Goal: Task Accomplishment & Management: Manage account settings

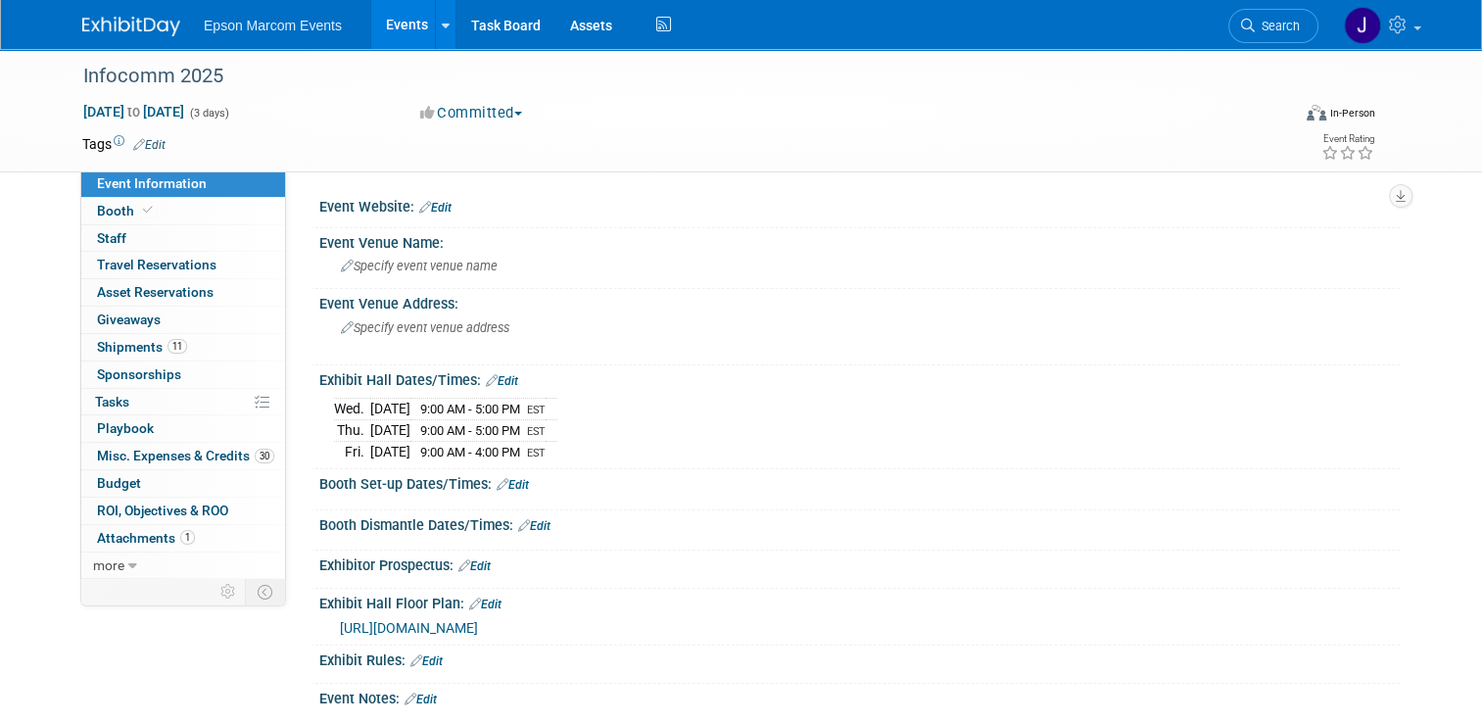
click at [402, 24] on link "Events" at bounding box center [407, 24] width 72 height 49
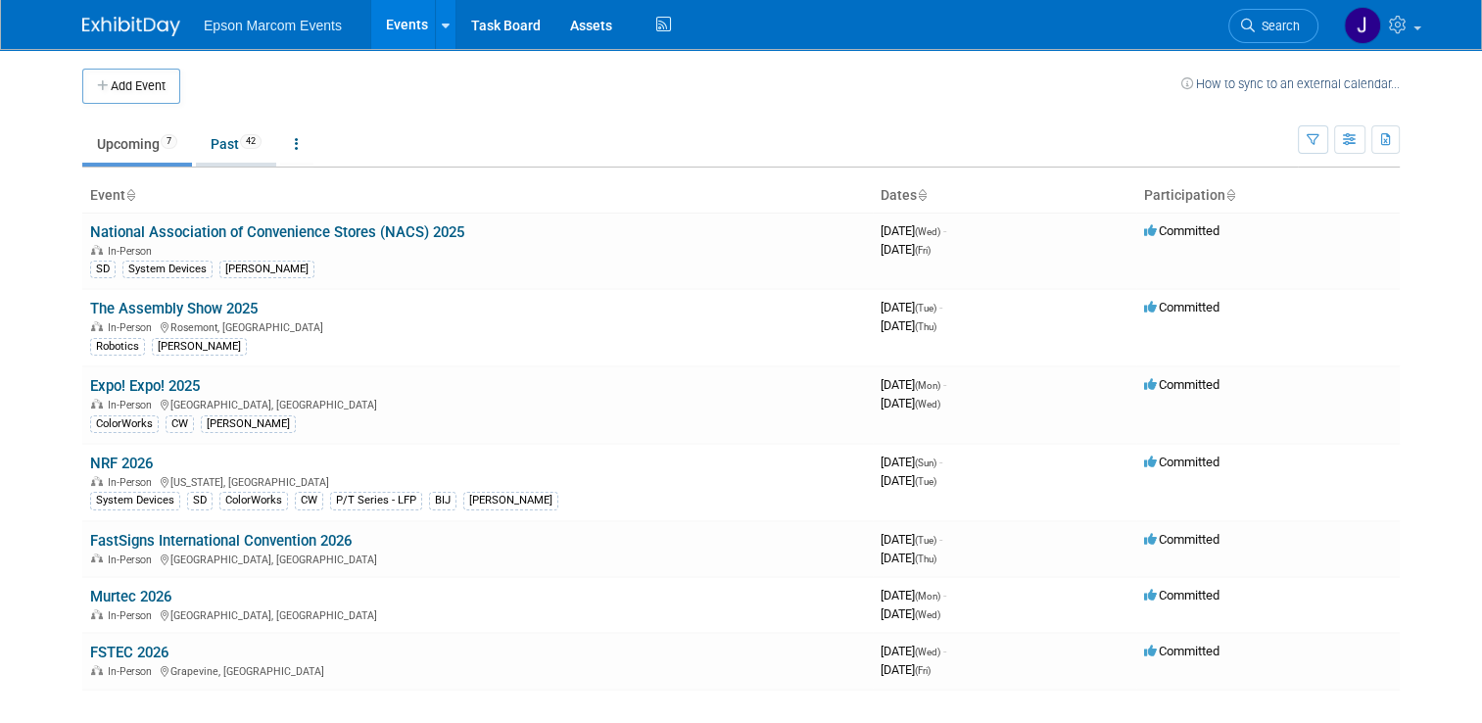
click at [215, 141] on link "Past 42" at bounding box center [236, 143] width 80 height 37
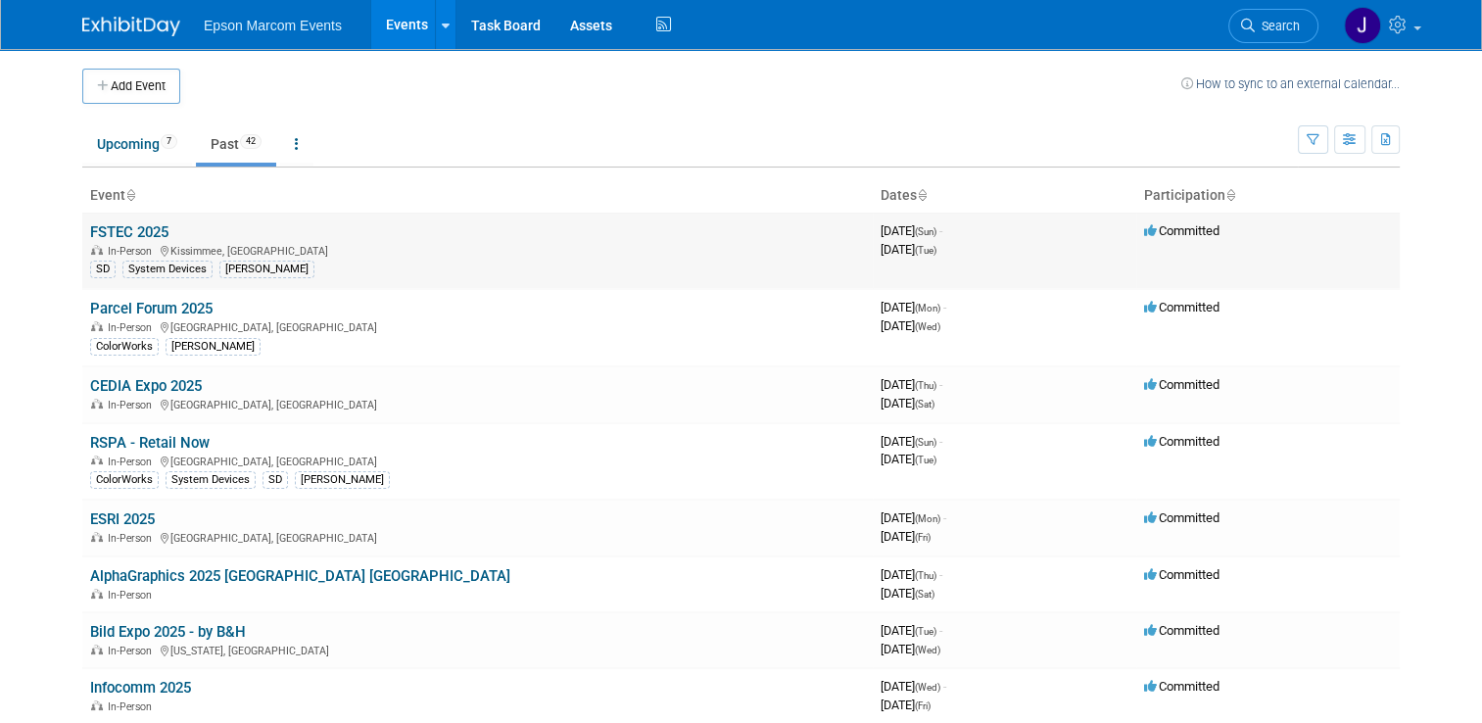
click at [132, 229] on link "FSTEC 2025" at bounding box center [129, 232] width 78 height 18
click at [106, 88] on button "Add Event" at bounding box center [131, 86] width 98 height 35
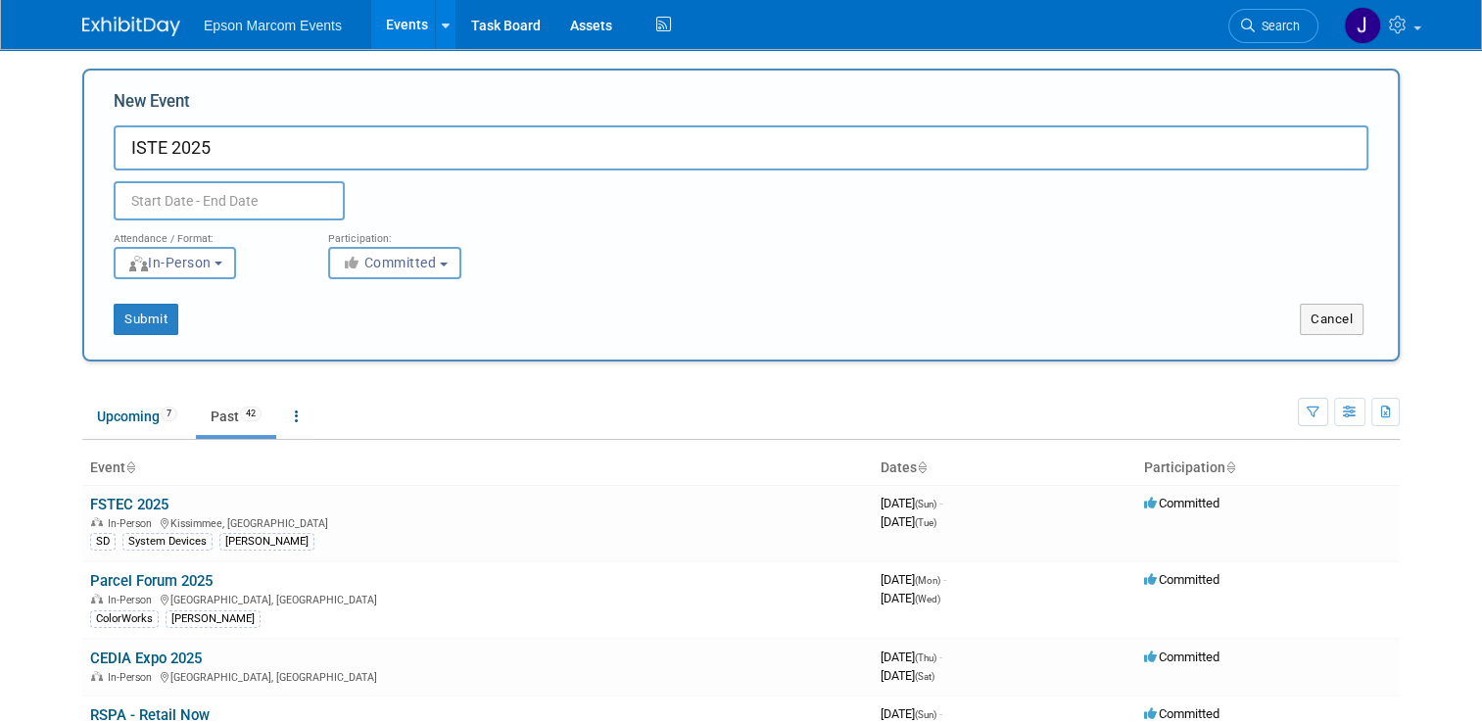
type input "ISTE 2025"
click at [278, 202] on input "text" at bounding box center [229, 200] width 231 height 39
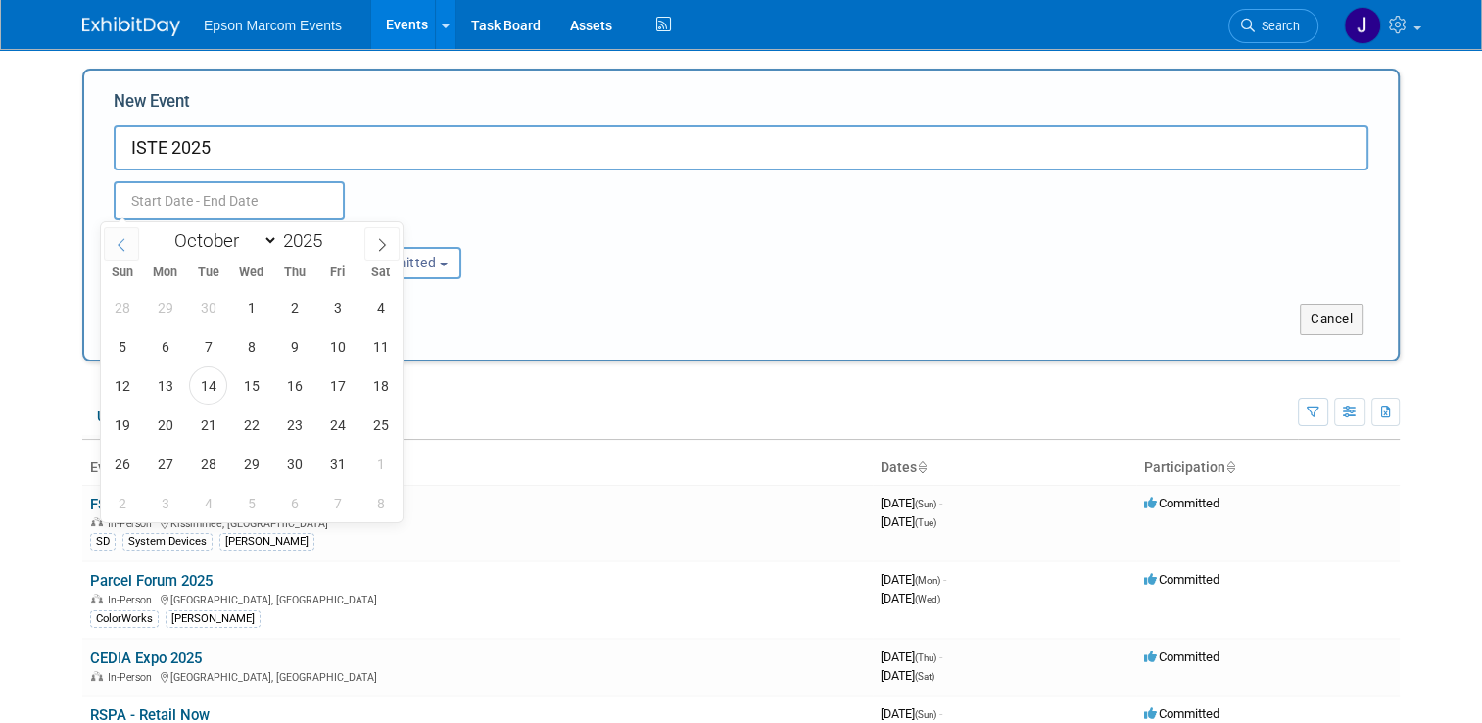
click at [121, 239] on icon at bounding box center [121, 244] width 7 height 13
select select "5"
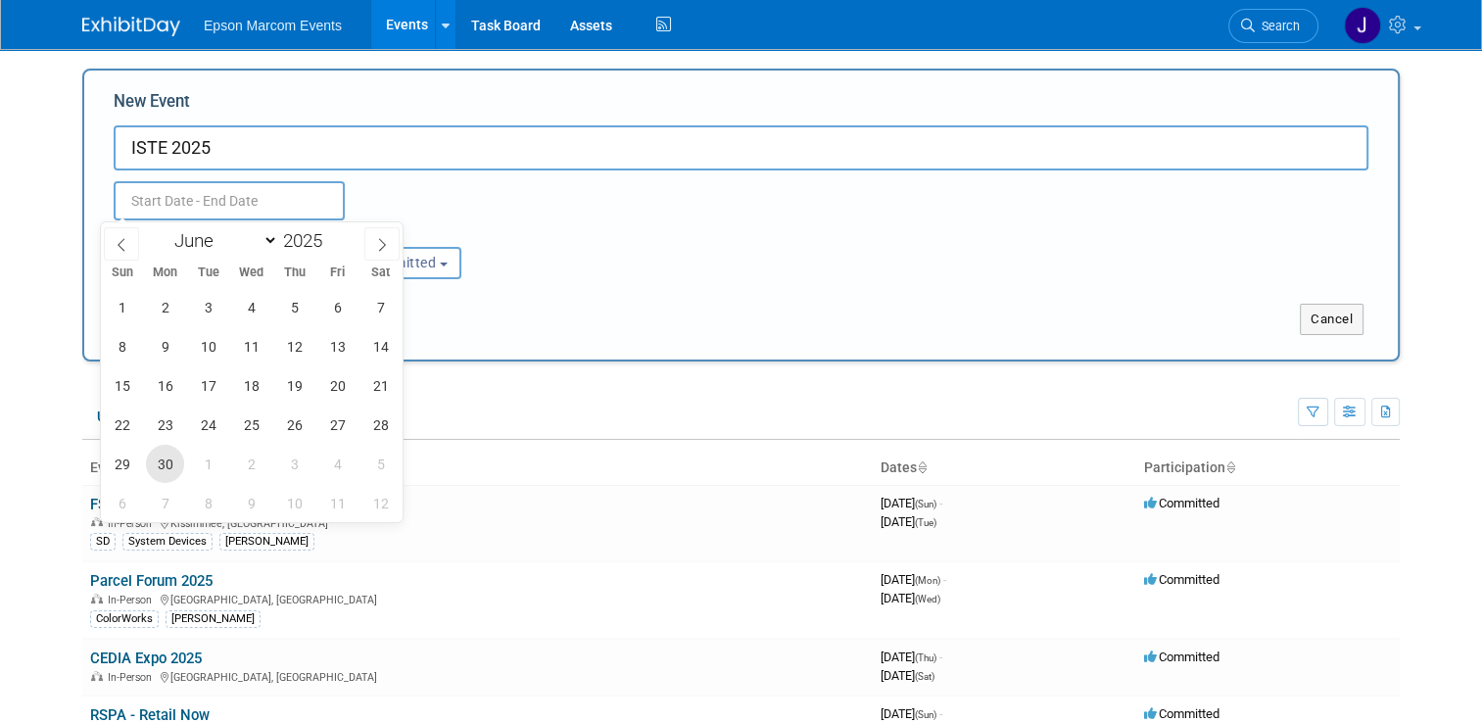
click at [165, 460] on span "30" at bounding box center [165, 464] width 38 height 38
type input "Jun 30, 2025 to Jun 30, 2025"
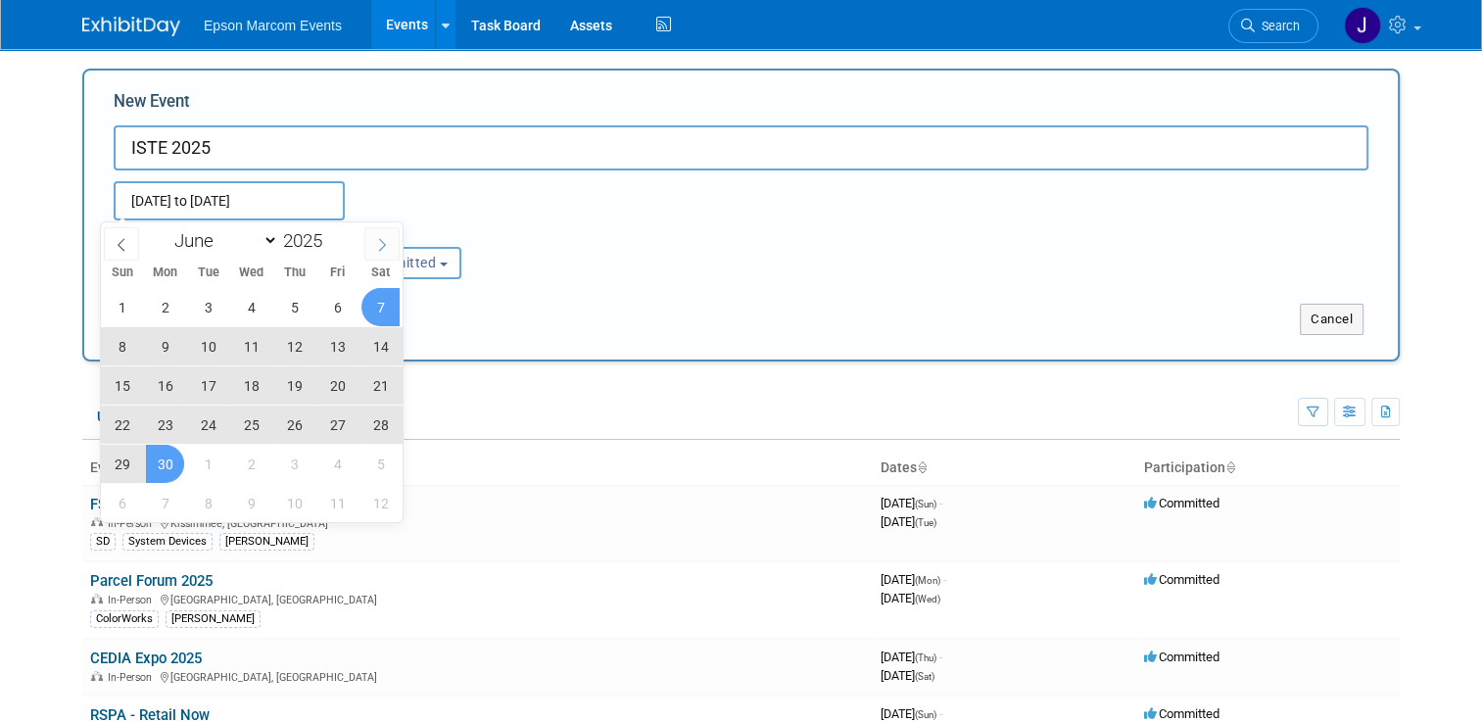
click at [383, 240] on icon at bounding box center [382, 245] width 14 height 14
select select "6"
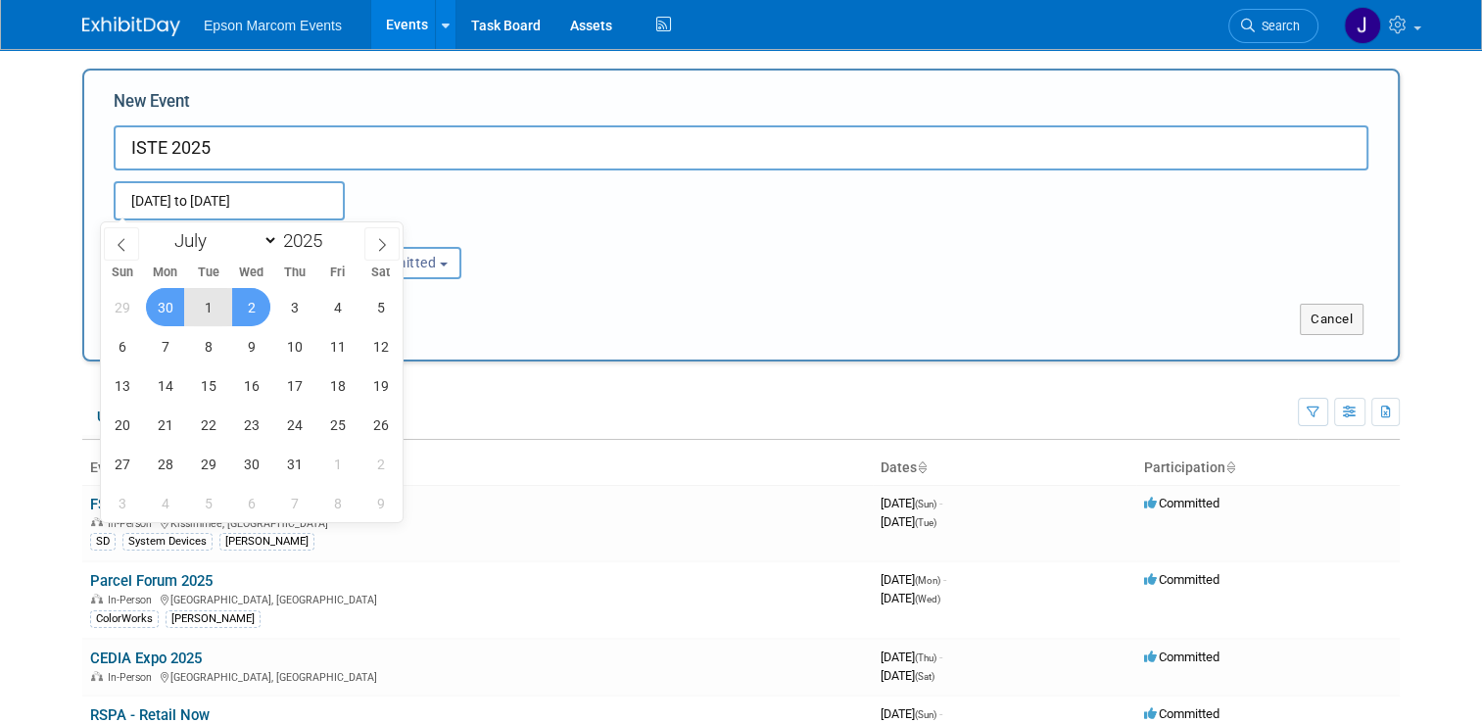
click at [265, 312] on span "2" at bounding box center [251, 307] width 38 height 38
type input "[DATE] to [DATE]"
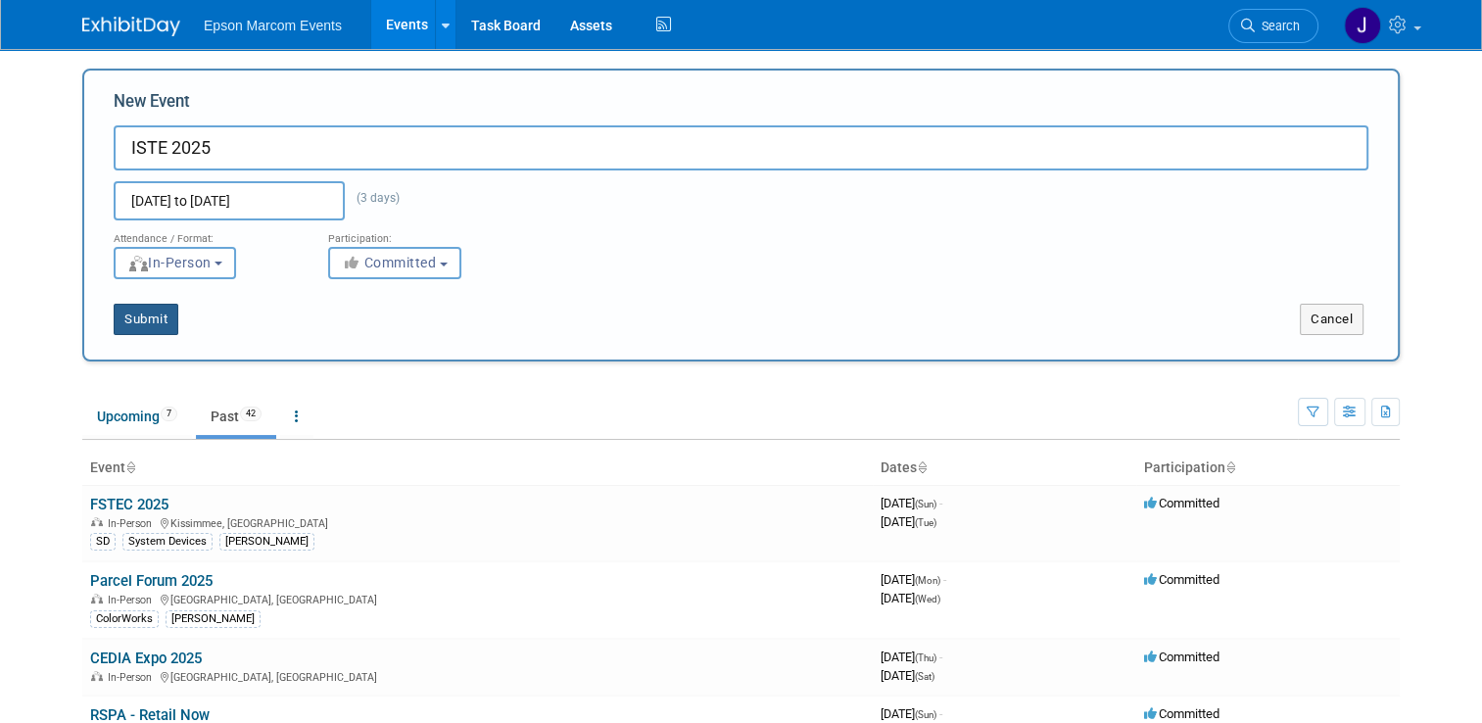
click at [127, 321] on button "Submit" at bounding box center [146, 319] width 65 height 31
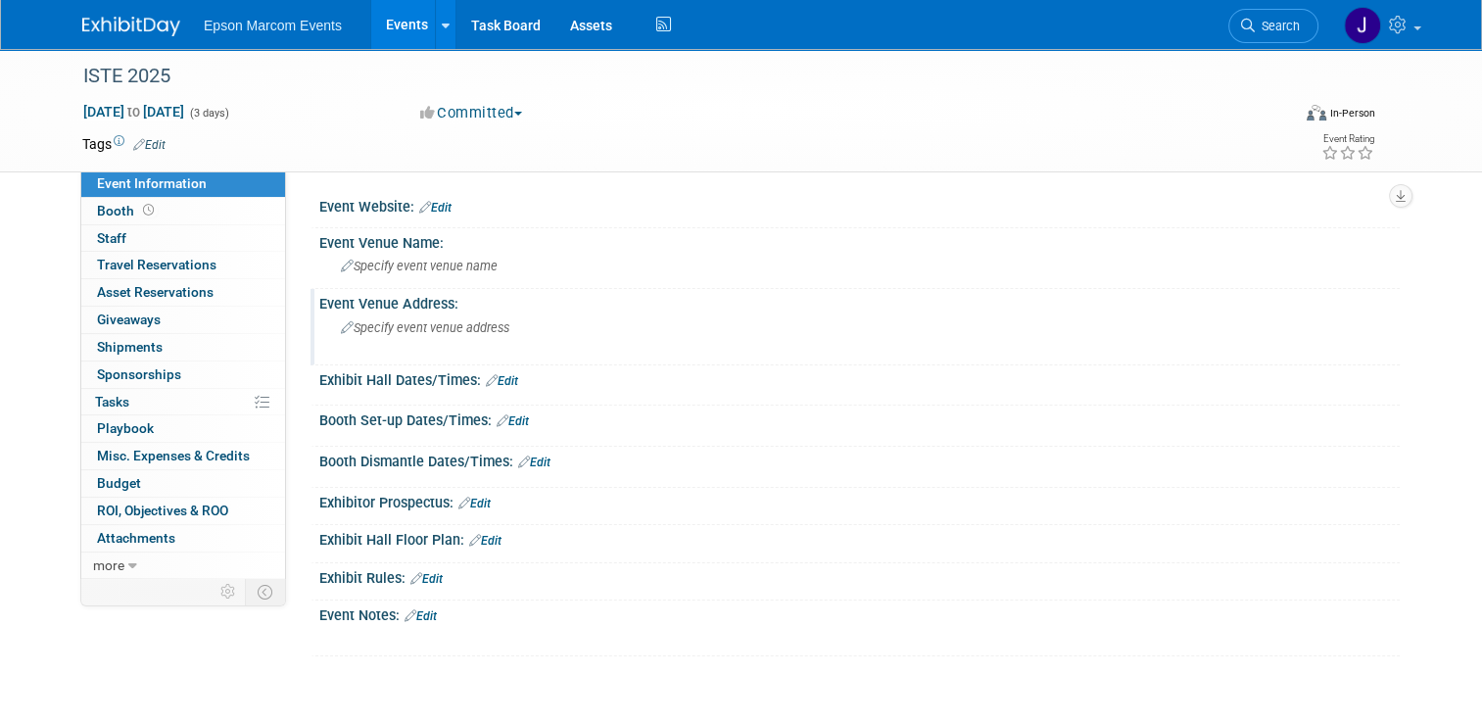
click at [419, 334] on div "Specify event venue address" at bounding box center [544, 334] width 421 height 45
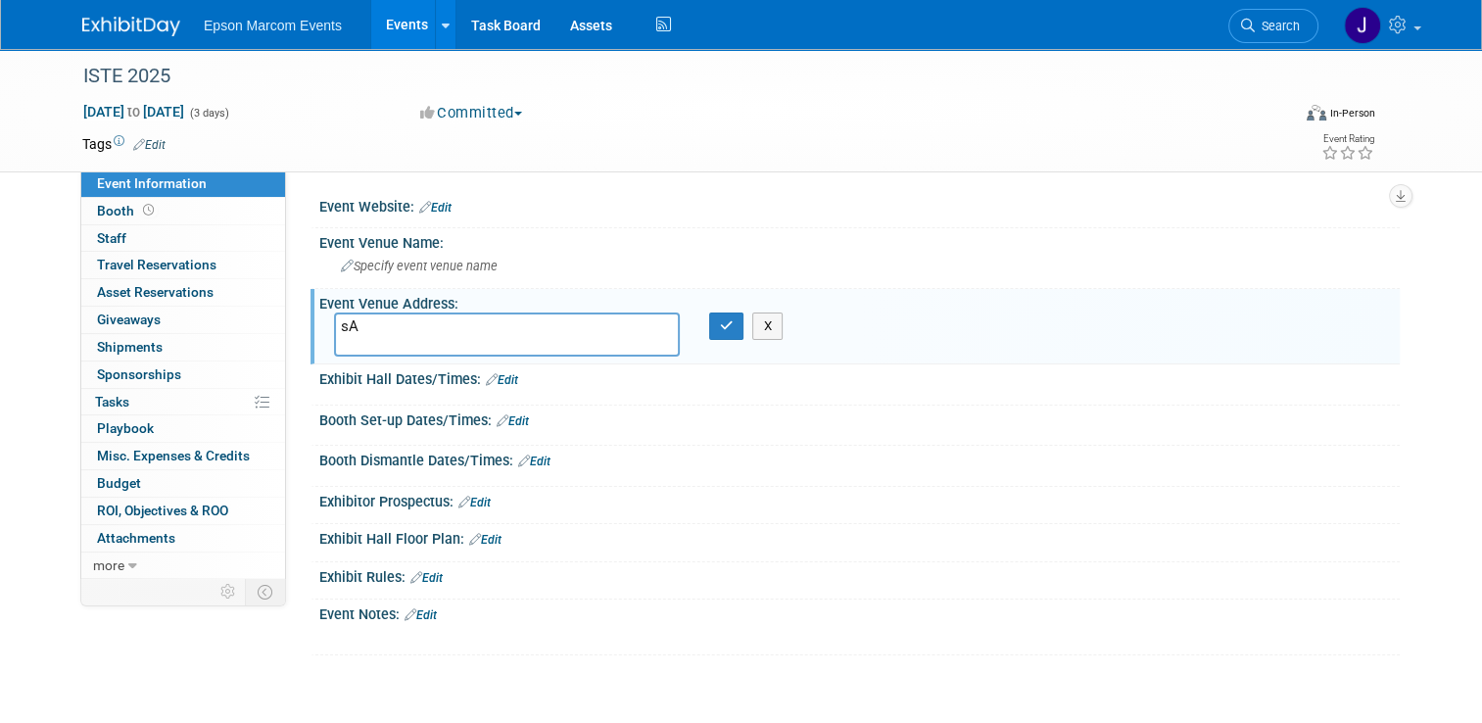
type textarea "s"
type textarea "[GEOGRAPHIC_DATA], [GEOGRAPHIC_DATA]"
click at [726, 320] on icon "button" at bounding box center [727, 325] width 14 height 13
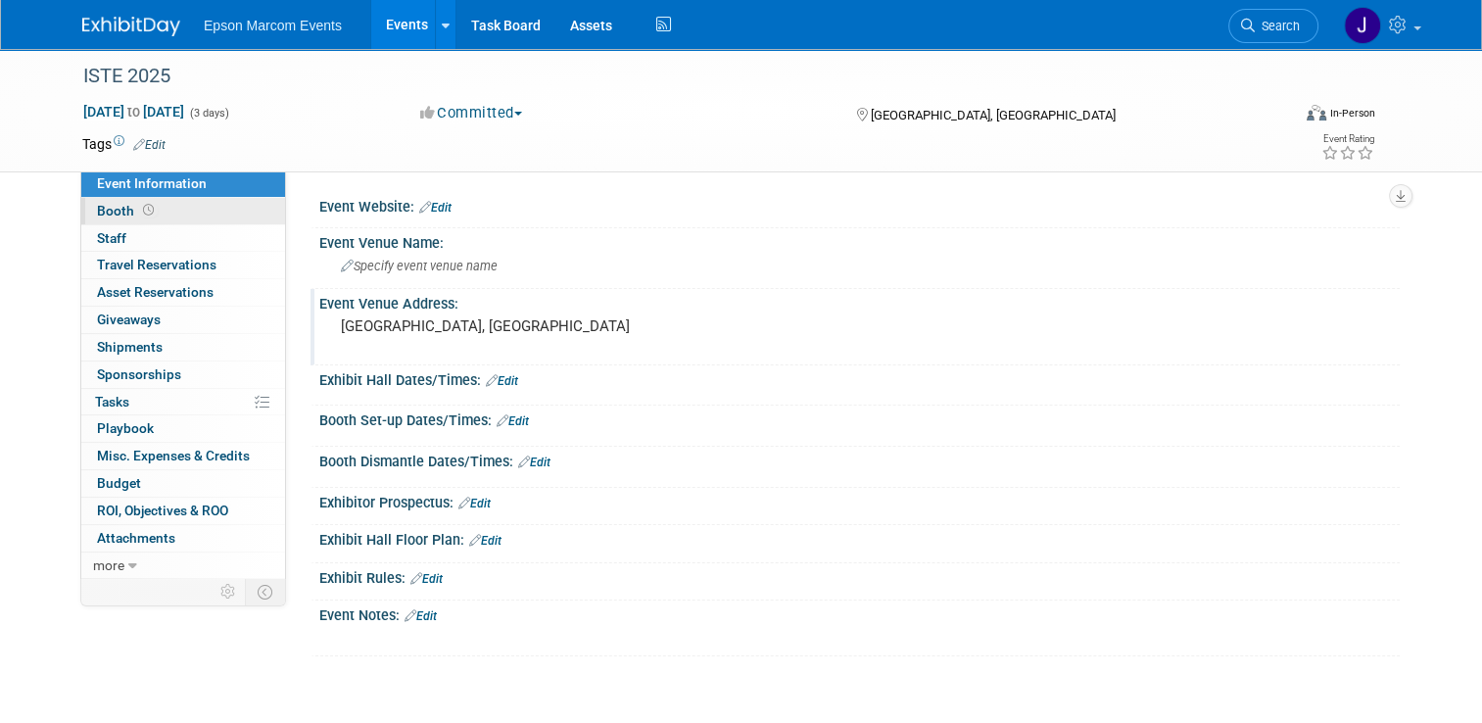
click at [106, 210] on span "Booth" at bounding box center [127, 211] width 61 height 16
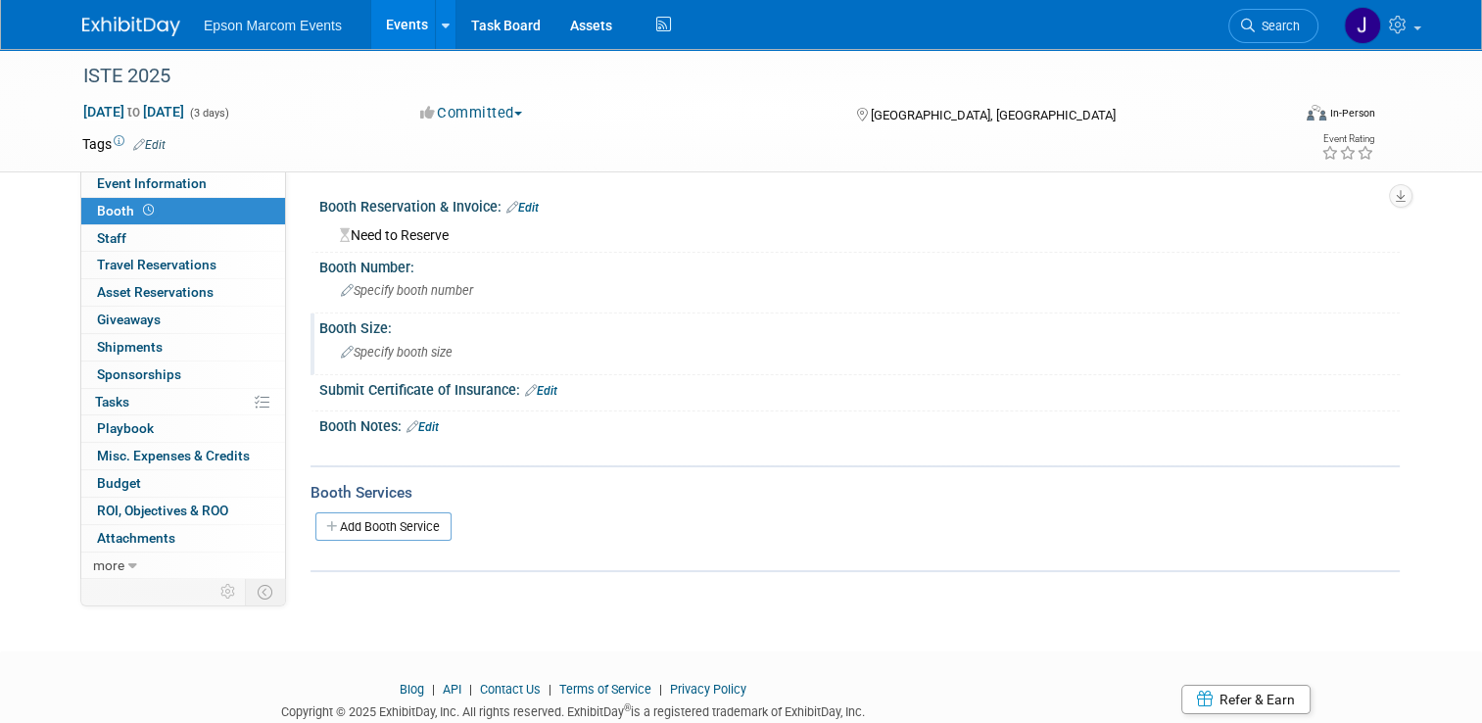
click at [406, 347] on span "Specify booth size" at bounding box center [397, 352] width 112 height 15
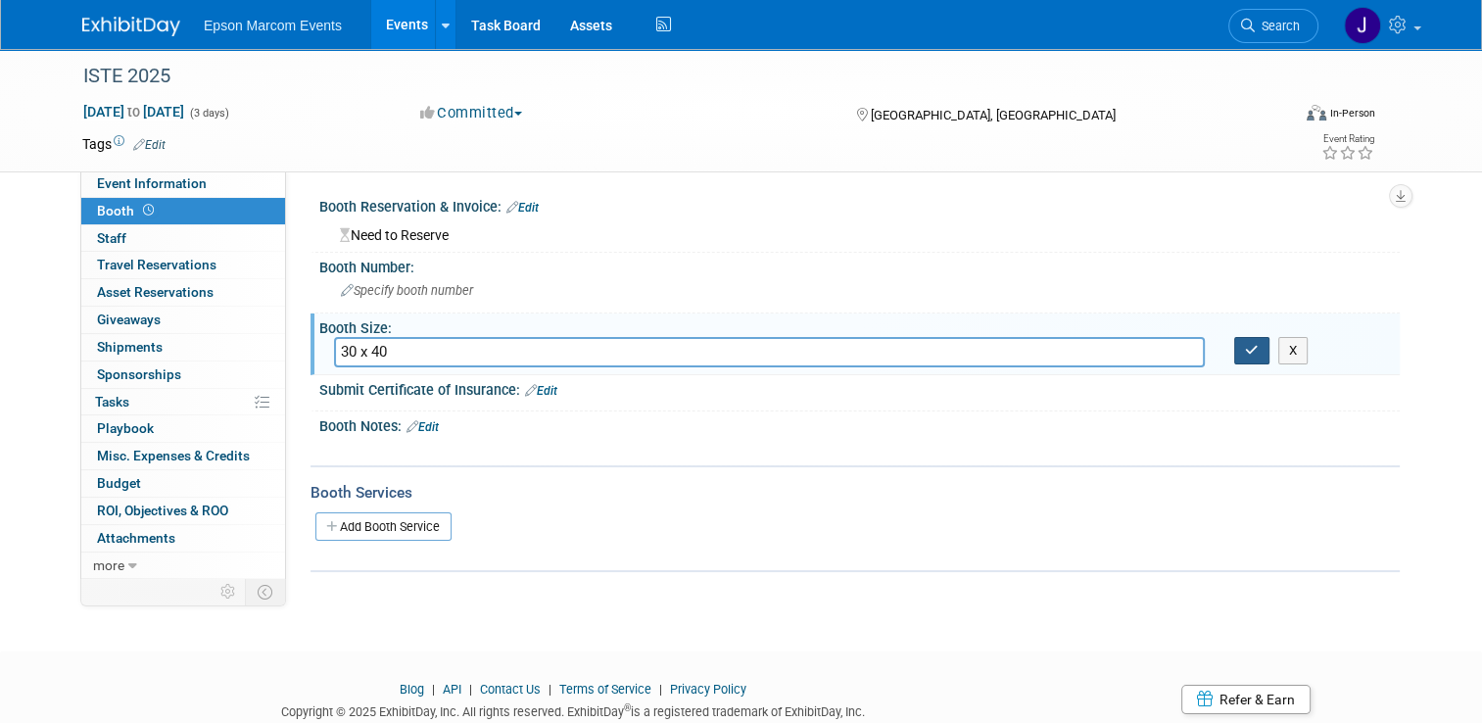
type input "30 x 40"
click at [1259, 347] on icon "button" at bounding box center [1252, 350] width 14 height 13
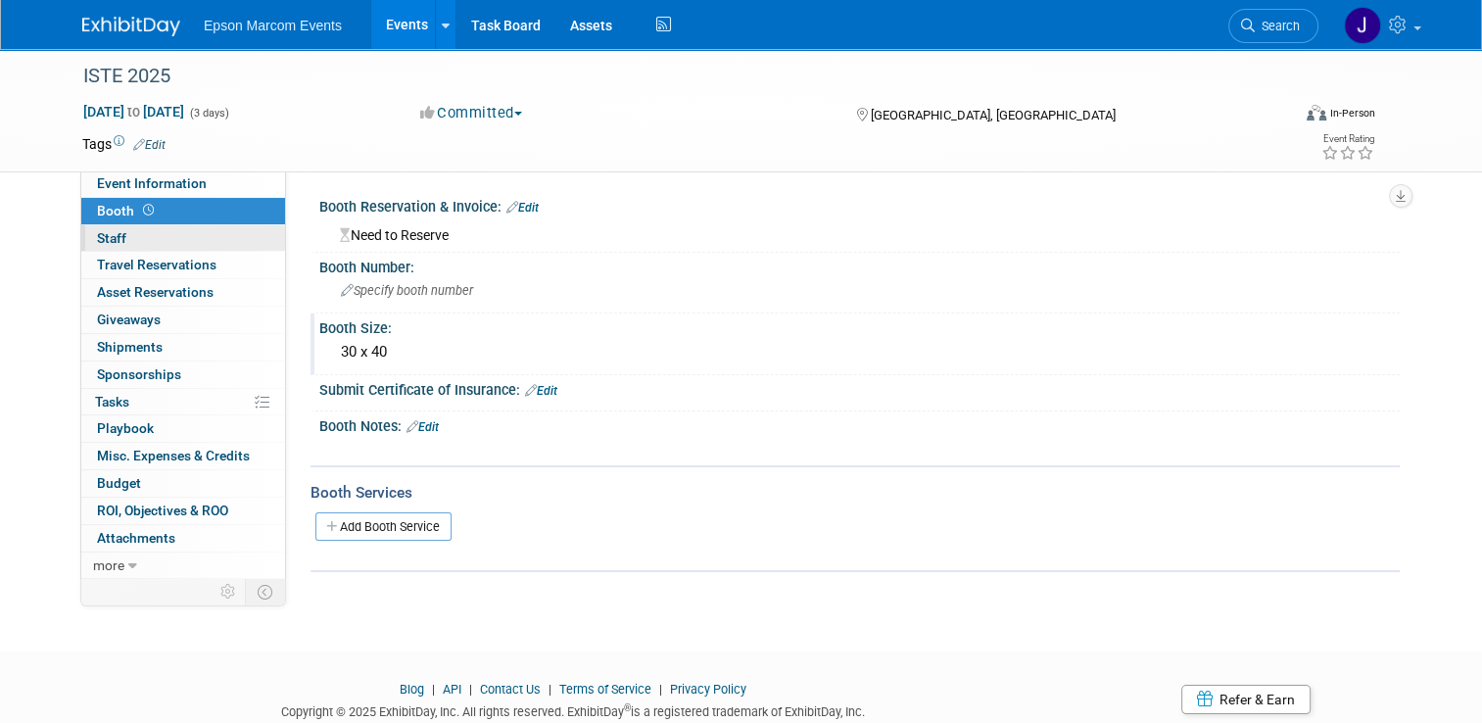
click at [109, 232] on span "Staff 0" at bounding box center [111, 238] width 29 height 16
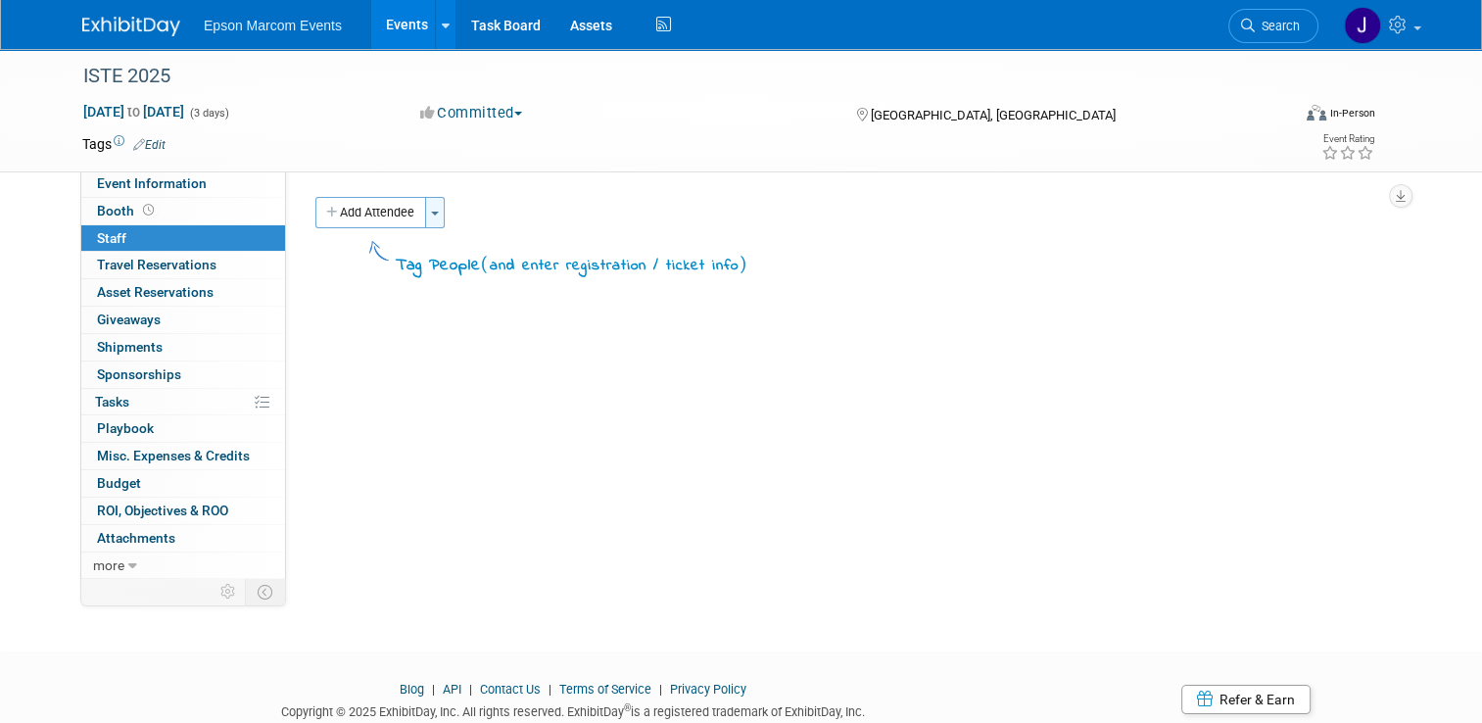
click at [431, 212] on span "button" at bounding box center [435, 214] width 8 height 4
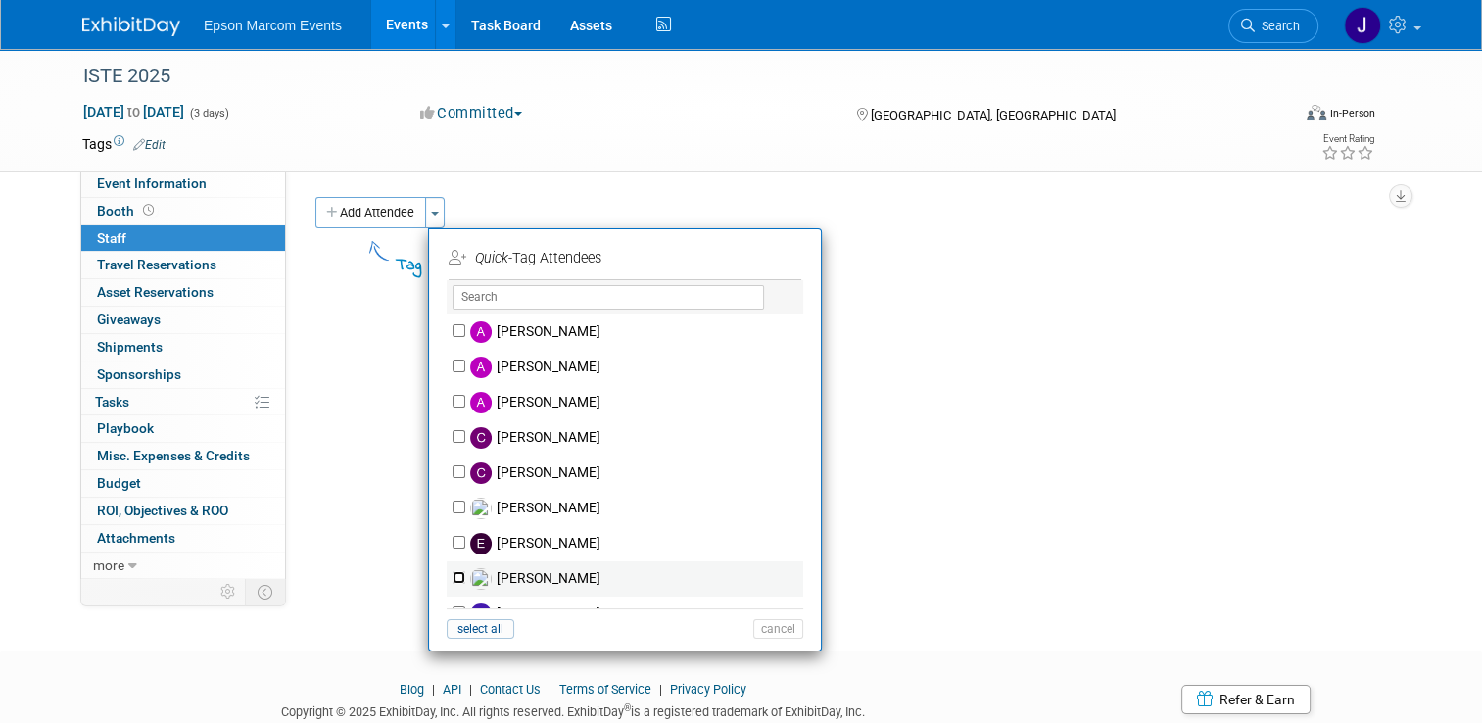
click at [453, 576] on input "[PERSON_NAME]" at bounding box center [459, 577] width 13 height 13
checkbox input "true"
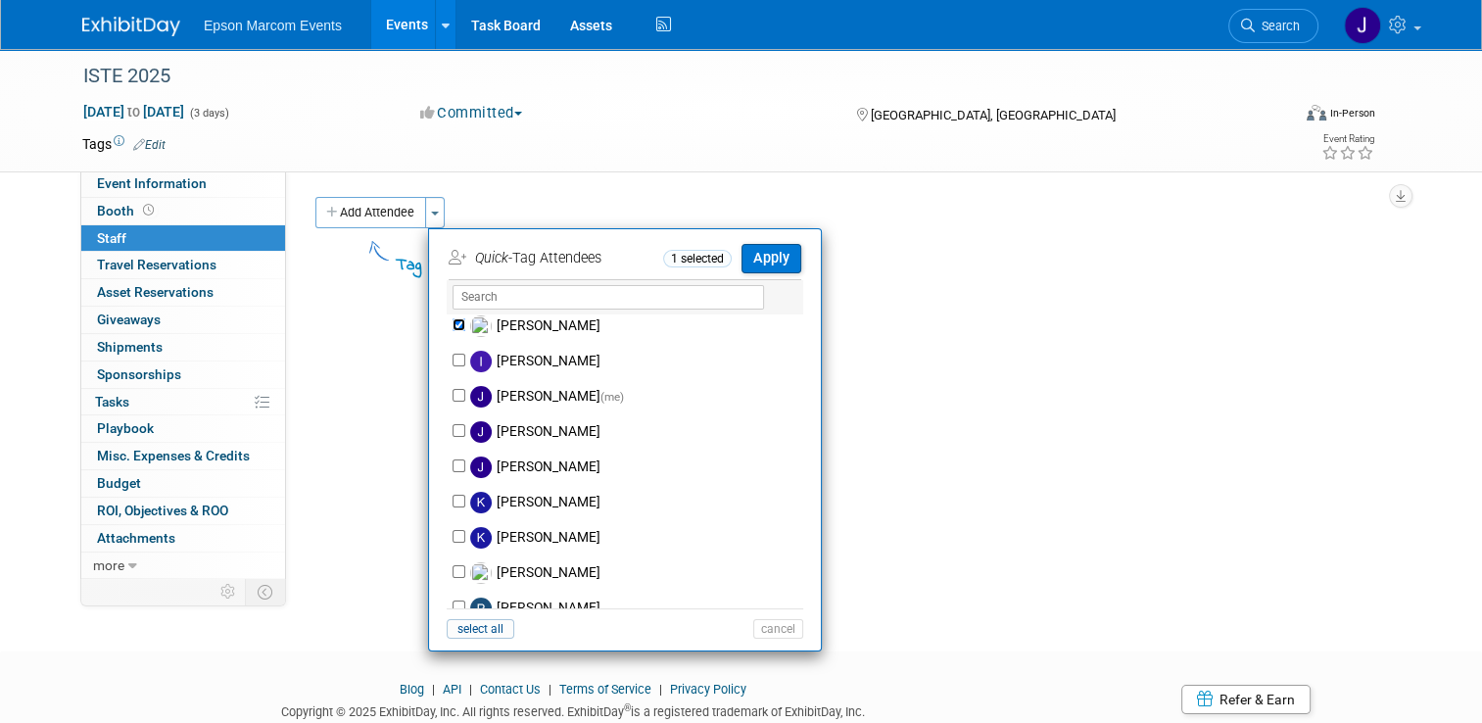
scroll to position [294, 0]
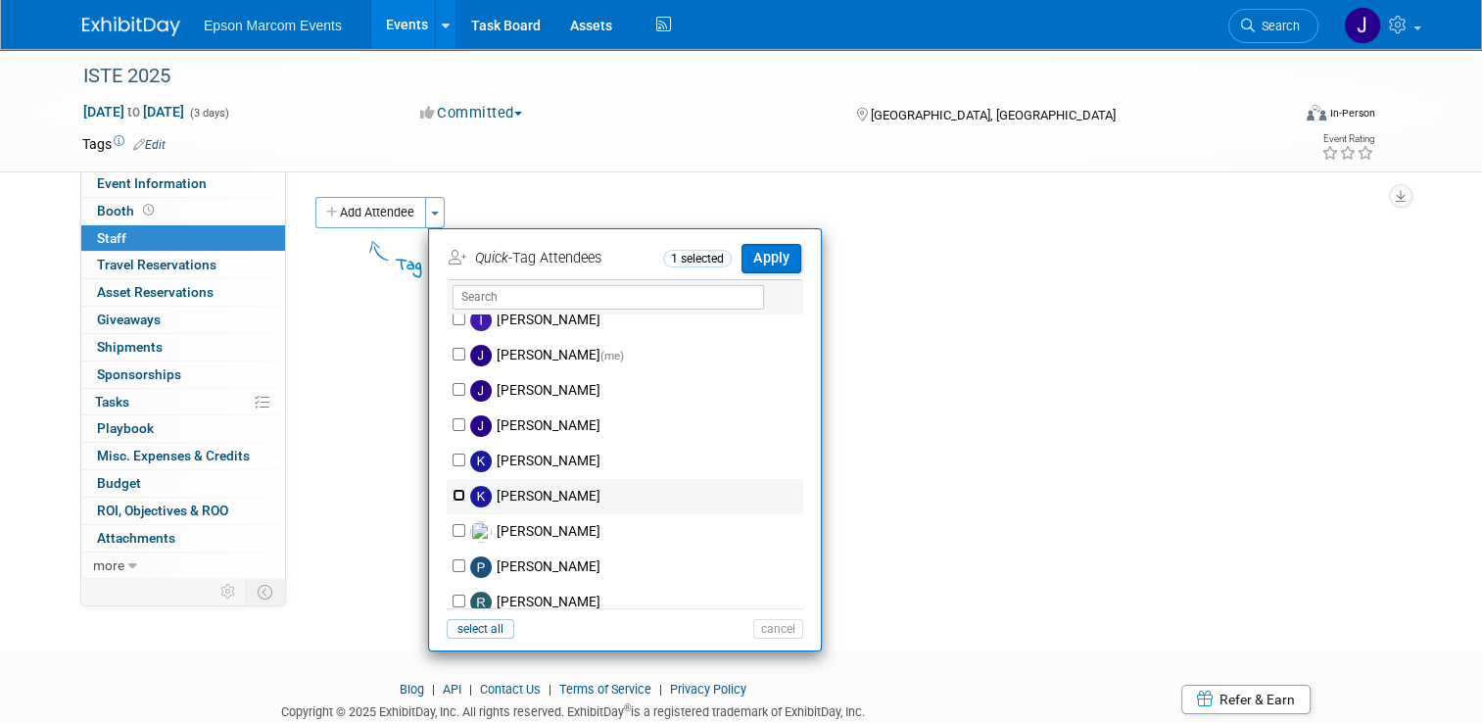
click at [453, 489] on input "[PERSON_NAME]" at bounding box center [459, 495] width 13 height 13
checkbox input "true"
click at [763, 260] on button "Apply" at bounding box center [772, 258] width 60 height 28
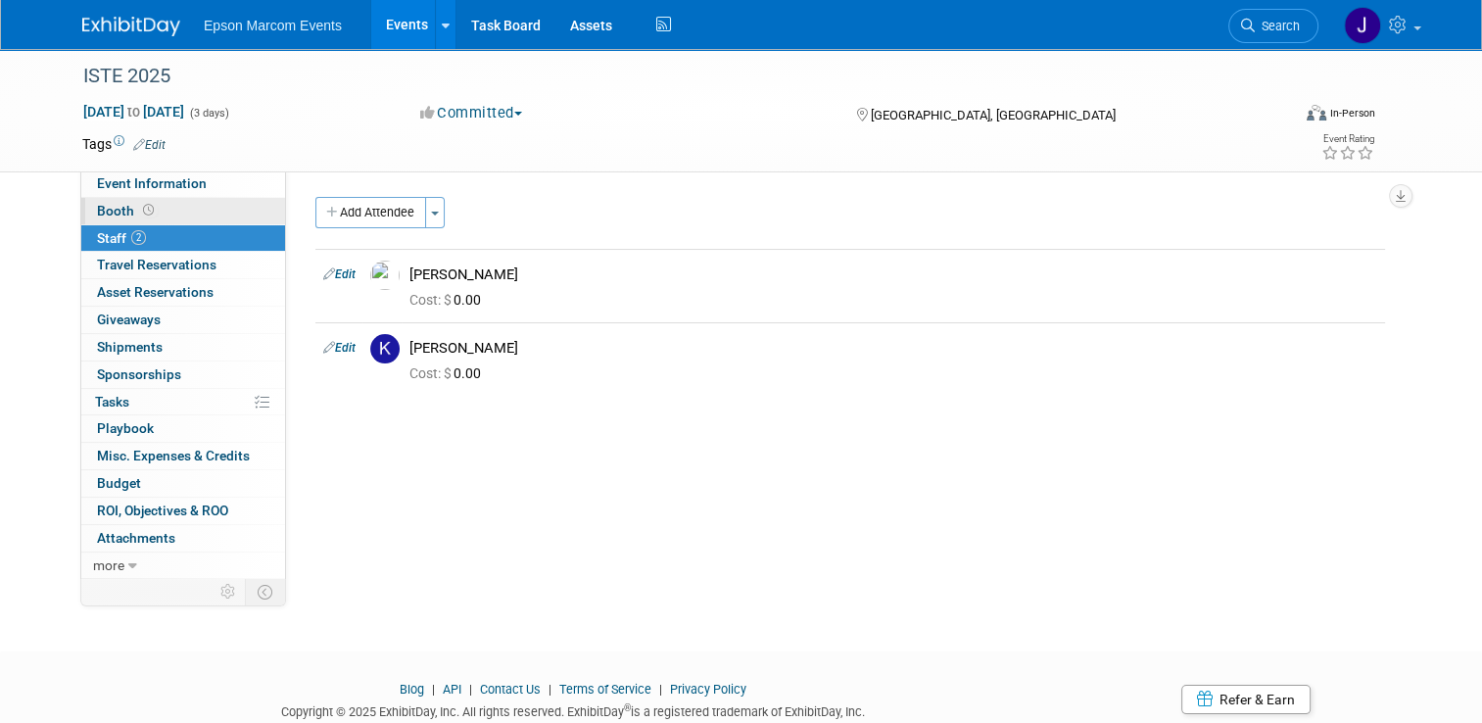
click at [104, 210] on span "Booth" at bounding box center [127, 211] width 61 height 16
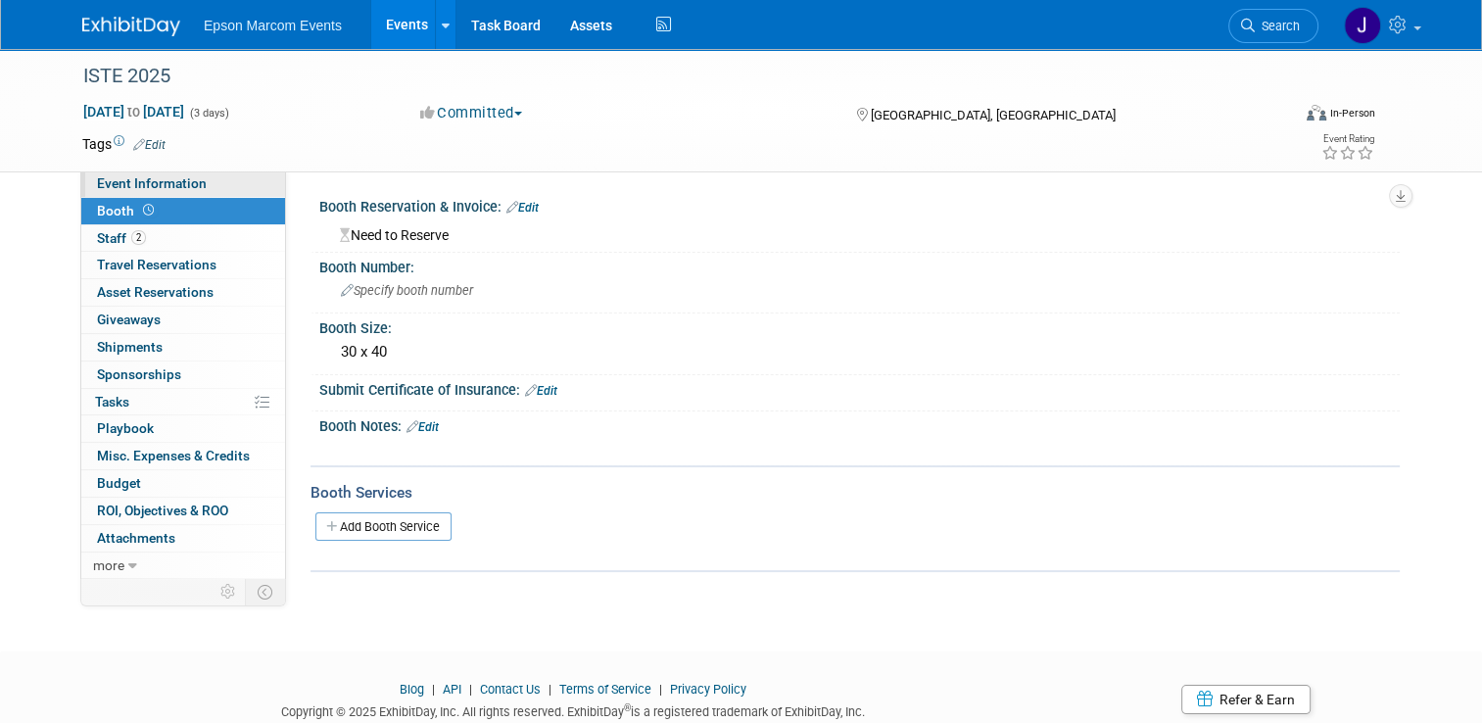
click at [102, 179] on span "Event Information" at bounding box center [152, 183] width 110 height 16
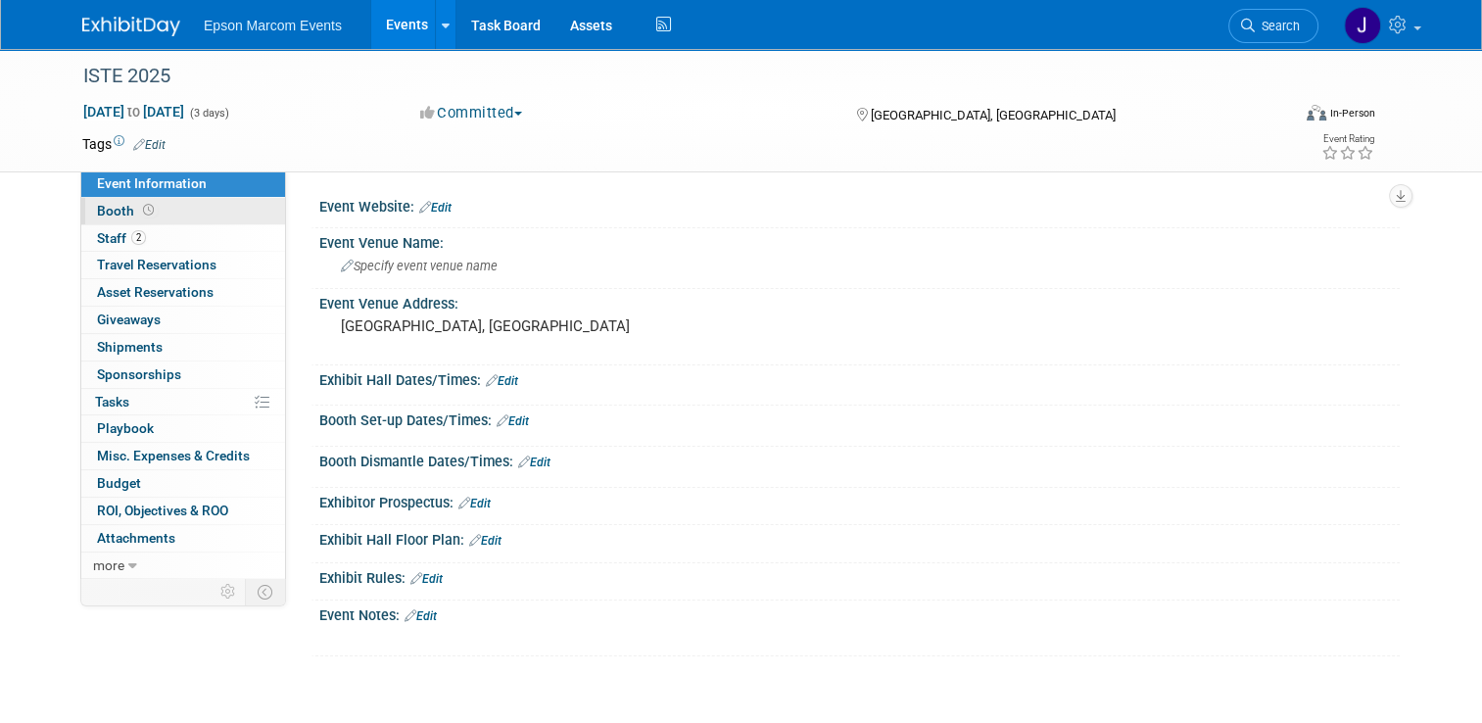
click at [97, 206] on span "Booth" at bounding box center [127, 211] width 61 height 16
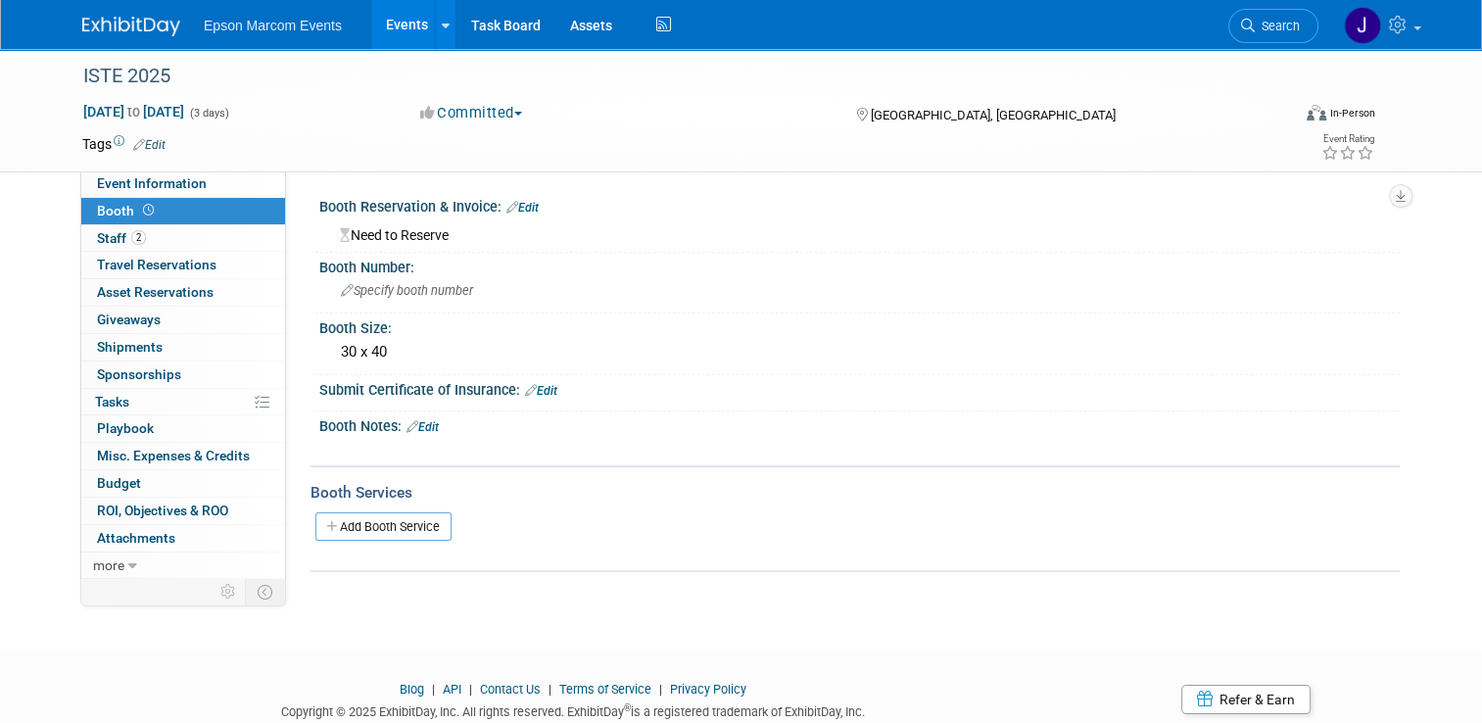
click at [367, 523] on link "Add Booth Service" at bounding box center [383, 526] width 136 height 28
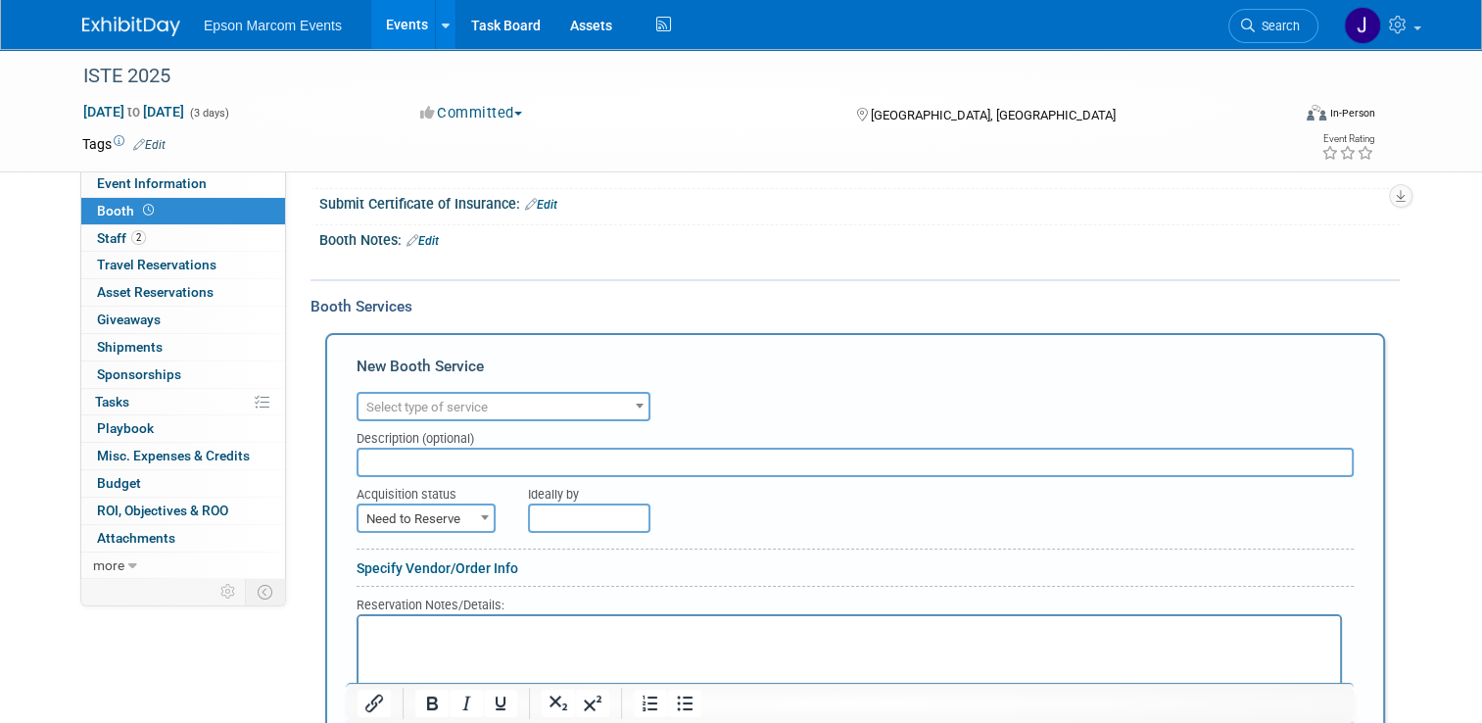
scroll to position [196, 0]
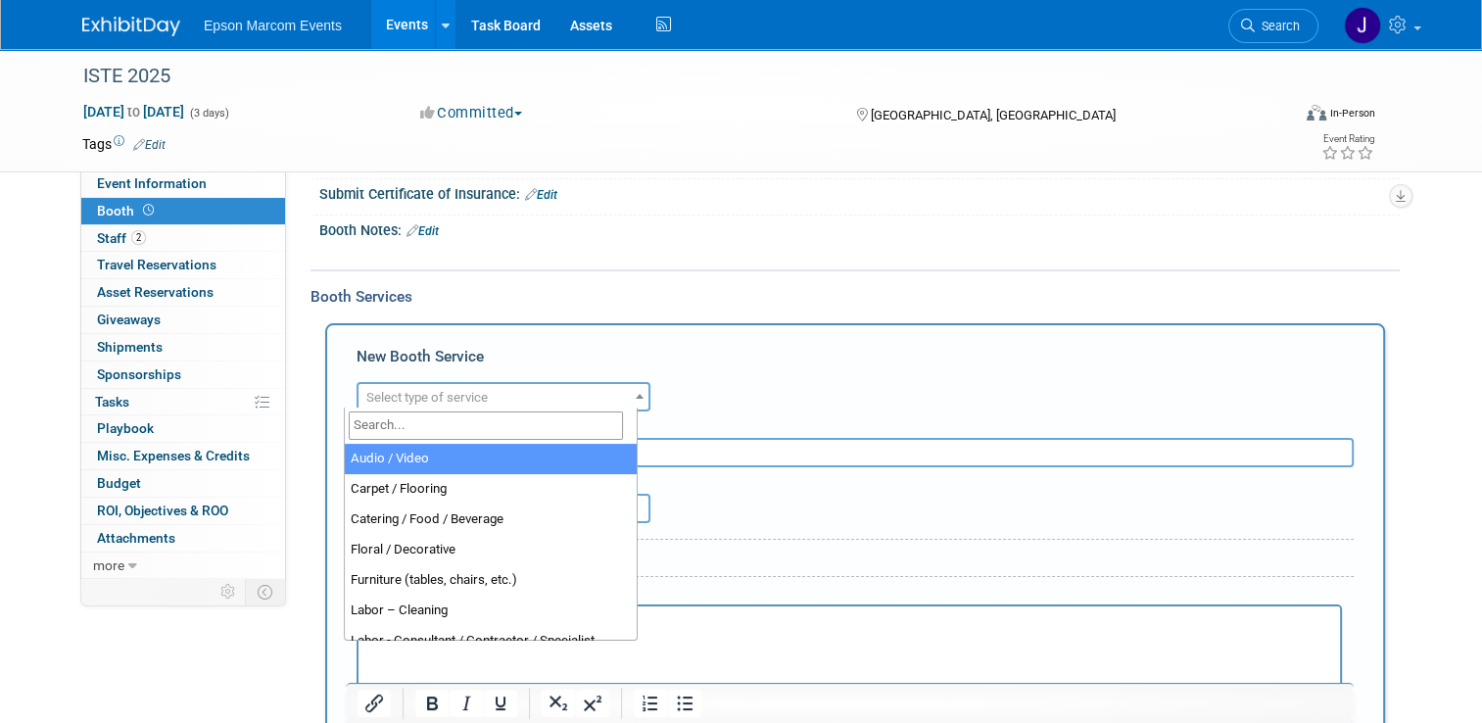
click at [483, 395] on span "Select type of service" at bounding box center [504, 397] width 290 height 27
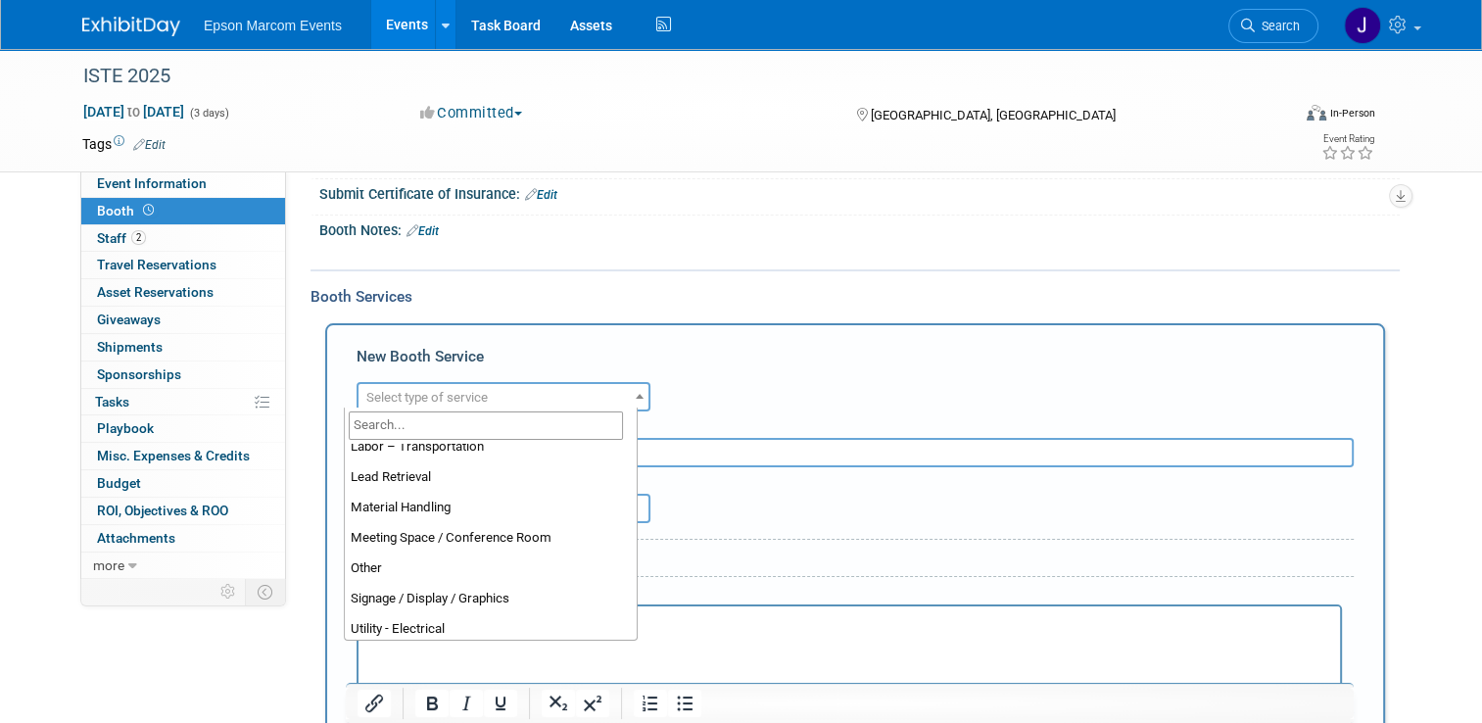
scroll to position [399, 0]
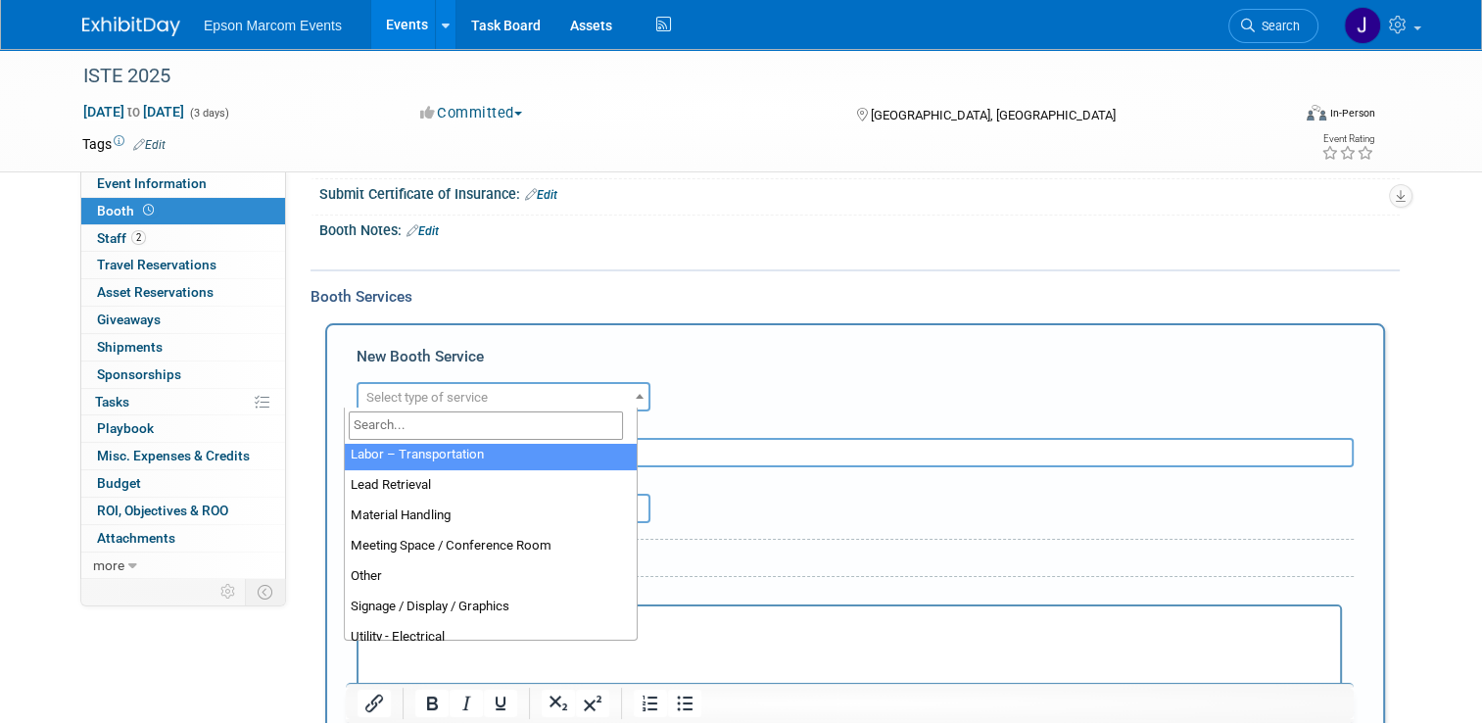
click at [568, 346] on div "New Booth Service" at bounding box center [855, 361] width 997 height 31
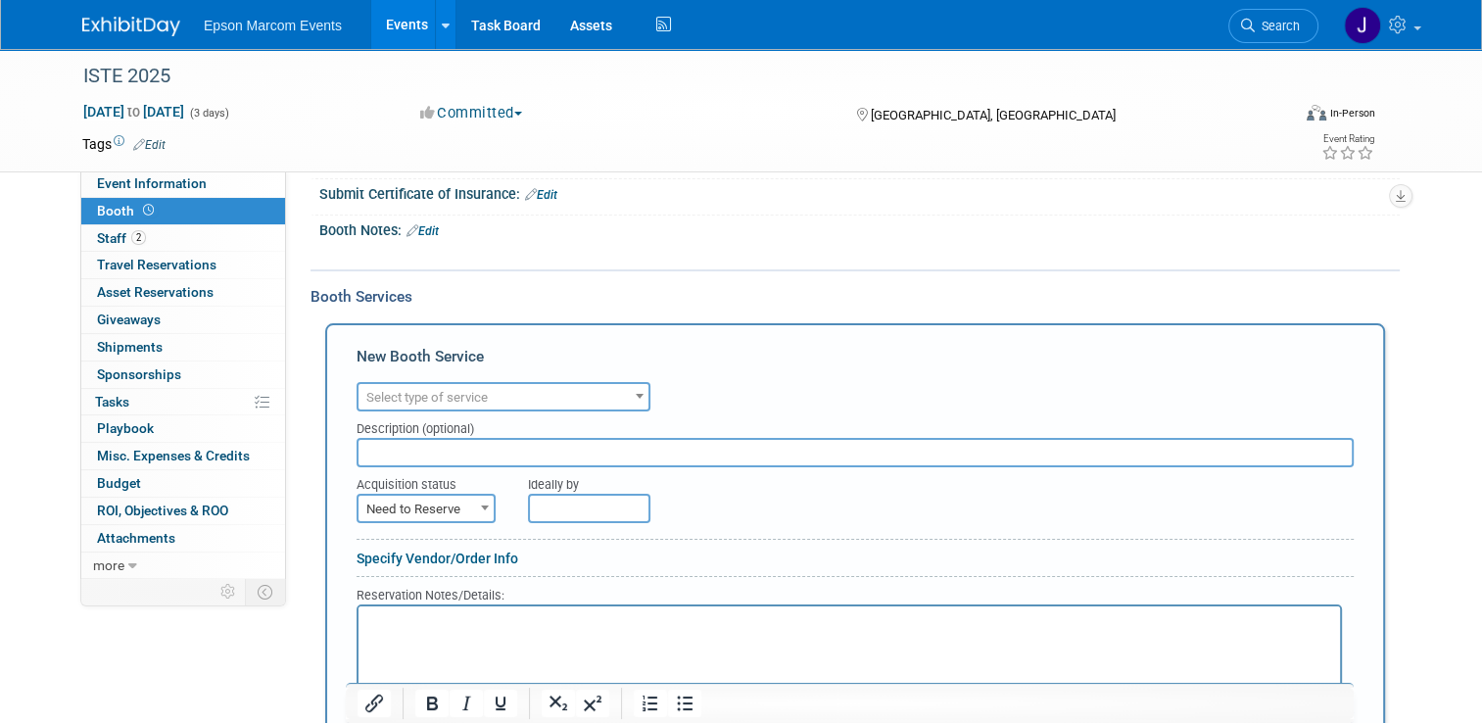
click at [104, 209] on span "Booth" at bounding box center [127, 211] width 61 height 16
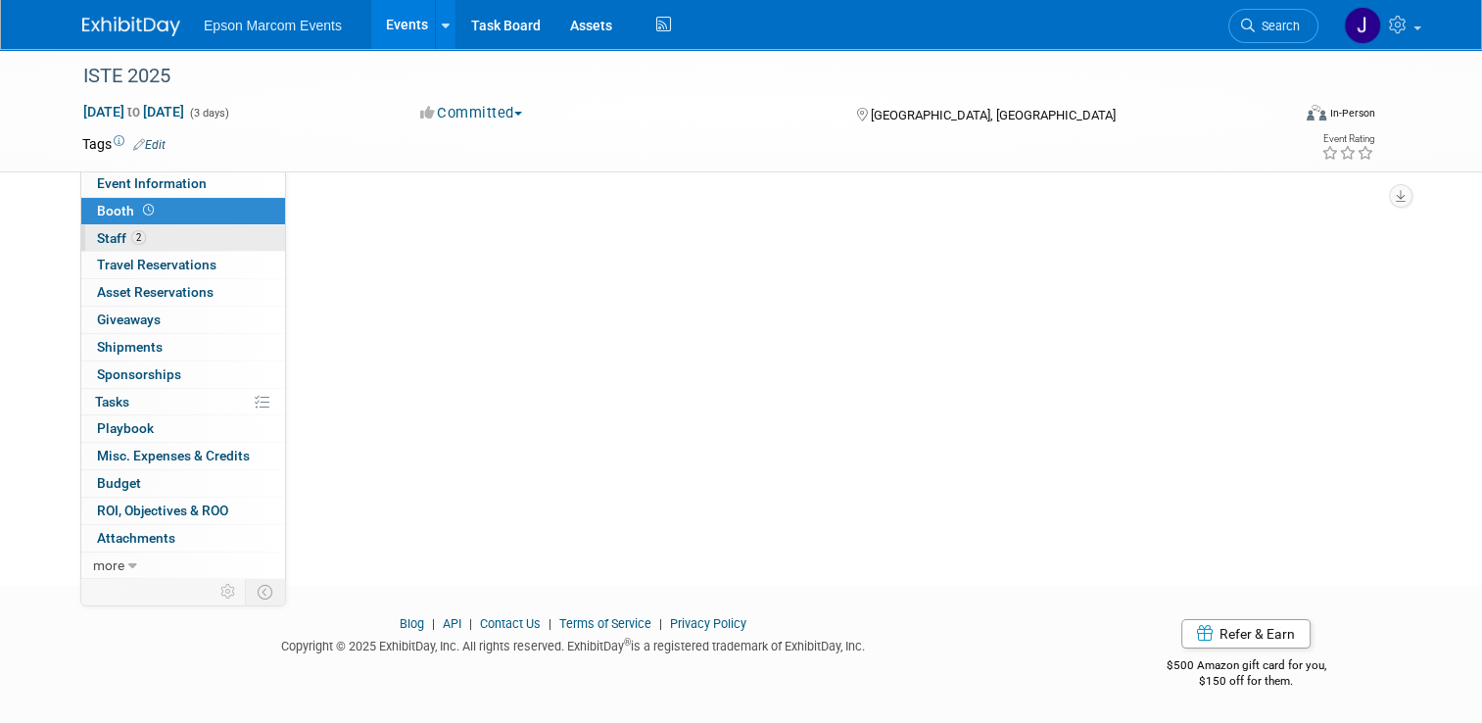
scroll to position [0, 0]
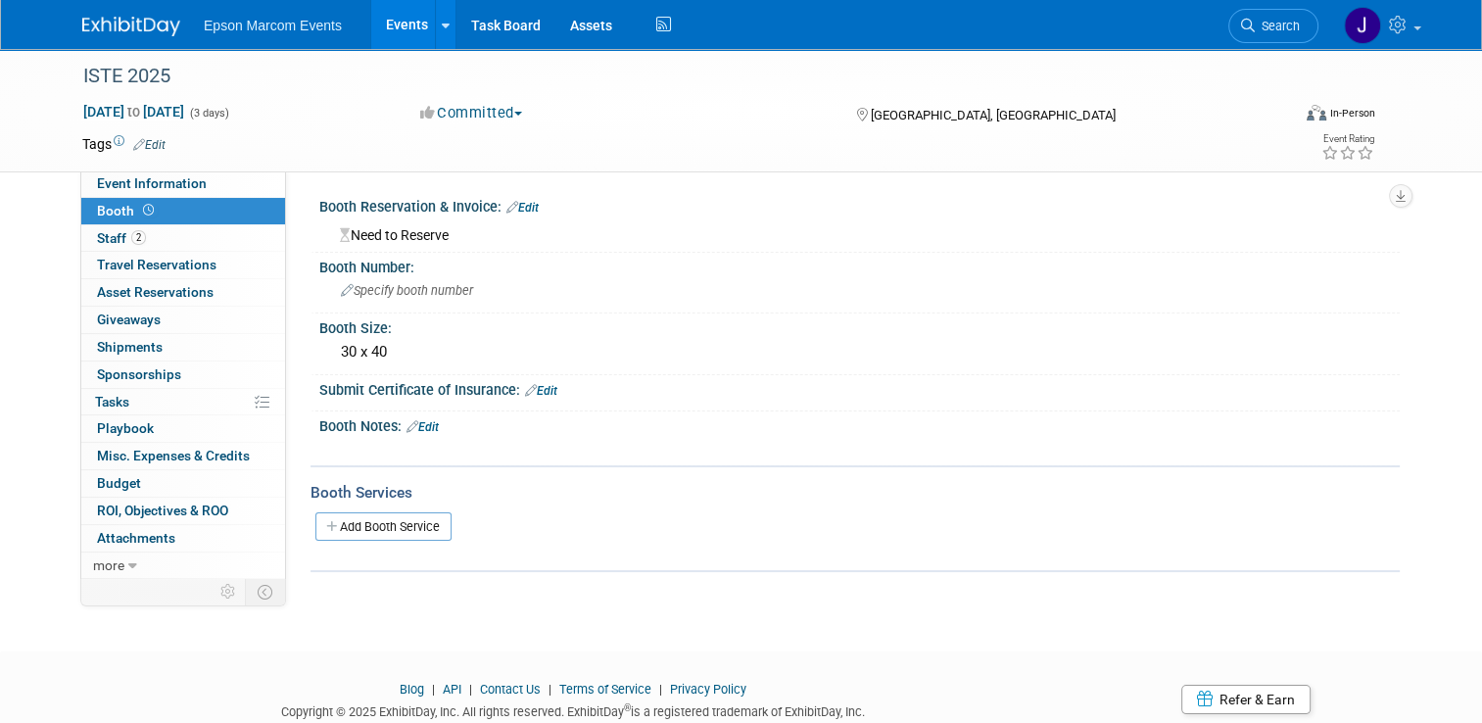
click at [520, 206] on link "Edit" at bounding box center [522, 208] width 32 height 14
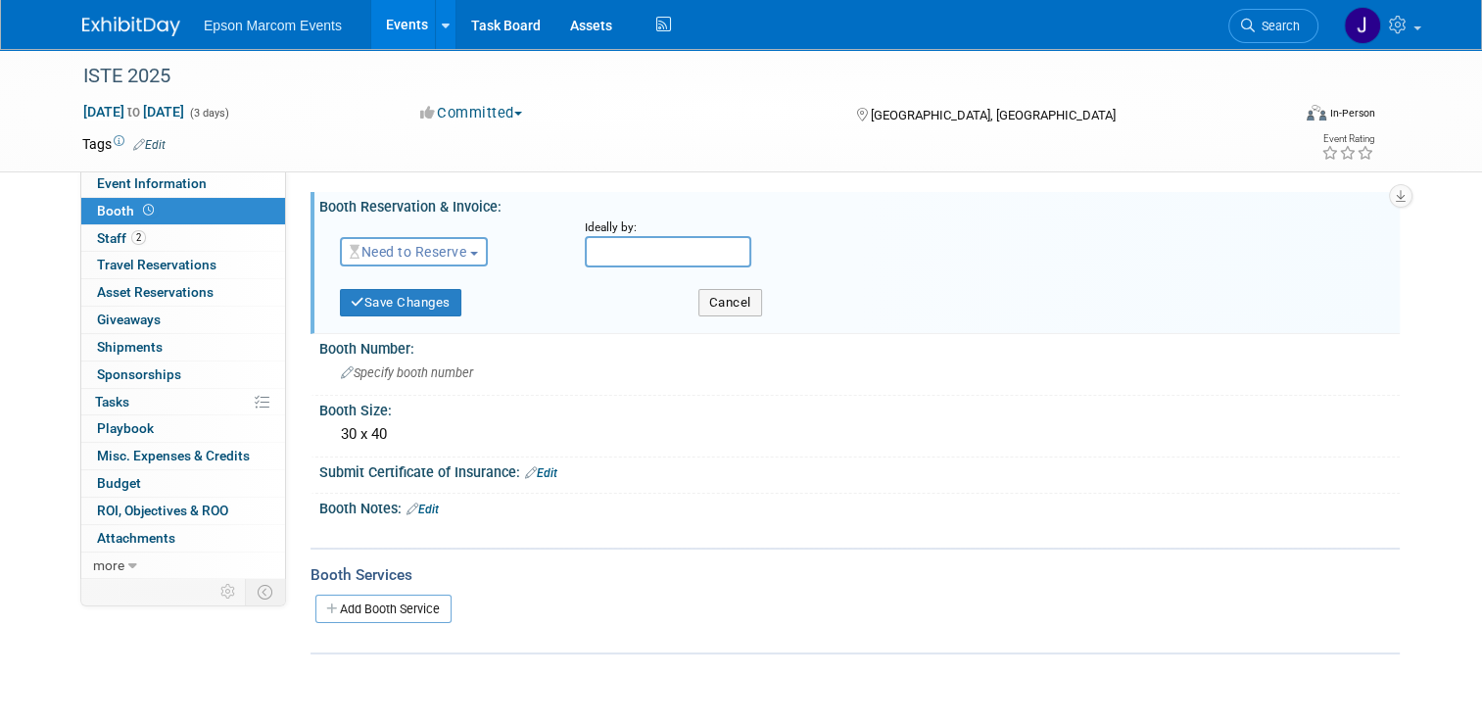
click at [462, 251] on button "Need to Reserve" at bounding box center [414, 251] width 148 height 29
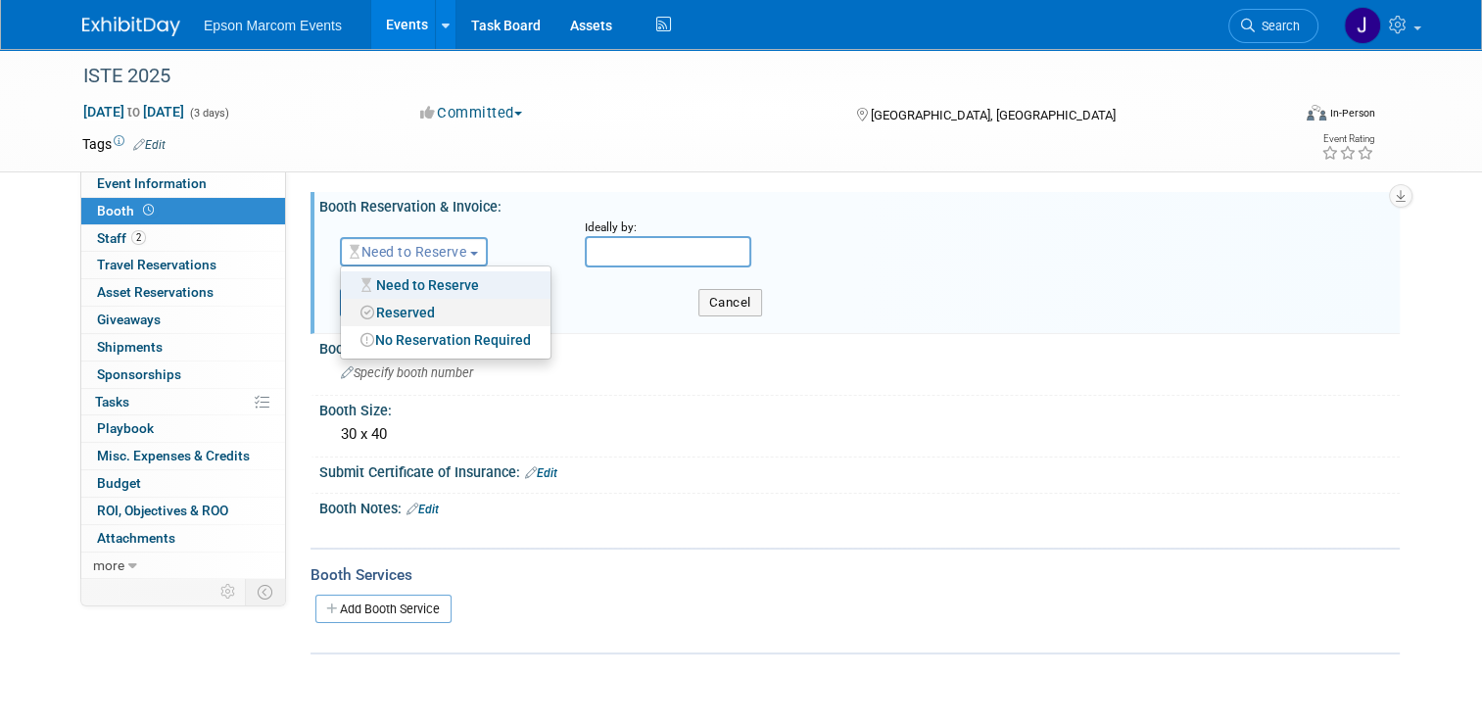
click at [415, 311] on link "Reserved" at bounding box center [446, 312] width 210 height 27
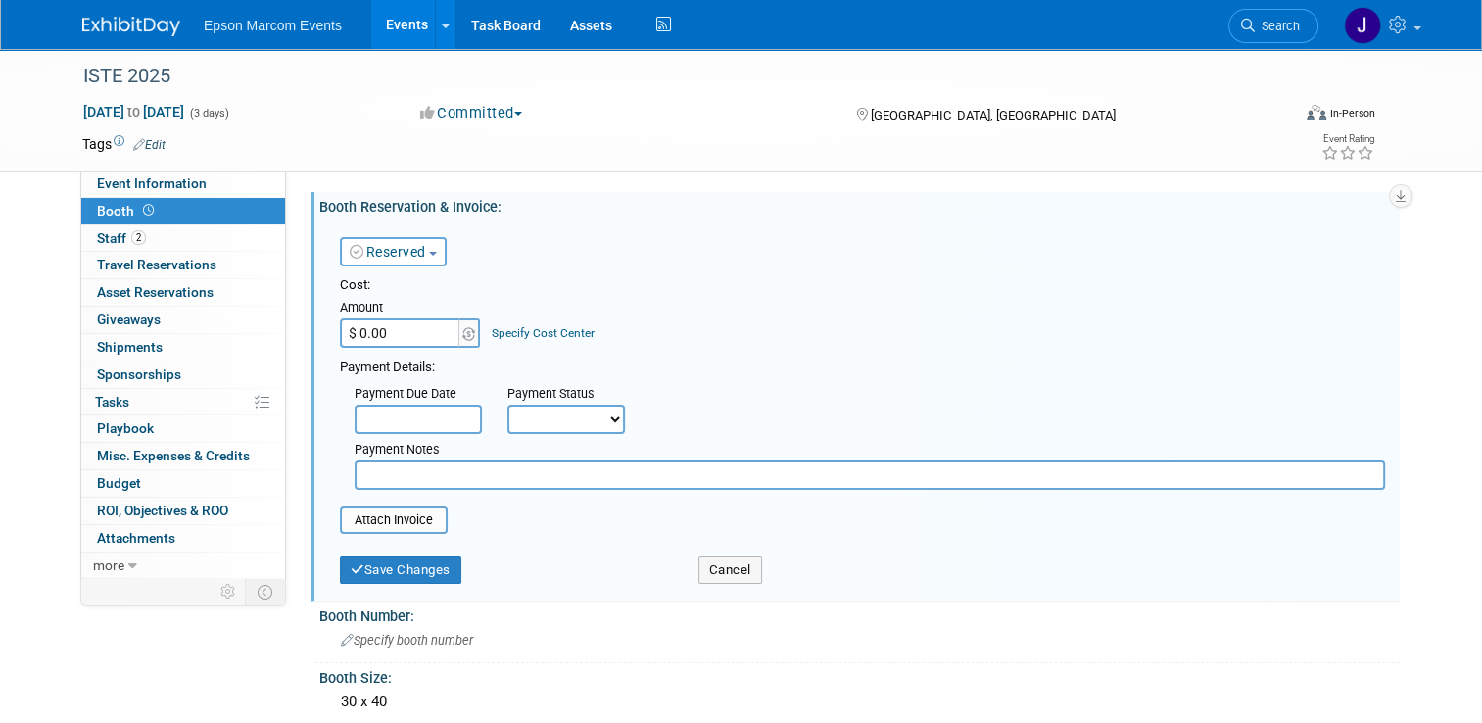
click at [422, 337] on input "$ 0.00" at bounding box center [401, 332] width 122 height 29
type input "$ 83,520.00"
click at [431, 417] on input "text" at bounding box center [418, 419] width 127 height 29
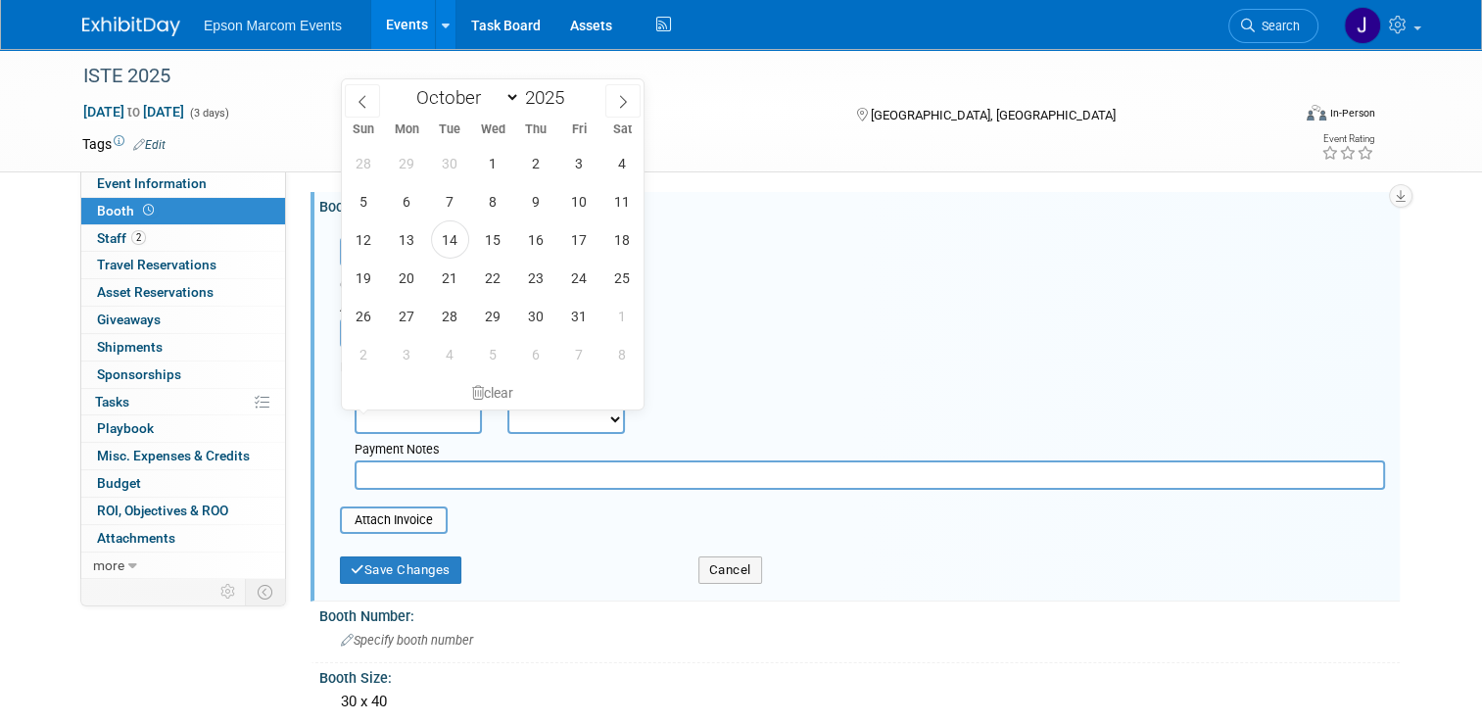
click at [579, 416] on select "Not Paid Yet Partially Paid Paid in Full" at bounding box center [566, 419] width 118 height 29
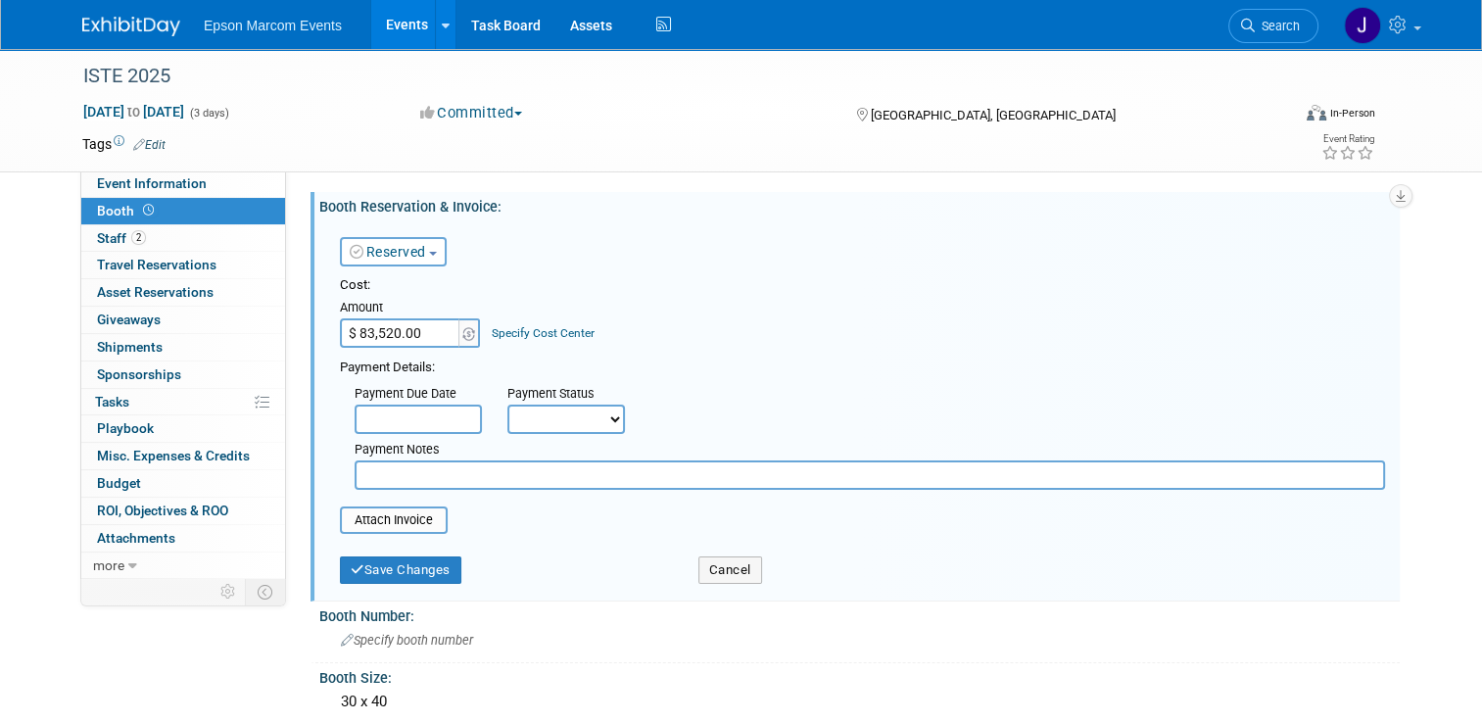
select select "1"
click at [507, 405] on select "Not Paid Yet Partially Paid Paid in Full" at bounding box center [566, 419] width 118 height 29
click at [455, 472] on input "text" at bounding box center [870, 474] width 1031 height 29
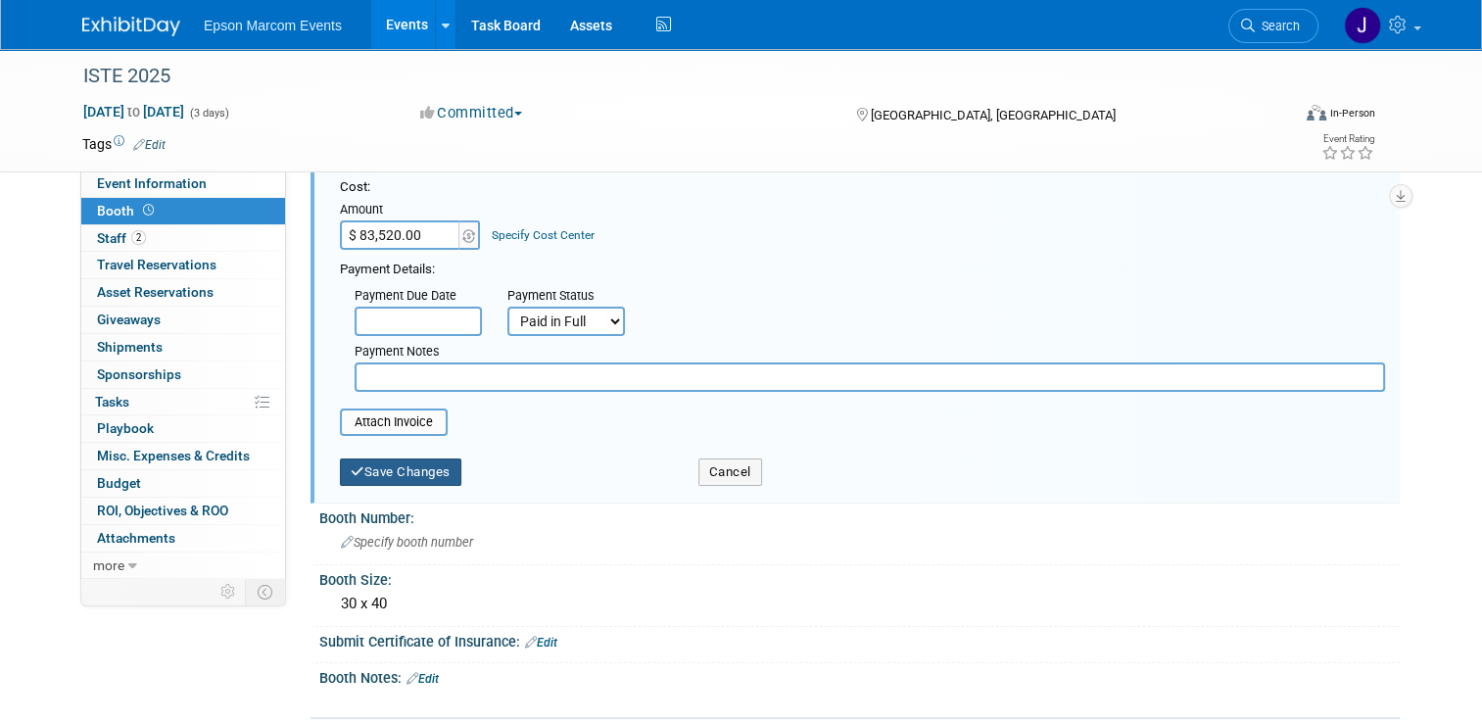
click at [405, 467] on button "Save Changes" at bounding box center [400, 471] width 121 height 27
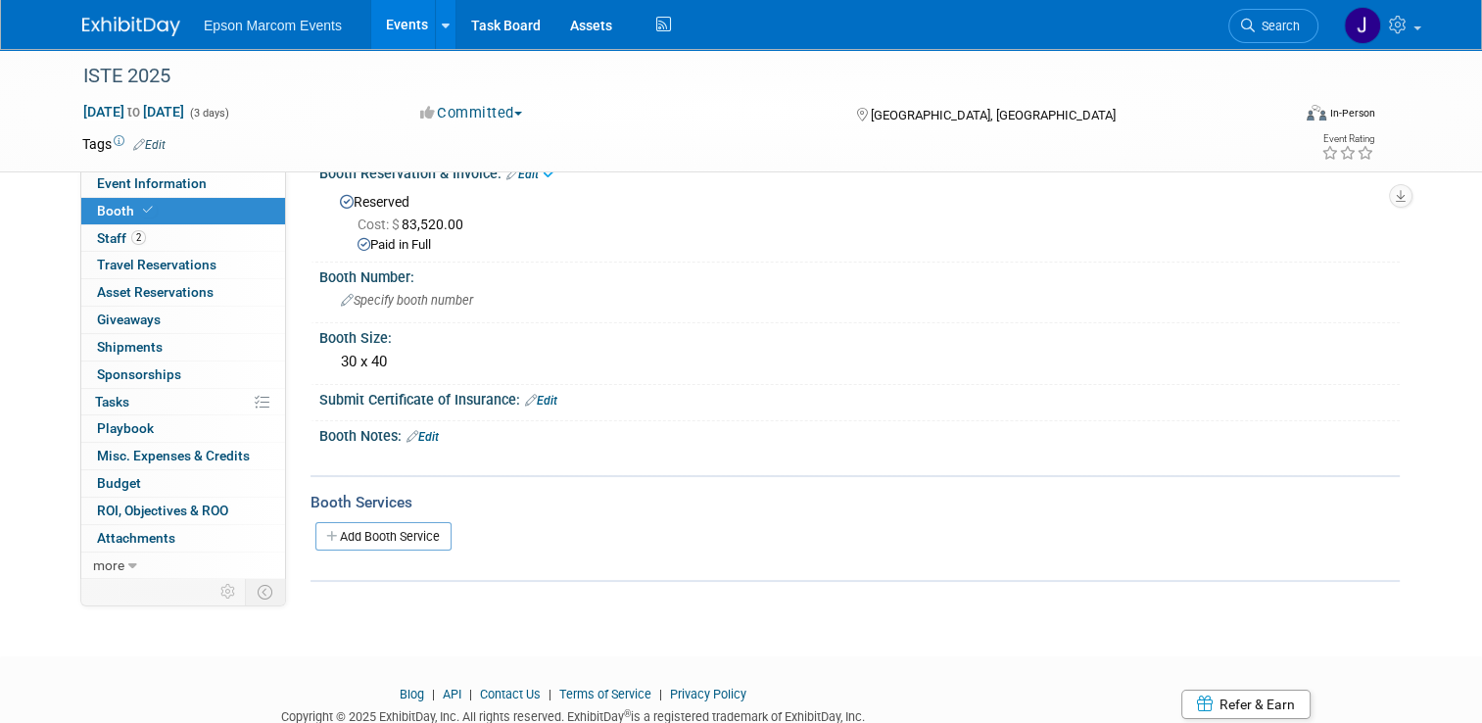
scroll to position [0, 0]
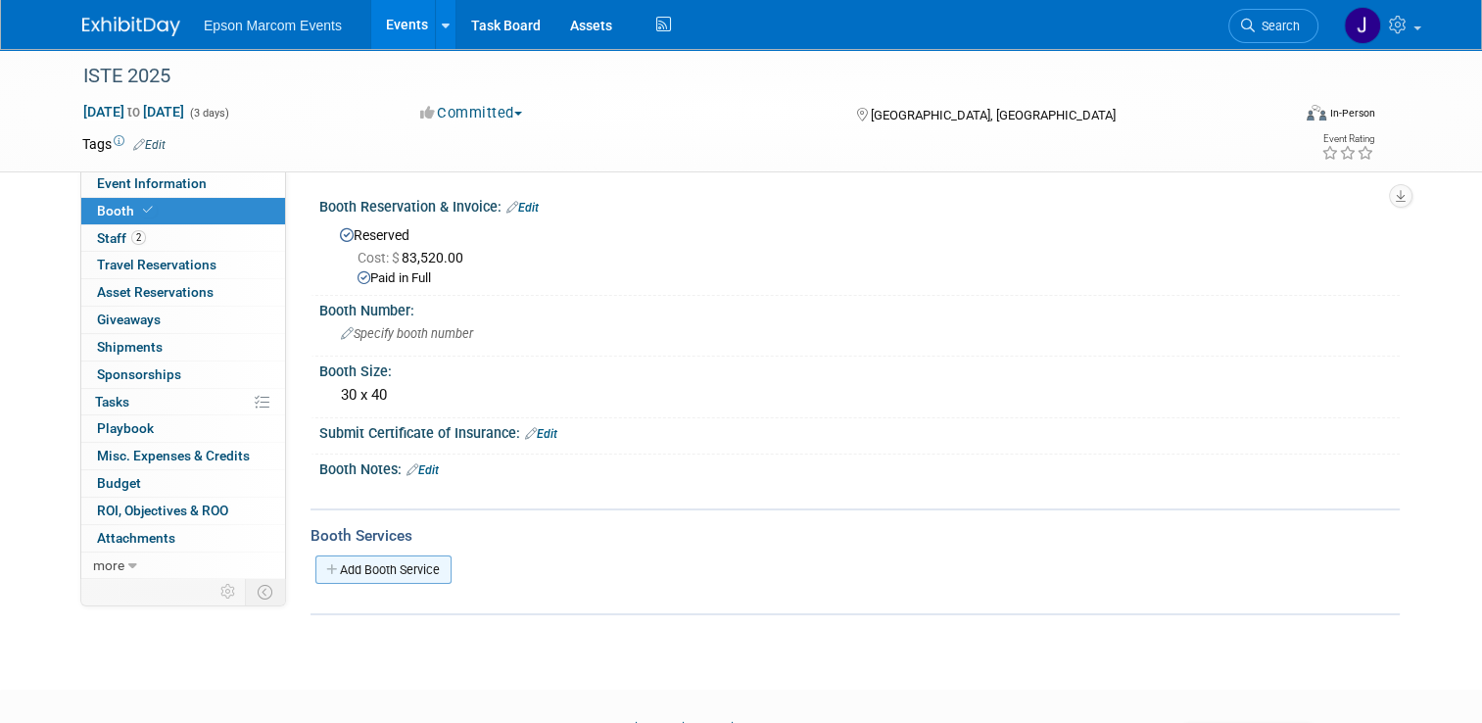
click at [393, 565] on link "Add Booth Service" at bounding box center [383, 569] width 136 height 28
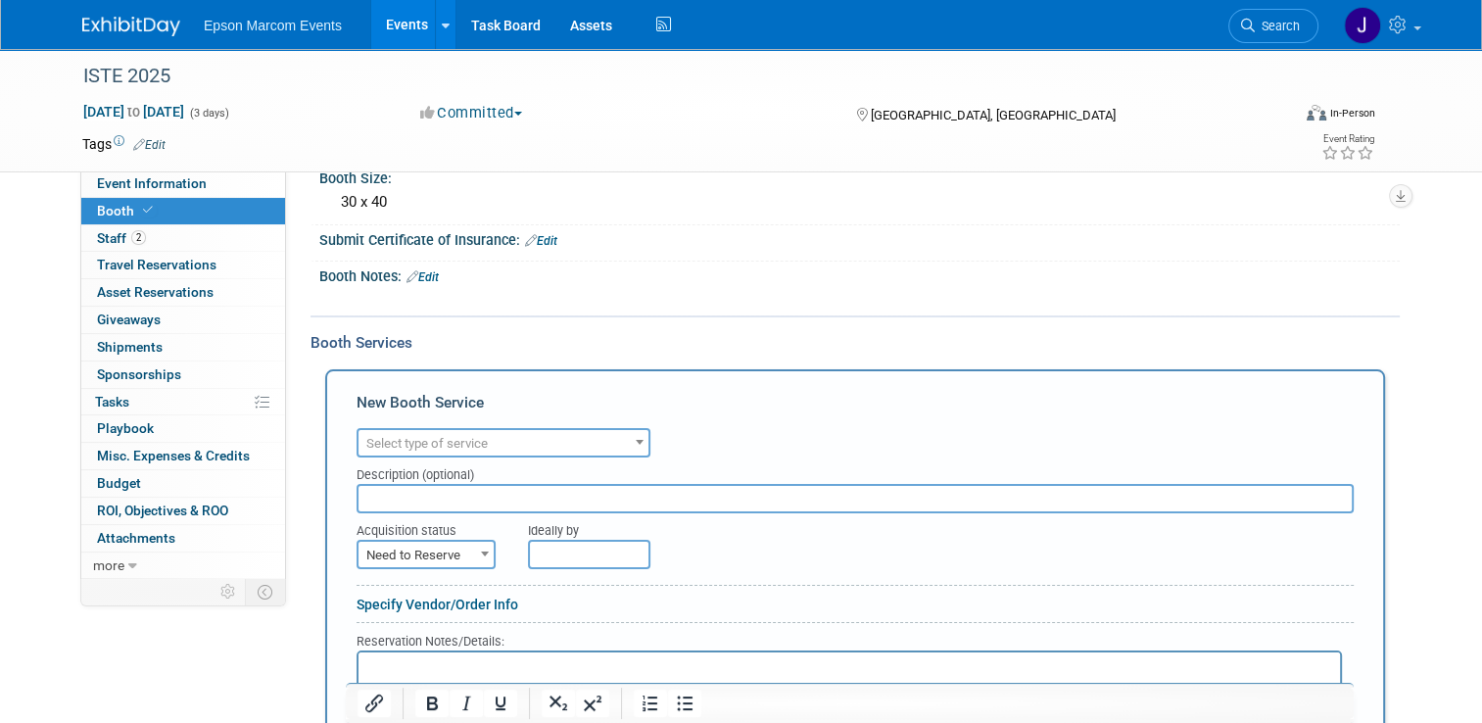
scroll to position [196, 0]
click at [505, 440] on span "Select type of service" at bounding box center [504, 440] width 290 height 27
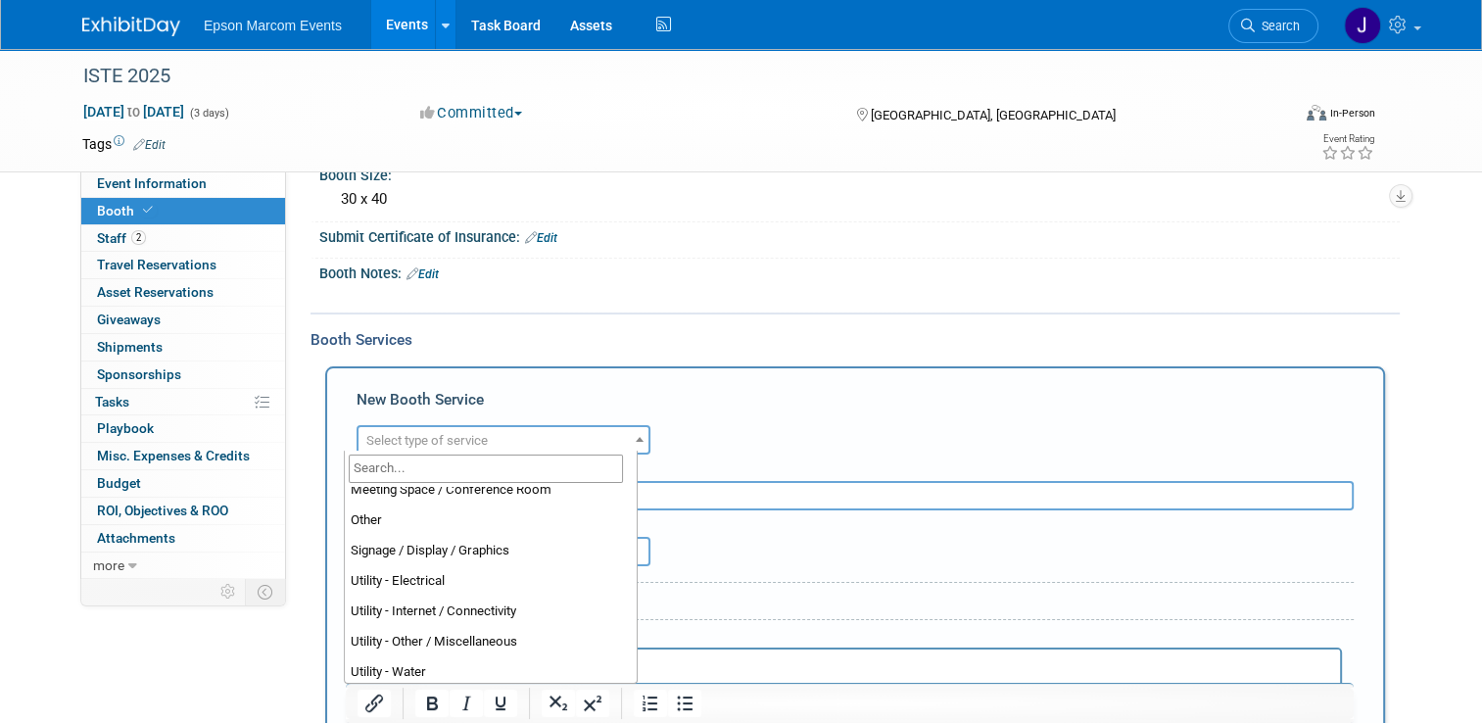
scroll to position [502, 0]
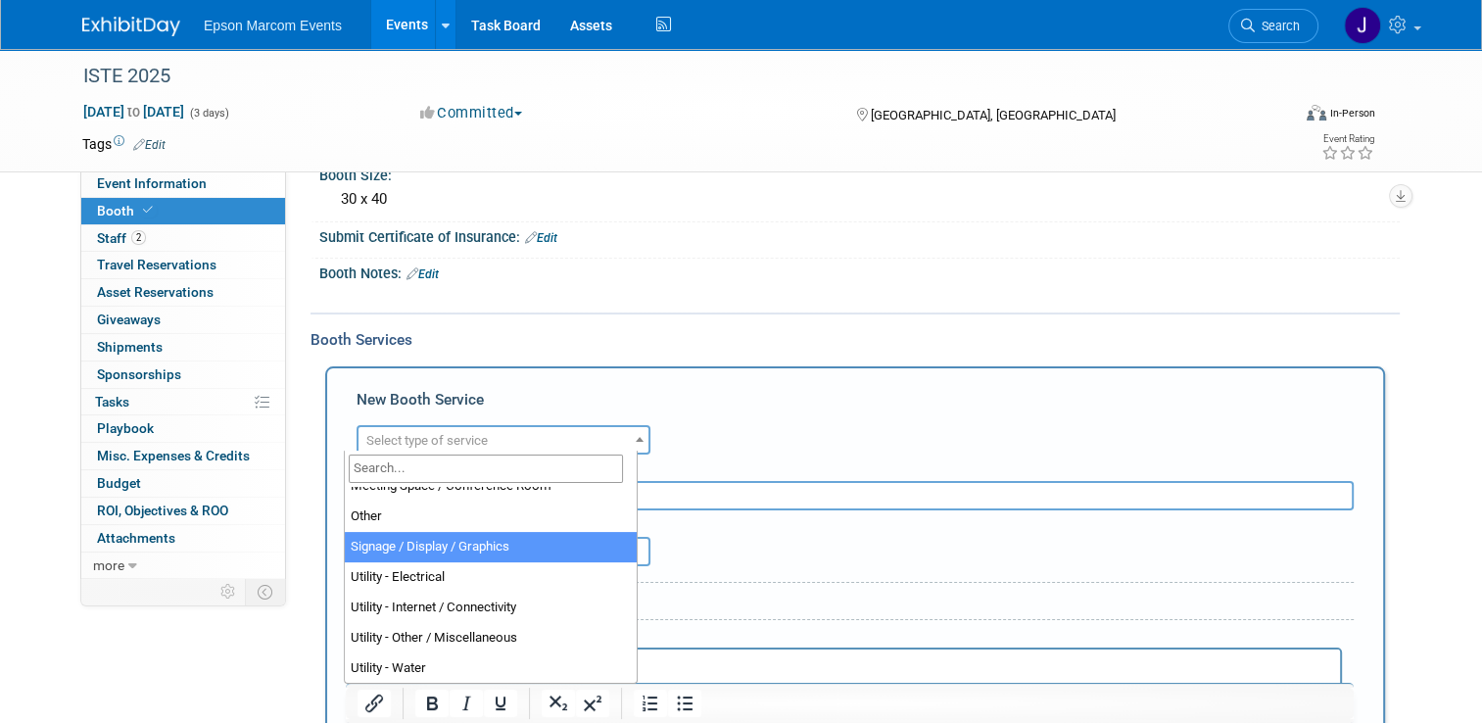
select select "3"
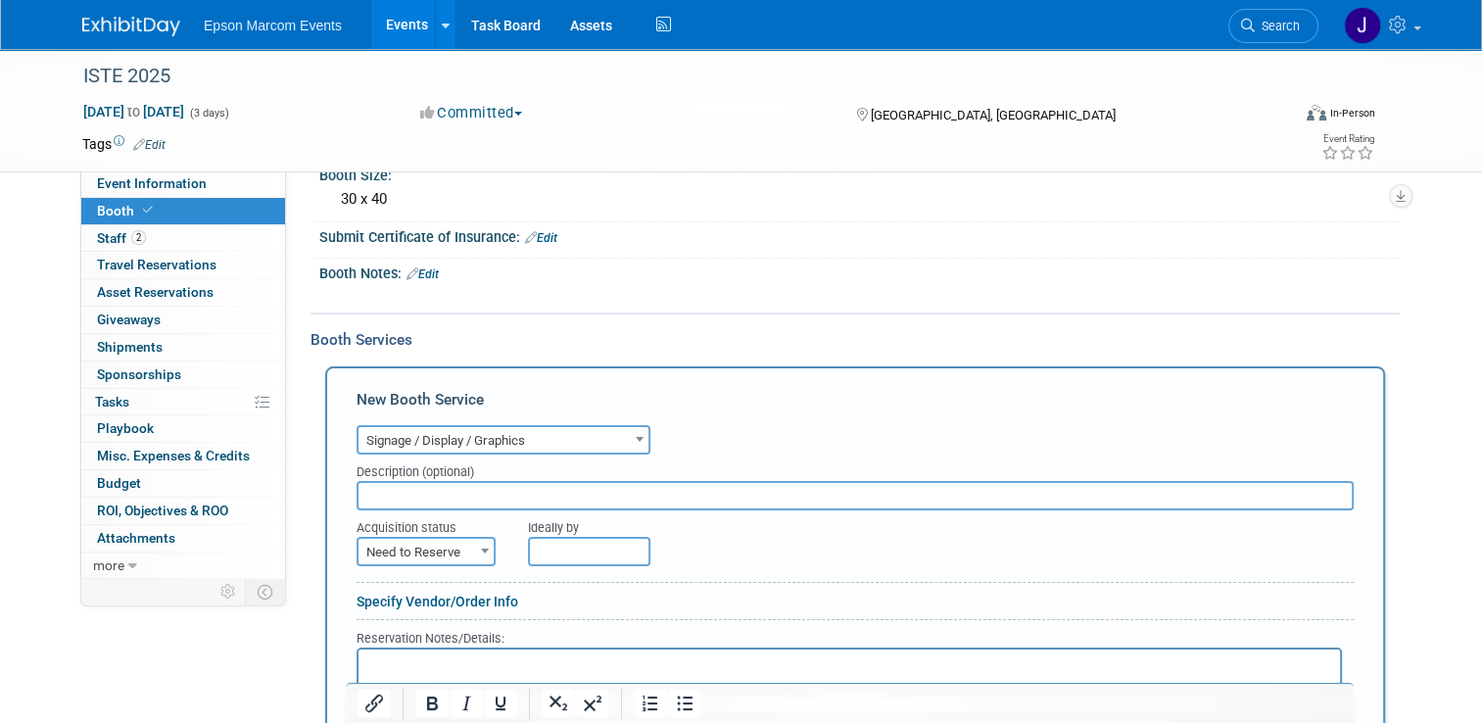
click at [490, 496] on input "text" at bounding box center [855, 495] width 997 height 29
type input "Exhibit Company Floor Plans, designs, builds, printing, etc."
click at [481, 549] on b at bounding box center [485, 551] width 8 height 5
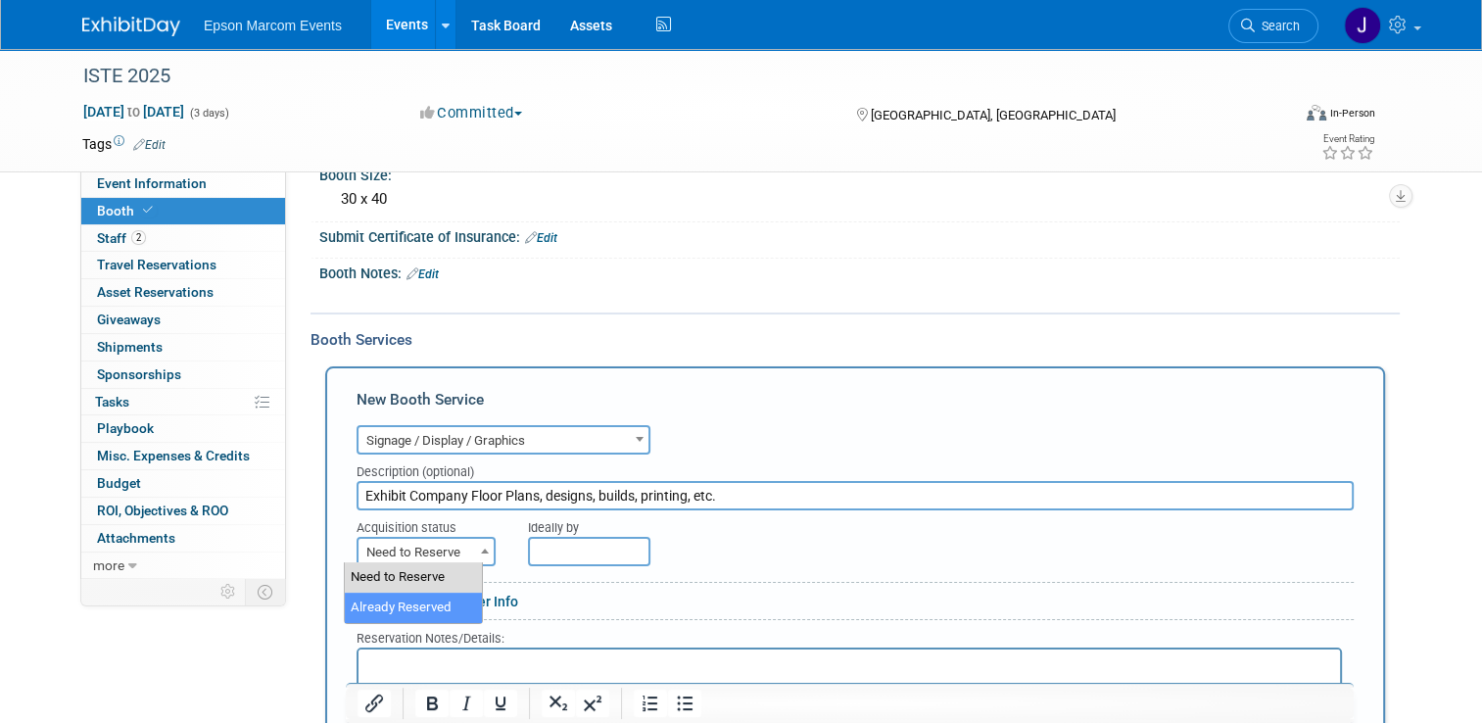
select select "2"
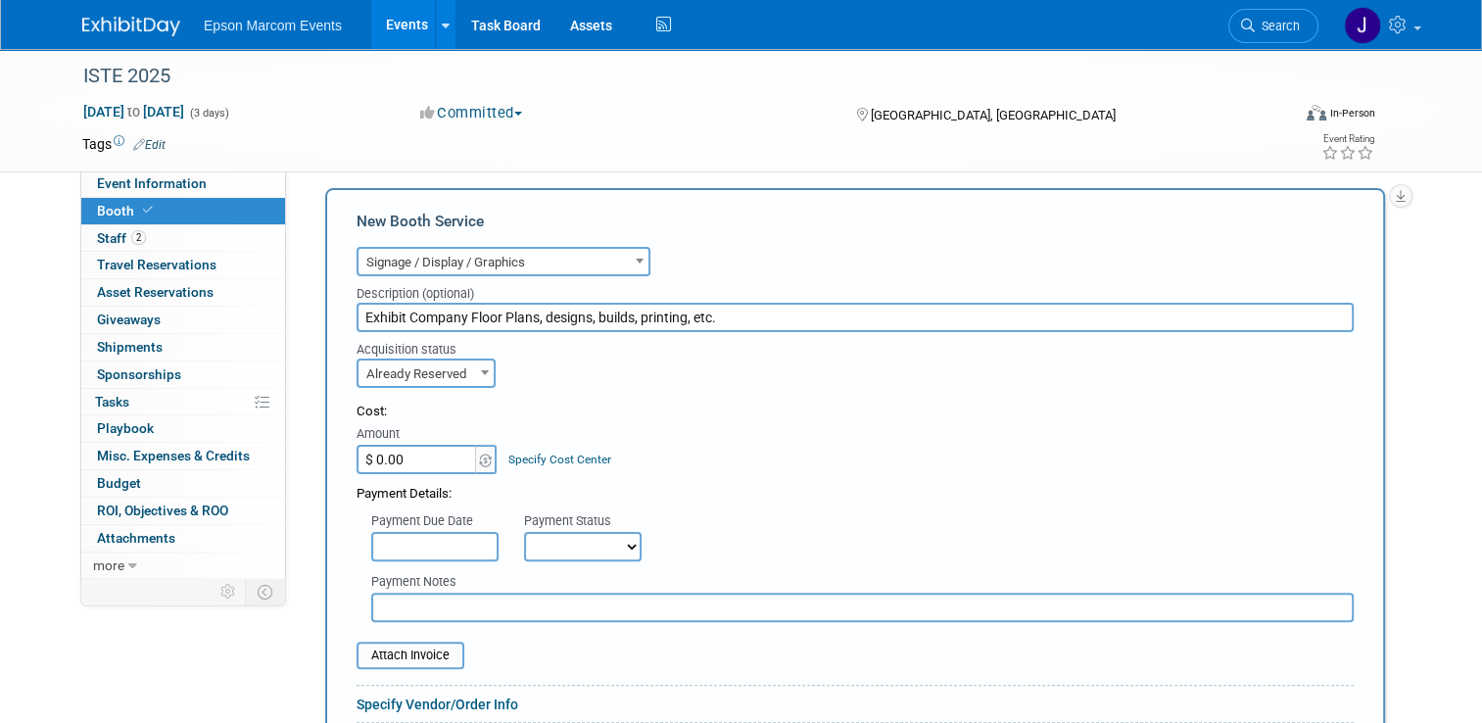
scroll to position [392, 0]
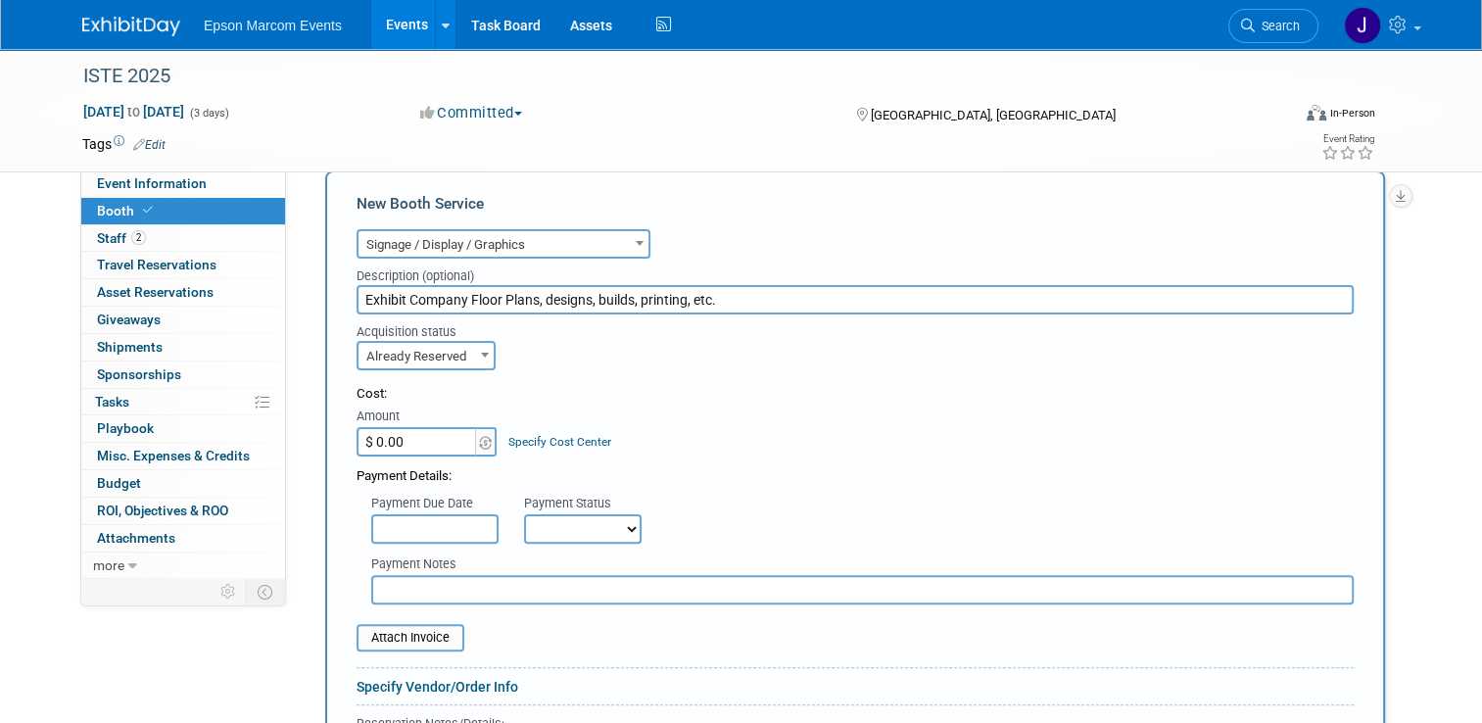
click at [415, 436] on input "$ 0.00" at bounding box center [418, 441] width 122 height 29
type input "$ 56,900.00"
click at [543, 521] on select "Not Paid Yet Partially Paid Paid in Full" at bounding box center [583, 528] width 118 height 29
select select "1"
click at [524, 514] on select "Not Paid Yet Partially Paid Paid in Full" at bounding box center [583, 528] width 118 height 29
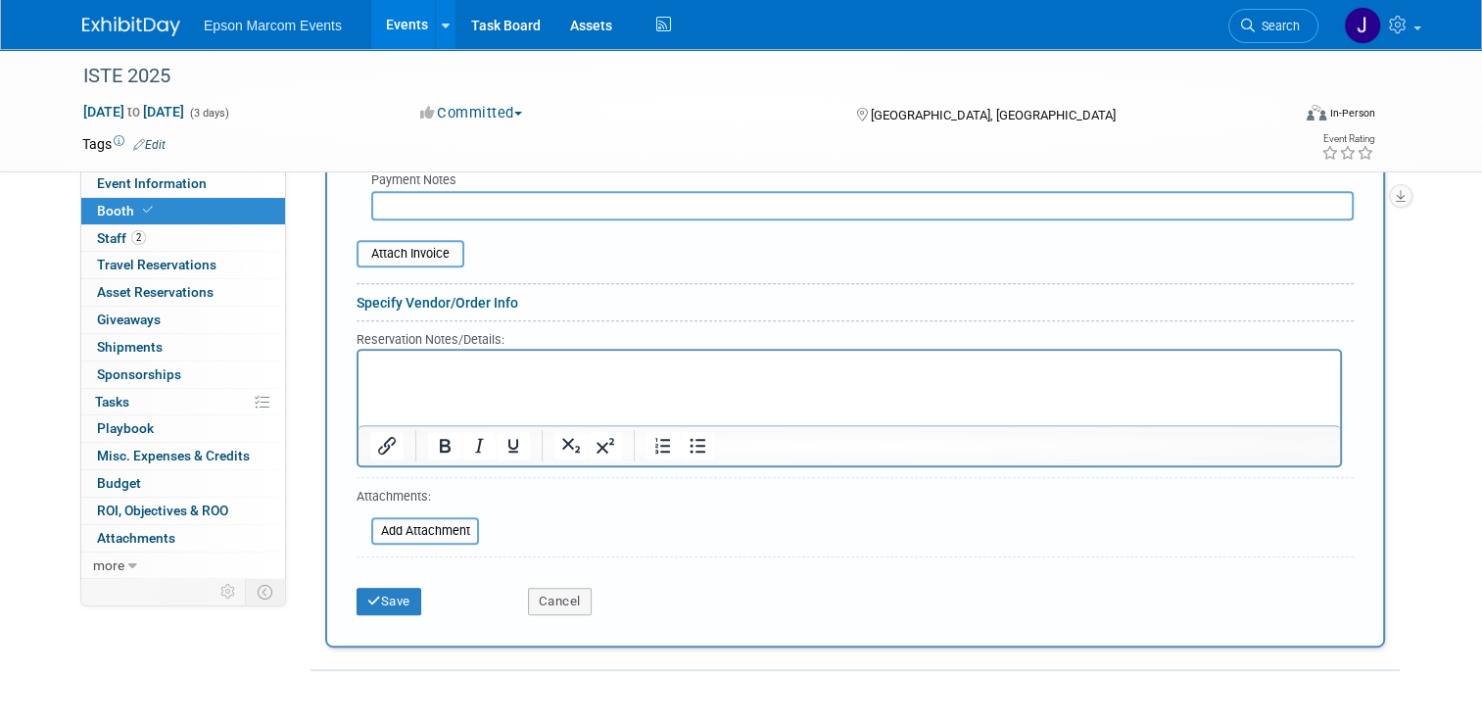
scroll to position [784, 0]
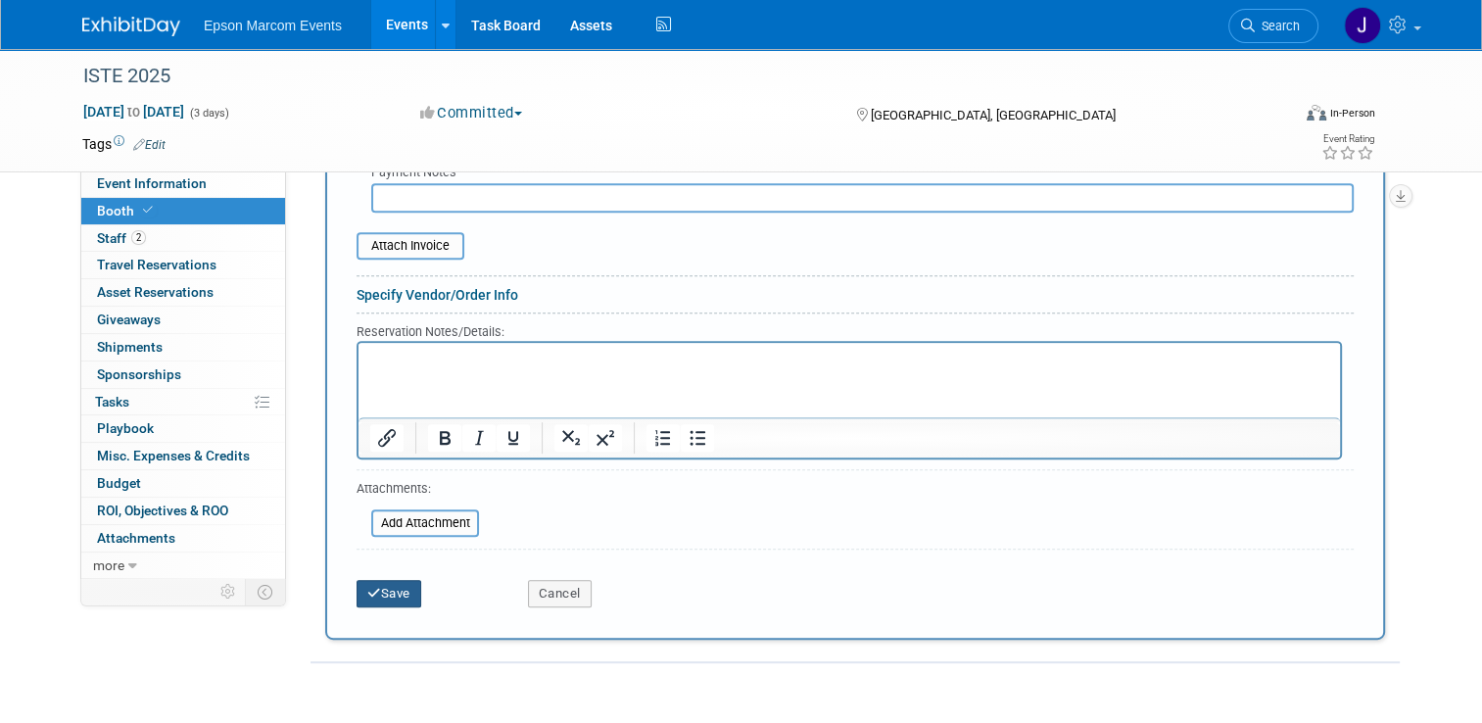
click at [380, 585] on button "Save" at bounding box center [389, 593] width 65 height 27
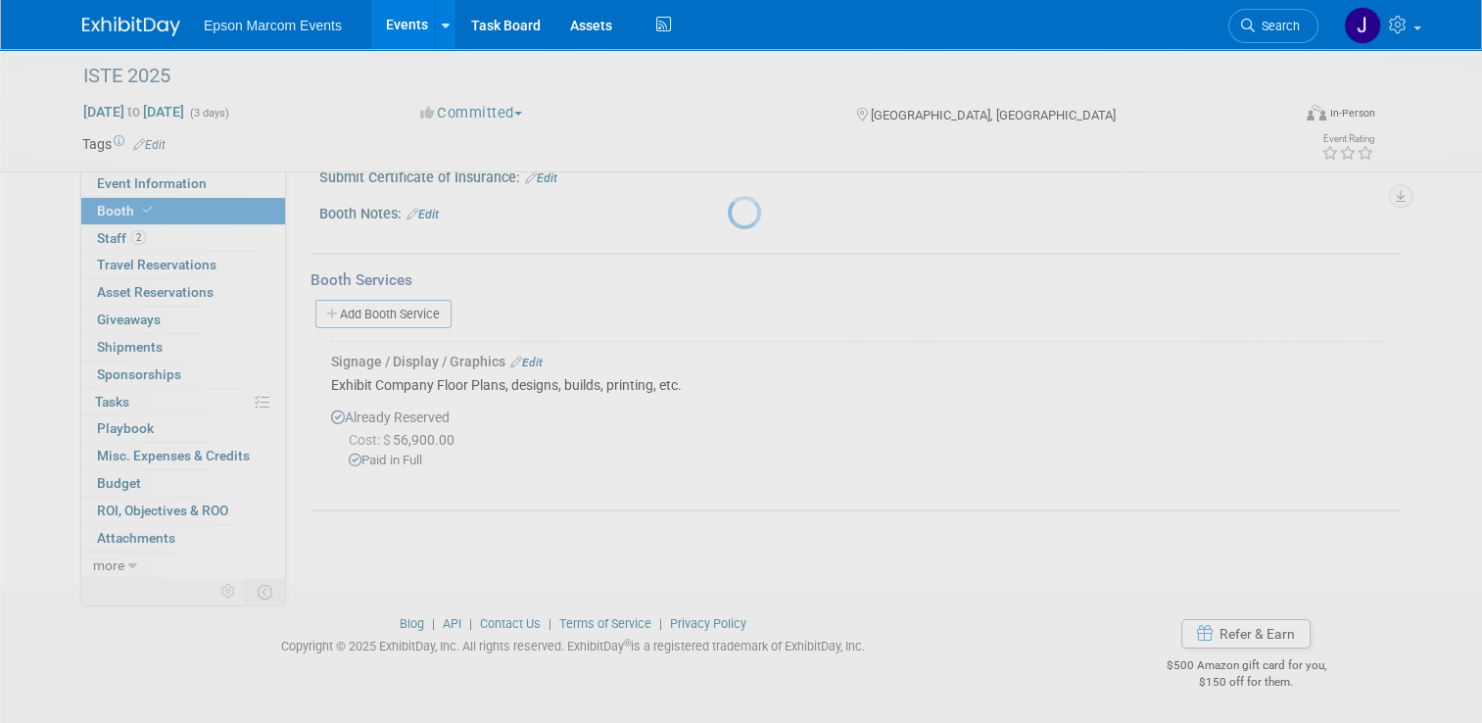
scroll to position [252, 0]
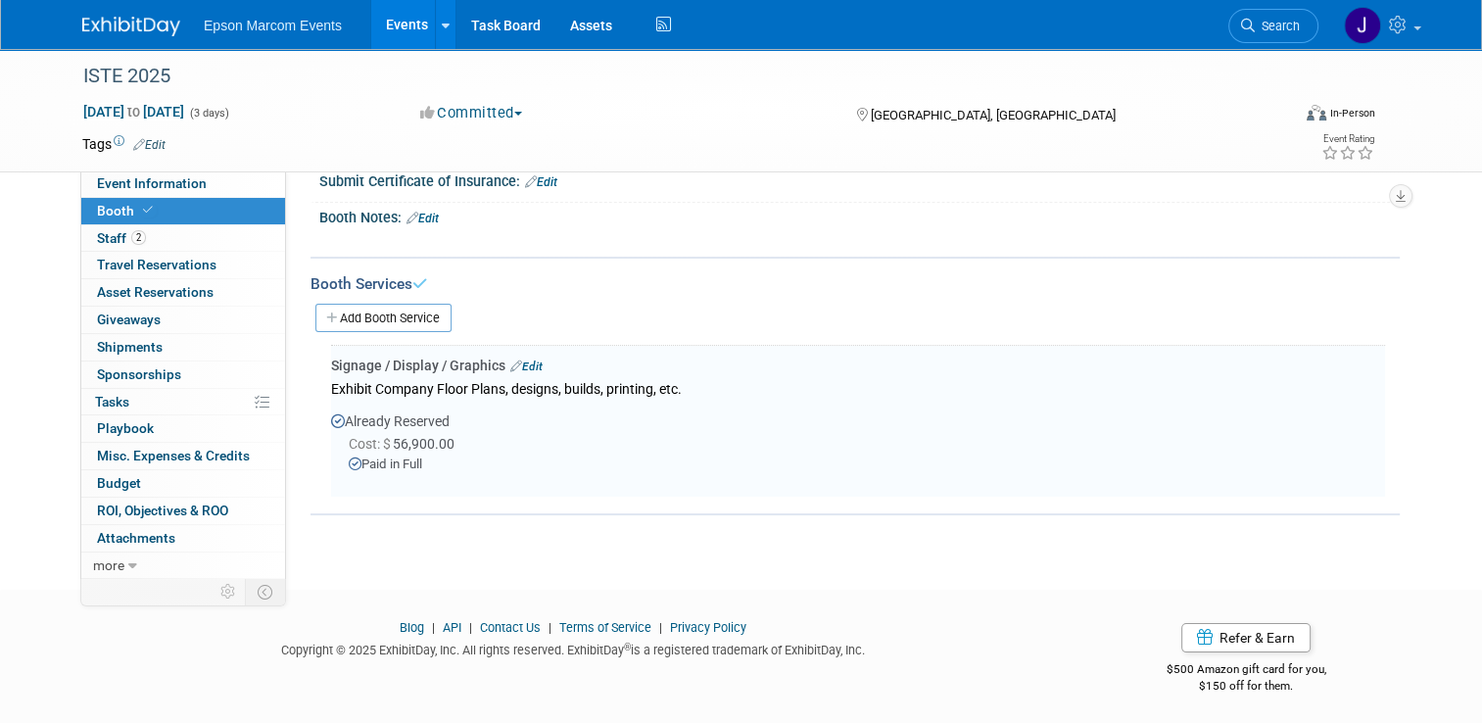
drag, startPoint x: 394, startPoint y: 312, endPoint x: 404, endPoint y: 314, distance: 10.2
click at [394, 312] on link "Add Booth Service" at bounding box center [383, 318] width 136 height 28
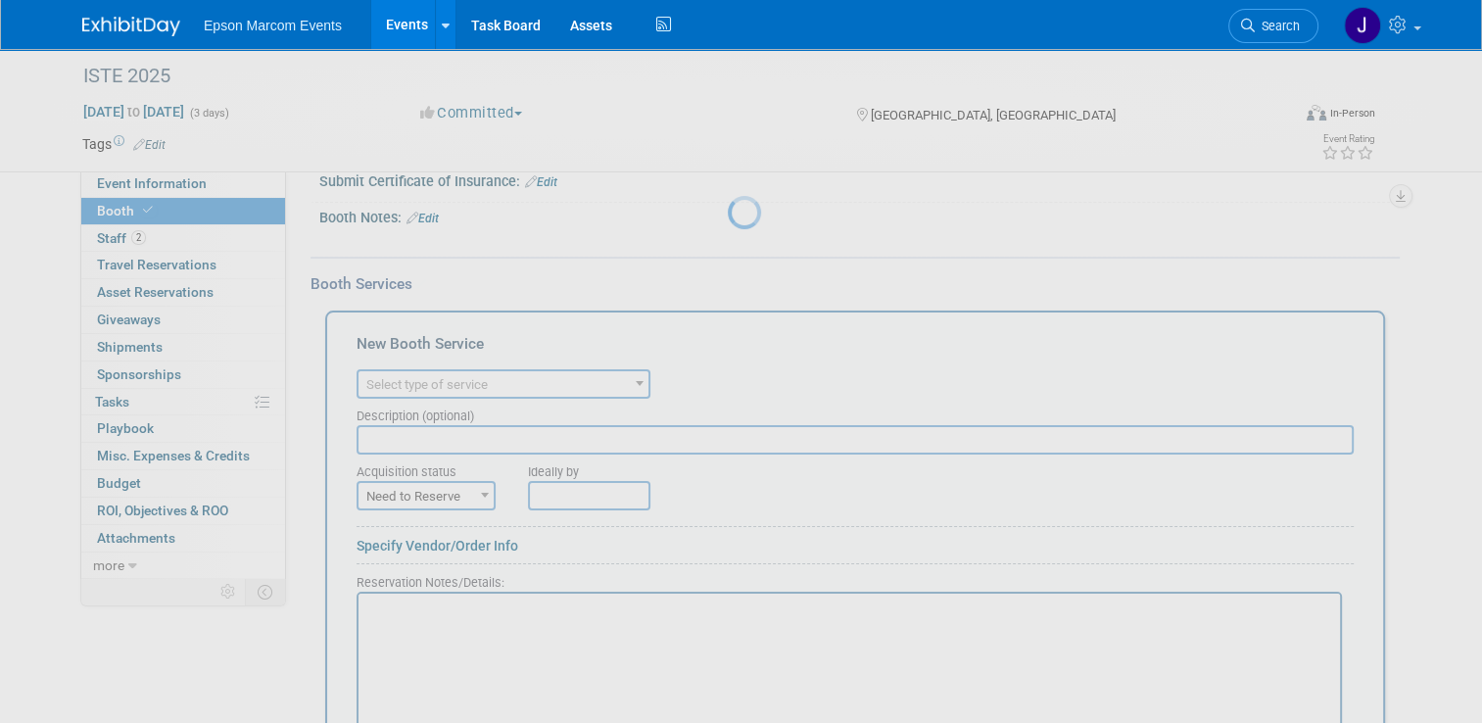
scroll to position [0, 0]
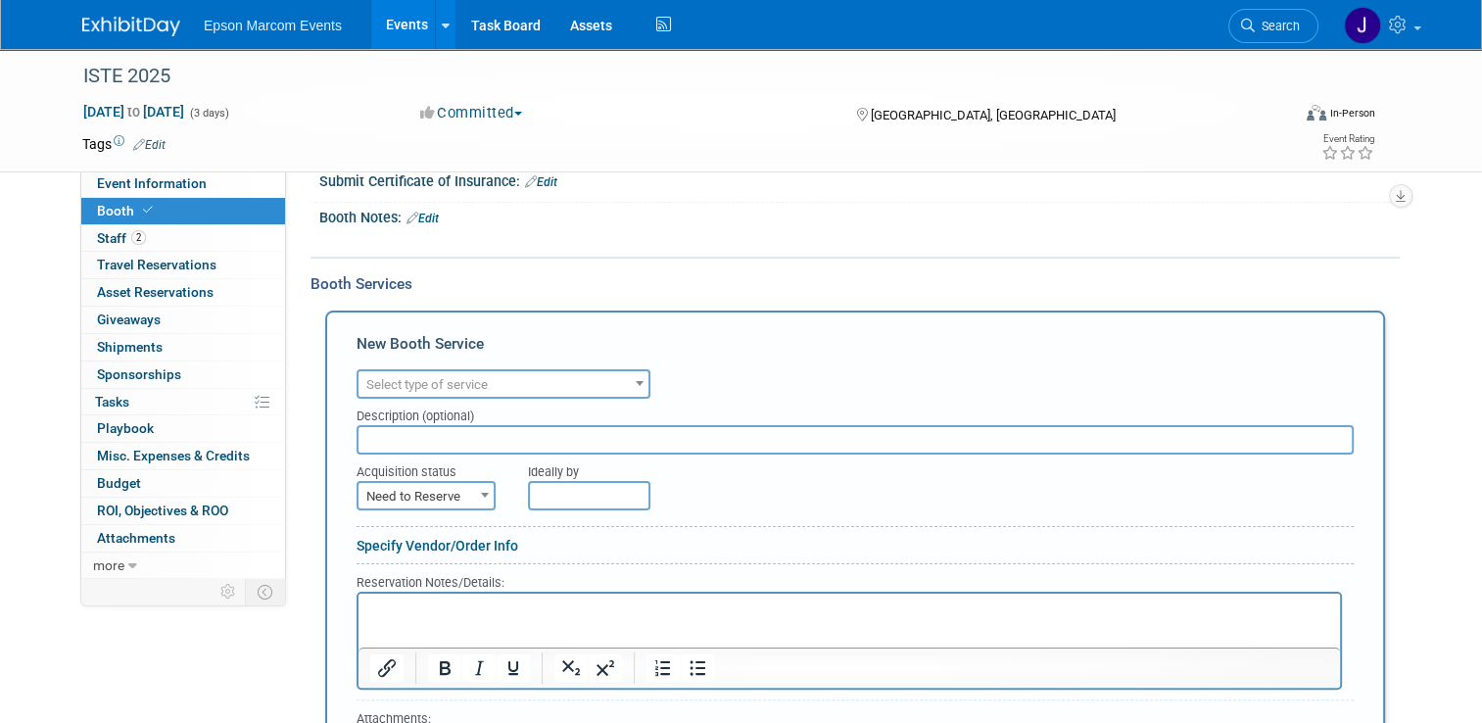
click at [530, 378] on span "Select type of service" at bounding box center [504, 384] width 290 height 27
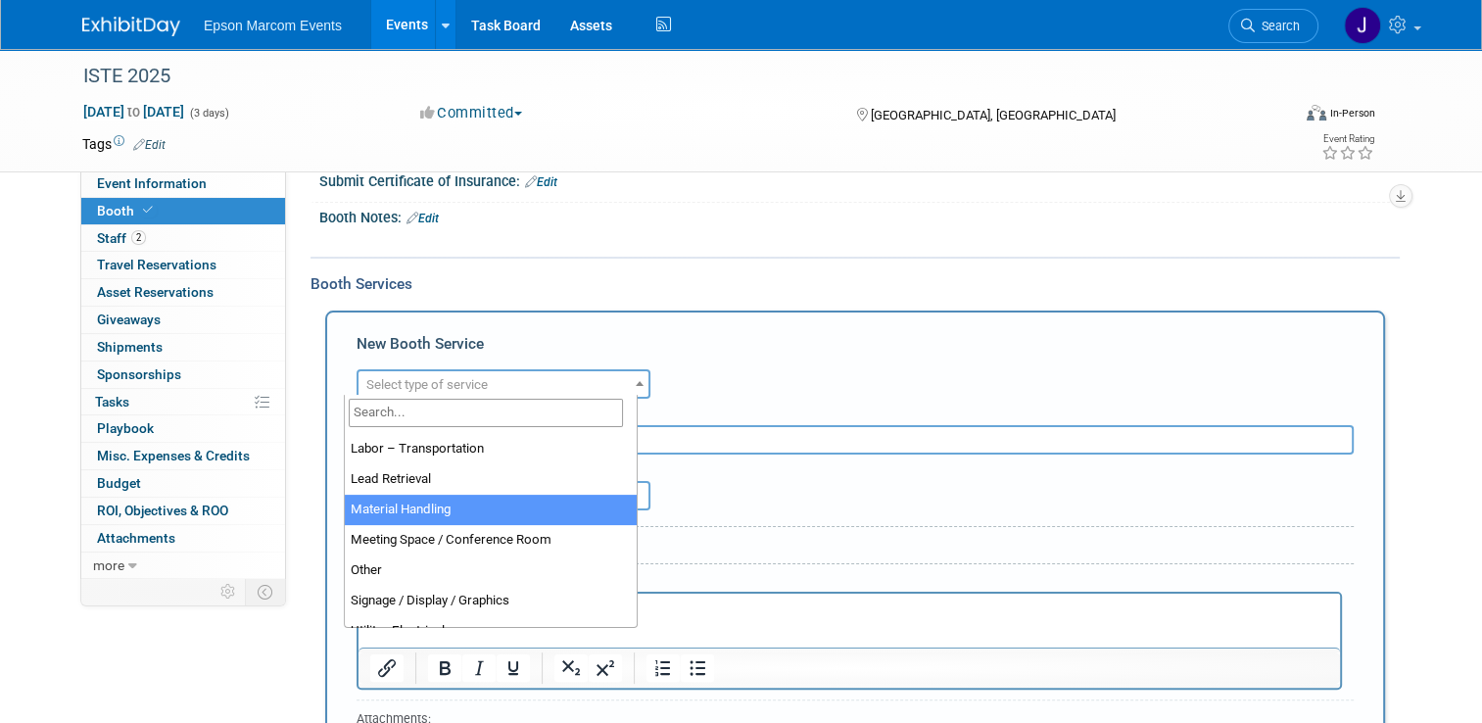
scroll to position [490, 0]
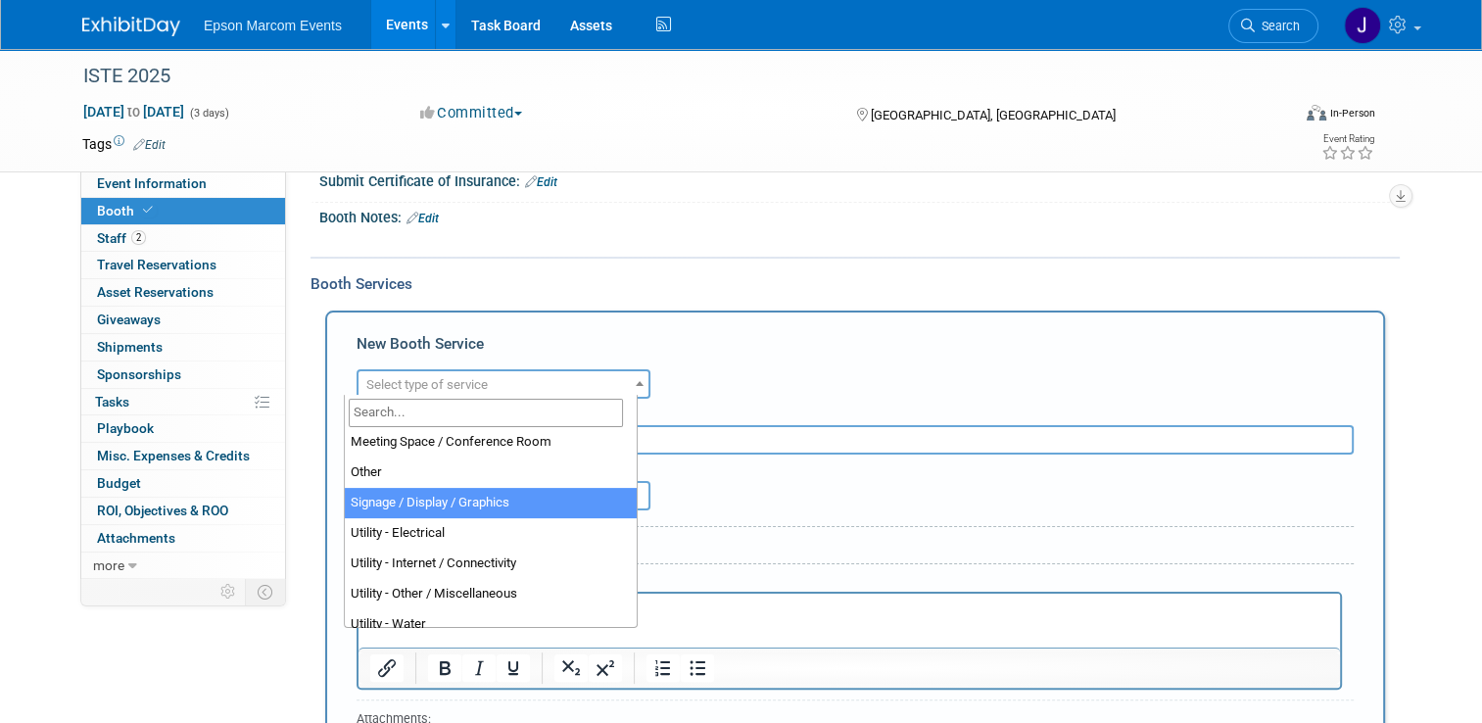
select select "3"
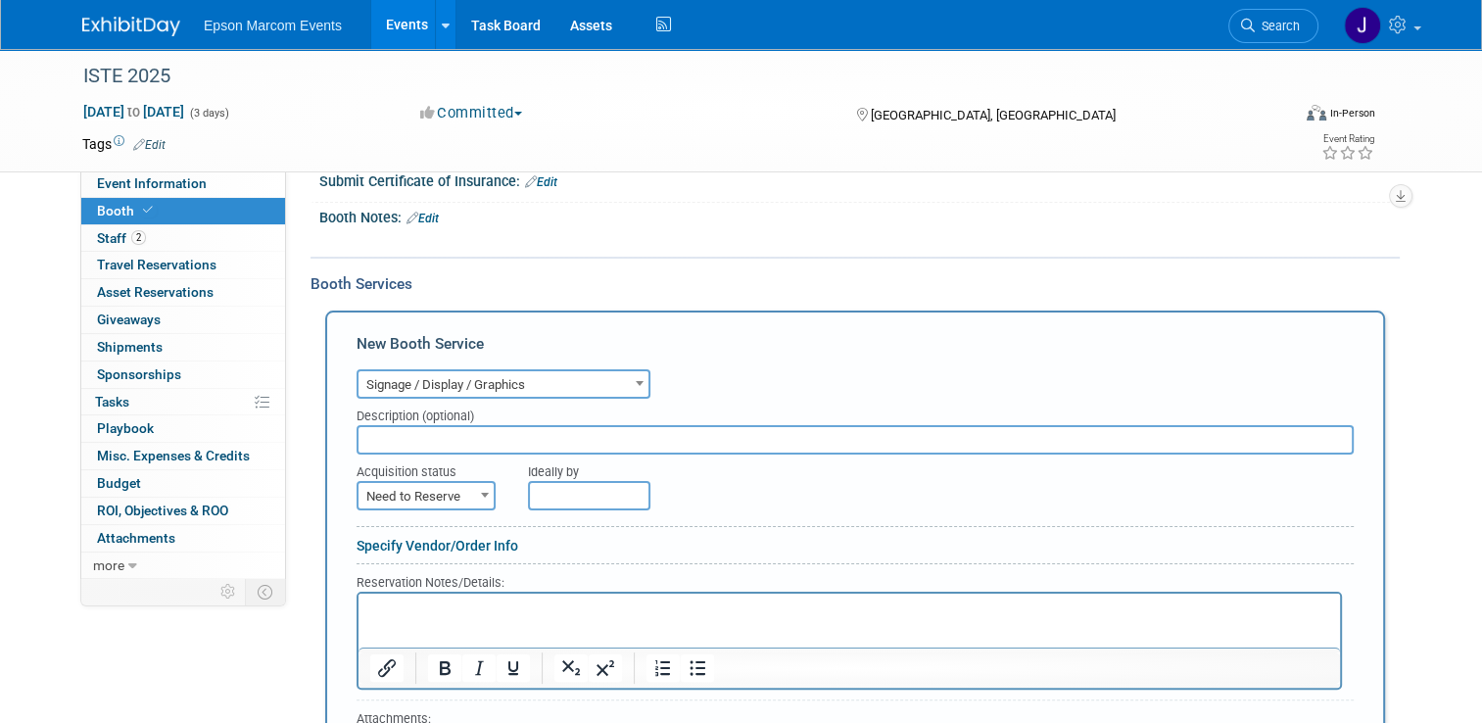
click at [492, 430] on input "text" at bounding box center [855, 439] width 997 height 29
type input "Creative Services (external vendor)"
click at [457, 484] on span "Need to Reserve" at bounding box center [426, 496] width 135 height 27
select select "2"
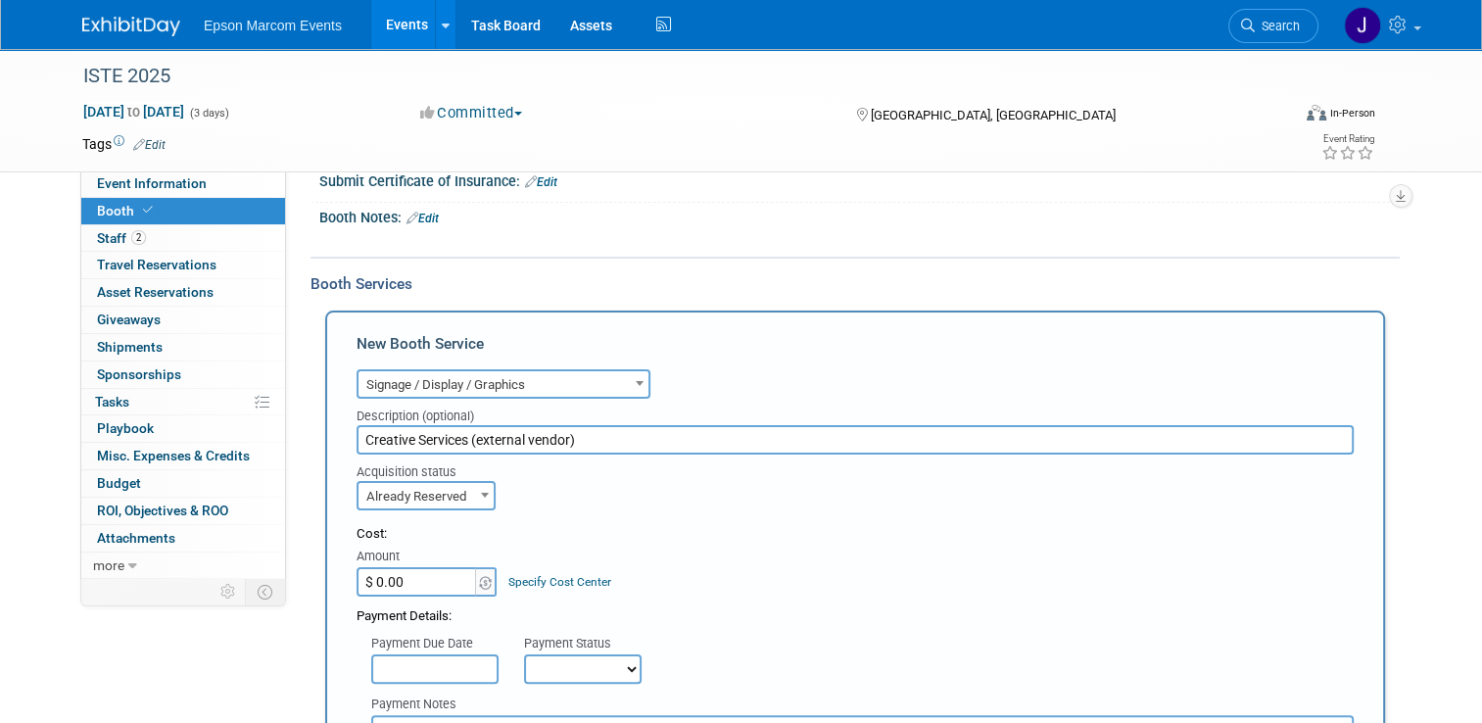
click at [428, 582] on input "$ 0.00" at bounding box center [418, 581] width 122 height 29
type input "$ 6,261.89"
click at [525, 660] on select "Not Paid Yet Partially Paid Paid in Full" at bounding box center [583, 668] width 118 height 29
select select "1"
click at [524, 654] on select "Not Paid Yet Partially Paid Paid in Full" at bounding box center [583, 668] width 118 height 29
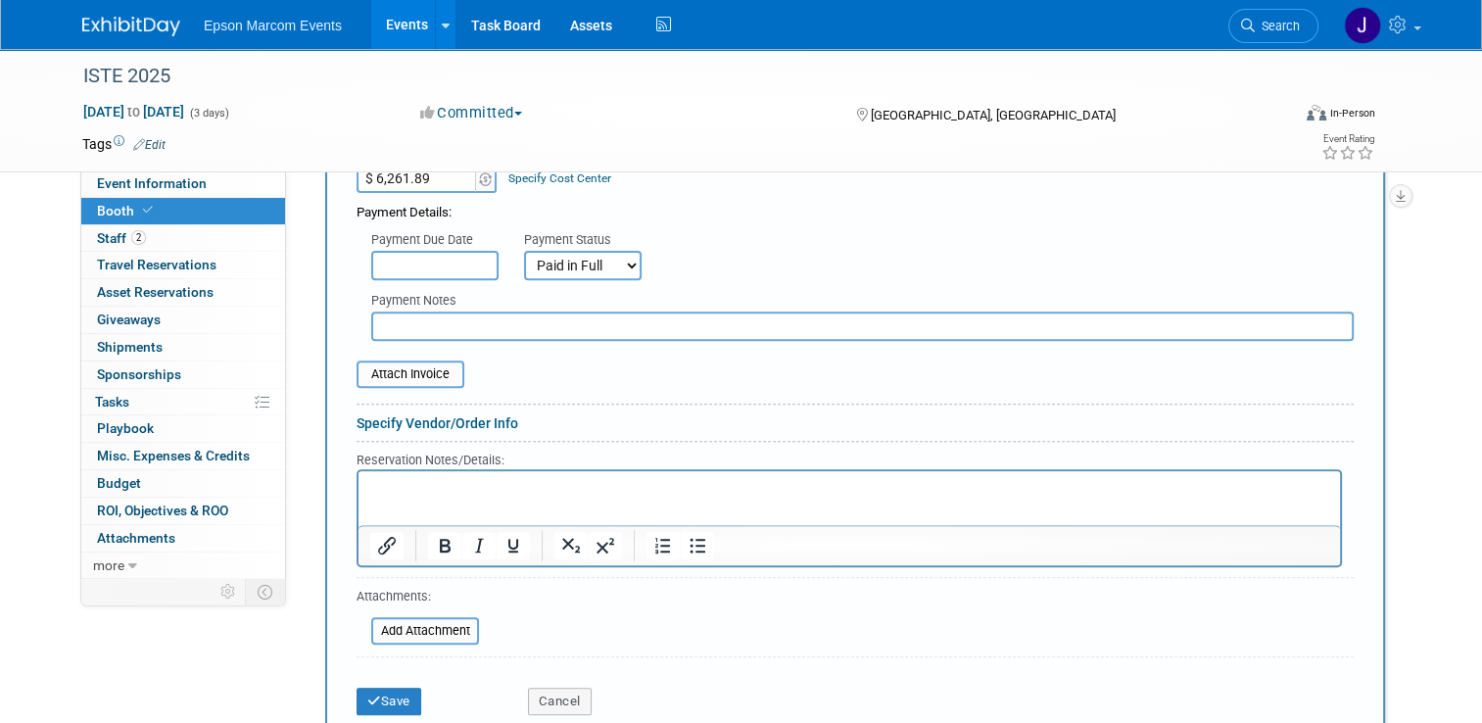
scroll to position [742, 0]
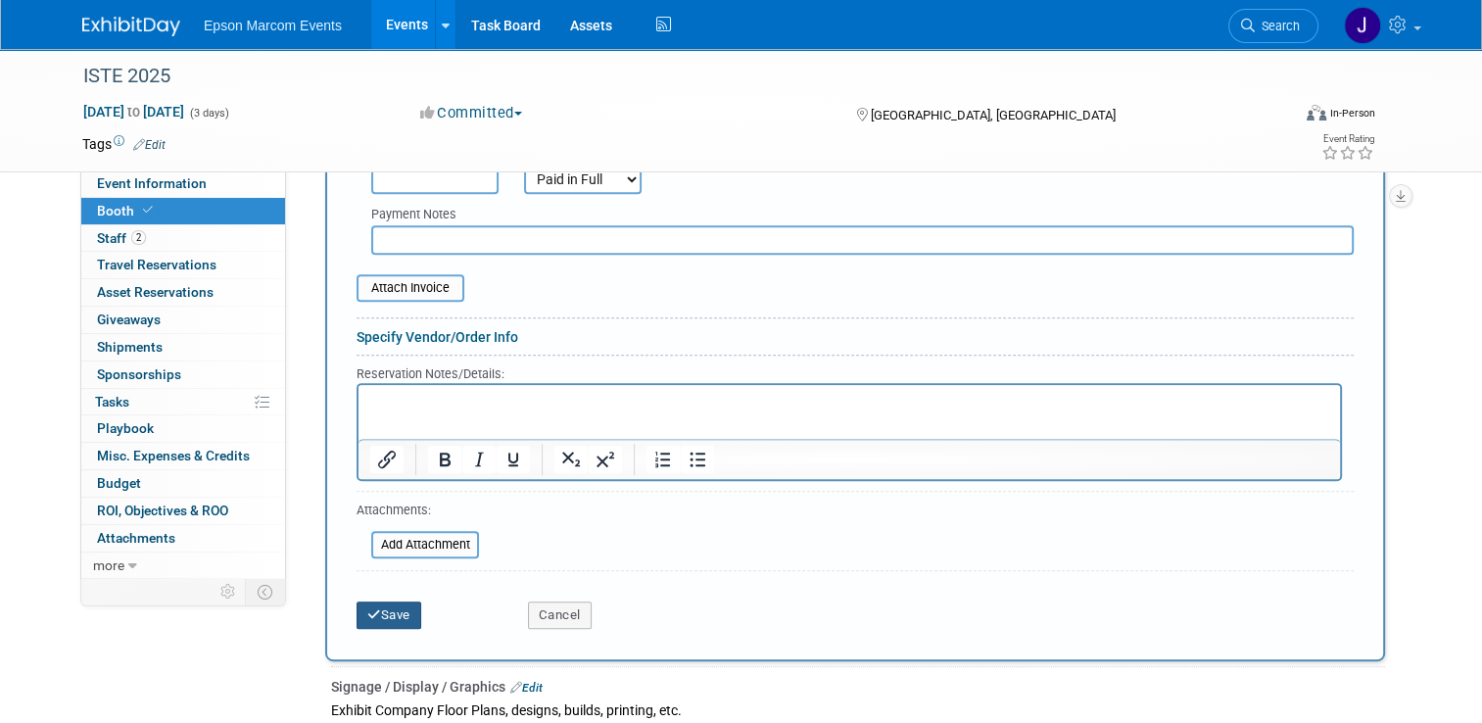
click at [376, 605] on button "Save" at bounding box center [389, 614] width 65 height 27
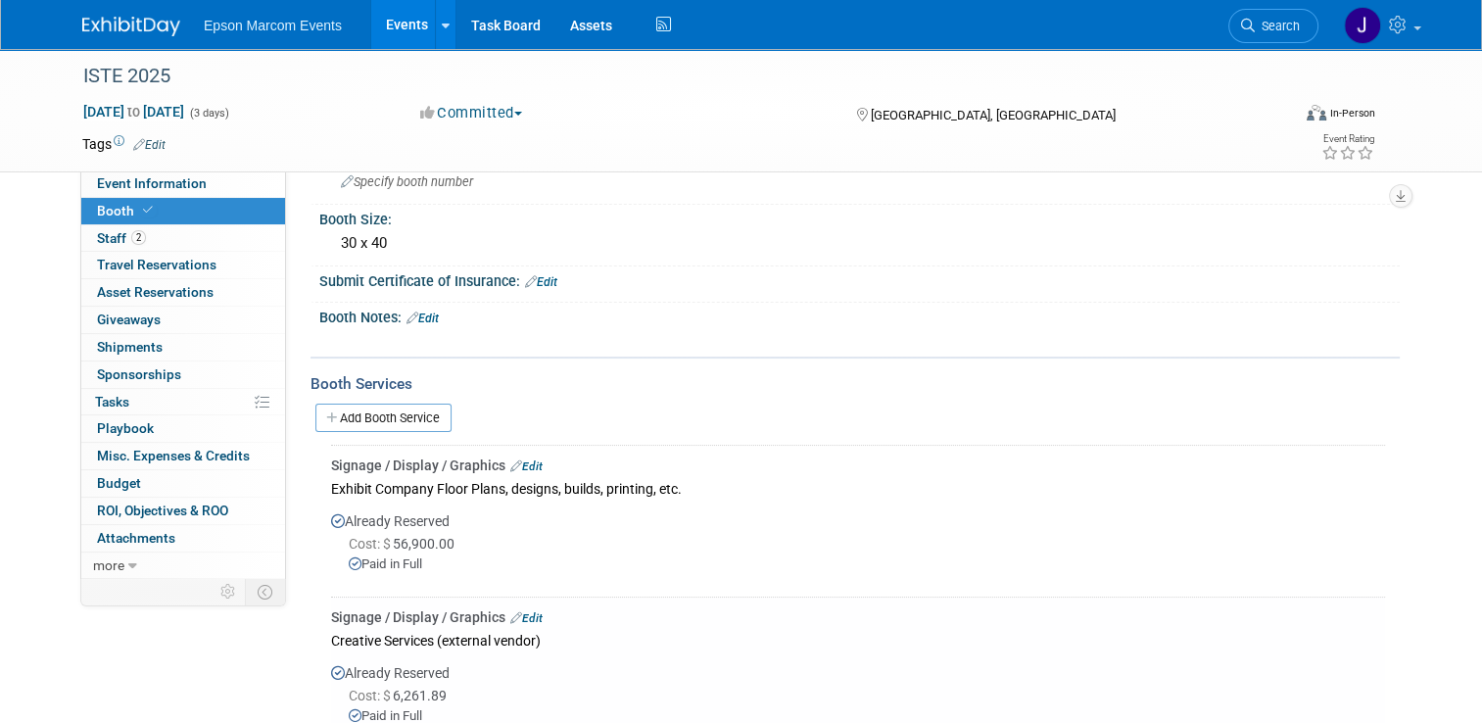
scroll to position [110, 0]
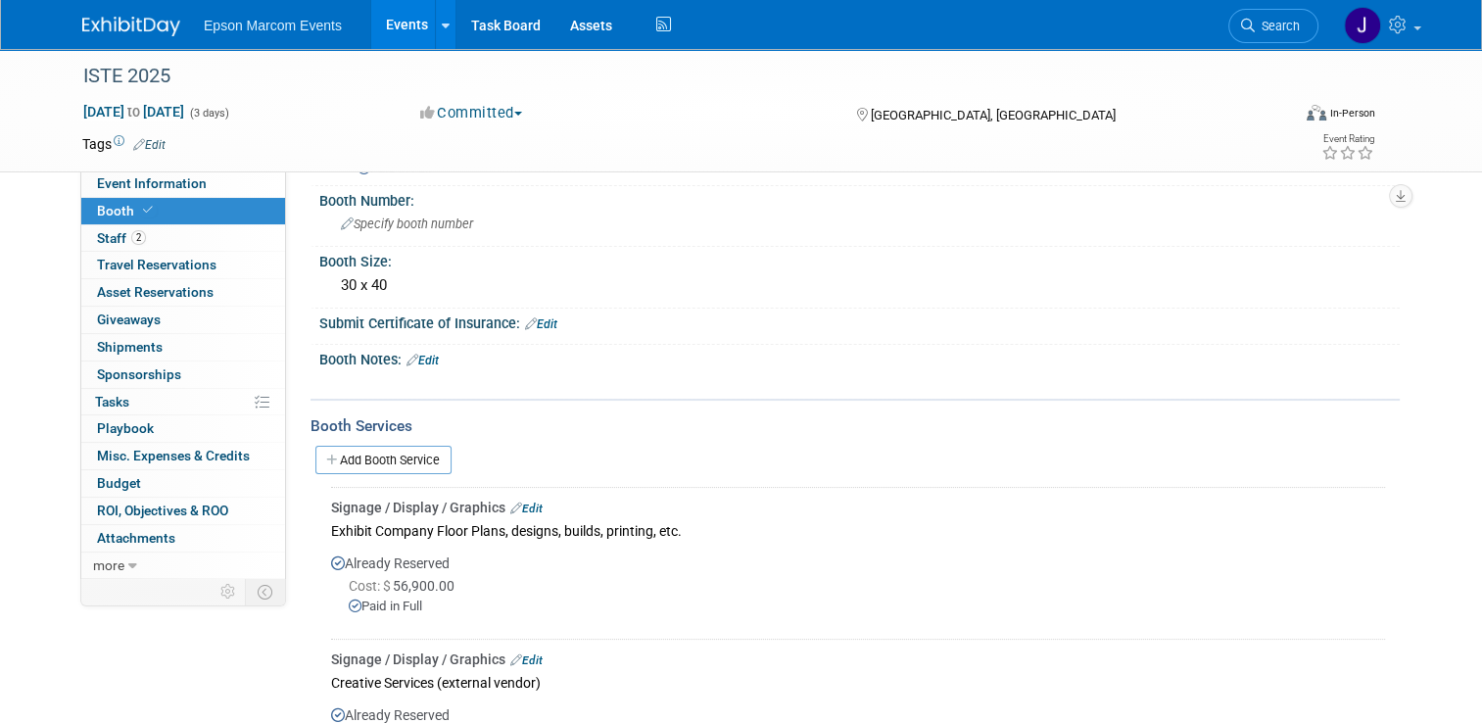
click at [398, 458] on link "Add Booth Service" at bounding box center [383, 460] width 136 height 28
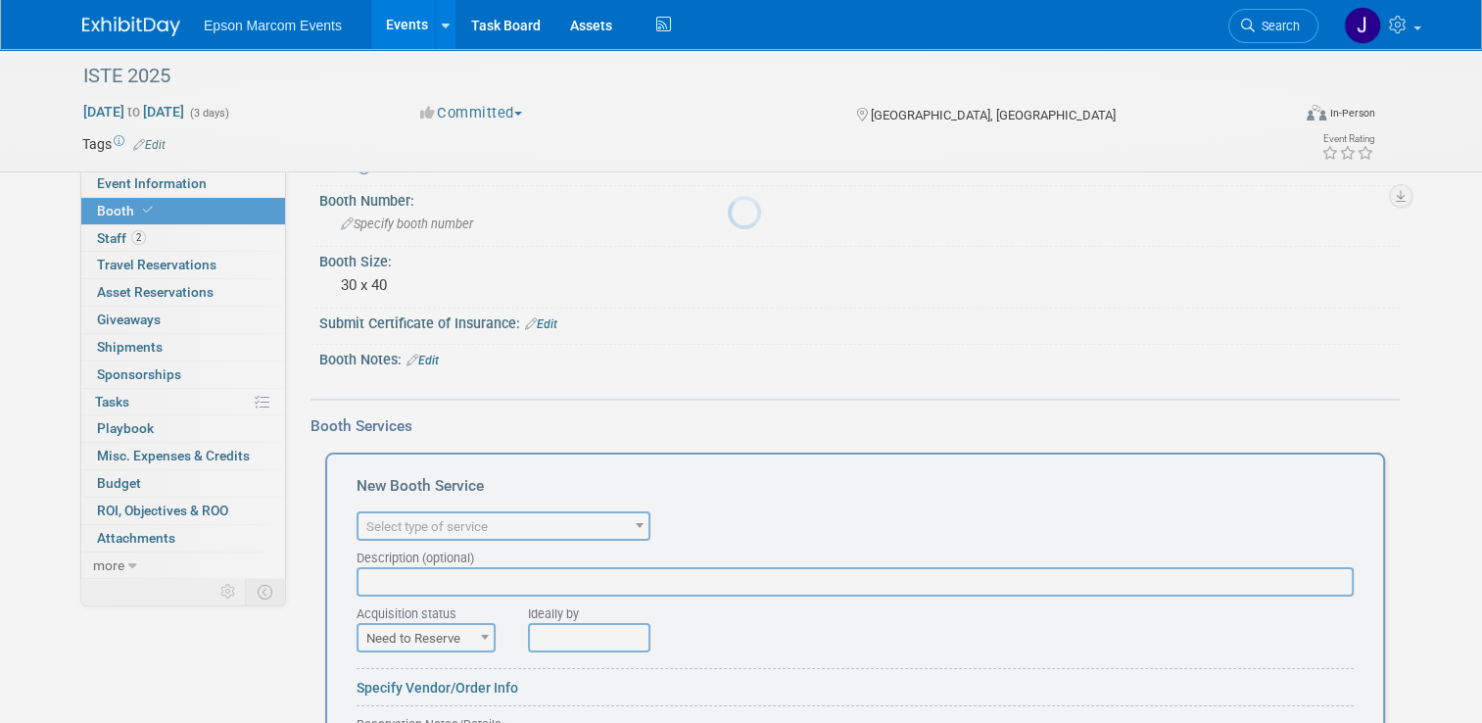
scroll to position [0, 0]
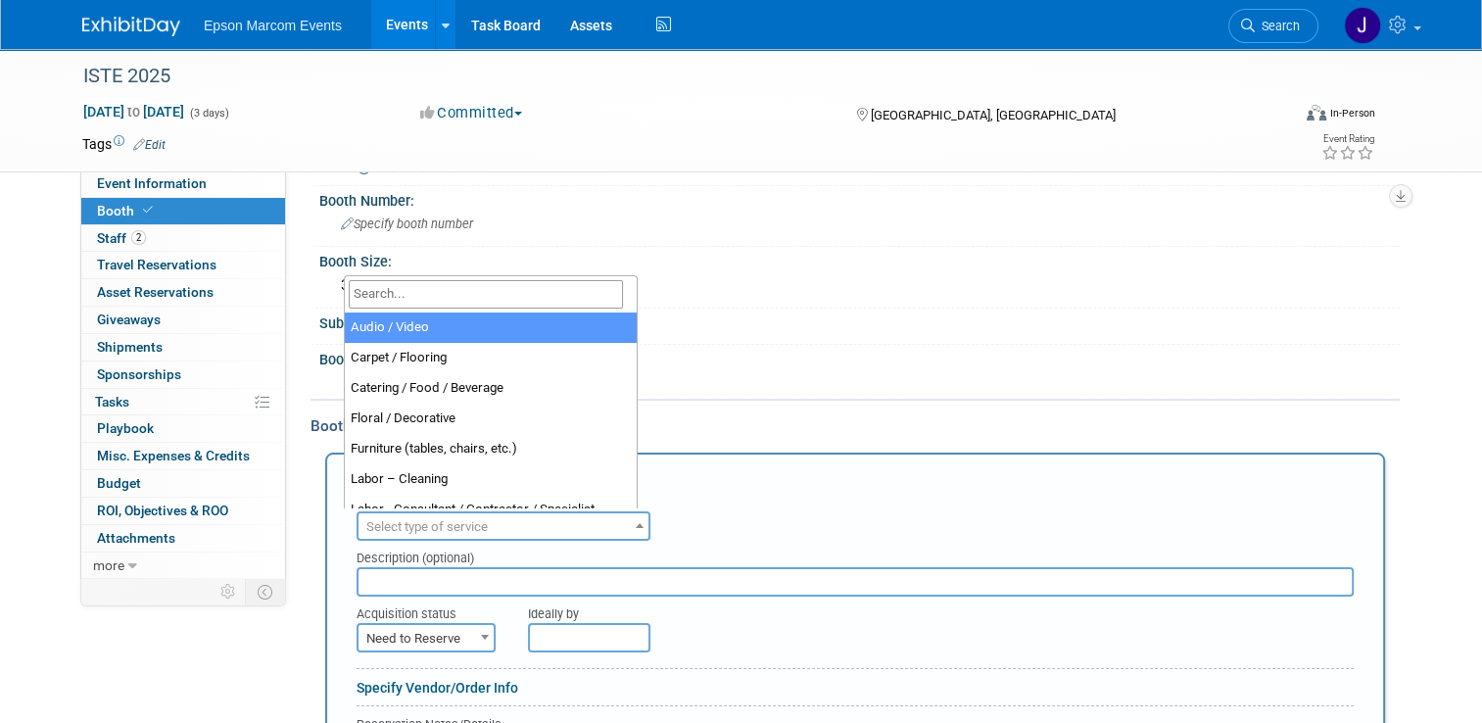
click at [556, 516] on span "Select type of service" at bounding box center [504, 526] width 290 height 27
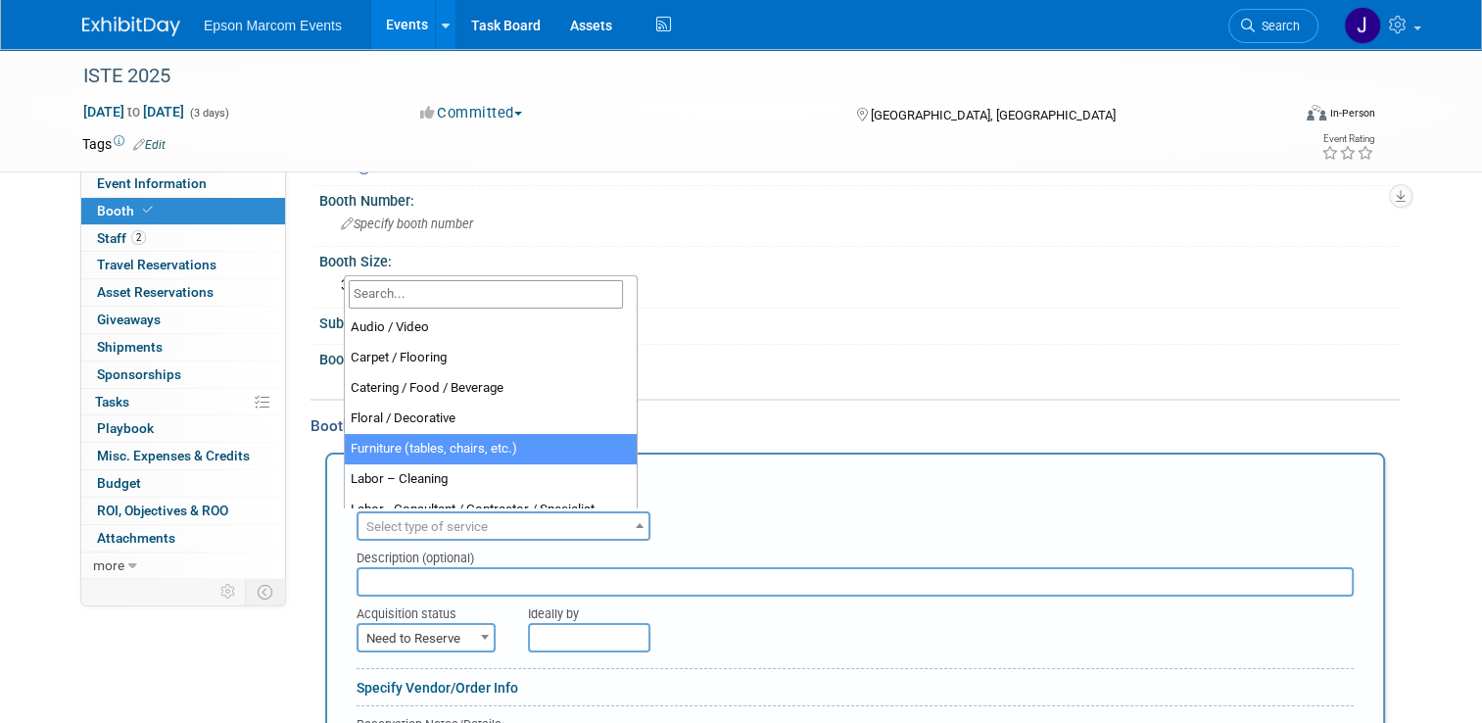
scroll to position [98, 0]
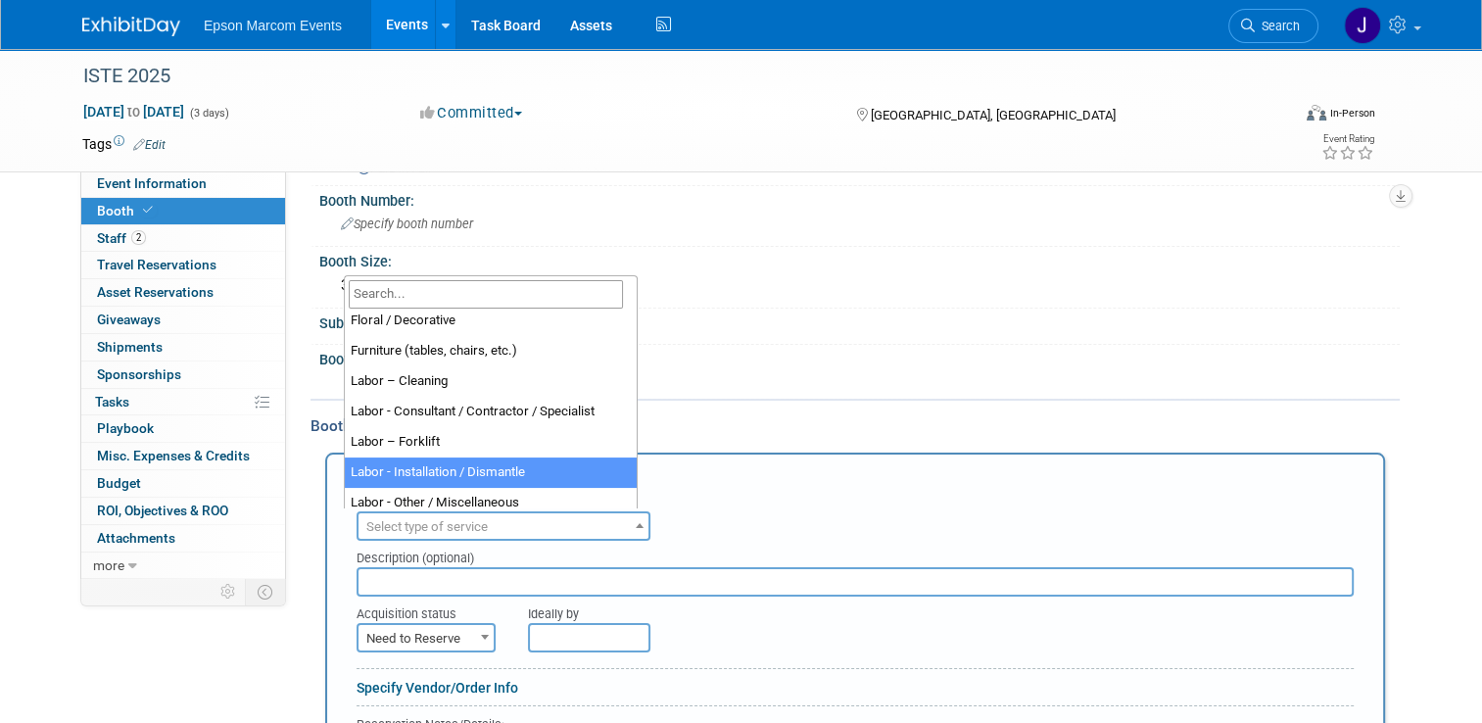
select select "11"
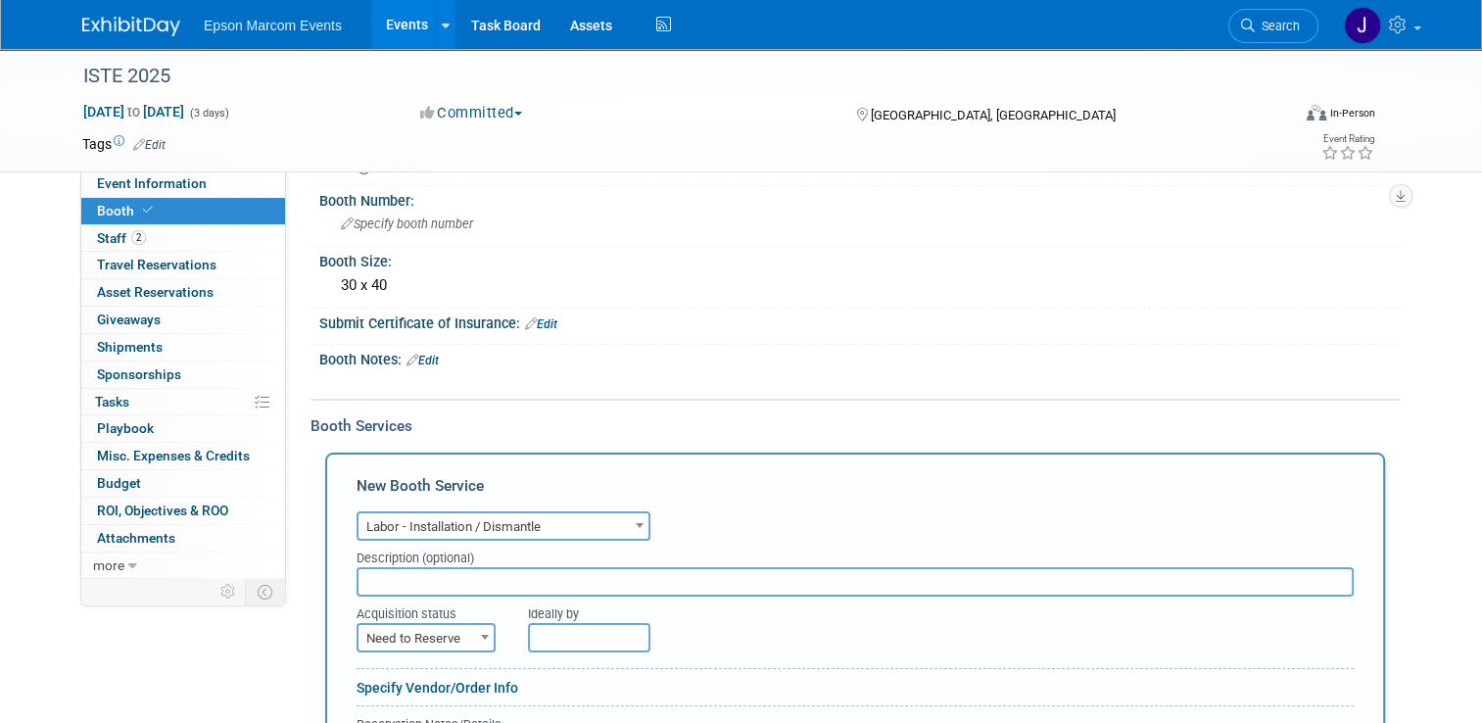
click at [488, 572] on input "text" at bounding box center [855, 581] width 997 height 29
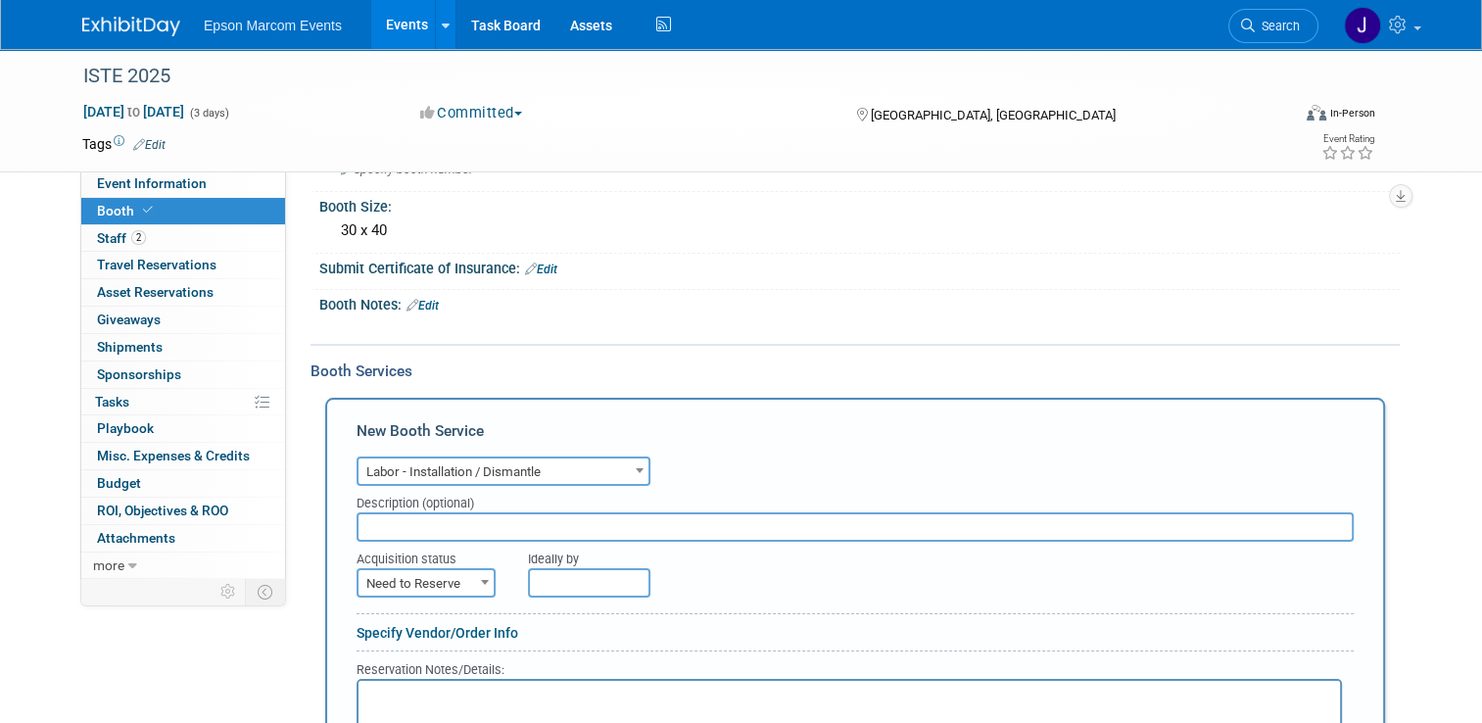
scroll to position [208, 0]
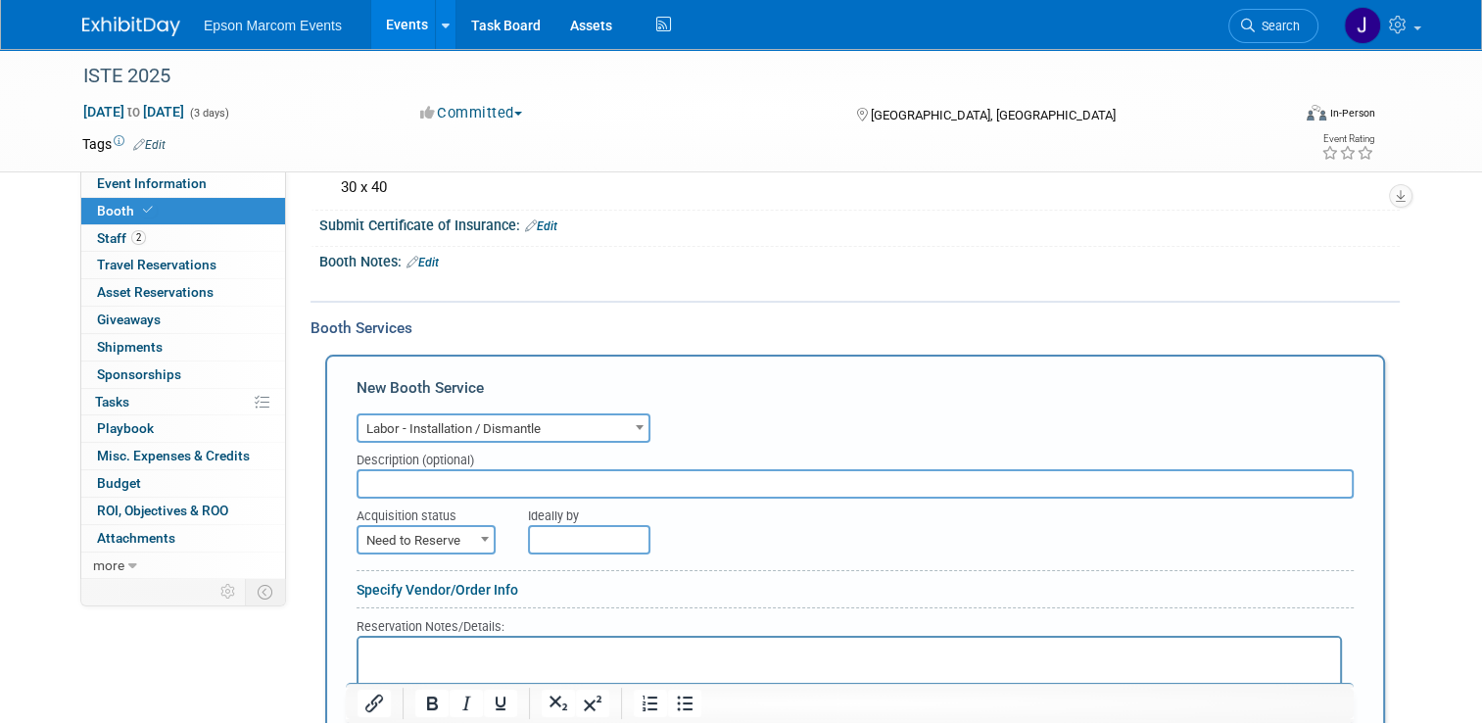
click at [481, 537] on b at bounding box center [485, 539] width 8 height 5
select select "2"
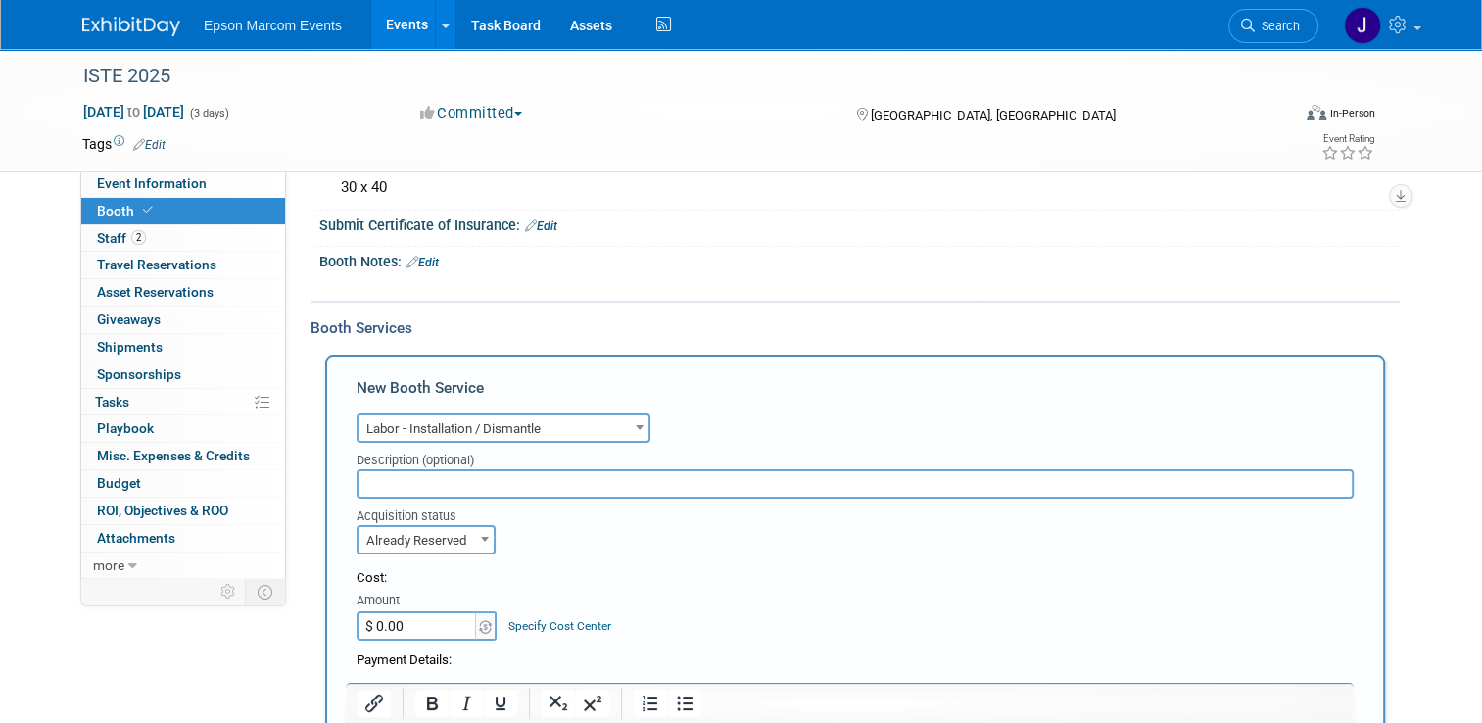
click at [441, 618] on input "$ 0.00" at bounding box center [418, 625] width 122 height 29
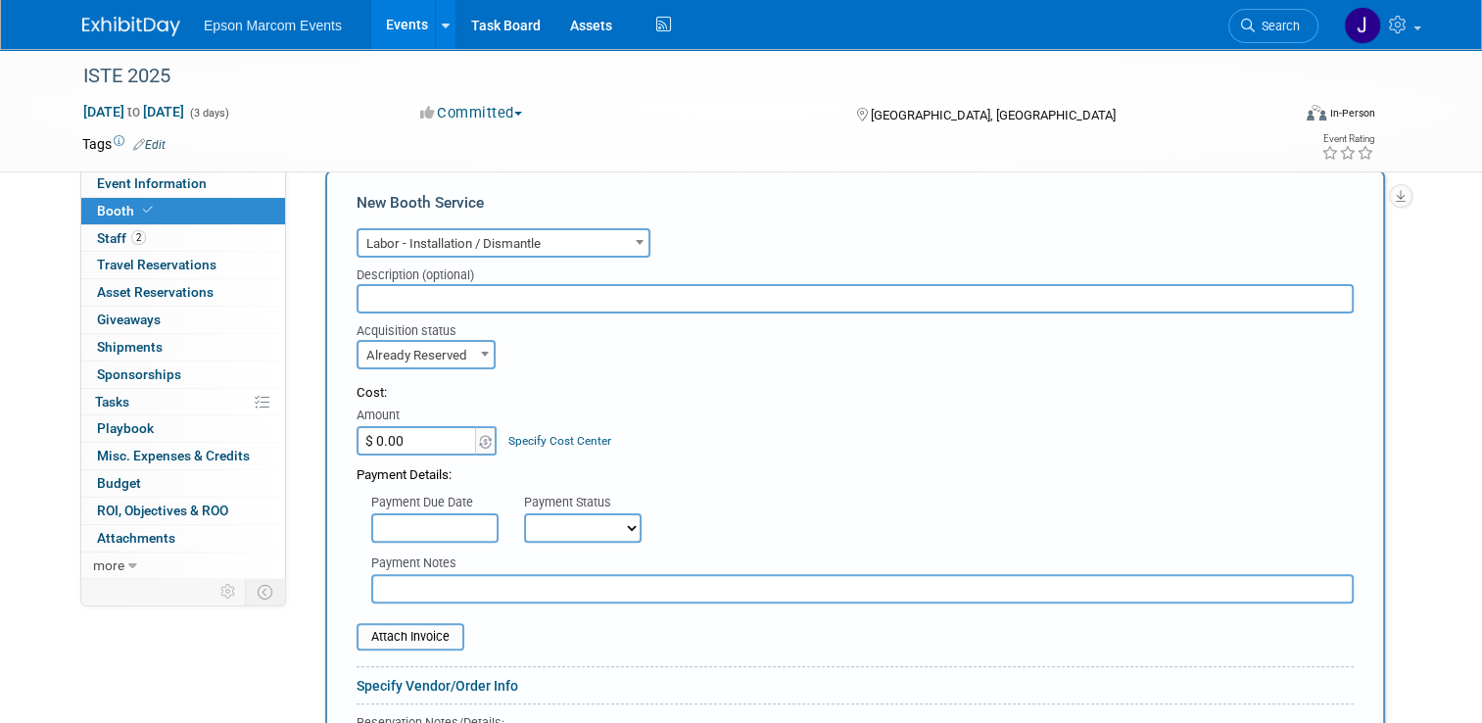
scroll to position [404, 0]
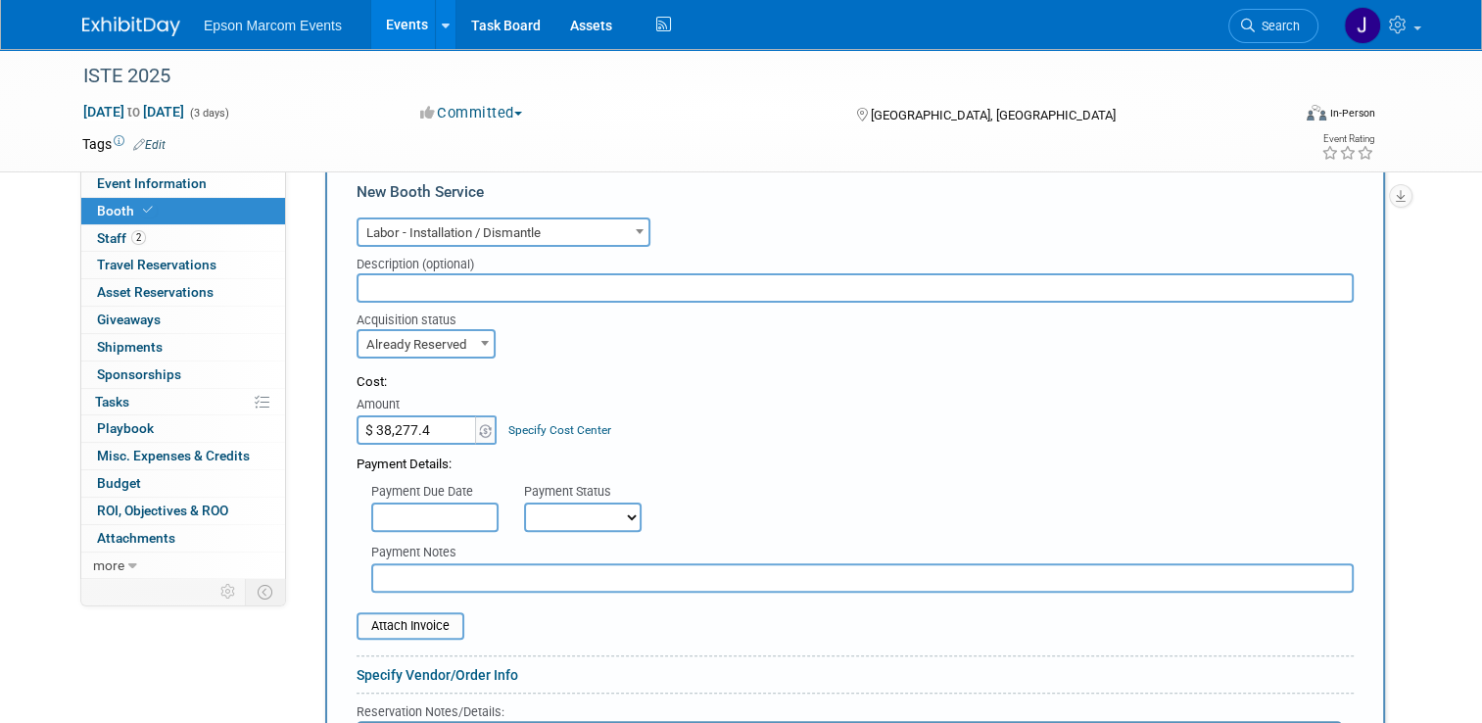
type input "$ 38,277.40"
click at [534, 517] on select "Not Paid Yet Partially Paid Paid in Full" at bounding box center [583, 517] width 118 height 29
select select "1"
click at [524, 503] on select "Not Paid Yet Partially Paid Paid in Full" at bounding box center [583, 517] width 118 height 29
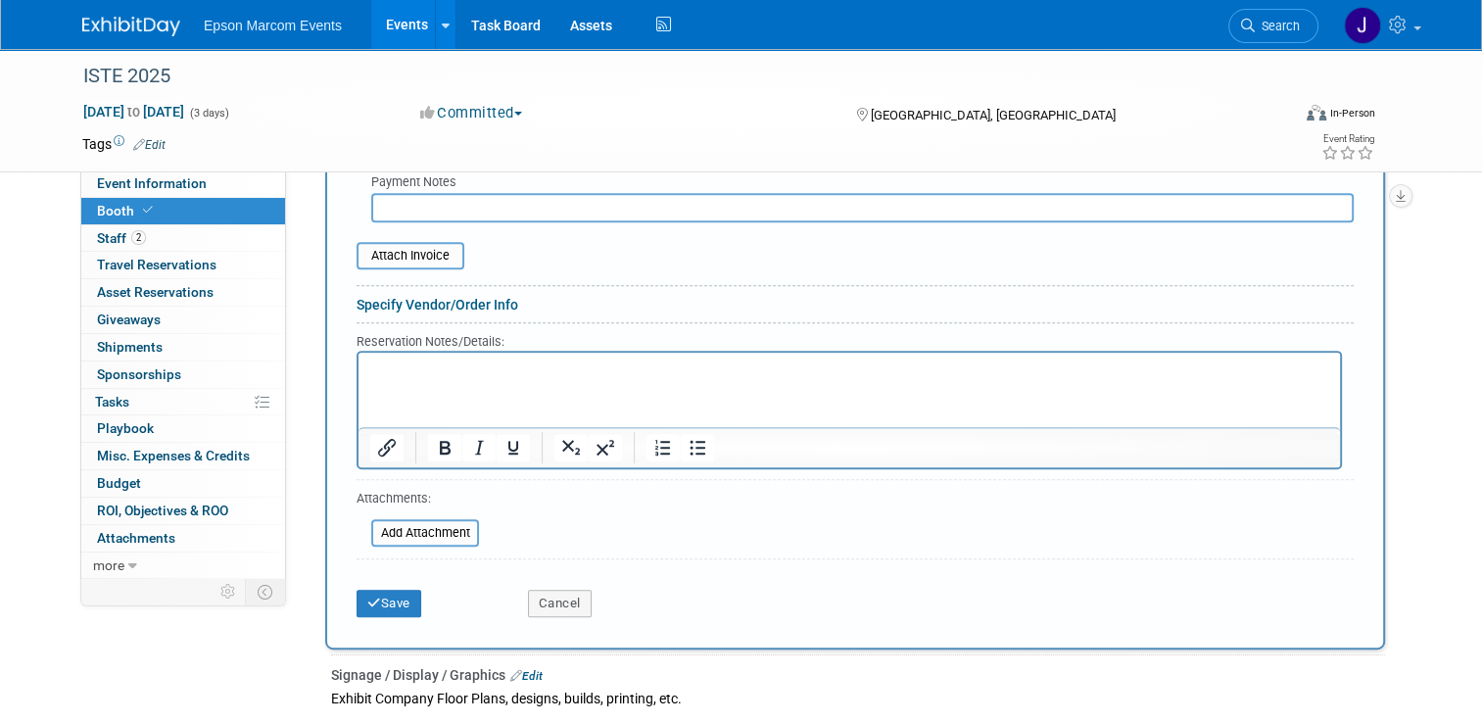
scroll to position [795, 0]
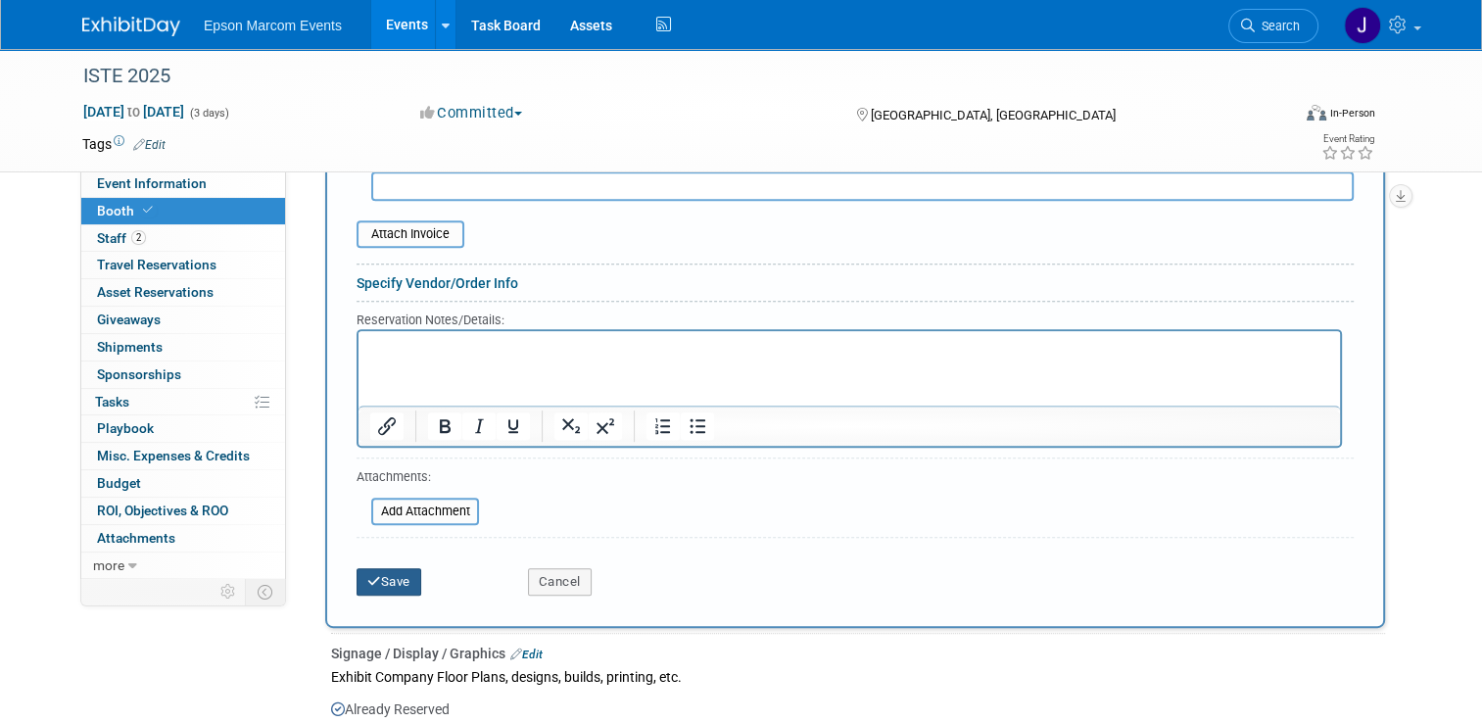
click at [381, 568] on button "Save" at bounding box center [389, 581] width 65 height 27
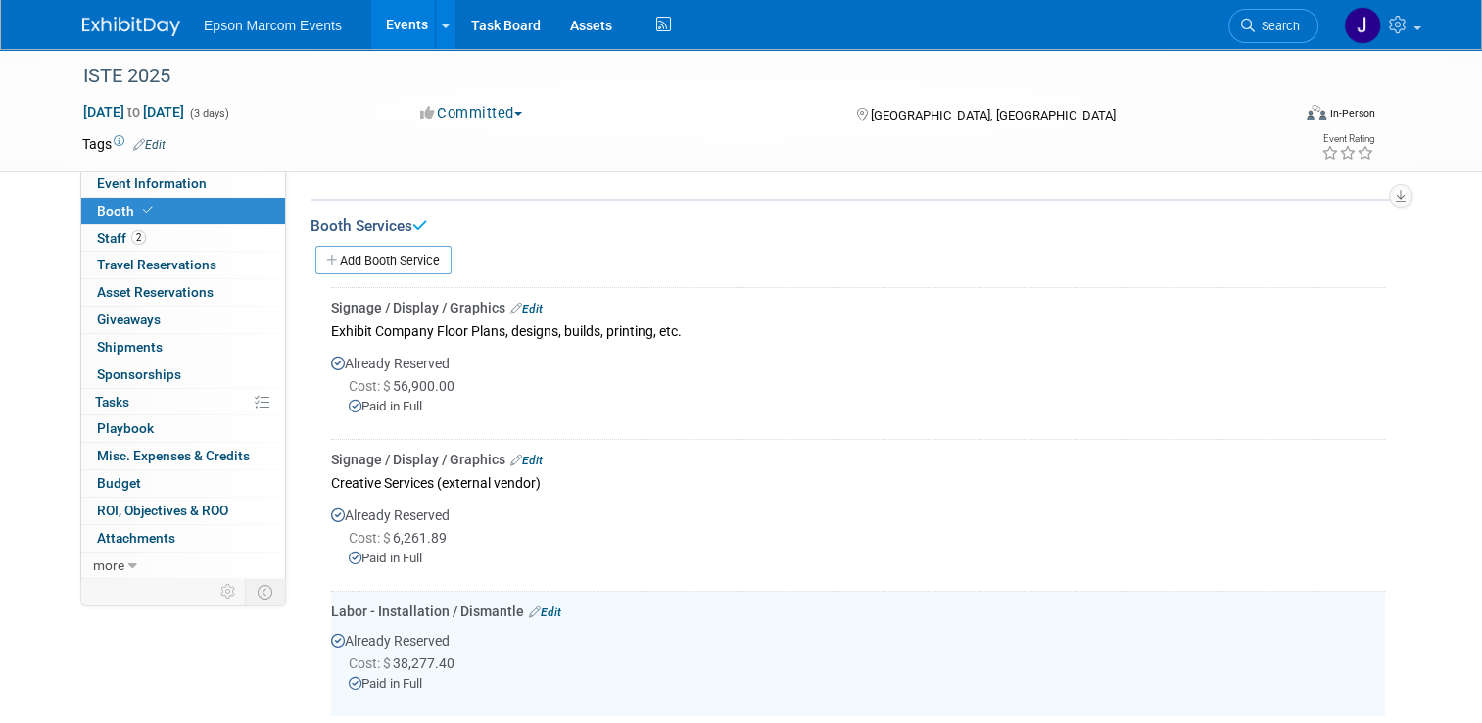
scroll to position [235, 0]
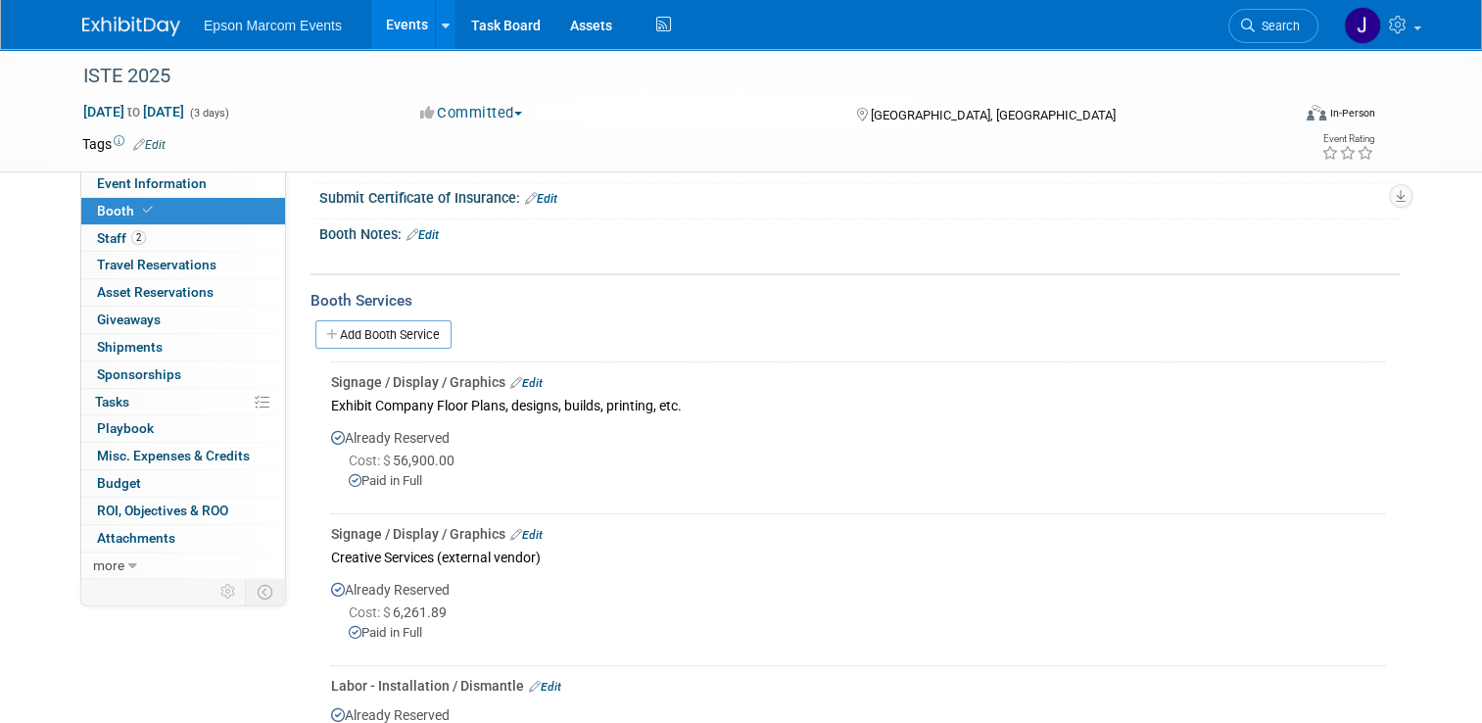
click at [394, 324] on link "Add Booth Service" at bounding box center [383, 334] width 136 height 28
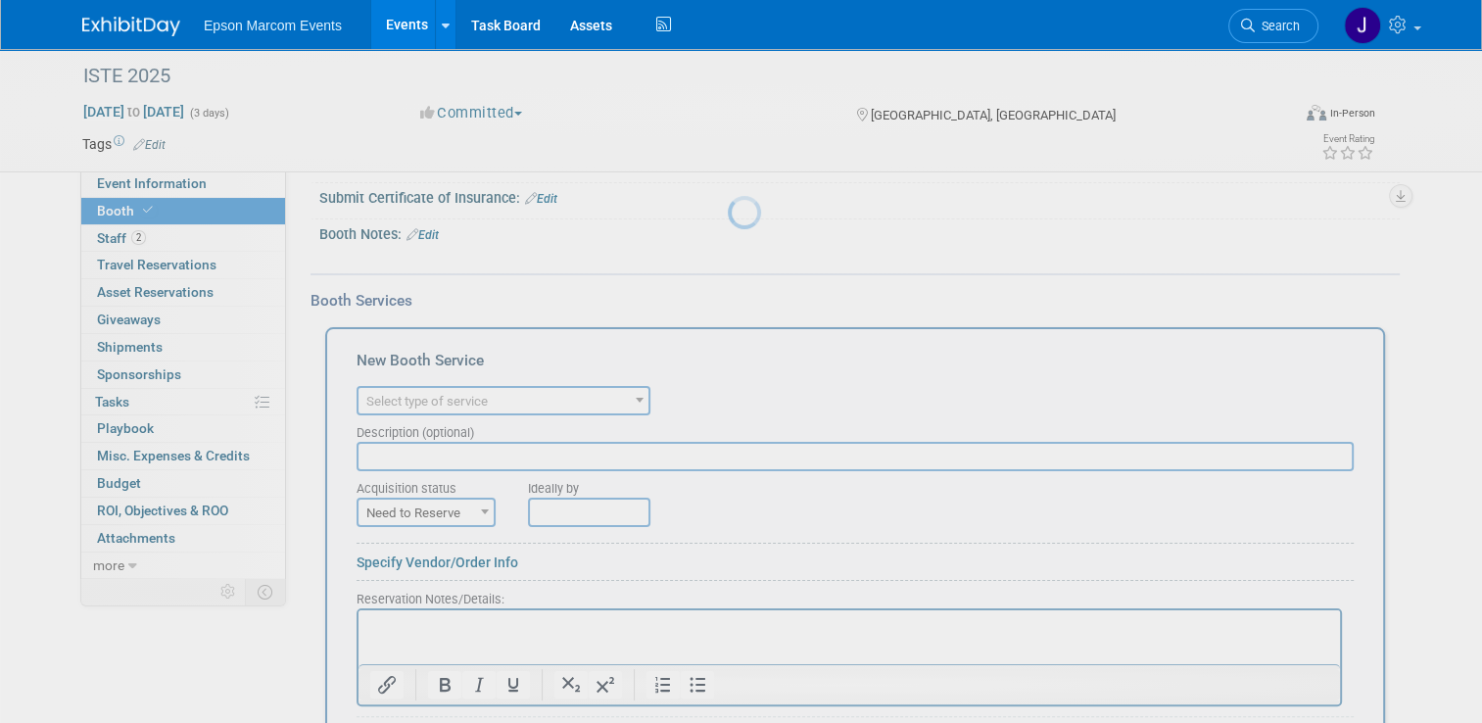
scroll to position [0, 0]
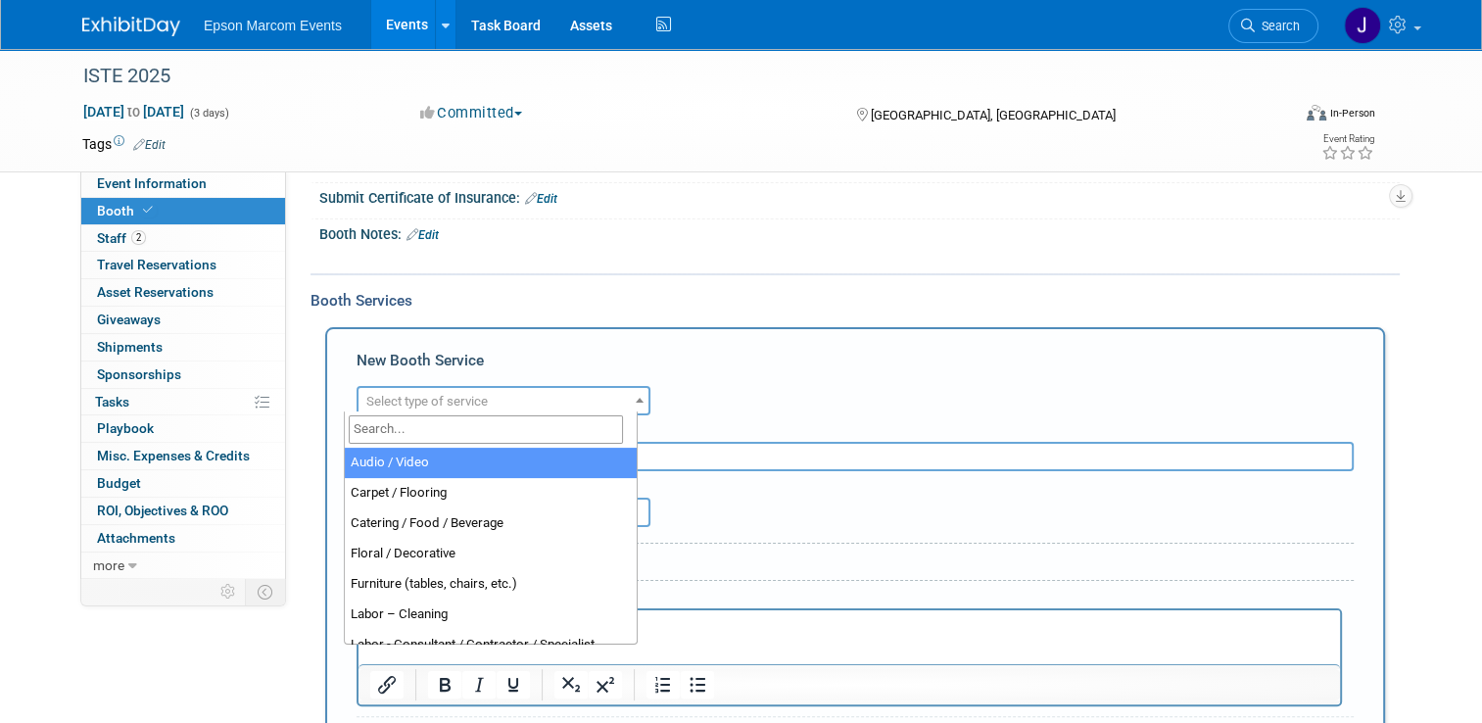
click at [483, 388] on span "Select type of service" at bounding box center [504, 401] width 290 height 27
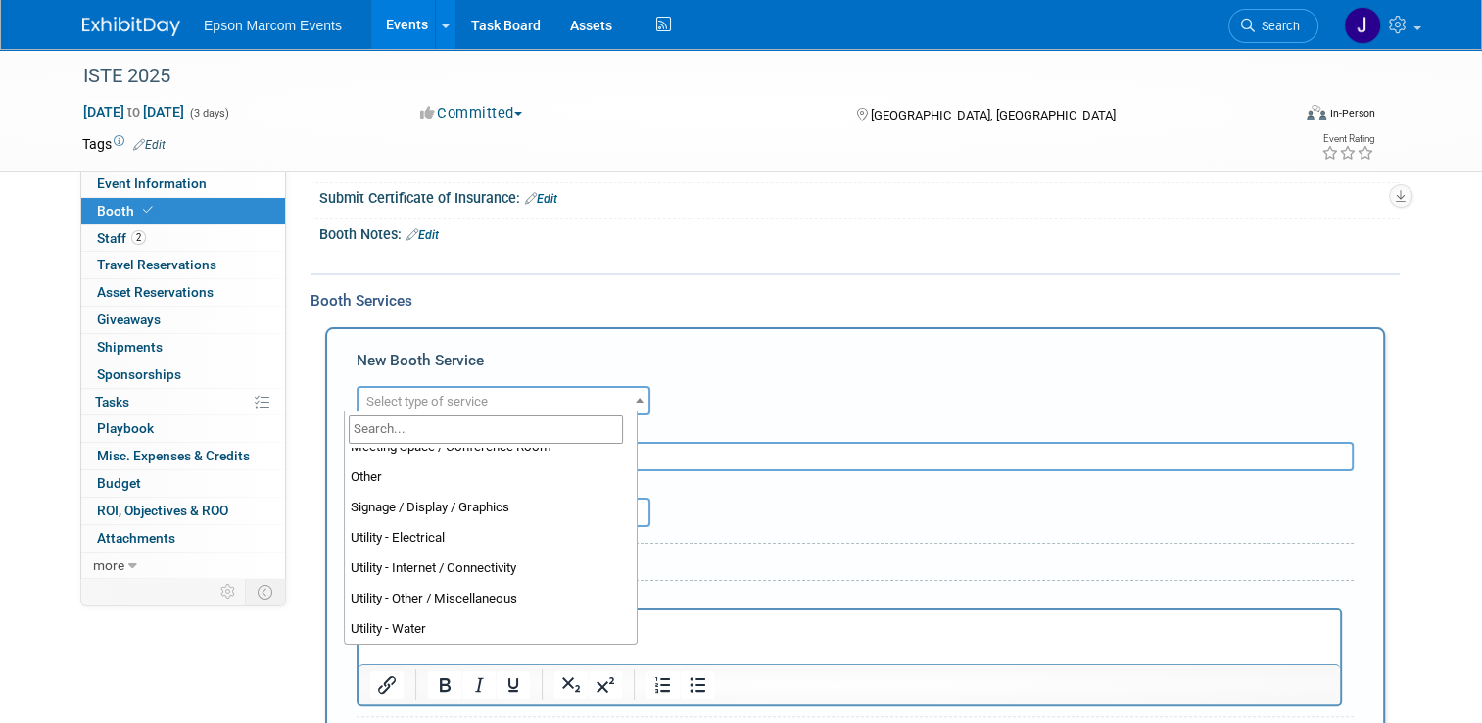
scroll to position [494, 0]
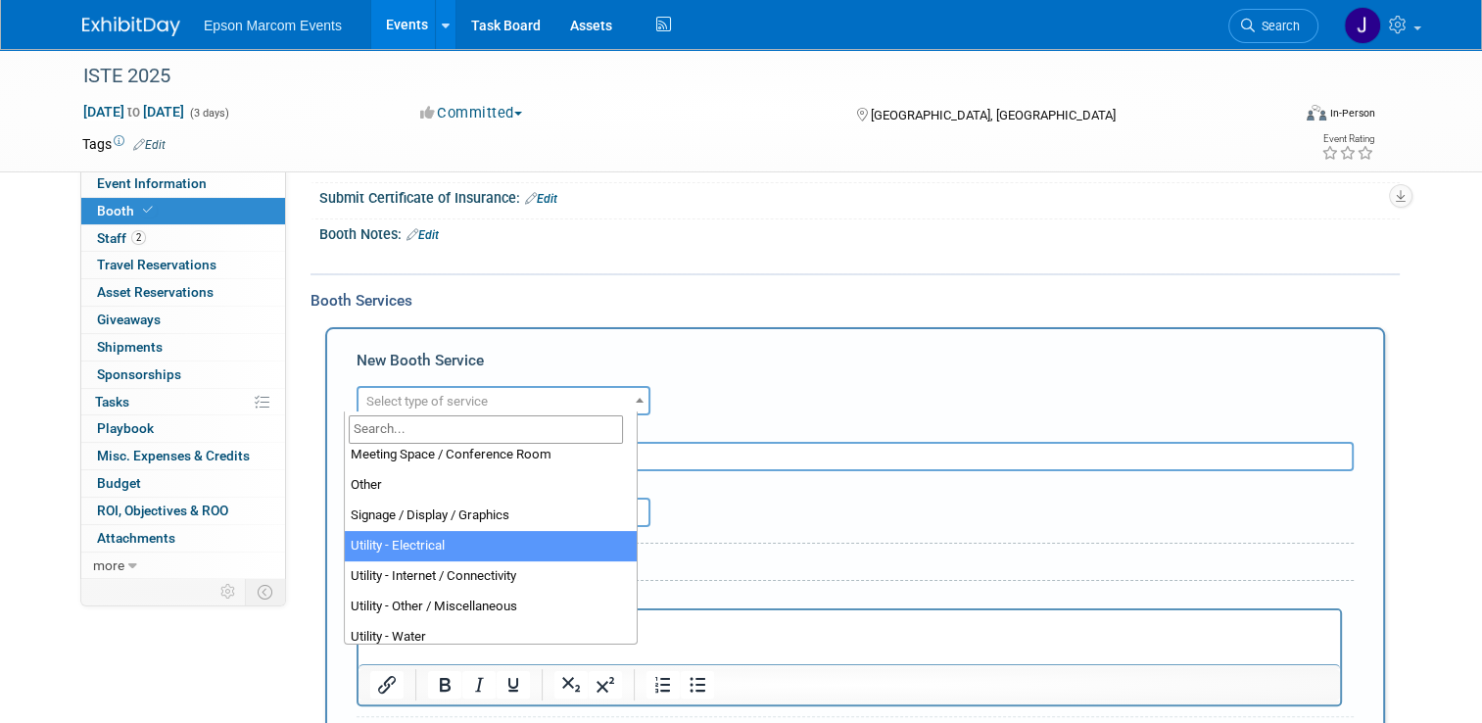
select select "8"
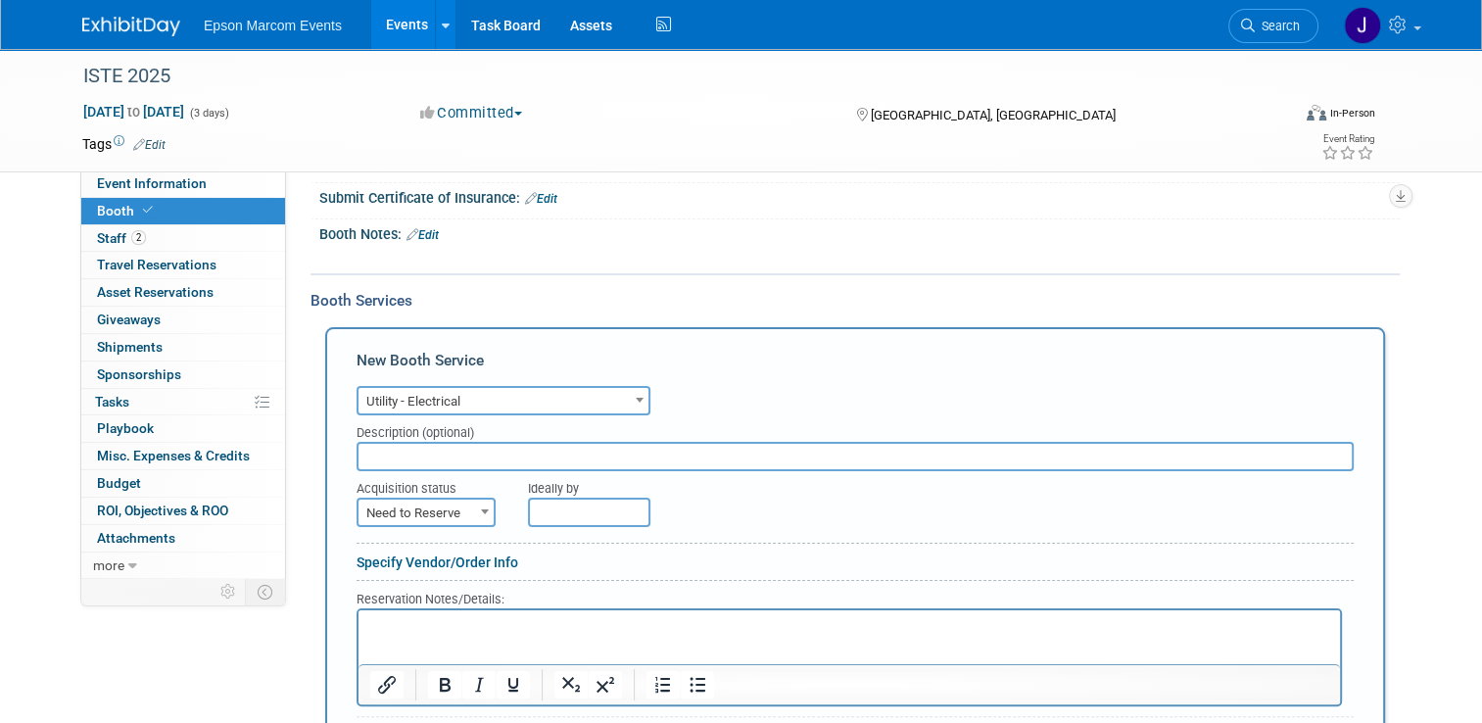
click at [486, 453] on input "text" at bounding box center [855, 456] width 997 height 29
click at [475, 509] on span at bounding box center [485, 511] width 20 height 25
select select "2"
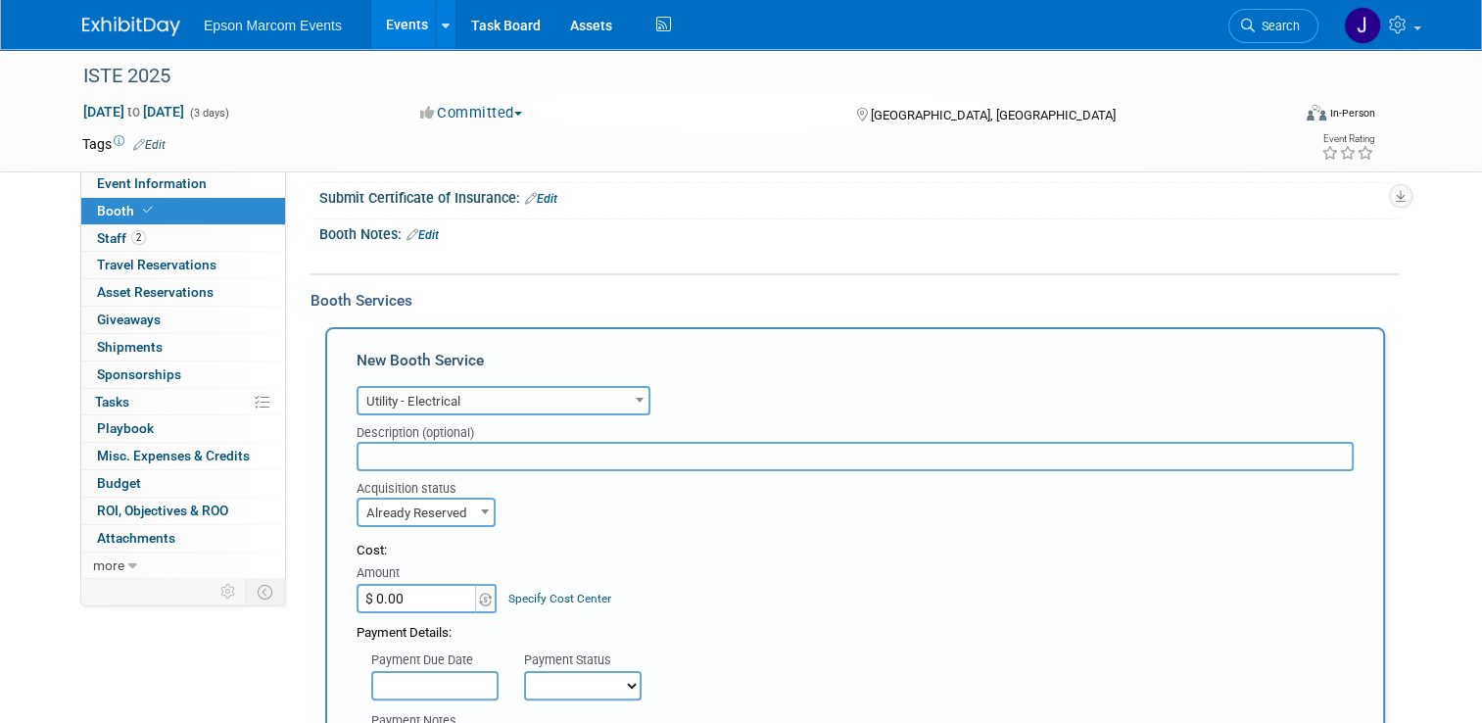
click at [402, 598] on input "$ 0.00" at bounding box center [418, 598] width 122 height 29
type input "$ 11,948.66"
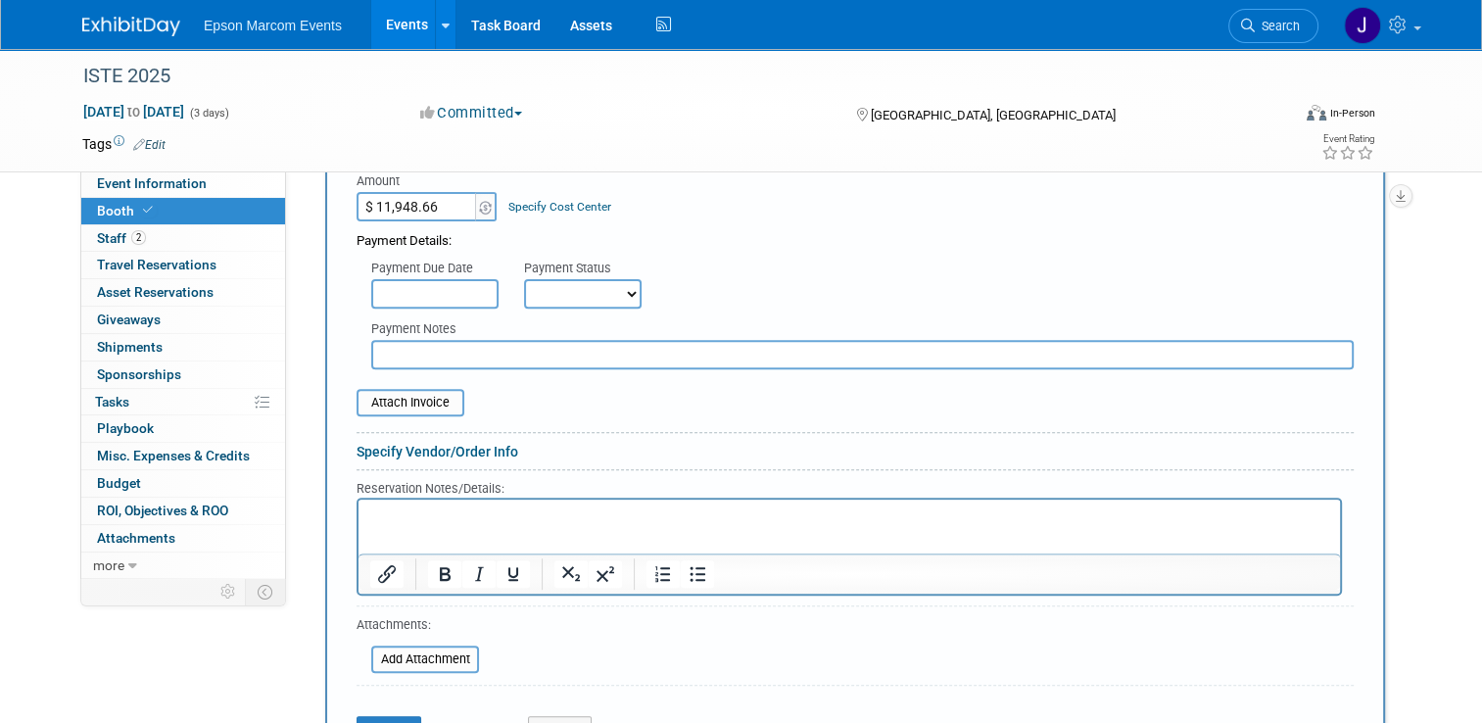
scroll to position [725, 0]
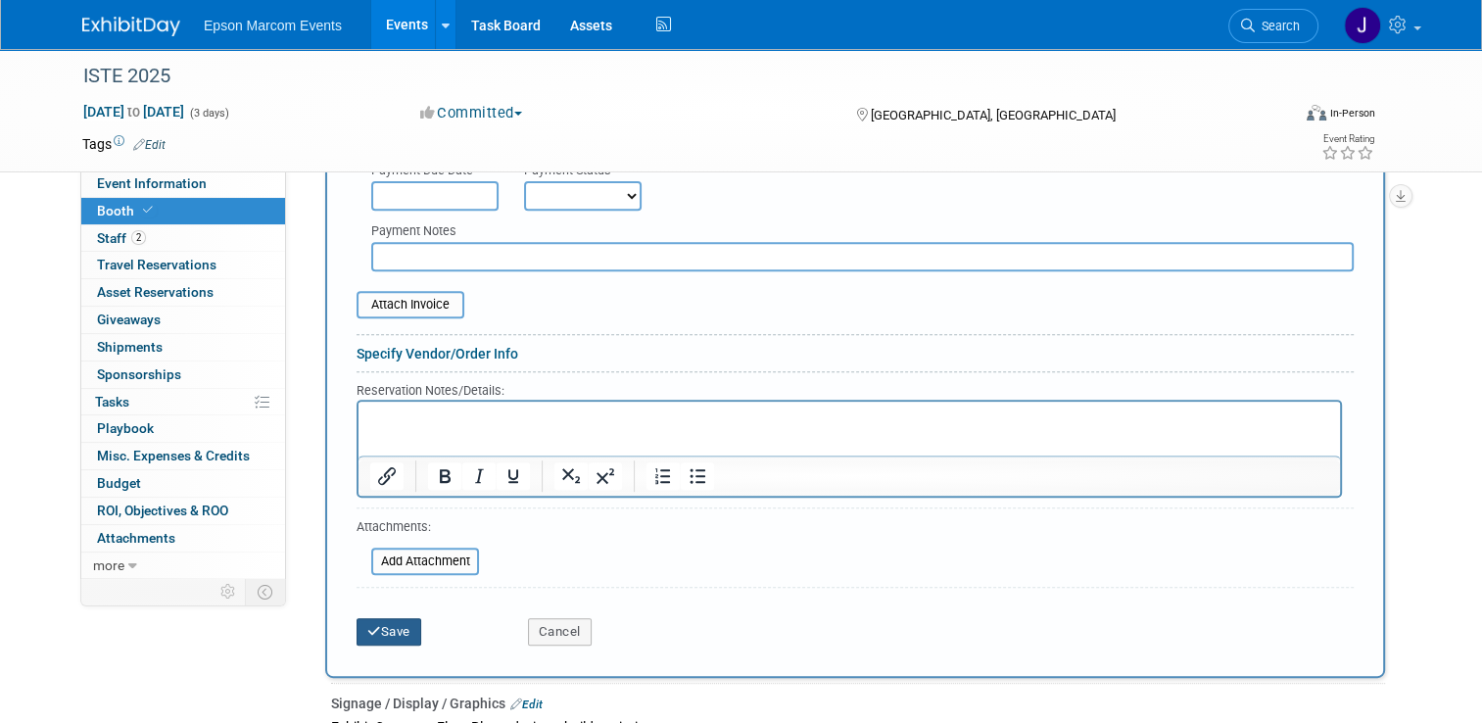
click at [379, 625] on button "Save" at bounding box center [389, 631] width 65 height 27
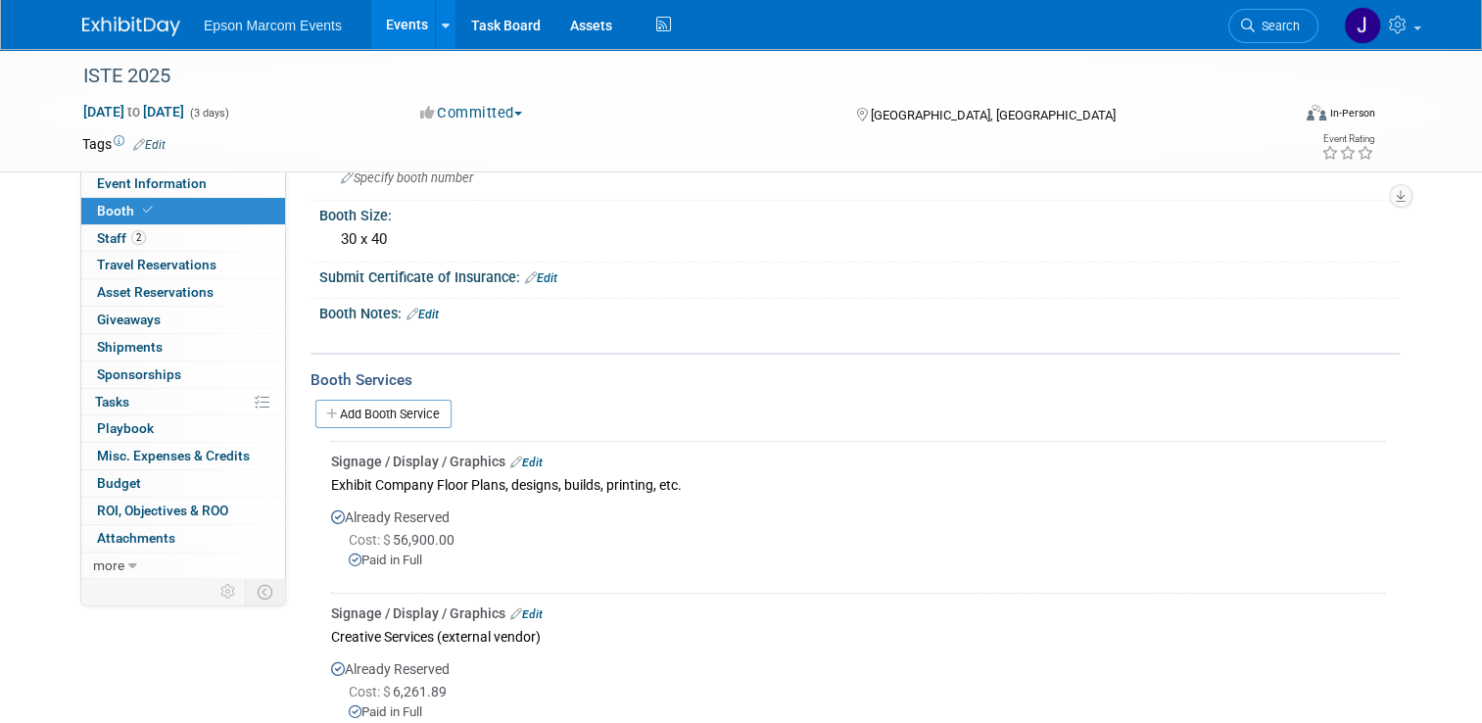
scroll to position [146, 0]
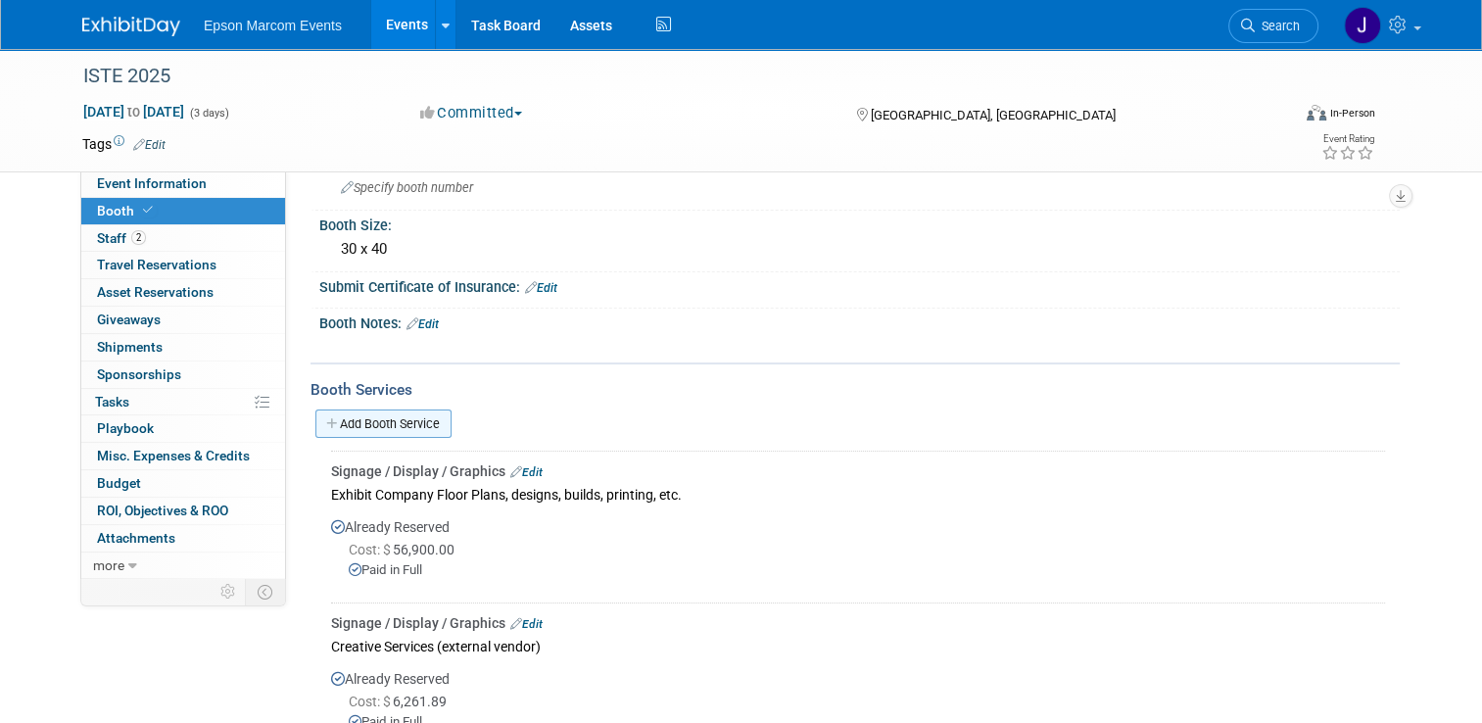
click at [359, 415] on link "Add Booth Service" at bounding box center [383, 423] width 136 height 28
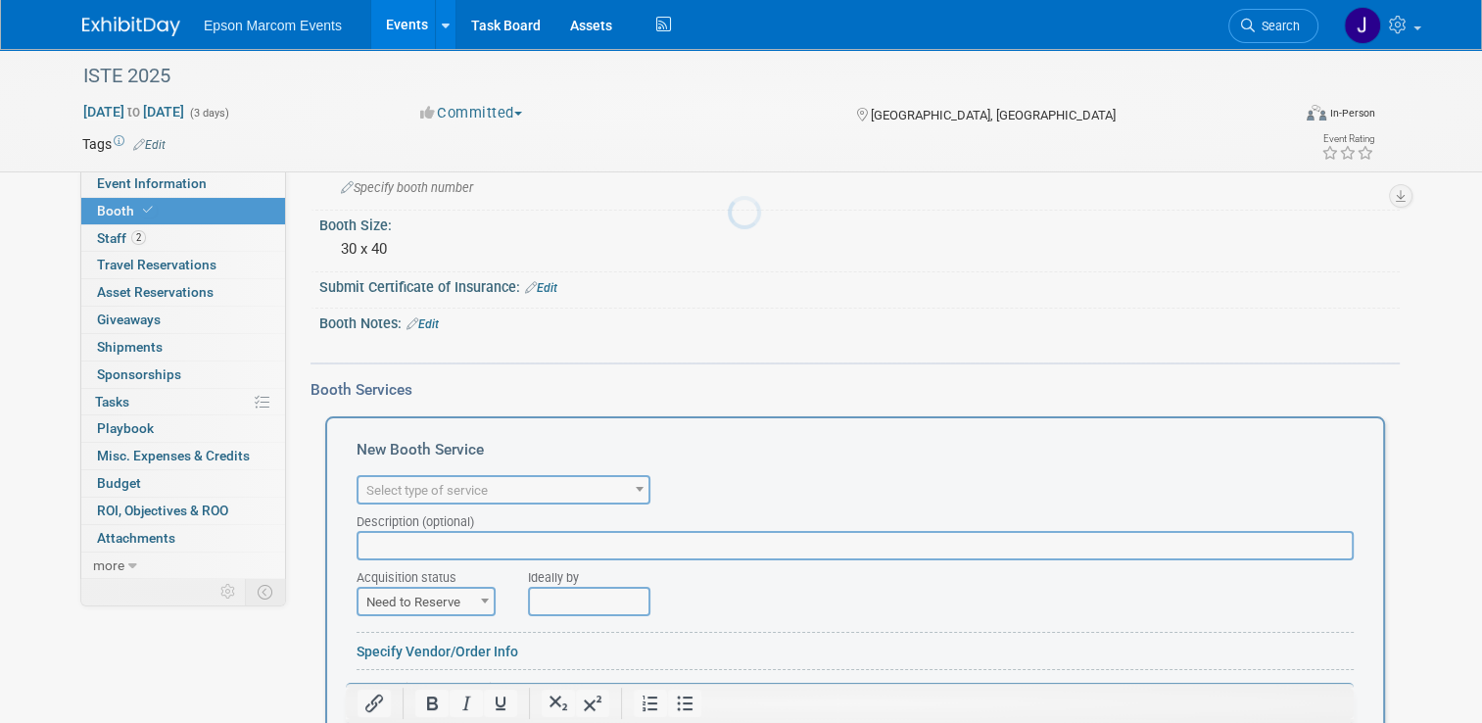
scroll to position [0, 0]
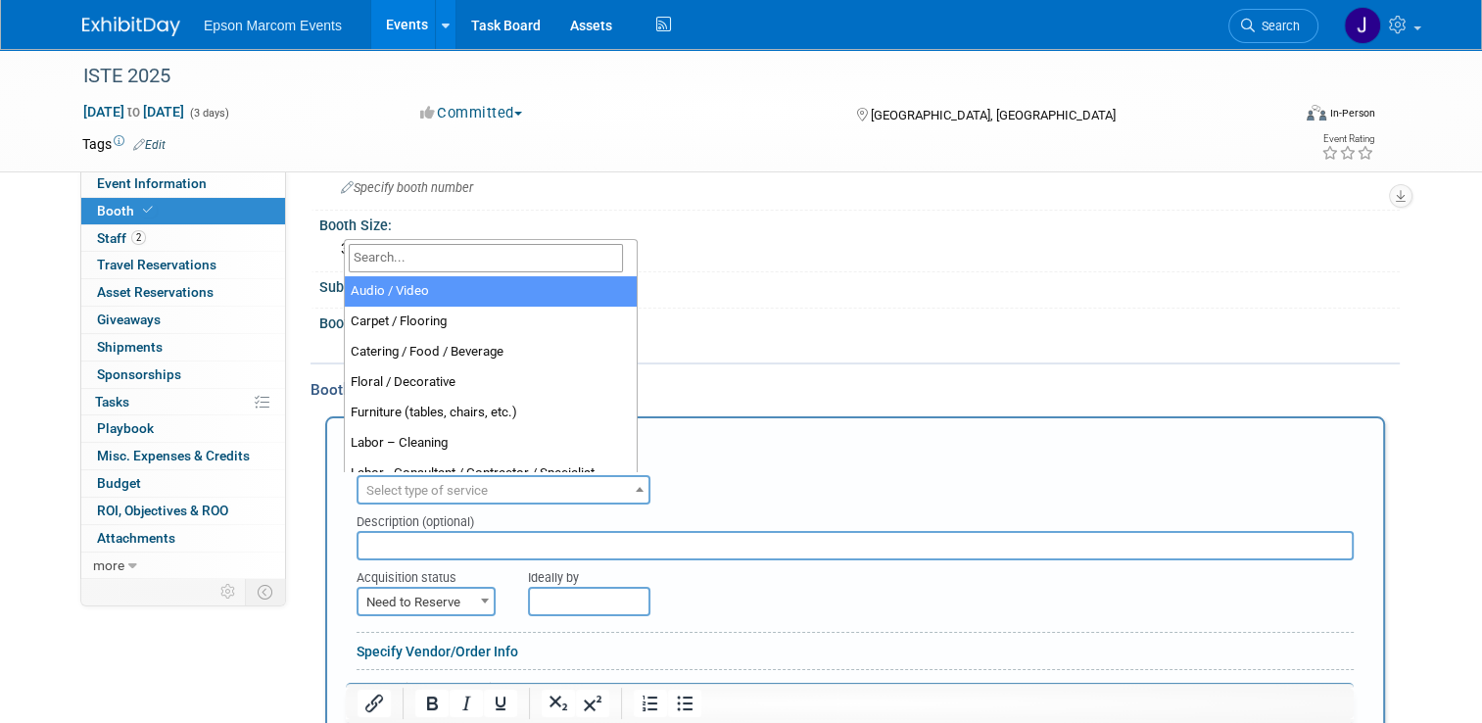
click at [533, 487] on span "Select type of service" at bounding box center [504, 490] width 290 height 27
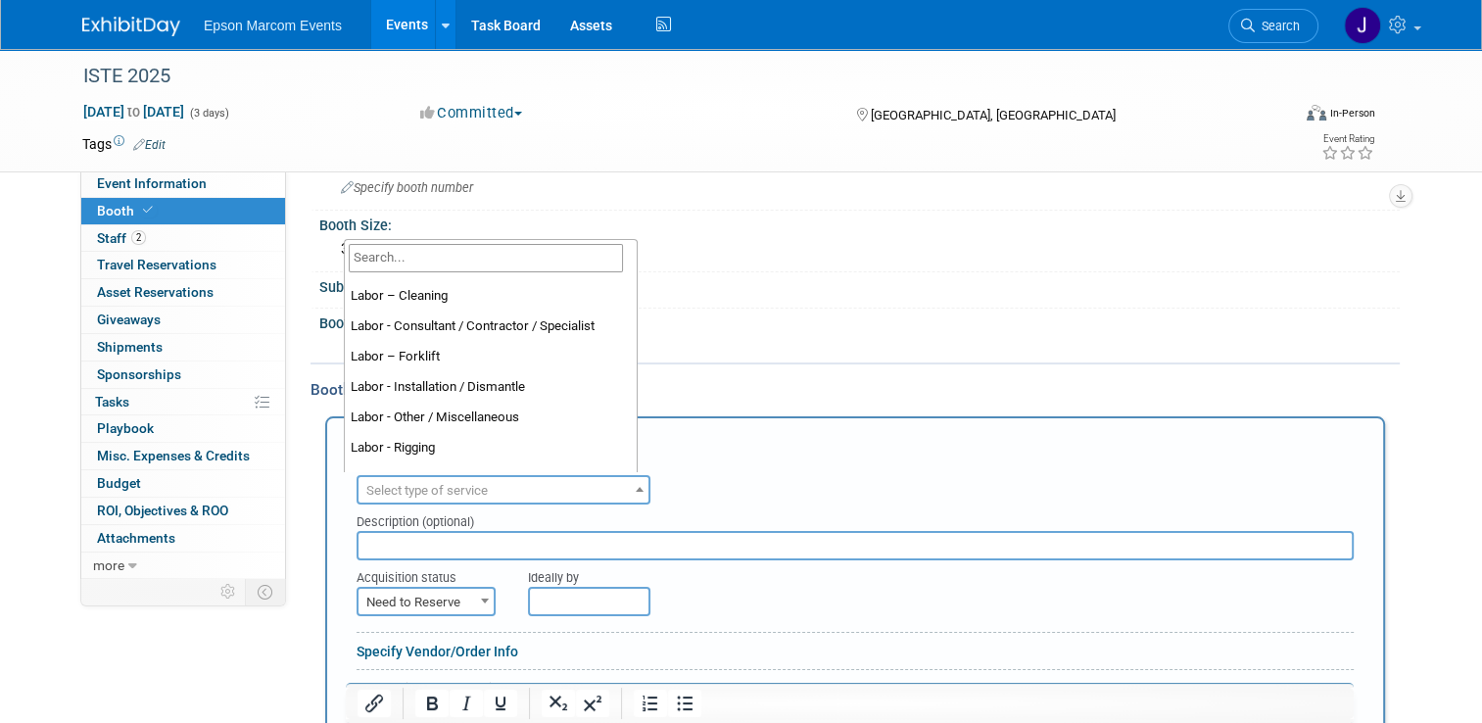
scroll to position [151, 0]
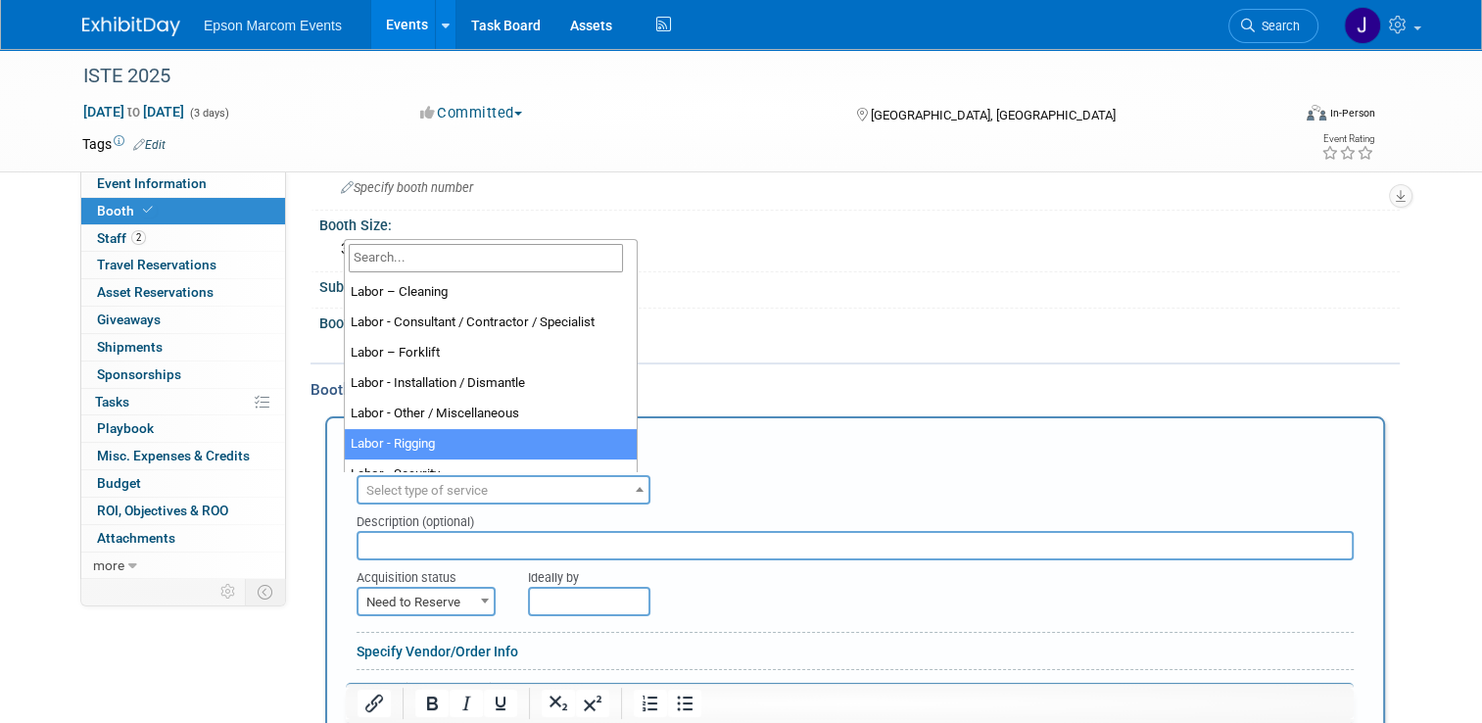
select select "23"
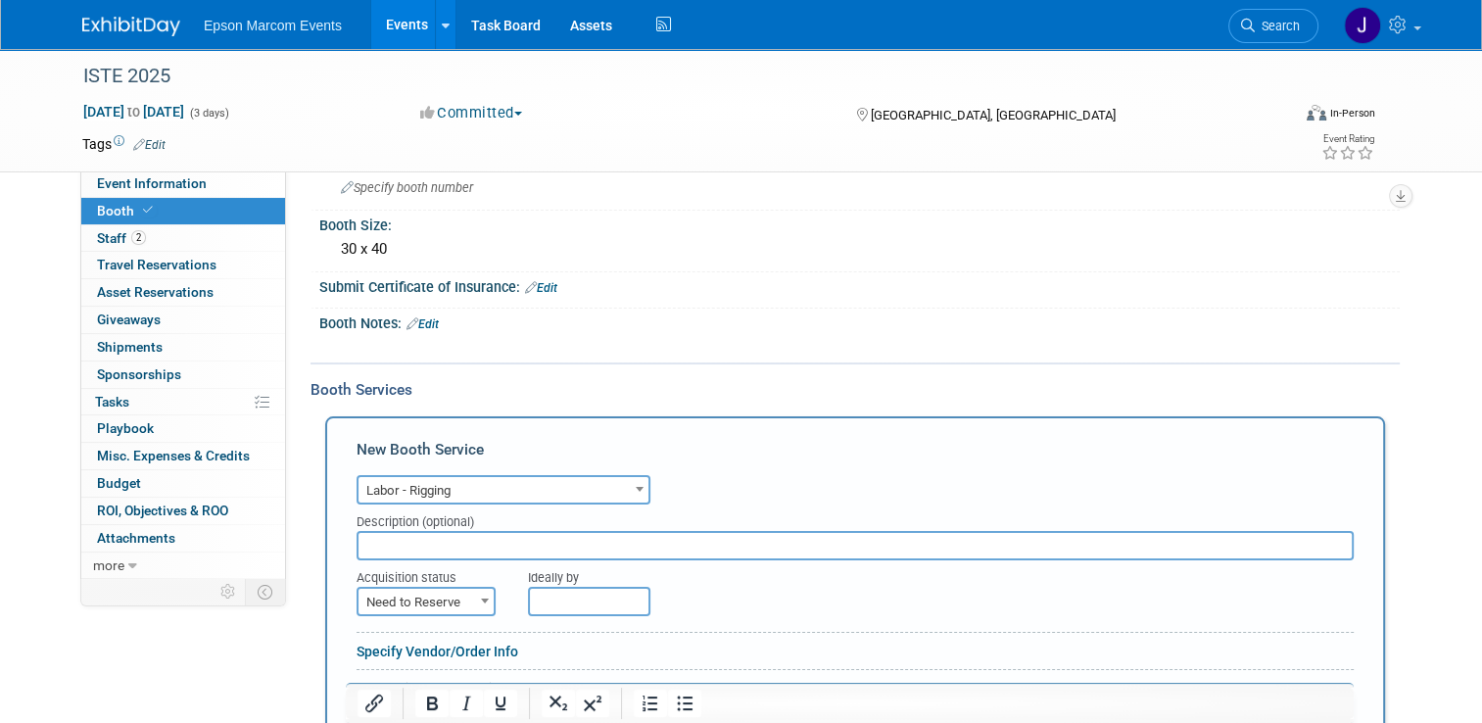
click at [451, 543] on input "text" at bounding box center [855, 545] width 997 height 29
type input "Had to use truss stick/ no electrical"
click at [475, 600] on span at bounding box center [485, 600] width 20 height 25
select select "2"
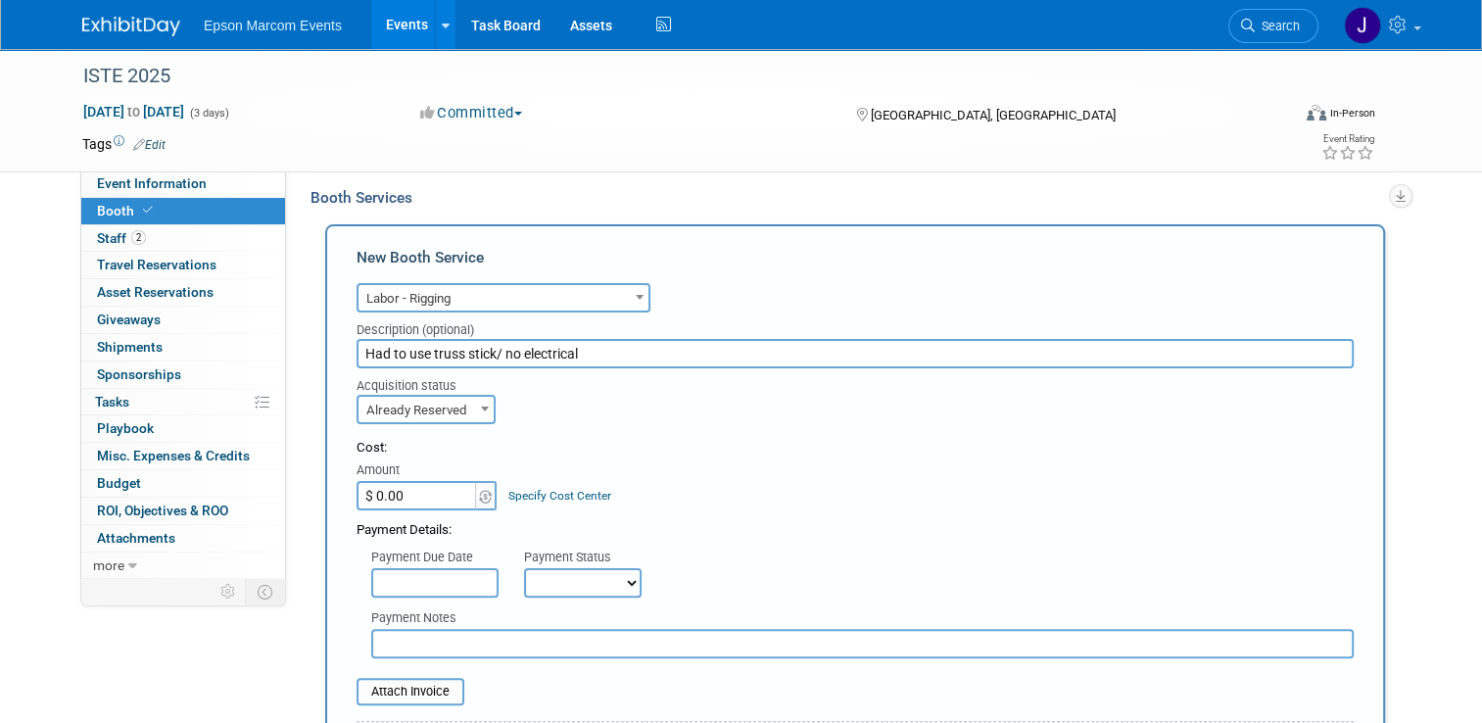
scroll to position [342, 0]
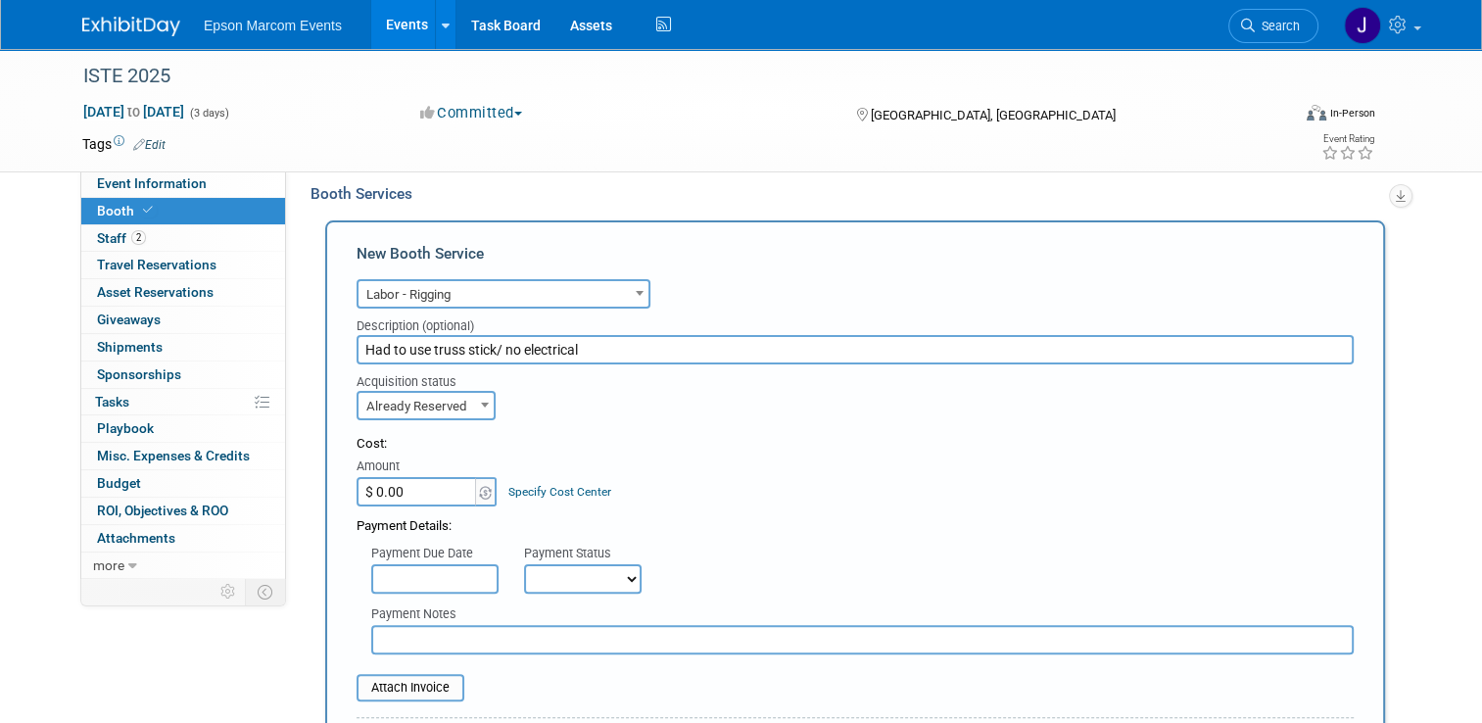
click at [423, 485] on input "$ 0.00" at bounding box center [418, 491] width 122 height 29
type input "$ 11,030.70"
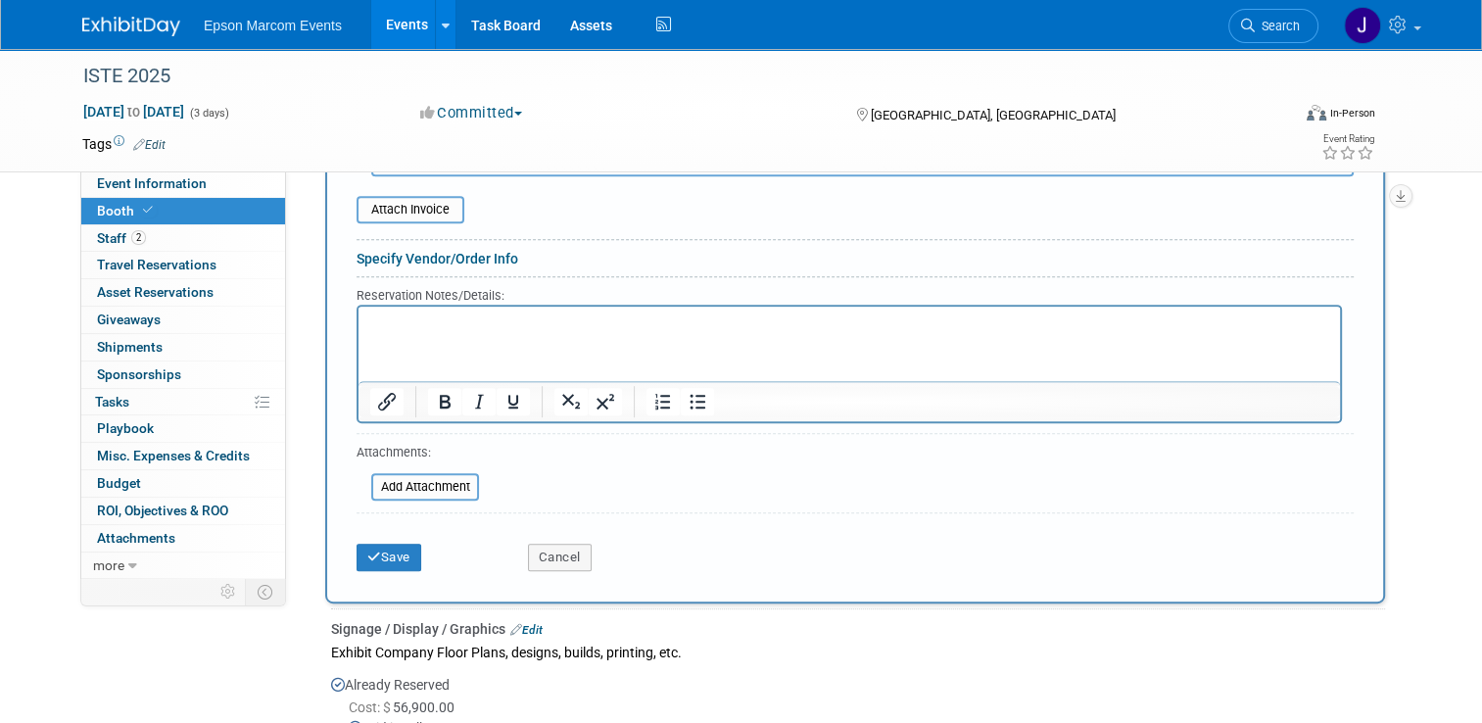
scroll to position [832, 0]
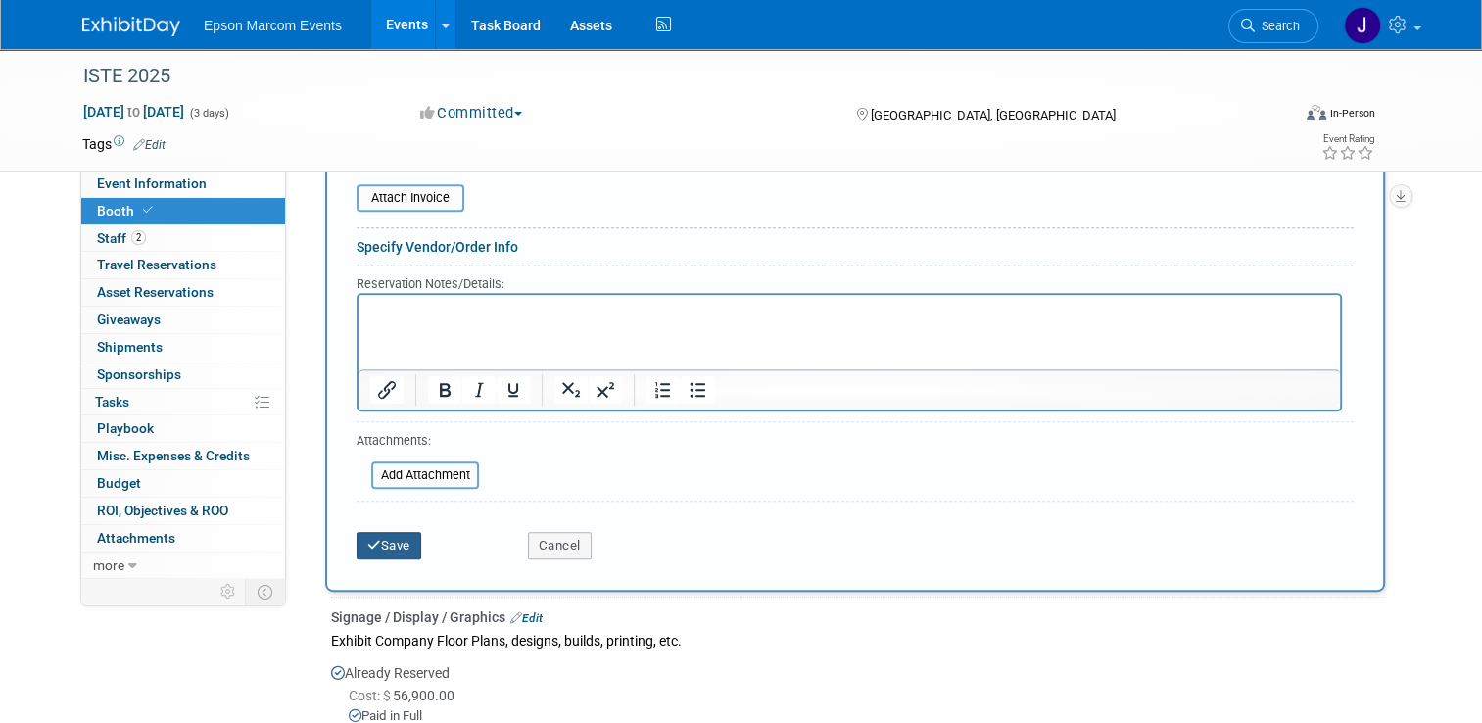
click at [387, 535] on button "Save" at bounding box center [389, 545] width 65 height 27
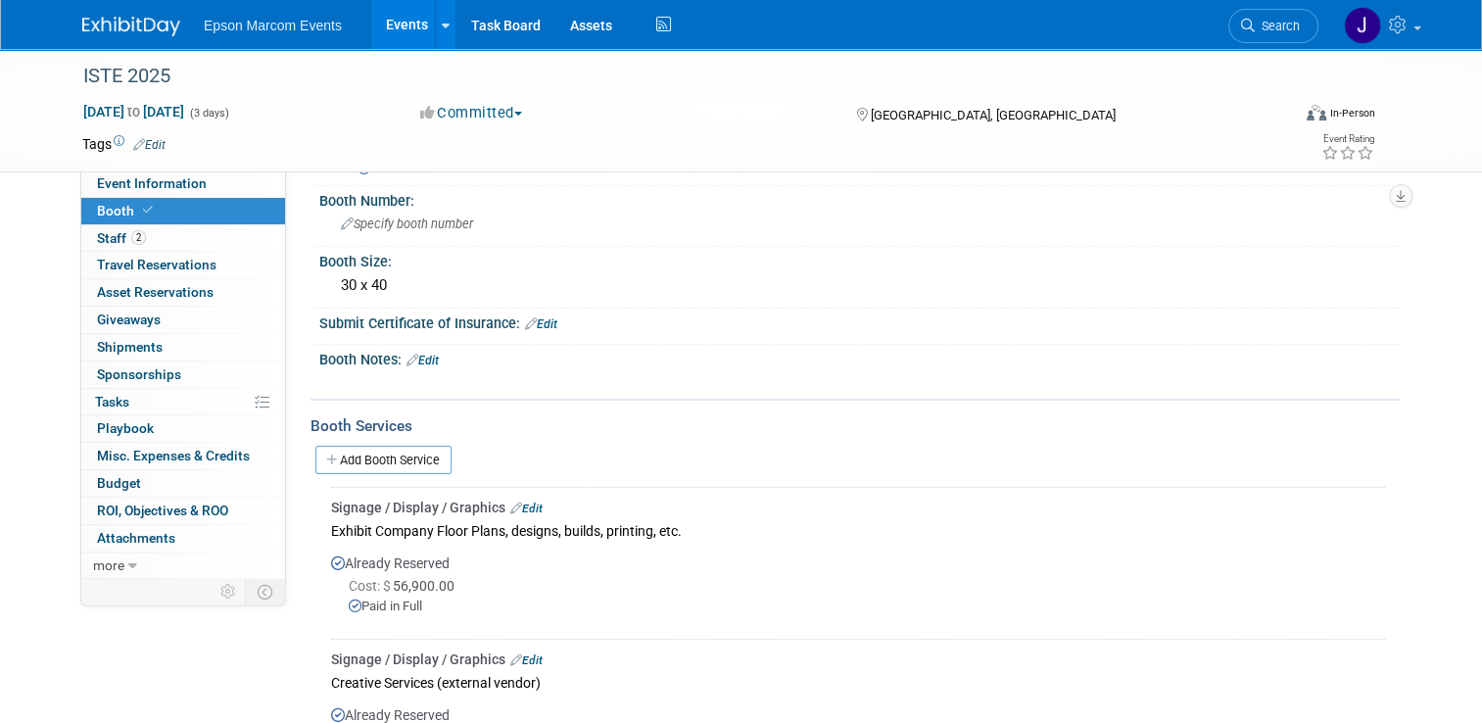
scroll to position [83, 0]
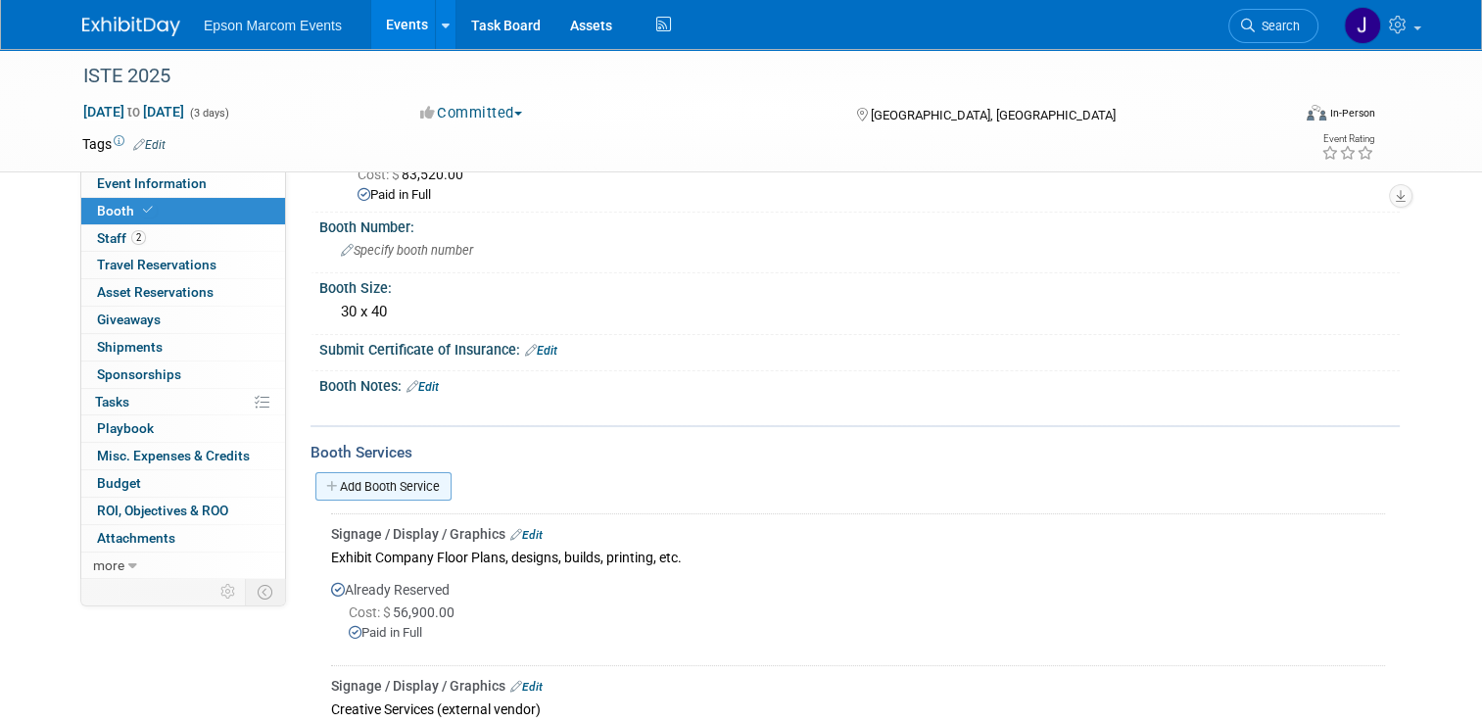
click at [404, 483] on link "Add Booth Service" at bounding box center [383, 486] width 136 height 28
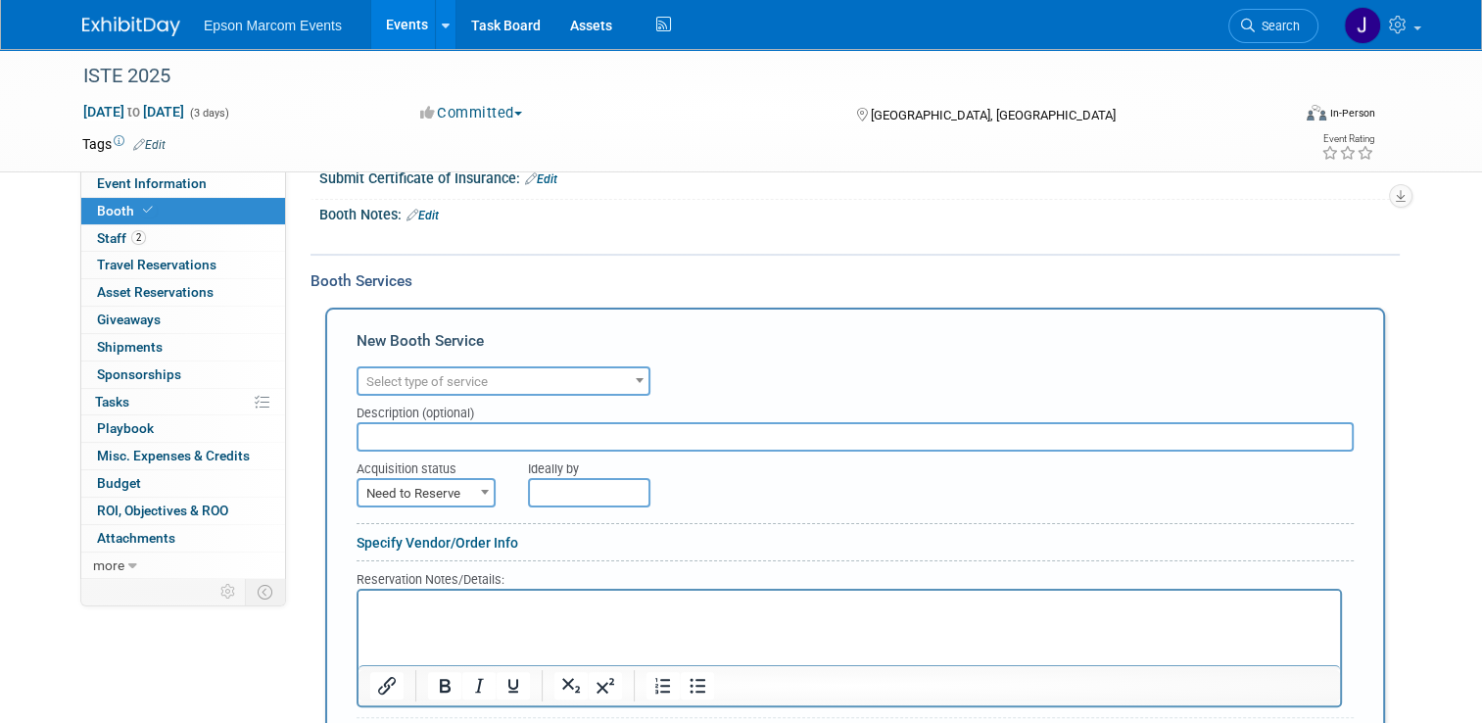
scroll to position [279, 0]
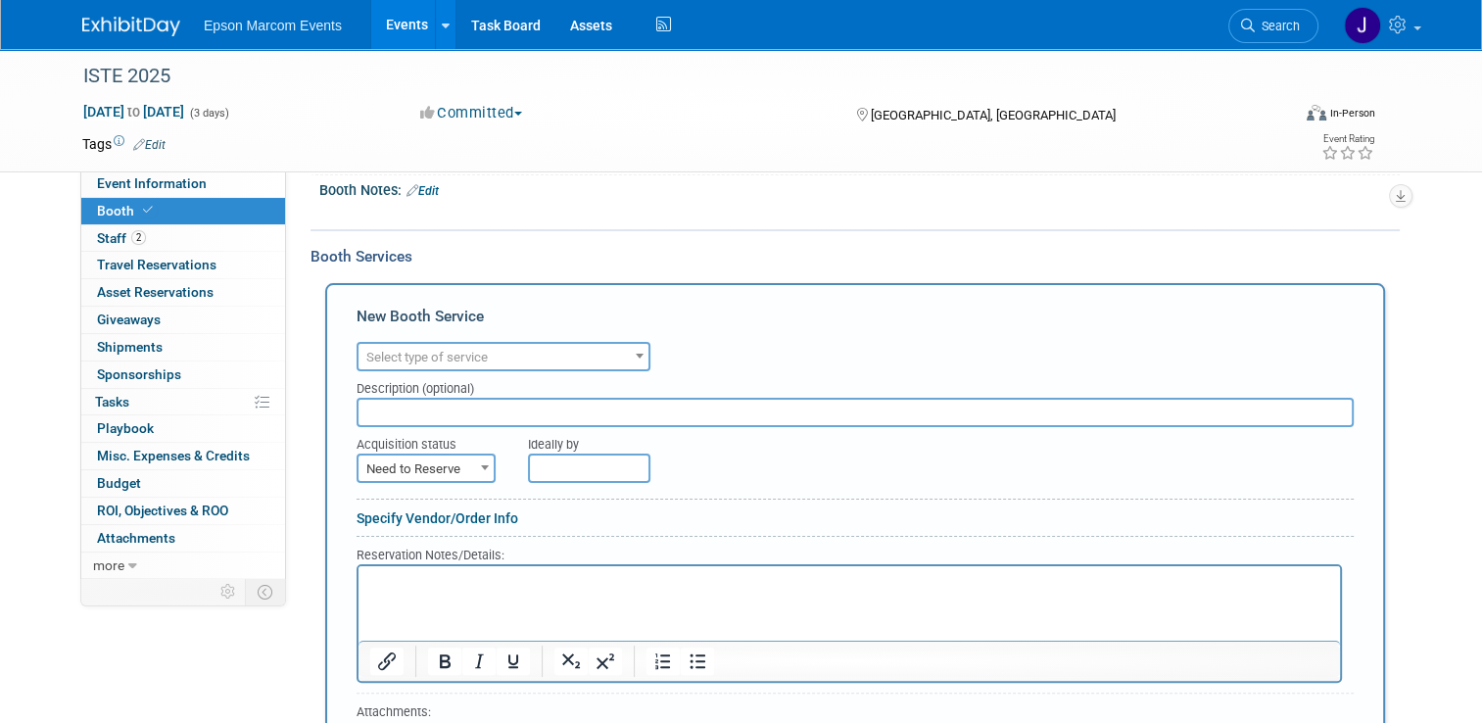
click at [531, 347] on span "Select type of service" at bounding box center [504, 357] width 290 height 27
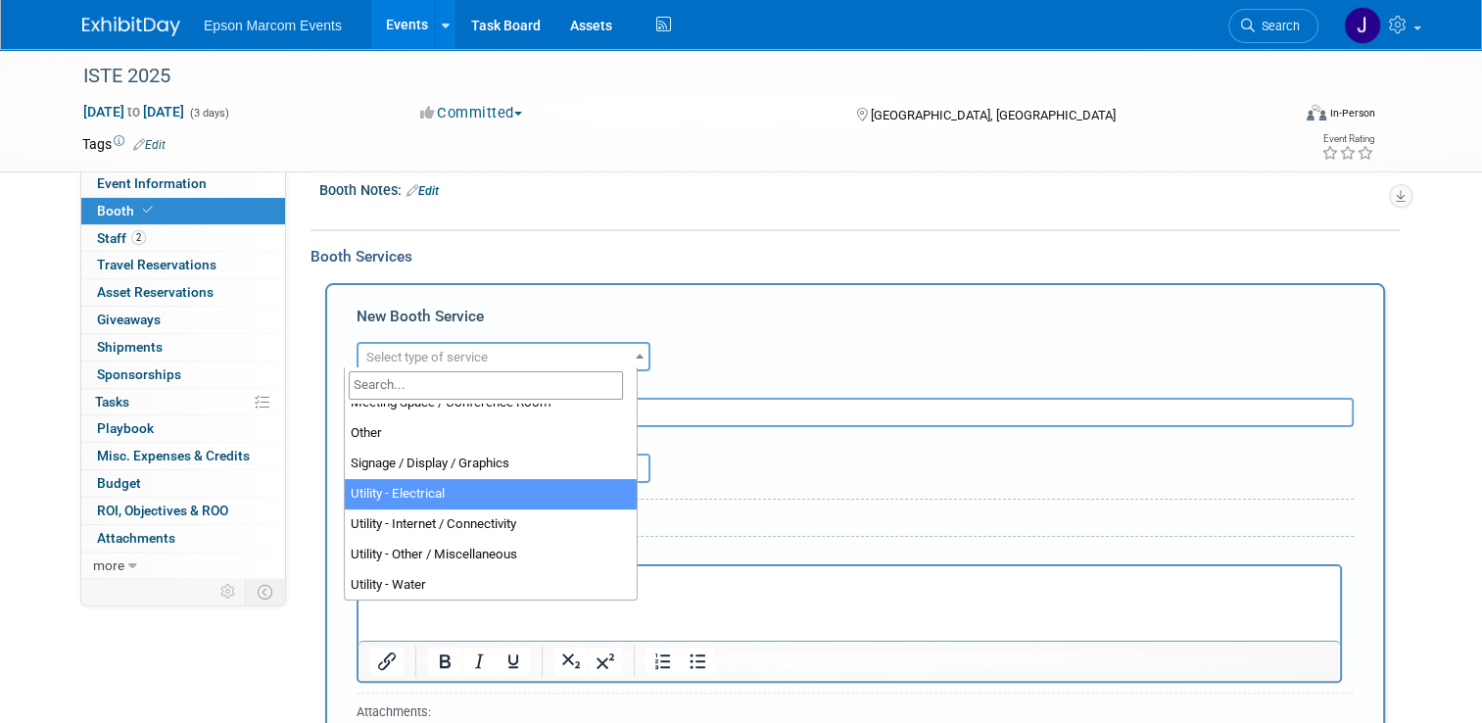
scroll to position [404, 0]
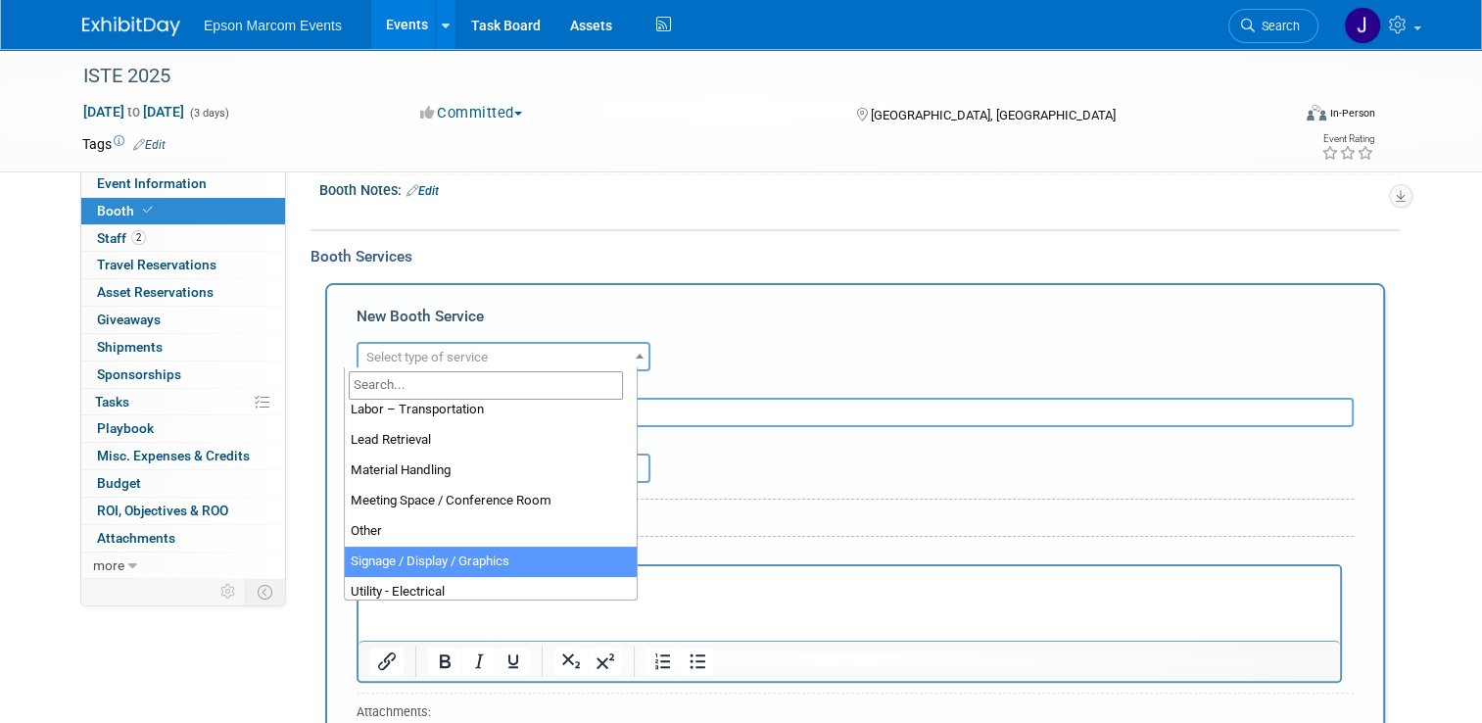
select select "3"
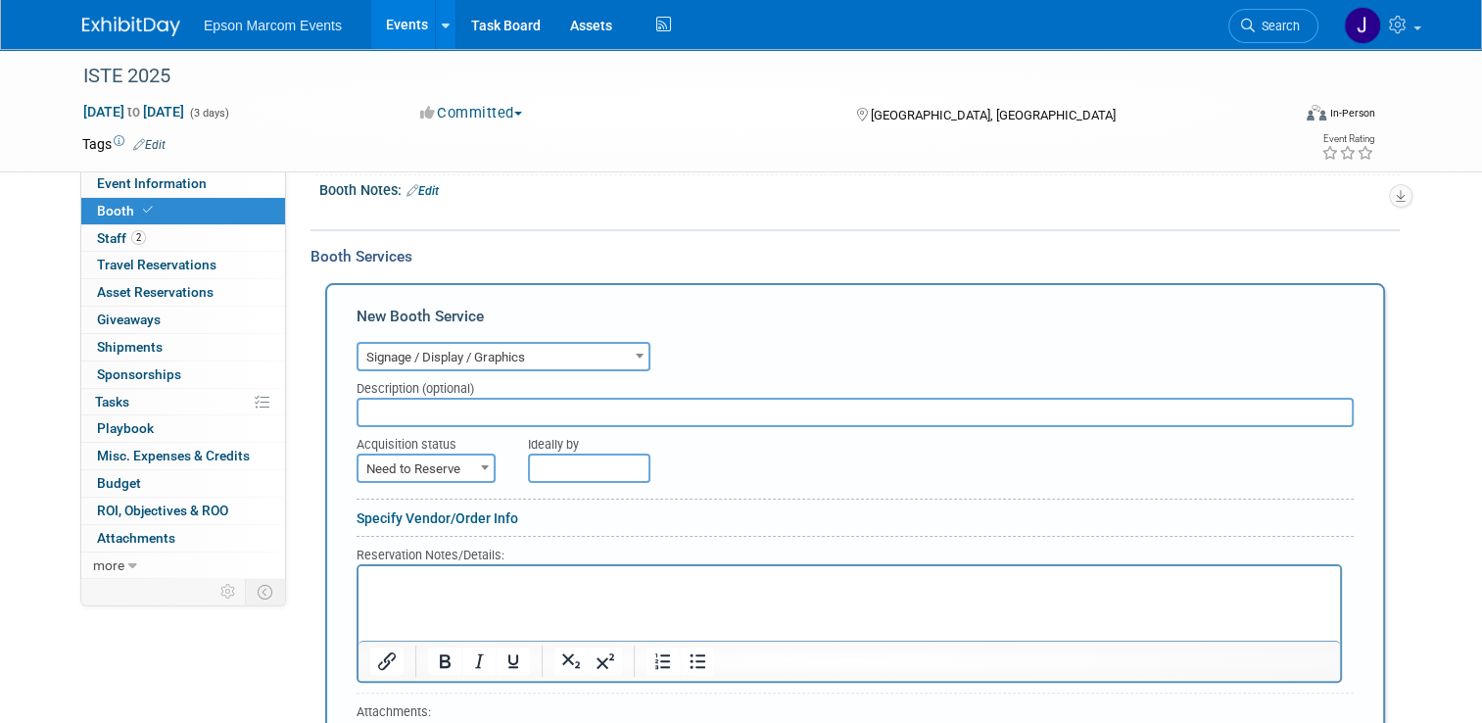
click at [502, 413] on input "text" at bounding box center [855, 412] width 997 height 29
type input "Hanging sign"
click at [475, 468] on span at bounding box center [485, 467] width 20 height 25
select select "2"
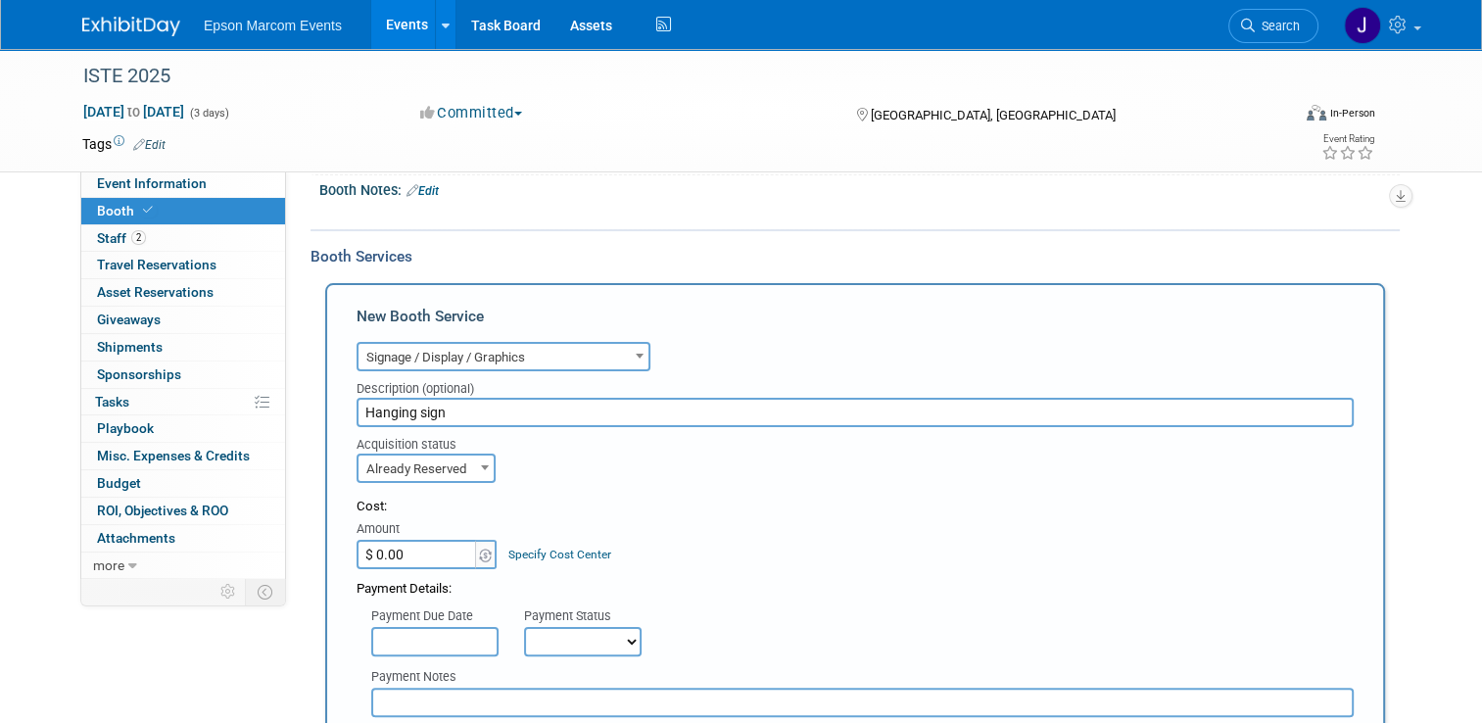
click at [436, 551] on input "$ 0.00" at bounding box center [418, 554] width 122 height 29
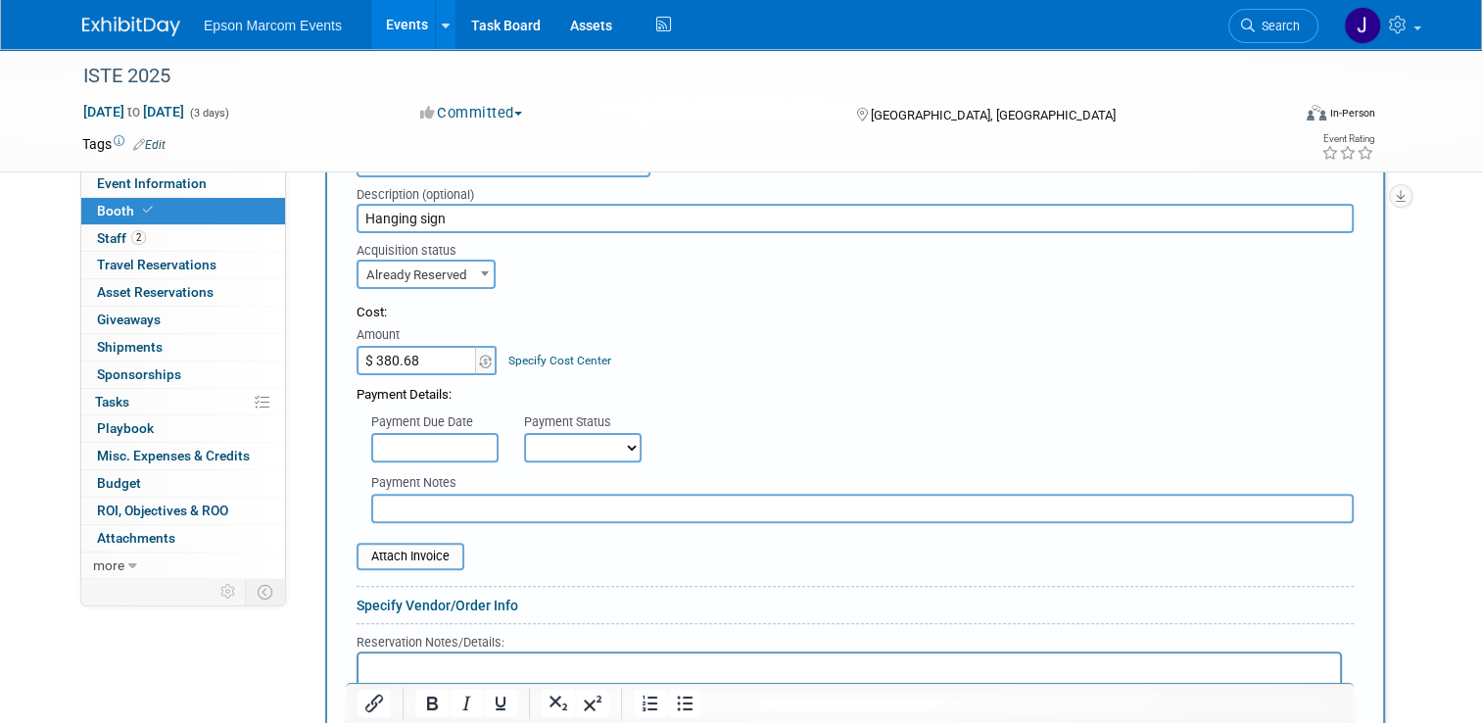
scroll to position [475, 0]
click at [361, 354] on input "$ 380.68" at bounding box center [418, 358] width 122 height 29
type input "$ 9,380.68"
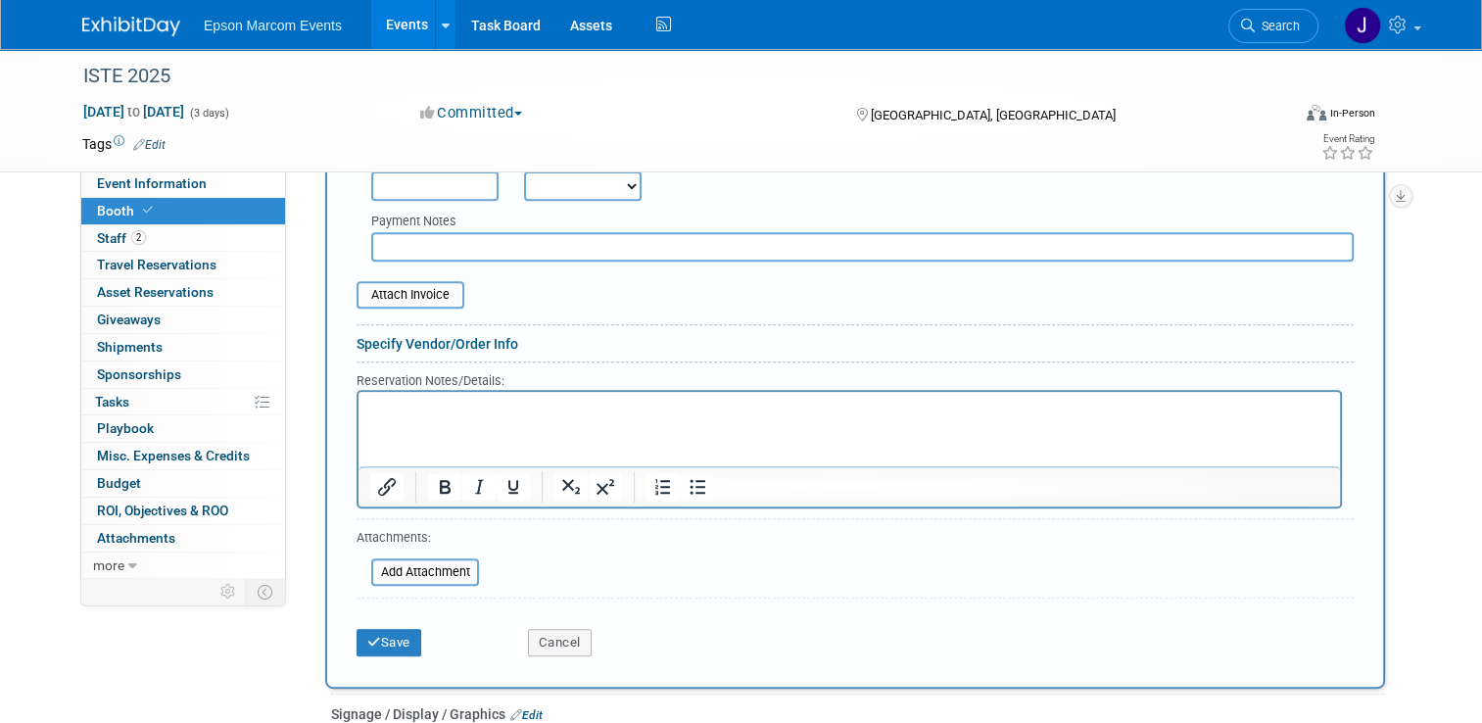
scroll to position [769, 0]
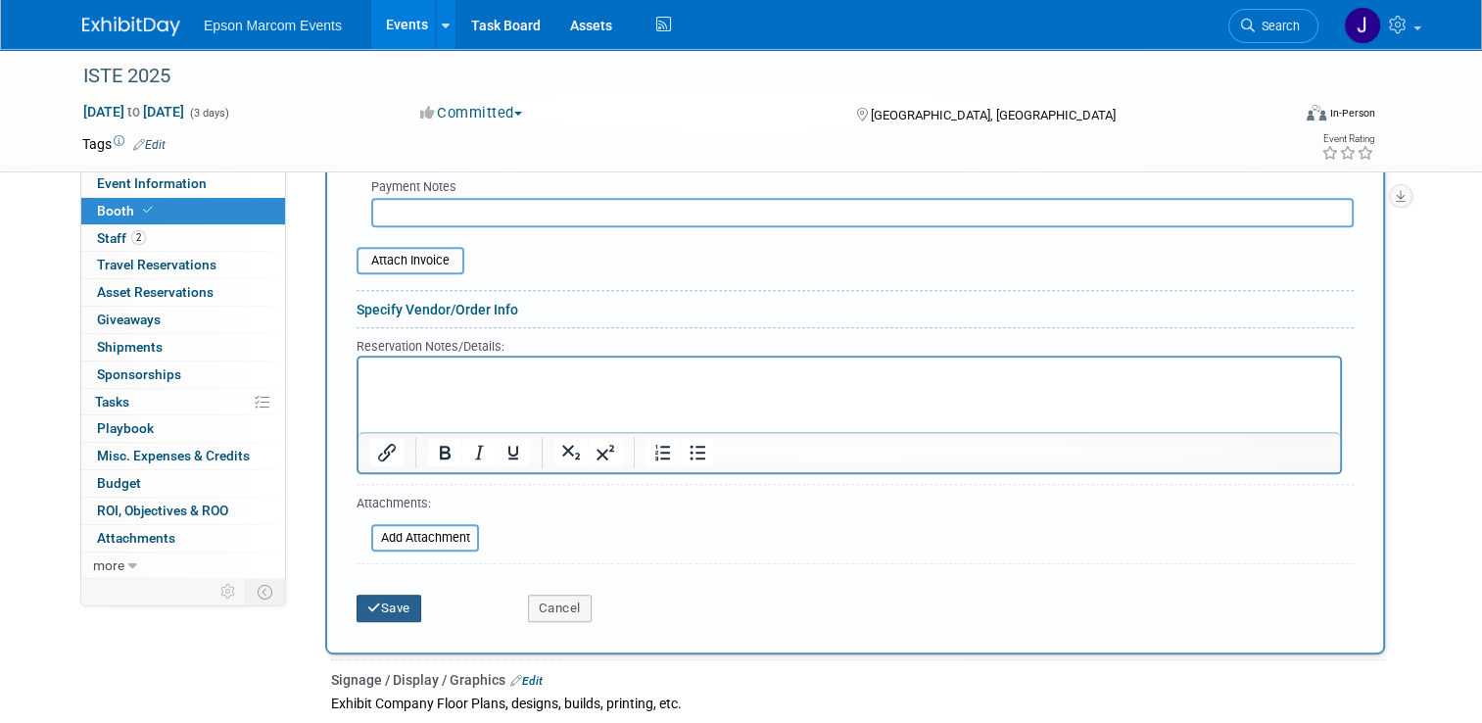
click at [381, 595] on button "Save" at bounding box center [389, 608] width 65 height 27
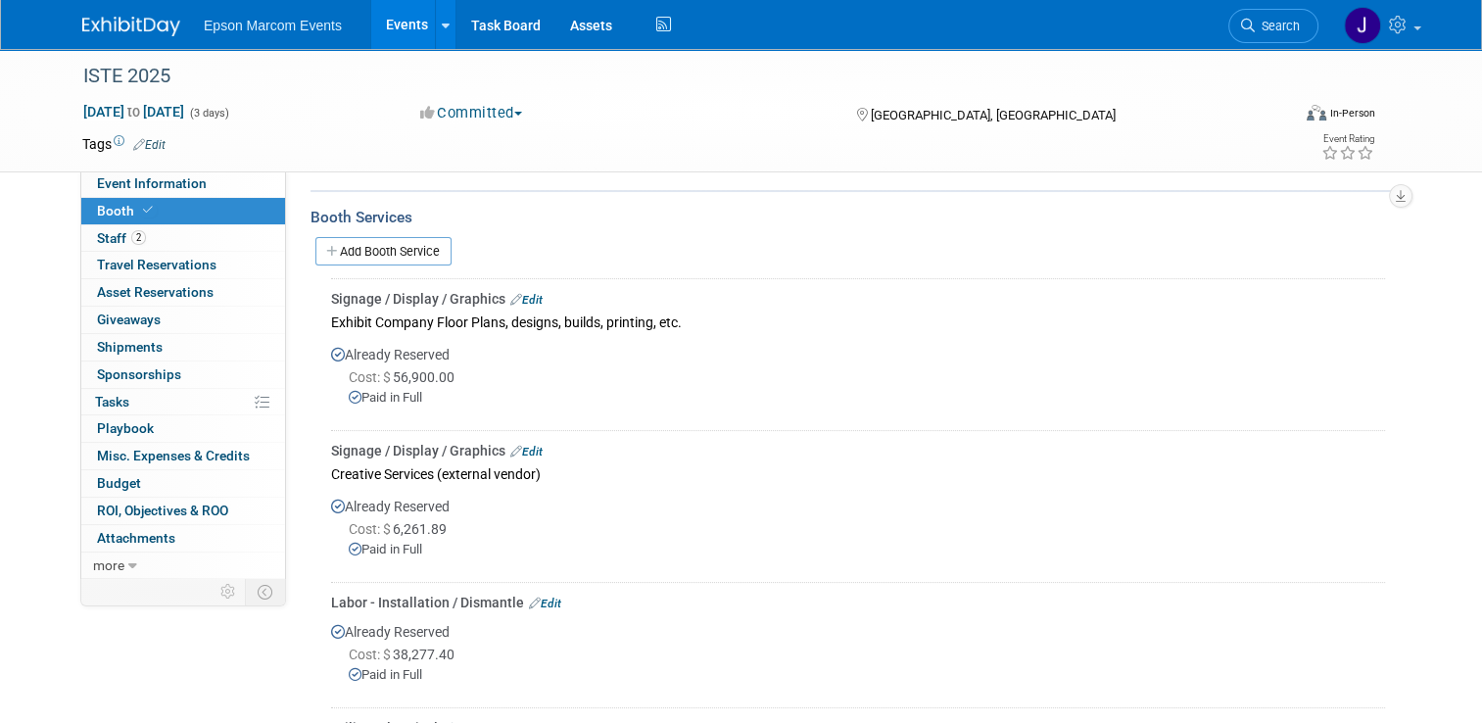
scroll to position [314, 0]
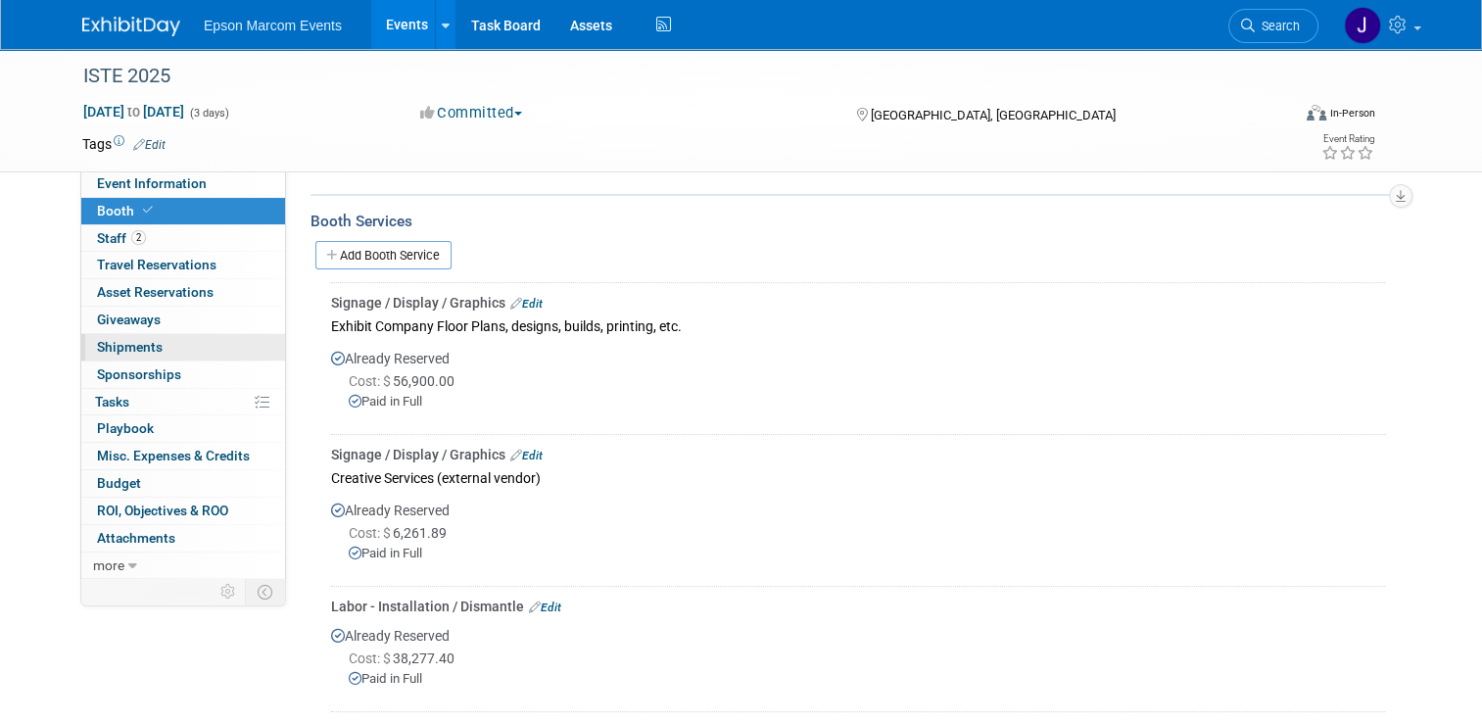
click at [144, 342] on span "Shipments 0" at bounding box center [130, 347] width 66 height 16
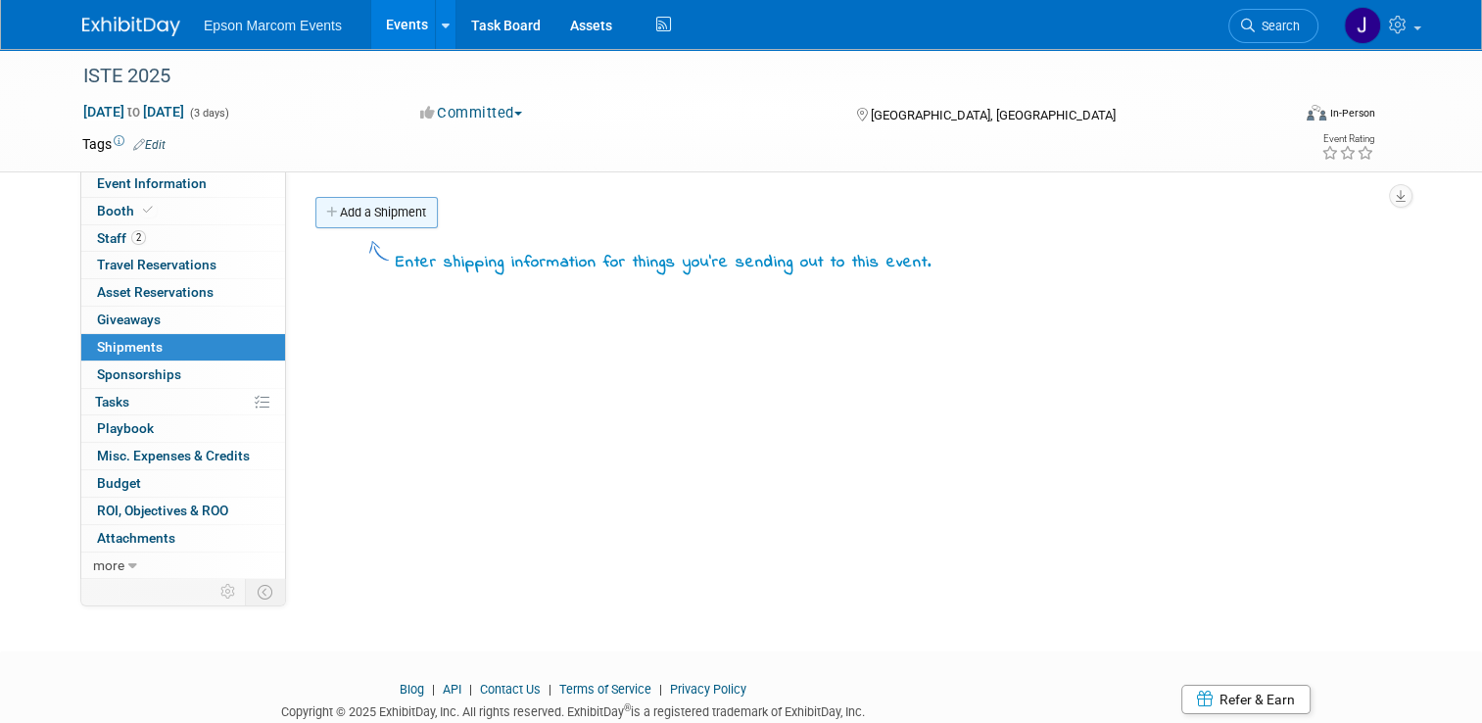
click at [370, 205] on link "Add a Shipment" at bounding box center [376, 212] width 122 height 31
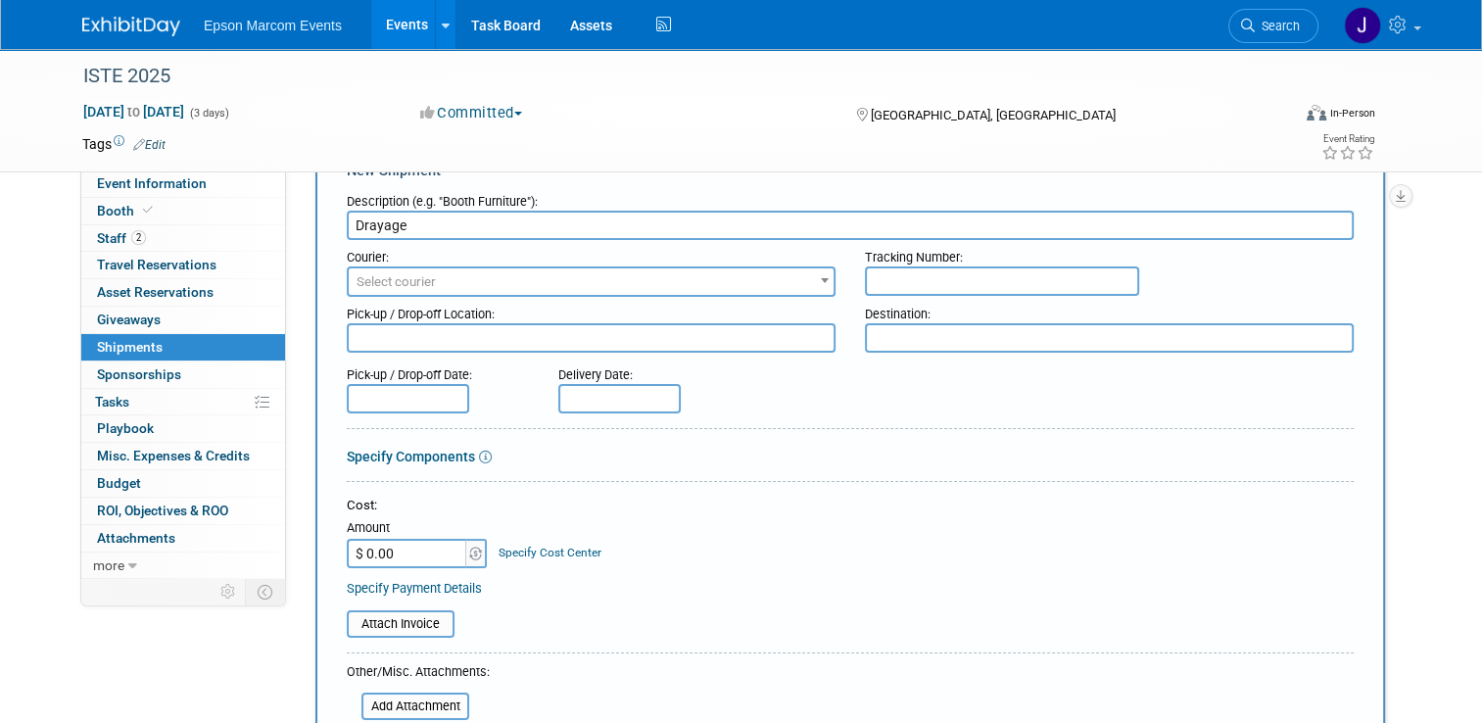
scroll to position [98, 0]
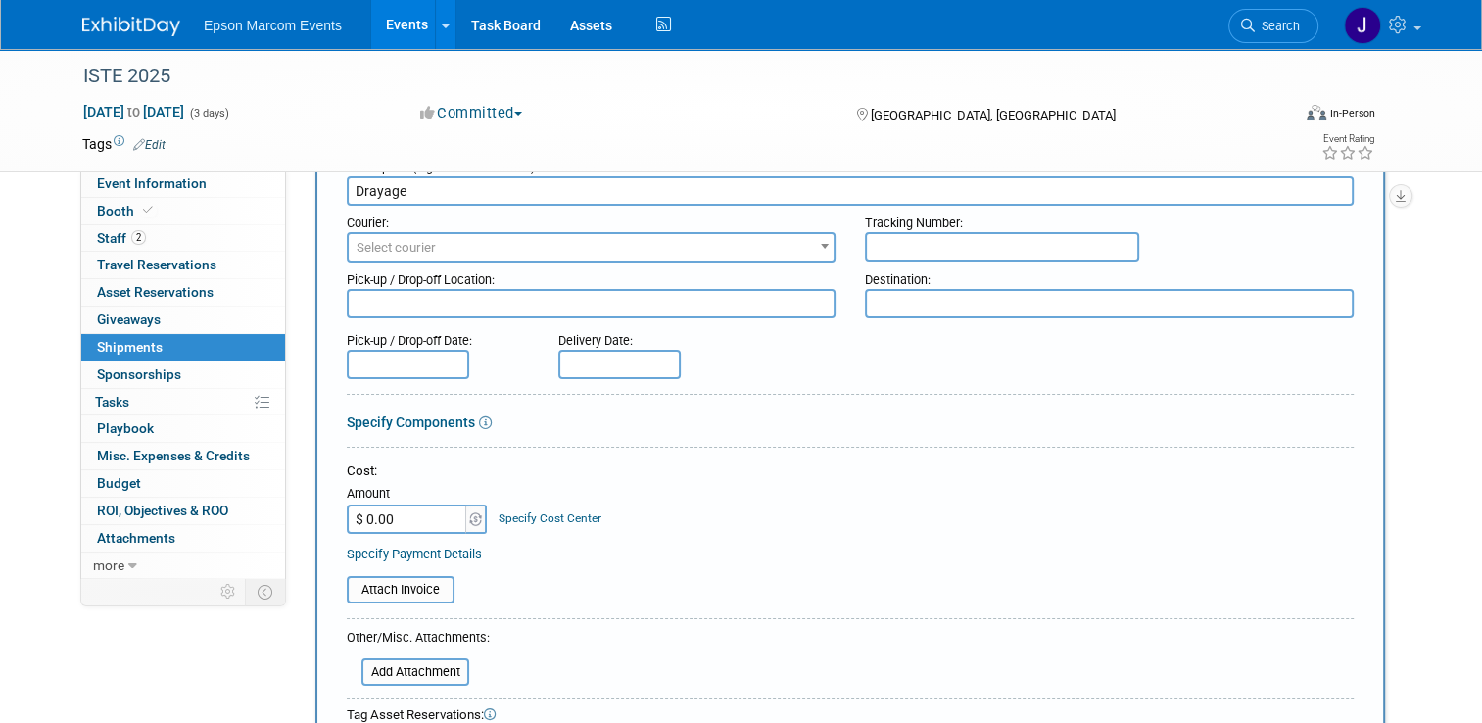
type input "Drayage"
click at [419, 516] on input "$ 0.00" at bounding box center [408, 518] width 122 height 29
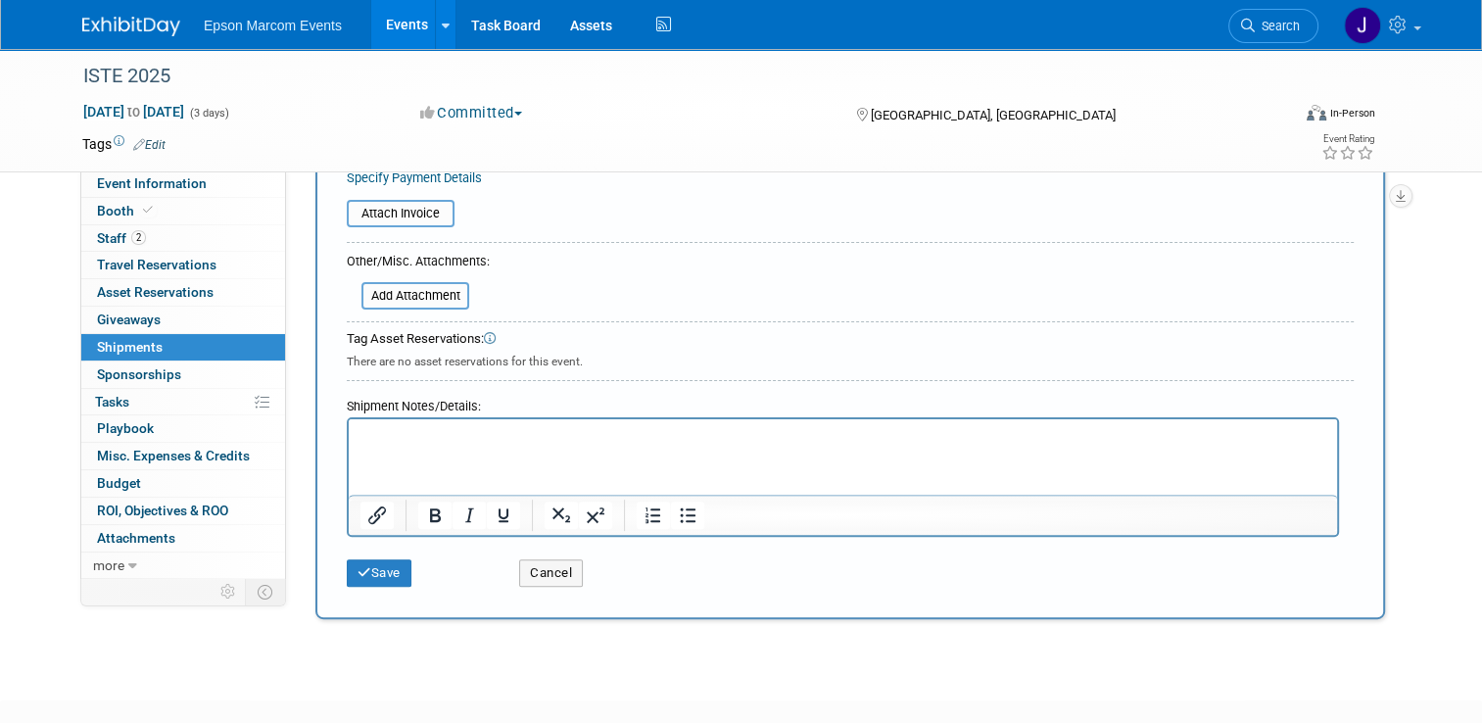
scroll to position [490, 0]
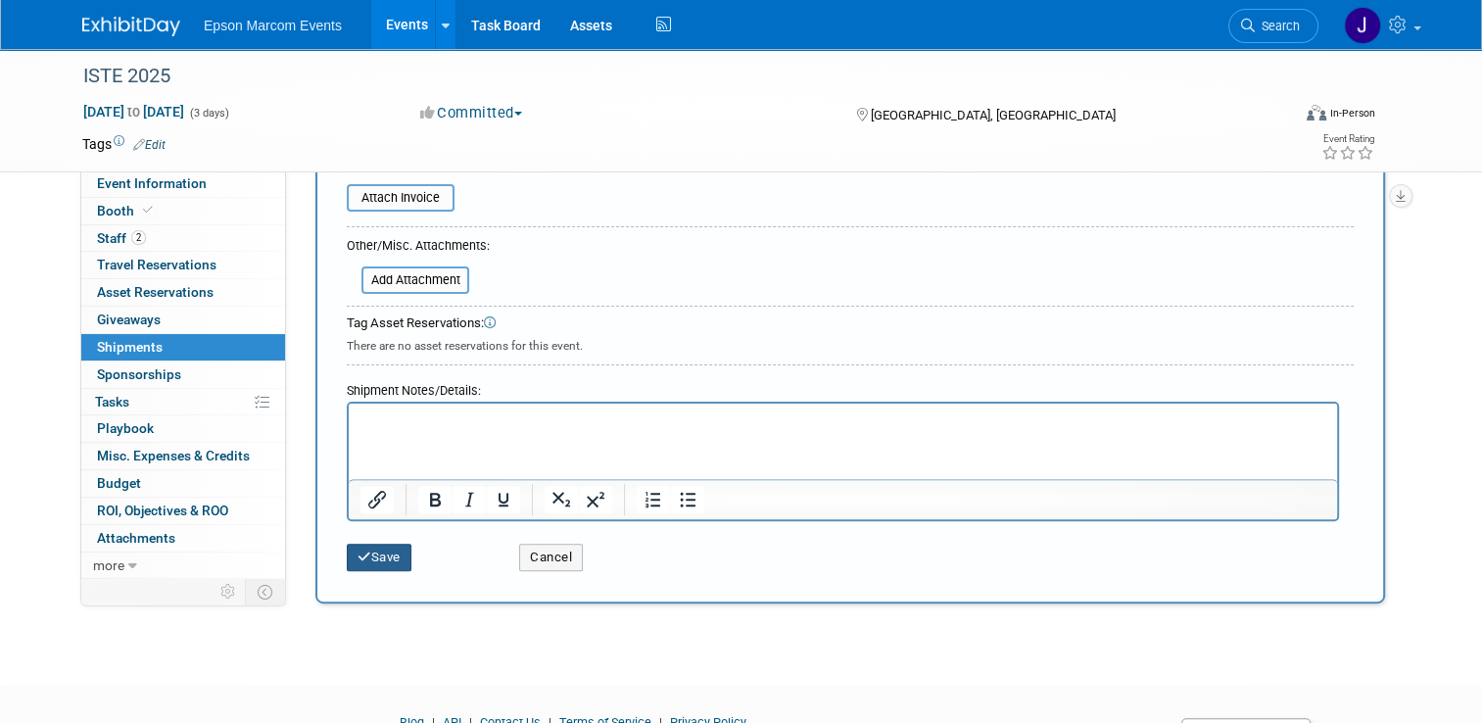
type input "$ 29,500.00"
click at [380, 554] on button "Save" at bounding box center [379, 557] width 65 height 27
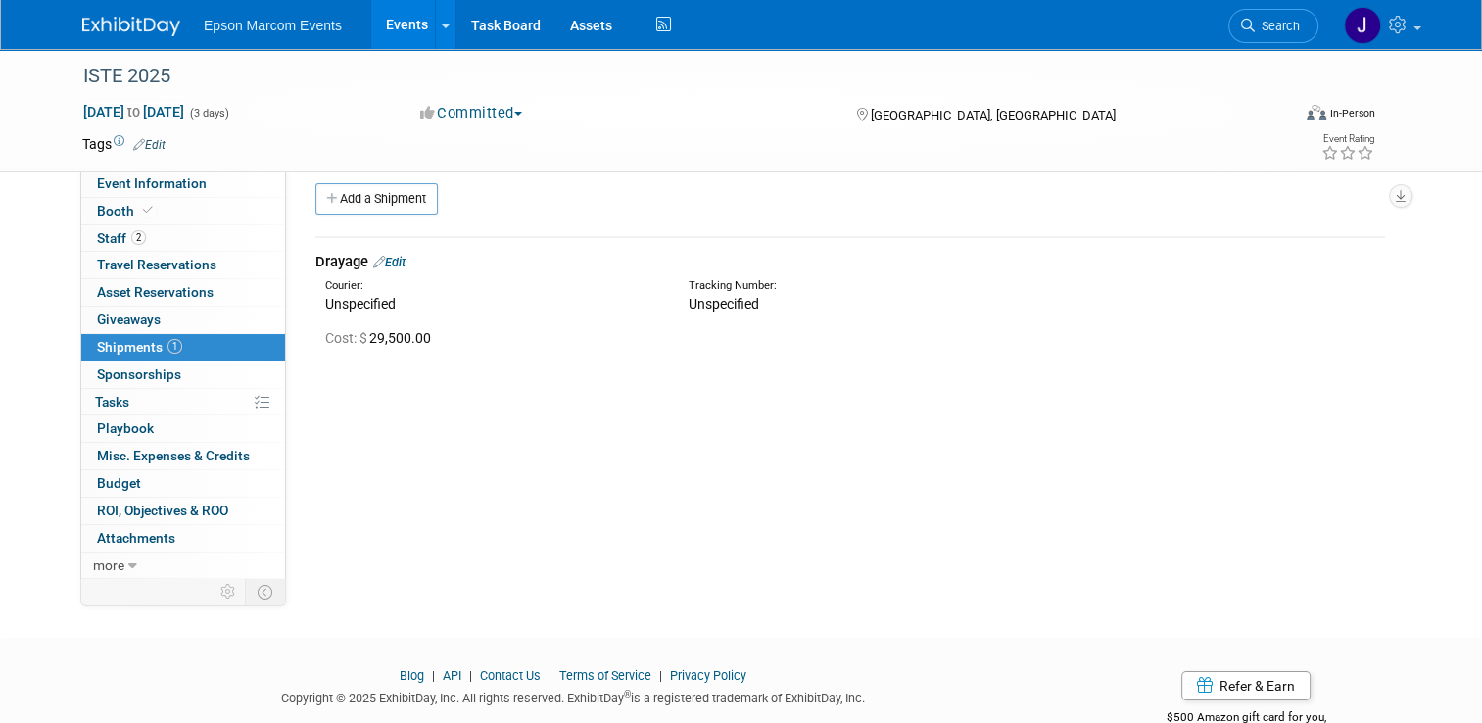
scroll to position [0, 0]
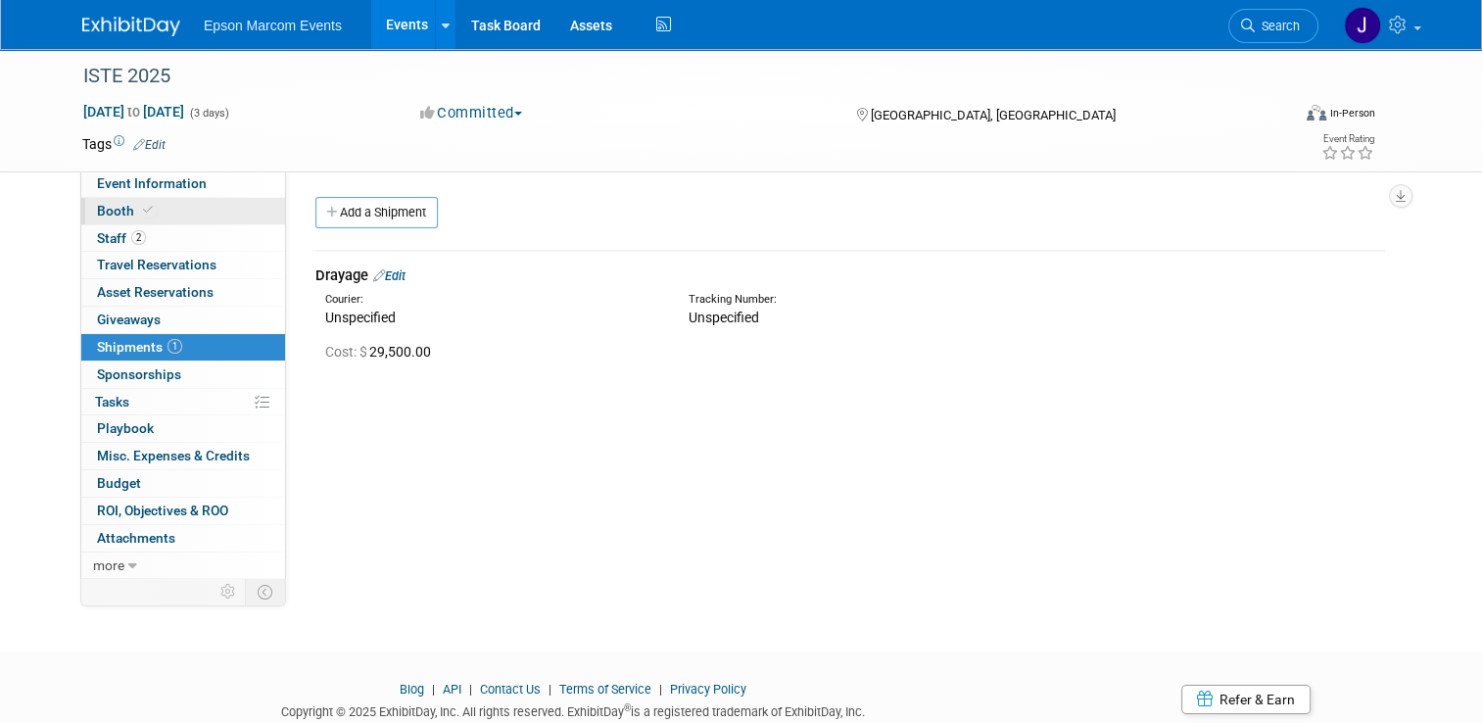
click at [146, 206] on link "Booth" at bounding box center [183, 211] width 204 height 26
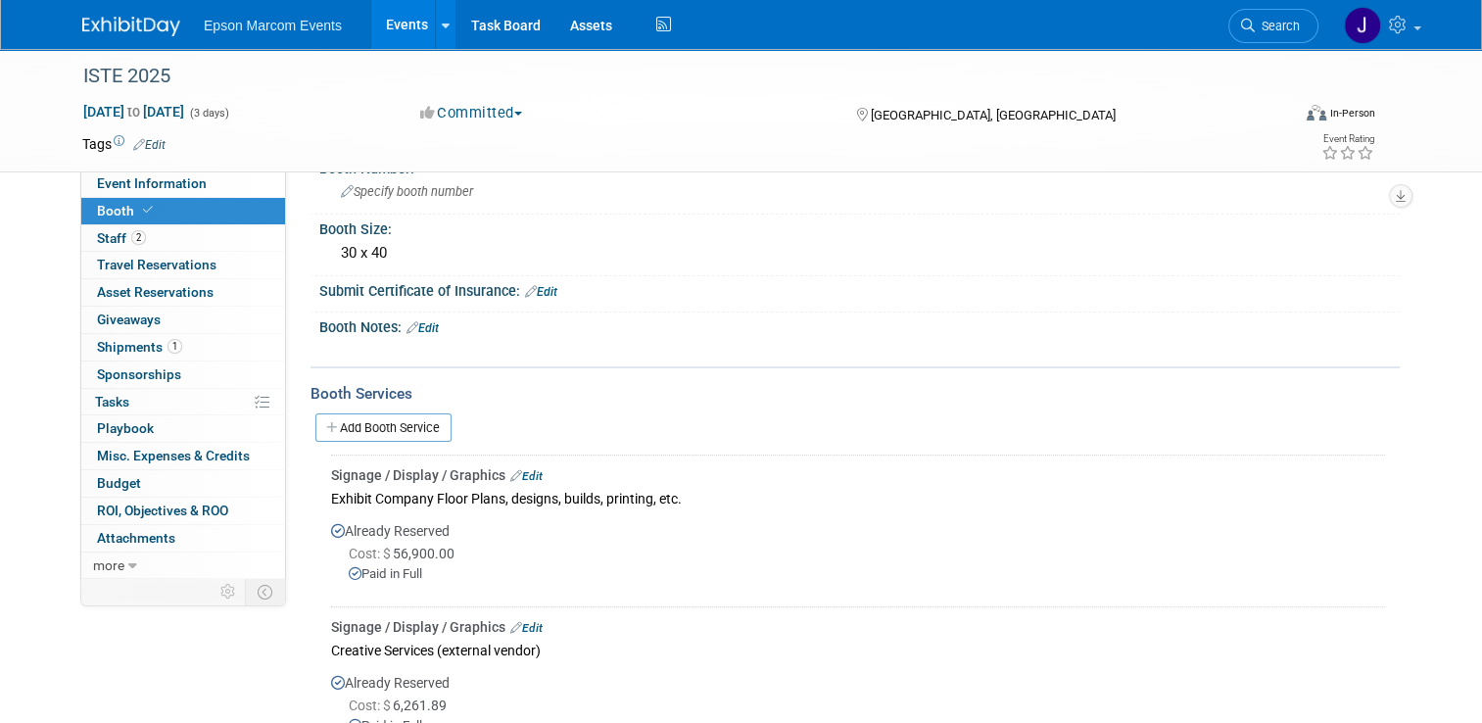
scroll to position [196, 0]
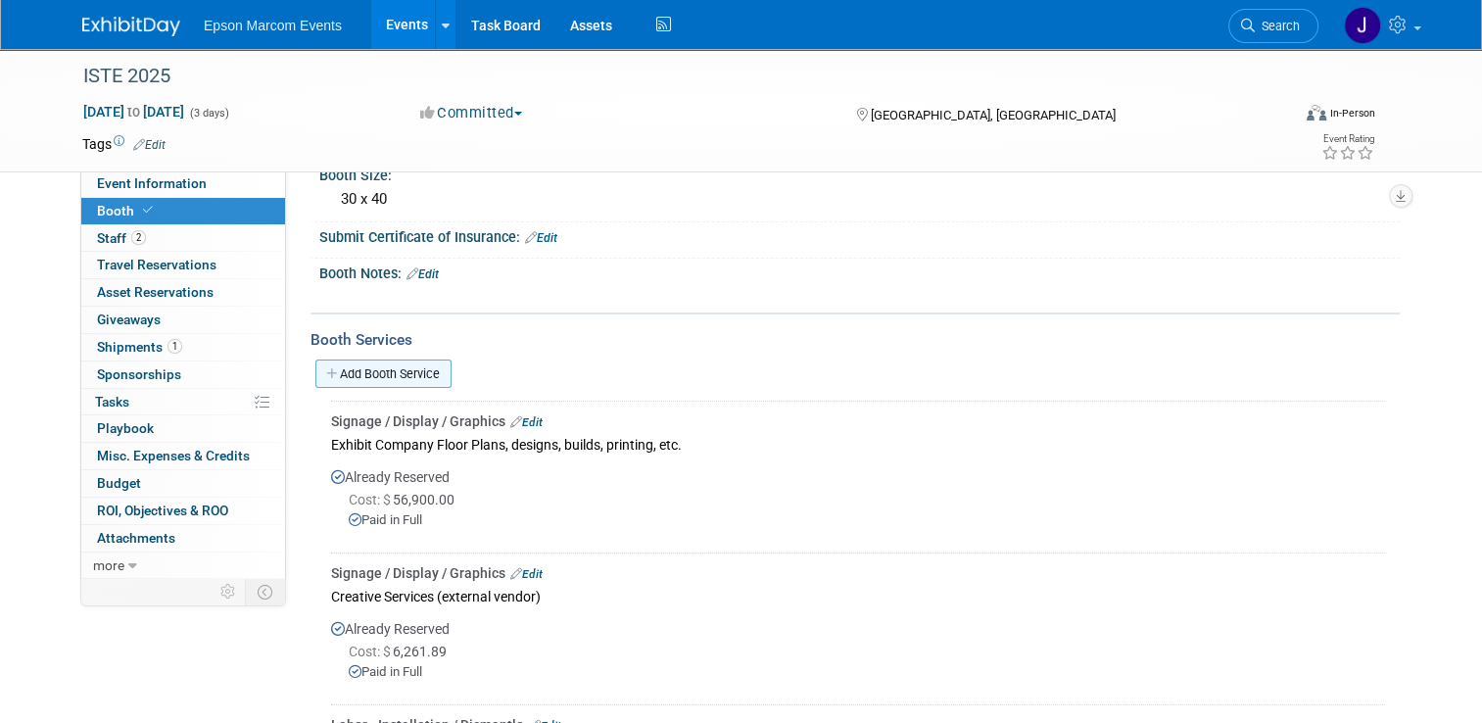
click at [367, 362] on link "Add Booth Service" at bounding box center [383, 374] width 136 height 28
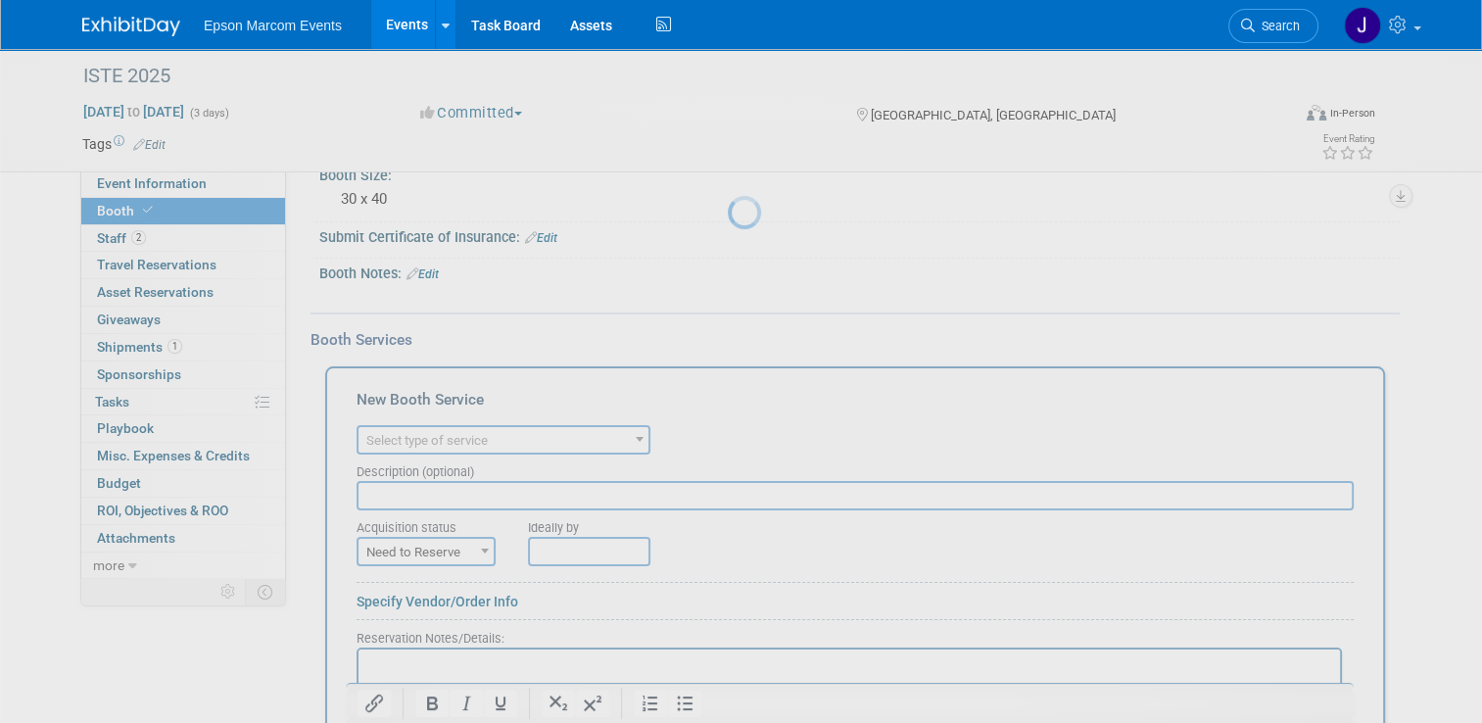
scroll to position [0, 0]
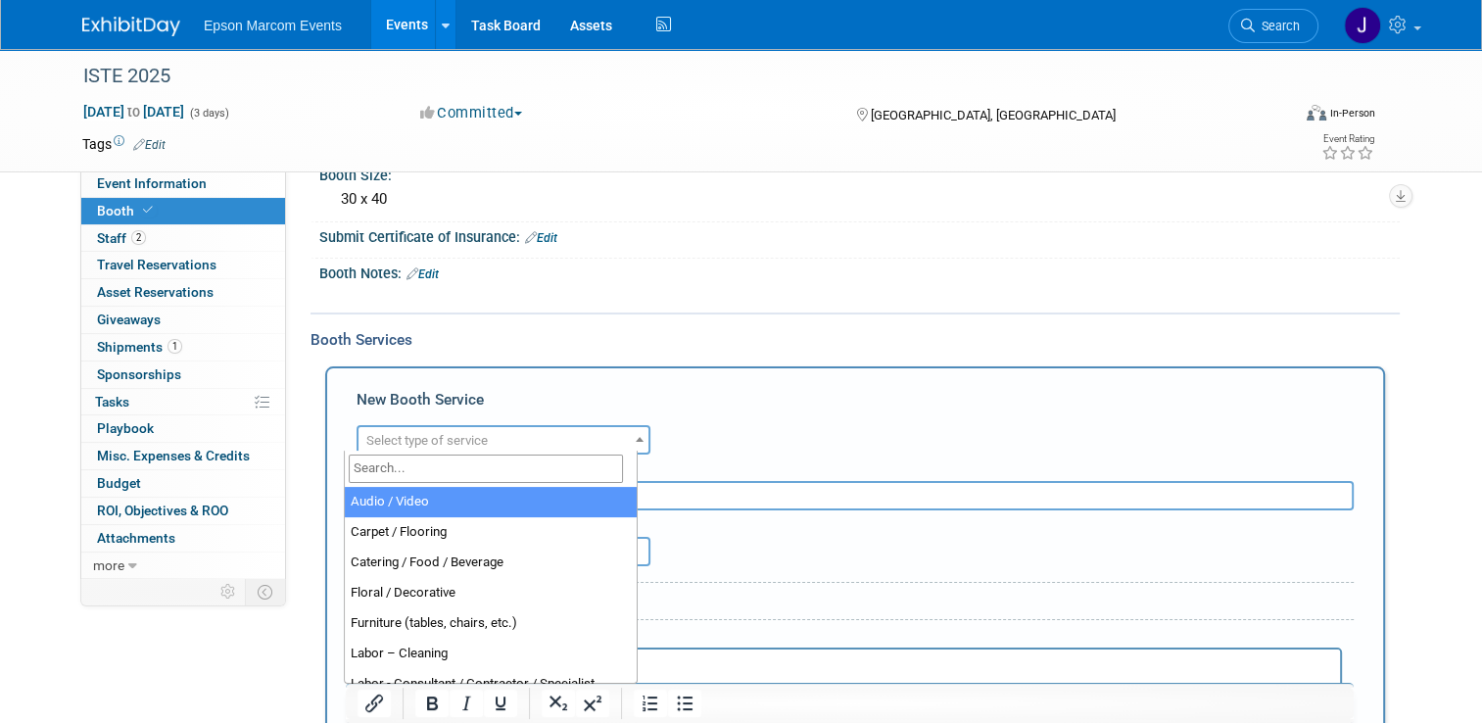
click at [553, 427] on span "Select type of service" at bounding box center [504, 440] width 290 height 27
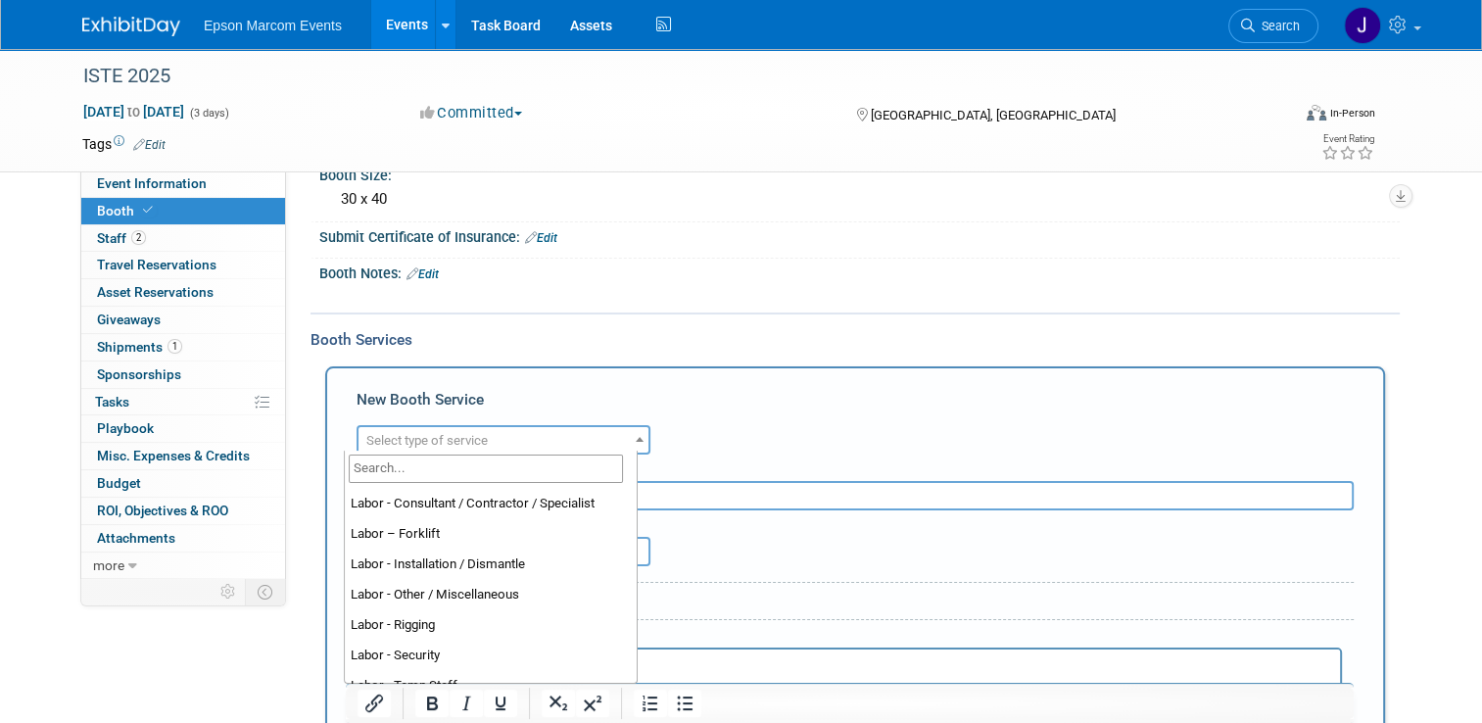
scroll to position [502, 0]
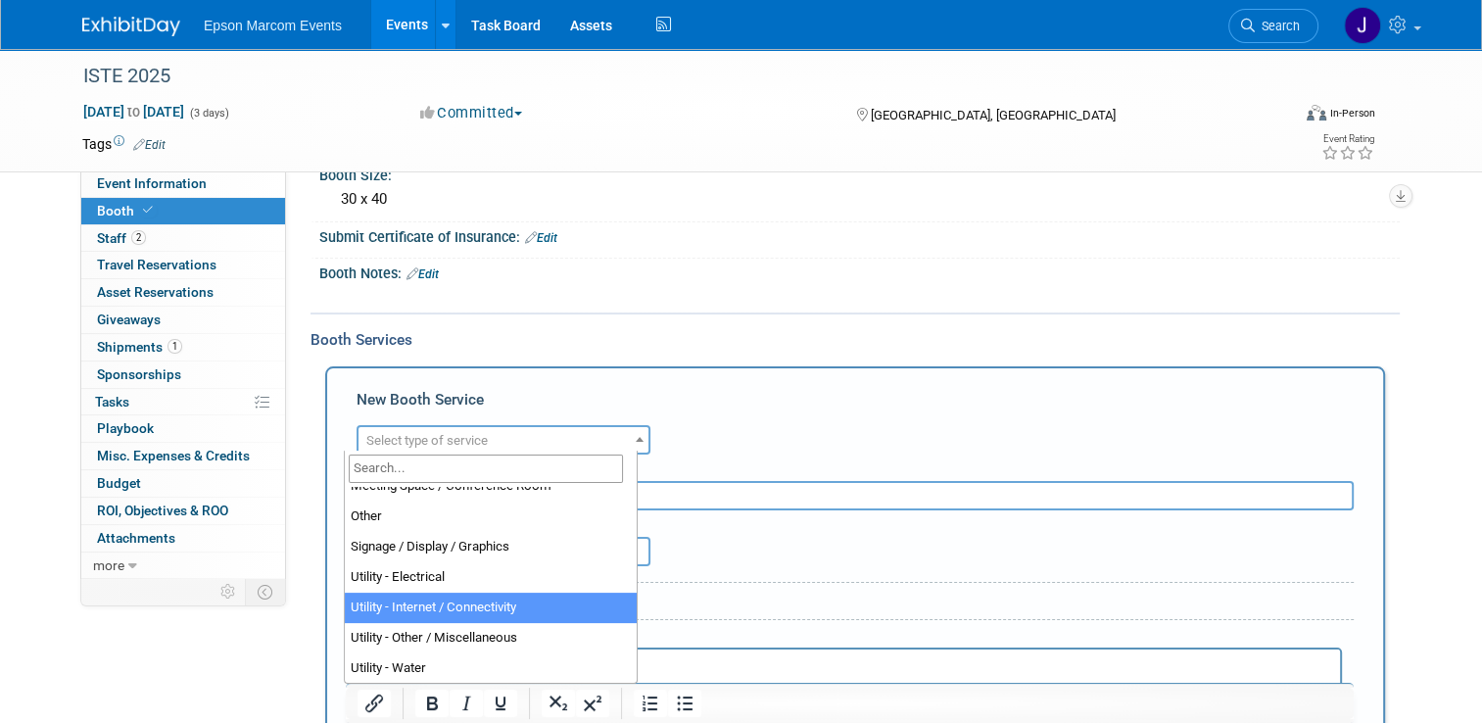
select select "18"
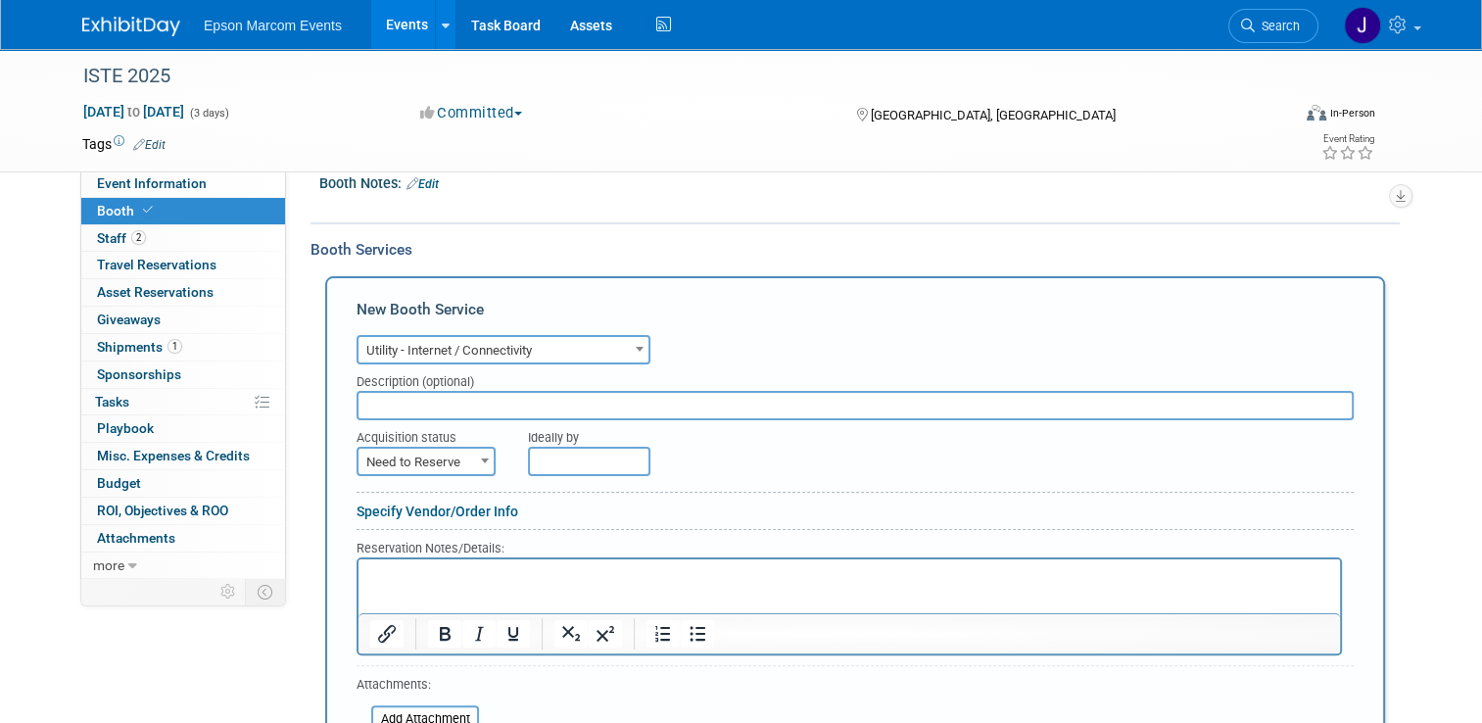
scroll to position [294, 0]
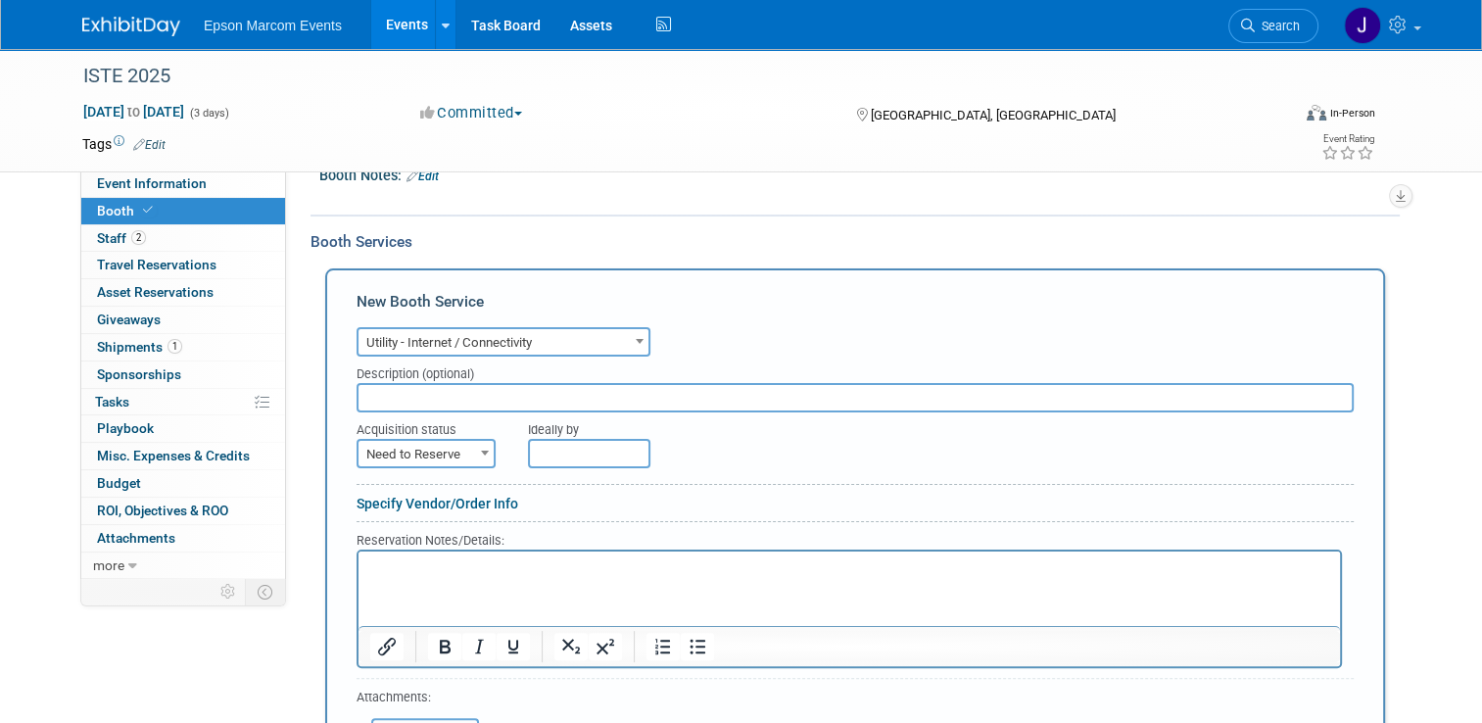
click at [457, 450] on span "Need to Reserve" at bounding box center [426, 454] width 135 height 27
select select "2"
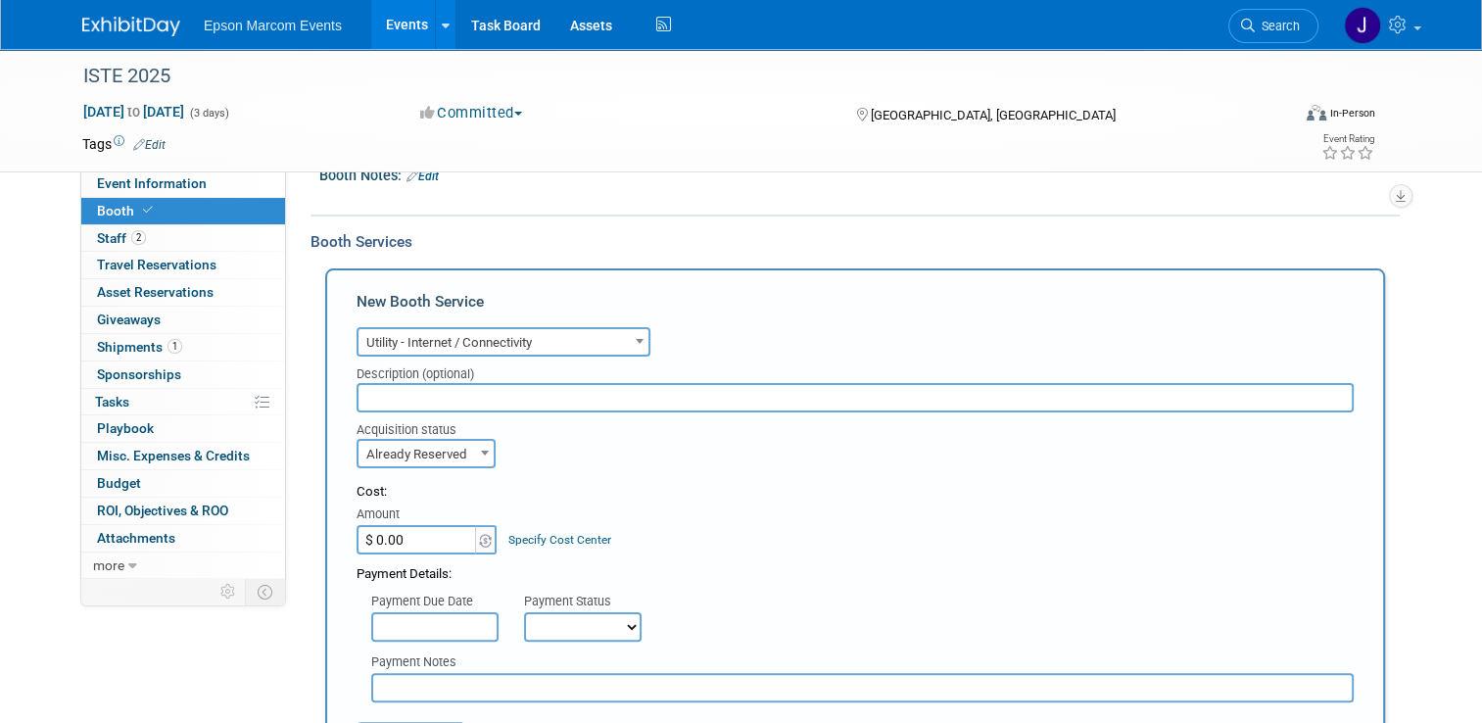
click at [434, 541] on input "$ 0.00" at bounding box center [418, 539] width 122 height 29
type input "$ 3,883.90"
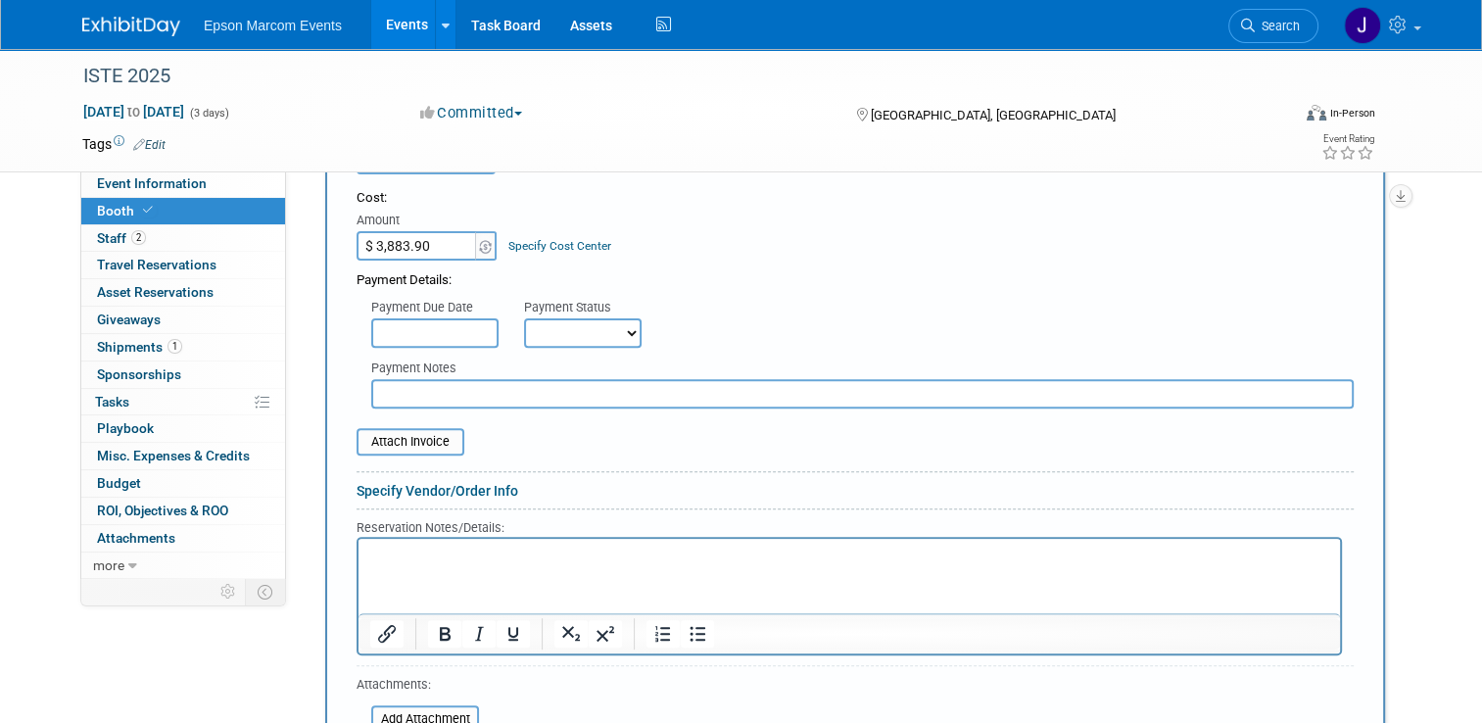
scroll to position [784, 0]
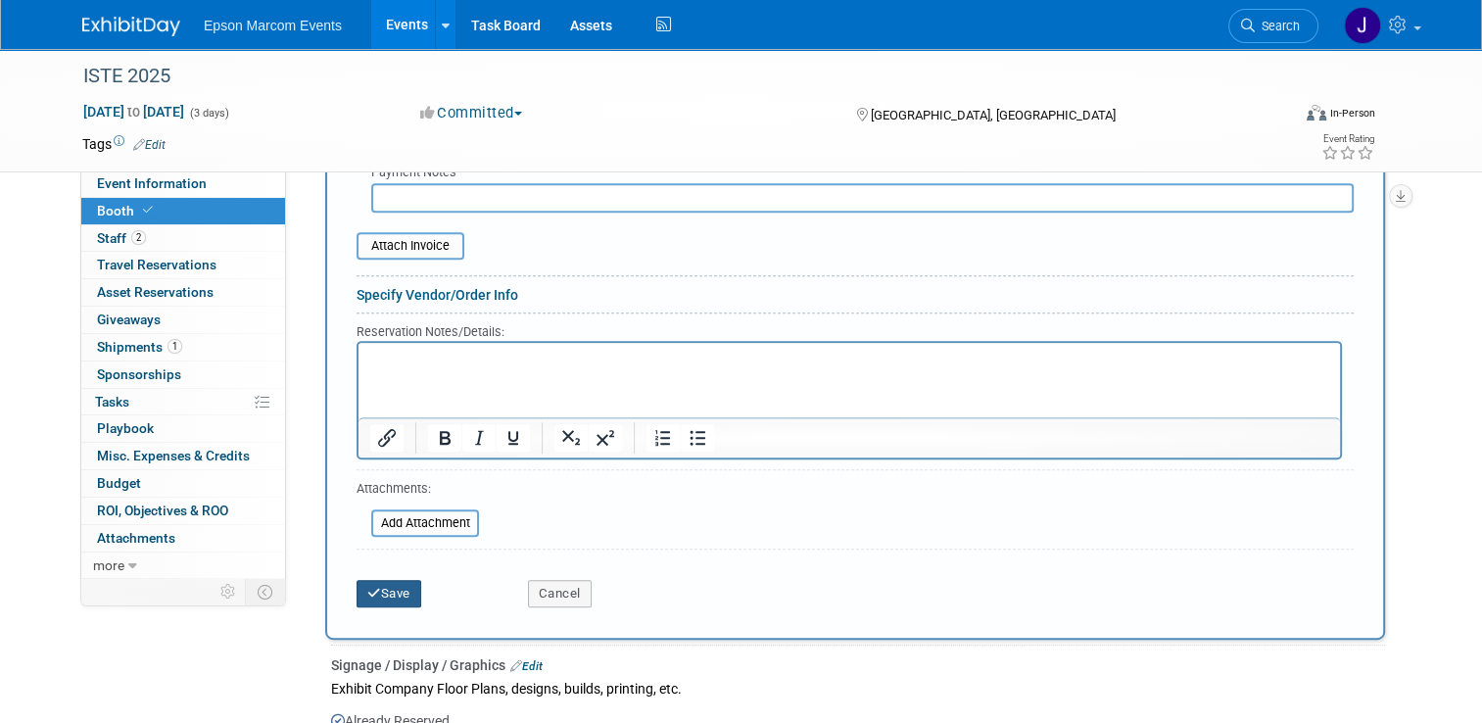
click at [368, 582] on button "Save" at bounding box center [389, 593] width 65 height 27
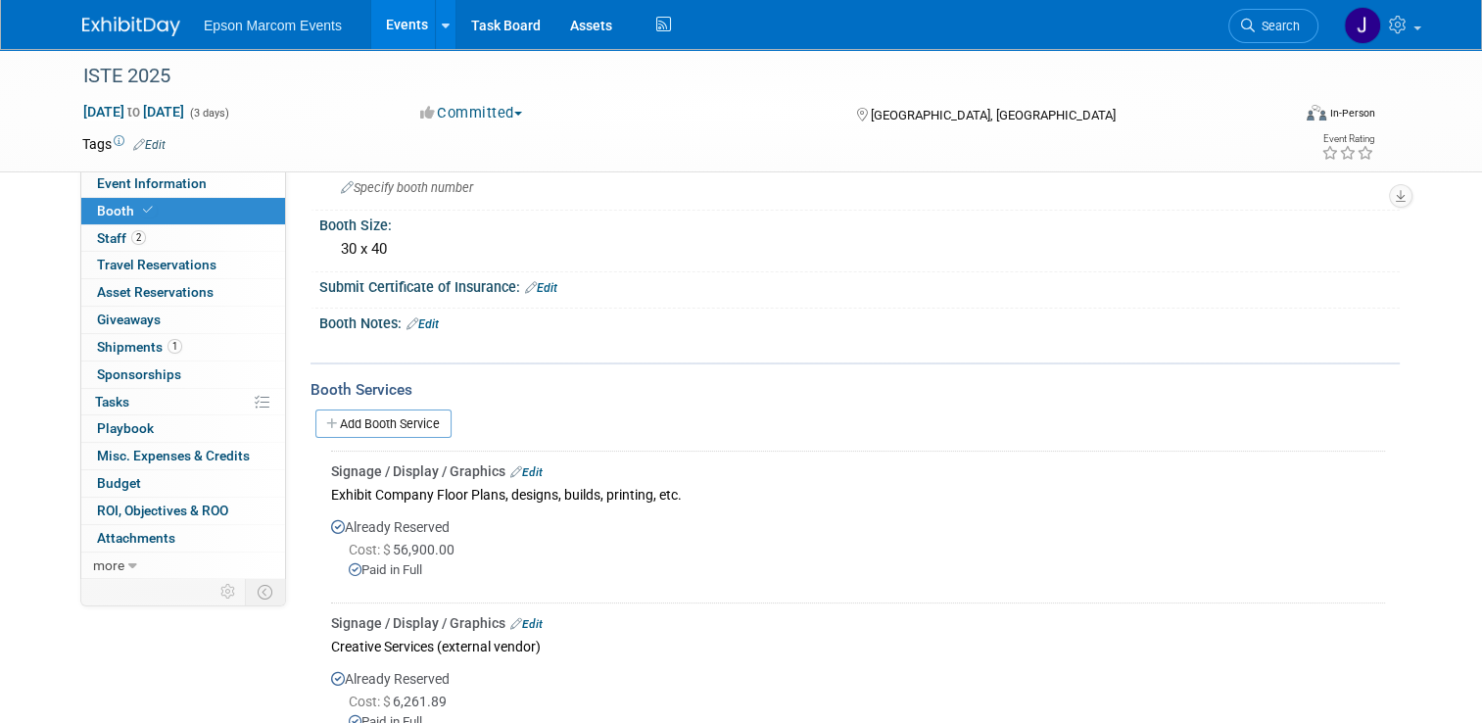
scroll to position [127, 0]
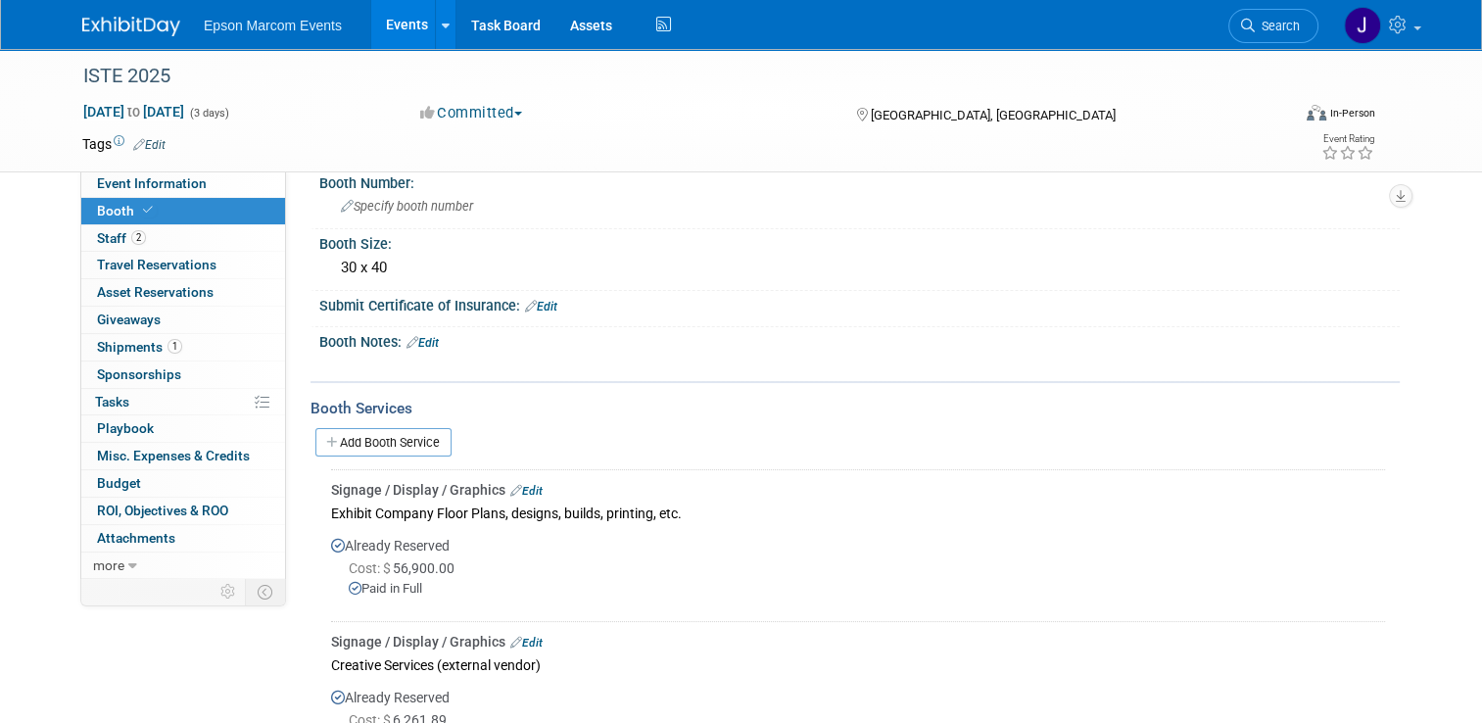
click at [360, 432] on link "Add Booth Service" at bounding box center [383, 442] width 136 height 28
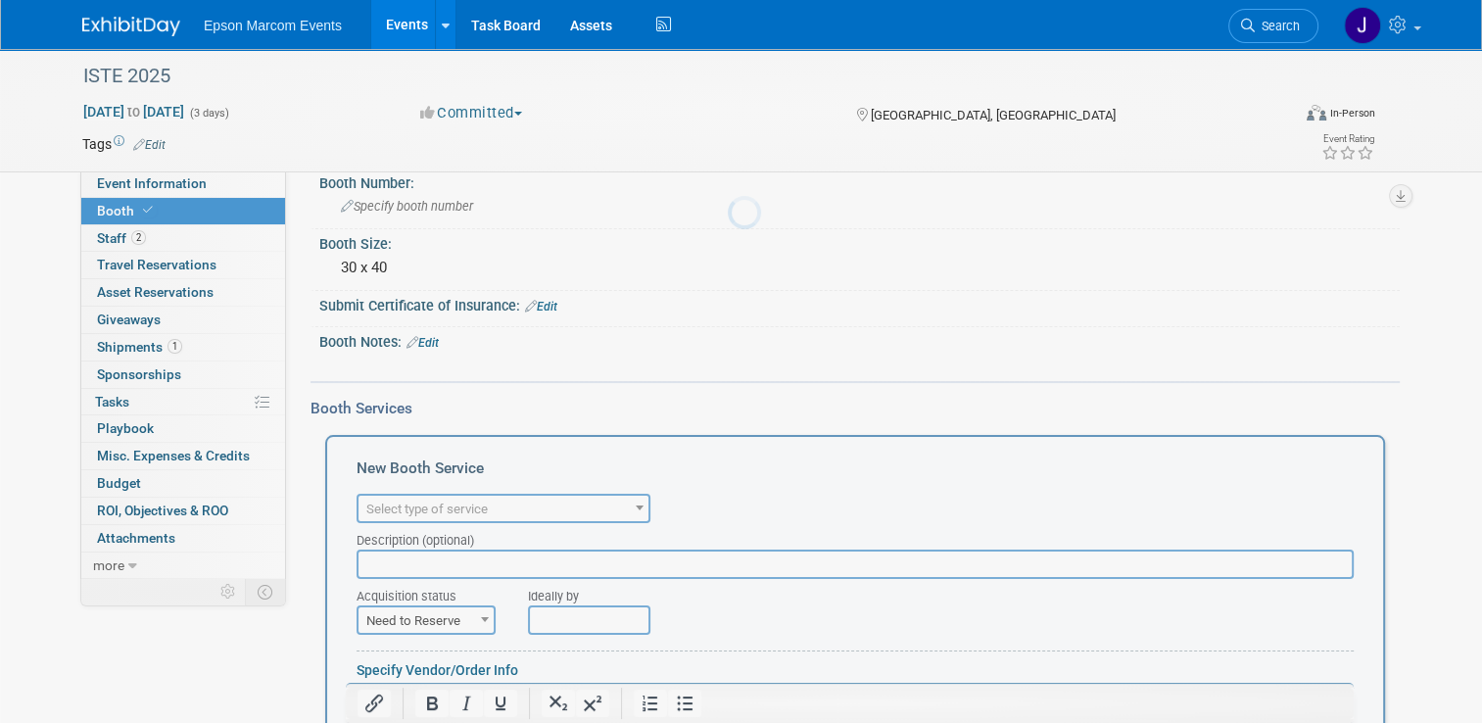
scroll to position [0, 0]
click at [559, 503] on span "Select type of service" at bounding box center [504, 509] width 290 height 27
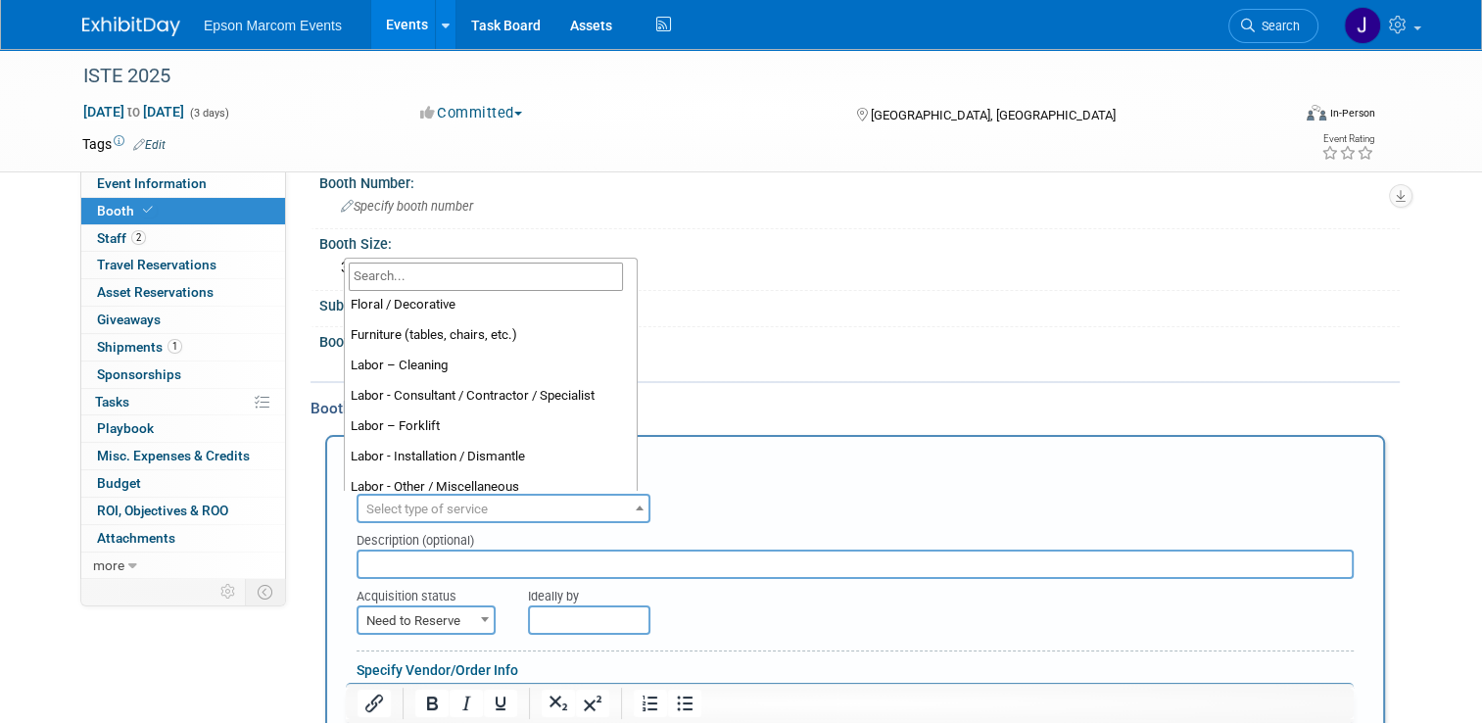
scroll to position [118, 0]
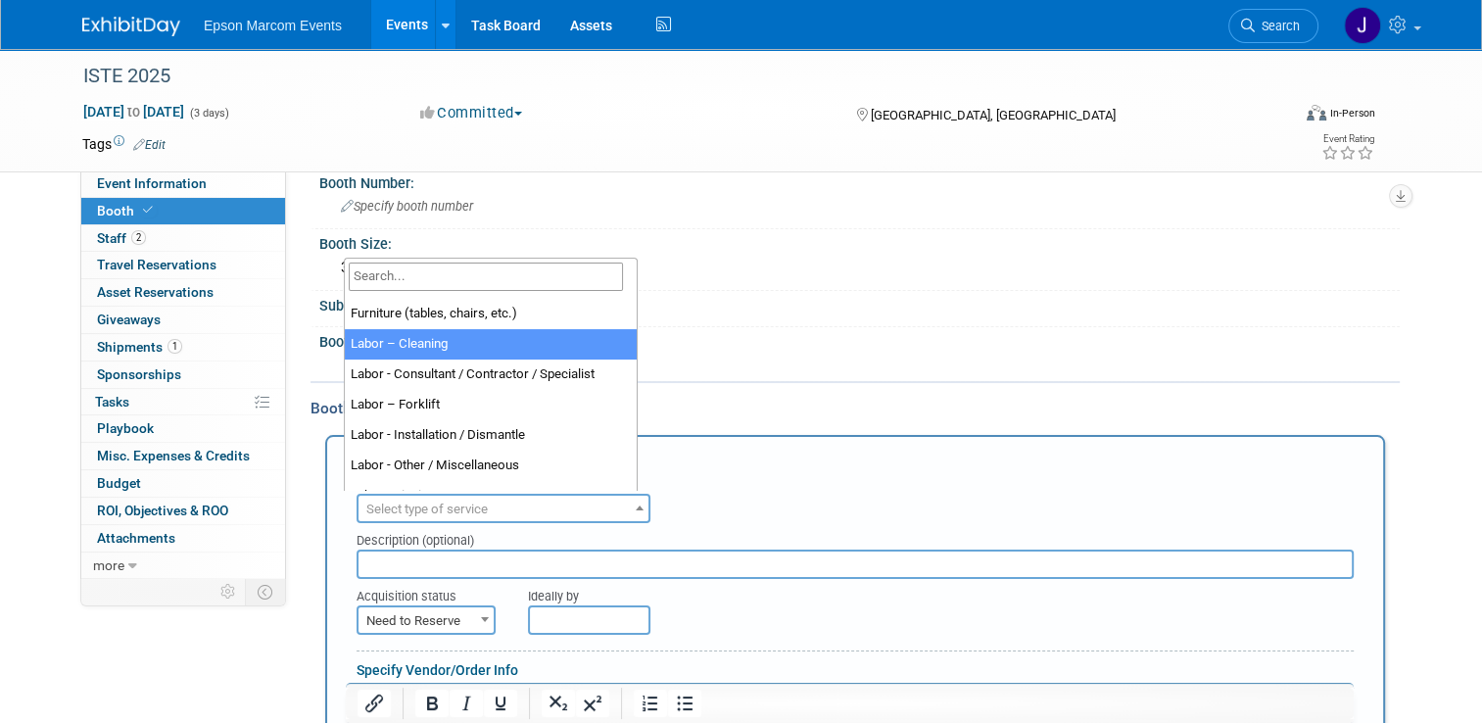
select select "14"
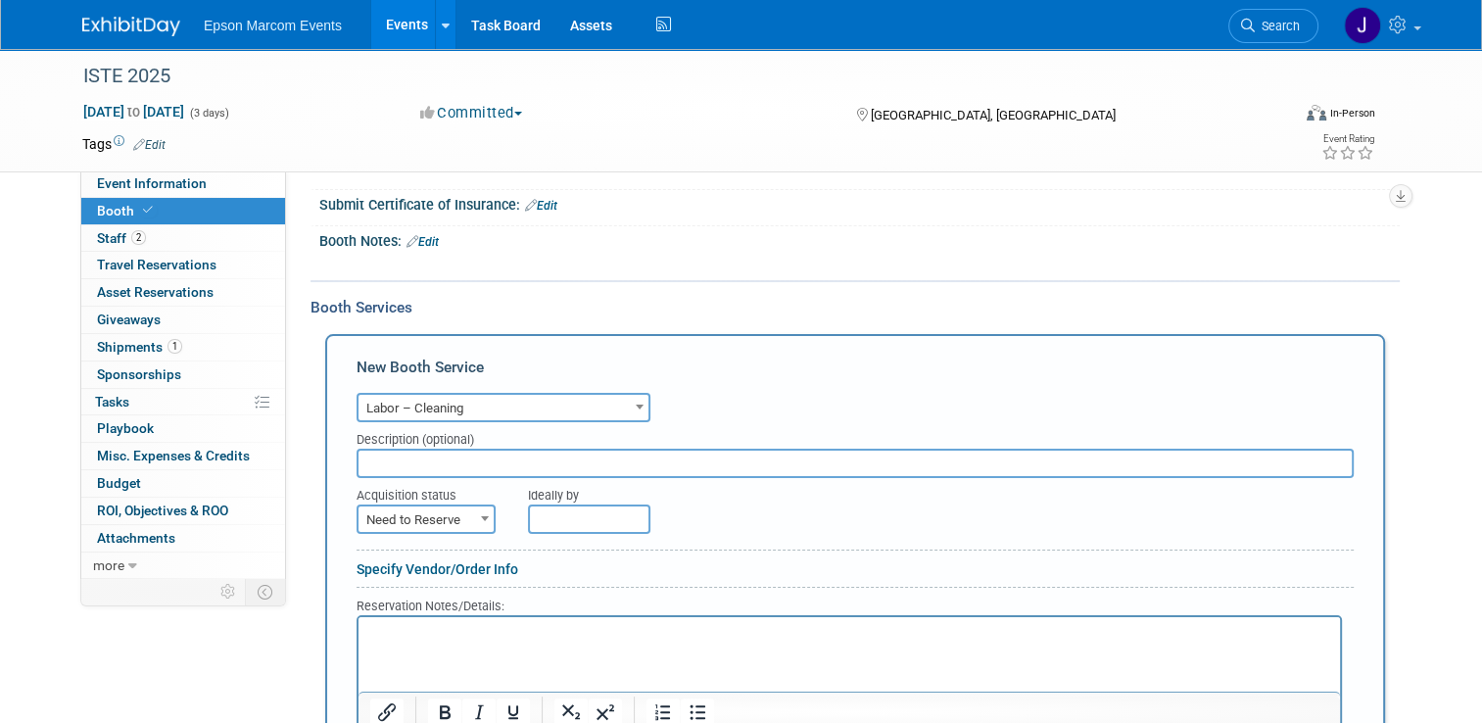
scroll to position [323, 0]
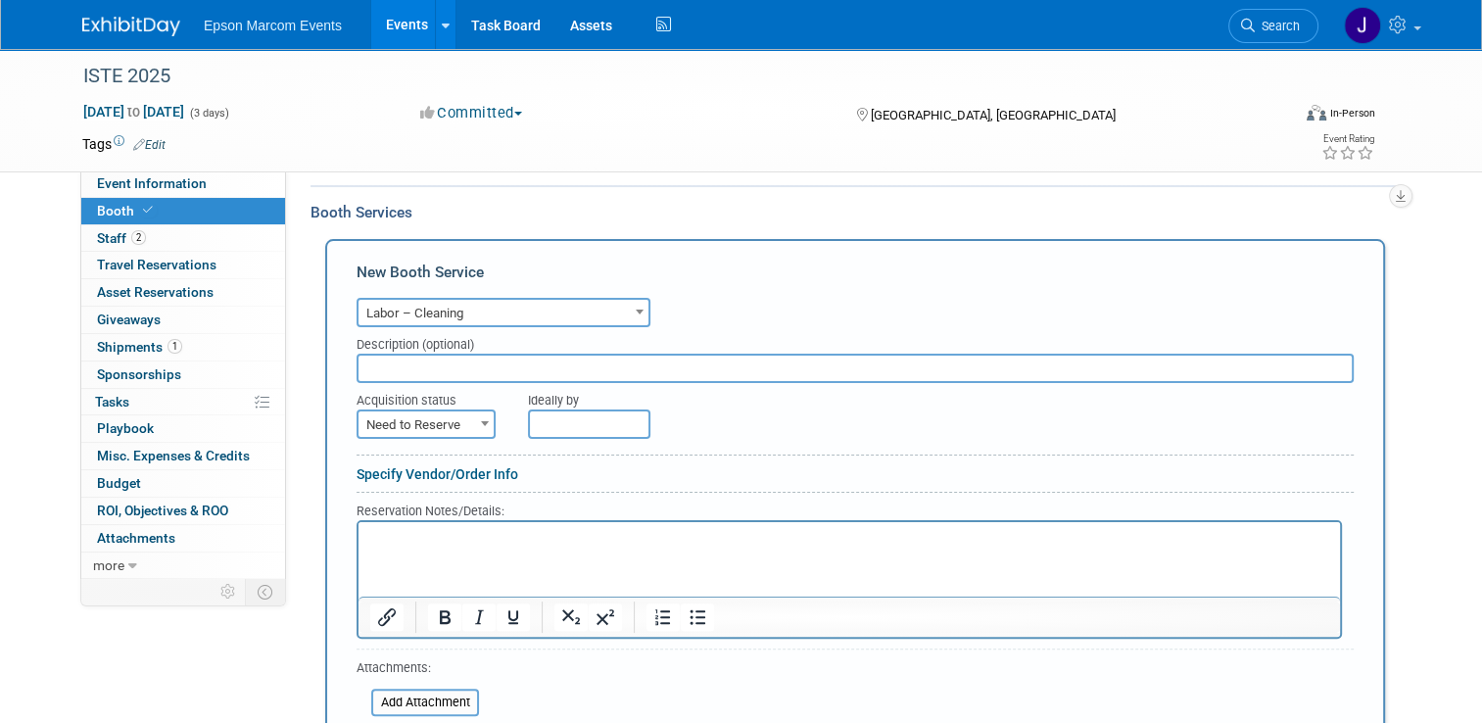
click at [447, 420] on span "Need to Reserve" at bounding box center [426, 424] width 135 height 27
select select "2"
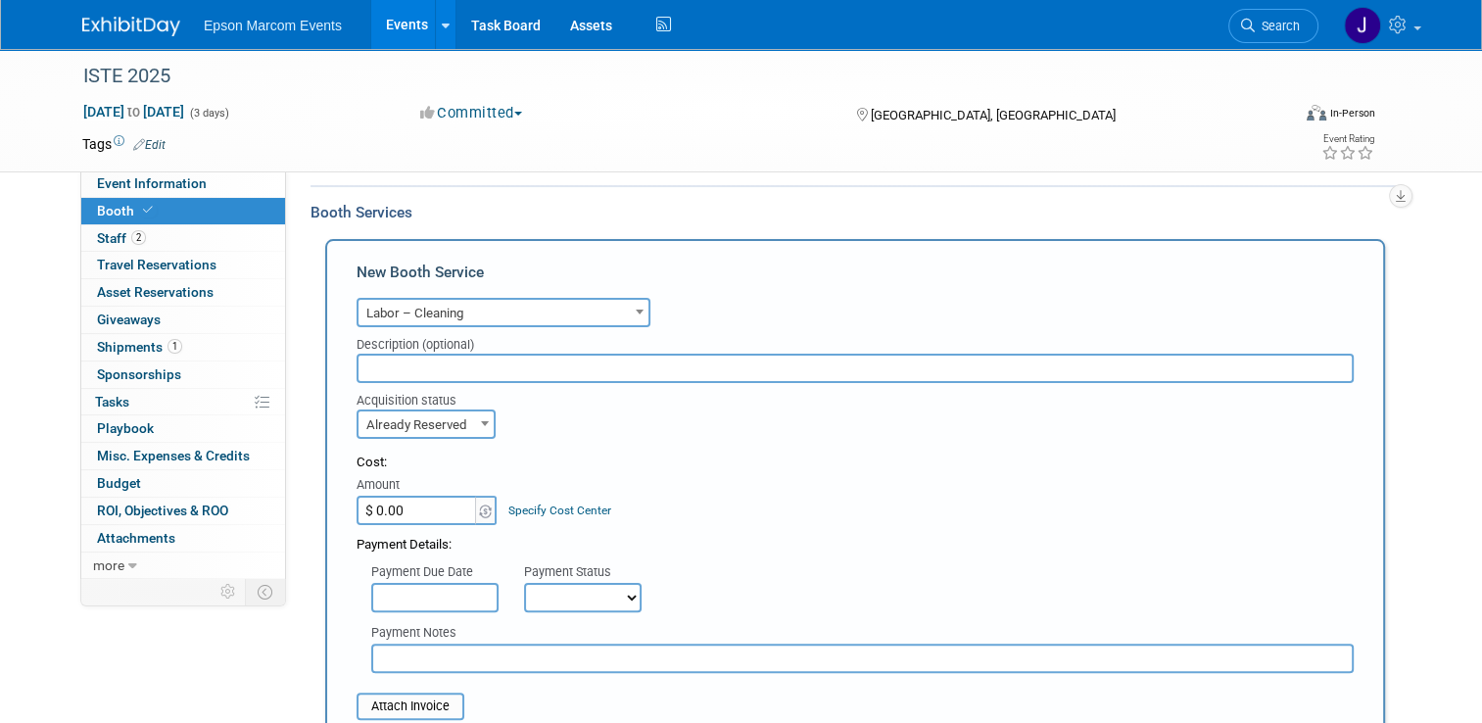
click at [402, 502] on input "$ 0.00" at bounding box center [418, 510] width 122 height 29
type input "$ 4,488.54"
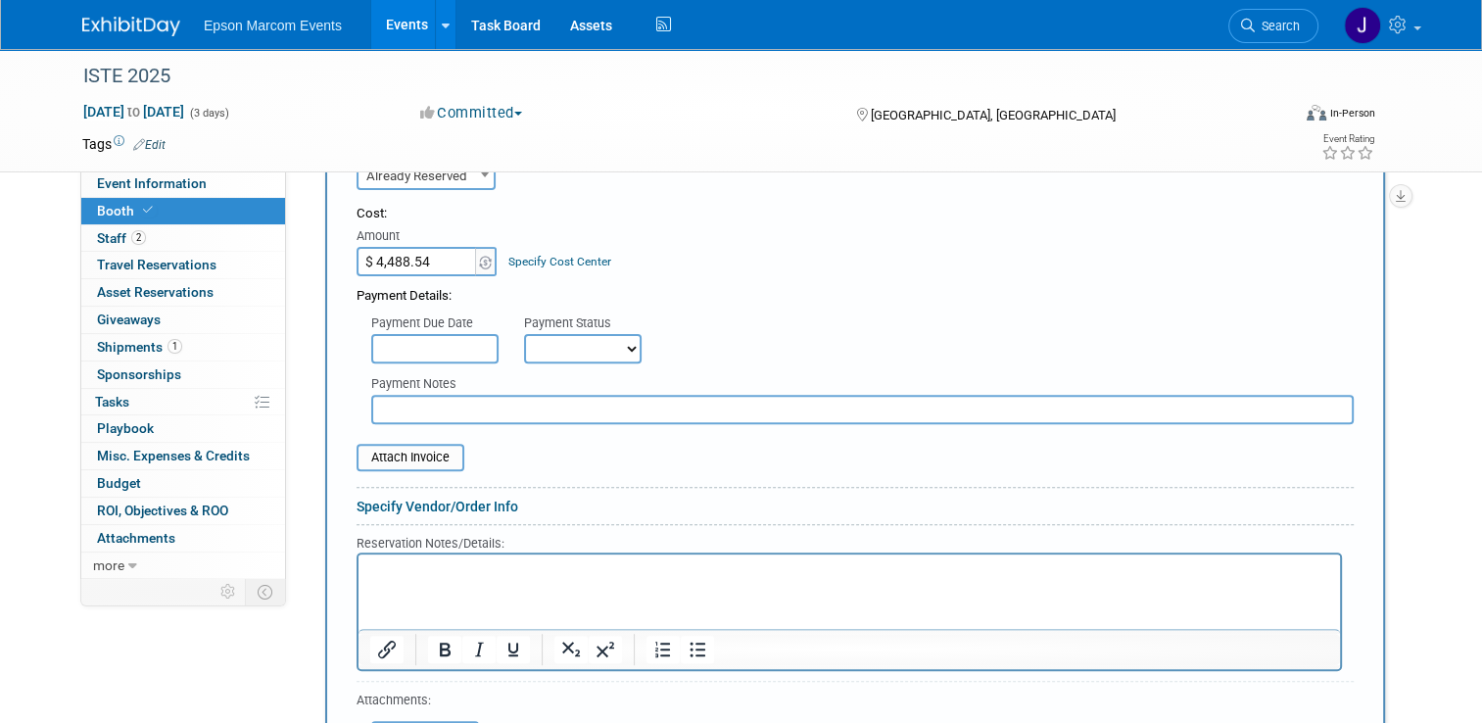
scroll to position [715, 0]
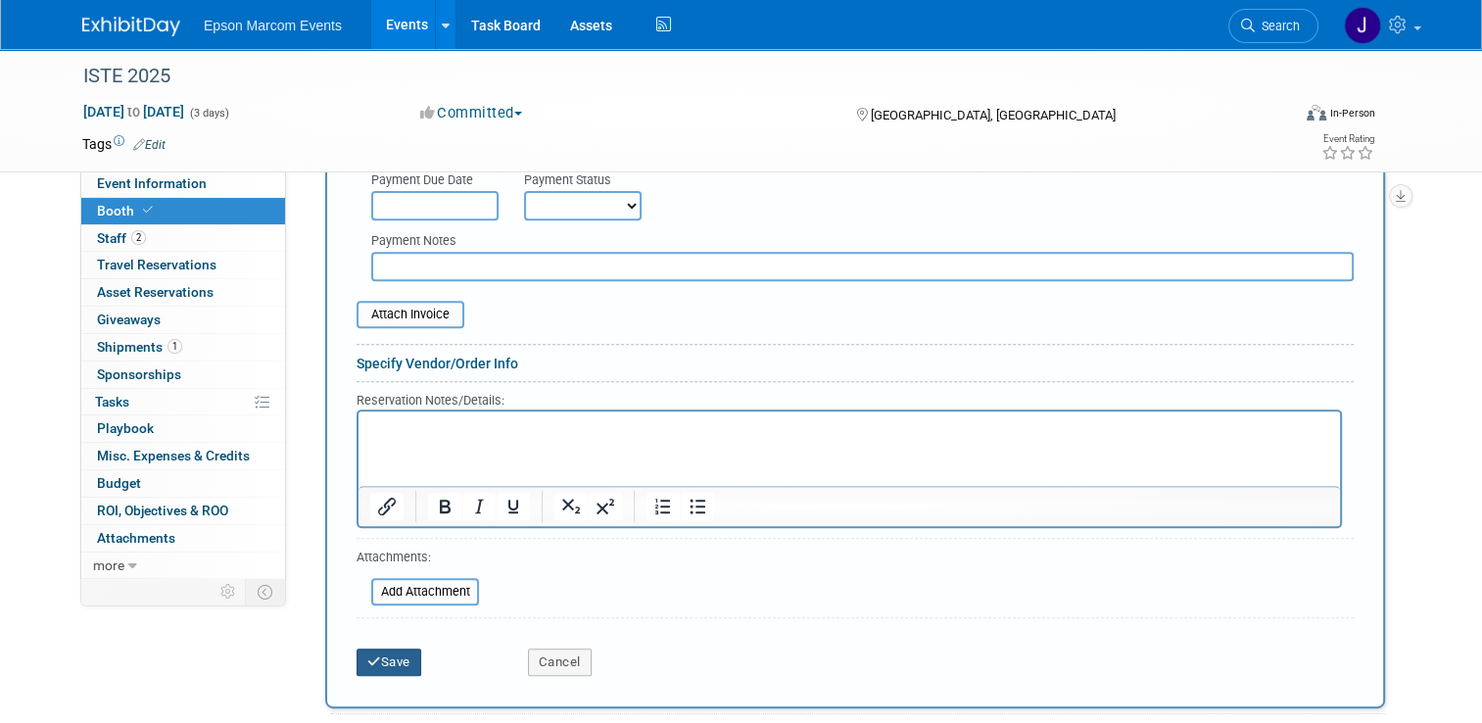
click at [381, 655] on button "Save" at bounding box center [389, 661] width 65 height 27
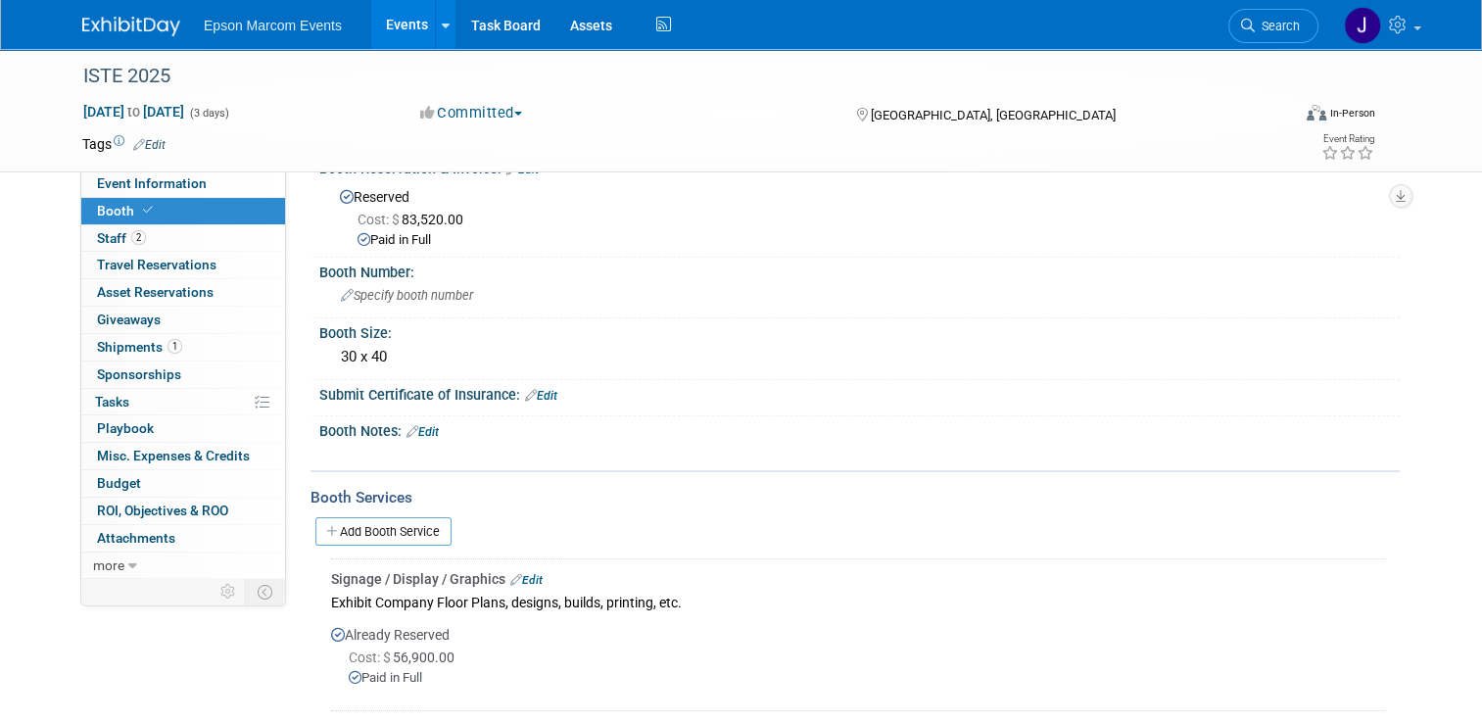
scroll to position [136, 0]
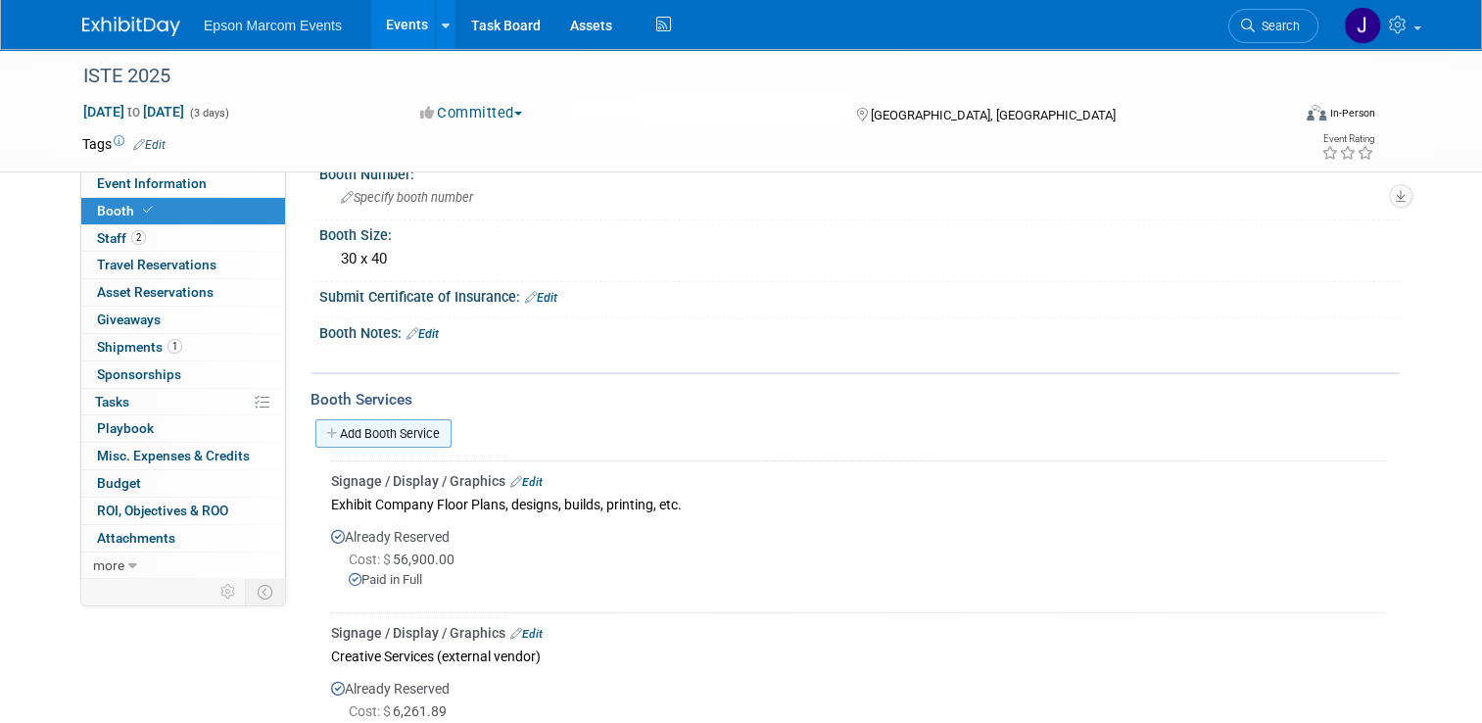
click at [415, 425] on link "Add Booth Service" at bounding box center [383, 433] width 136 height 28
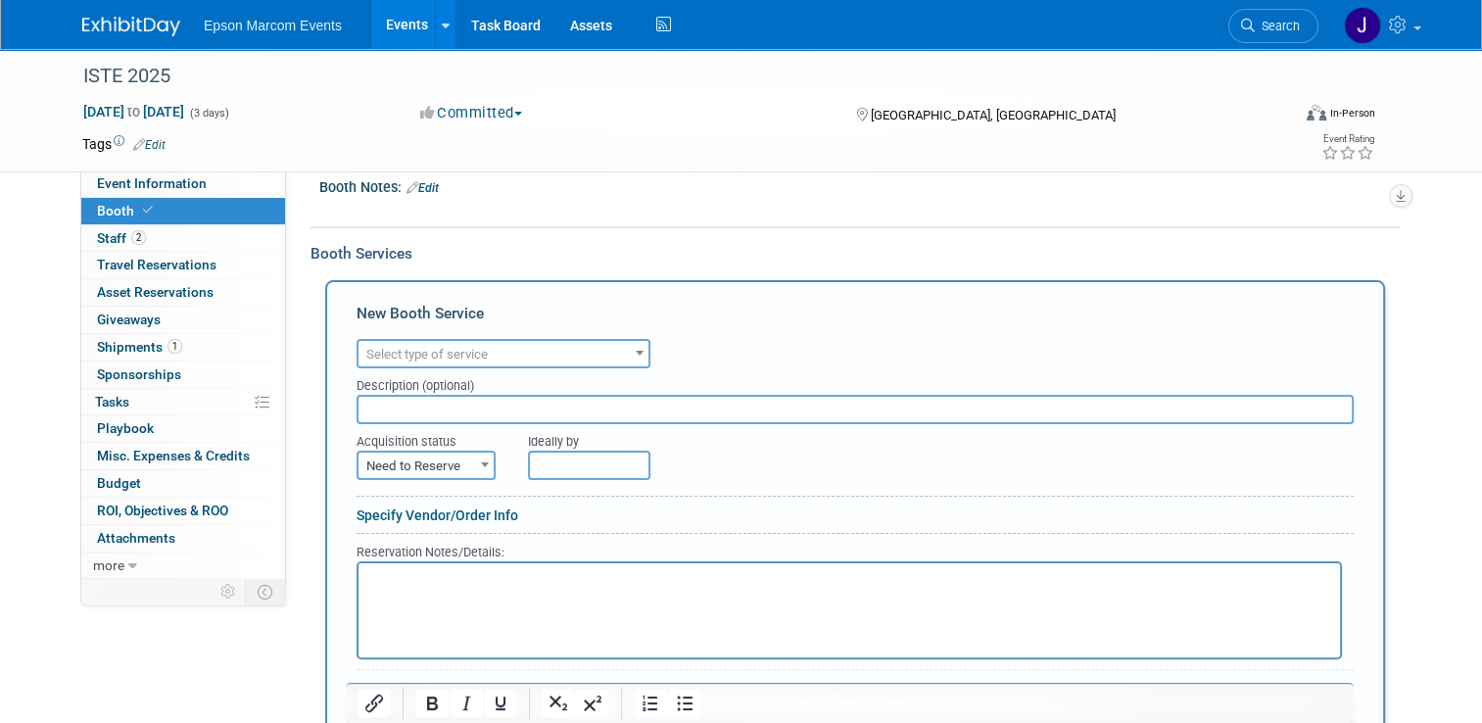
scroll to position [332, 0]
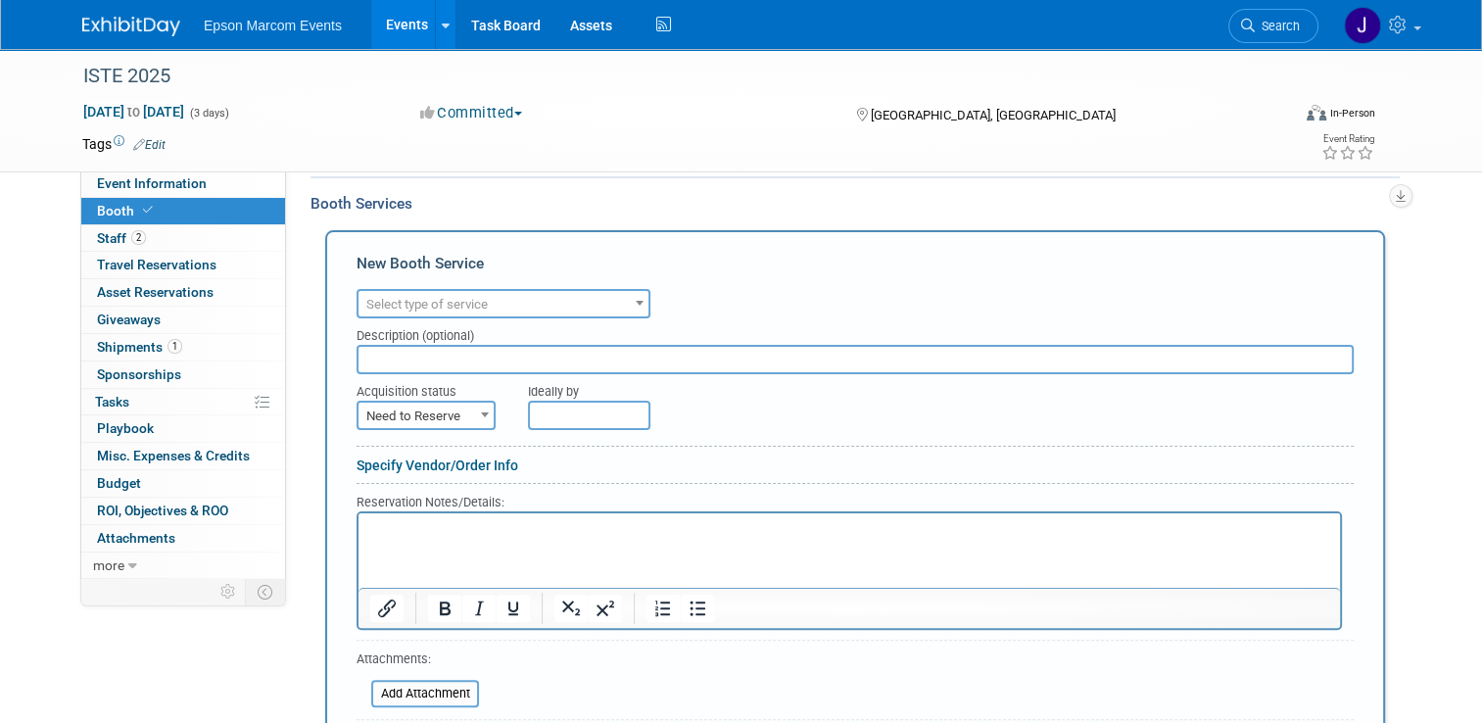
click at [521, 298] on span "Select type of service" at bounding box center [504, 304] width 290 height 27
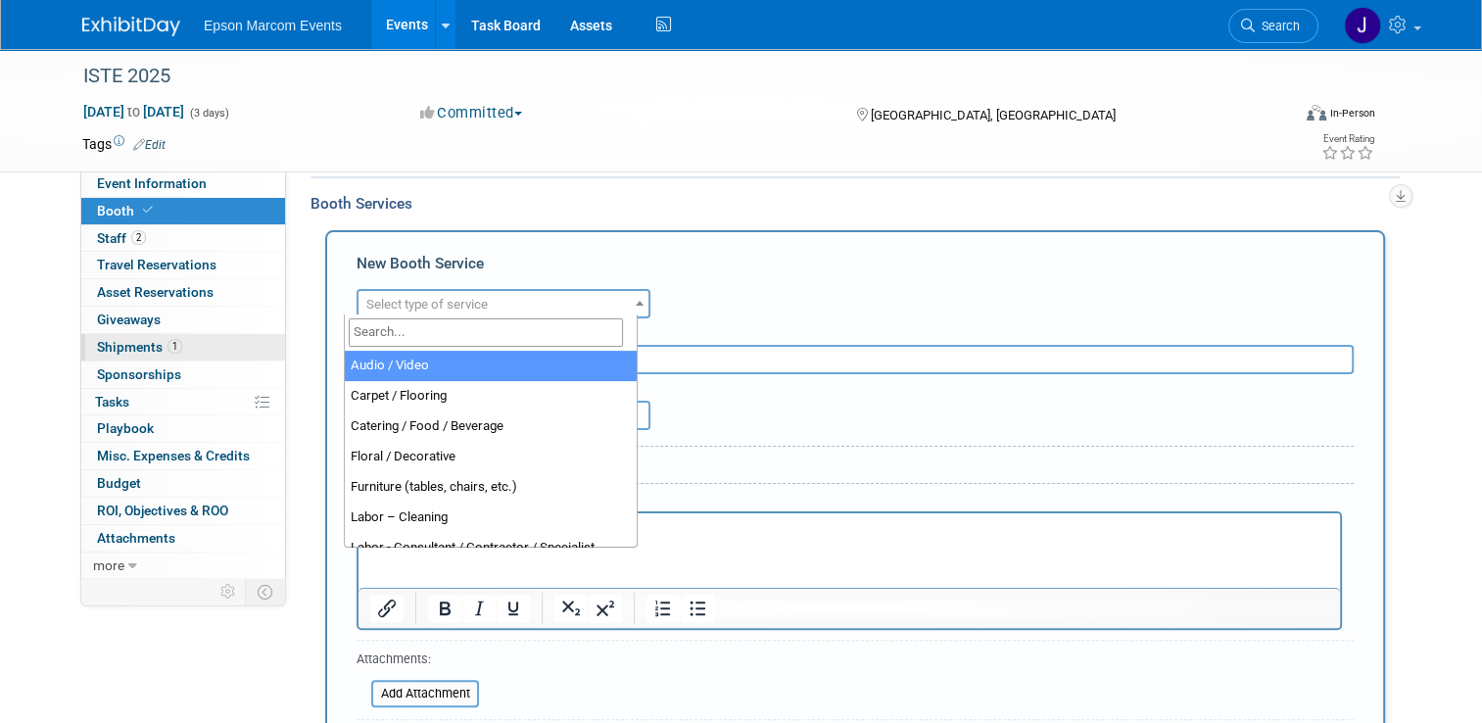
click at [130, 339] on span "Shipments 1" at bounding box center [139, 347] width 85 height 16
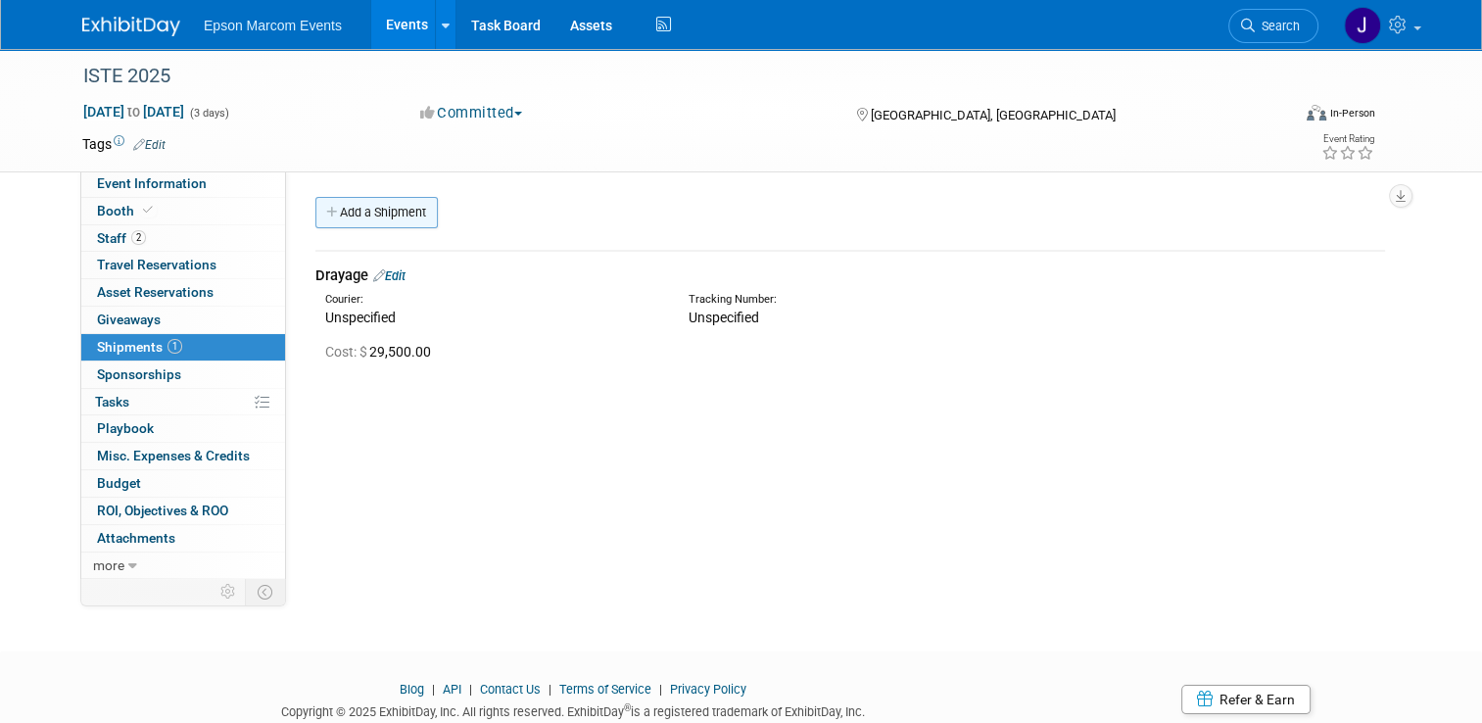
click at [385, 213] on link "Add a Shipment" at bounding box center [376, 212] width 122 height 31
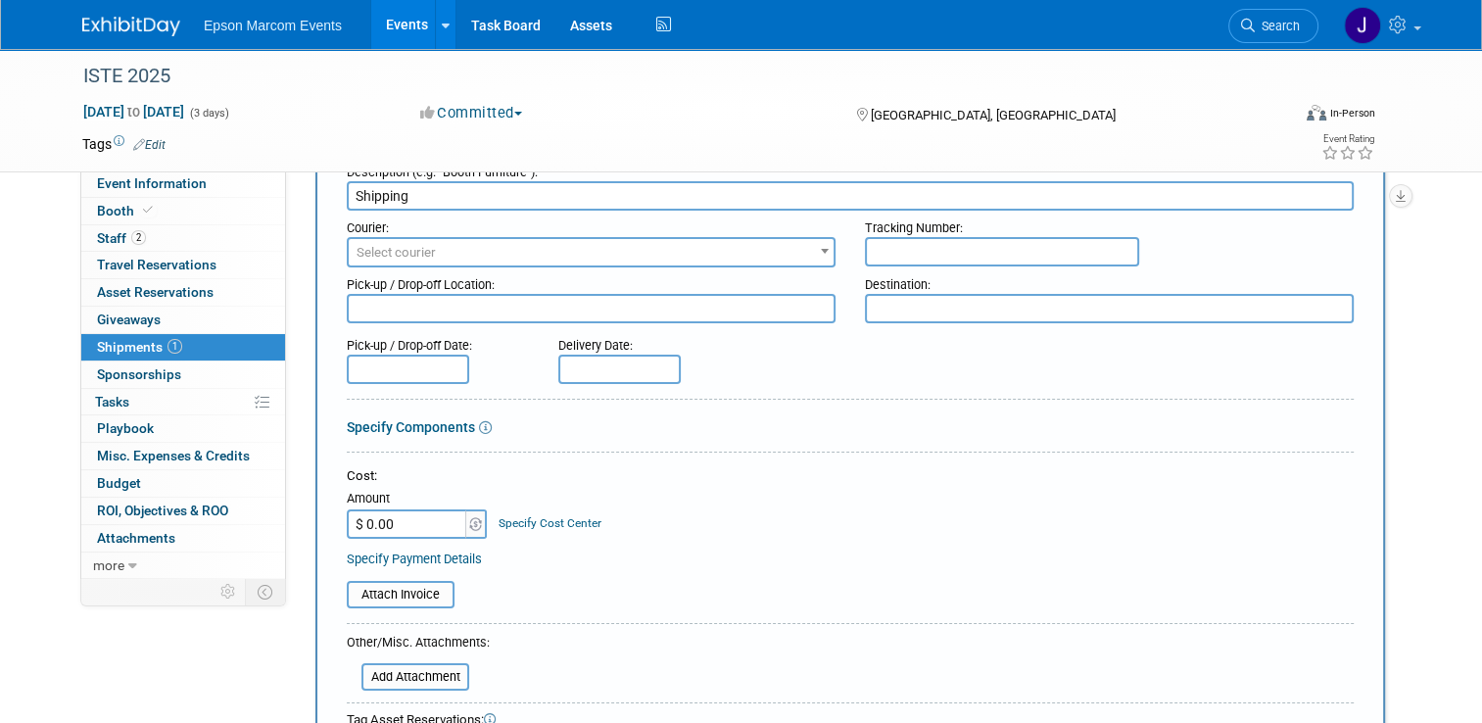
scroll to position [98, 0]
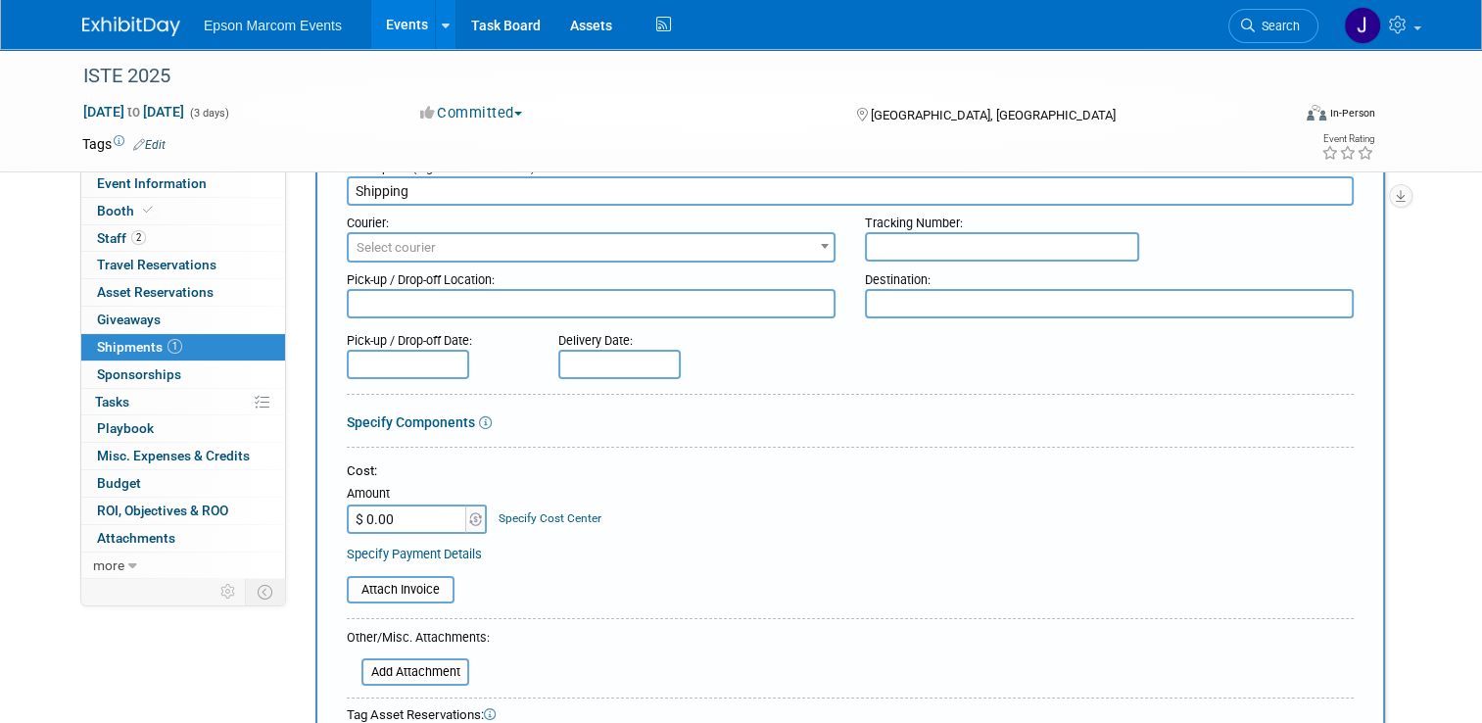
type input "Shipping"
click at [418, 512] on input "$ 0.00" at bounding box center [408, 518] width 122 height 29
type input "$ 12,036.25"
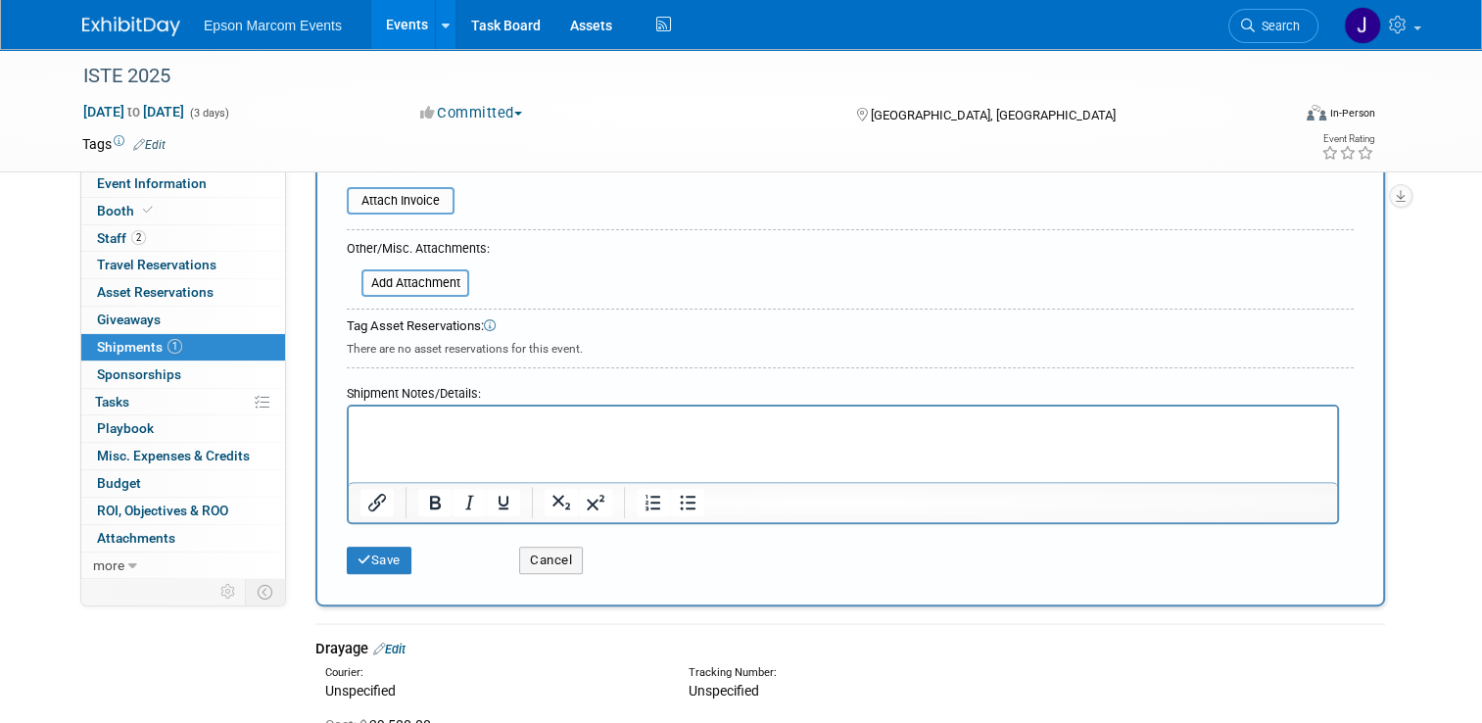
scroll to position [490, 0]
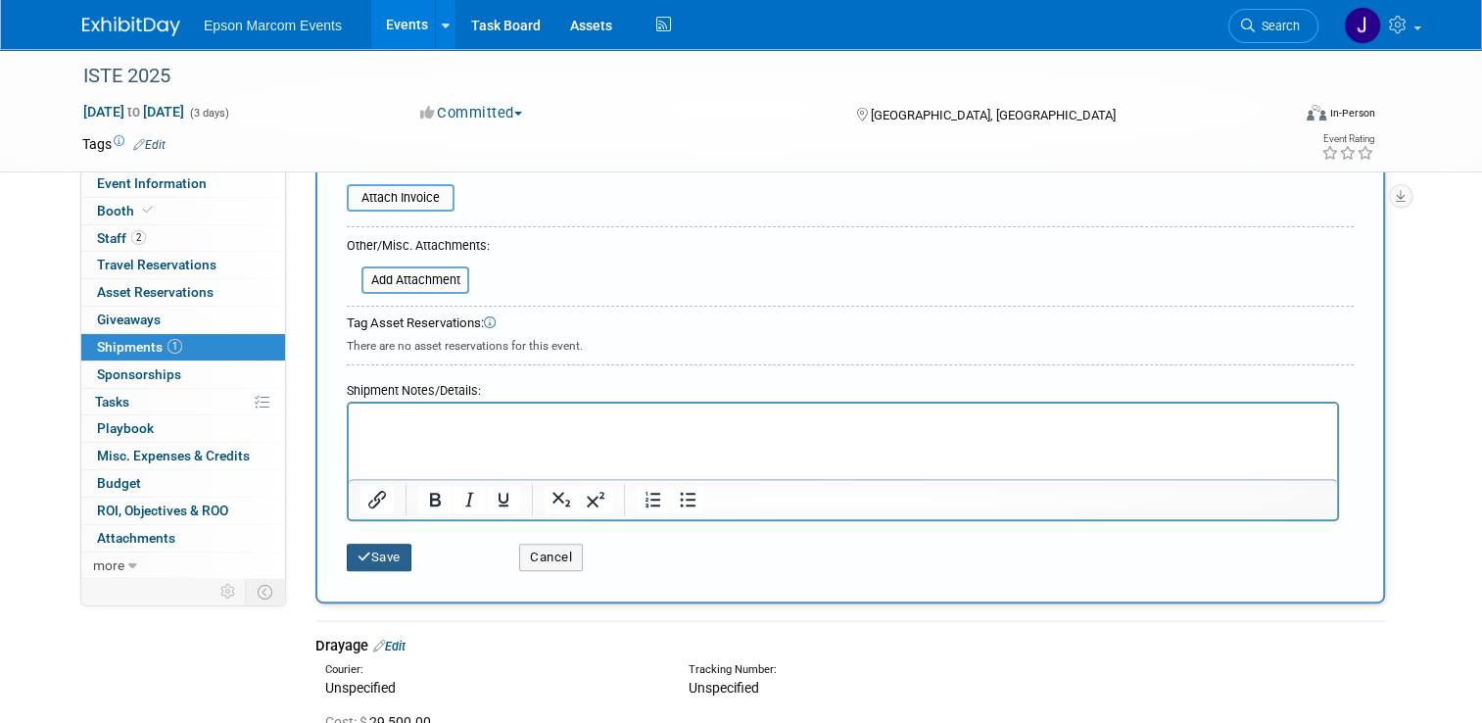
click at [365, 544] on button "Save" at bounding box center [379, 557] width 65 height 27
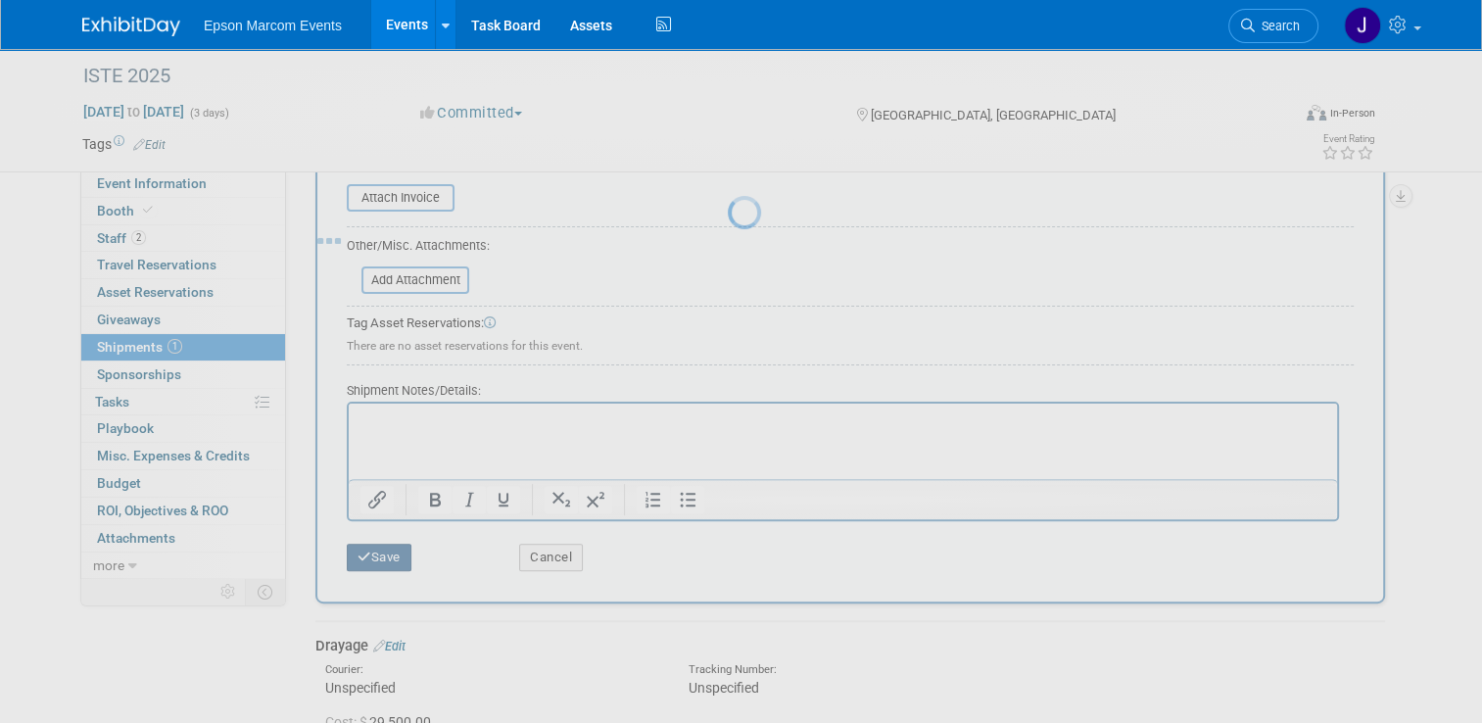
scroll to position [65, 0]
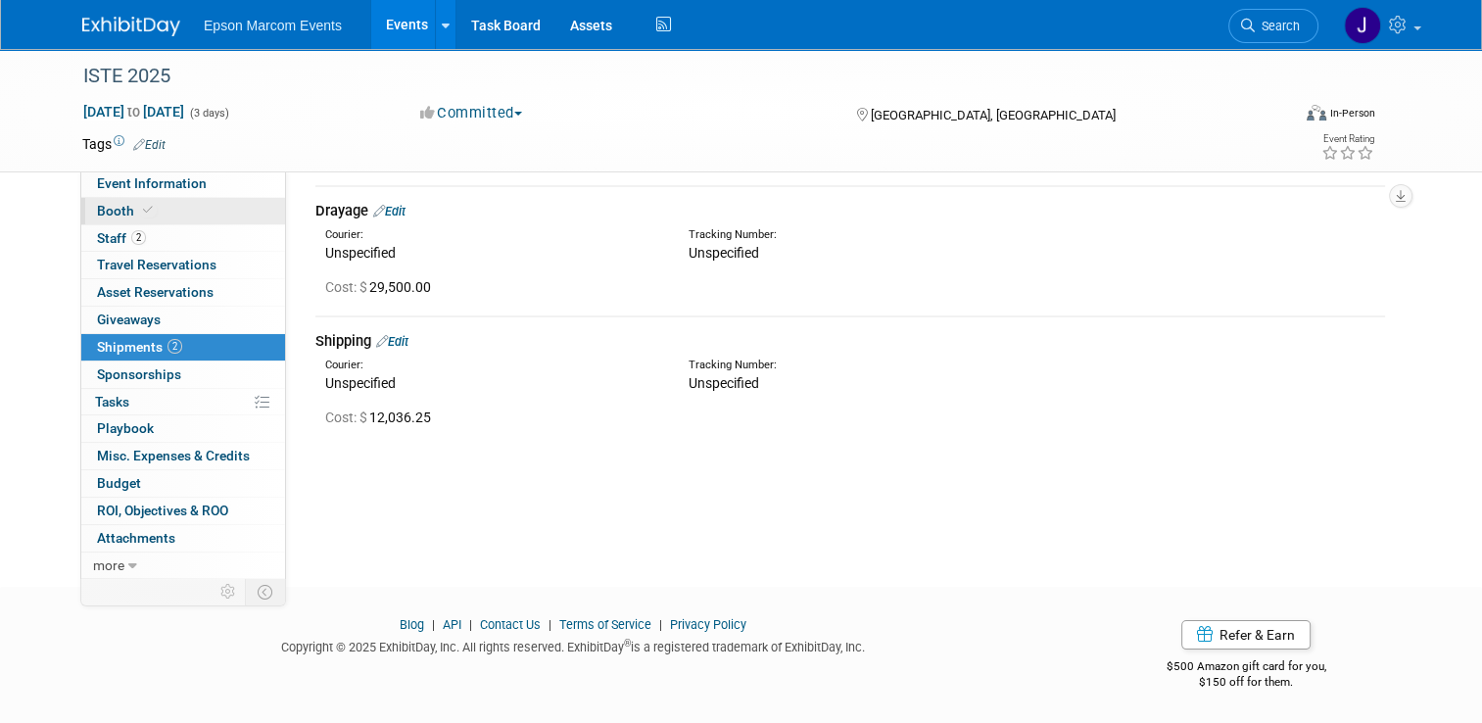
click at [102, 208] on span "Booth" at bounding box center [127, 211] width 60 height 16
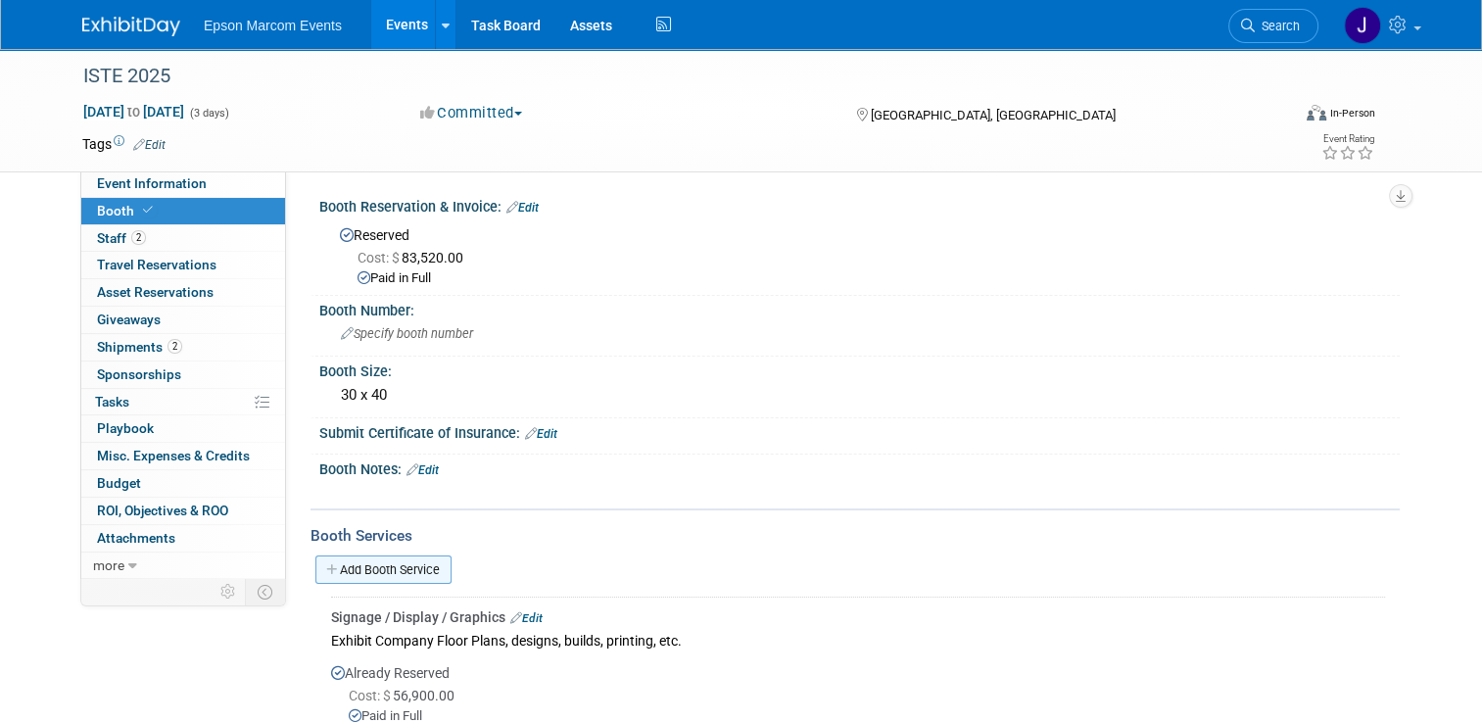
click at [384, 562] on link "Add Booth Service" at bounding box center [383, 569] width 136 height 28
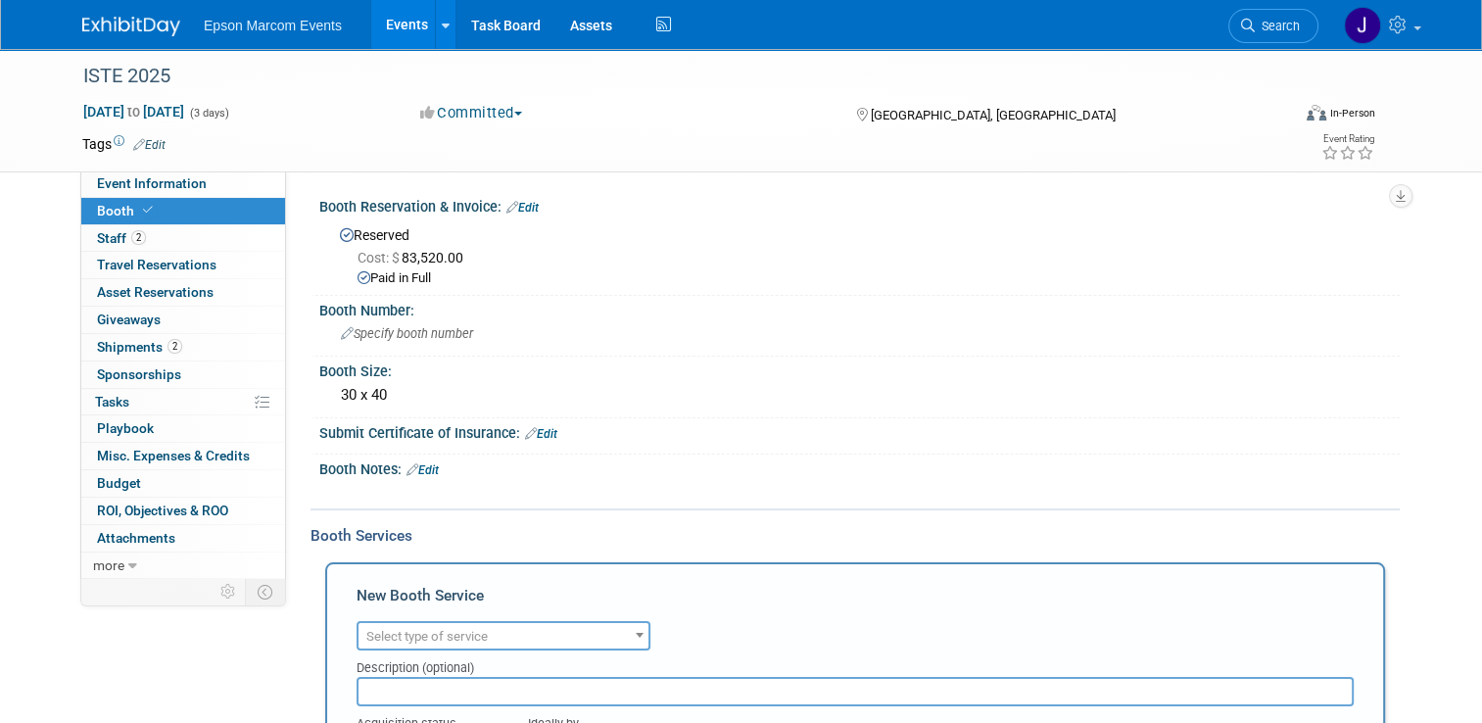
scroll to position [98, 0]
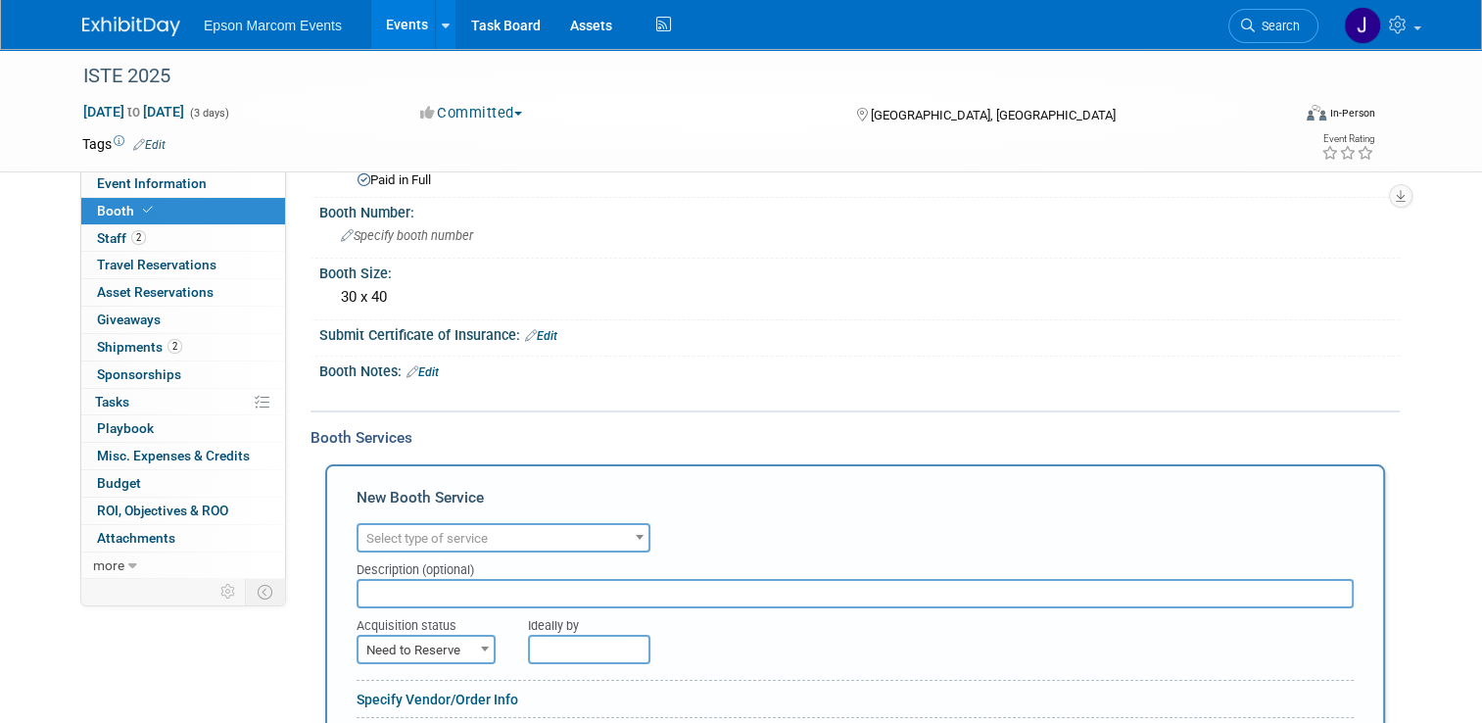
click at [560, 533] on span "Select type of service" at bounding box center [504, 538] width 290 height 27
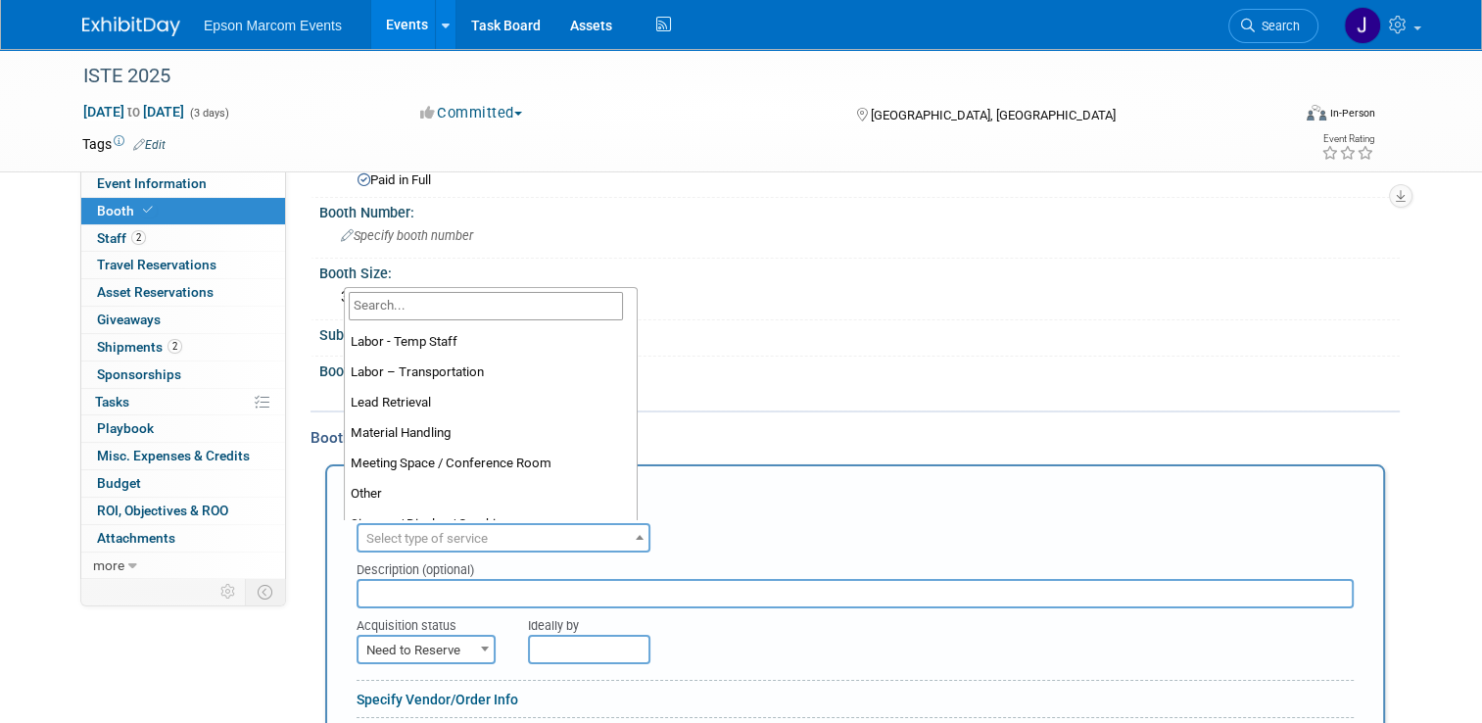
scroll to position [376, 0]
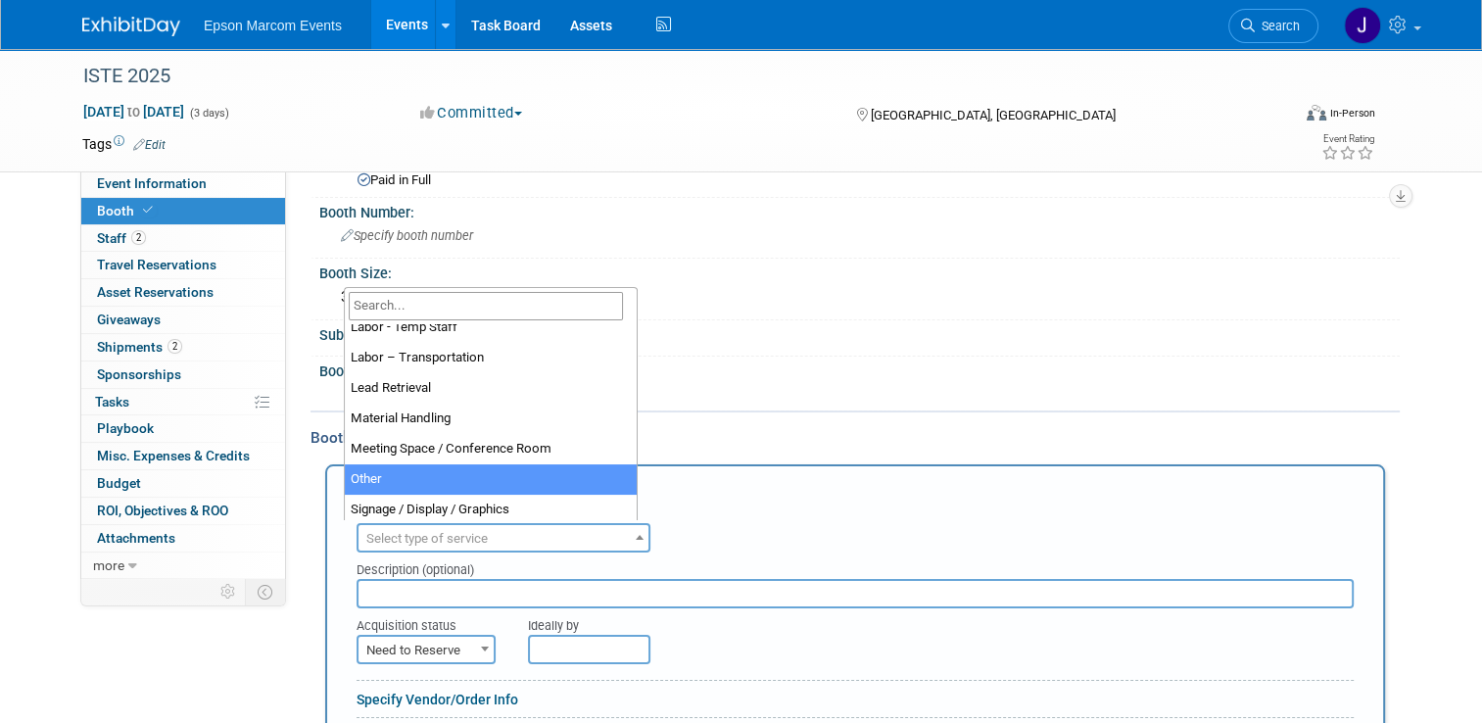
select select "1"
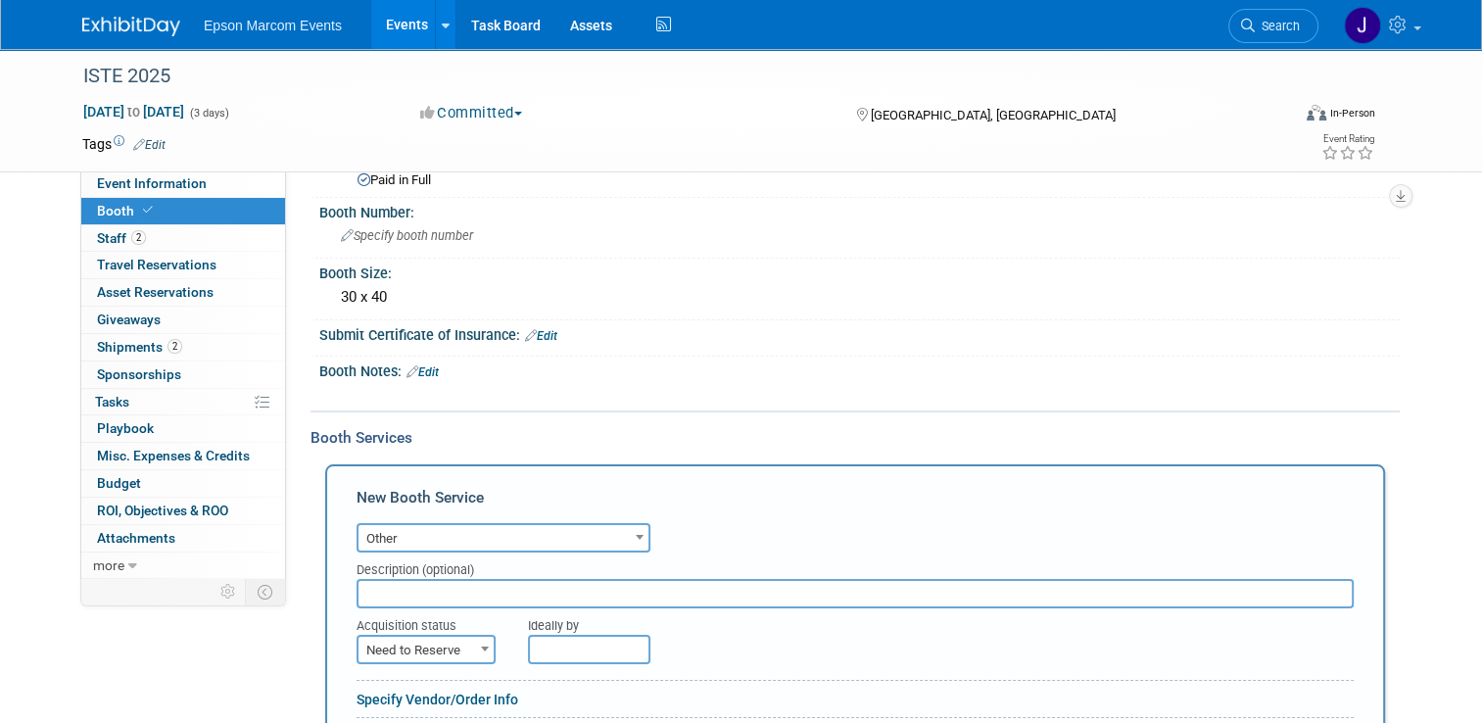
click at [501, 588] on input "text" at bounding box center [855, 593] width 997 height 29
type input "Staff Apparel (Booth shirts)"
click at [444, 641] on span "Need to Reserve" at bounding box center [426, 650] width 135 height 27
select select "2"
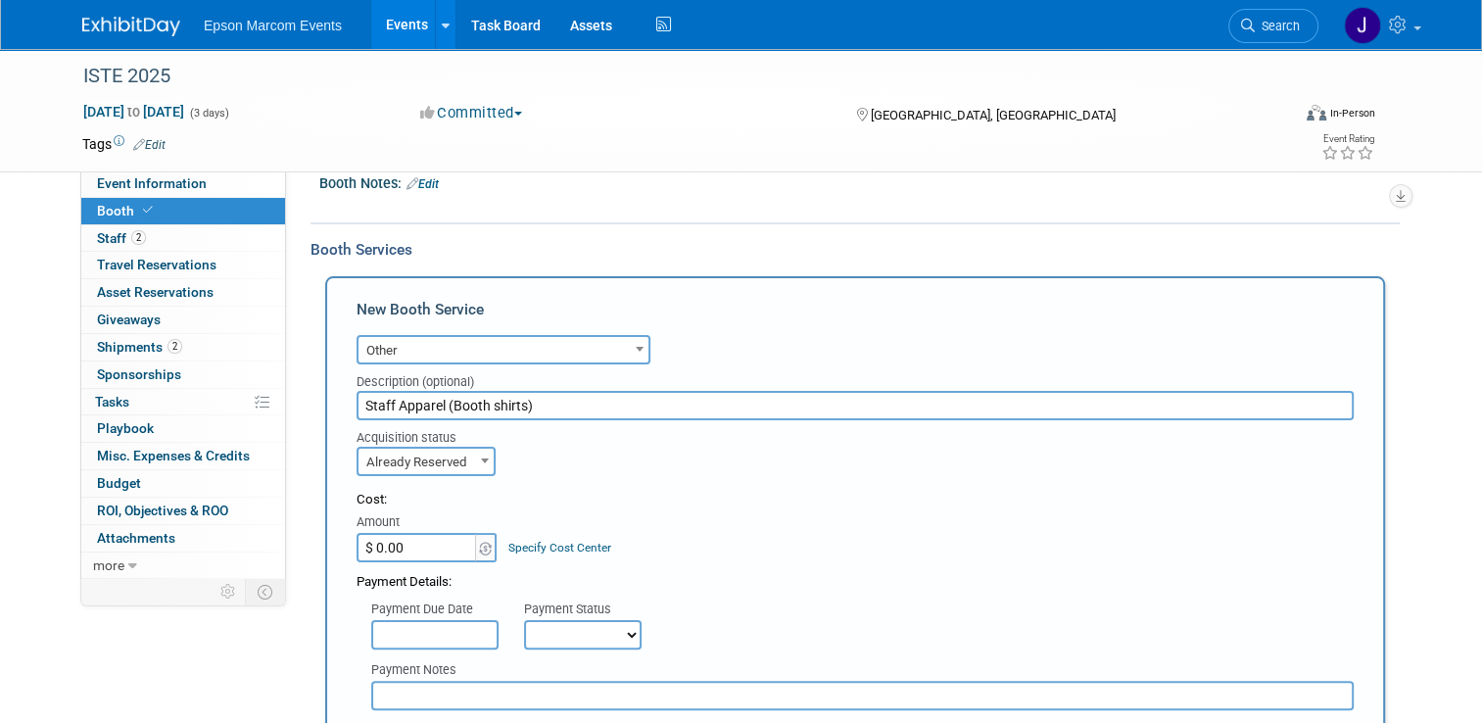
scroll to position [294, 0]
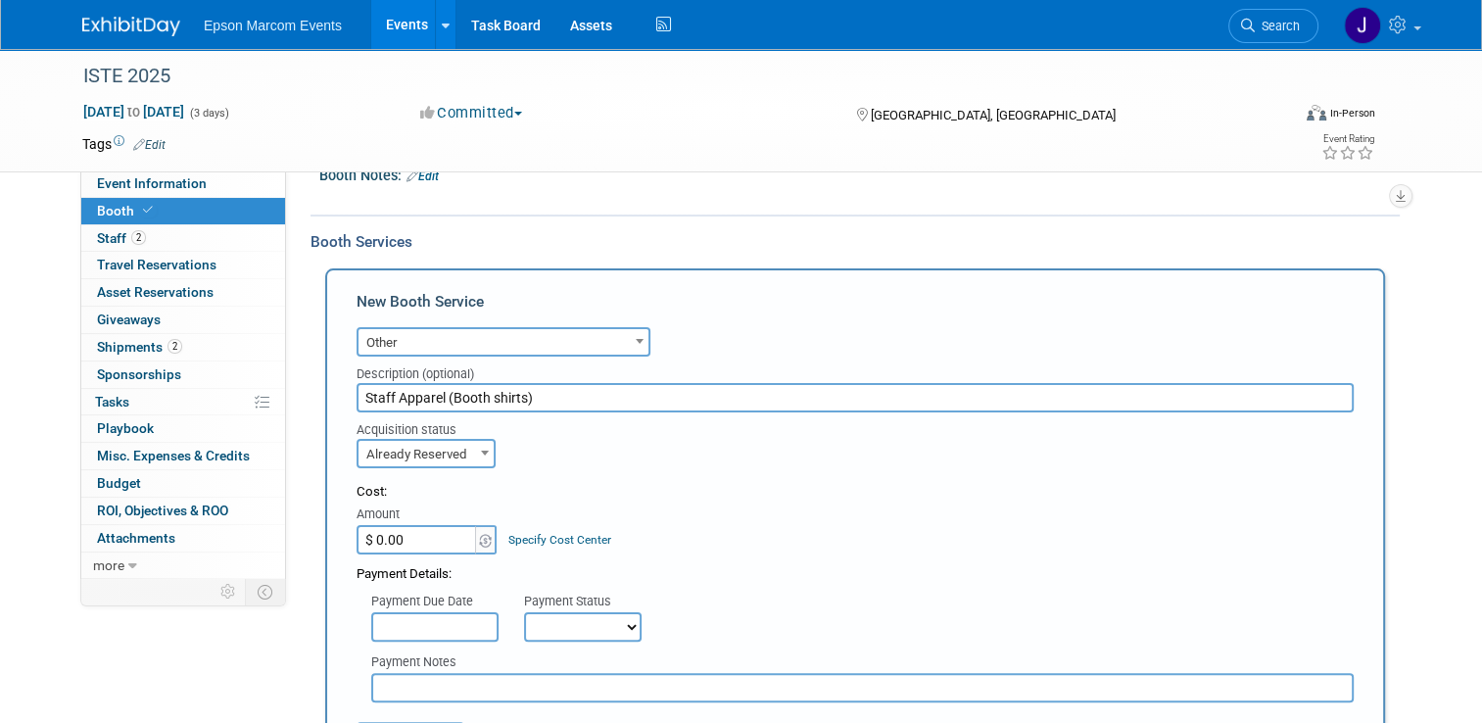
click at [418, 535] on input "$ 0.00" at bounding box center [418, 539] width 122 height 29
type input "$ 353.00"
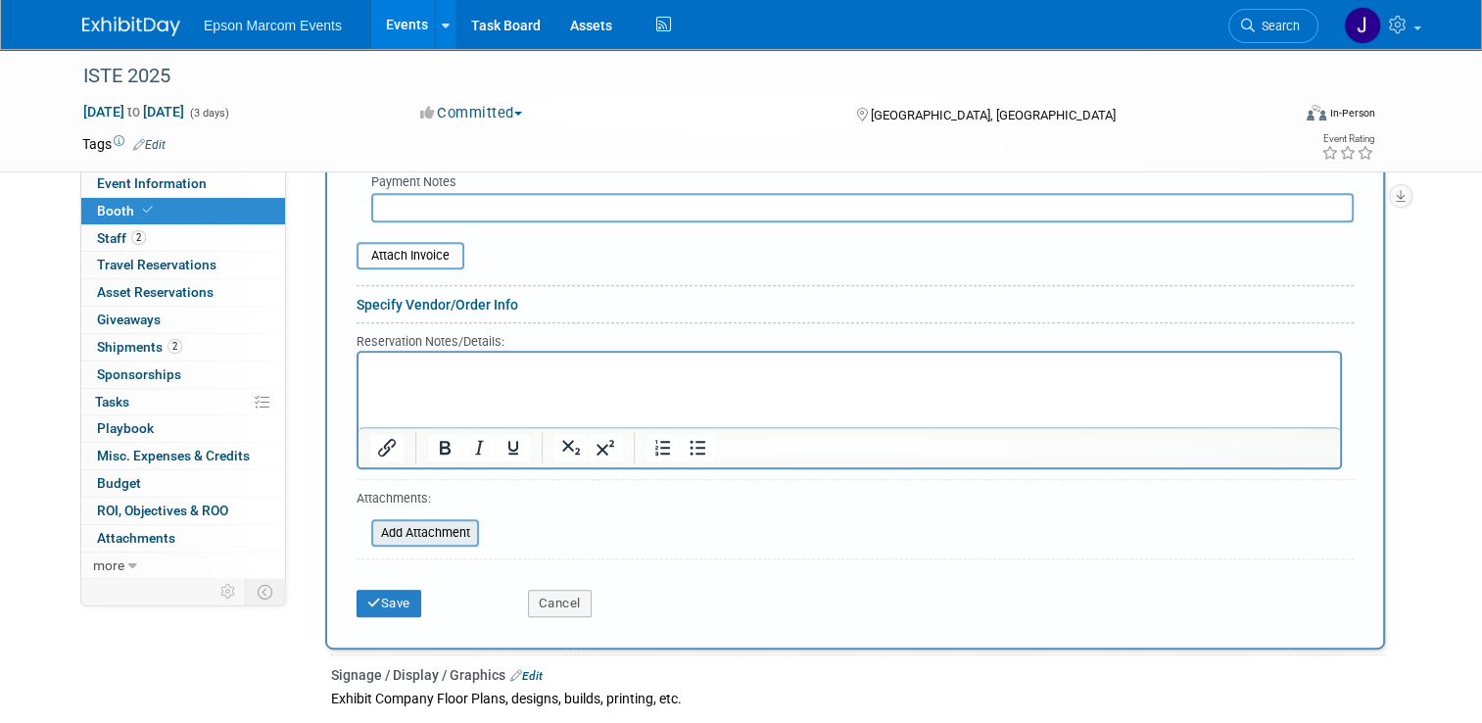
scroll to position [784, 0]
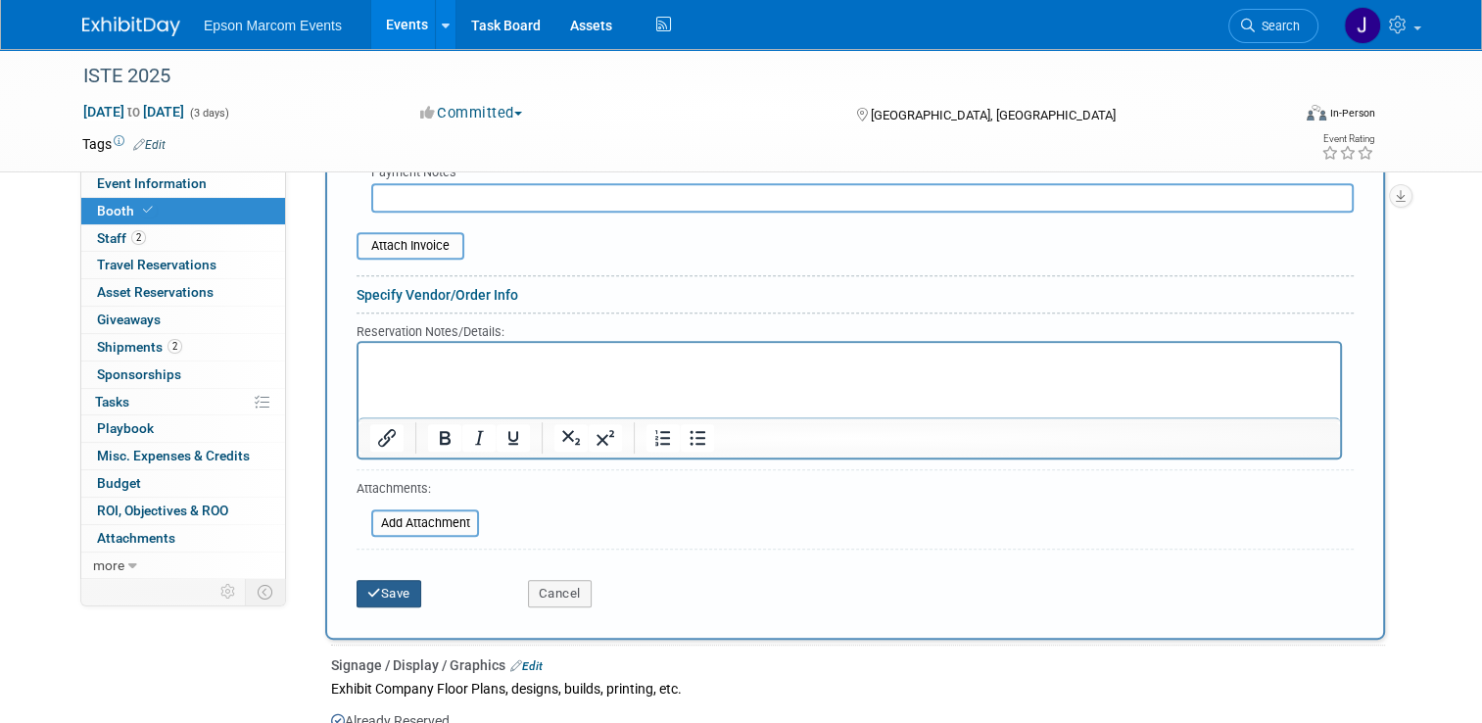
click at [396, 585] on button "Save" at bounding box center [389, 593] width 65 height 27
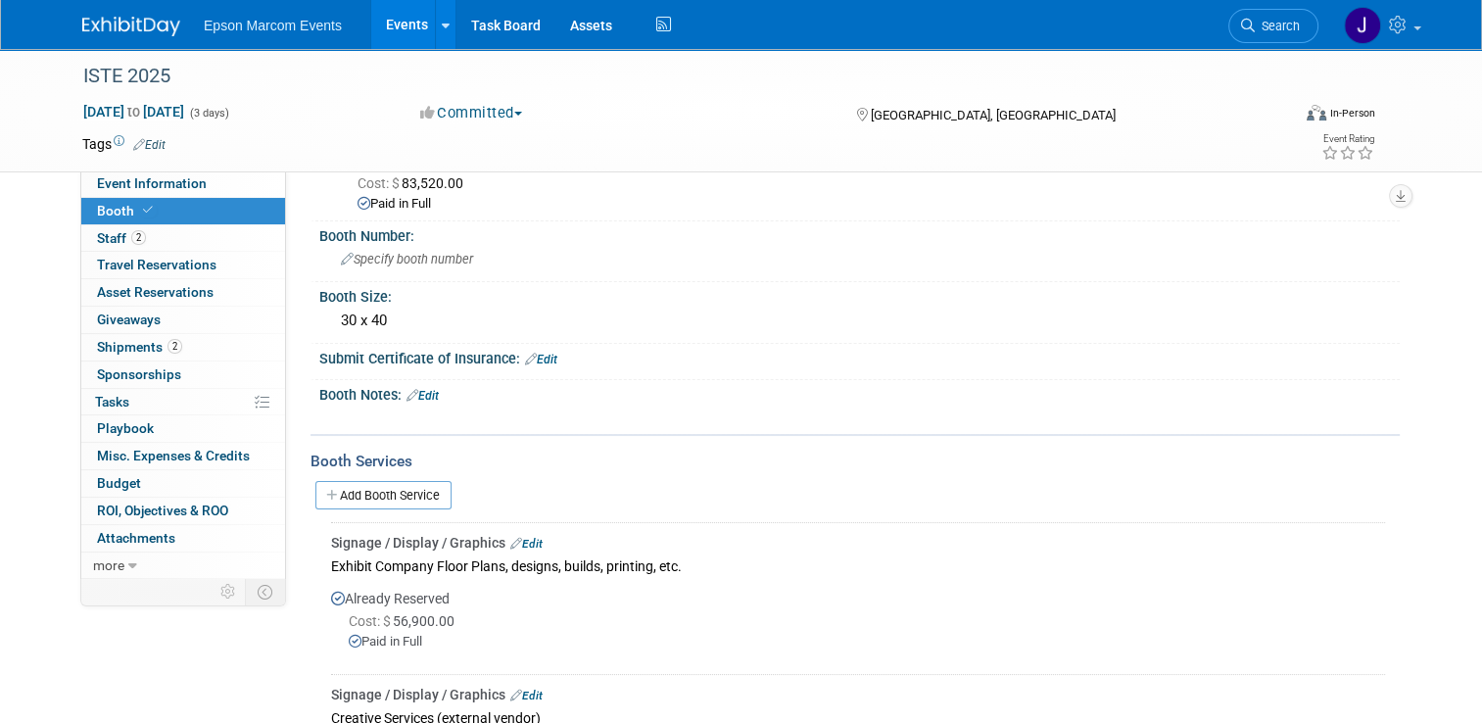
scroll to position [73, 0]
click at [368, 495] on link "Add Booth Service" at bounding box center [383, 496] width 136 height 28
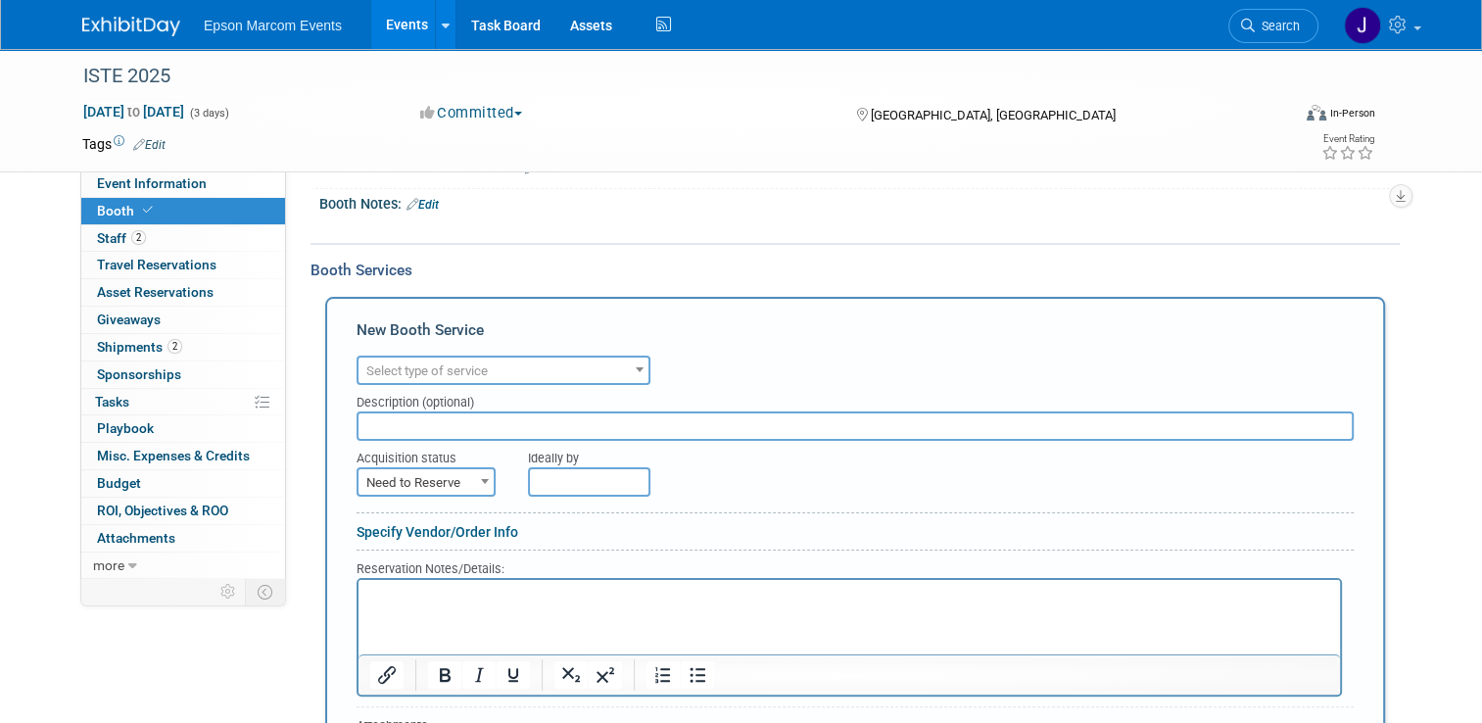
scroll to position [269, 0]
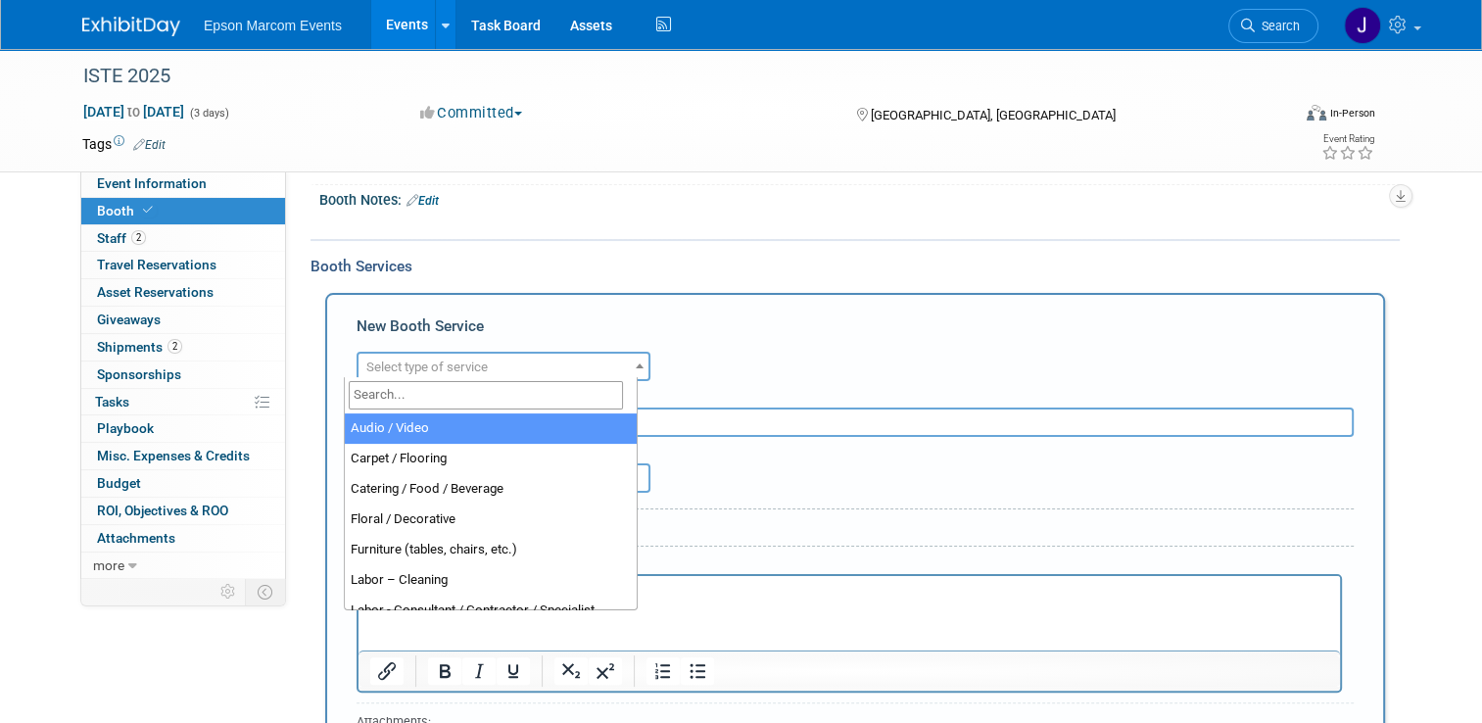
click at [495, 366] on span "Select type of service" at bounding box center [504, 367] width 290 height 27
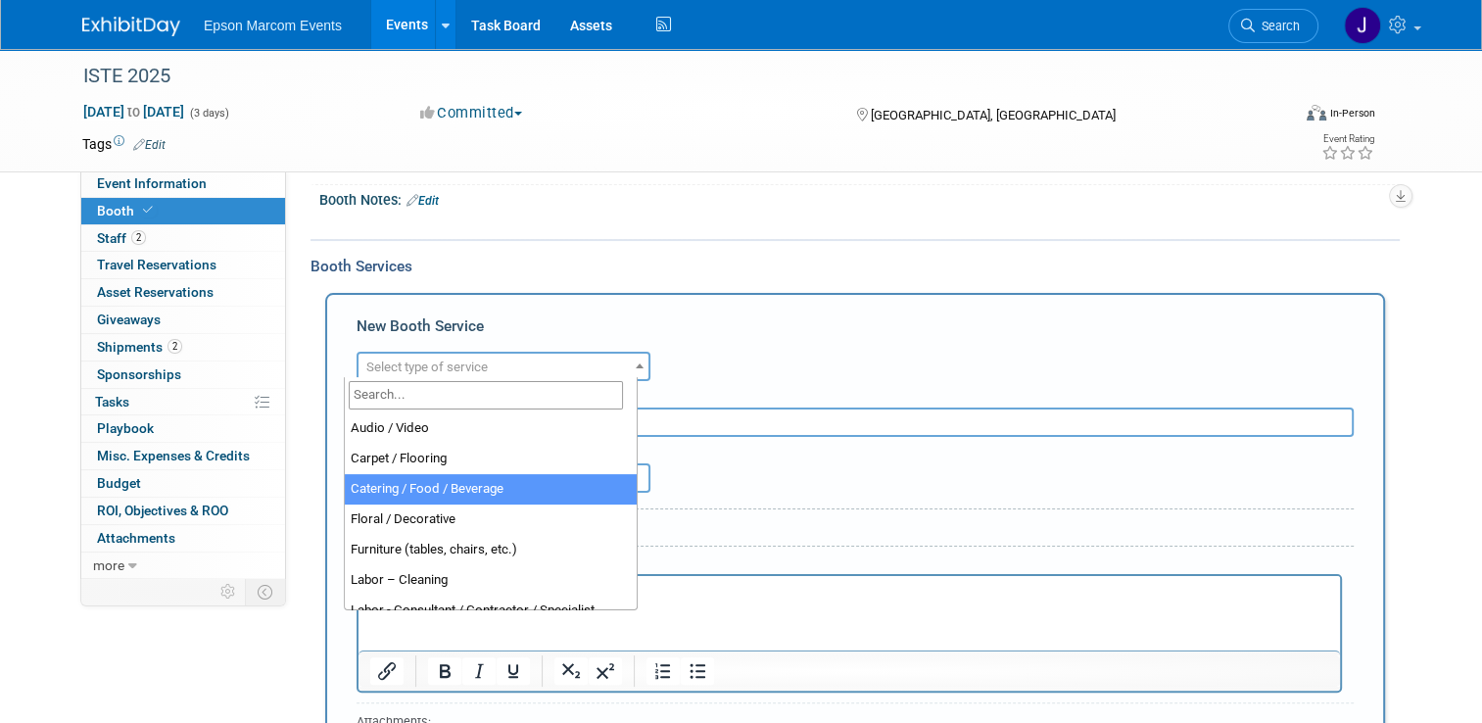
select select "22"
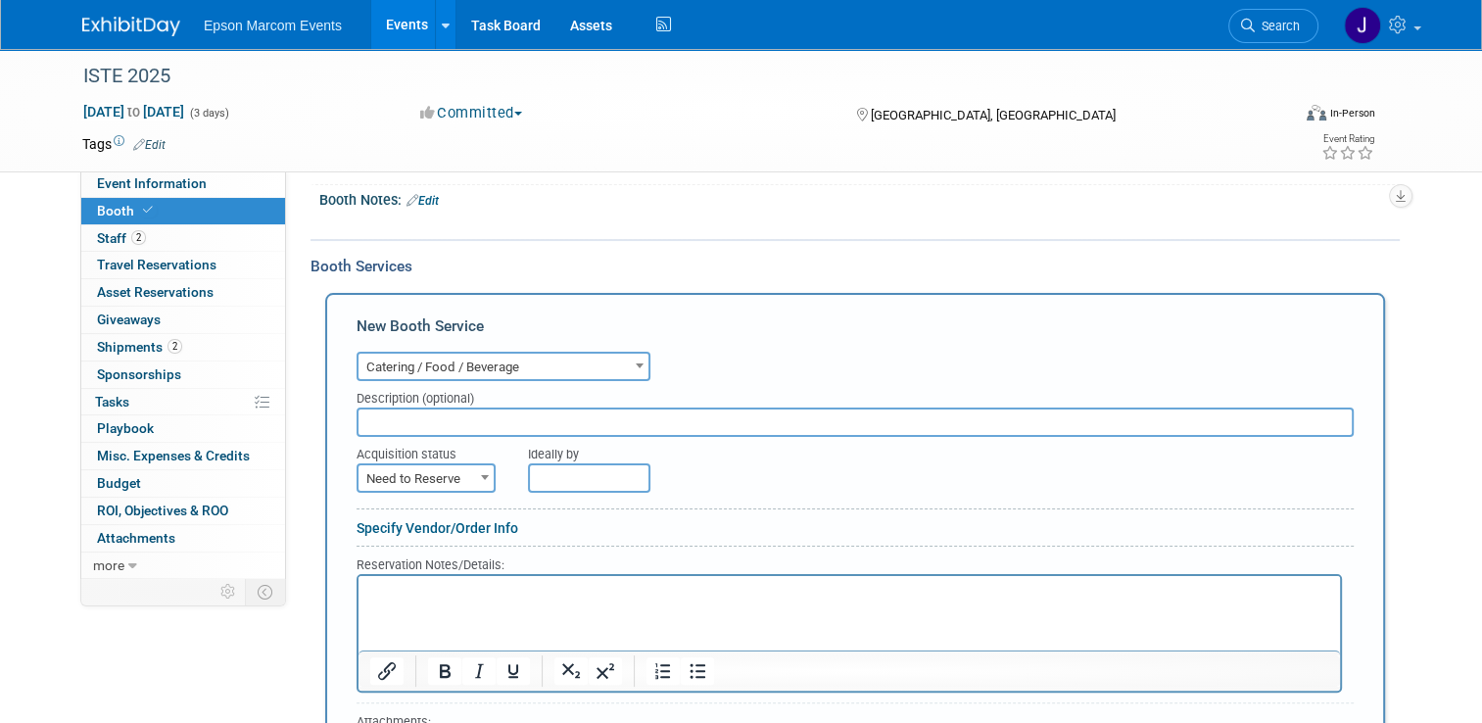
click at [489, 423] on input "text" at bounding box center [855, 421] width 997 height 29
click at [497, 417] on input "text" at bounding box center [855, 421] width 997 height 29
type input "Booth food (Ex: pizza for setup team working late)"
drag, startPoint x: 438, startPoint y: 469, endPoint x: 435, endPoint y: 484, distance: 15.0
click at [438, 471] on span "Need to Reserve" at bounding box center [426, 478] width 135 height 27
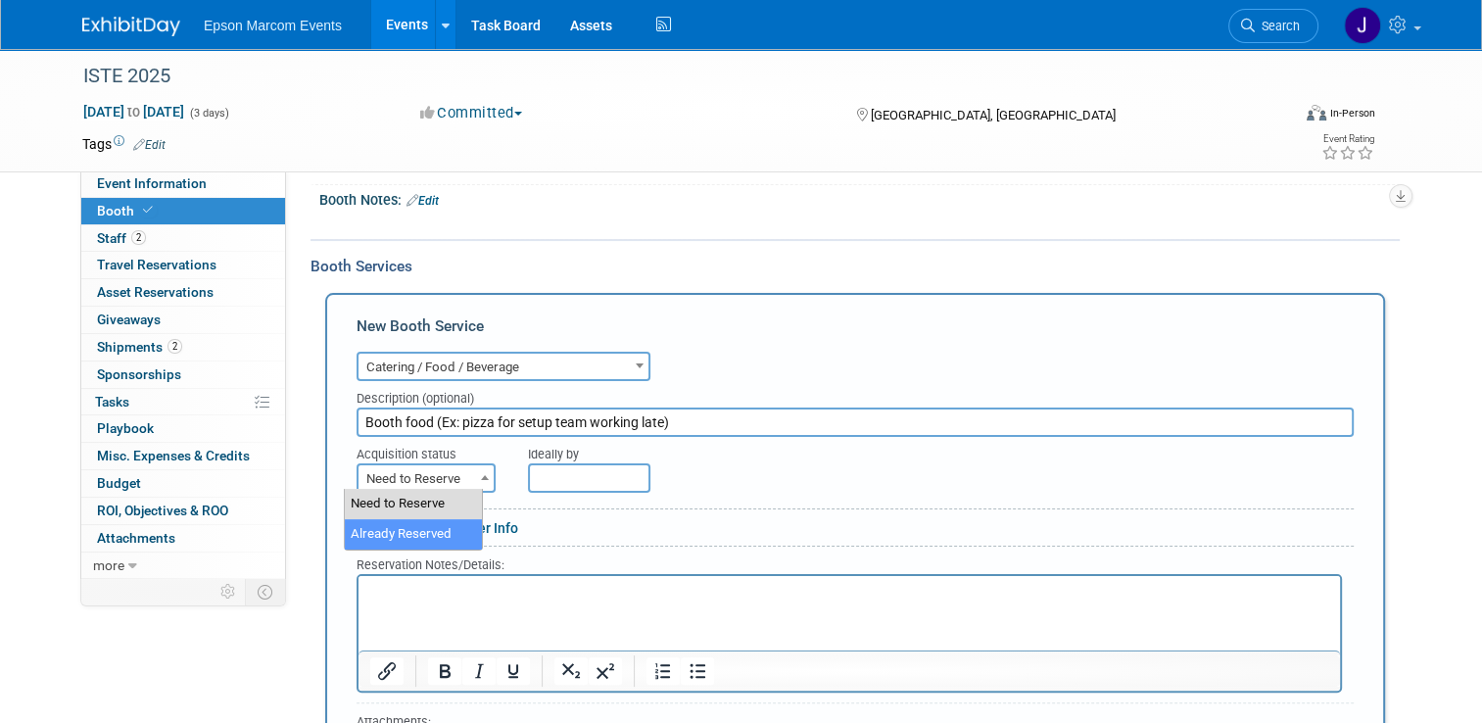
select select "2"
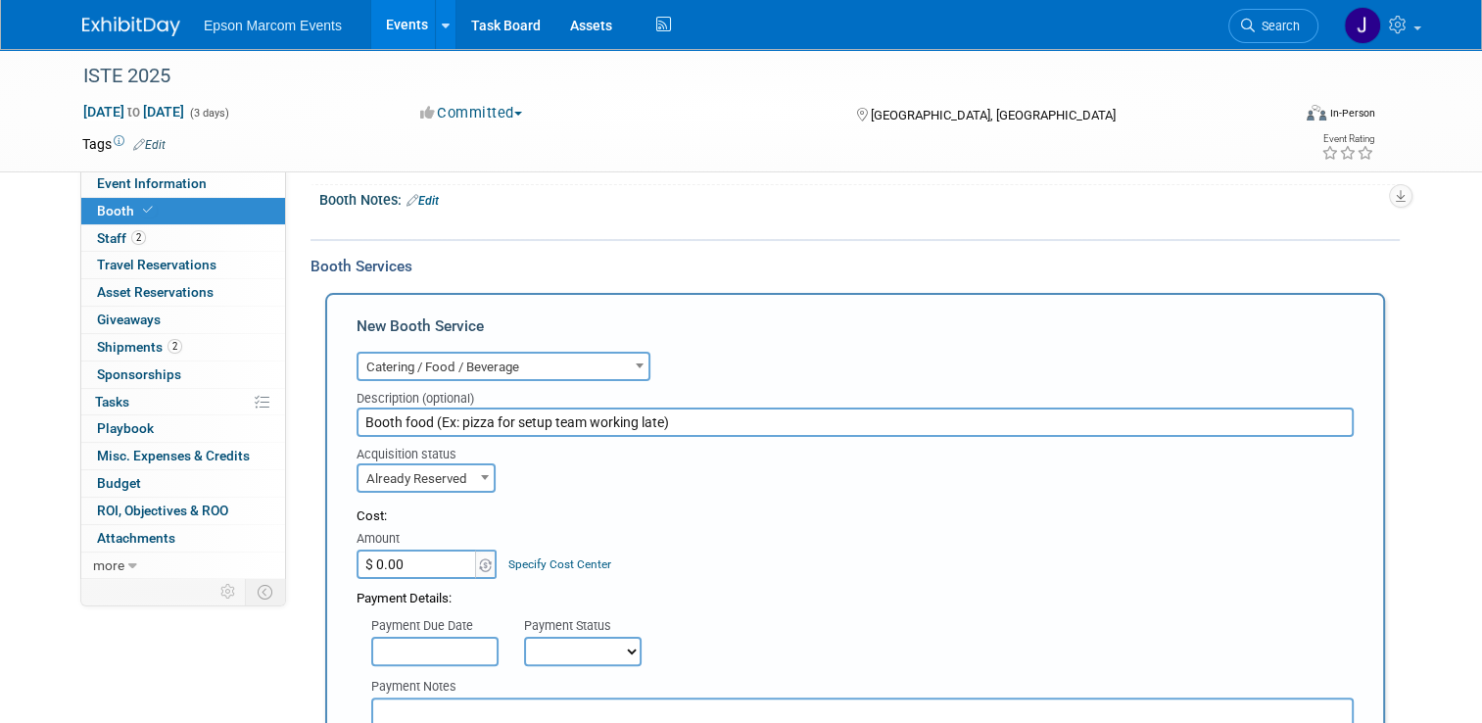
click at [423, 554] on input "$ 0.00" at bounding box center [418, 564] width 122 height 29
type input "$ 1,153.93"
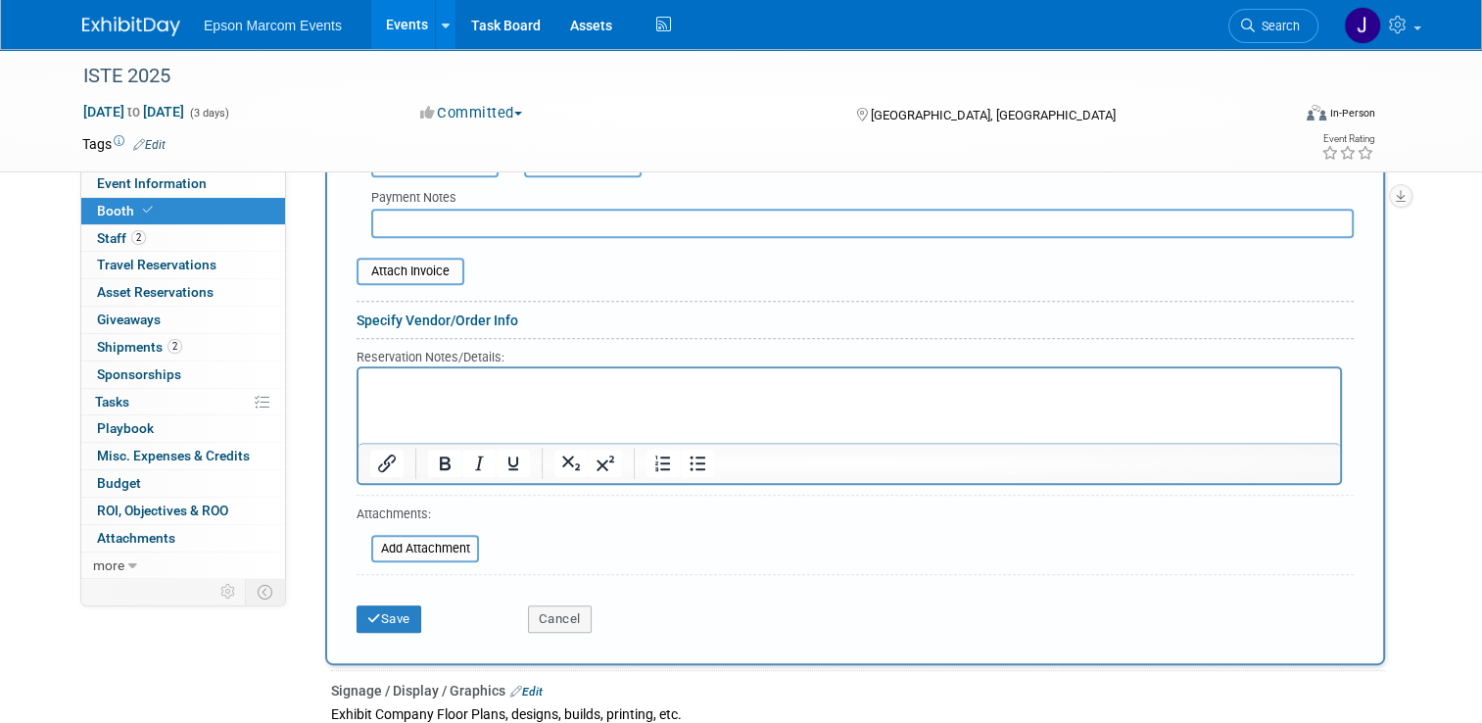
scroll to position [759, 0]
click at [385, 609] on button "Save" at bounding box center [389, 617] width 65 height 27
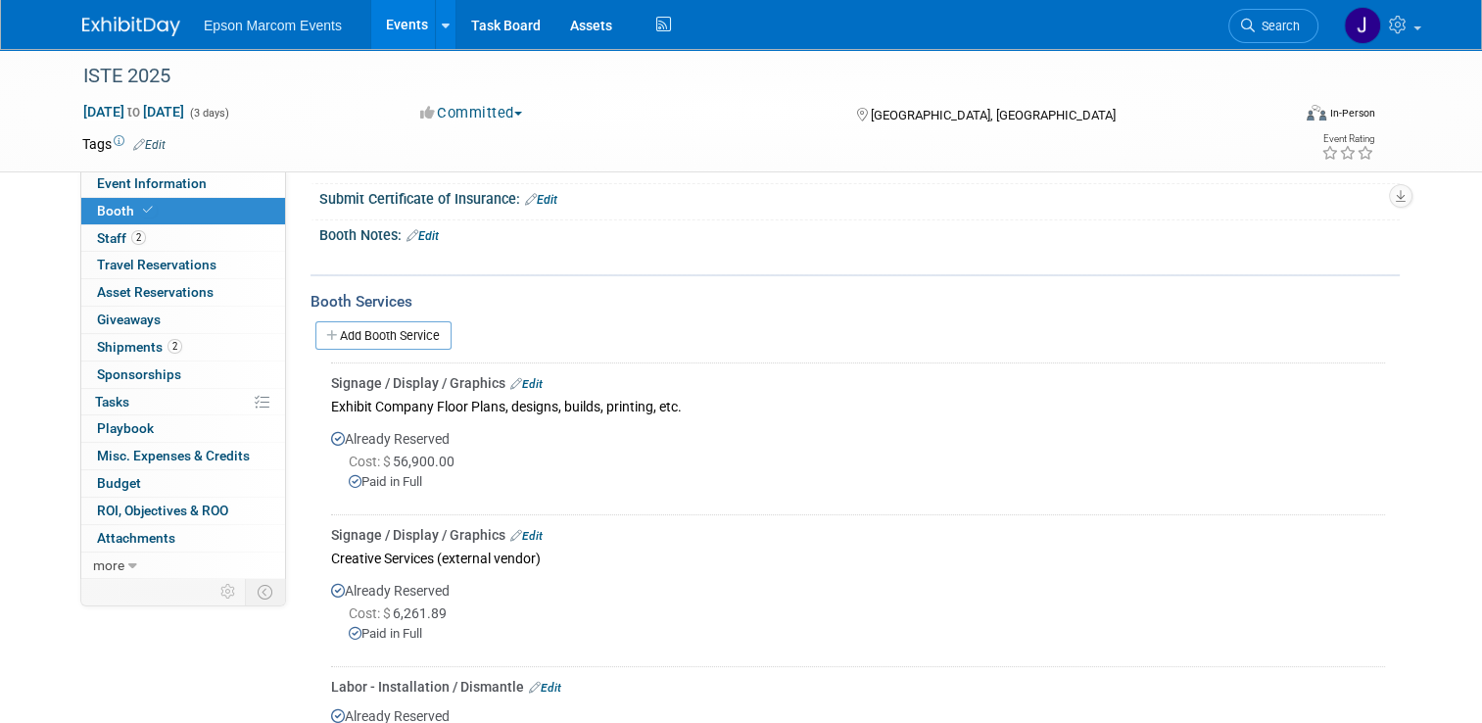
scroll to position [0, 0]
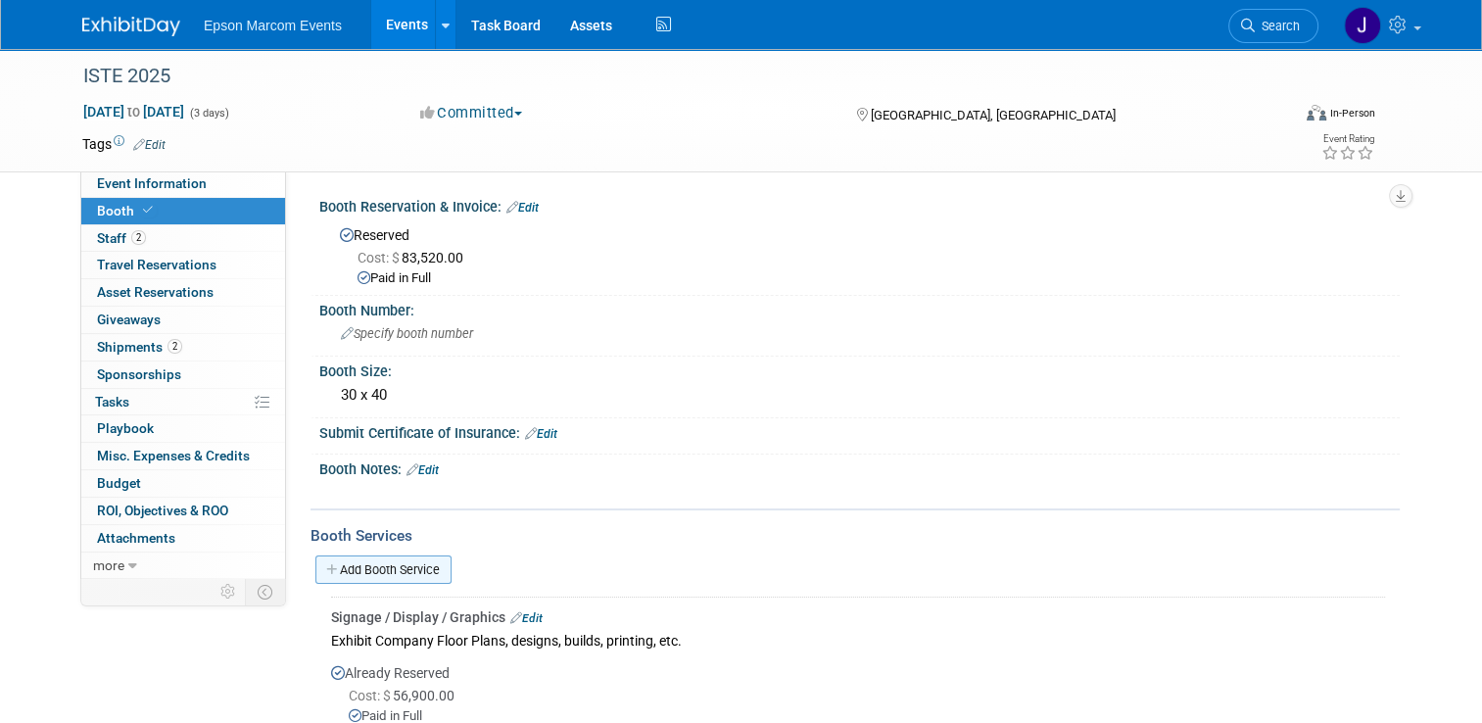
click at [396, 567] on link "Add Booth Service" at bounding box center [383, 569] width 136 height 28
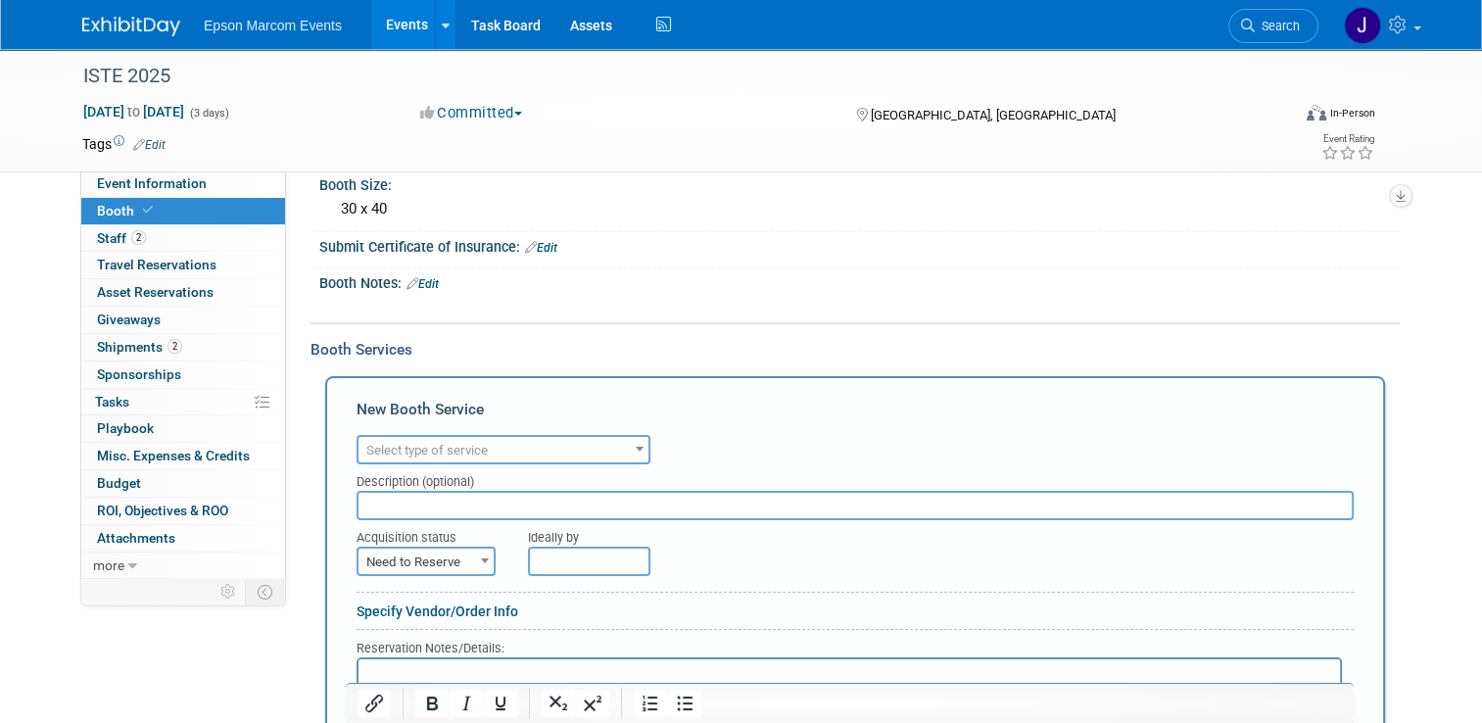
scroll to position [196, 0]
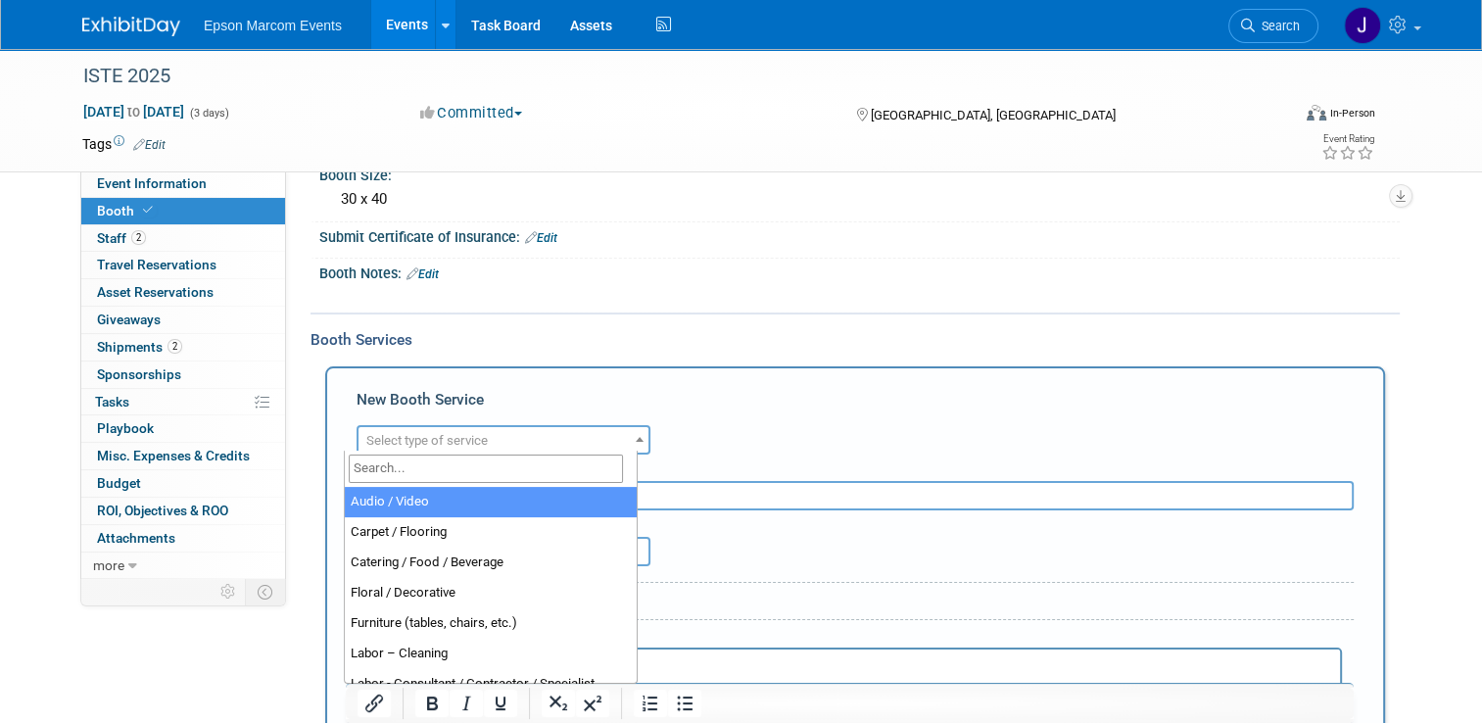
click at [521, 434] on span "Select type of service" at bounding box center [504, 440] width 290 height 27
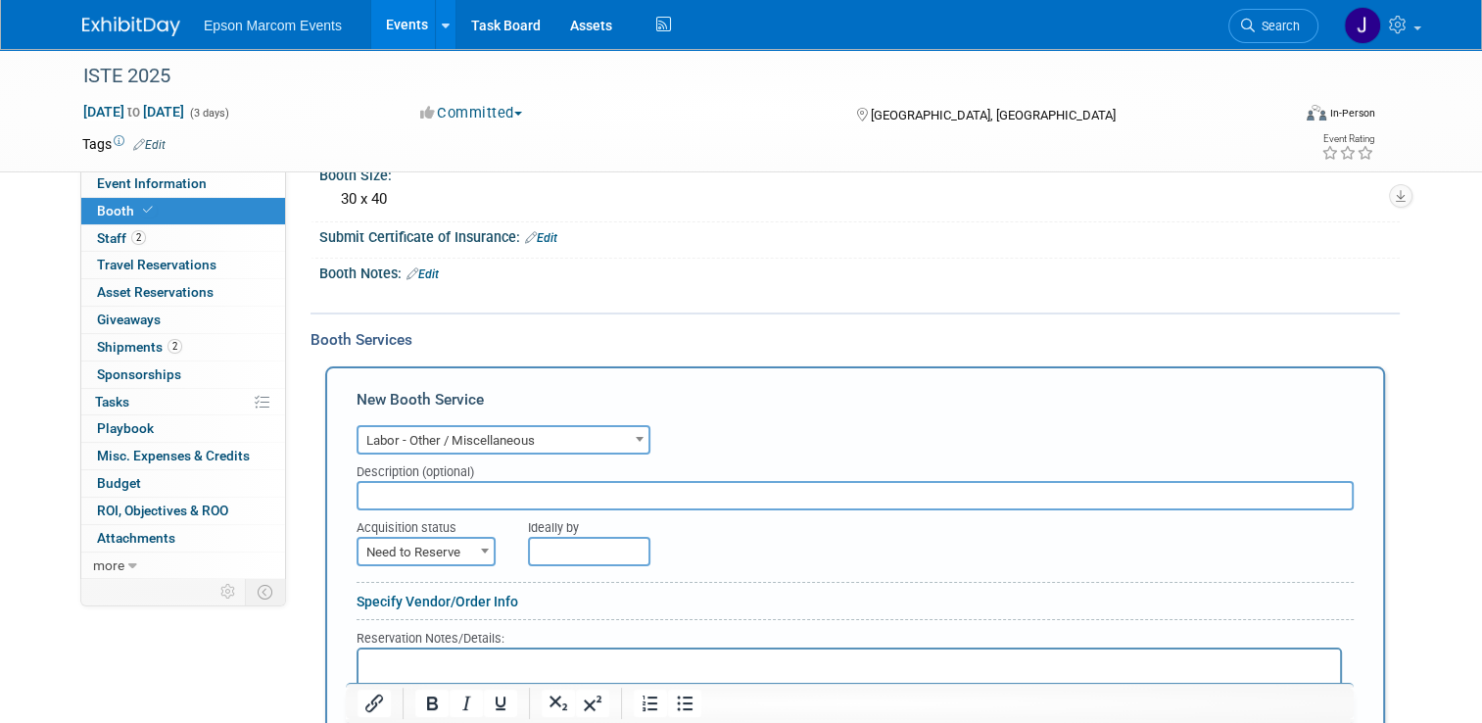
select select "19"
click at [498, 494] on input "text" at bounding box center [855, 495] width 997 height 29
type input "Blockhouse"
click at [417, 547] on span "Need to Reserve" at bounding box center [426, 552] width 135 height 27
select select "2"
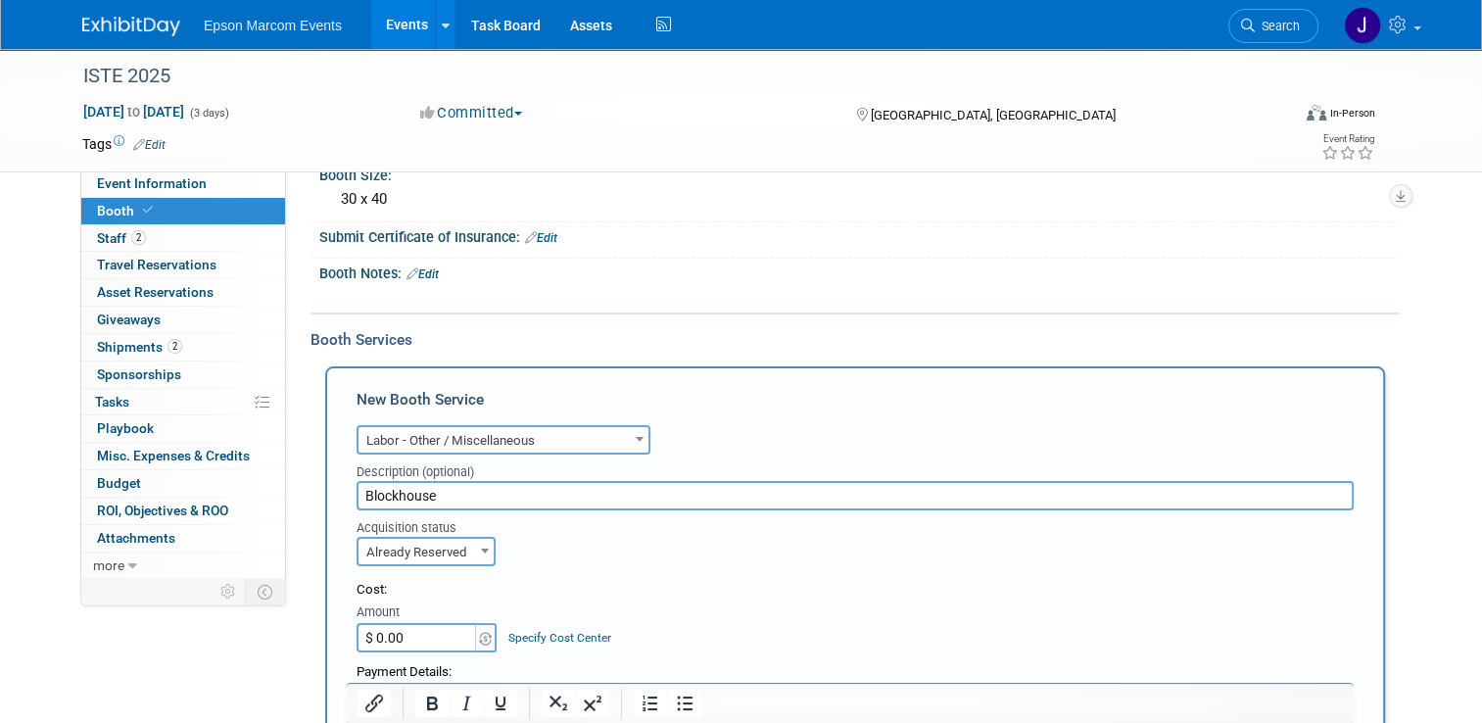
click at [419, 628] on input "$ 0.00" at bounding box center [418, 637] width 122 height 29
type input "$ 8,575.00"
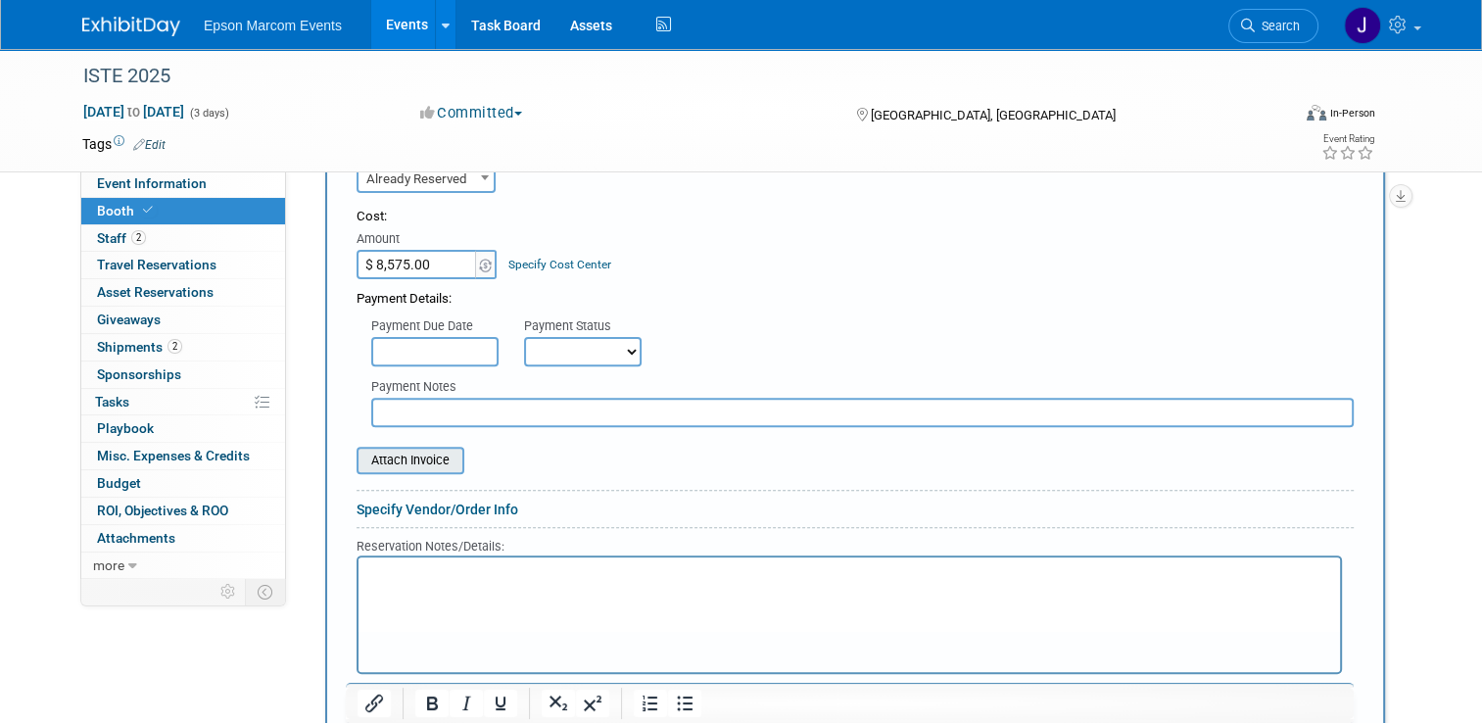
scroll to position [686, 0]
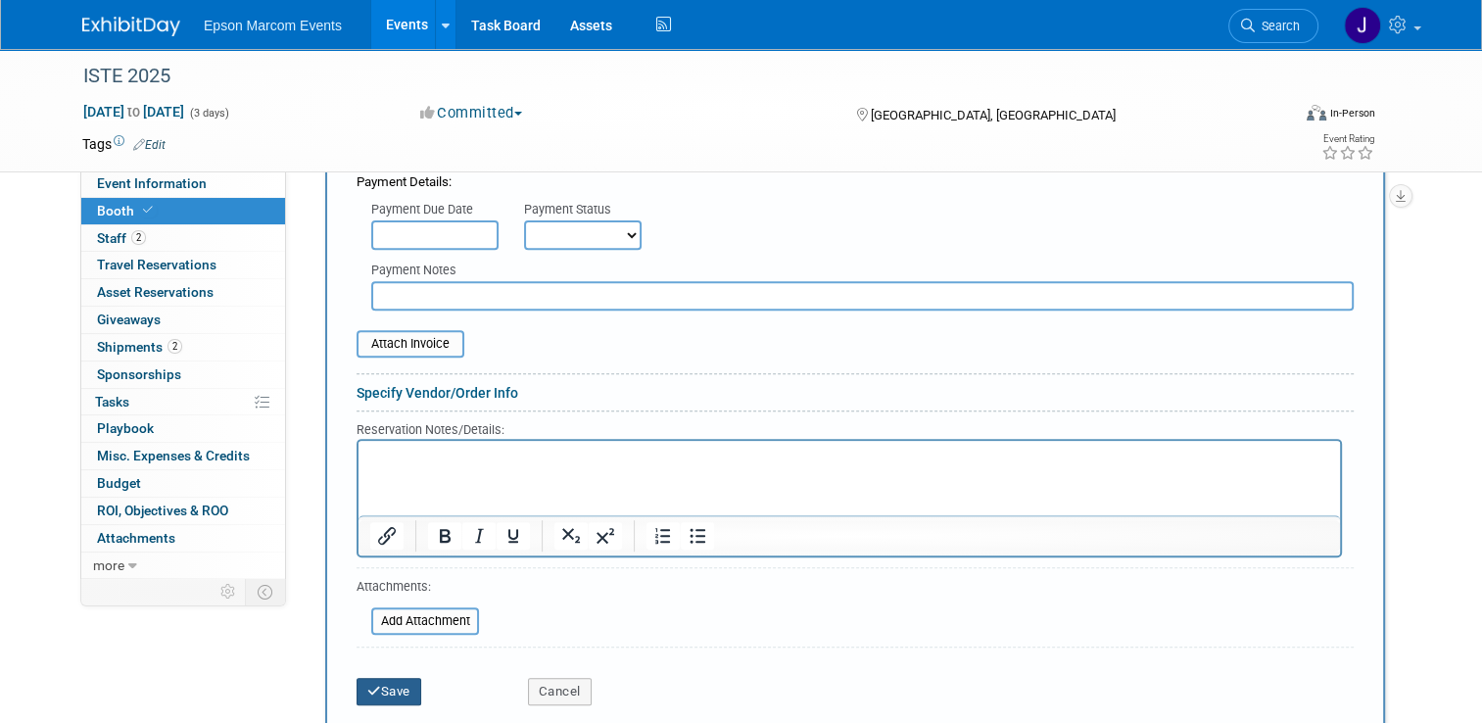
click at [379, 683] on button "Save" at bounding box center [389, 691] width 65 height 27
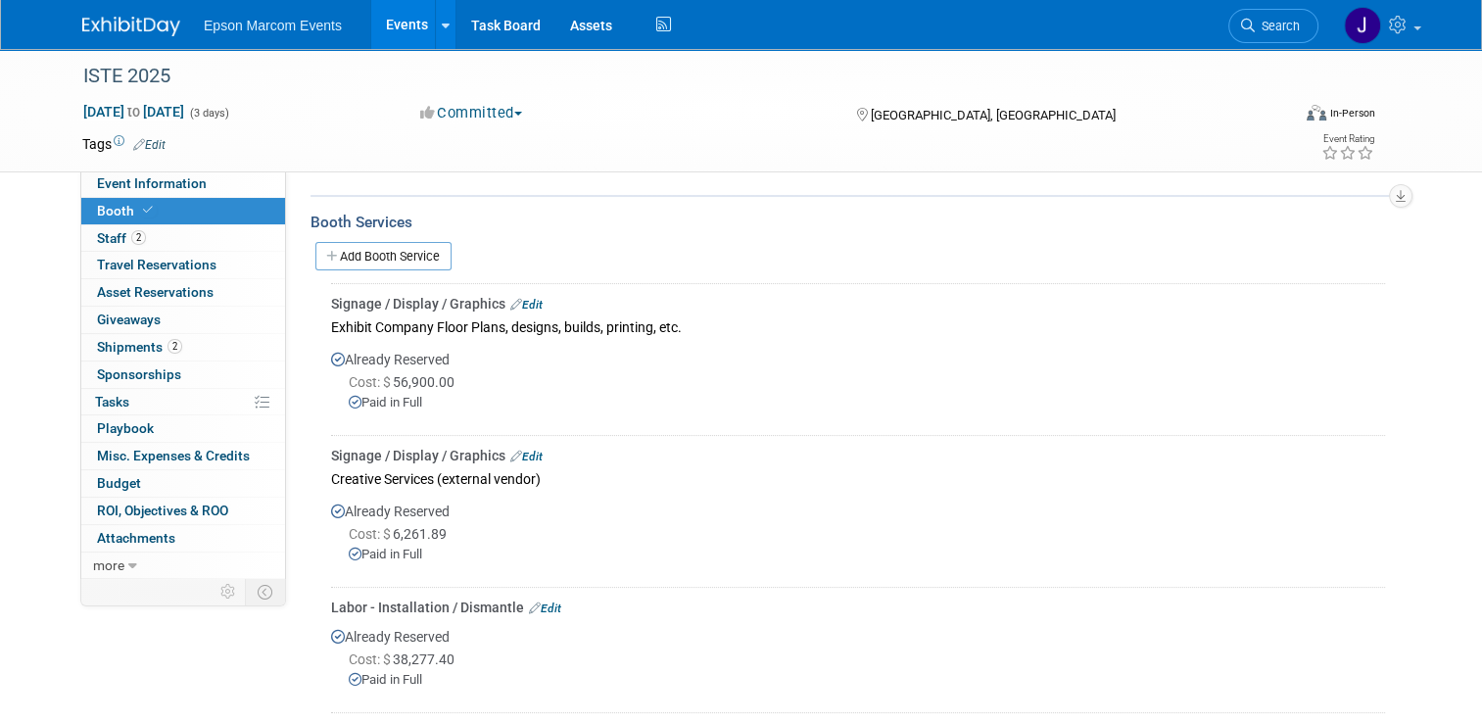
scroll to position [242, 0]
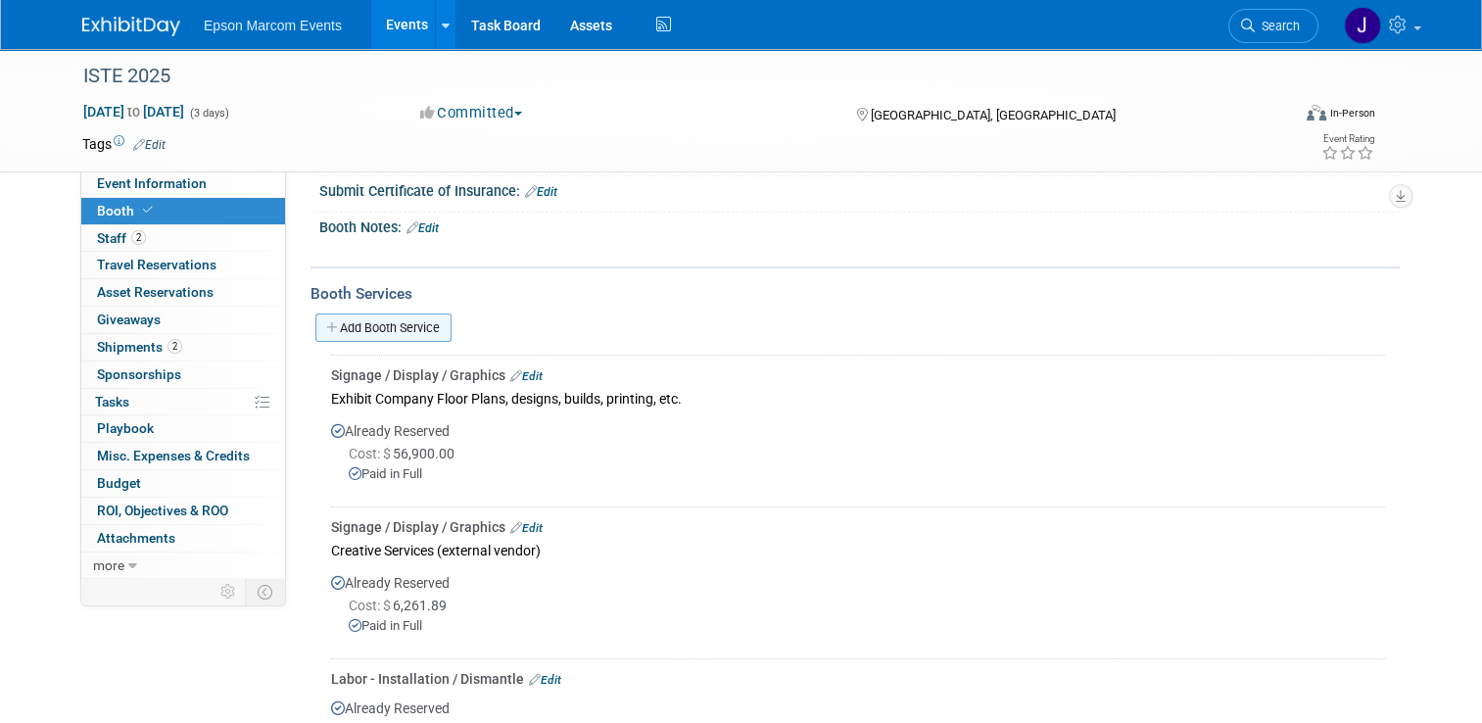
click at [349, 327] on link "Add Booth Service" at bounding box center [383, 327] width 136 height 28
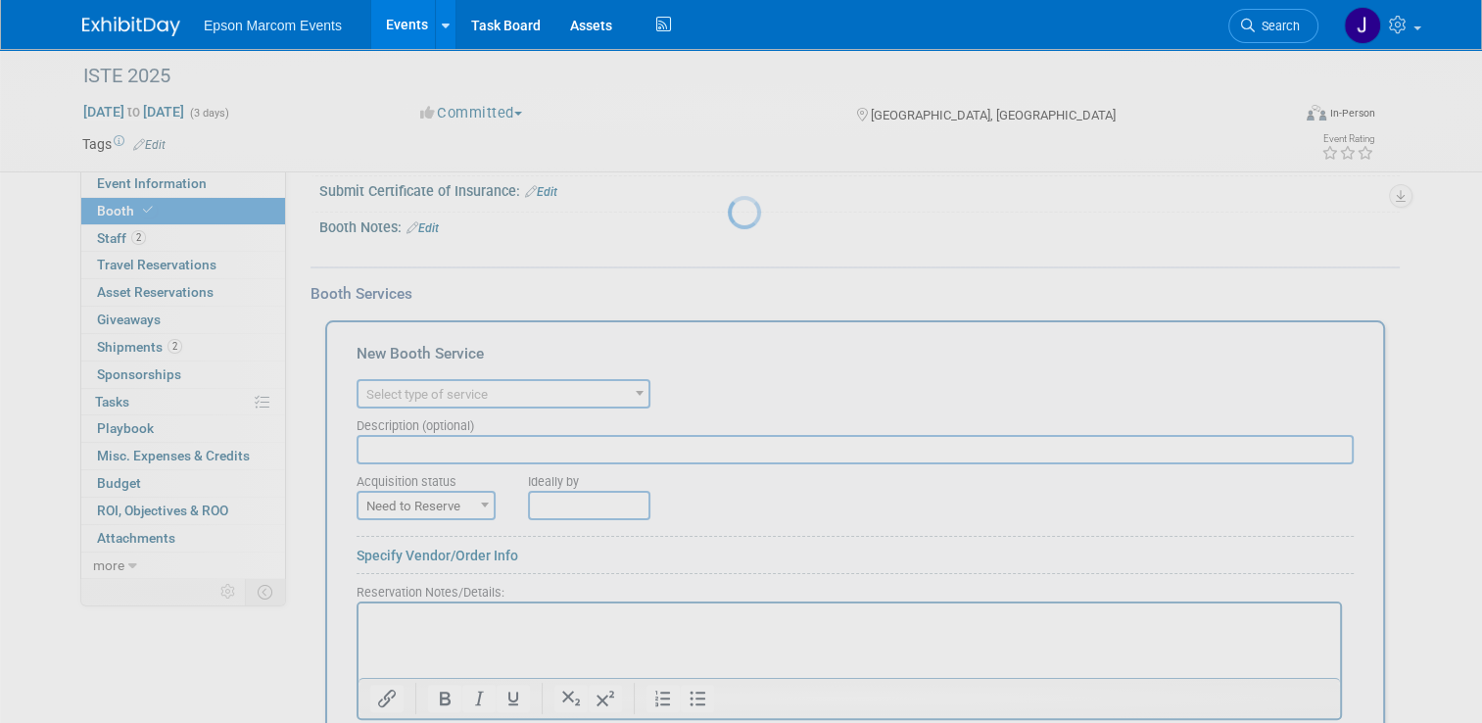
scroll to position [0, 0]
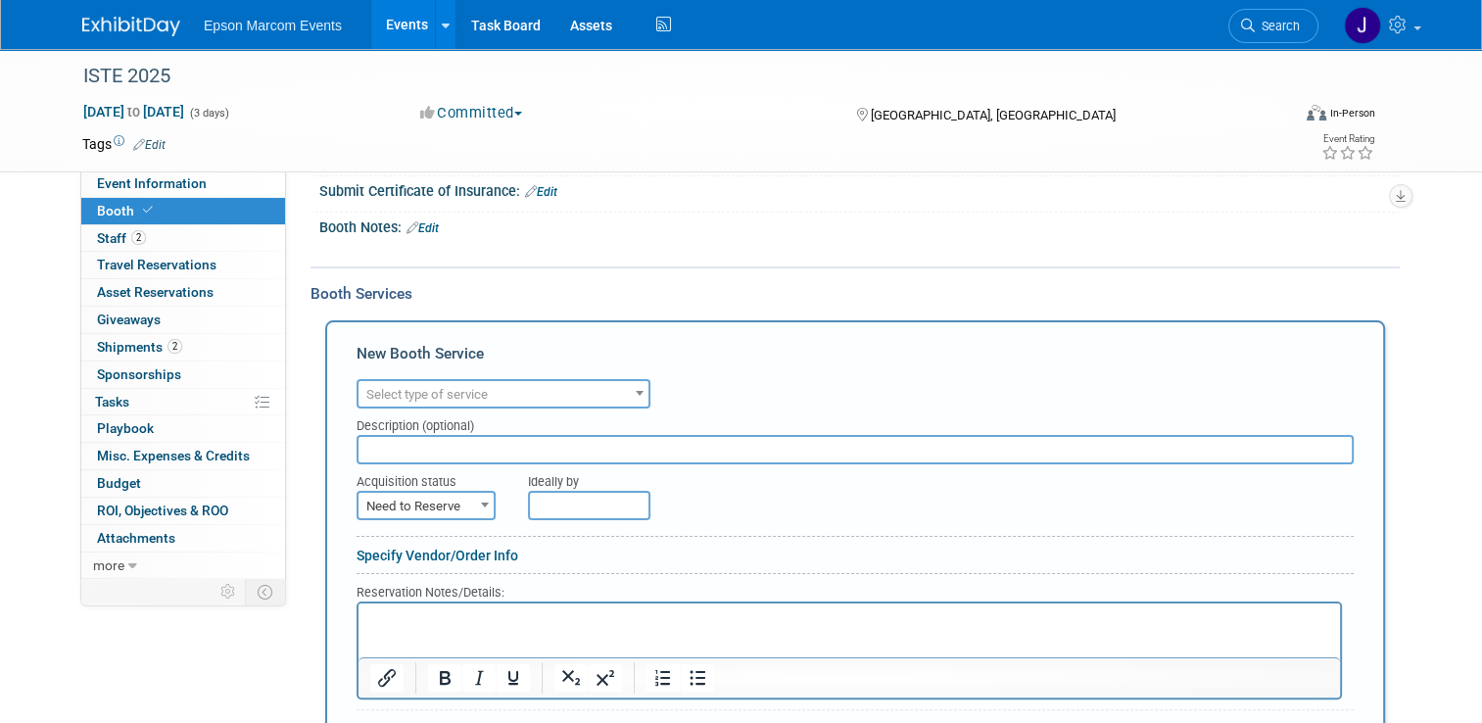
click at [470, 397] on span "Select type of service" at bounding box center [426, 394] width 121 height 15
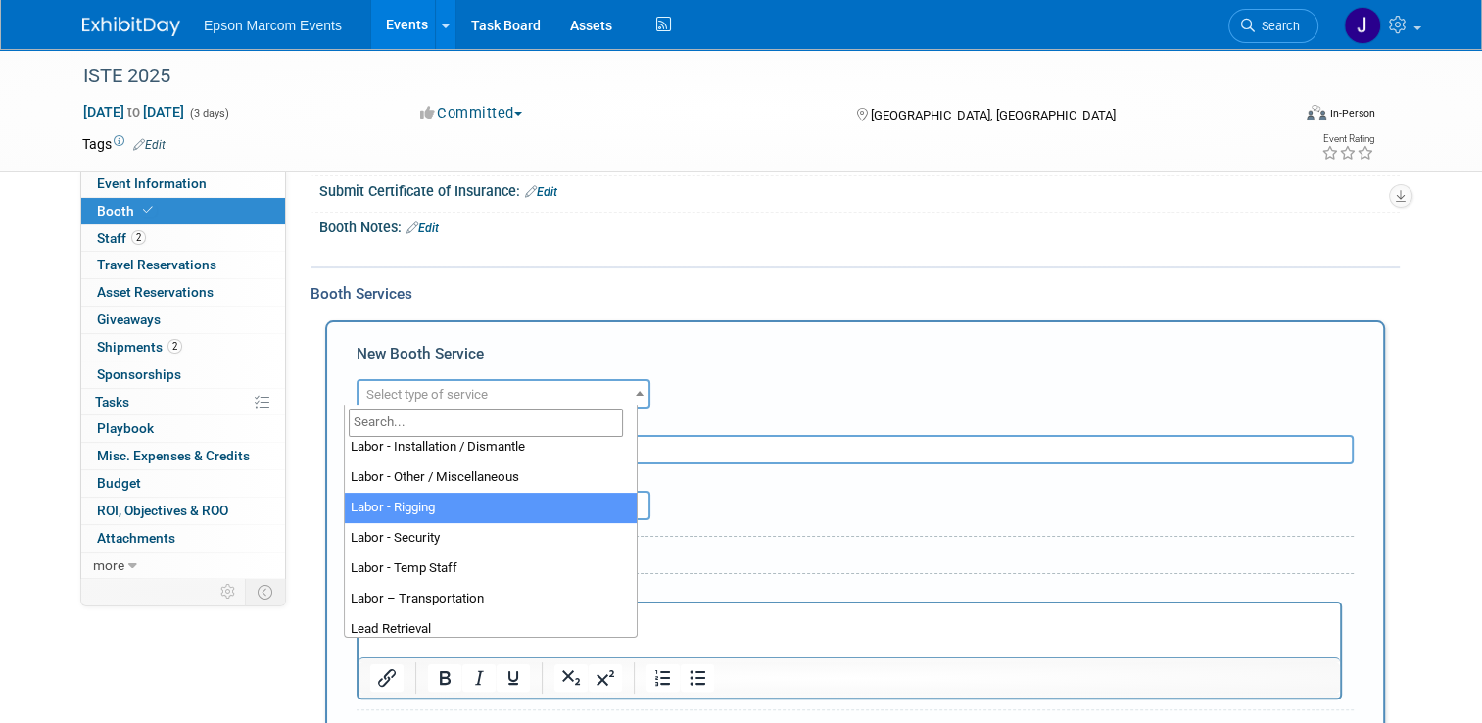
scroll to position [294, 0]
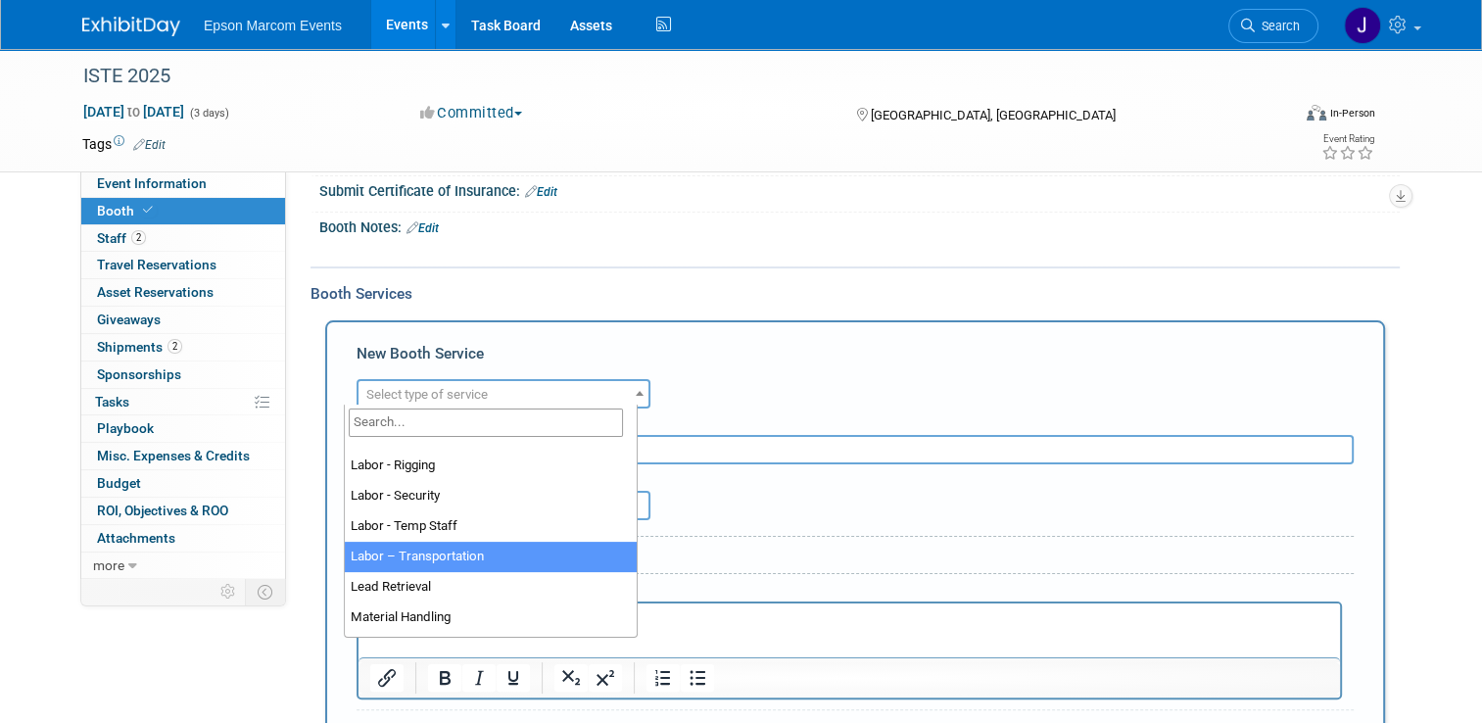
select select "15"
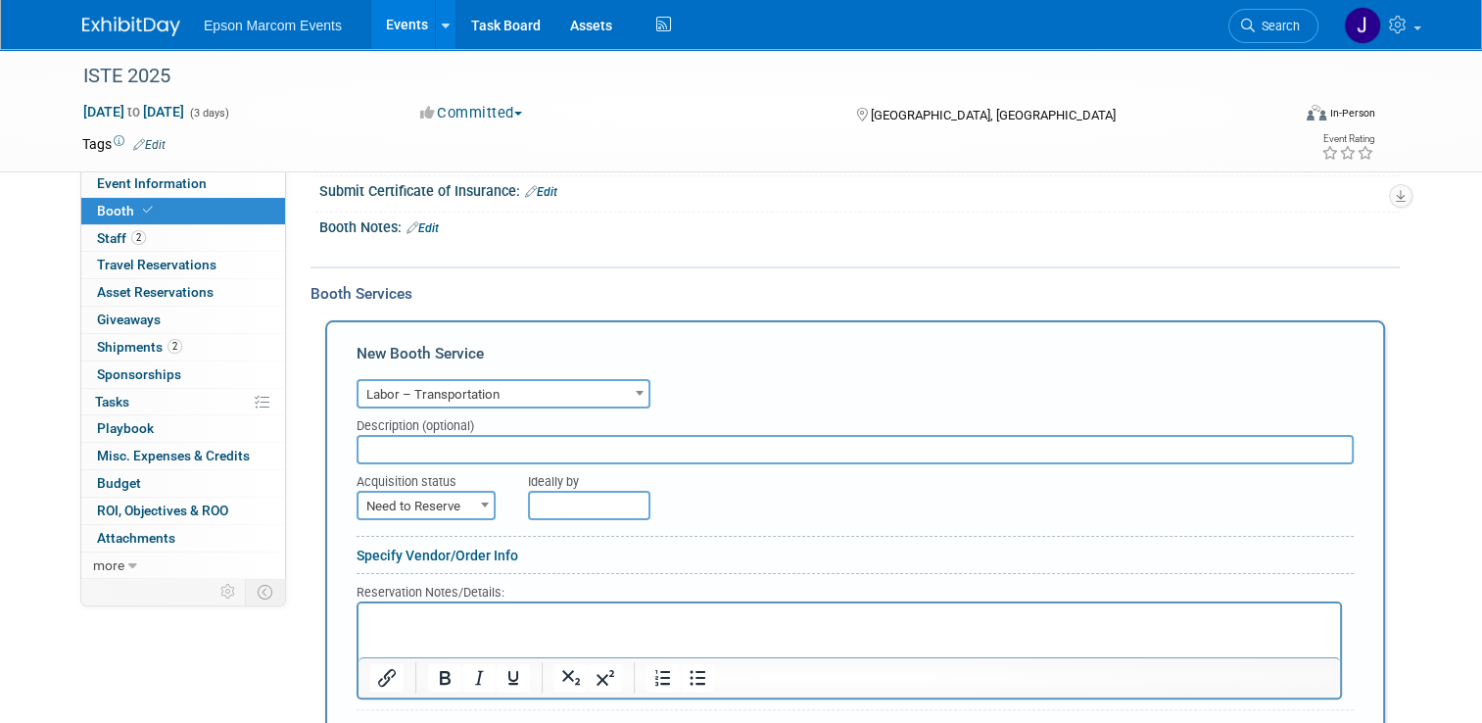
click at [486, 435] on input "text" at bounding box center [855, 449] width 997 height 29
type input "Hotel/Travel for Labor"
click at [445, 499] on span "Need to Reserve" at bounding box center [426, 506] width 135 height 27
select select "2"
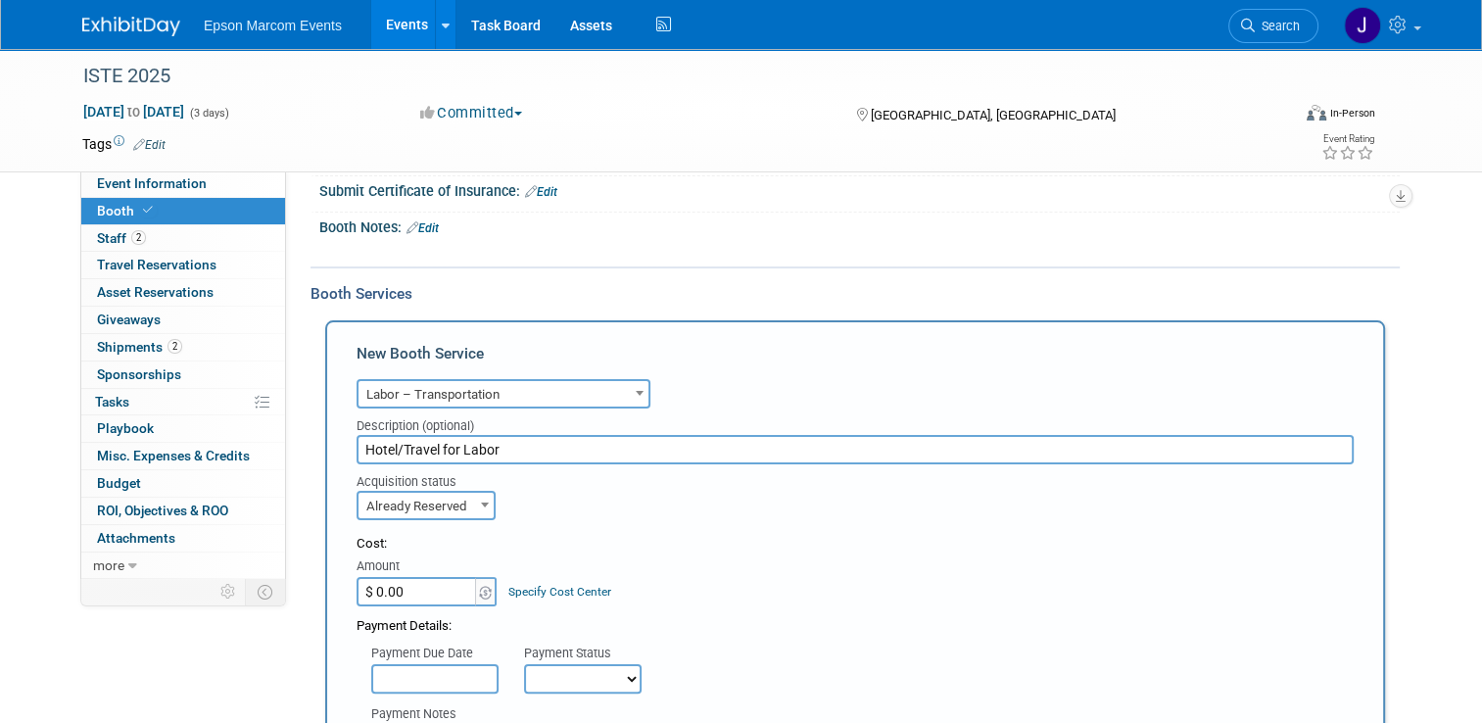
click at [438, 578] on input "$ 0.00" at bounding box center [418, 591] width 122 height 29
type input "$ 4,786.01"
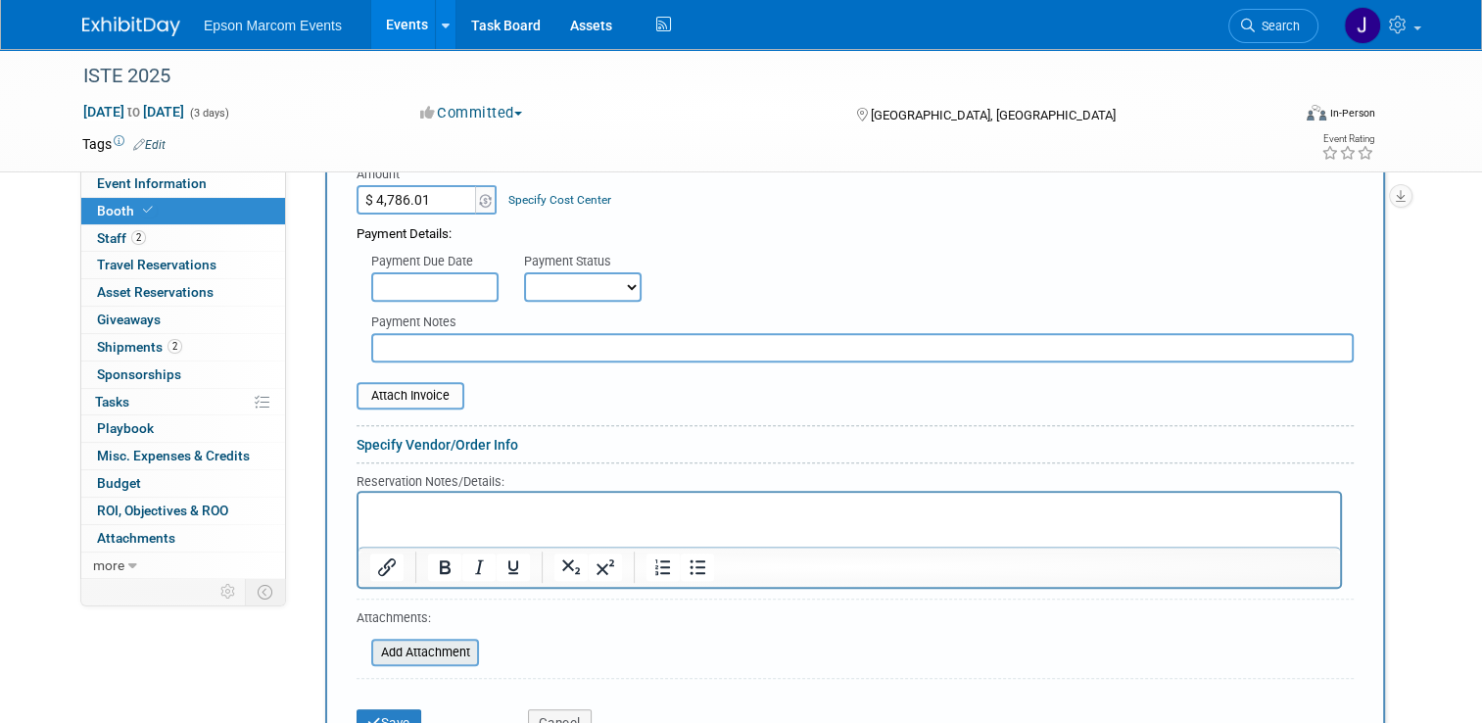
scroll to position [732, 0]
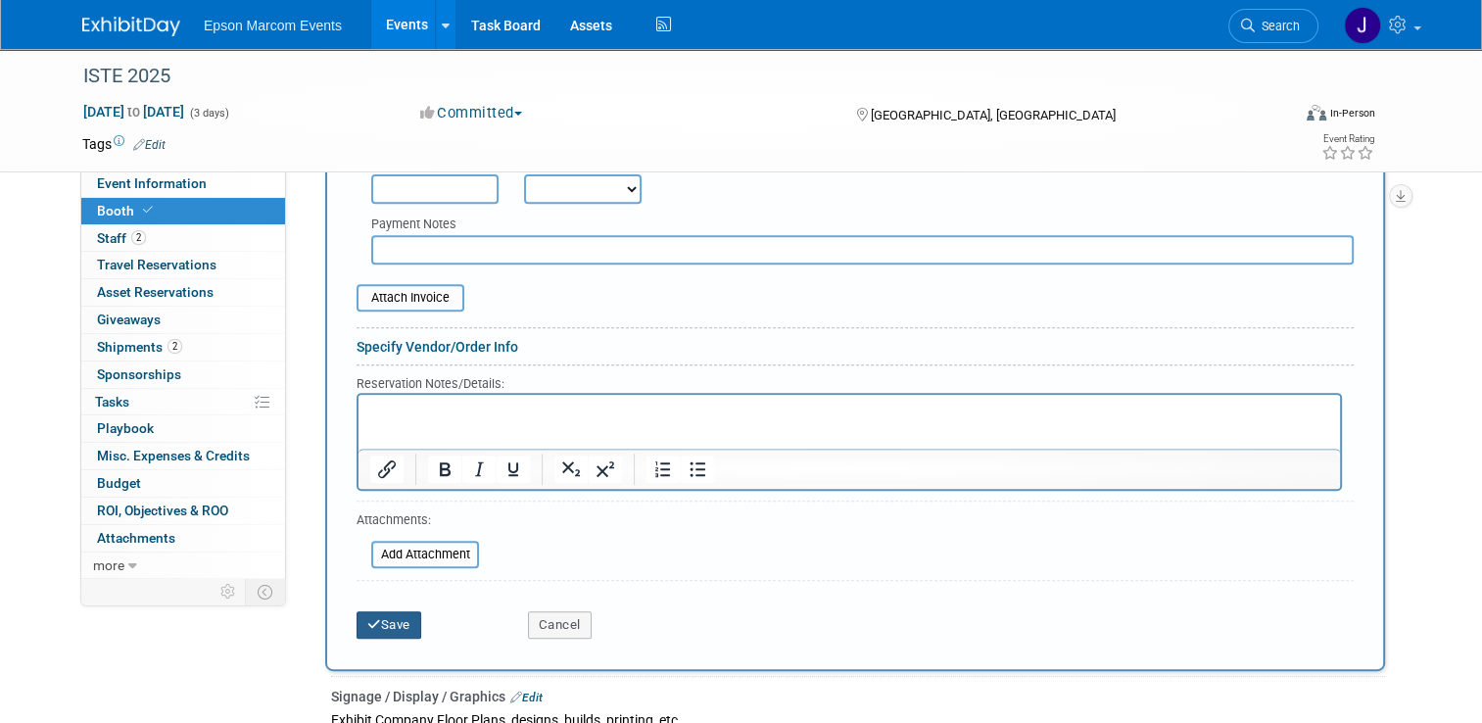
click at [373, 618] on button "Save" at bounding box center [389, 624] width 65 height 27
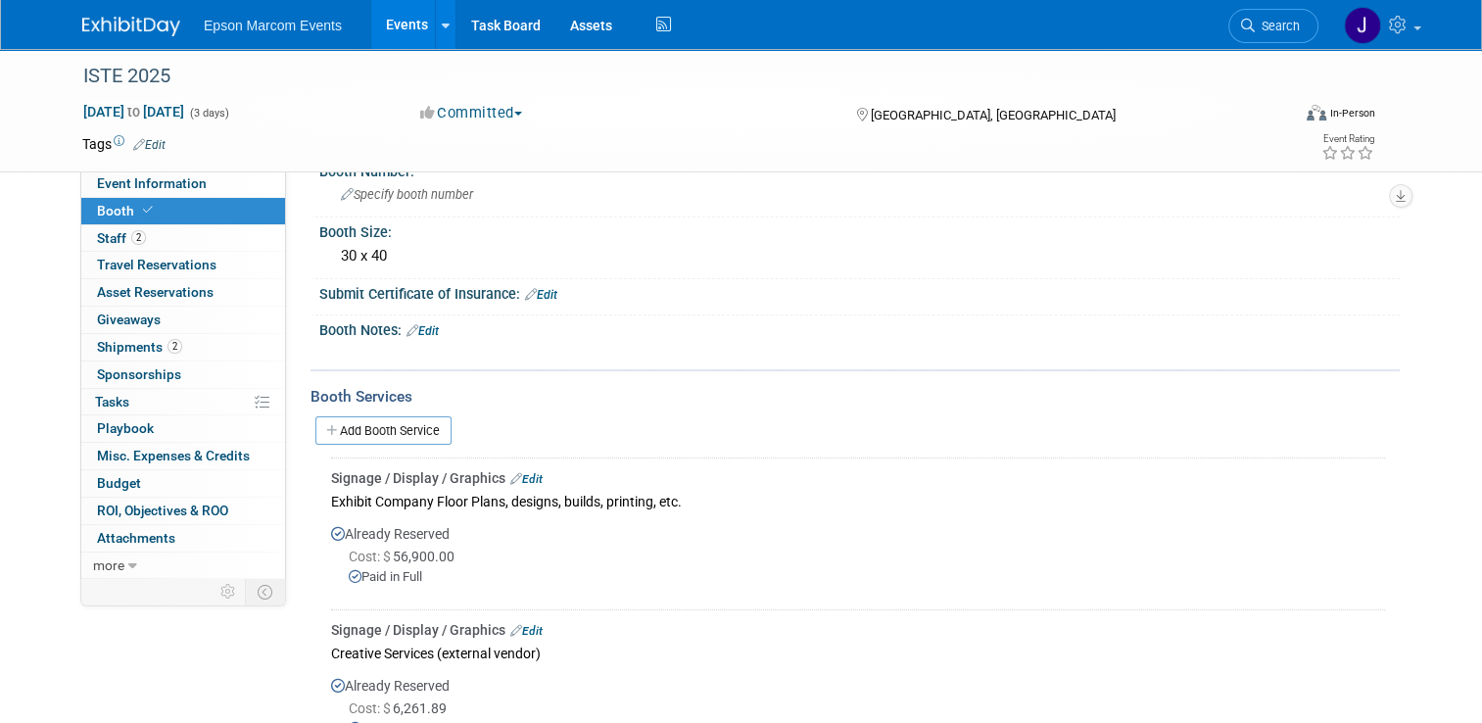
scroll to position [81, 0]
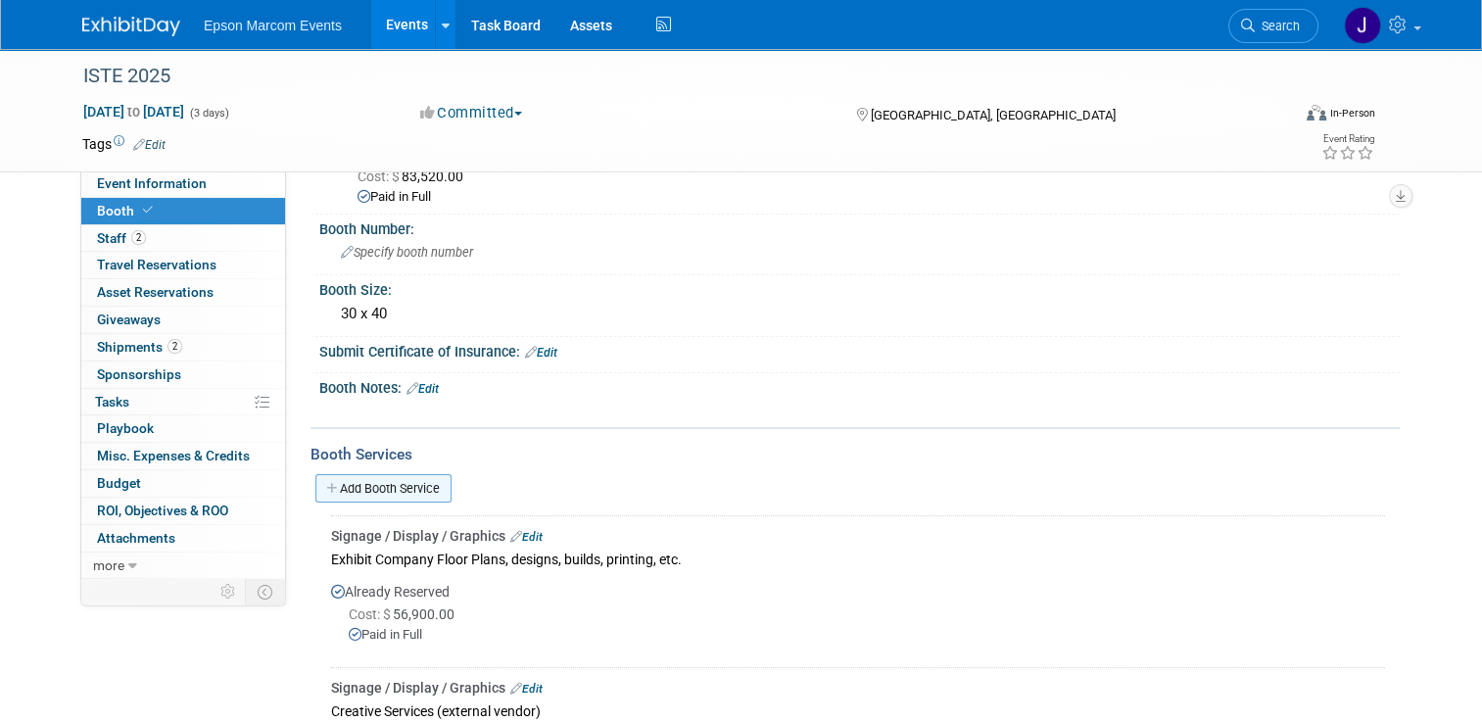
click at [375, 480] on link "Add Booth Service" at bounding box center [383, 488] width 136 height 28
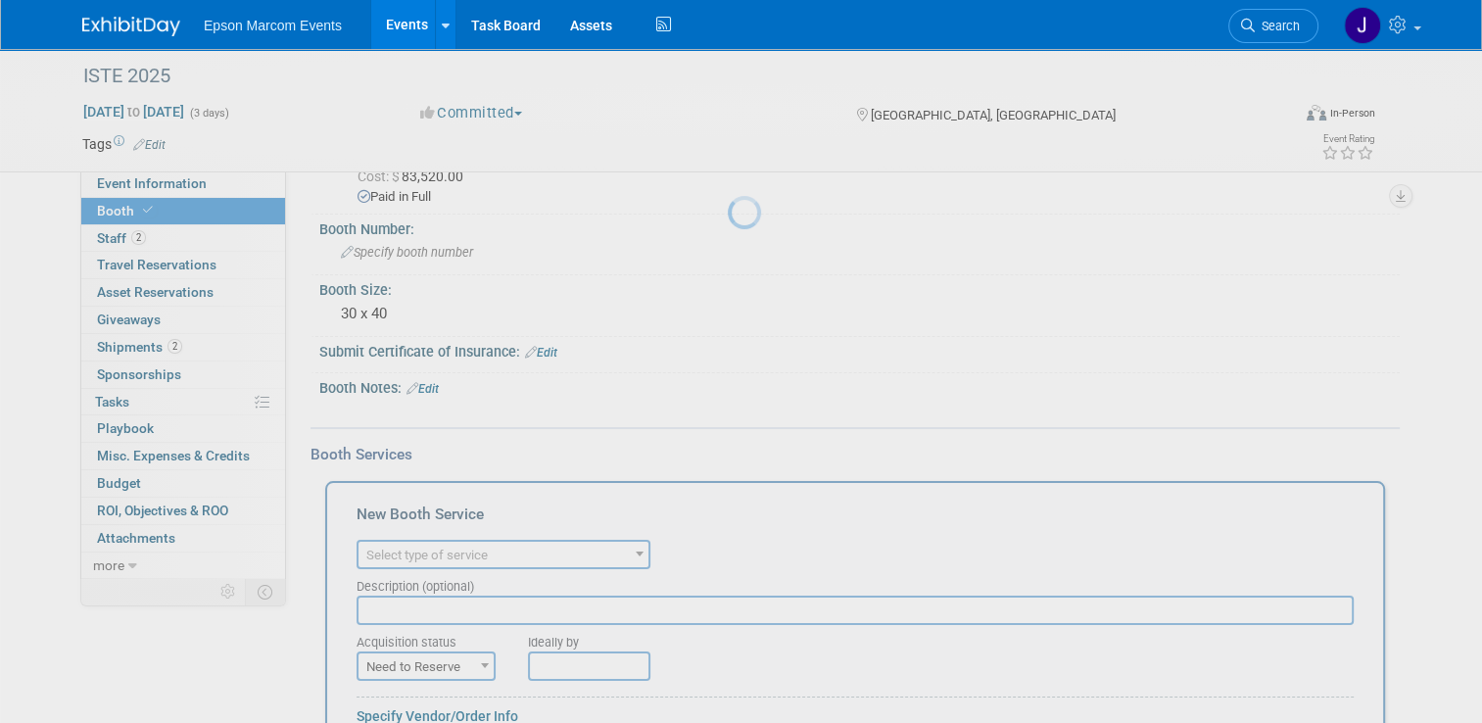
scroll to position [0, 0]
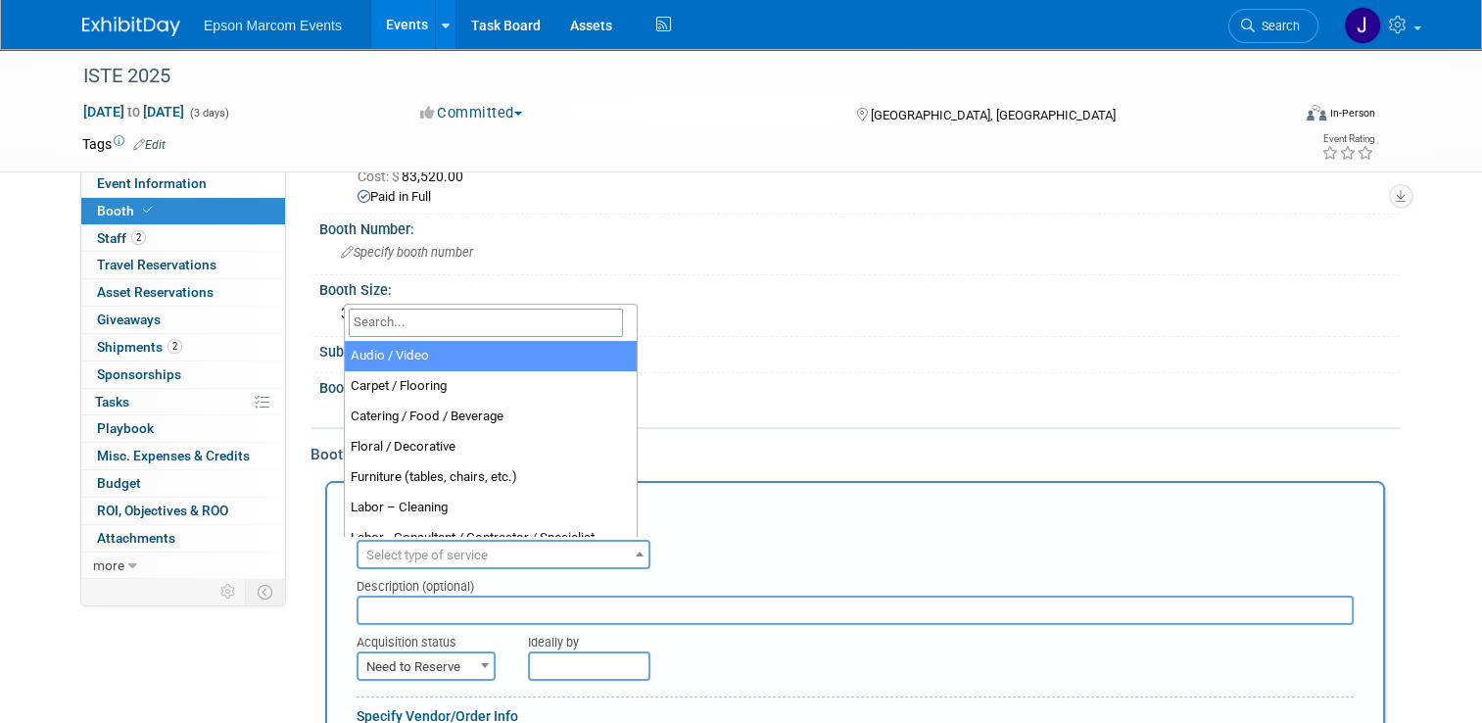
click at [521, 551] on span "Select type of service" at bounding box center [504, 555] width 290 height 27
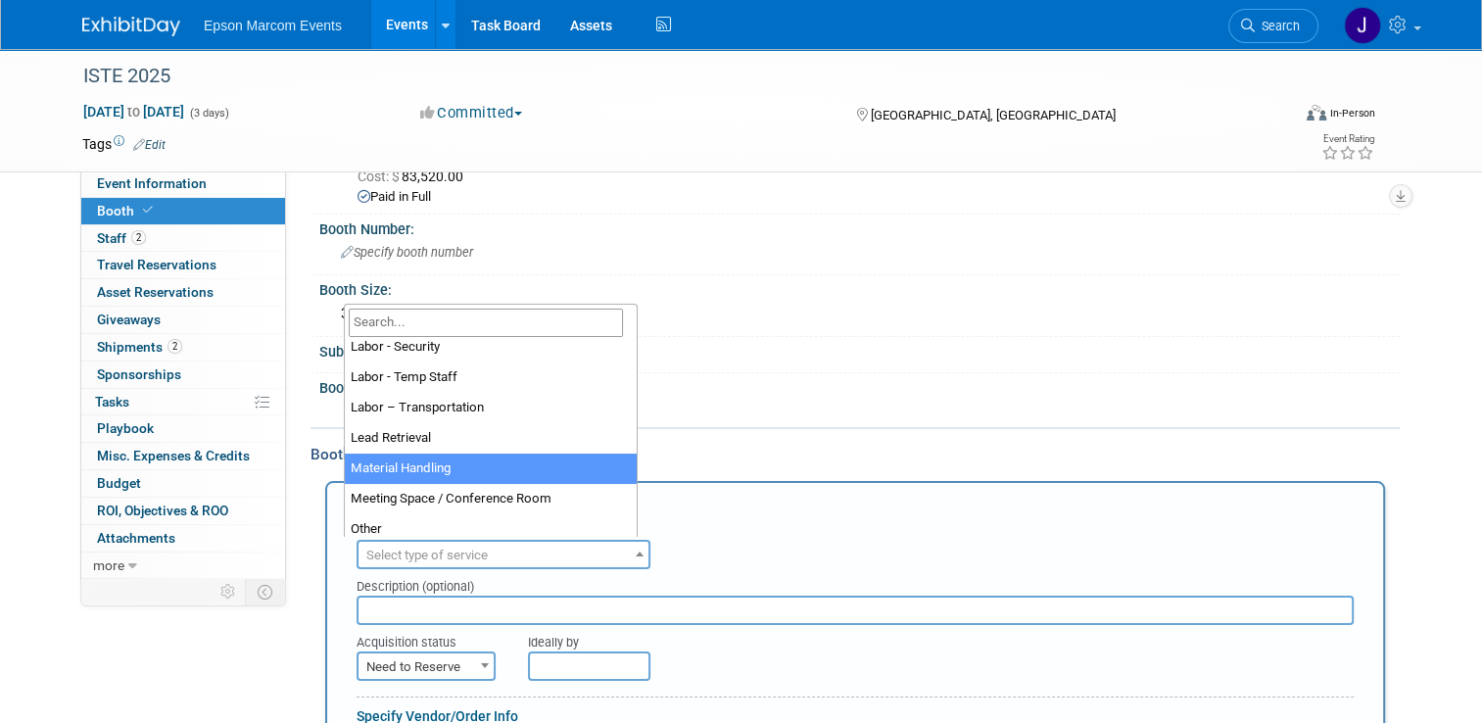
scroll to position [392, 0]
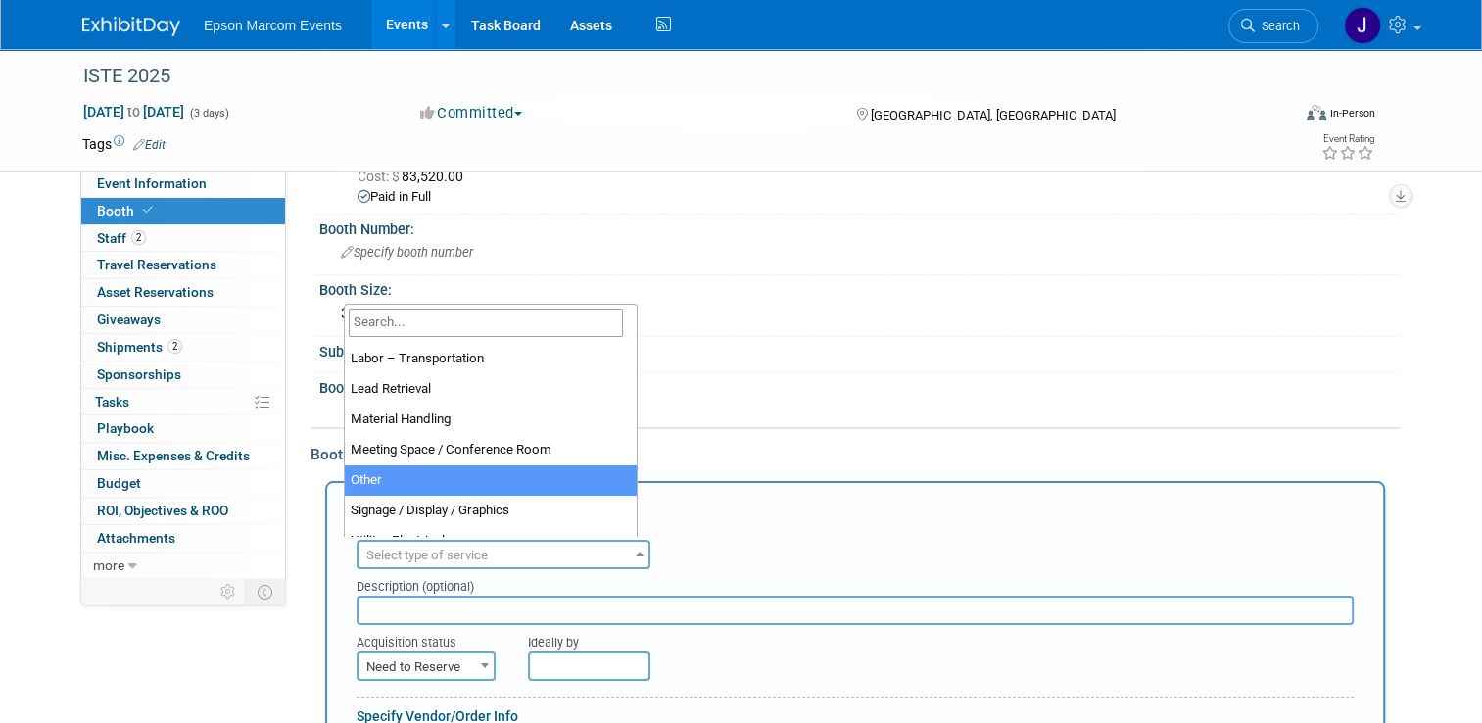
select select "1"
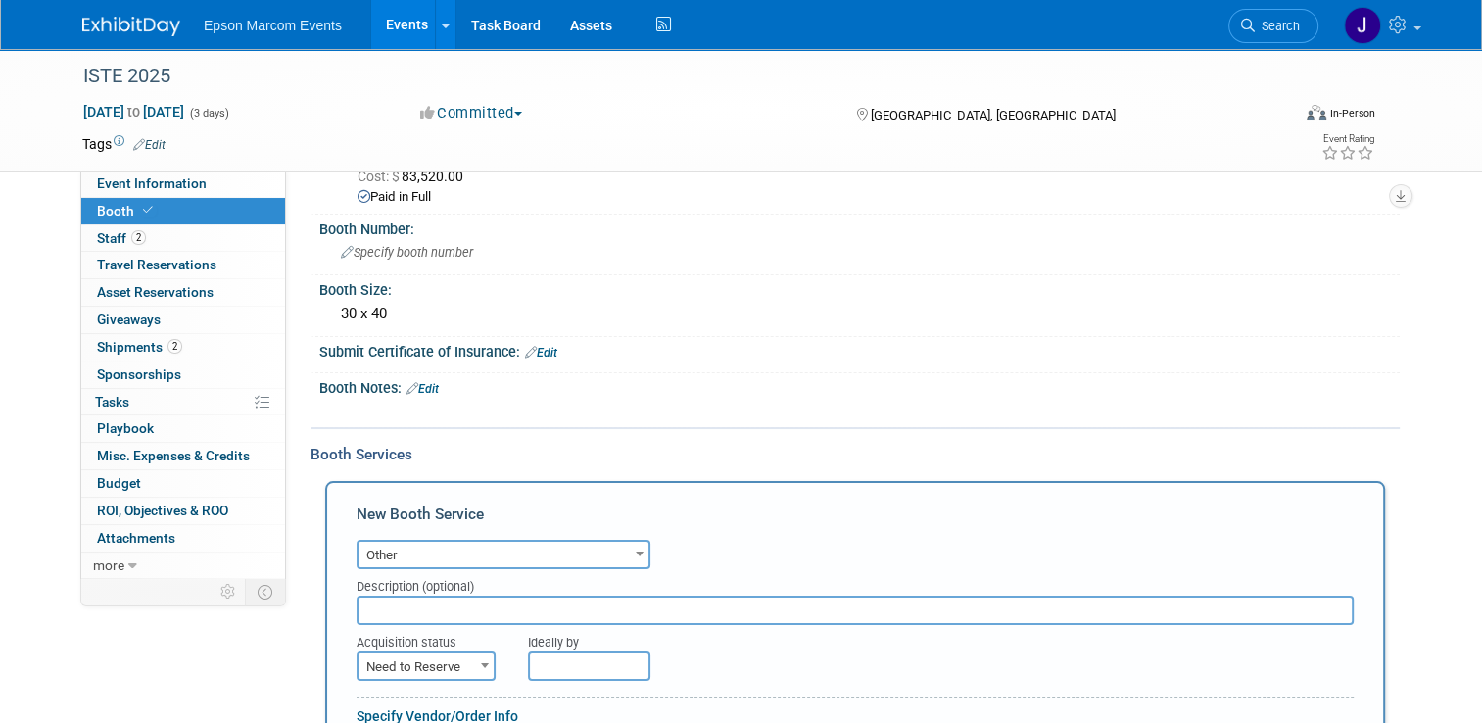
click at [451, 604] on input "text" at bounding box center [855, 610] width 997 height 29
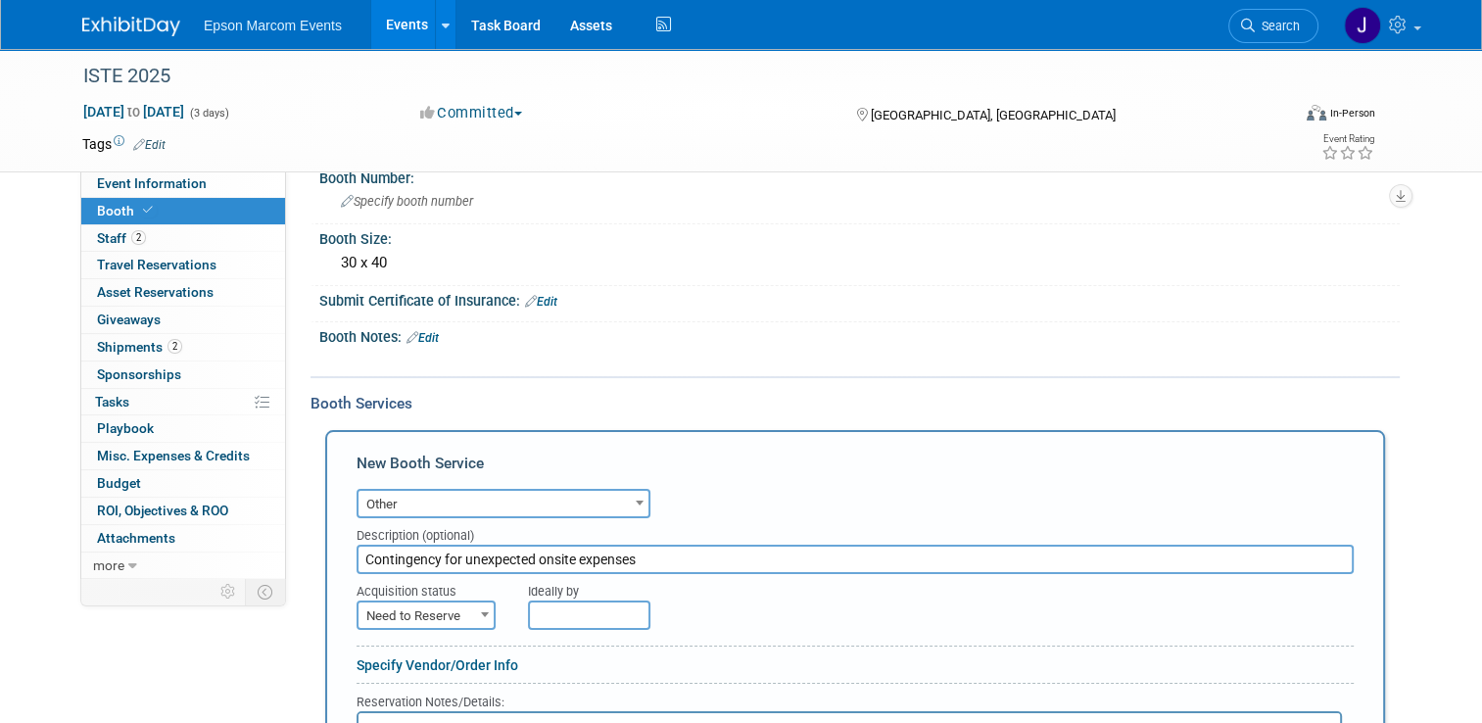
scroll to position [179, 0]
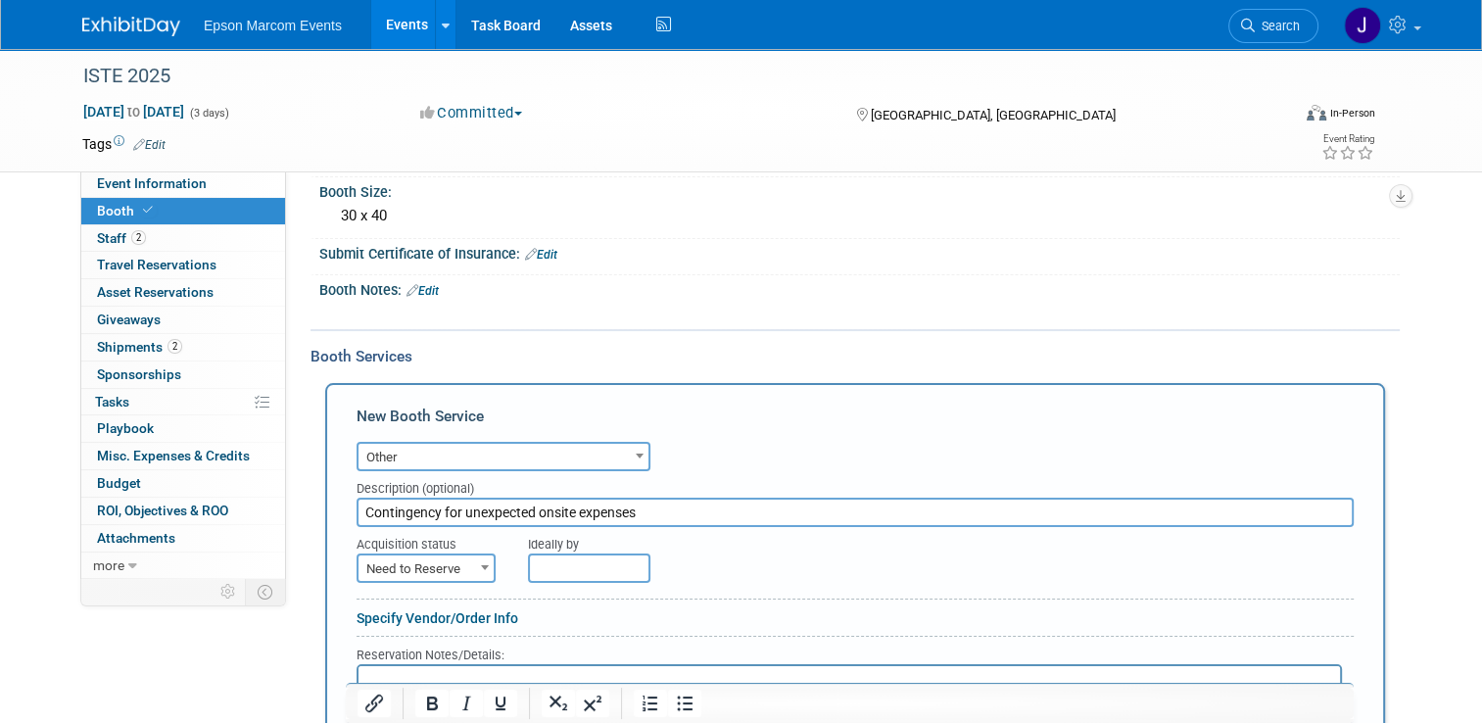
type input "Contingency for unexpected onsite expenses"
click at [425, 562] on span "Need to Reserve" at bounding box center [426, 568] width 135 height 27
select select "2"
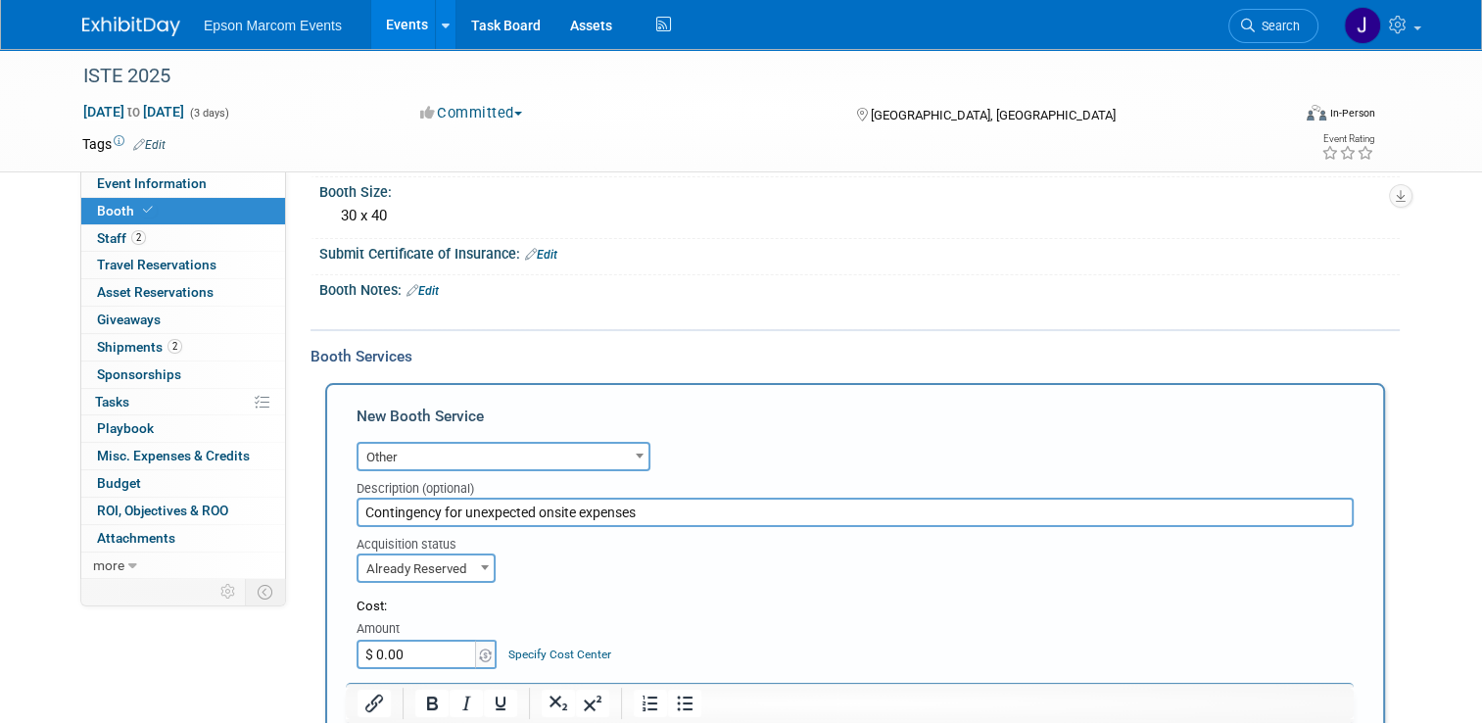
click at [423, 649] on input "$ 0.00" at bounding box center [418, 654] width 122 height 29
type input "$ 1,470.61"
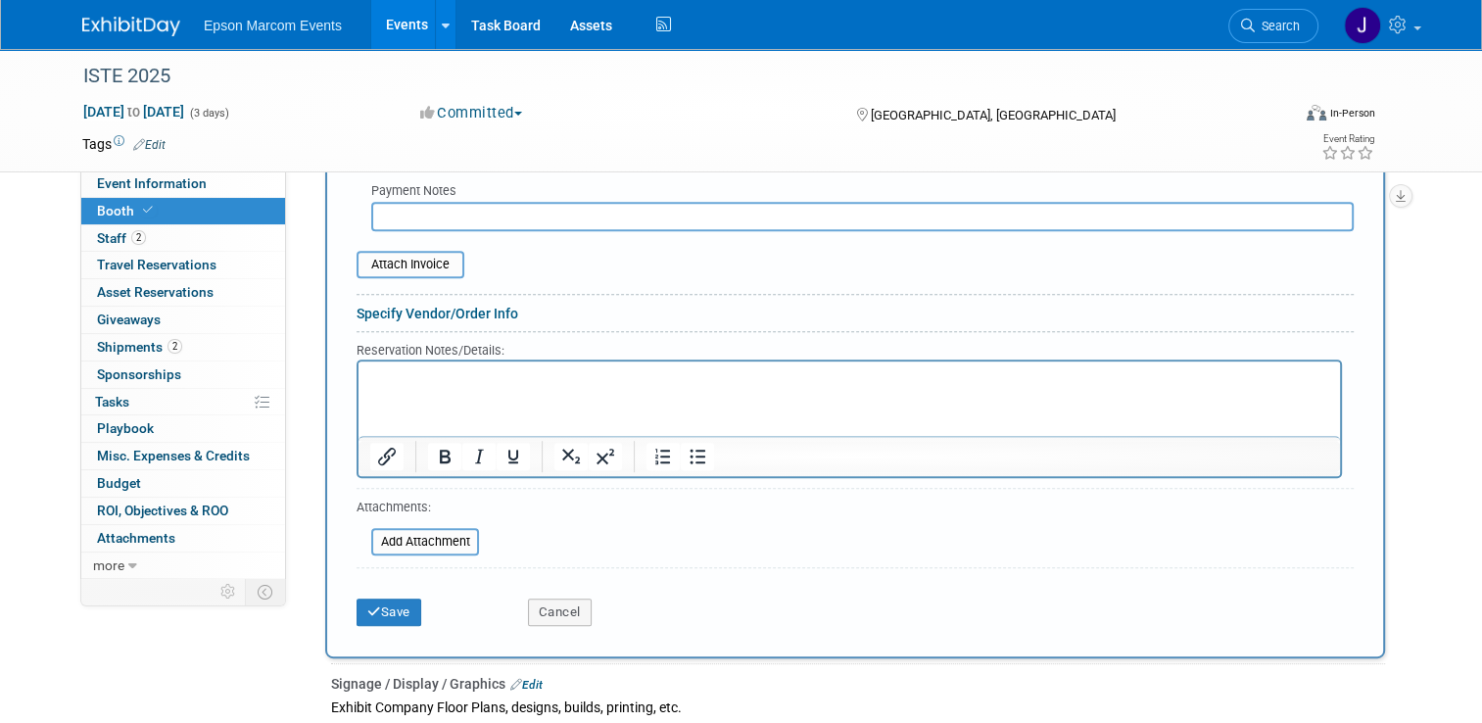
scroll to position [767, 0]
click at [375, 599] on button "Save" at bounding box center [389, 610] width 65 height 27
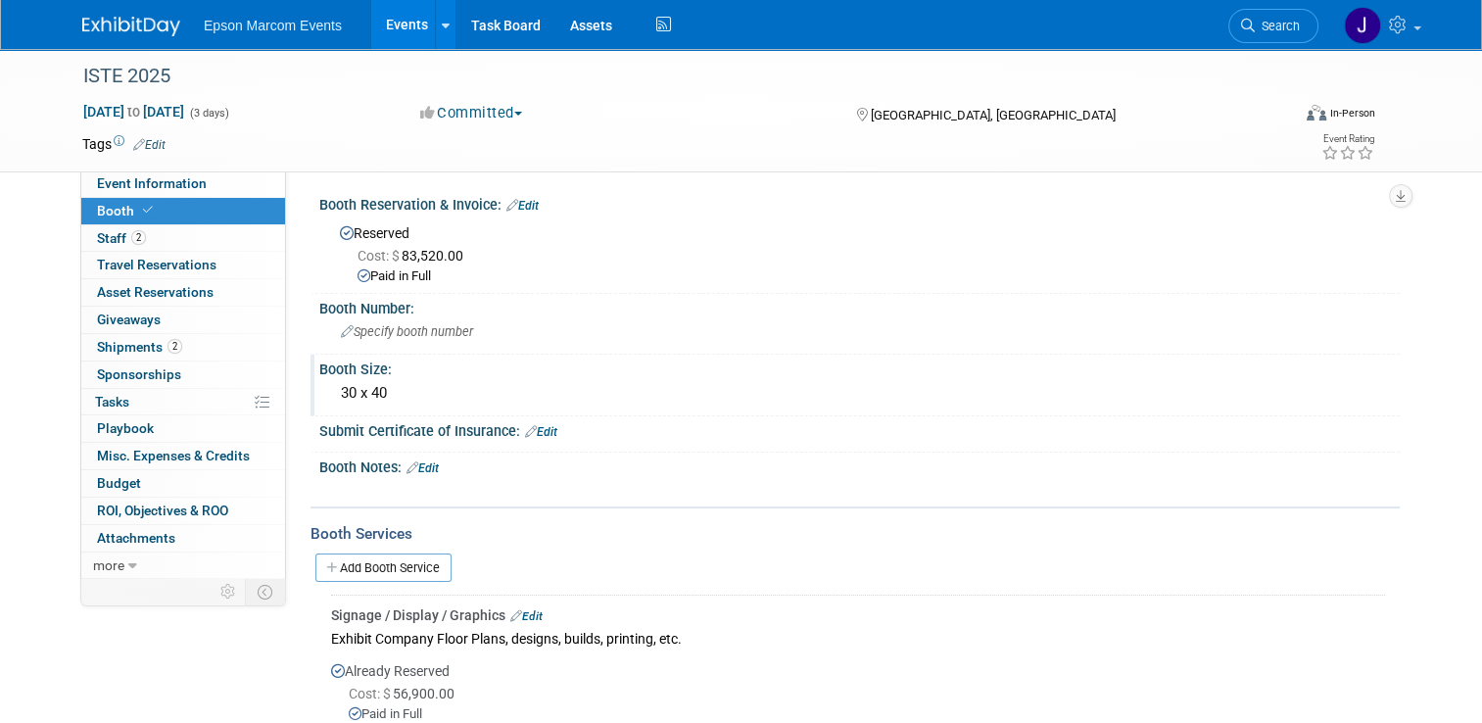
scroll to position [0, 0]
click at [398, 570] on link "Add Booth Service" at bounding box center [383, 569] width 136 height 28
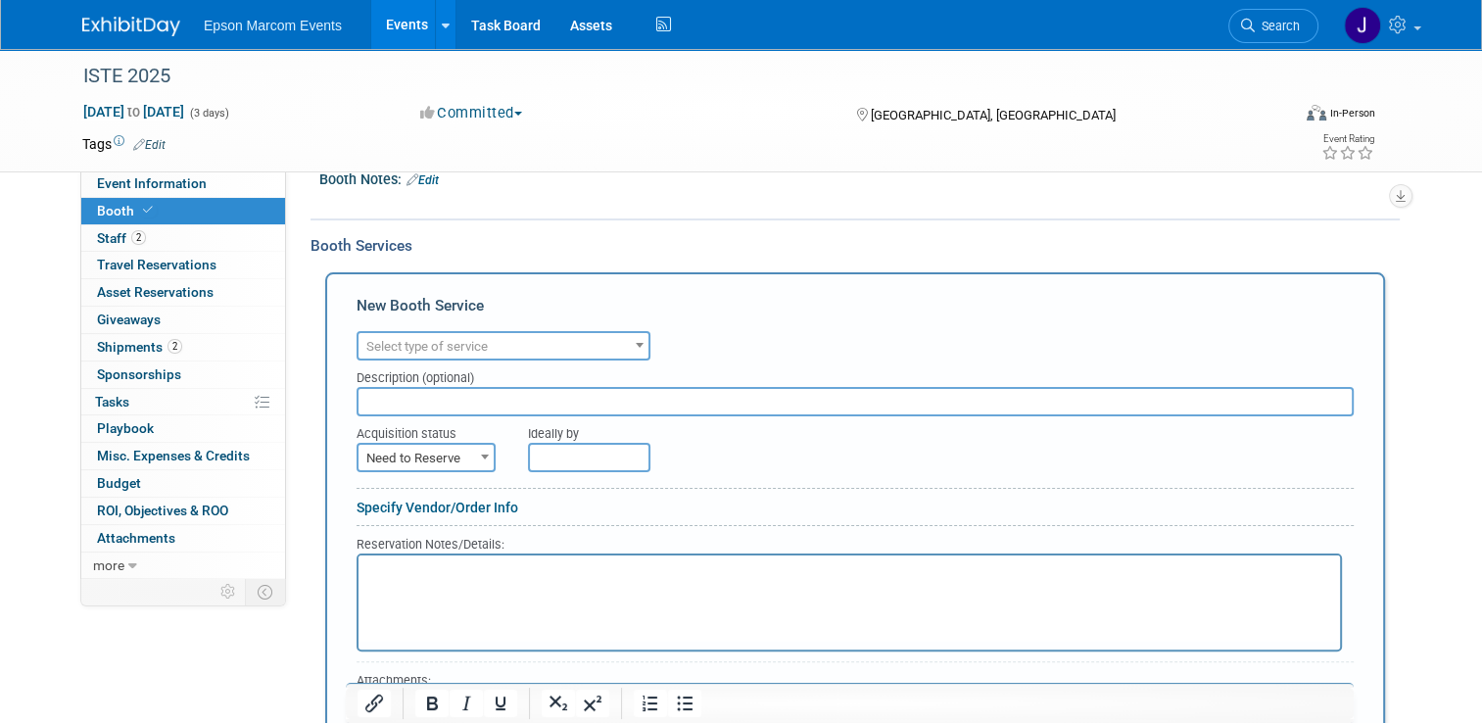
scroll to position [294, 0]
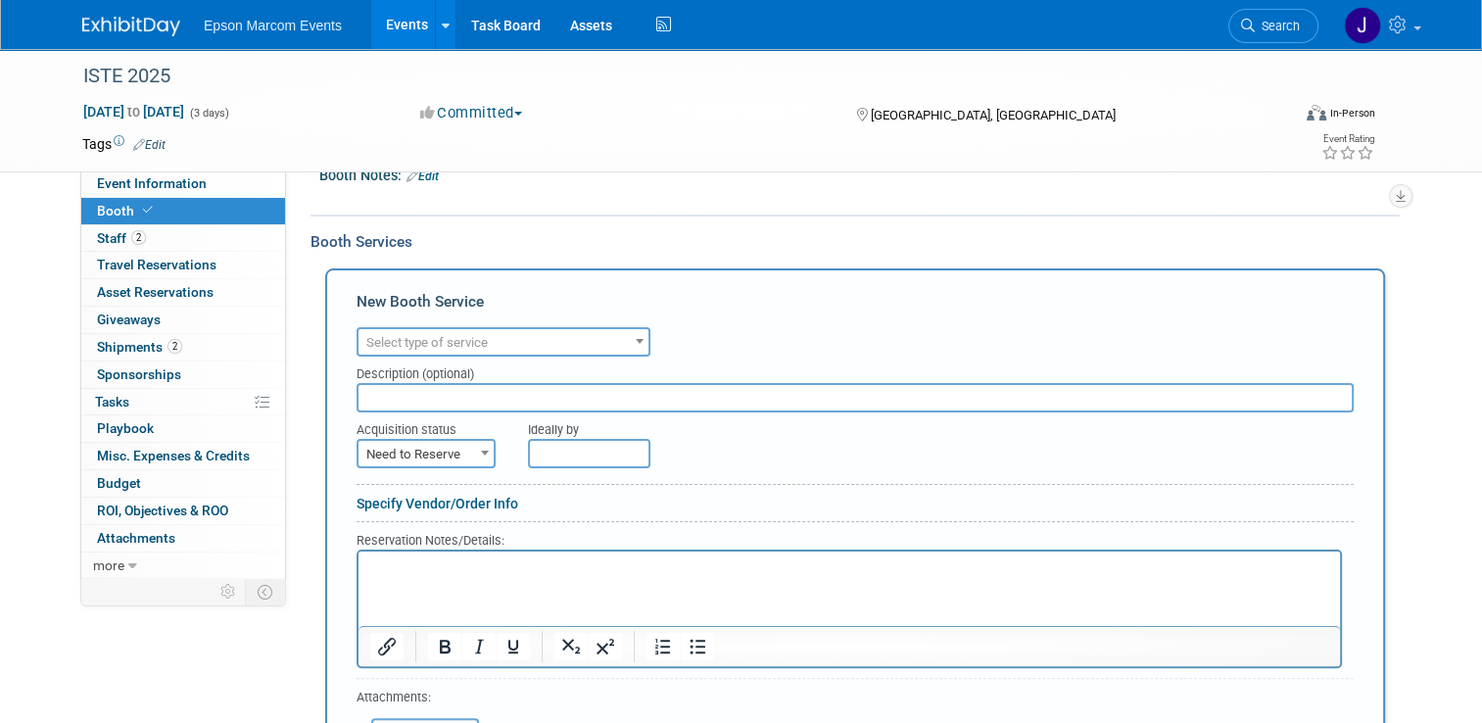
click at [518, 347] on span "Select type of service" at bounding box center [504, 342] width 290 height 27
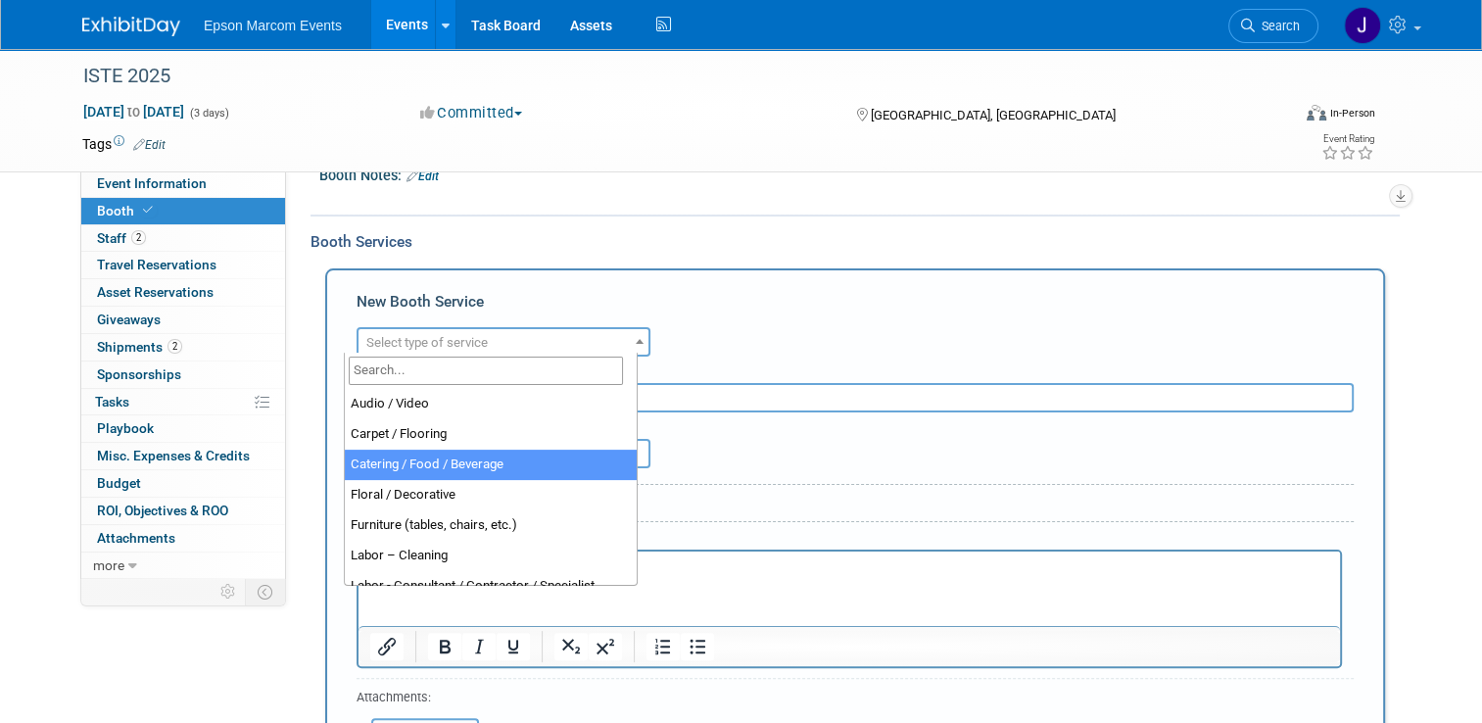
scroll to position [98, 0]
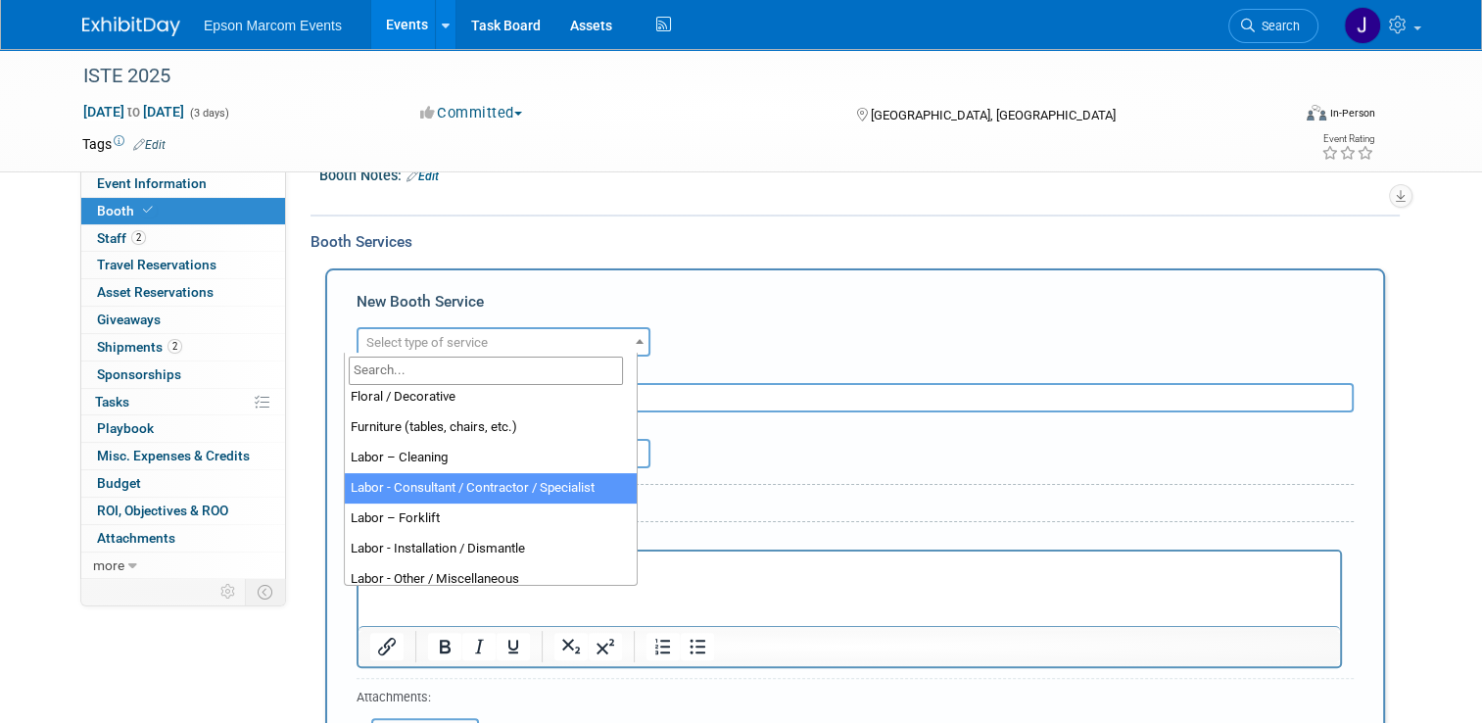
select select "12"
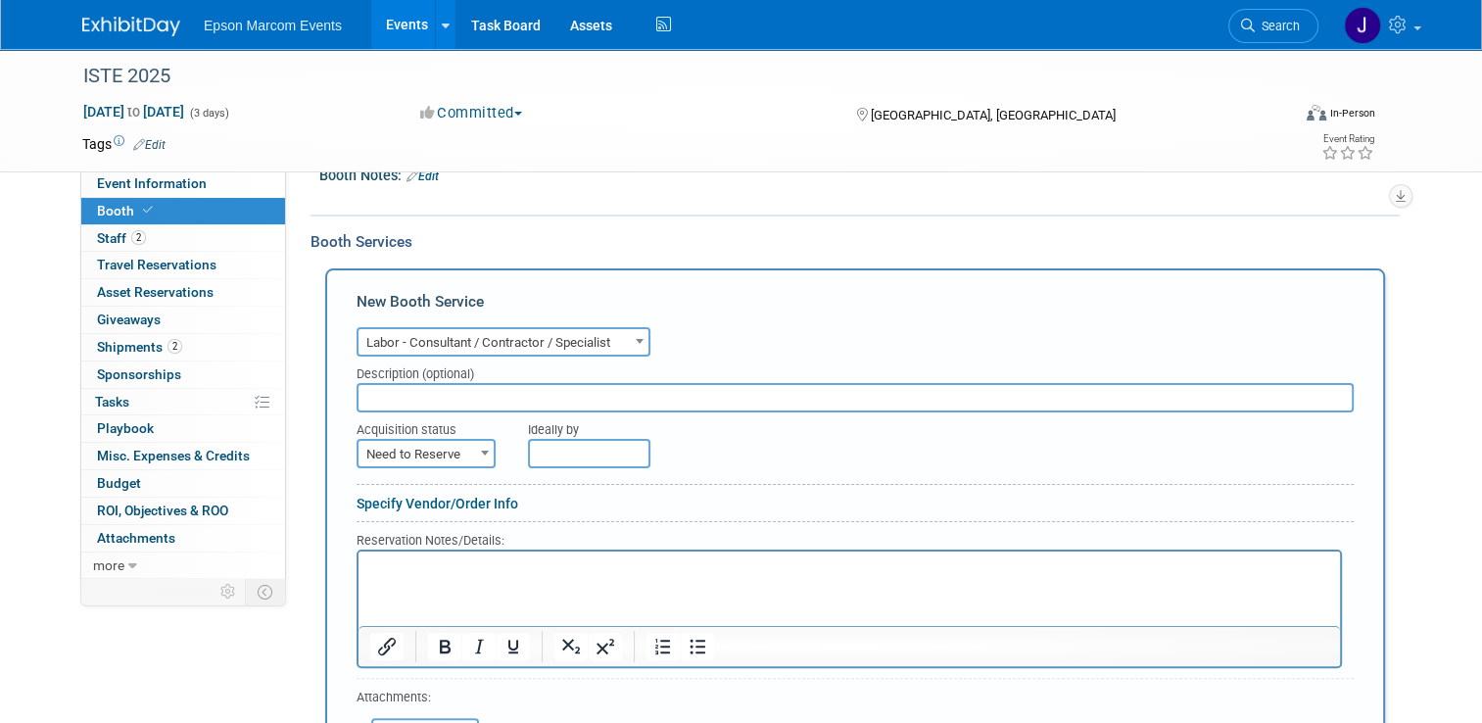
click at [480, 395] on input "text" at bounding box center [855, 397] width 997 height 29
type input "Expo 3 Booth Build"
click at [430, 445] on span "Need to Reserve" at bounding box center [426, 454] width 135 height 27
select select "2"
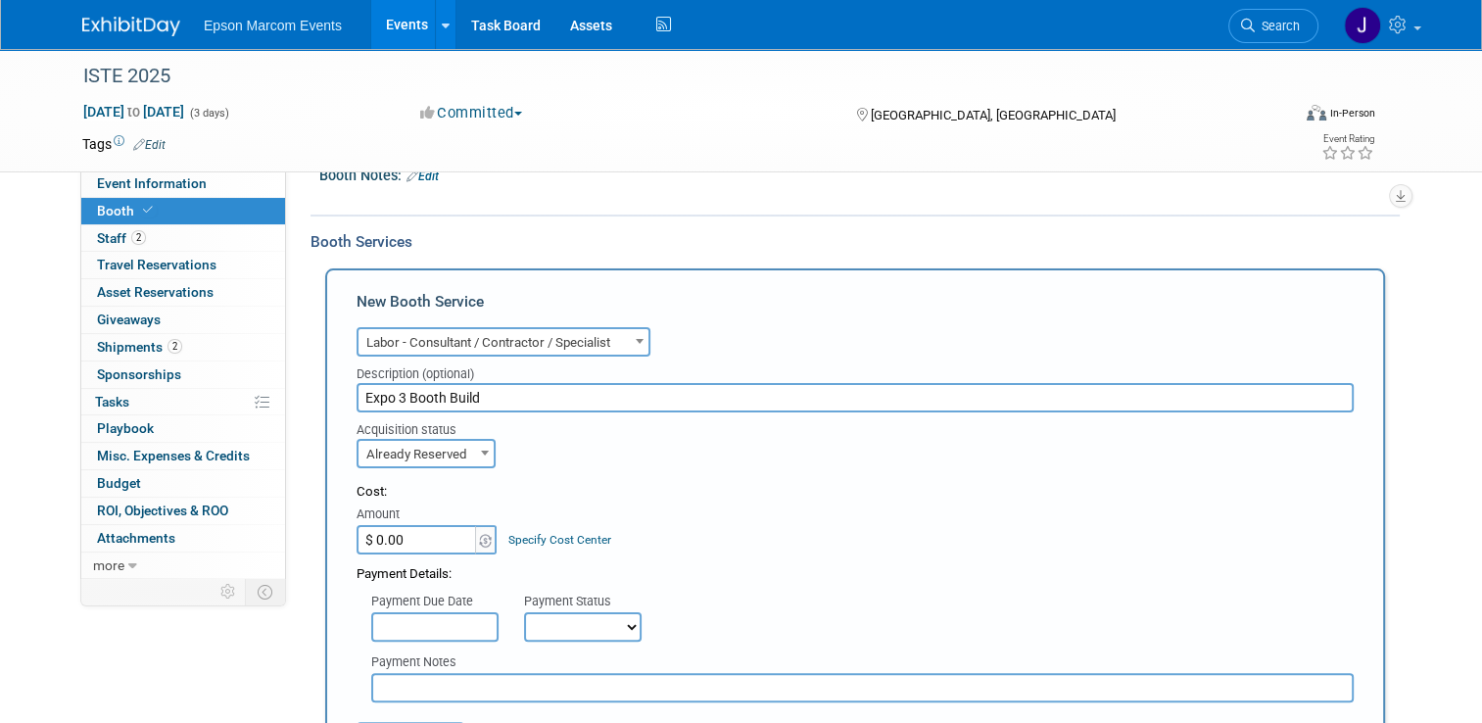
click at [407, 539] on input "$ 0.00" at bounding box center [418, 539] width 122 height 29
type input "$ 32,272.16"
click at [578, 622] on select "Not Paid Yet Partially Paid Paid in Full" at bounding box center [583, 626] width 118 height 29
select select "1"
click at [524, 612] on select "Not Paid Yet Partially Paid Paid in Full" at bounding box center [583, 626] width 118 height 29
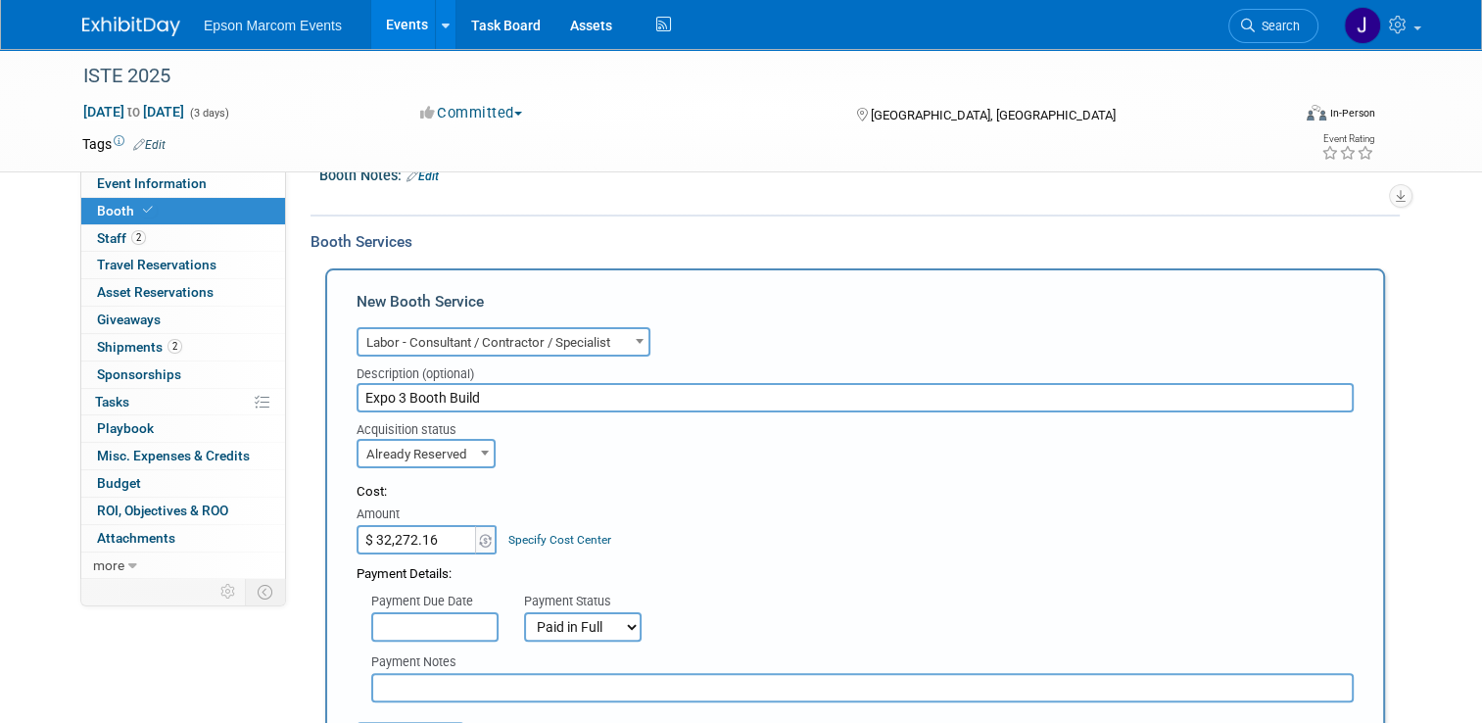
scroll to position [392, 0]
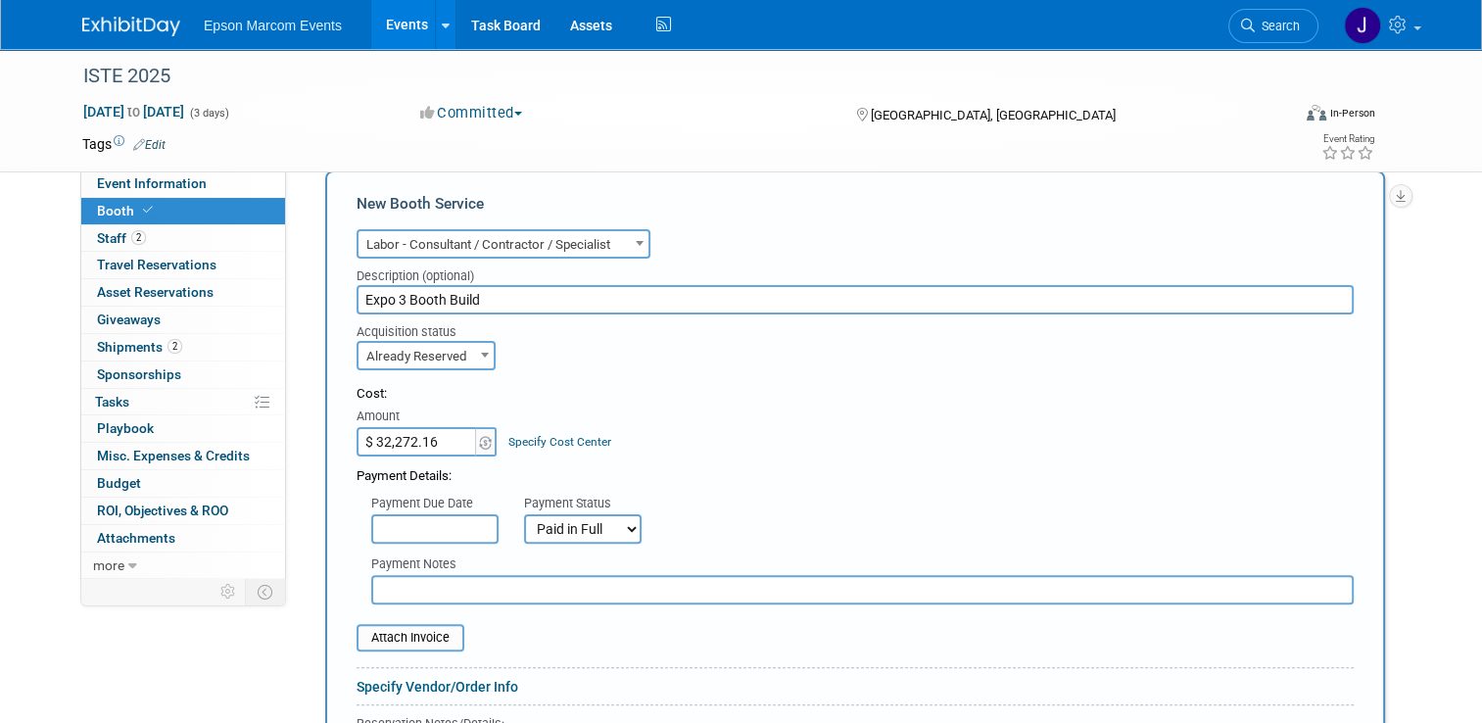
click at [528, 581] on input "text" at bounding box center [862, 589] width 983 height 29
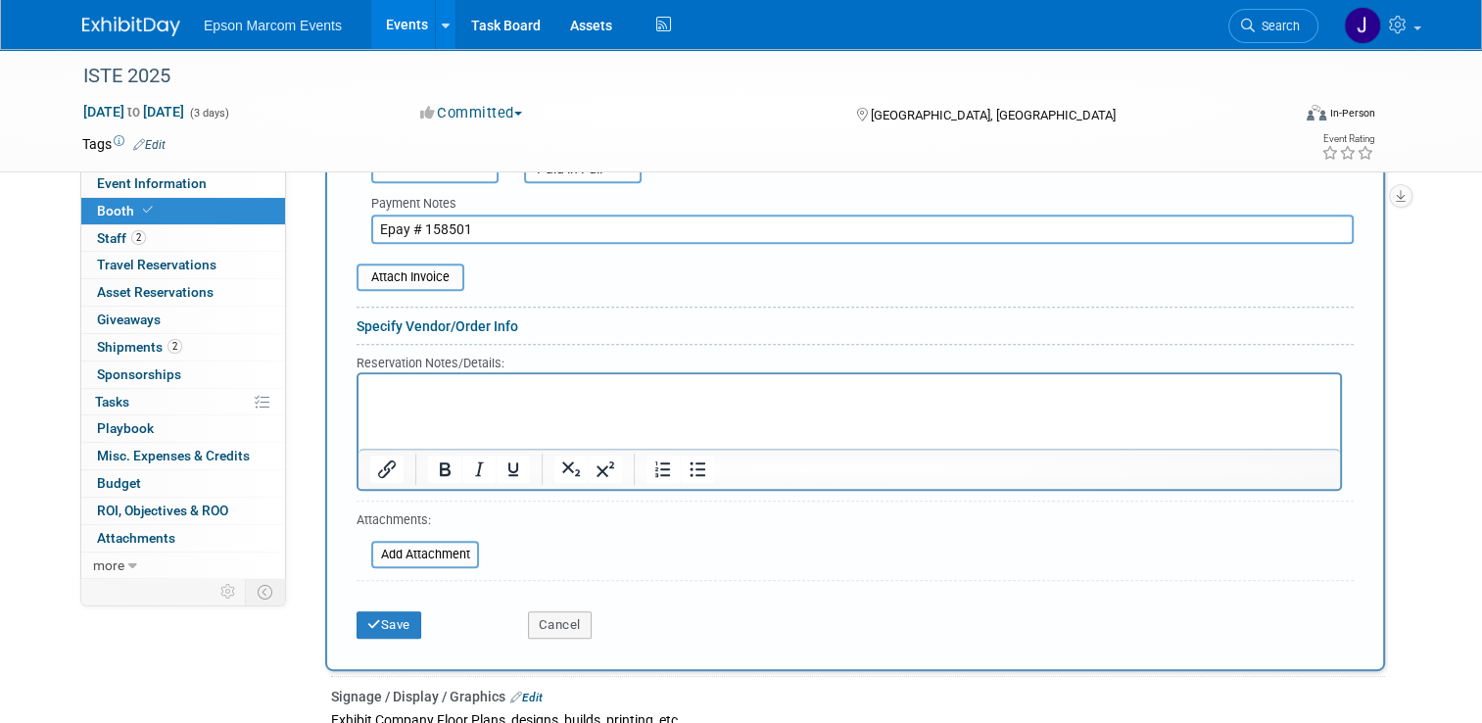
scroll to position [784, 0]
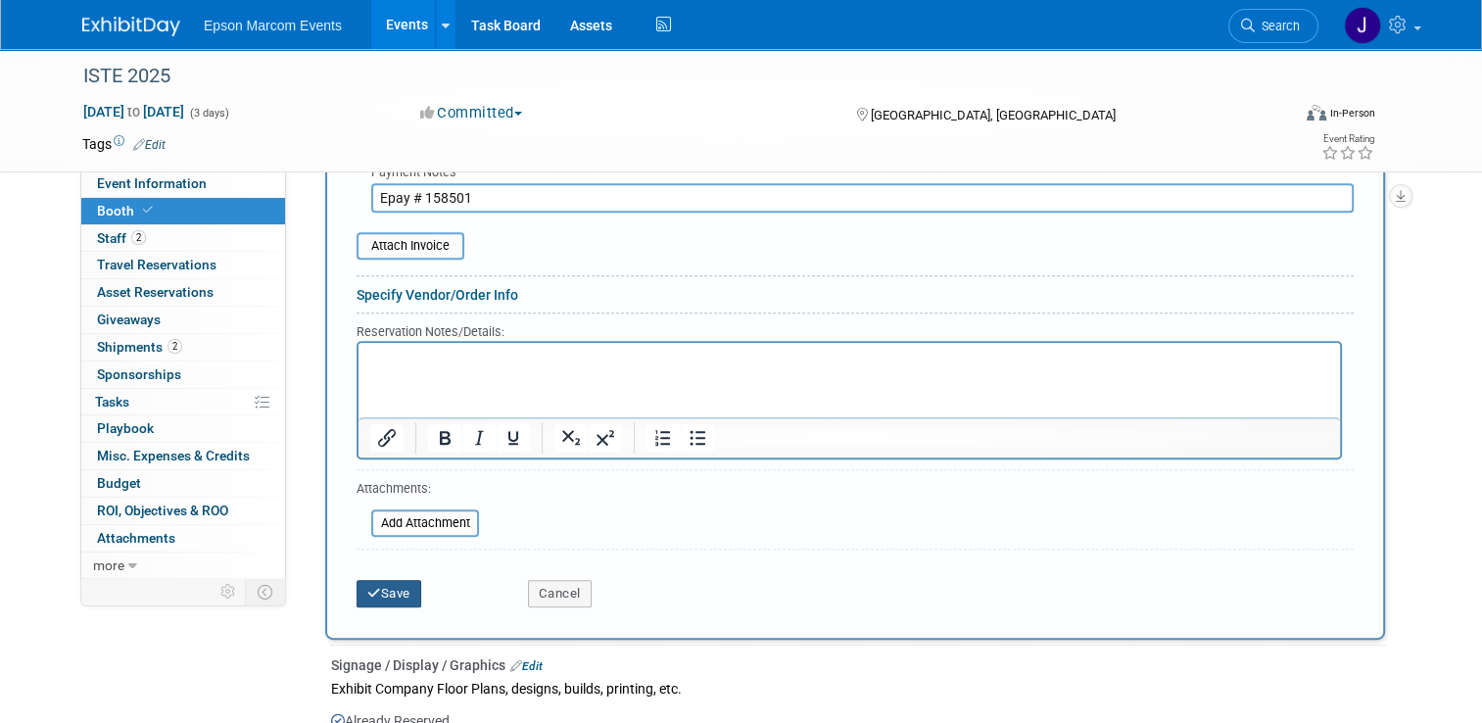
type input "Epay # 158501"
click at [401, 590] on button "Save" at bounding box center [389, 593] width 65 height 27
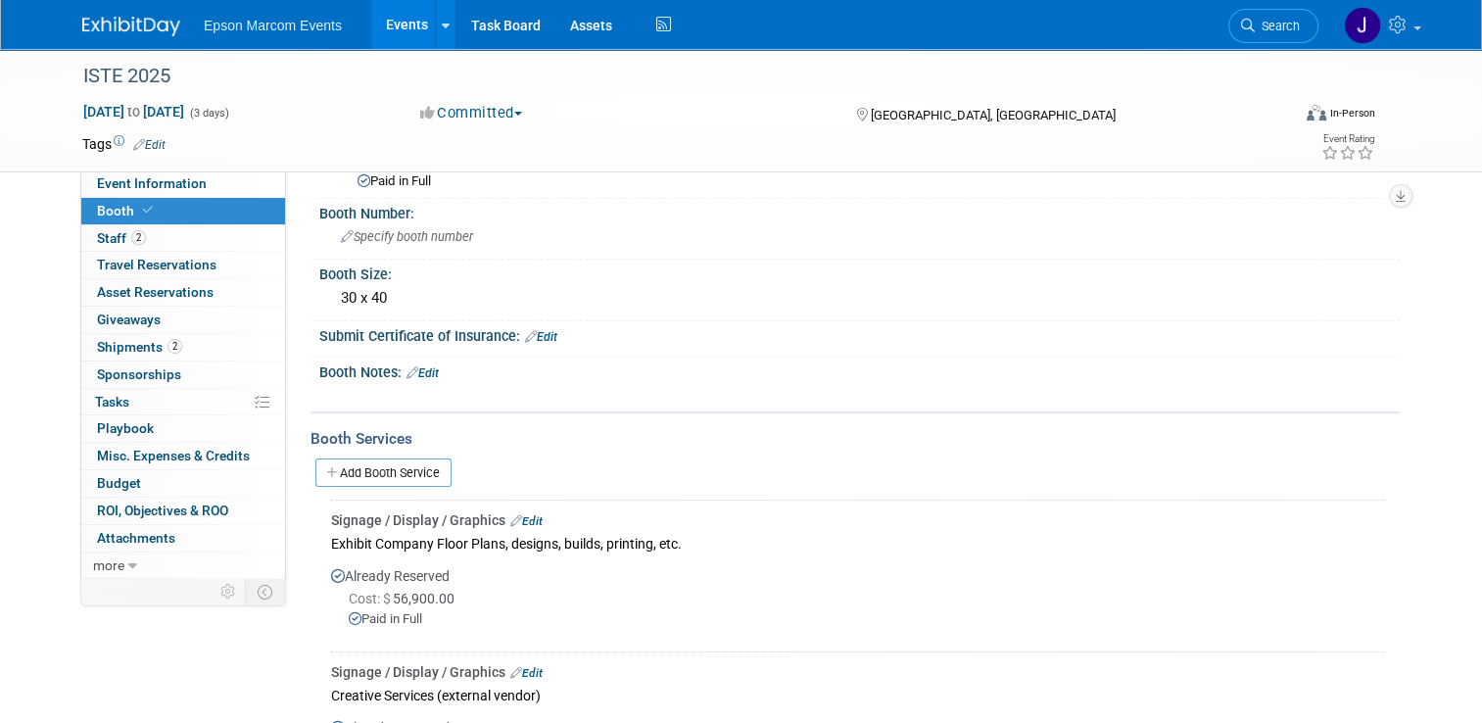
scroll to position [94, 0]
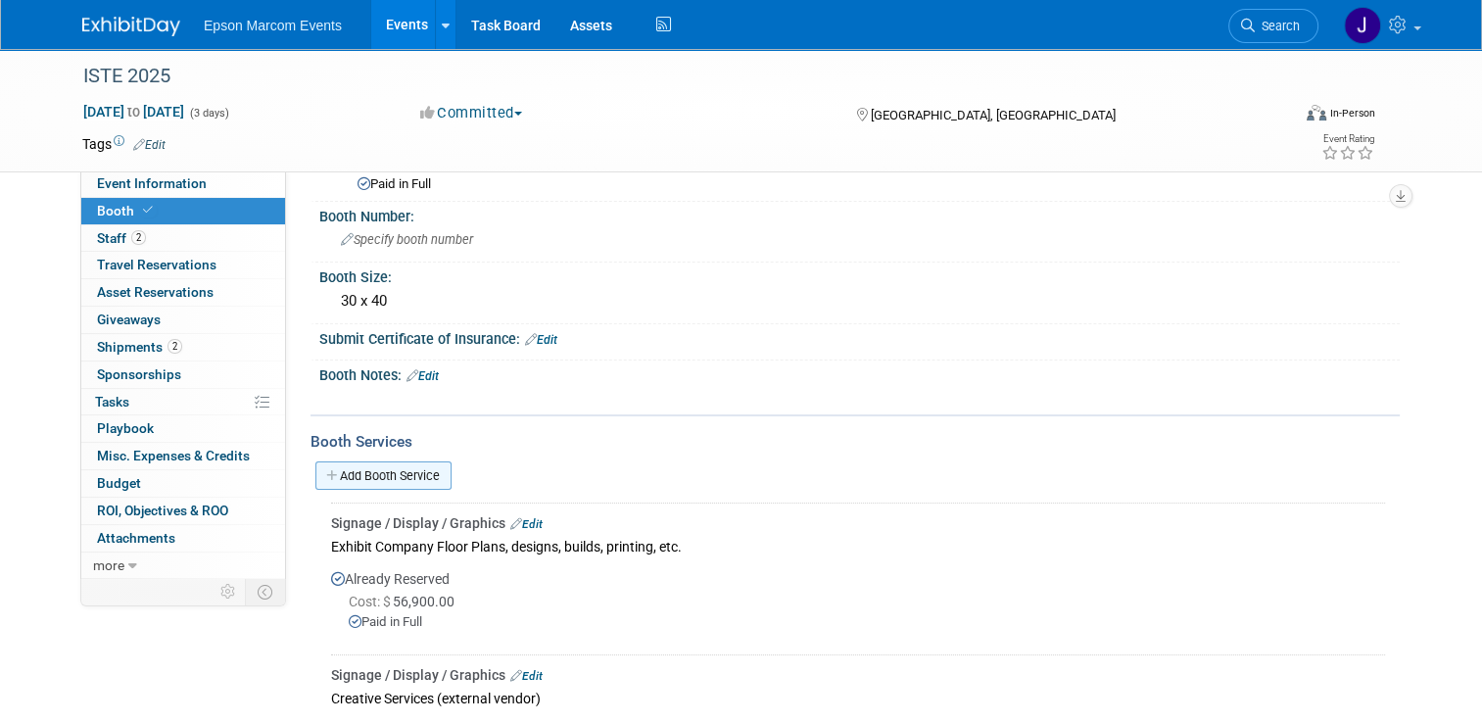
click at [371, 471] on link "Add Booth Service" at bounding box center [383, 475] width 136 height 28
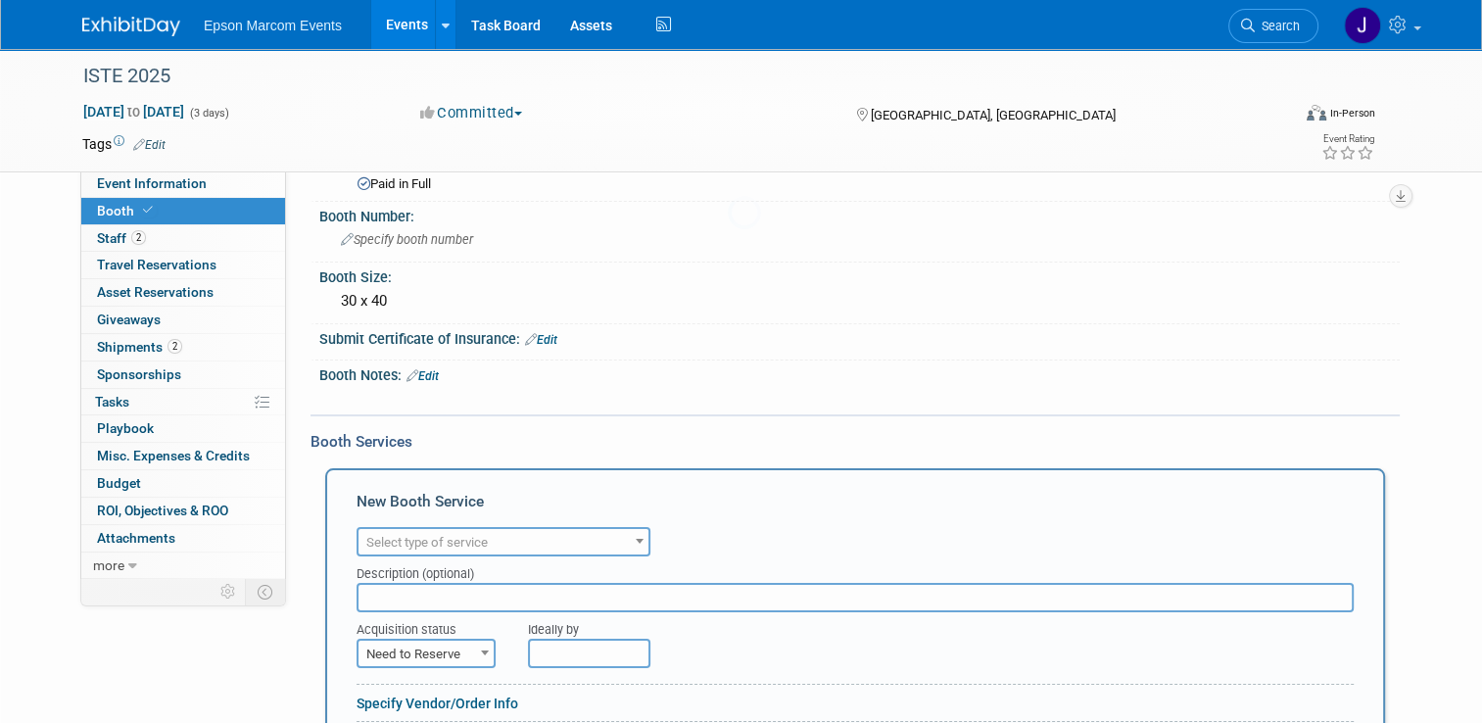
scroll to position [0, 0]
click at [454, 538] on span "Select type of service" at bounding box center [426, 542] width 121 height 15
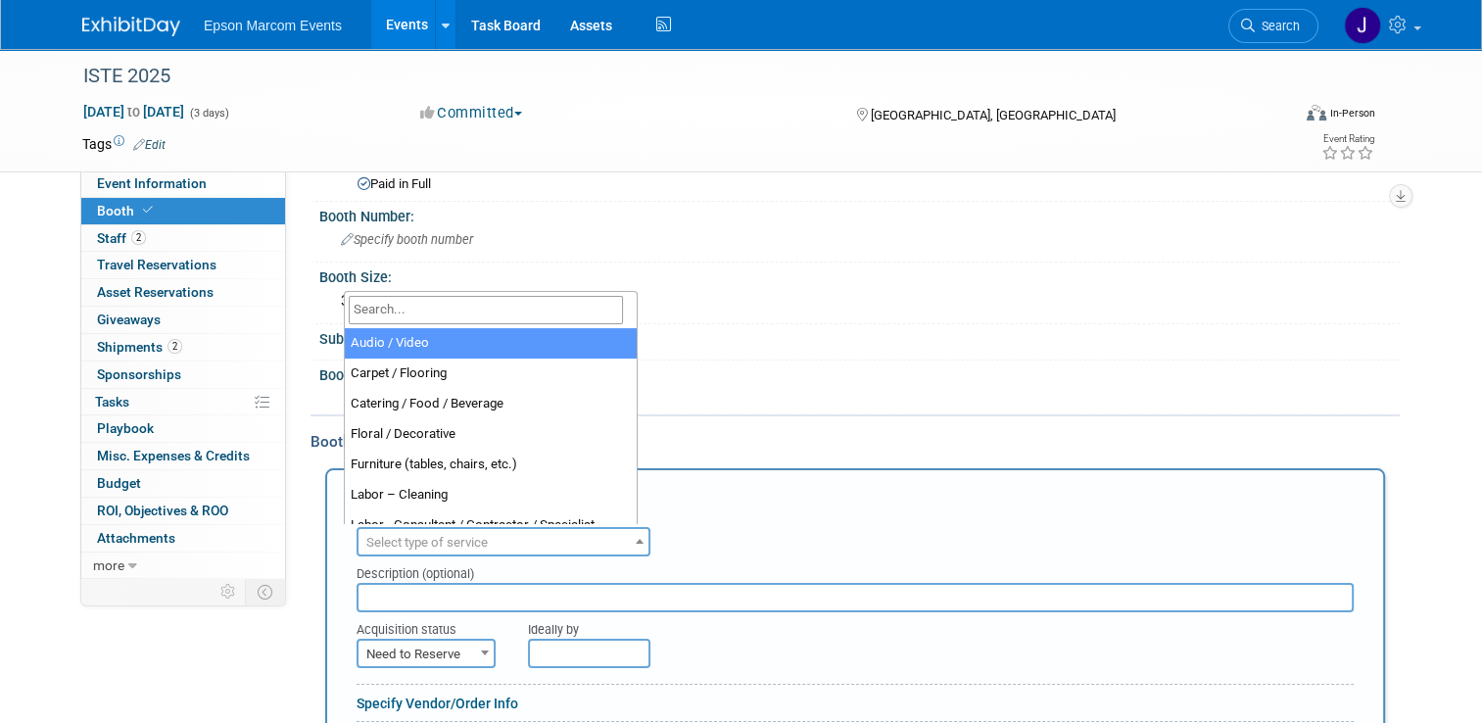
select select "2"
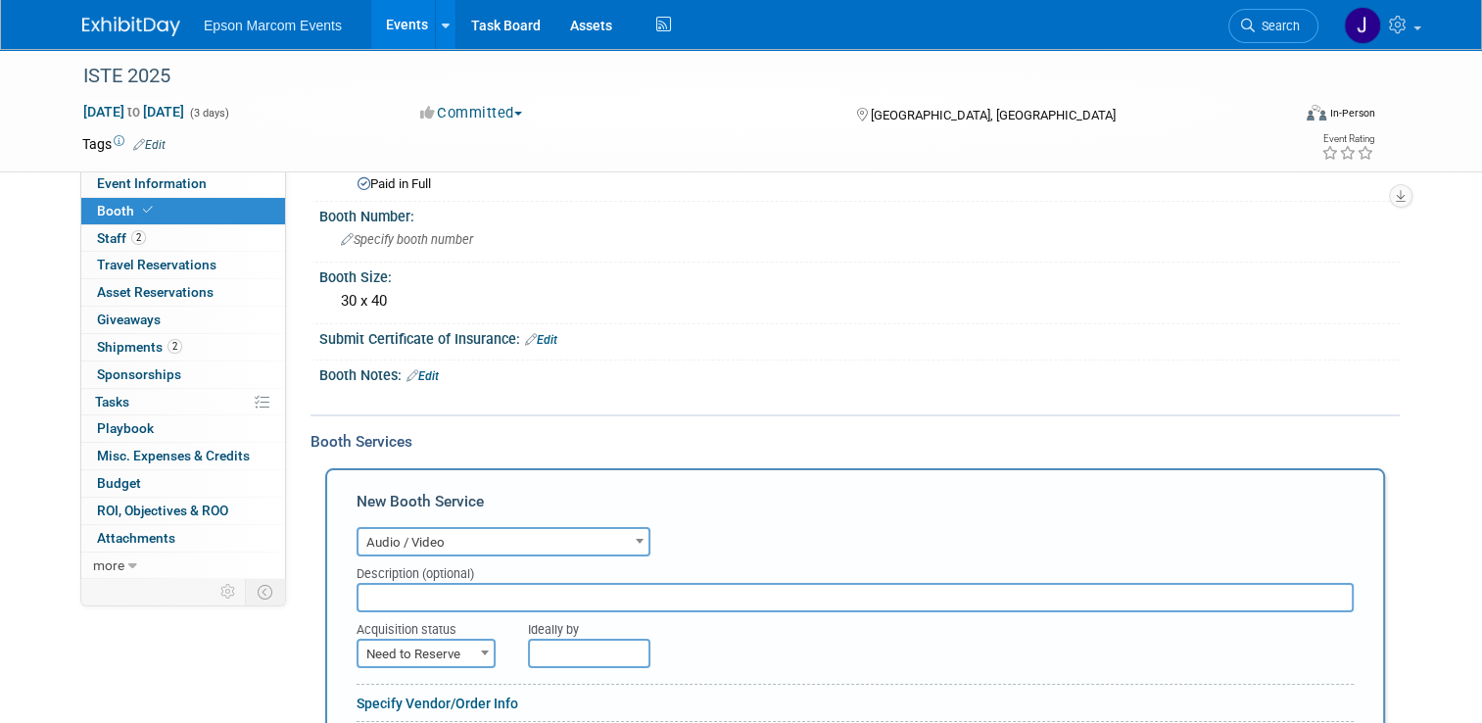
click at [409, 603] on input "text" at bounding box center [855, 597] width 997 height 29
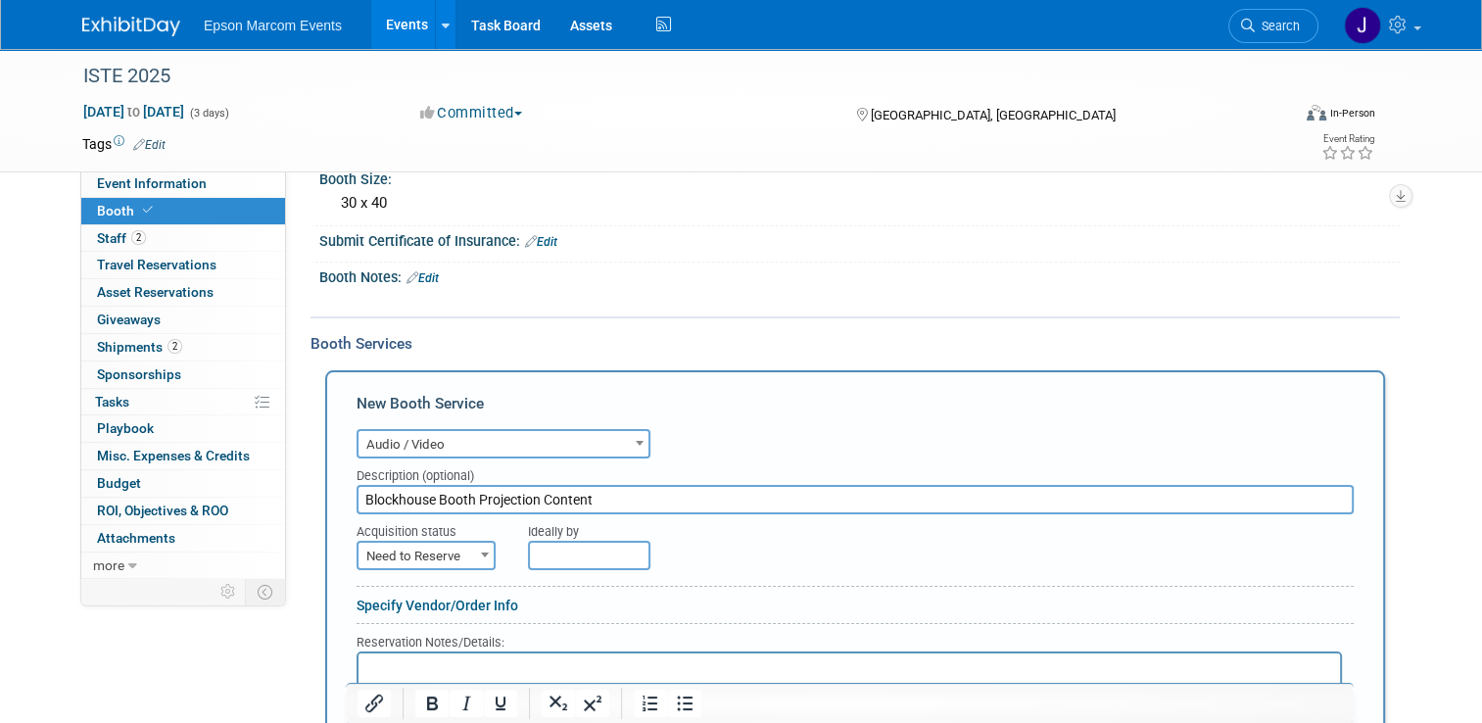
type input "Blockhouse Booth Projection Content"
click at [427, 544] on span "Need to Reserve" at bounding box center [426, 556] width 135 height 27
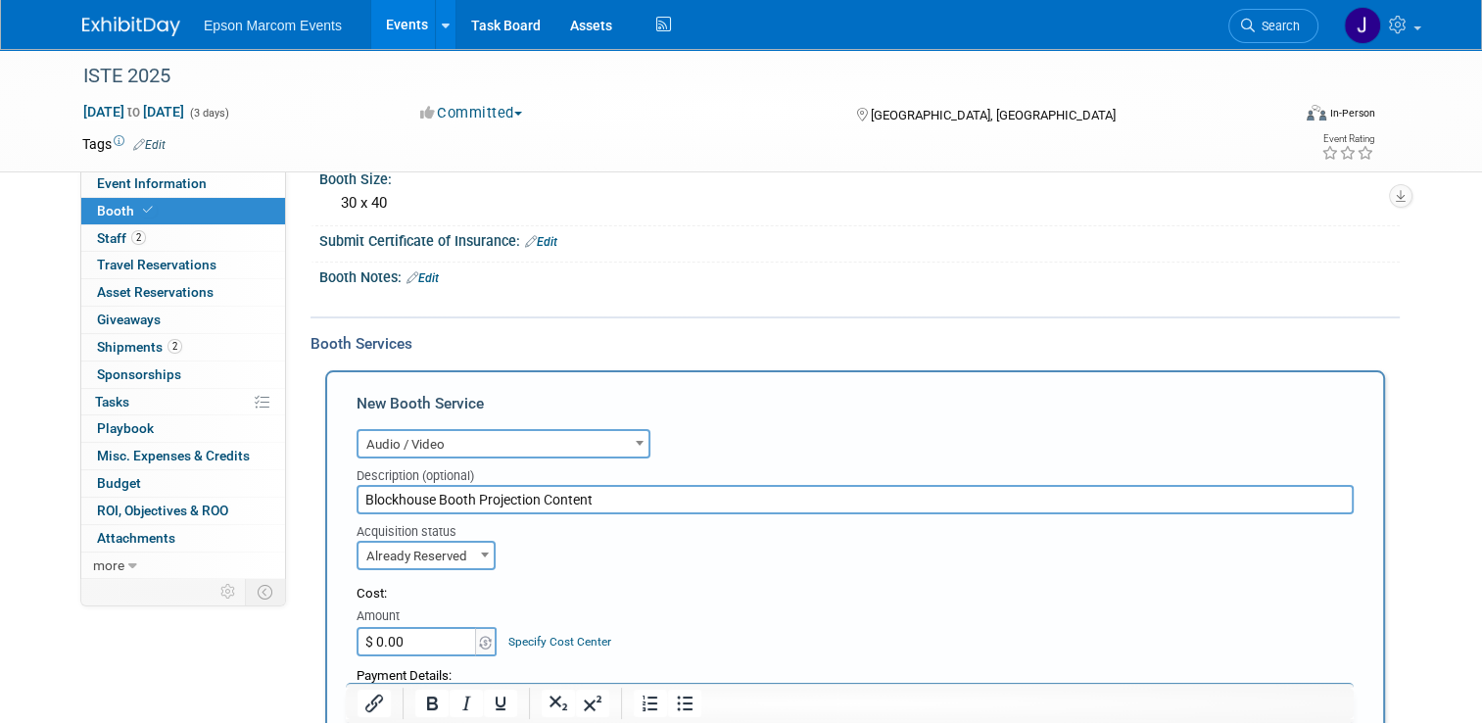
select select "2"
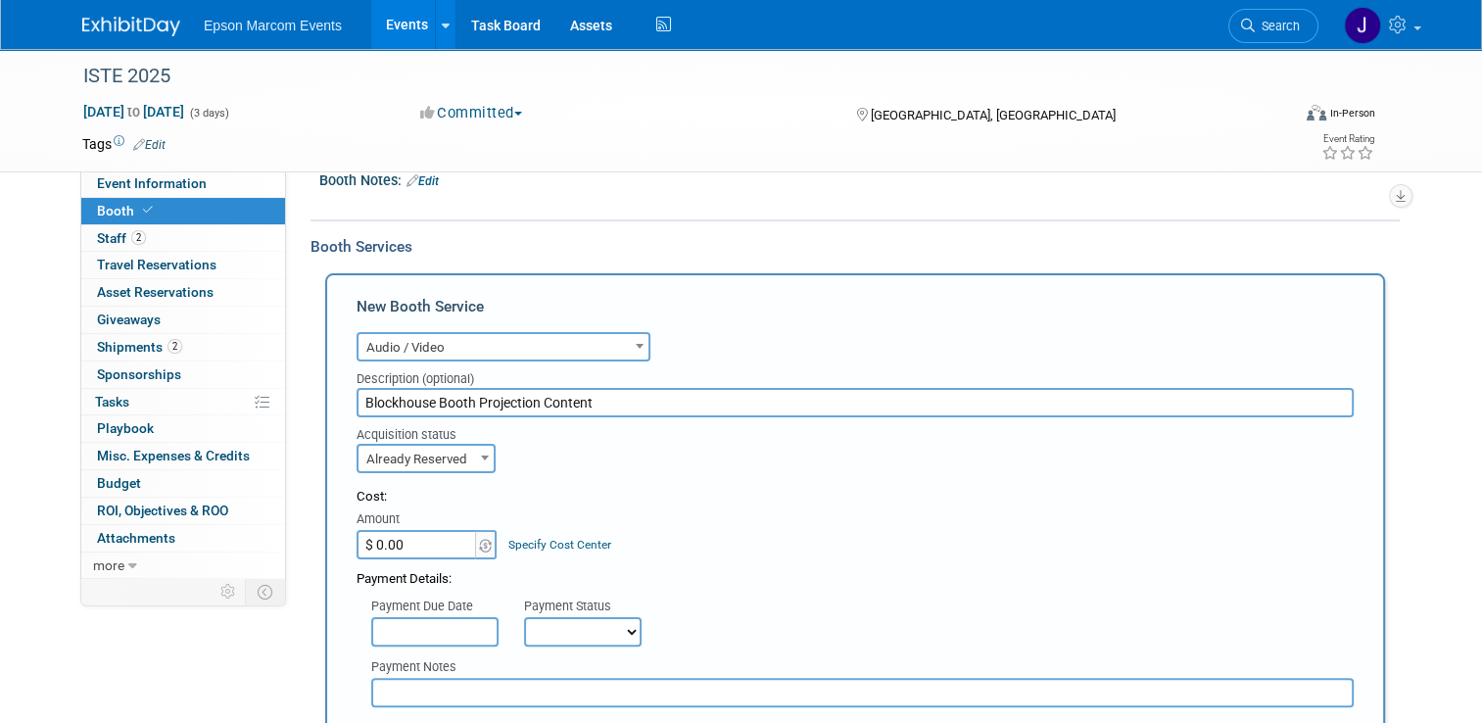
scroll to position [290, 0]
click at [414, 532] on input "$ 0.00" at bounding box center [418, 543] width 122 height 29
type input "$ 8,575.00"
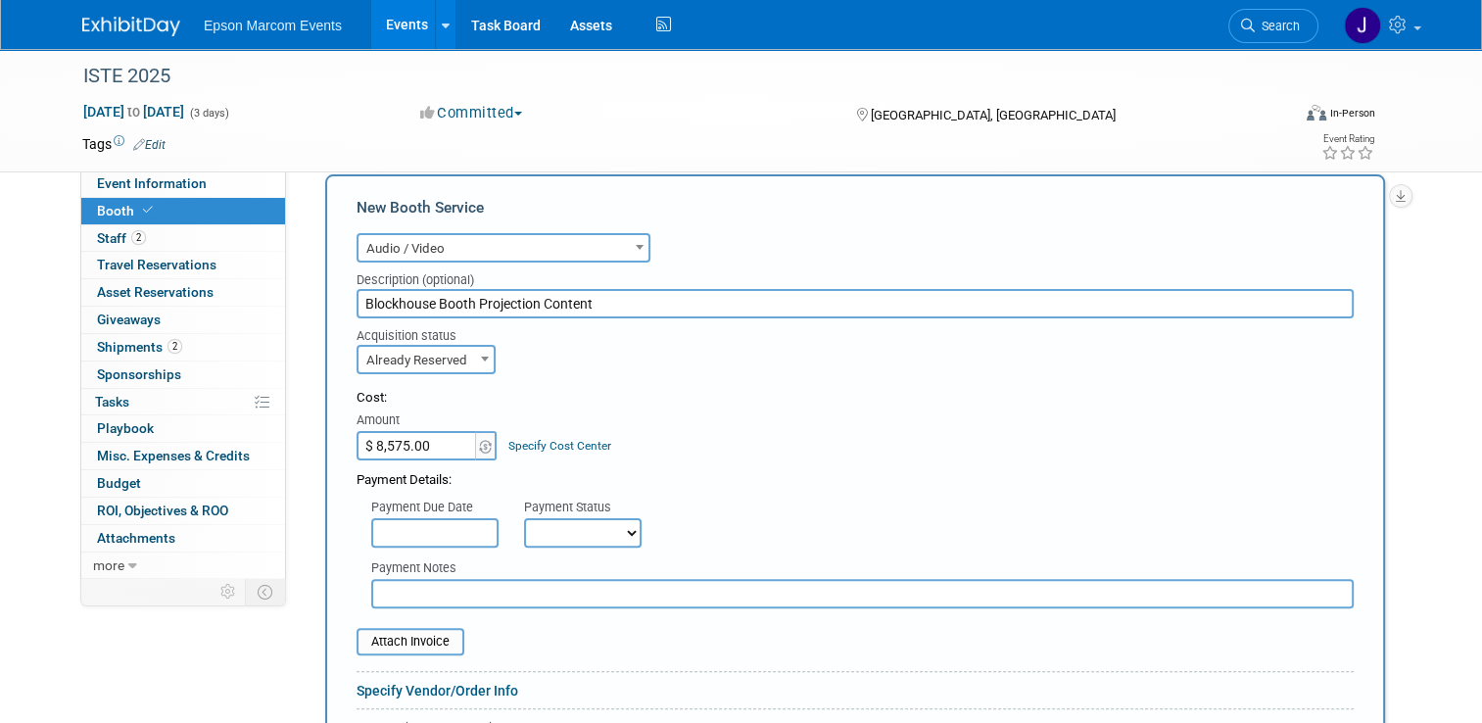
click at [545, 530] on select "Not Paid Yet Partially Paid Paid in Full" at bounding box center [583, 532] width 118 height 29
select select "1"
click at [524, 518] on select "Not Paid Yet Partially Paid Paid in Full" at bounding box center [583, 532] width 118 height 29
click at [490, 587] on input "text" at bounding box center [862, 593] width 983 height 29
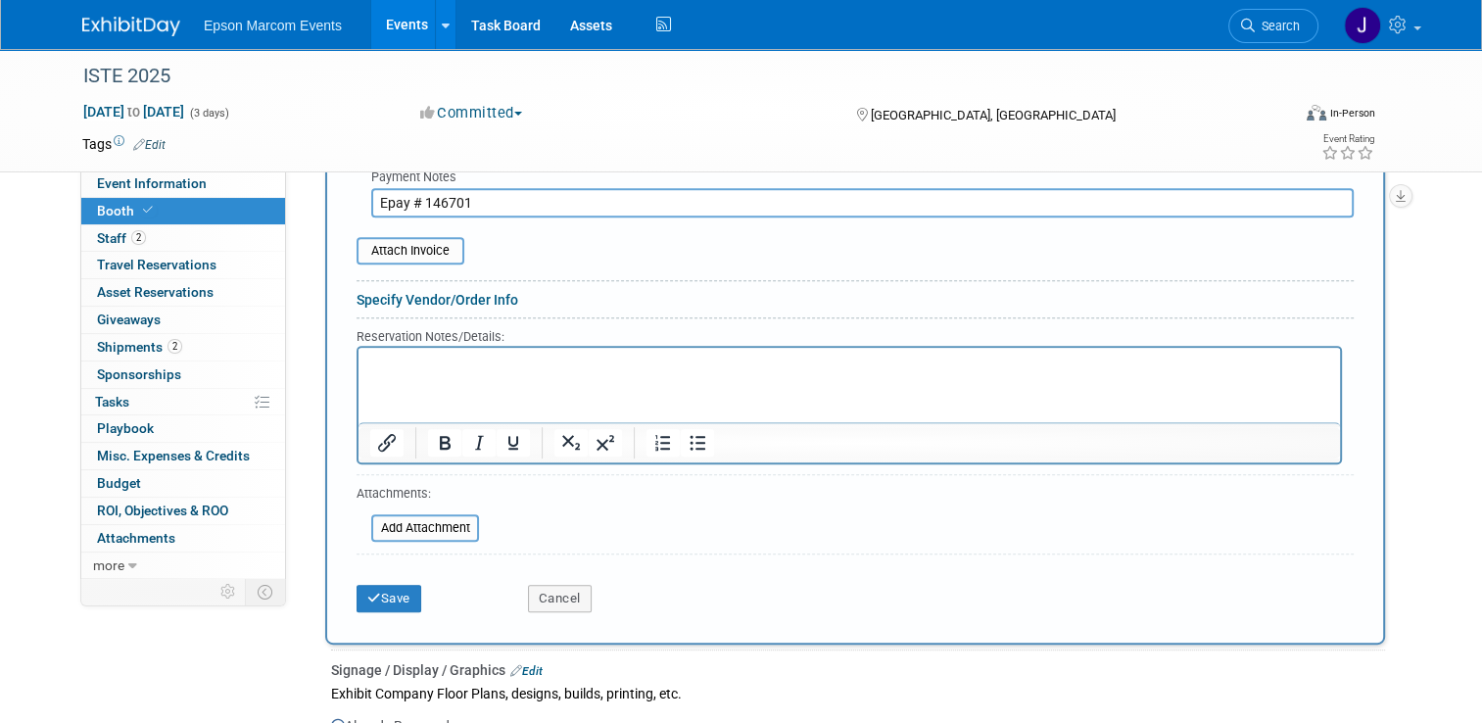
scroll to position [780, 0]
type input "Epay # 146701"
click at [370, 587] on button "Save" at bounding box center [389, 597] width 65 height 27
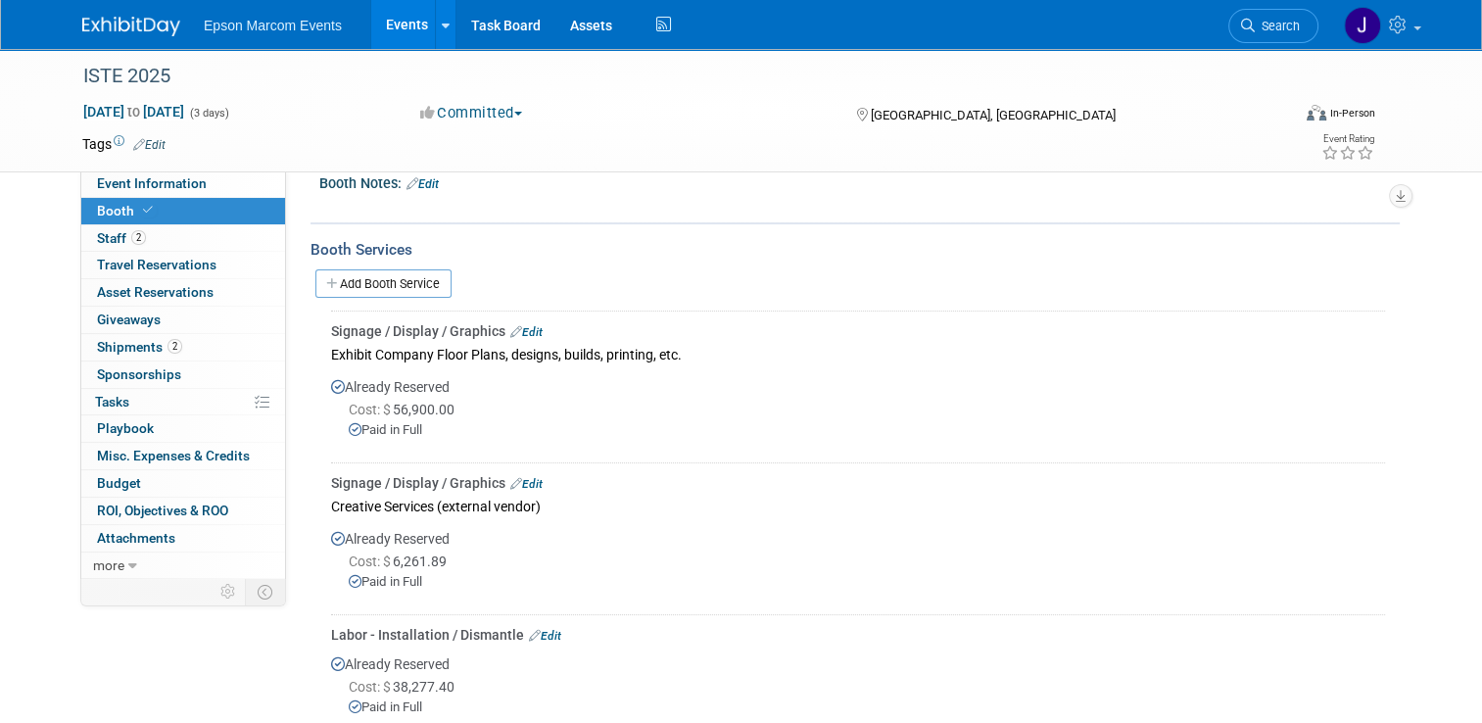
scroll to position [266, 0]
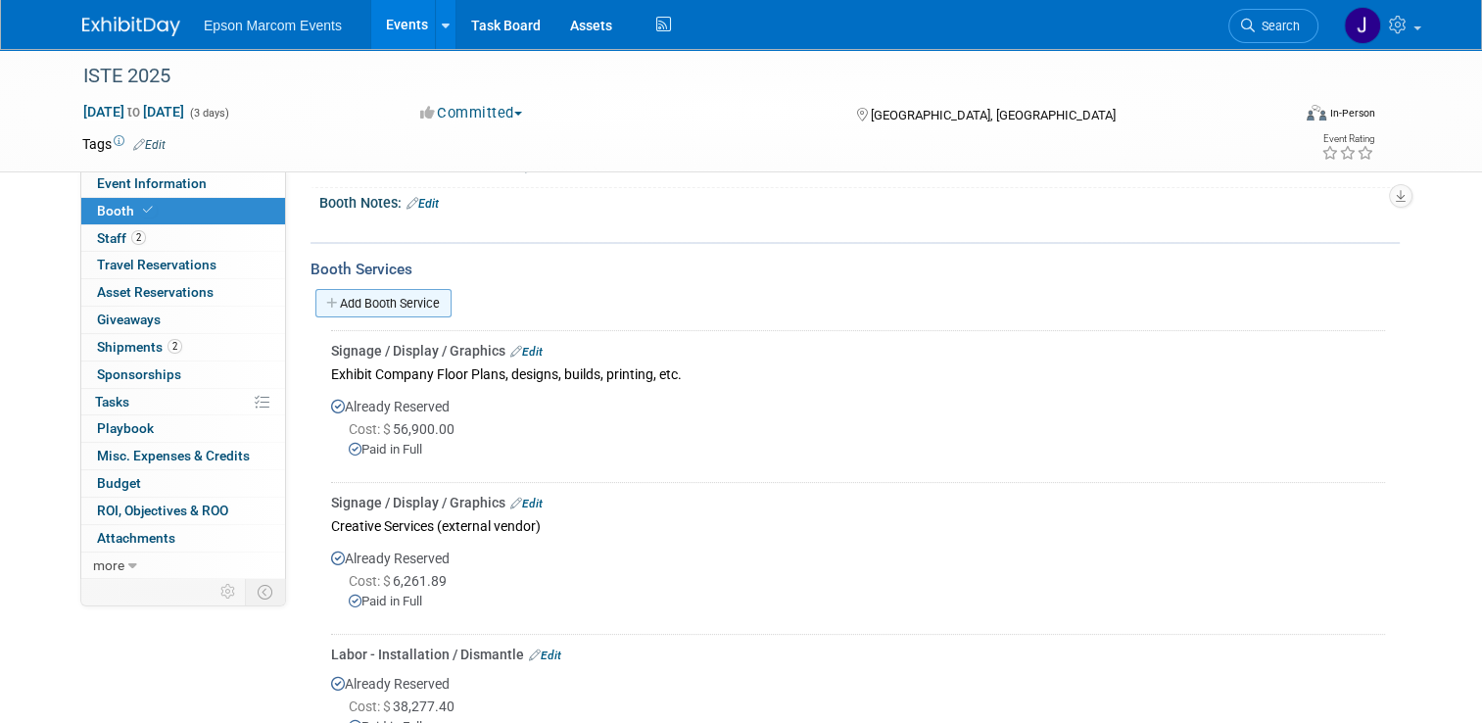
click at [401, 300] on link "Add Booth Service" at bounding box center [383, 303] width 136 height 28
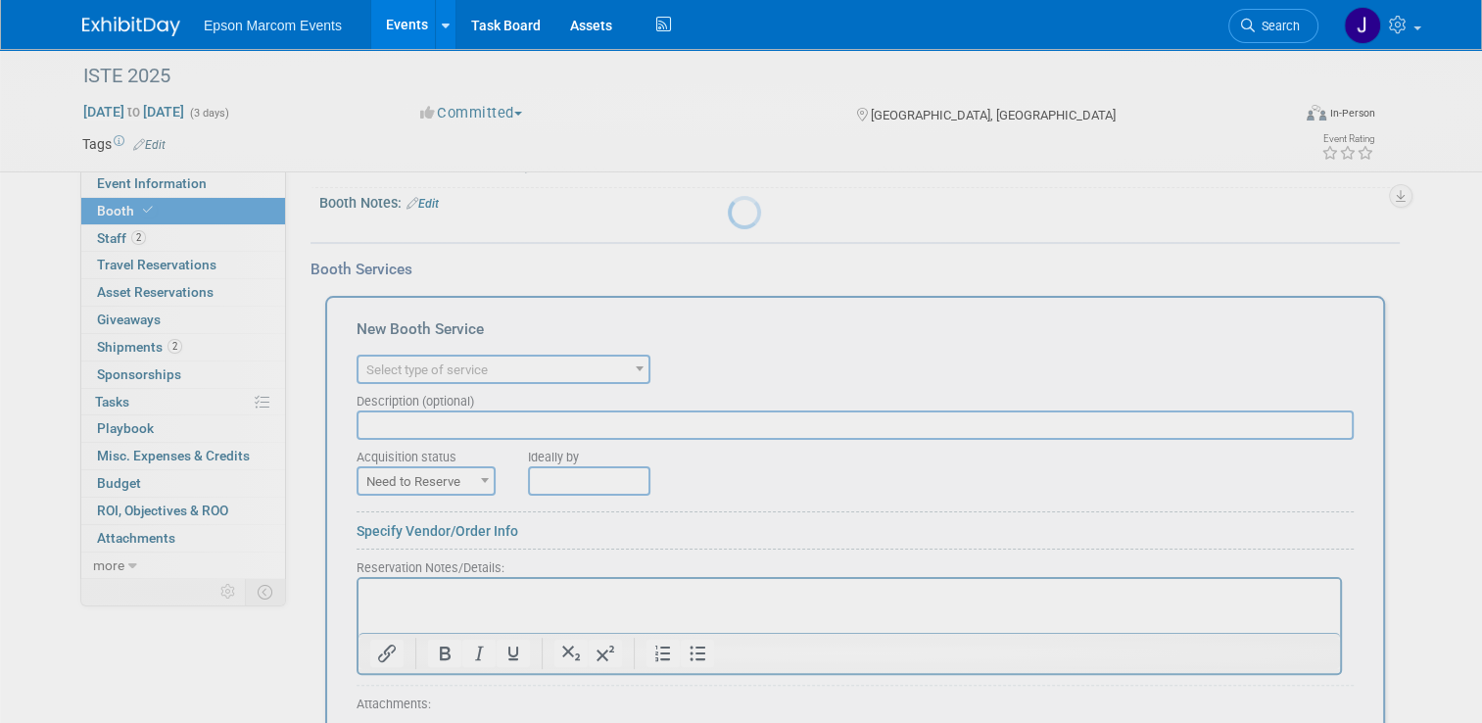
scroll to position [0, 0]
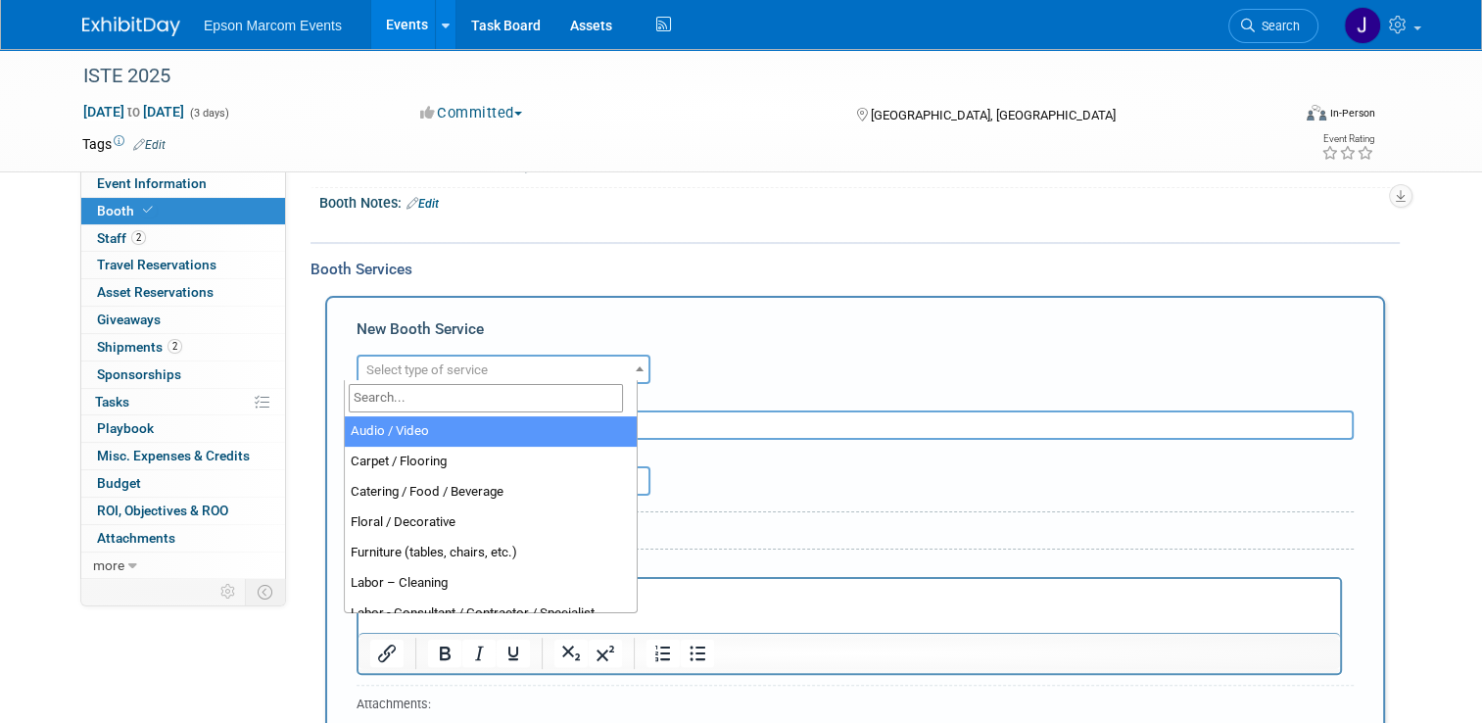
click at [490, 364] on span "Select type of service" at bounding box center [504, 370] width 290 height 27
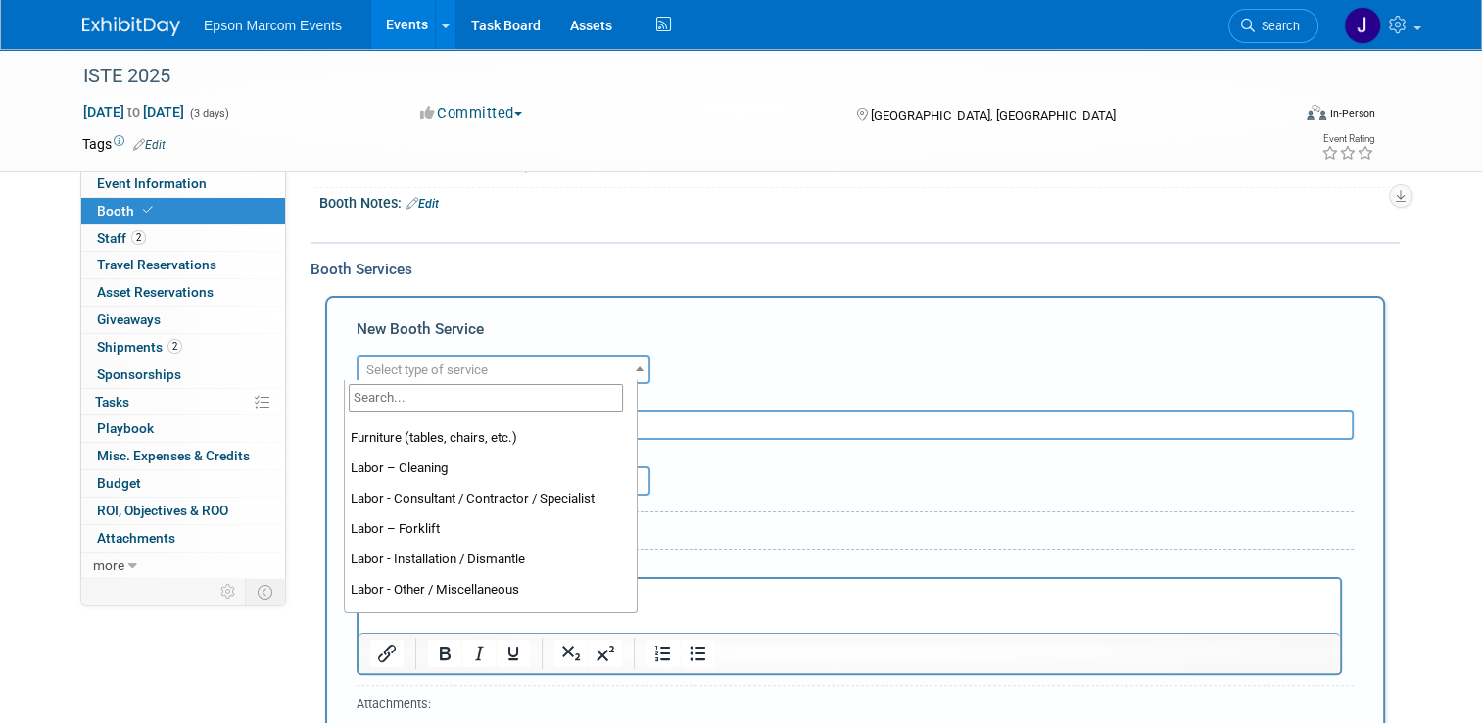
scroll to position [133, 0]
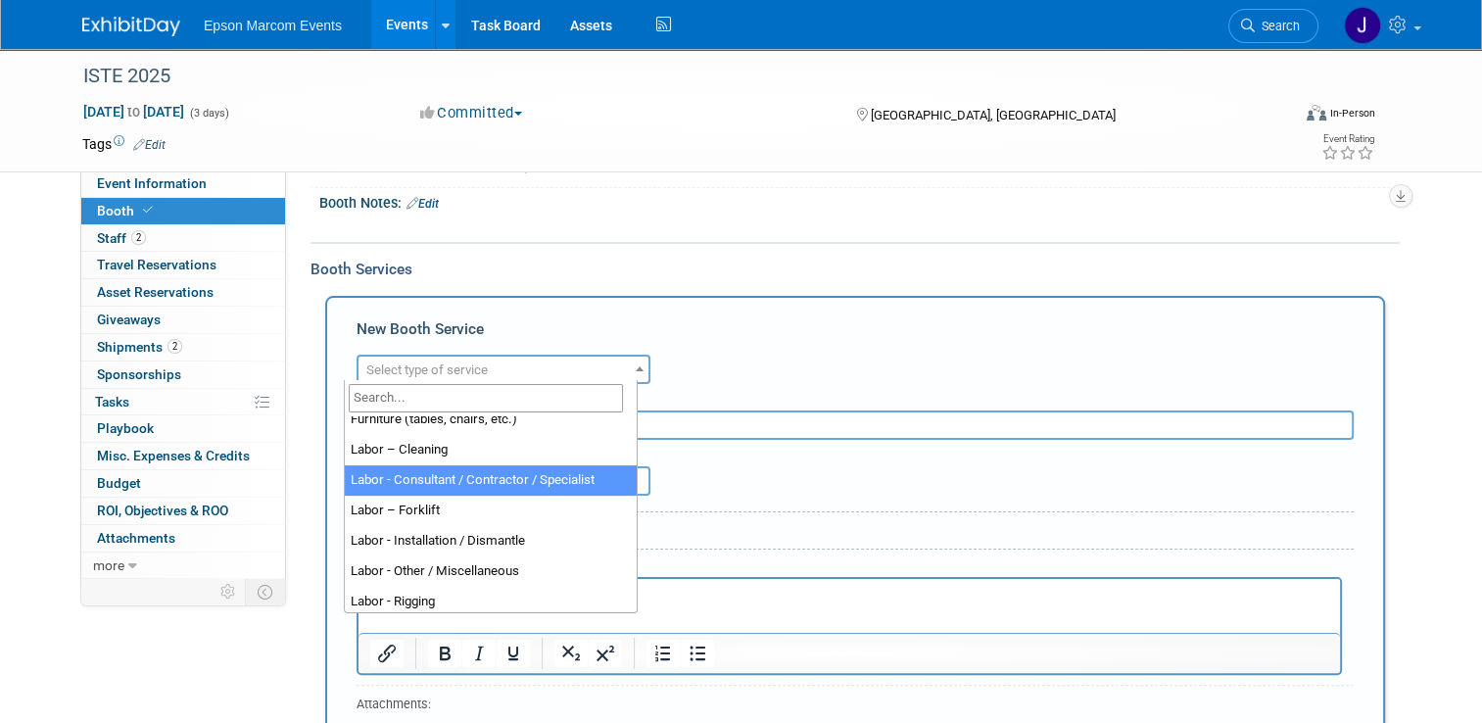
select select "12"
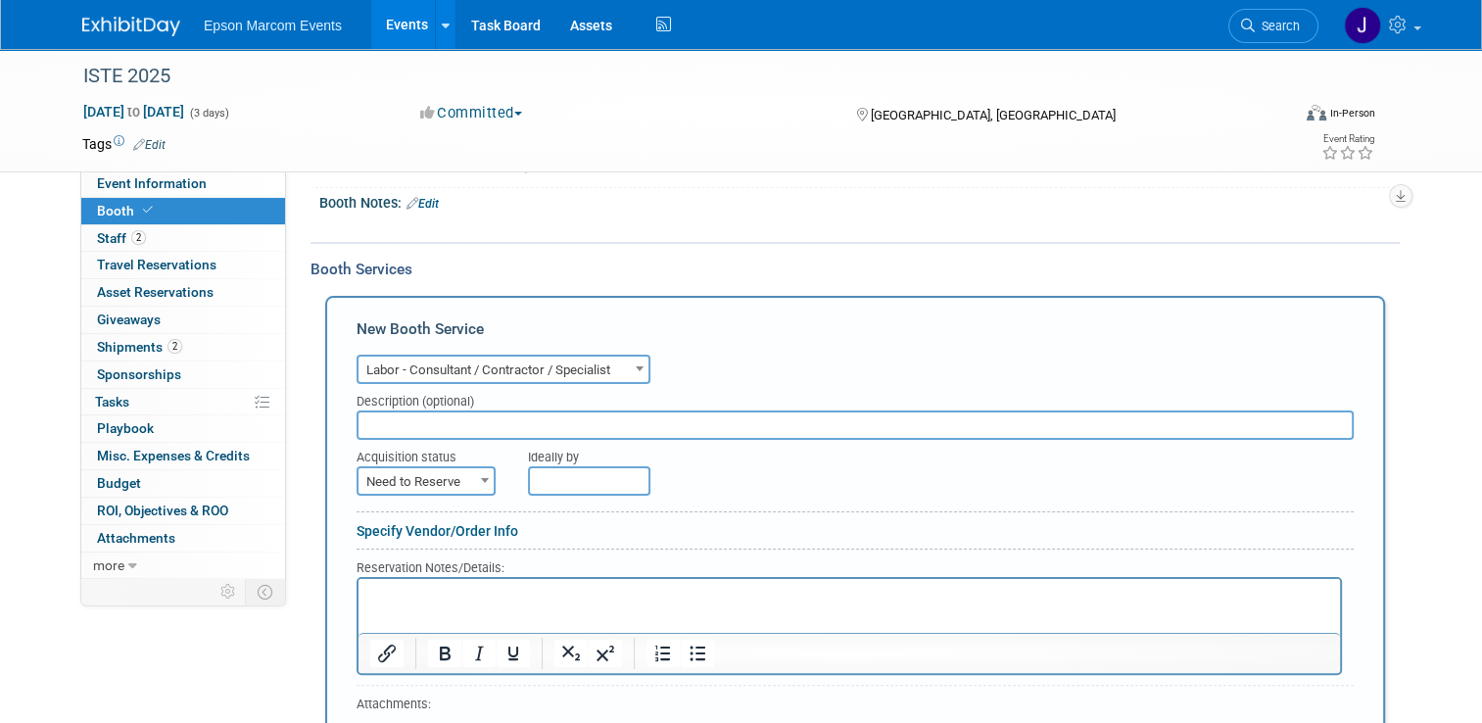
click at [520, 414] on input "text" at bounding box center [855, 424] width 997 height 29
type input "Expo 3 Booth Build"
click at [443, 469] on span "Need to Reserve" at bounding box center [426, 481] width 135 height 27
select select "2"
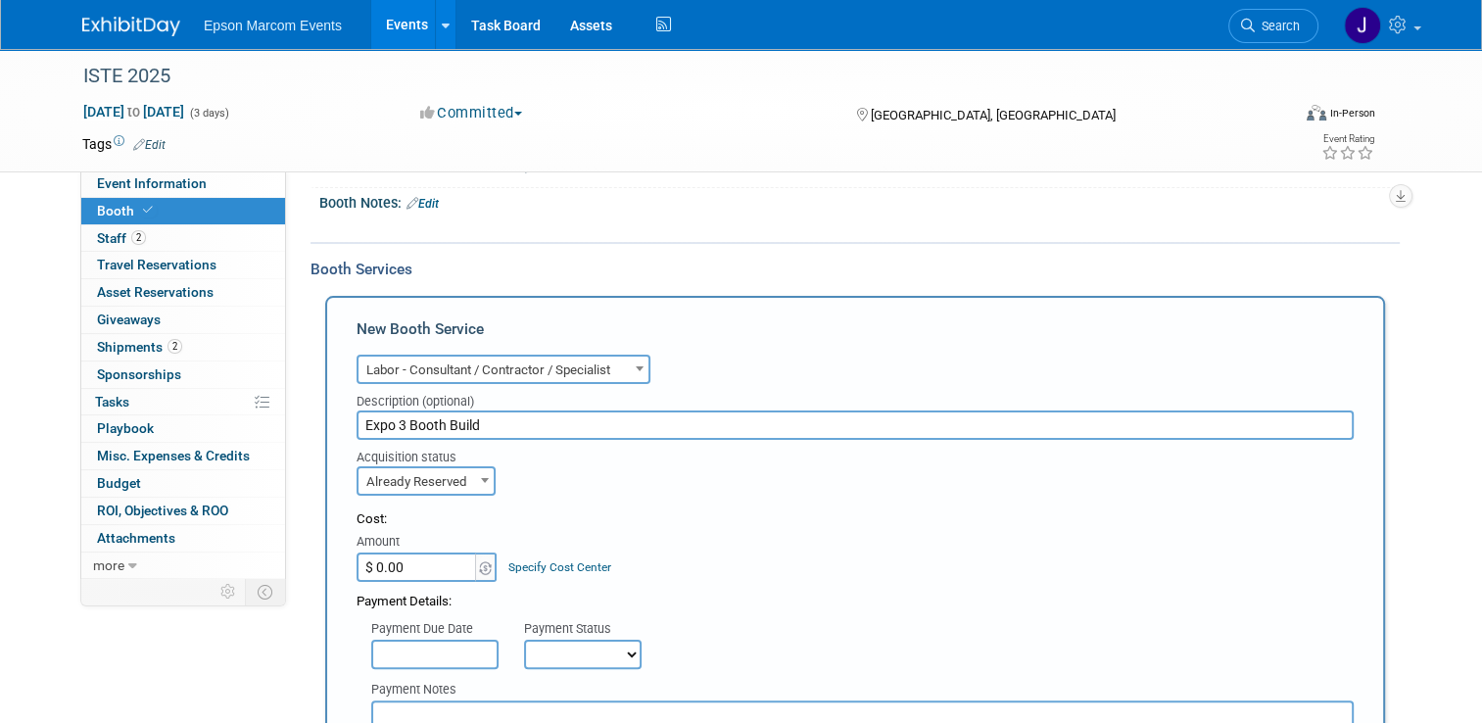
click at [431, 558] on input "$ 0.00" at bounding box center [418, 566] width 122 height 29
type input "$ 24,627.85"
click at [560, 642] on select "Not Paid Yet Partially Paid Paid in Full" at bounding box center [583, 654] width 118 height 29
select select "1"
click at [524, 640] on select "Not Paid Yet Partially Paid Paid in Full" at bounding box center [583, 654] width 118 height 29
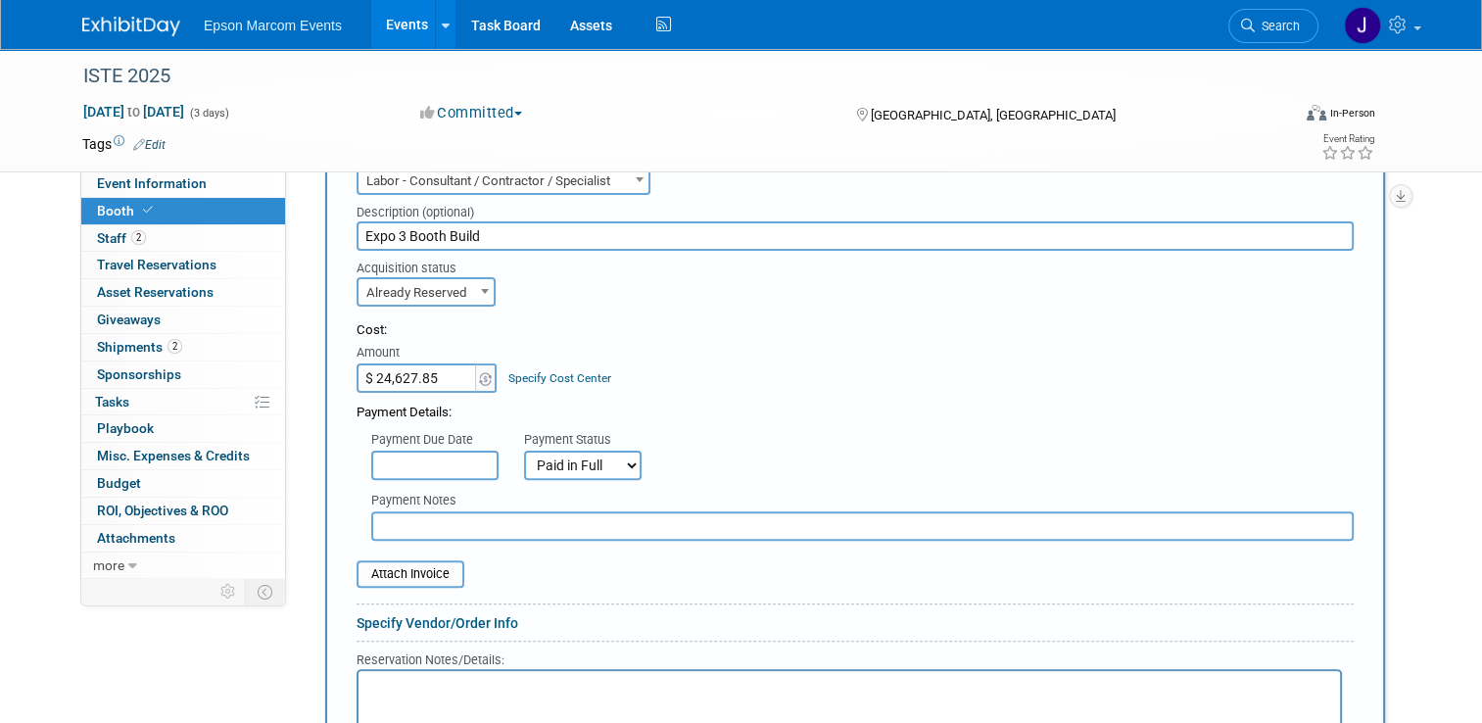
scroll to position [462, 0]
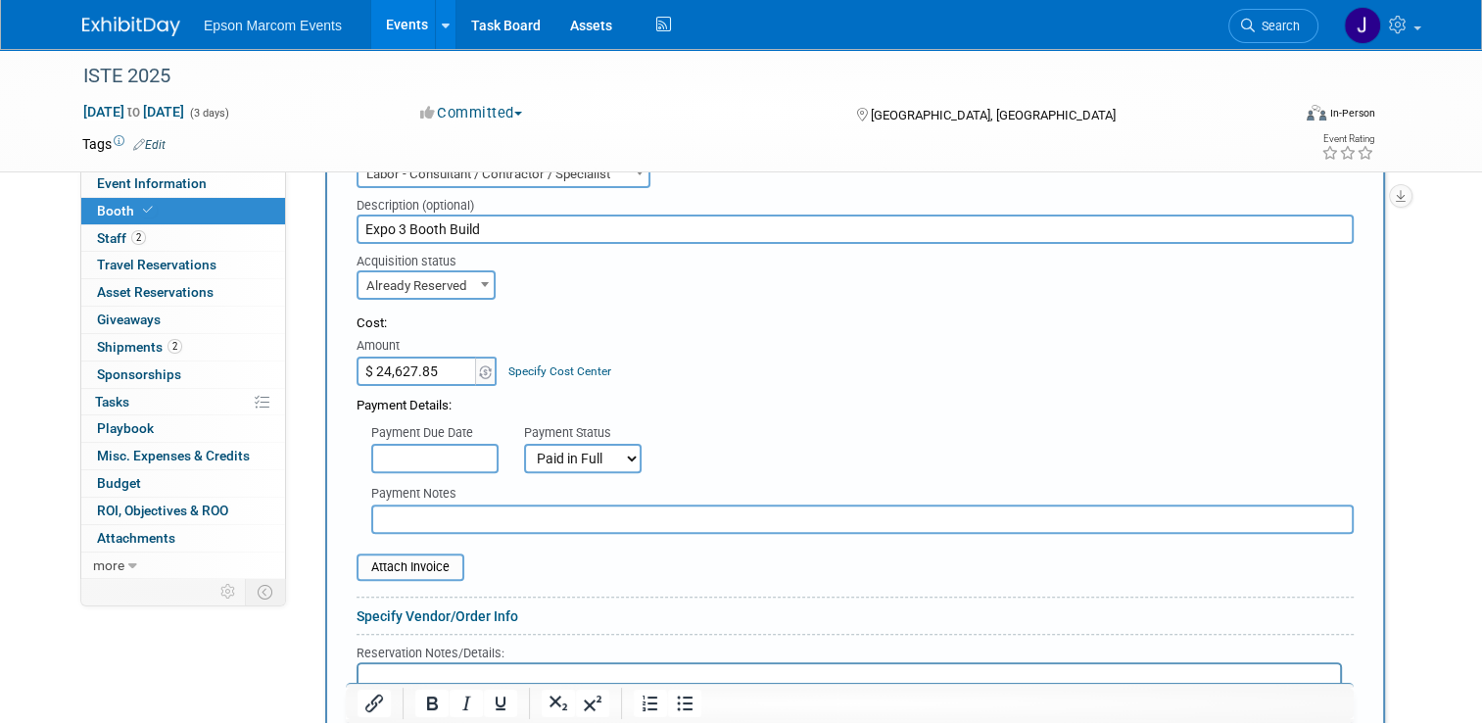
click at [417, 511] on input "text" at bounding box center [862, 518] width 983 height 29
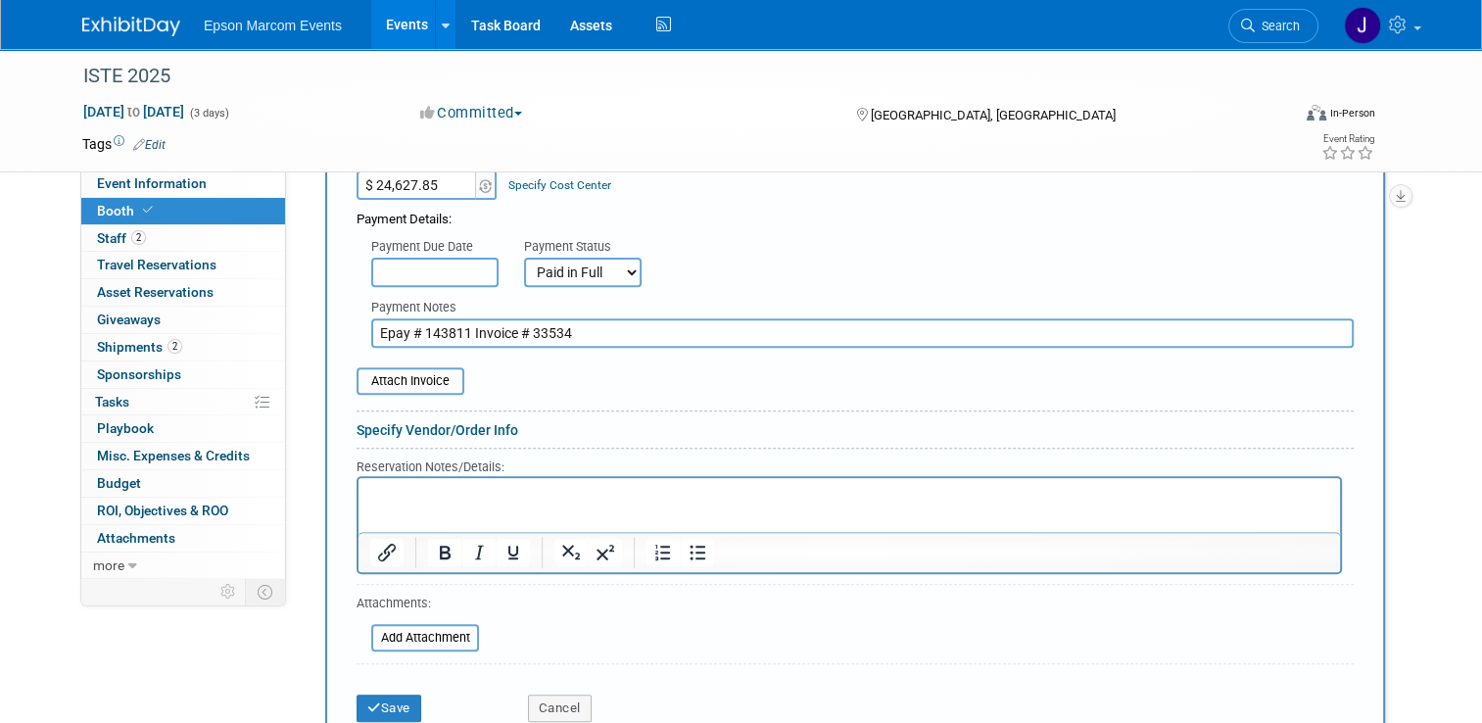
scroll to position [658, 0]
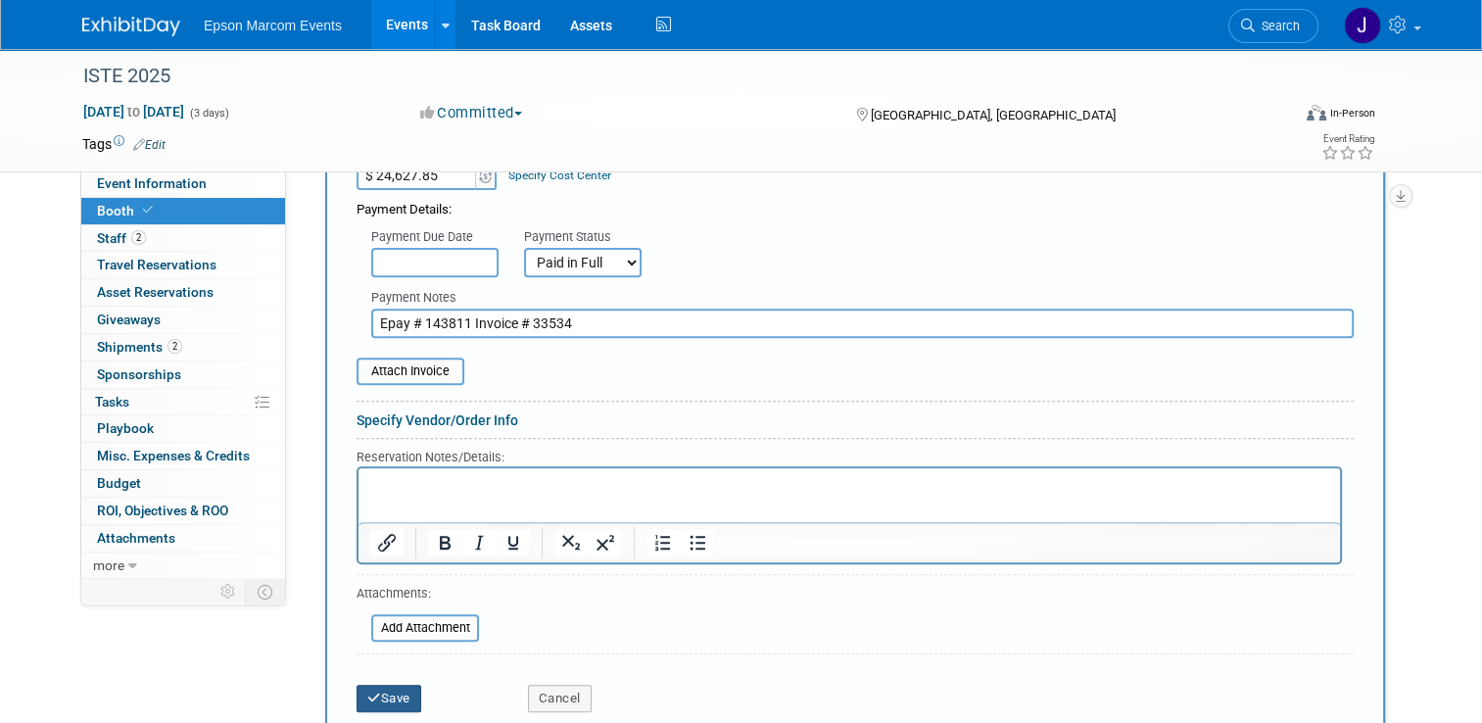
type input "Epay # 143811 Invoice # 33534"
click at [384, 685] on button "Save" at bounding box center [389, 698] width 65 height 27
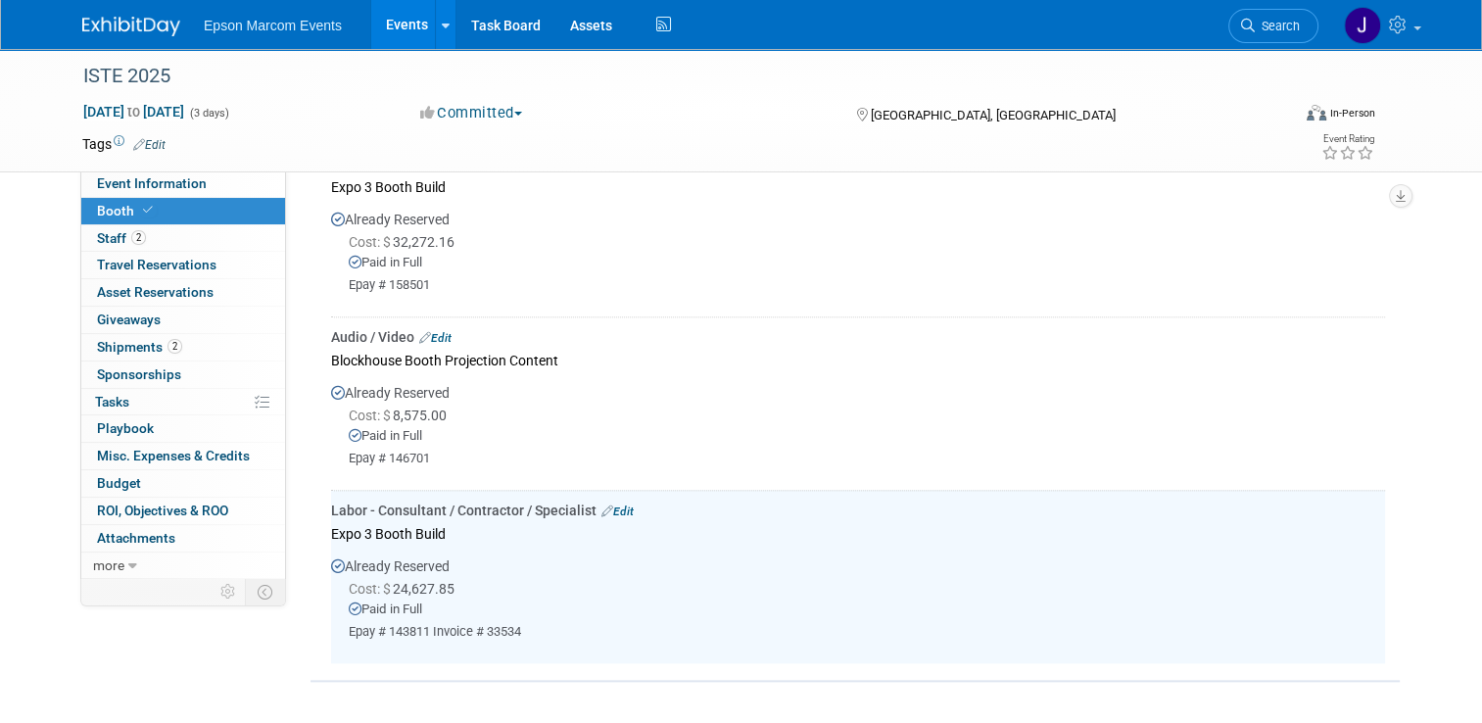
scroll to position [2105, 0]
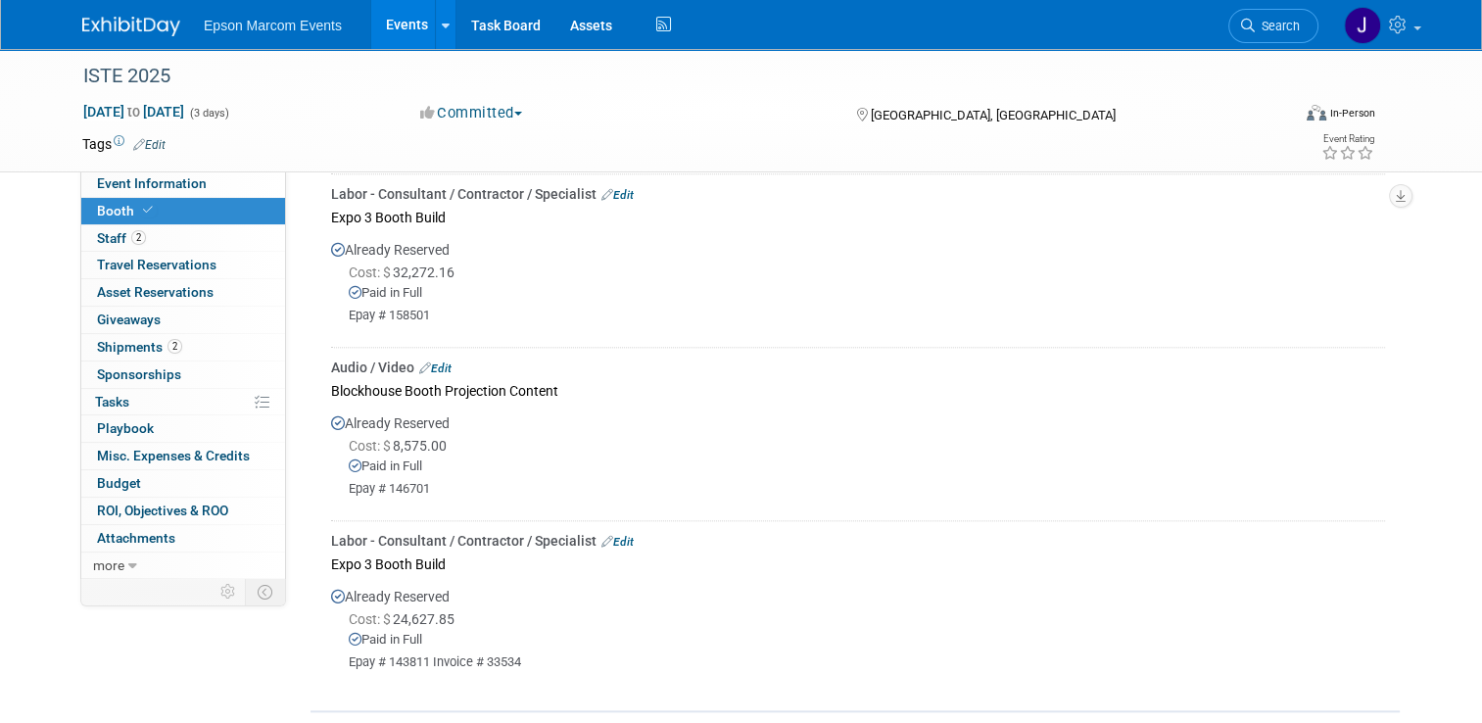
click at [434, 367] on link "Edit" at bounding box center [435, 368] width 32 height 14
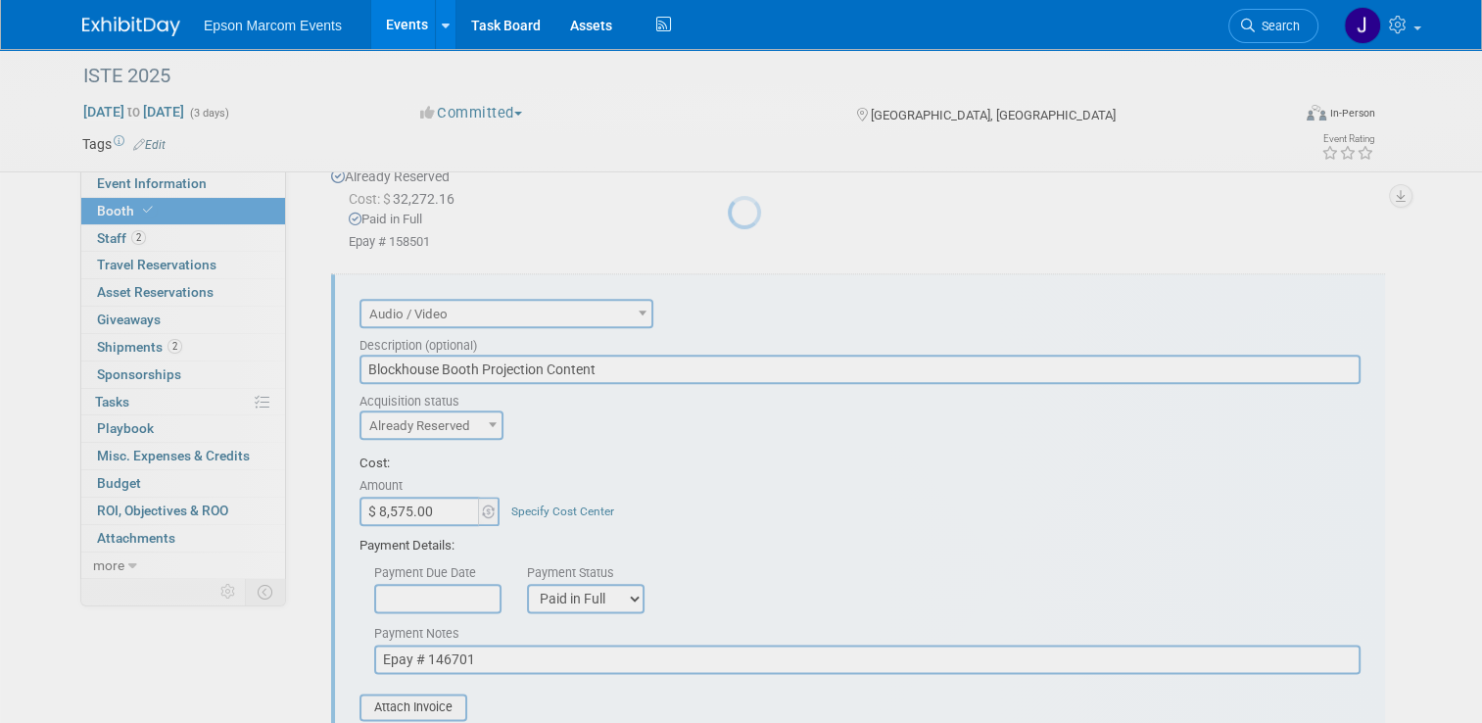
scroll to position [2228, 0]
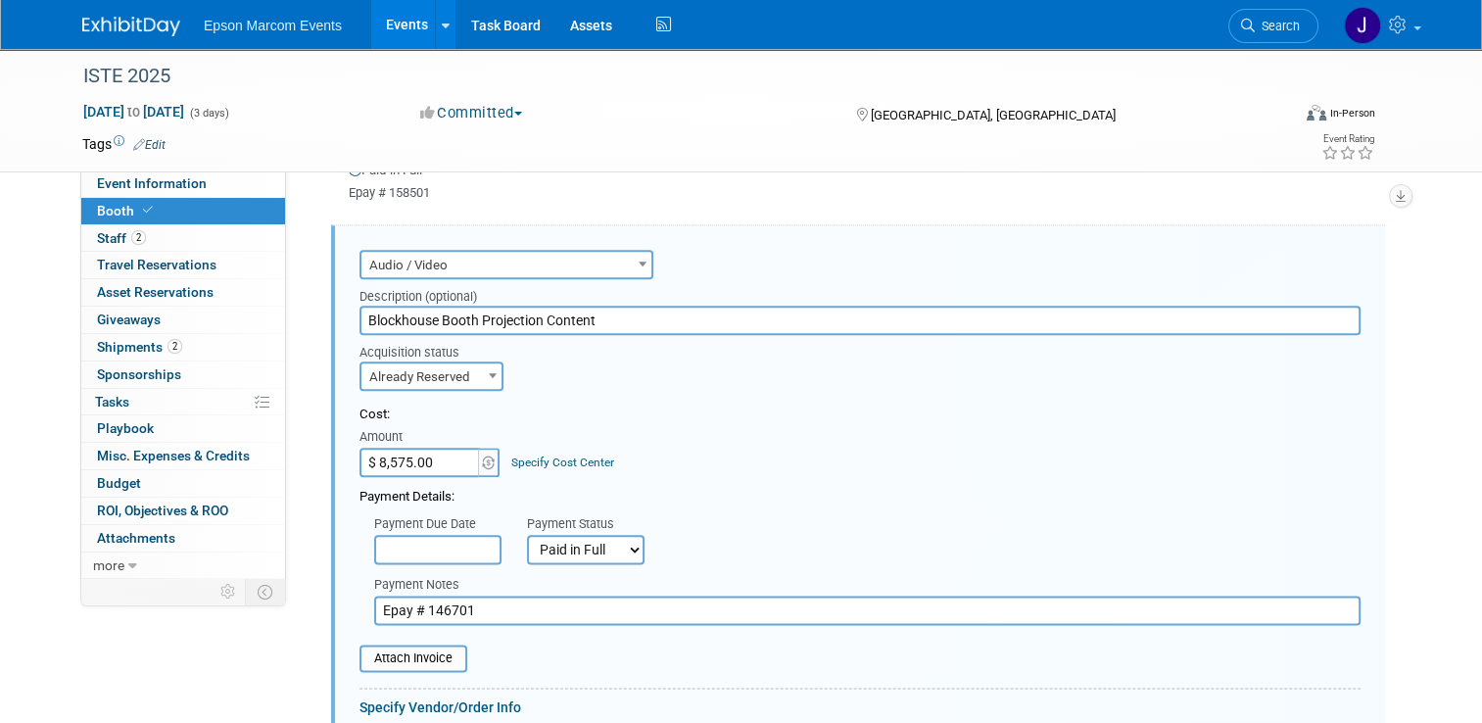
click at [533, 611] on input "Epay # 146701" at bounding box center [867, 610] width 986 height 29
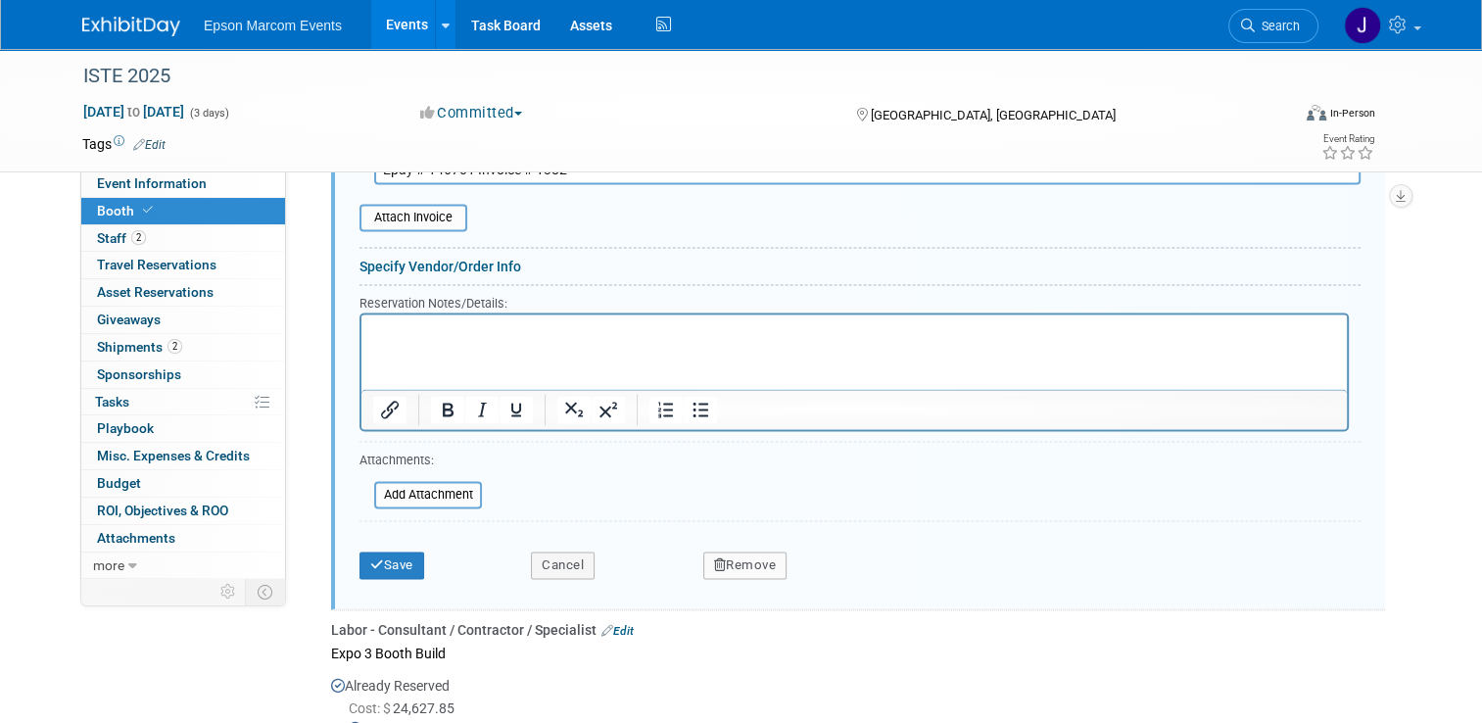
scroll to position [2717, 0]
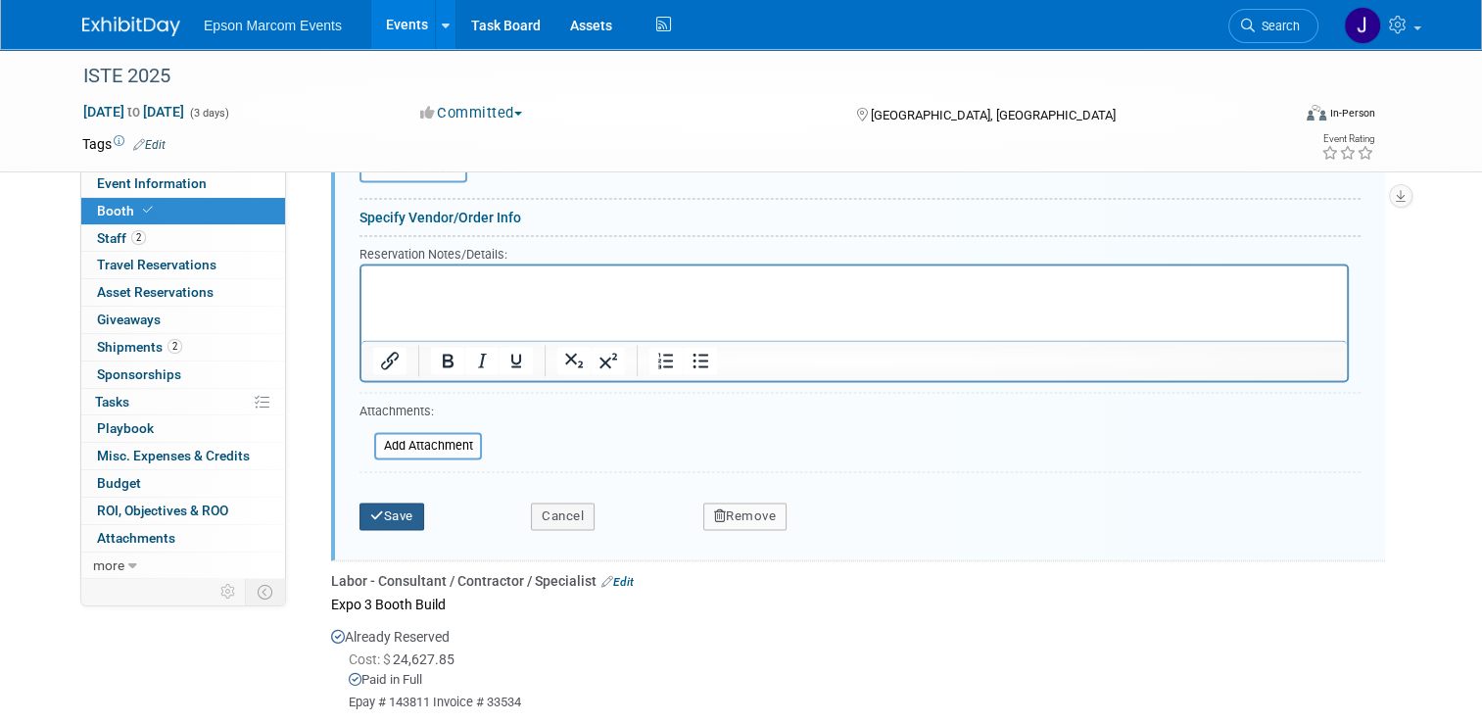
type input "Epay # 146701 Invoice # 1382"
click at [385, 503] on button "Save" at bounding box center [392, 516] width 65 height 27
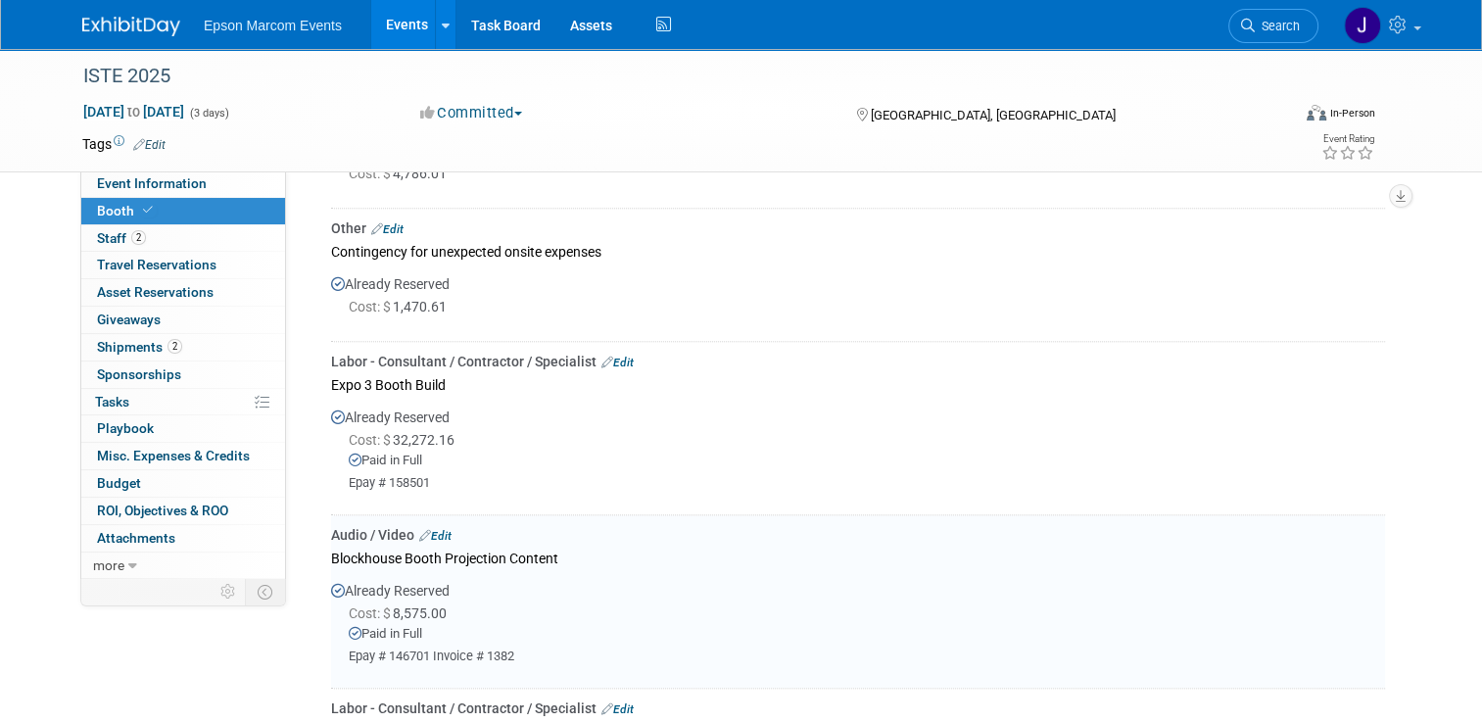
scroll to position [1934, 0]
click at [617, 360] on link "Edit" at bounding box center [617, 367] width 32 height 14
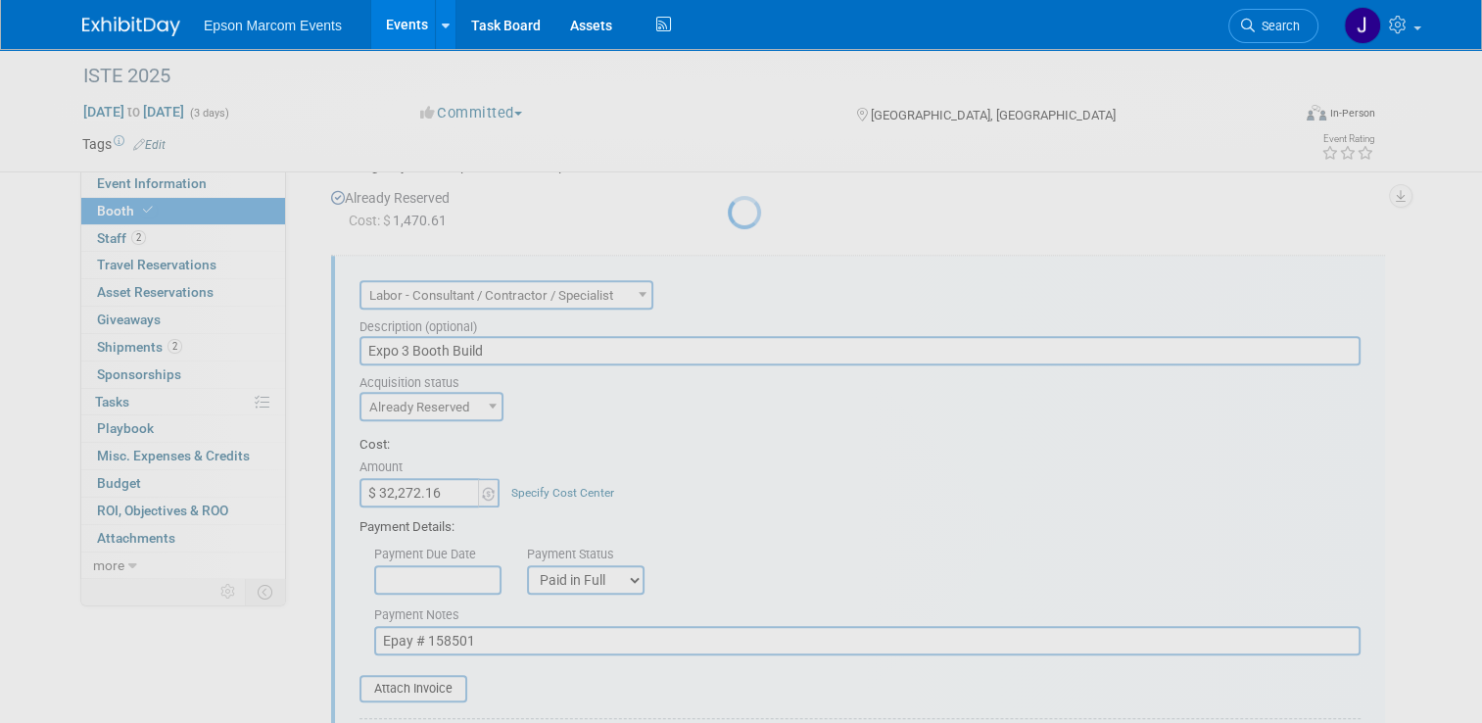
scroll to position [0, 0]
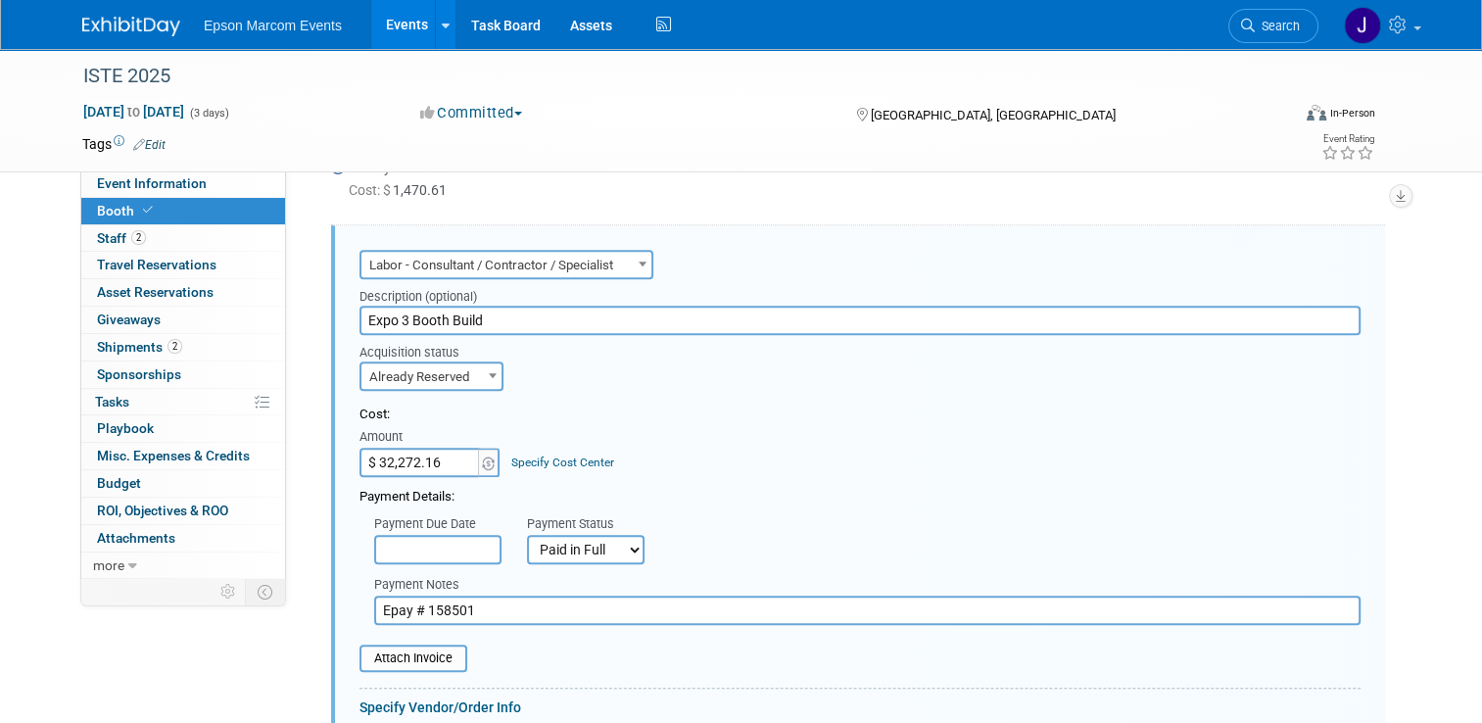
click at [495, 604] on input "Epay # 158501" at bounding box center [867, 610] width 986 height 29
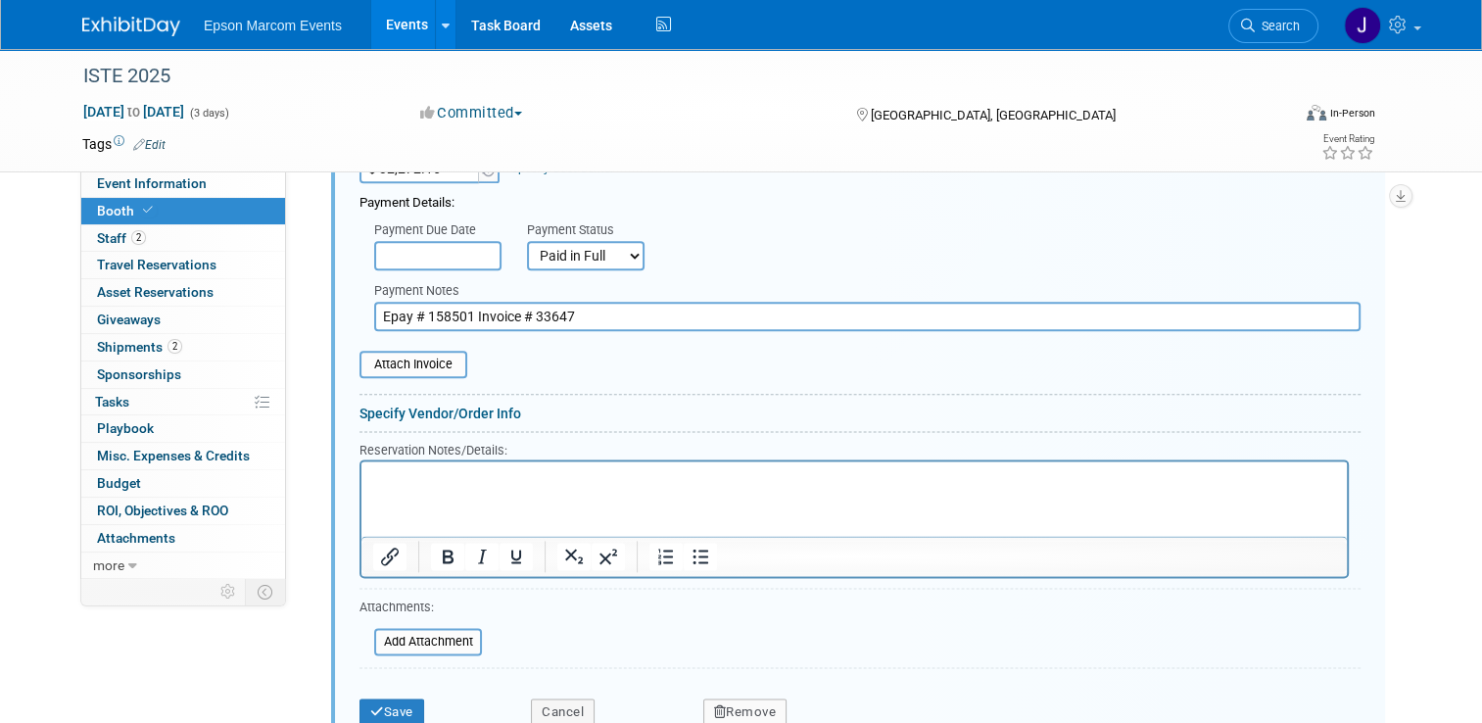
scroll to position [2446, 0]
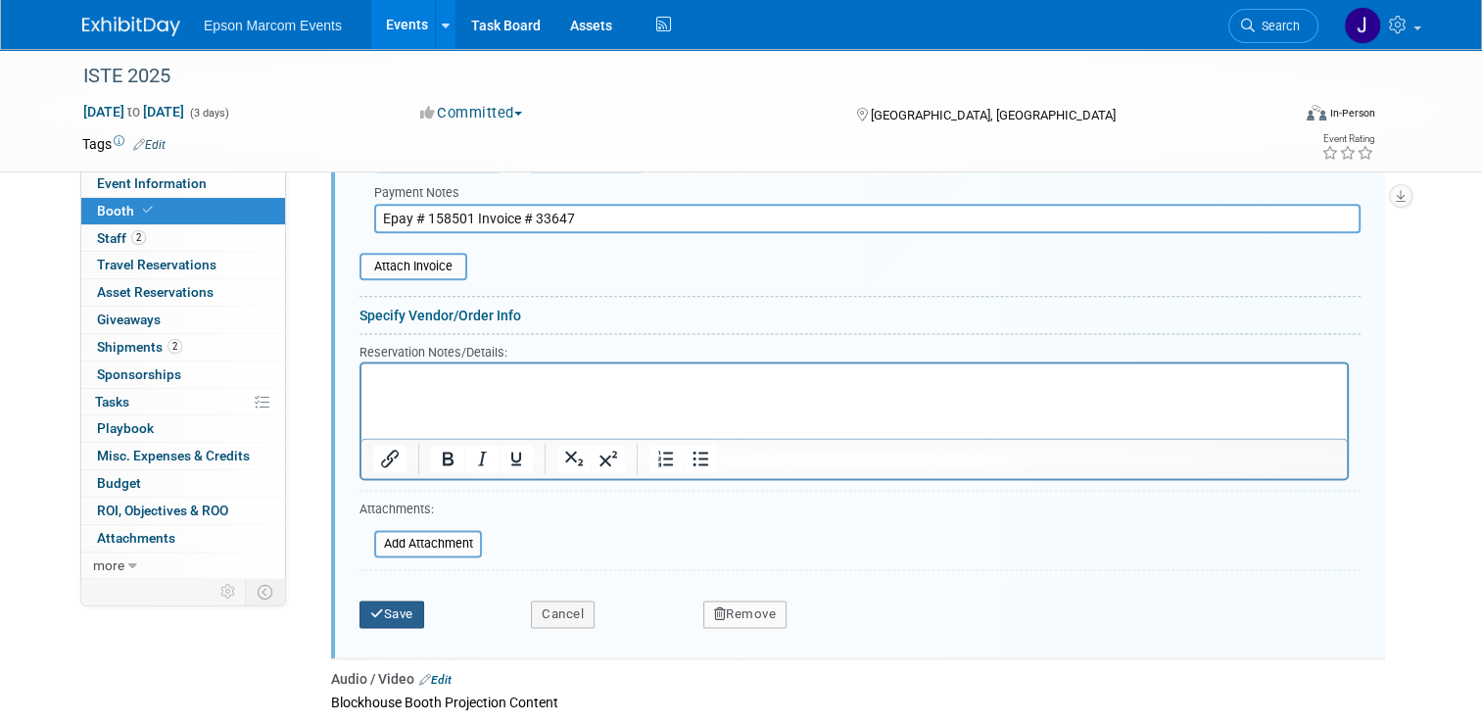
type input "Epay # 158501 Invoice # 33647"
click at [384, 603] on button "Save" at bounding box center [392, 613] width 65 height 27
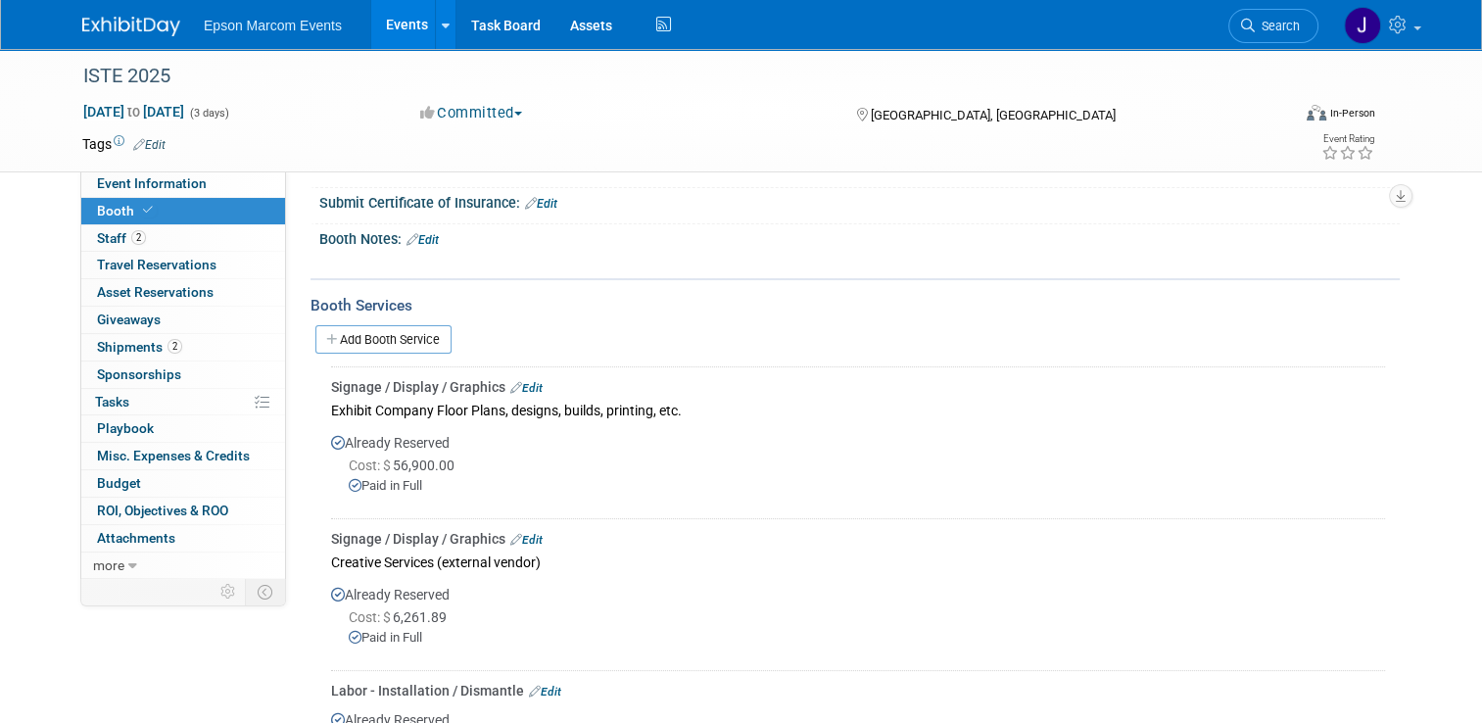
scroll to position [193, 0]
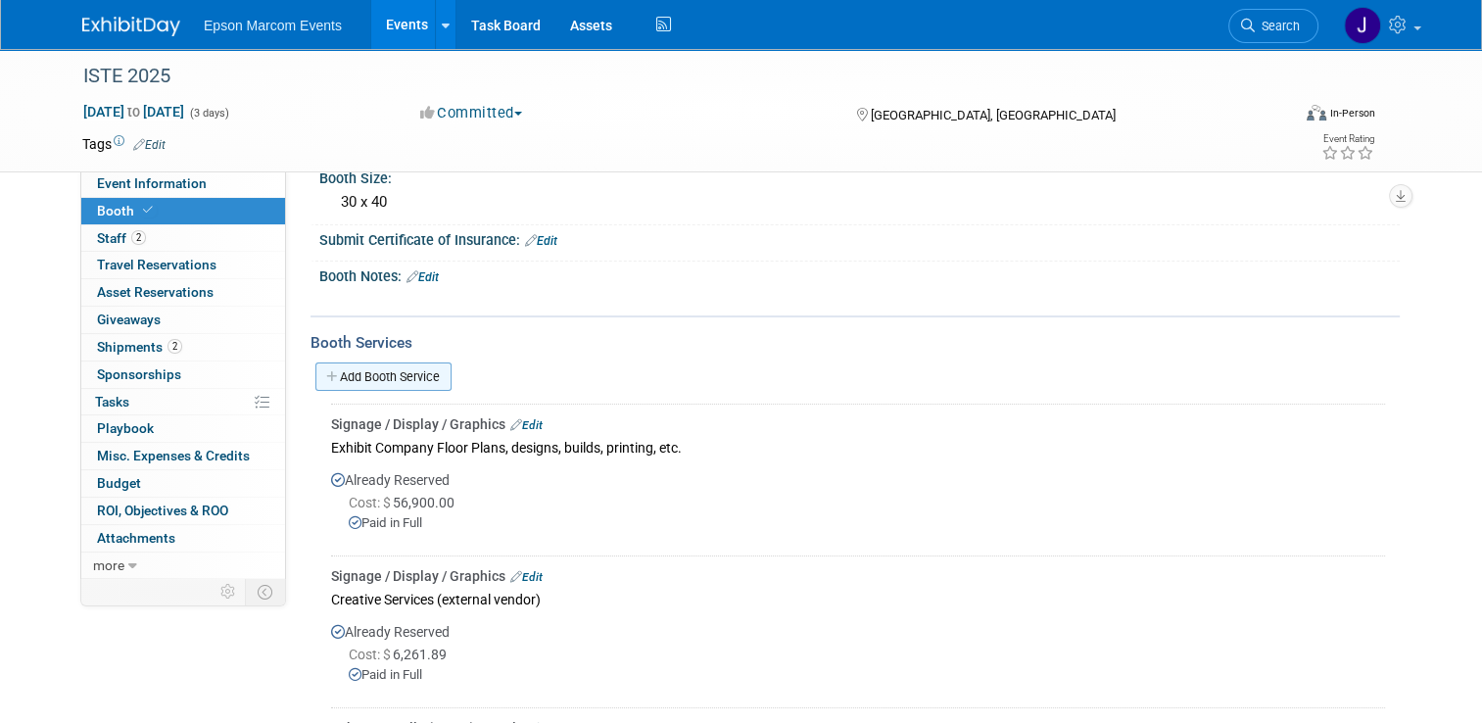
click at [379, 370] on link "Add Booth Service" at bounding box center [383, 376] width 136 height 28
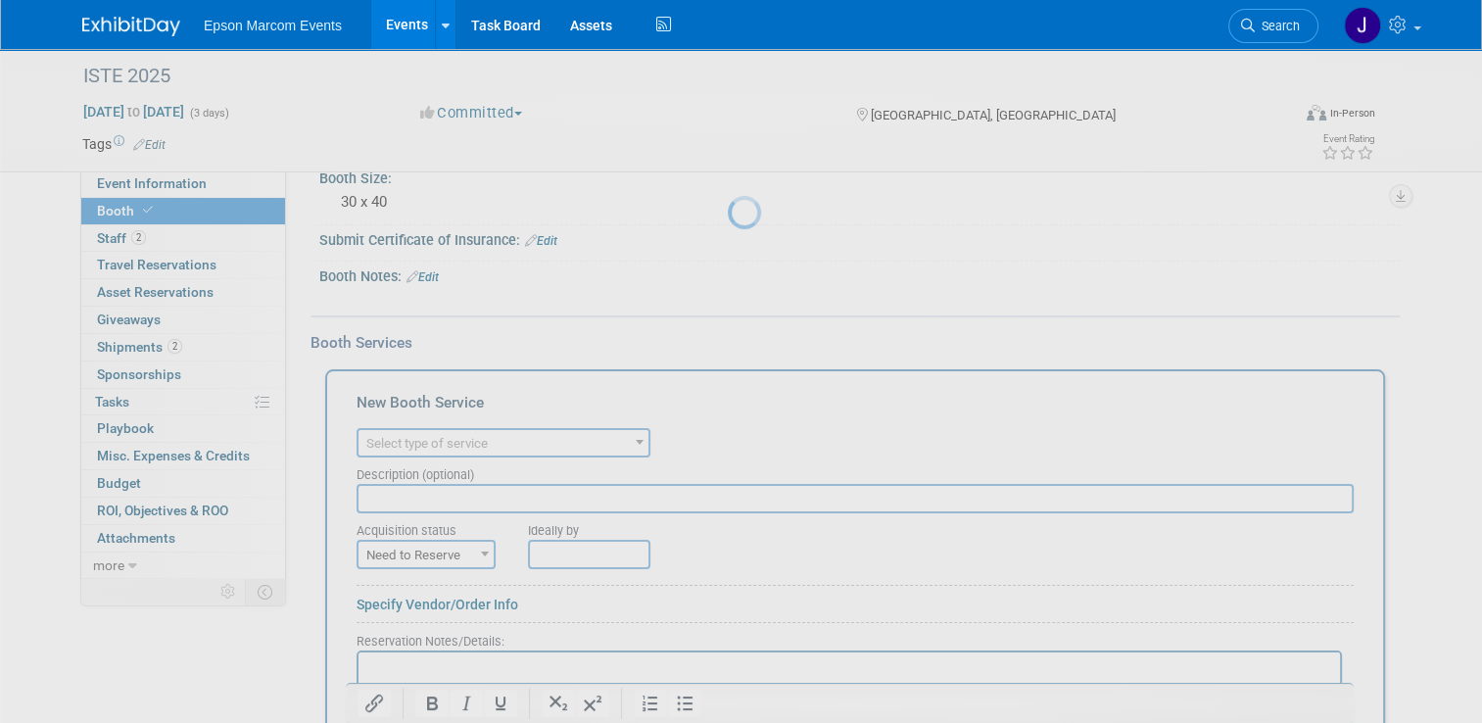
scroll to position [0, 0]
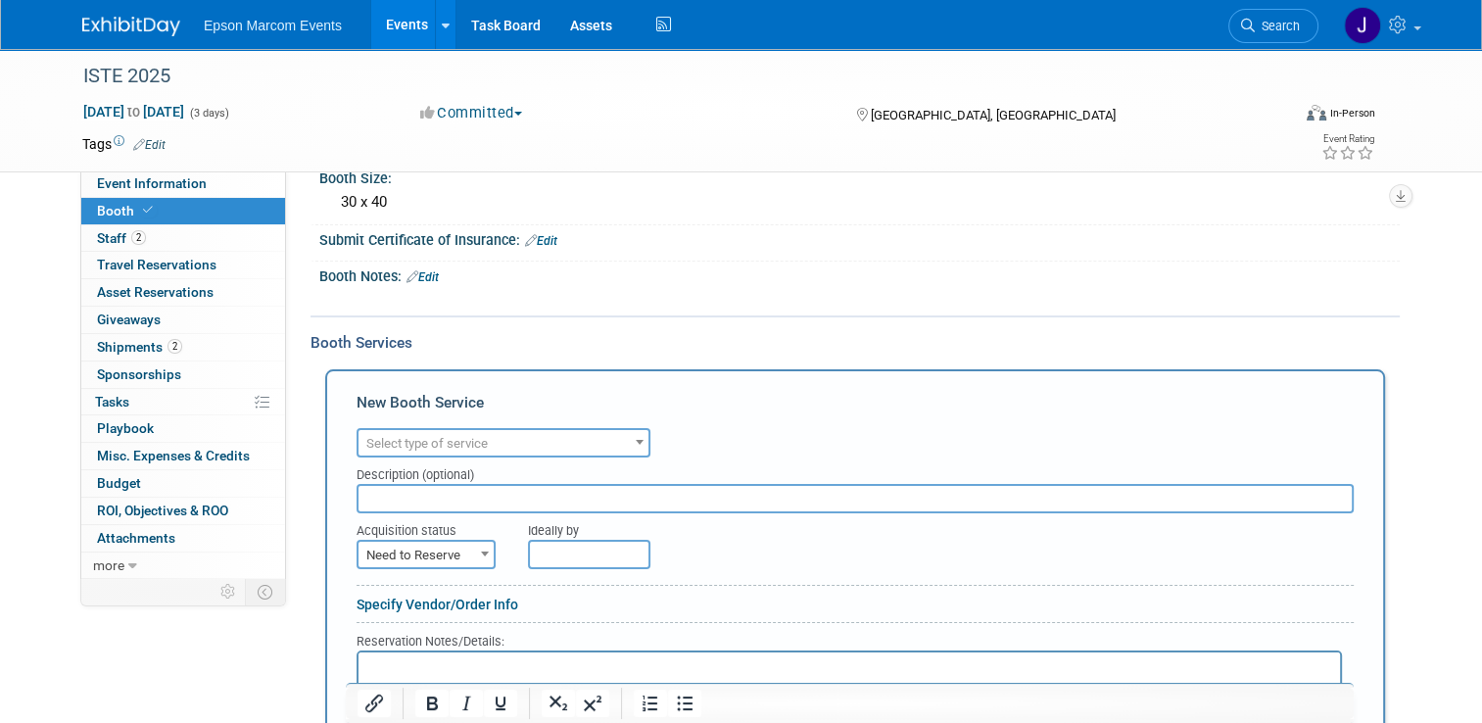
click at [516, 434] on span "Select type of service" at bounding box center [504, 443] width 290 height 27
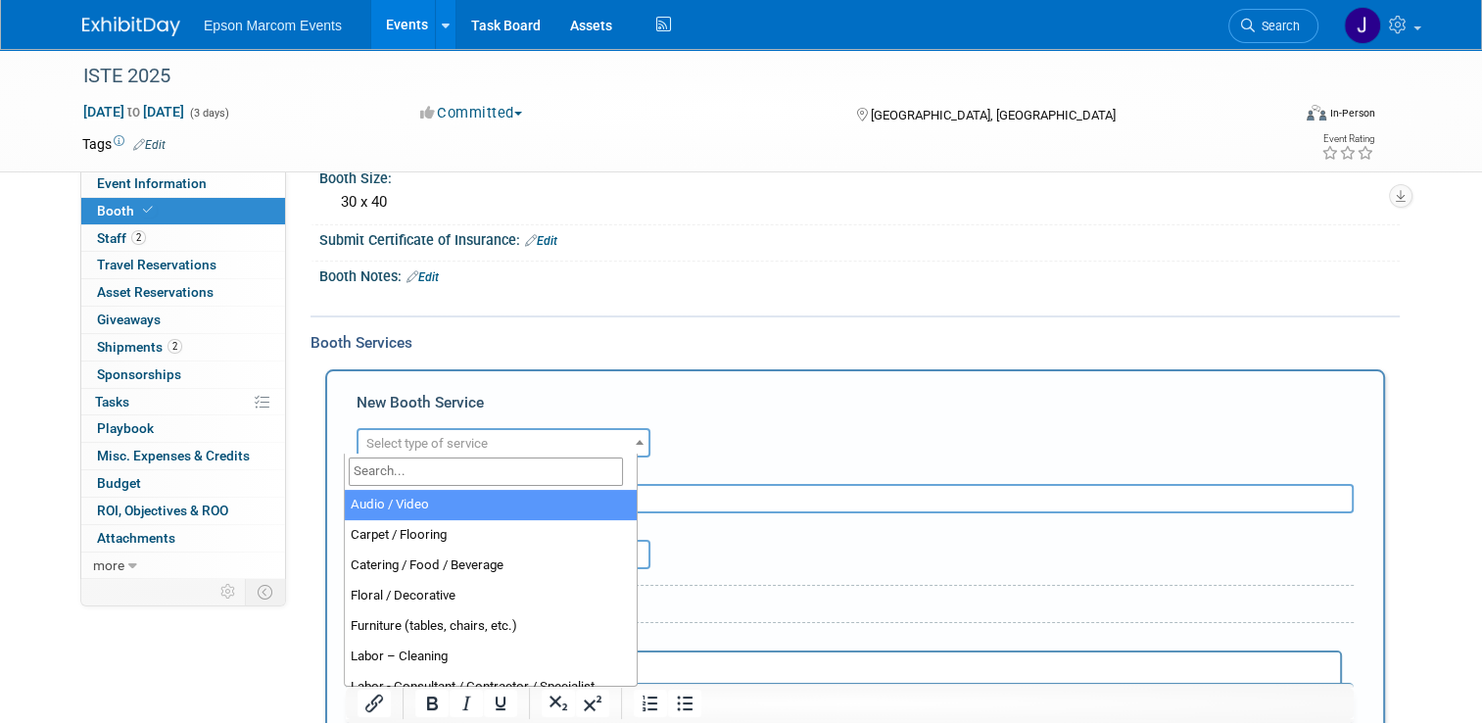
click at [111, 204] on span "Booth" at bounding box center [127, 211] width 60 height 16
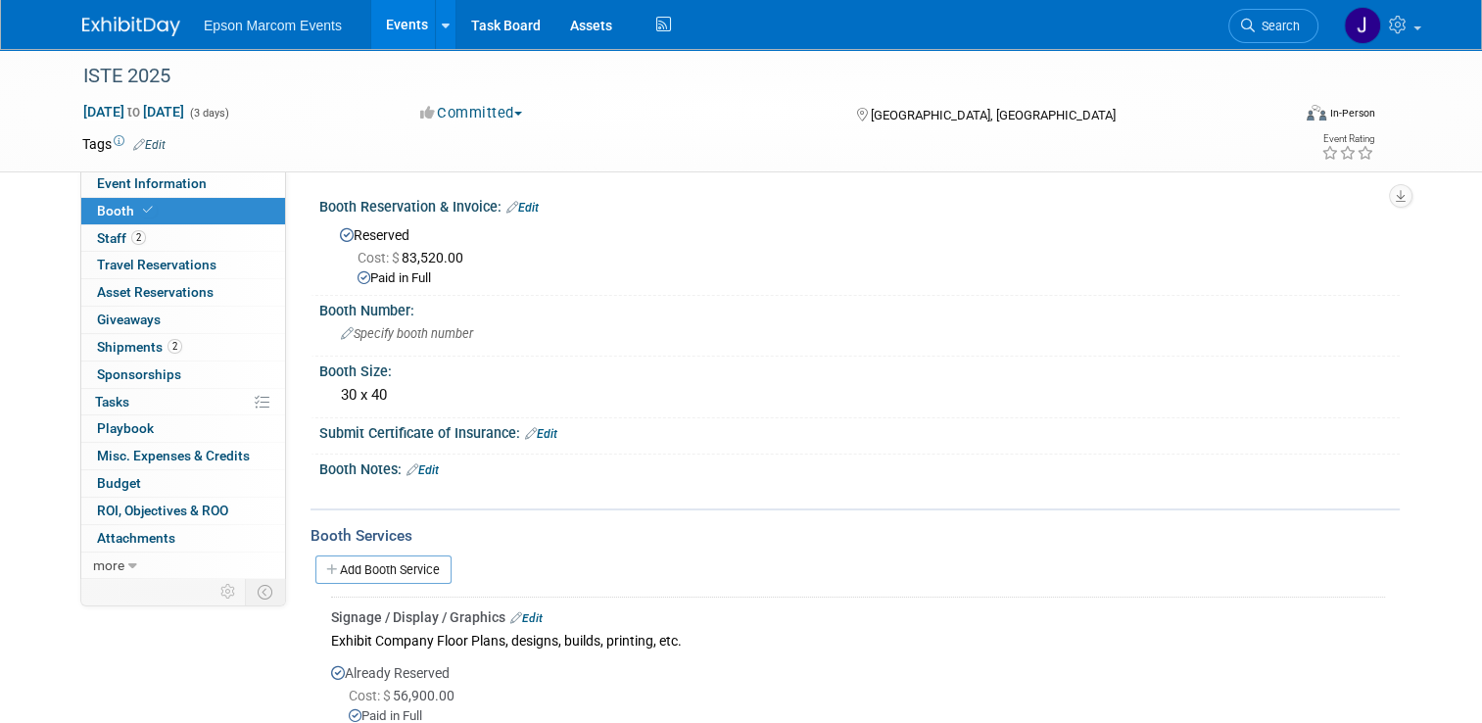
click at [522, 204] on link "Edit" at bounding box center [522, 208] width 32 height 14
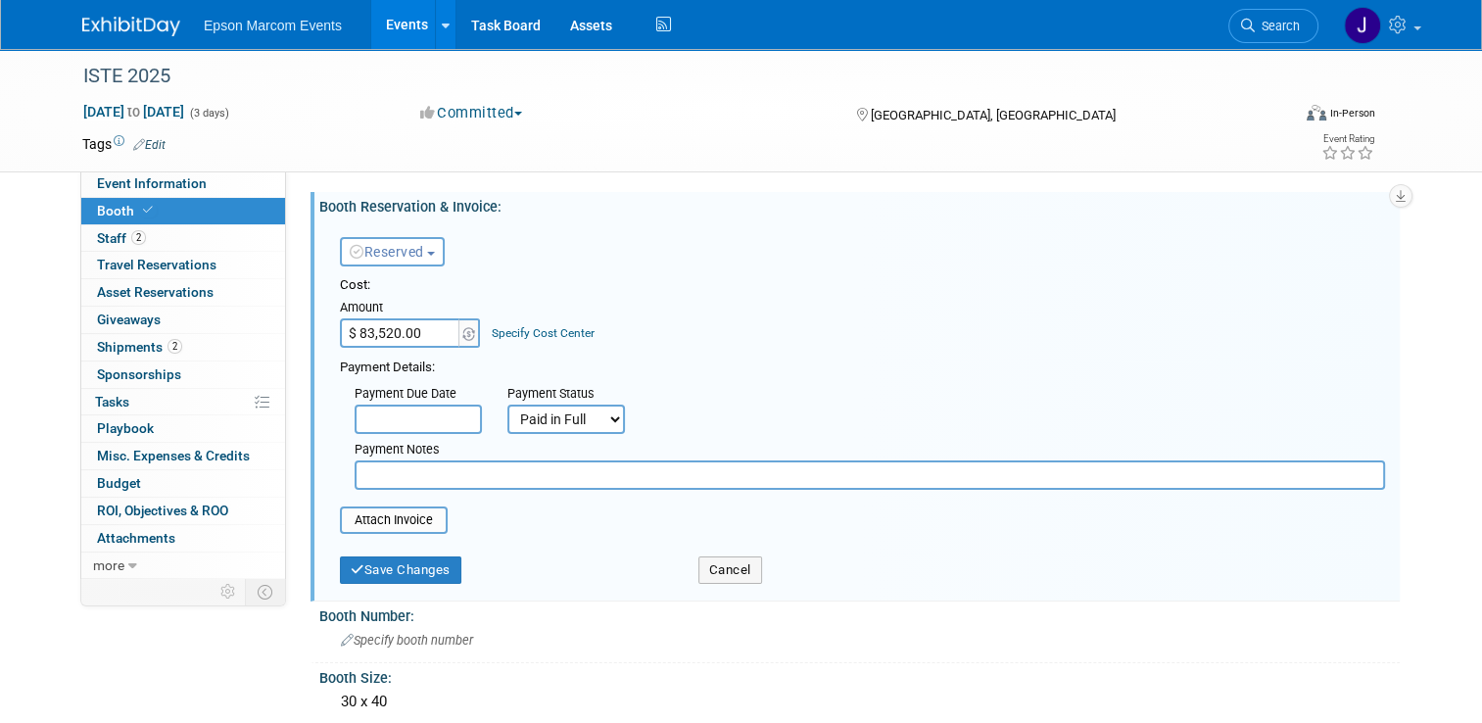
click at [438, 478] on input "text" at bounding box center [870, 474] width 1031 height 29
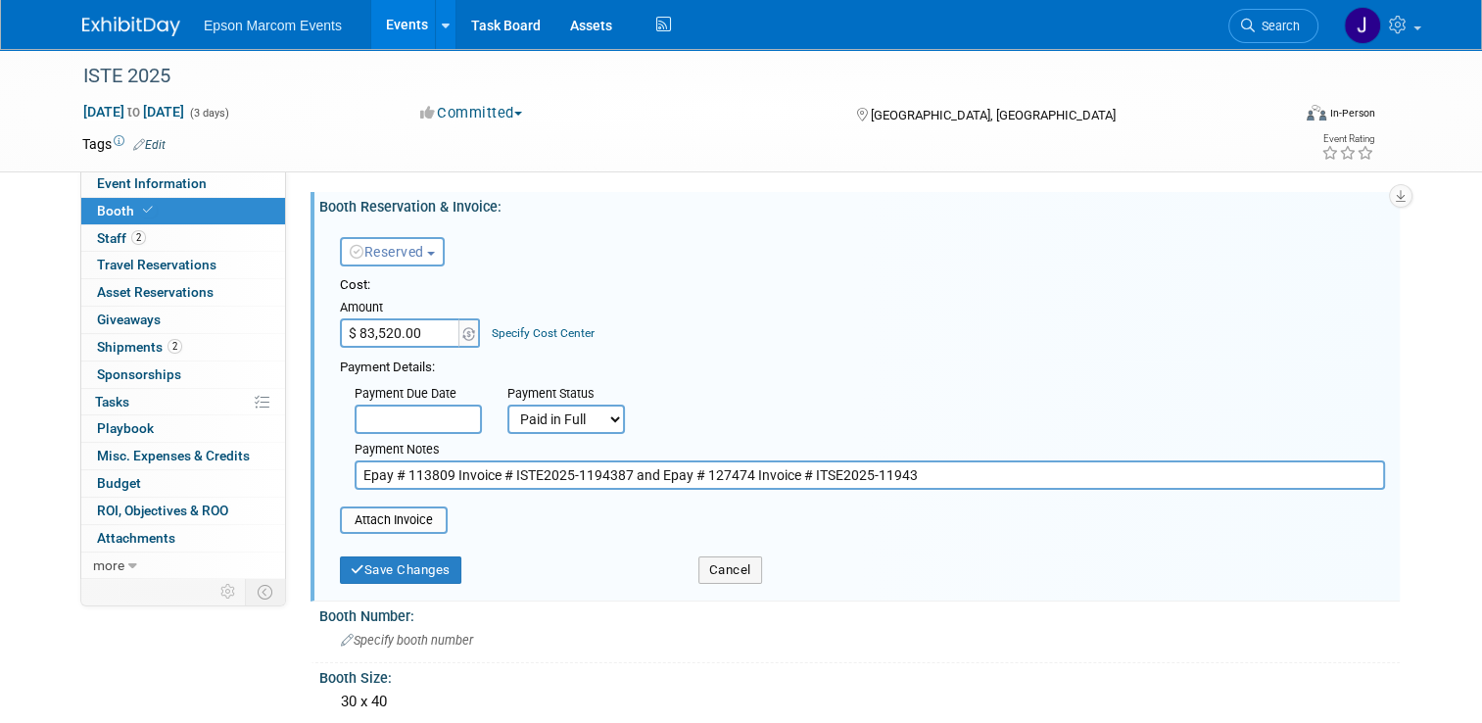
scroll to position [98, 0]
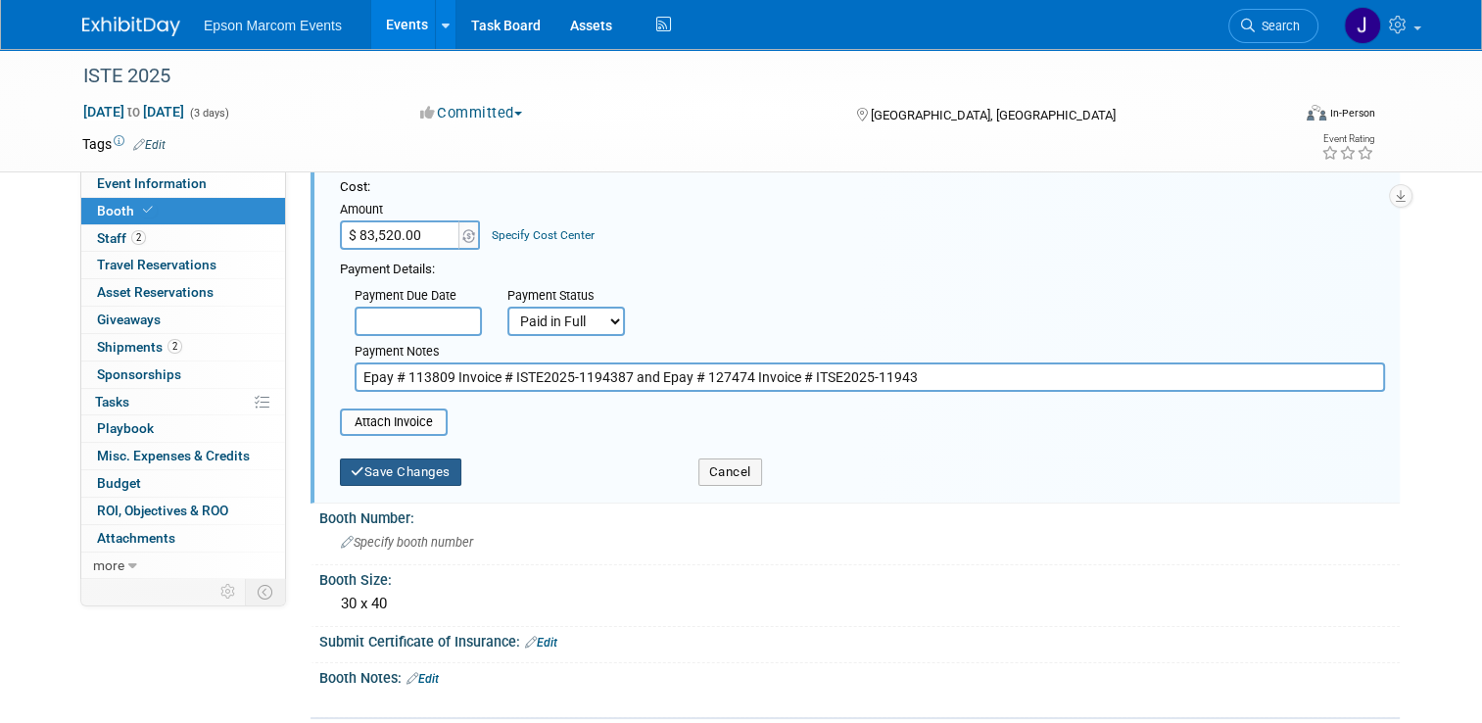
type input "Epay # 113809 Invoice # ISTE2025-1194387 and Epay # 127474 Invoice # ITSE2025-1…"
click at [386, 464] on button "Save Changes" at bounding box center [400, 471] width 121 height 27
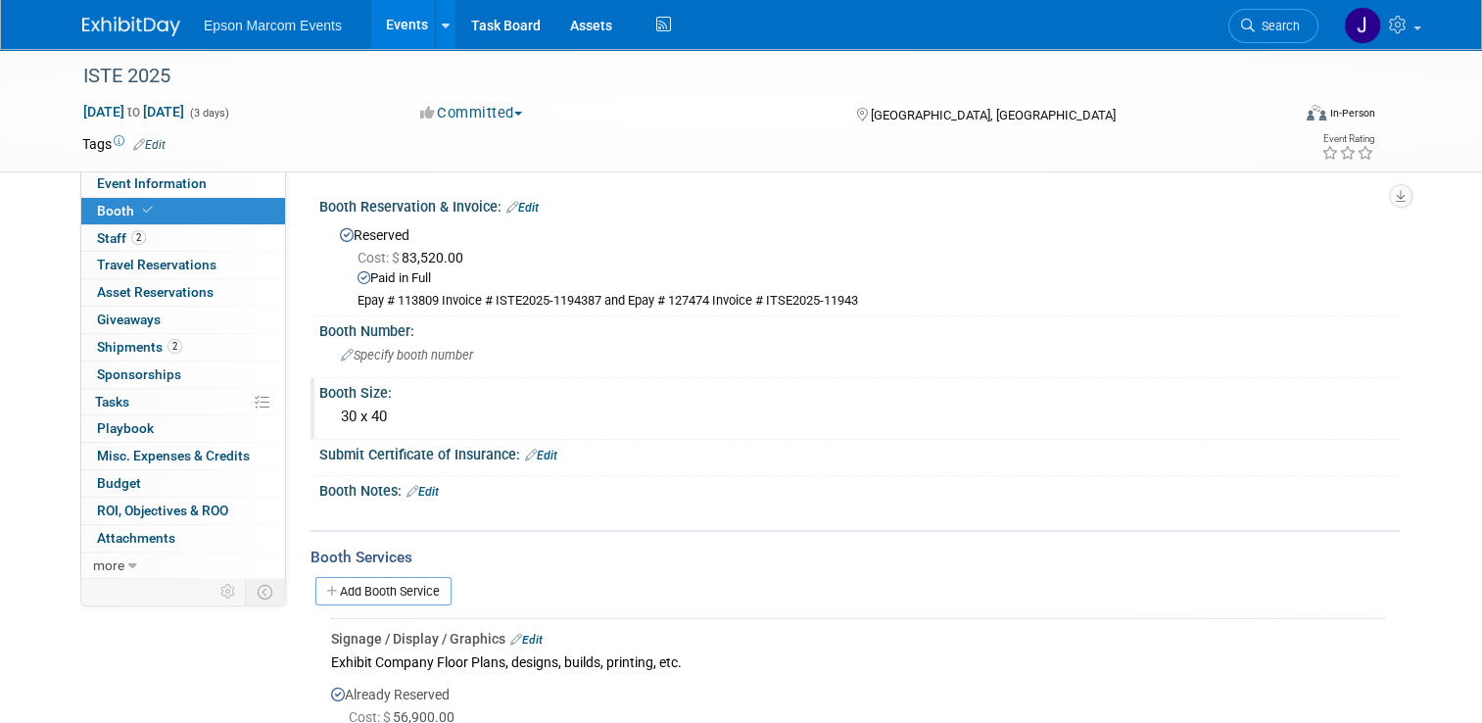
scroll to position [0, 0]
click at [152, 210] on link "Booth" at bounding box center [183, 211] width 204 height 26
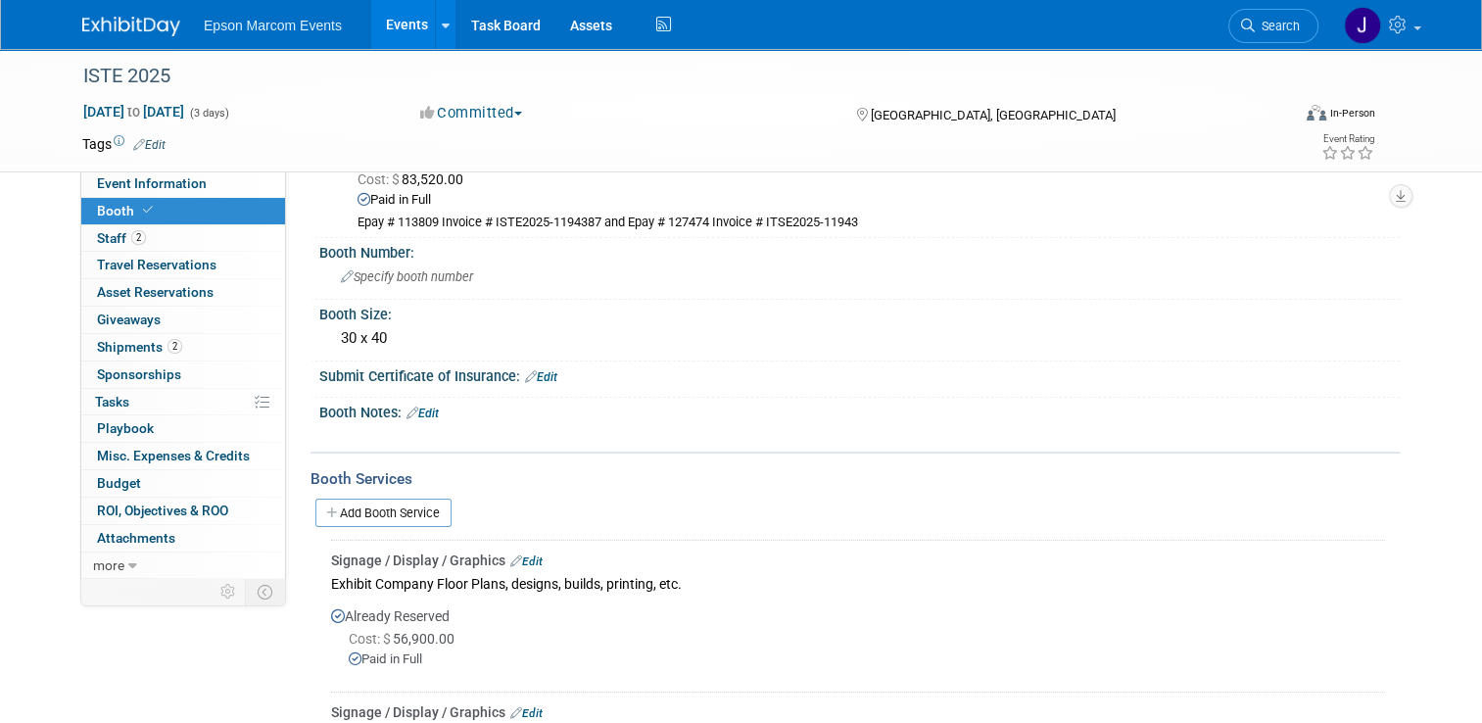
scroll to position [196, 0]
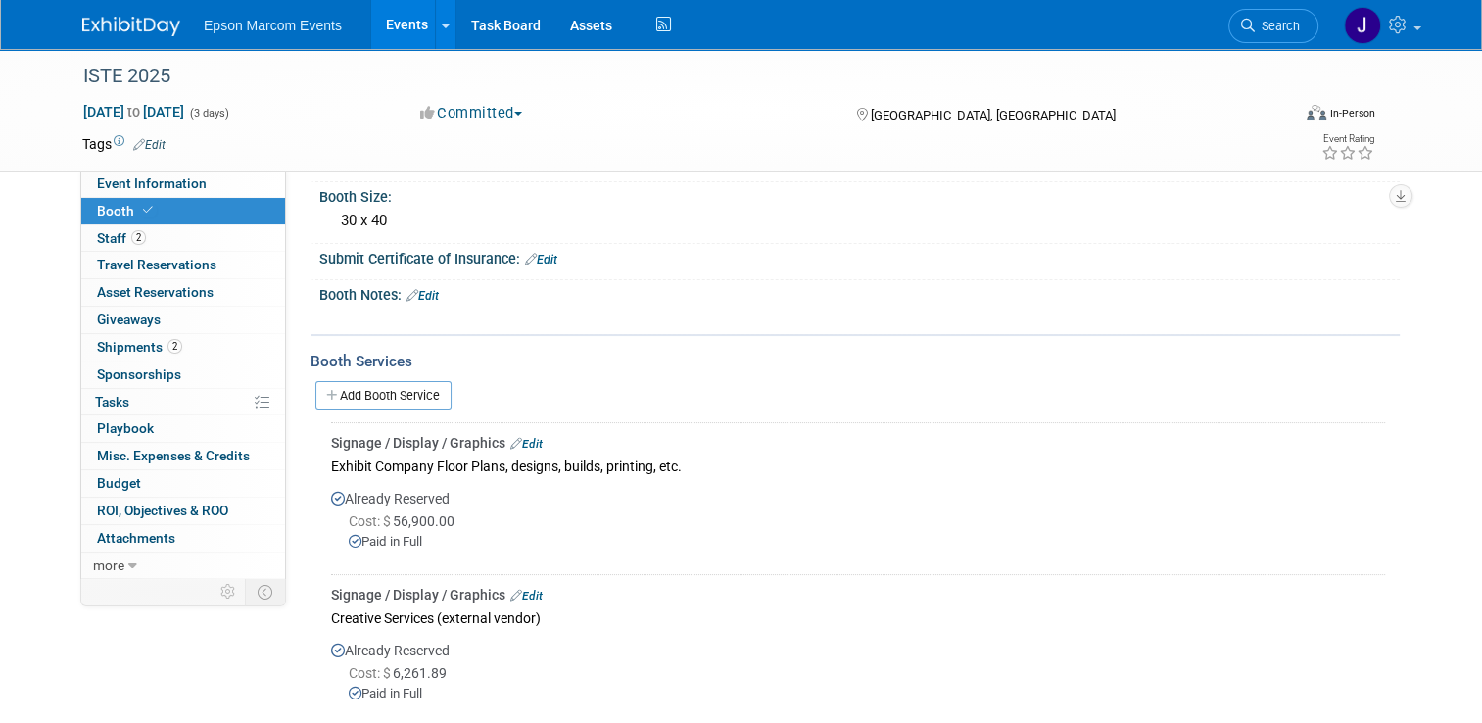
drag, startPoint x: 404, startPoint y: 388, endPoint x: 442, endPoint y: 398, distance: 39.4
click at [404, 388] on link "Add Booth Service" at bounding box center [383, 395] width 136 height 28
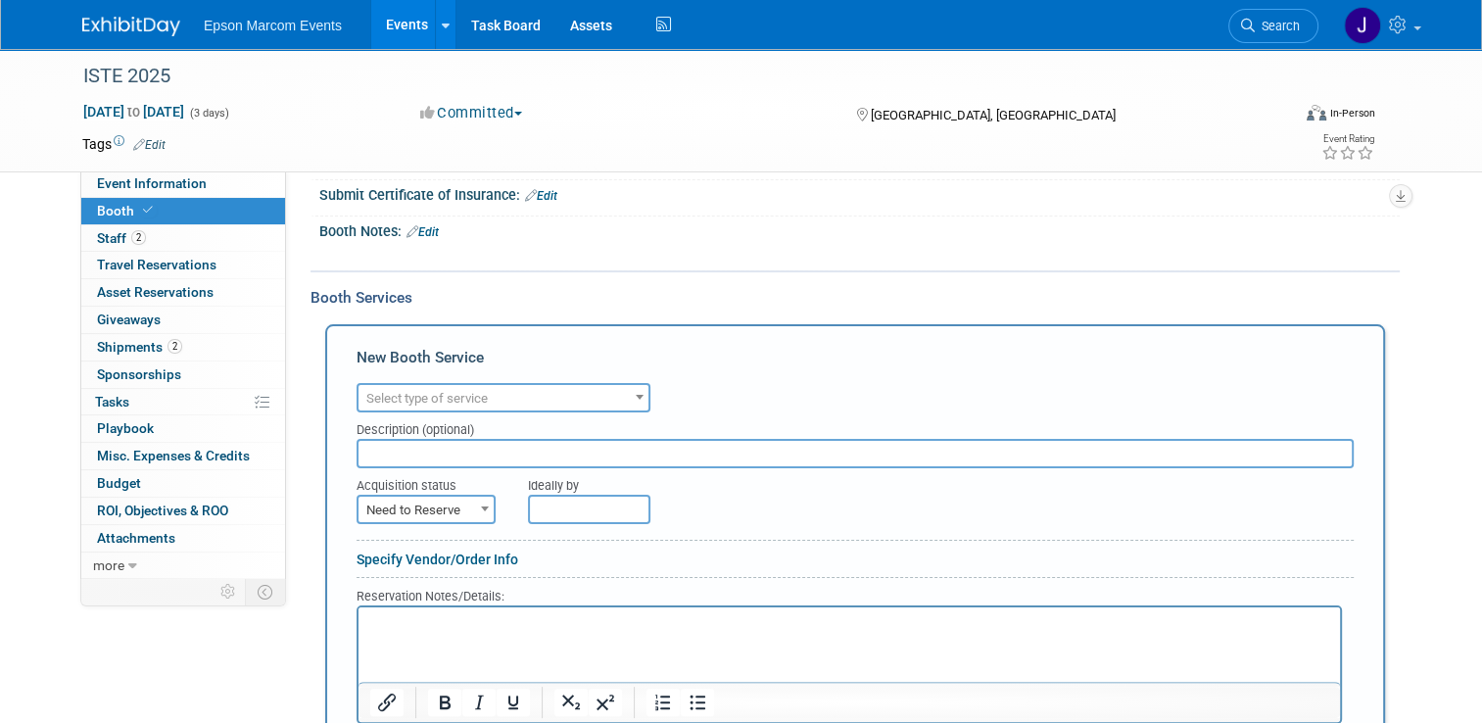
scroll to position [294, 0]
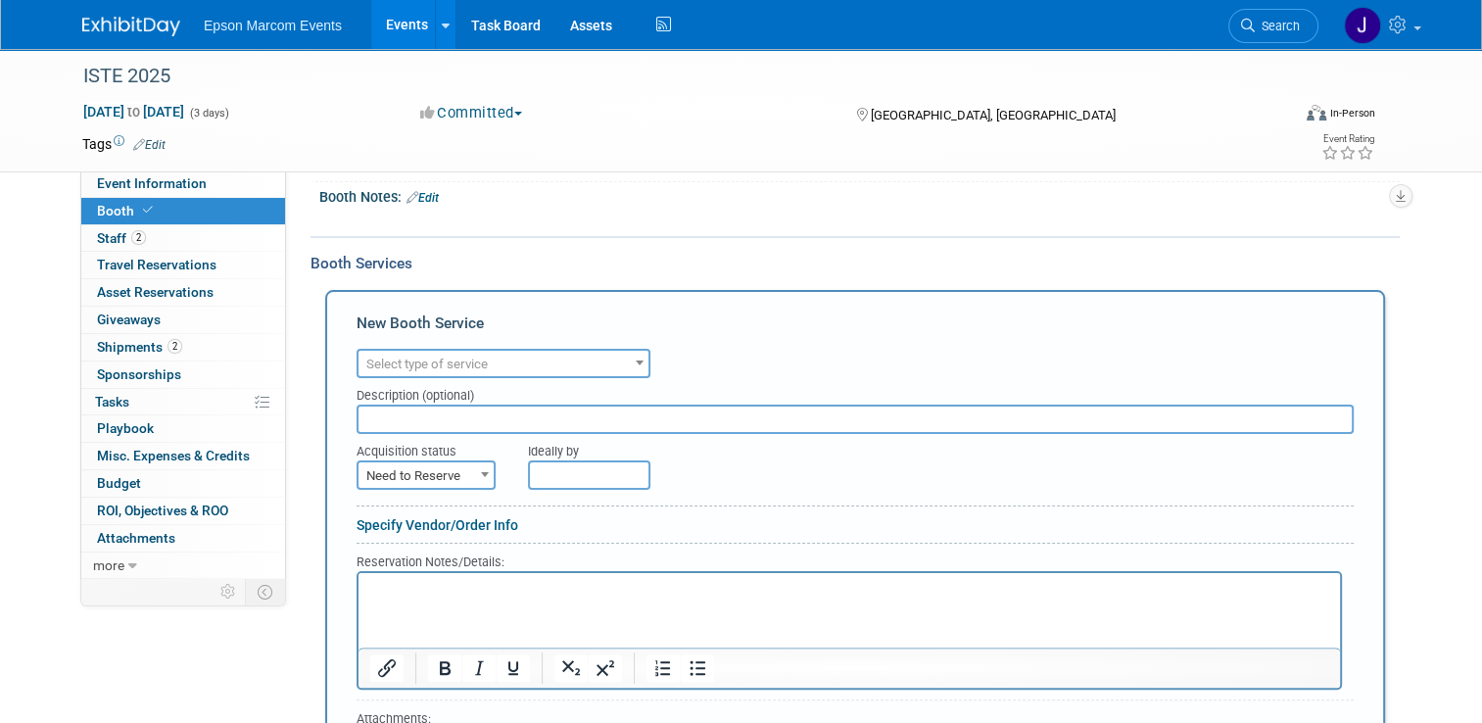
click at [531, 362] on span "Select type of service" at bounding box center [504, 364] width 290 height 27
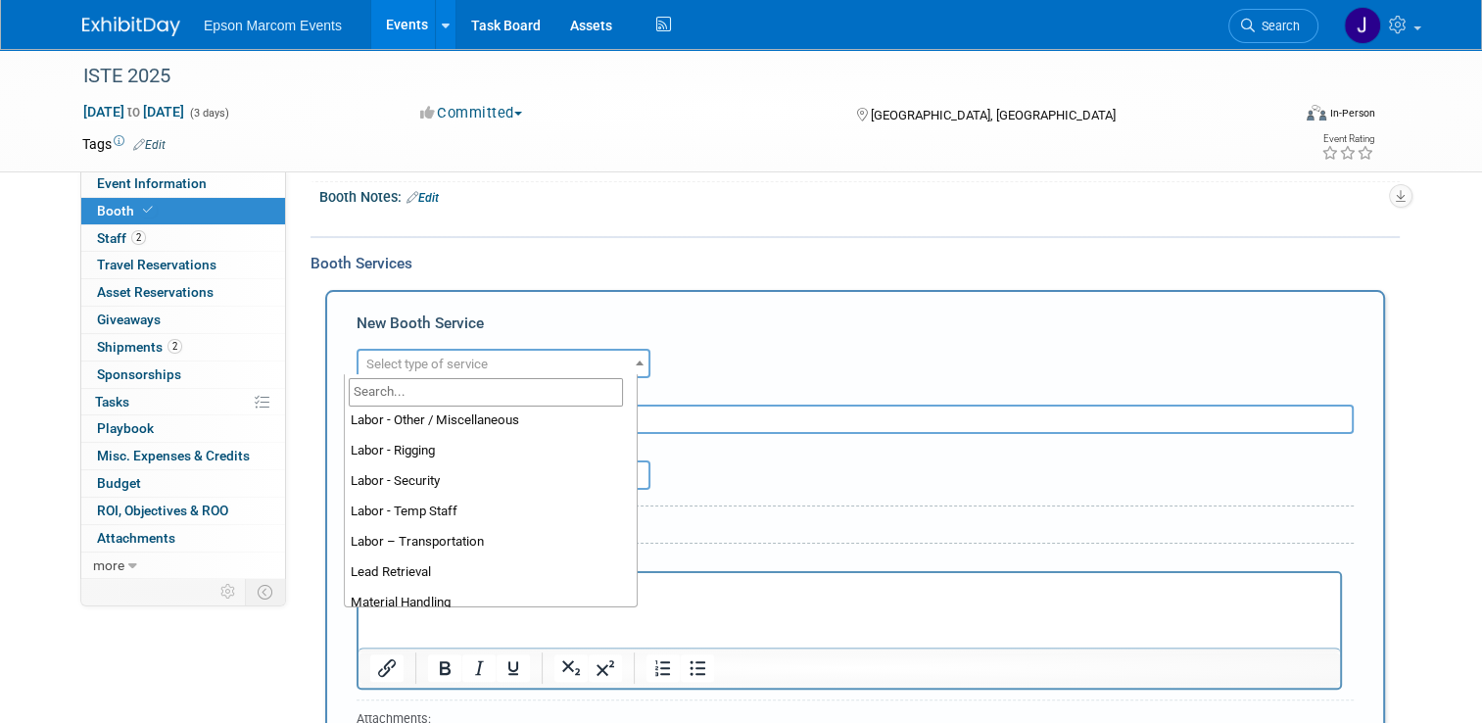
scroll to position [282, 0]
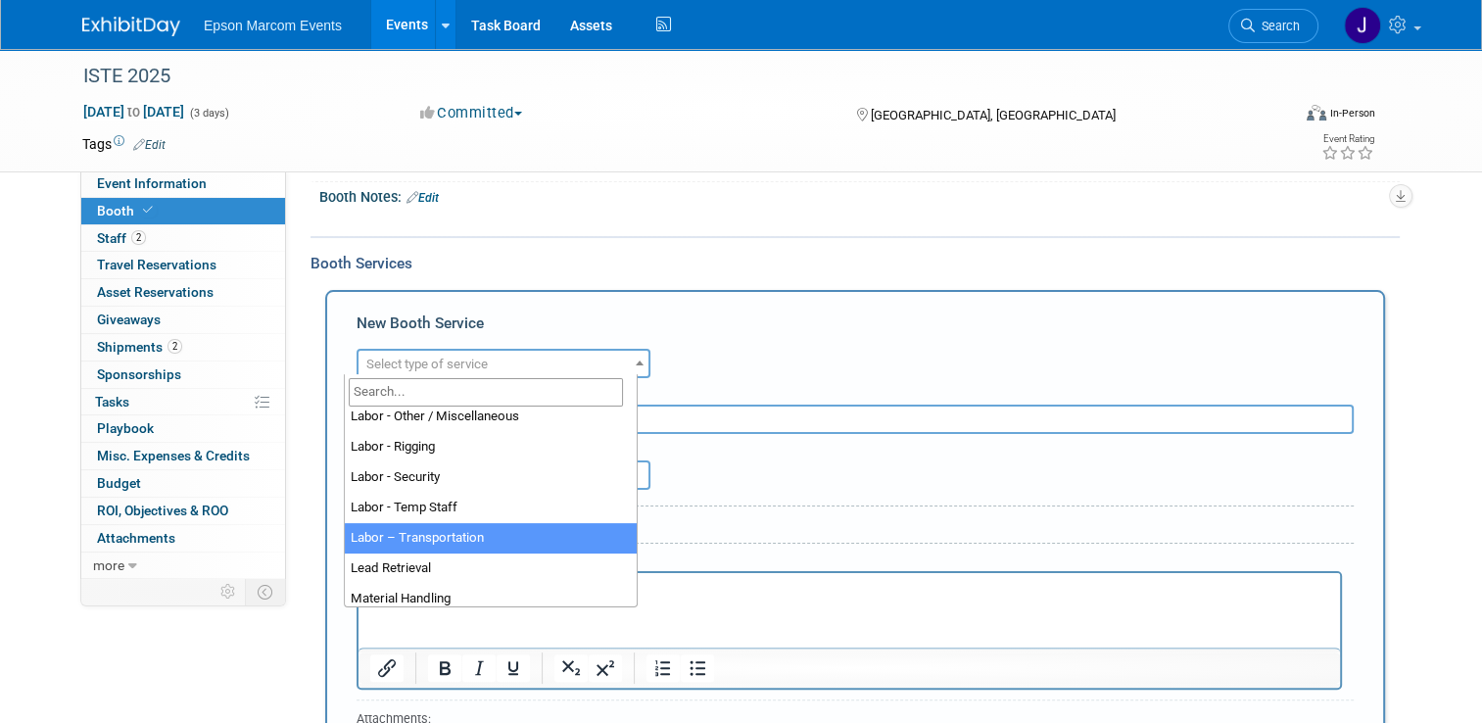
select select "15"
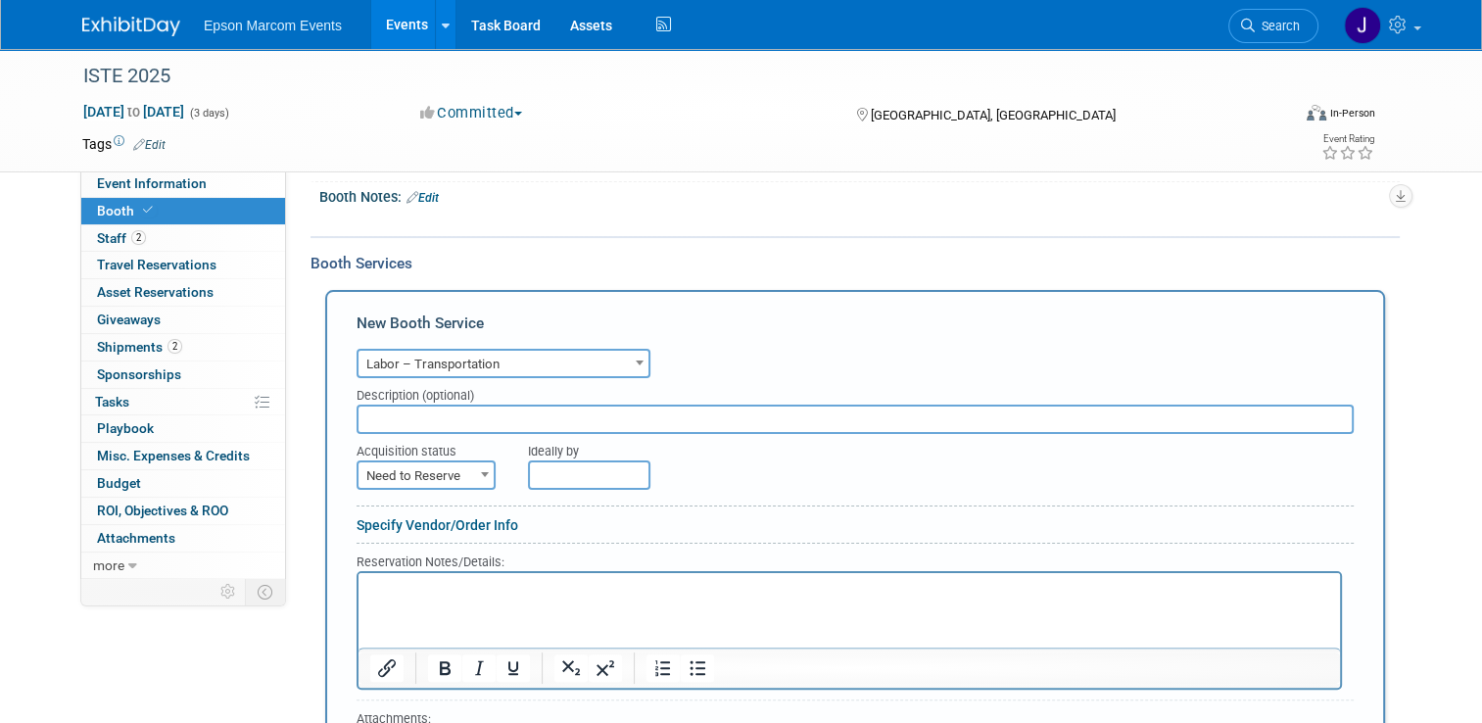
click at [480, 413] on input "text" at bounding box center [855, 419] width 997 height 29
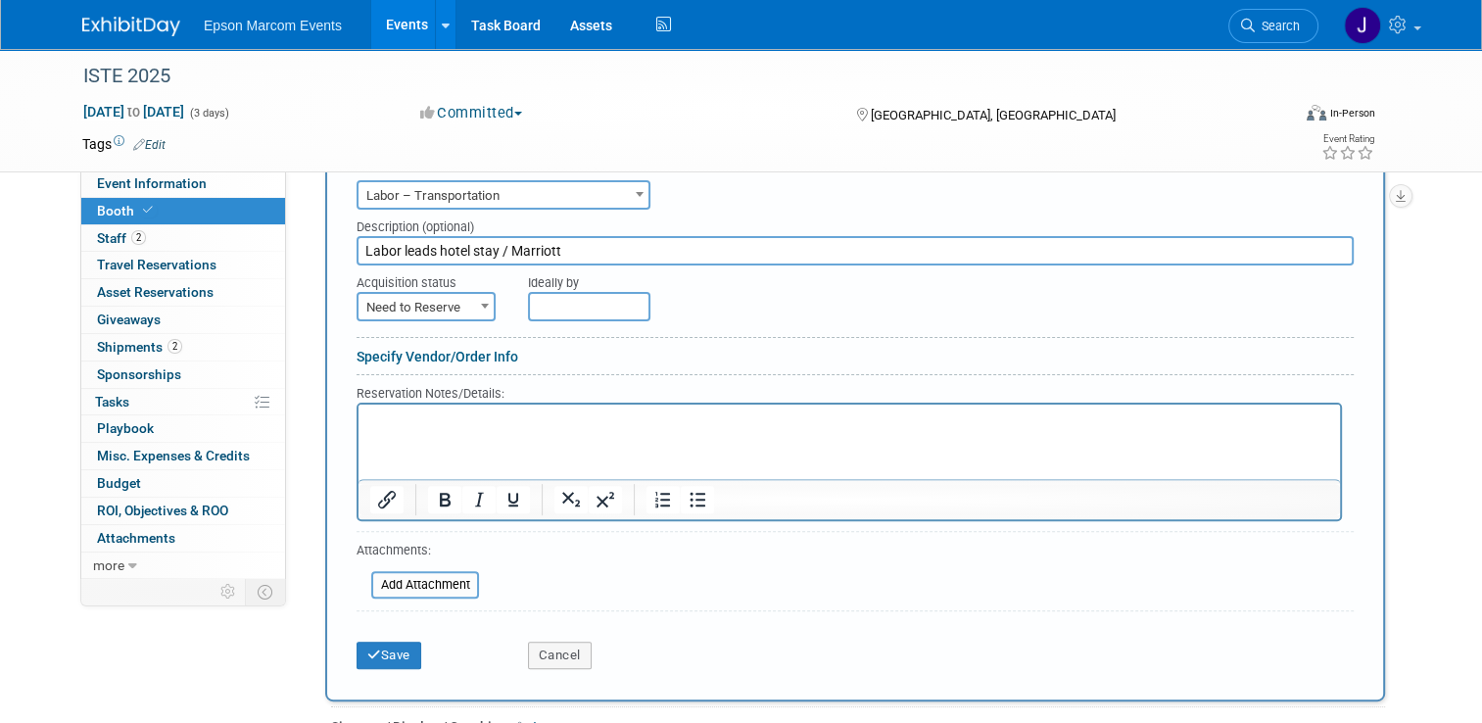
scroll to position [490, 0]
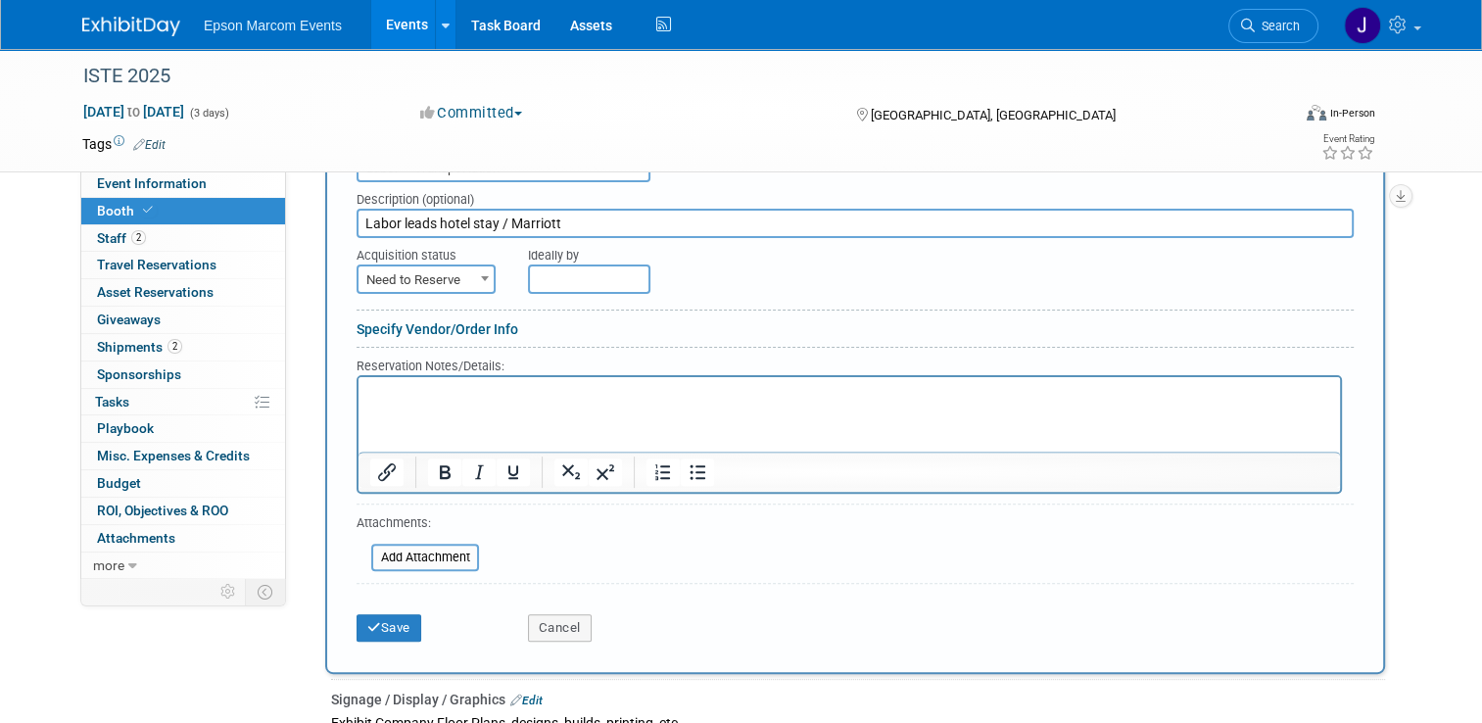
type input "Labor leads hotel stay / Marriott"
click at [438, 266] on span "Need to Reserve" at bounding box center [426, 279] width 135 height 27
select select "2"
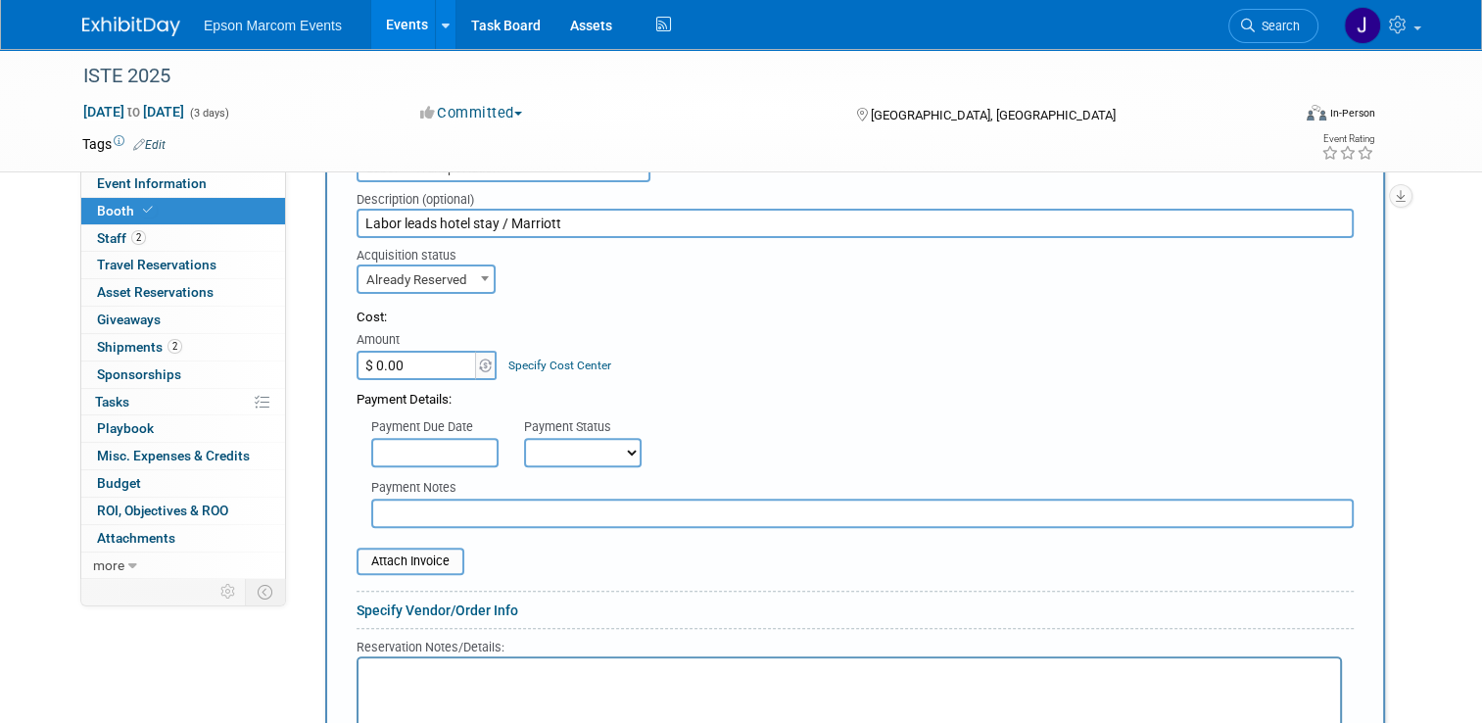
click at [419, 361] on input "$ 0.00" at bounding box center [418, 365] width 122 height 29
type input "$ 4,209.19"
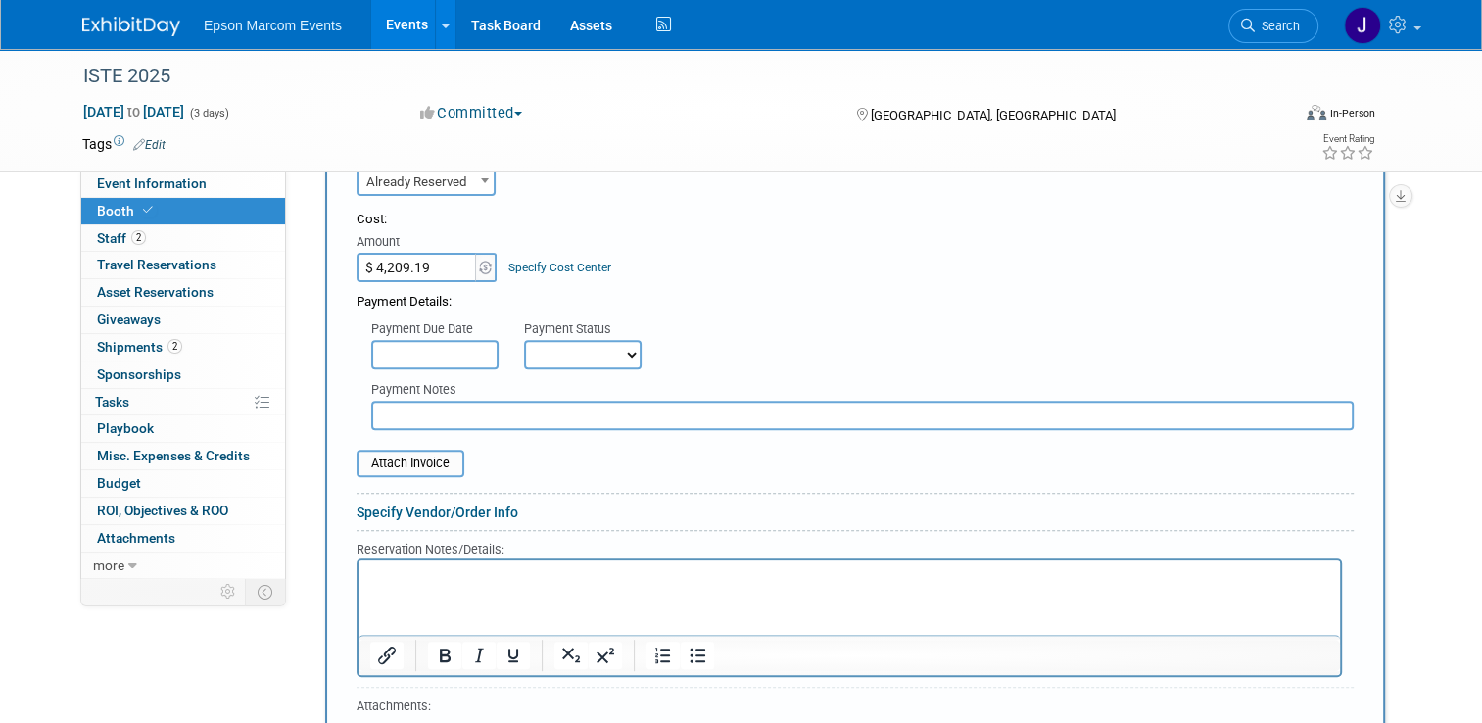
click at [447, 417] on input "text" at bounding box center [862, 415] width 983 height 29
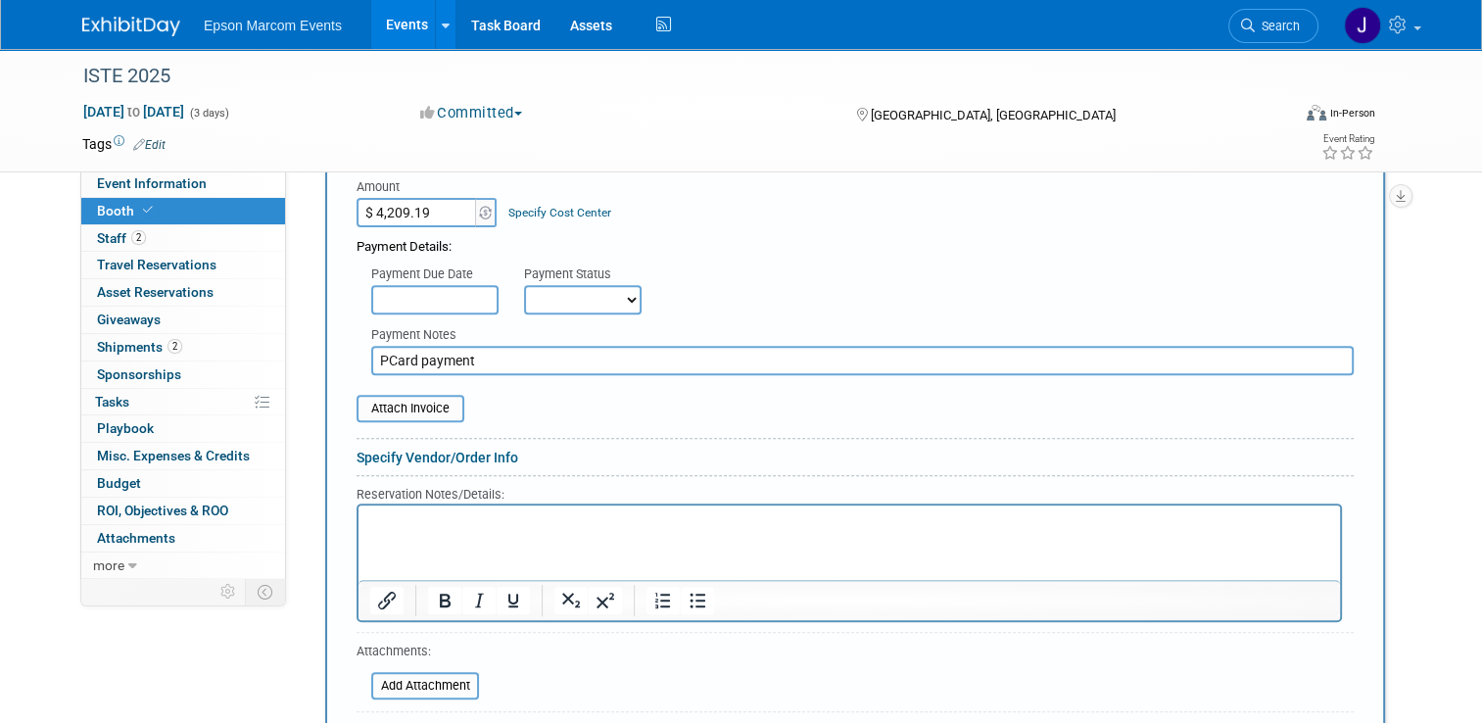
scroll to position [686, 0]
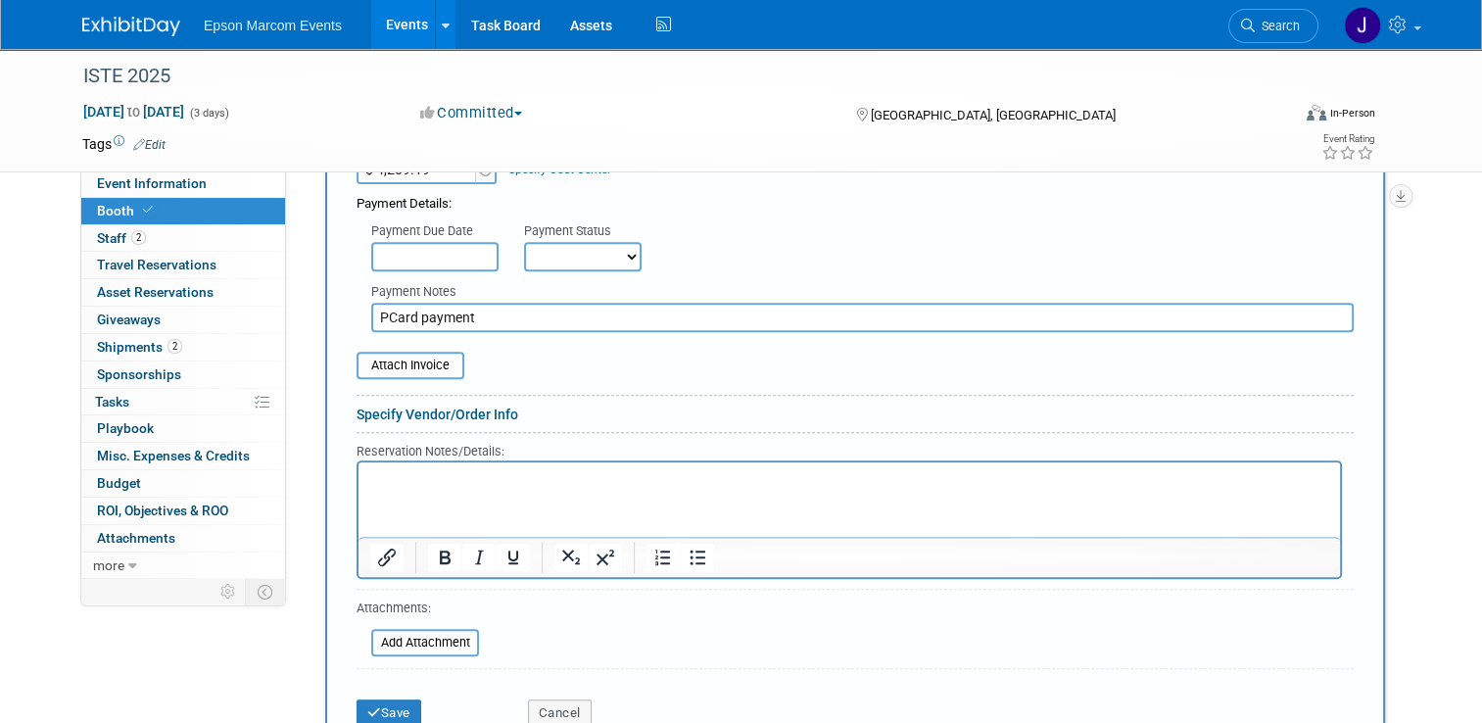
type input "PCard payment"
click at [570, 244] on select "Not Paid Yet Partially Paid Paid in Full" at bounding box center [583, 256] width 118 height 29
select select "1"
click at [524, 242] on select "Not Paid Yet Partially Paid Paid in Full" at bounding box center [583, 256] width 118 height 29
click at [390, 702] on button "Save" at bounding box center [389, 712] width 65 height 27
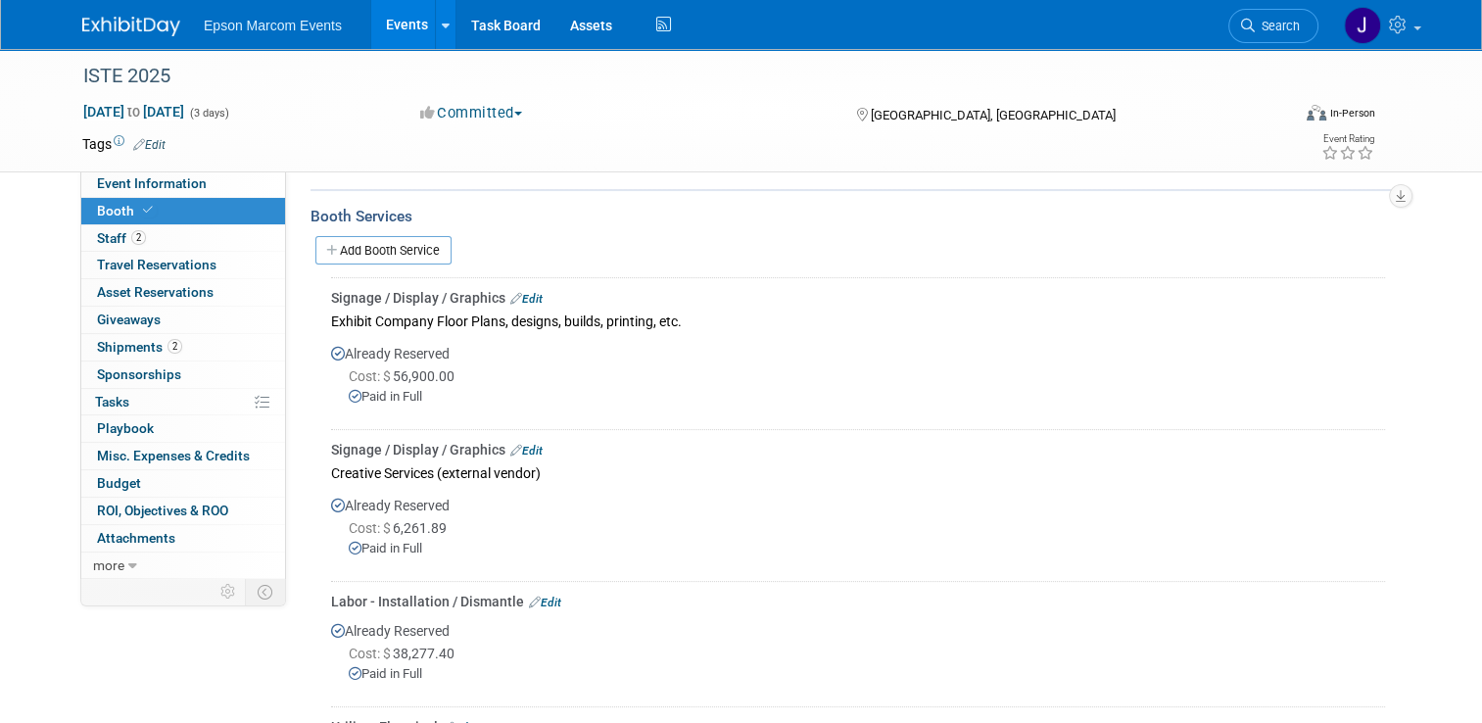
scroll to position [243, 0]
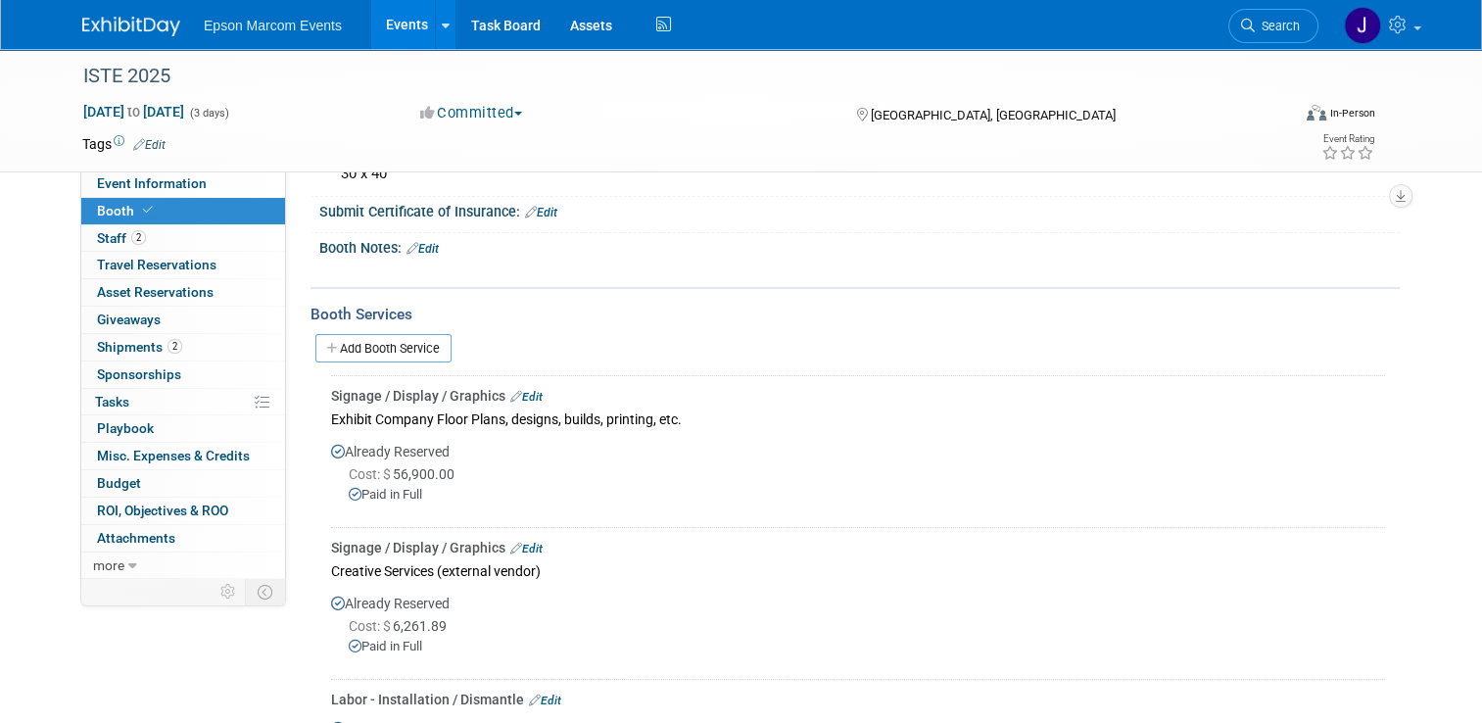
click at [407, 337] on link "Add Booth Service" at bounding box center [383, 348] width 136 height 28
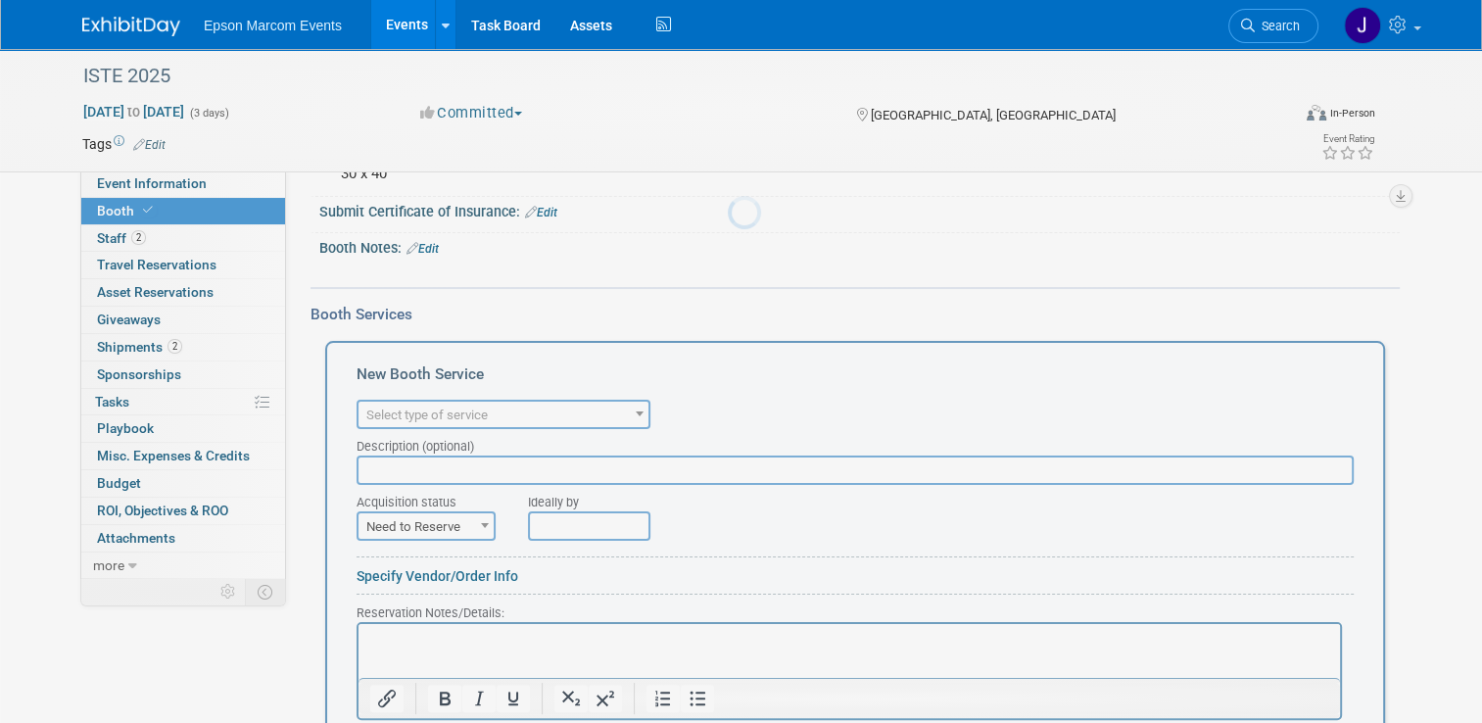
scroll to position [0, 0]
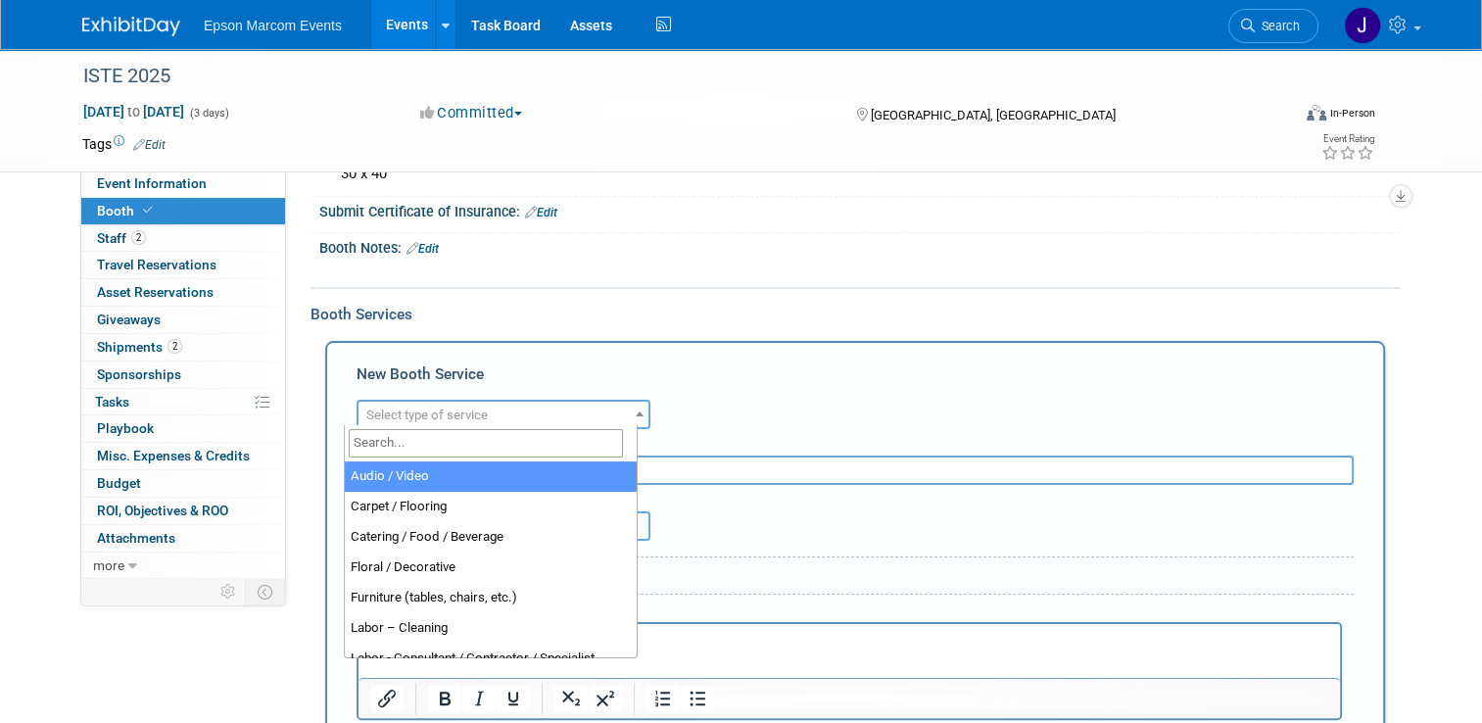
click at [551, 403] on span "Select type of service" at bounding box center [504, 415] width 290 height 27
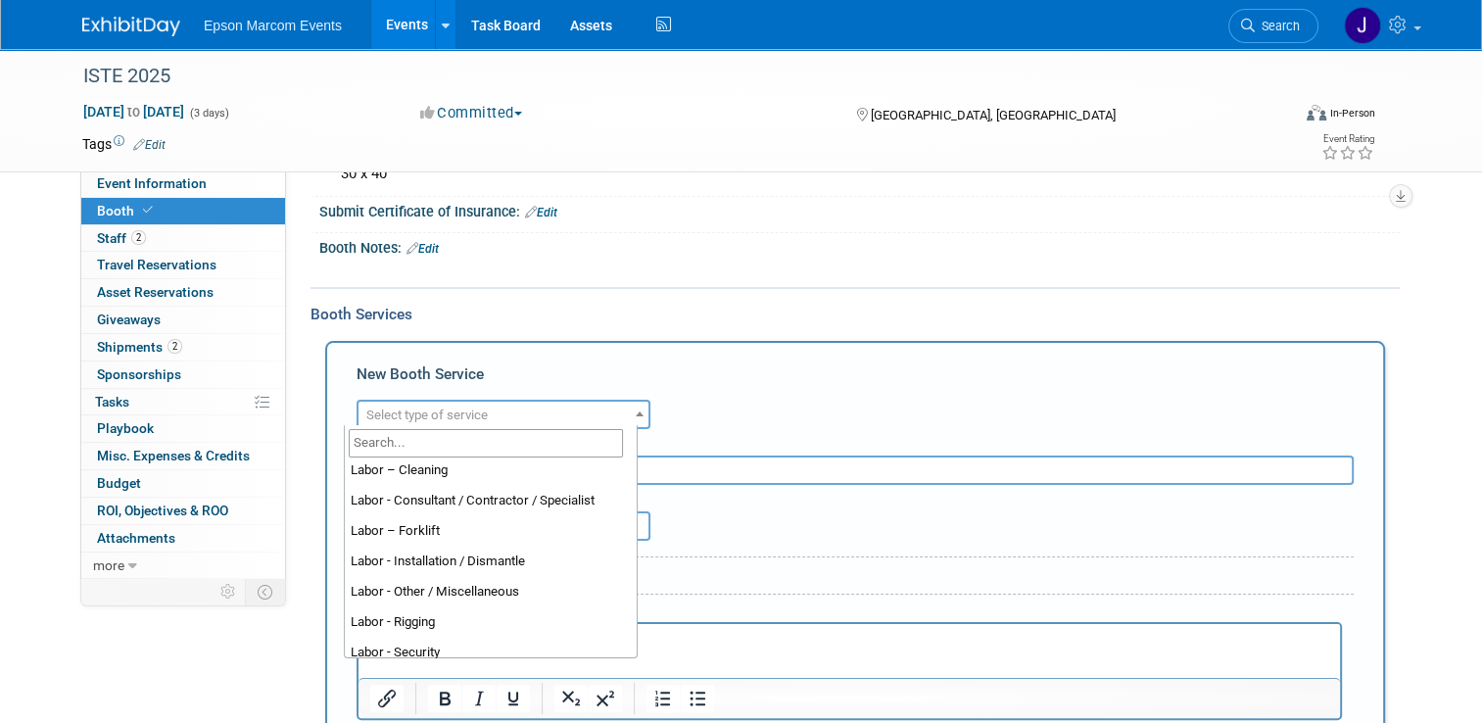
scroll to position [168, 0]
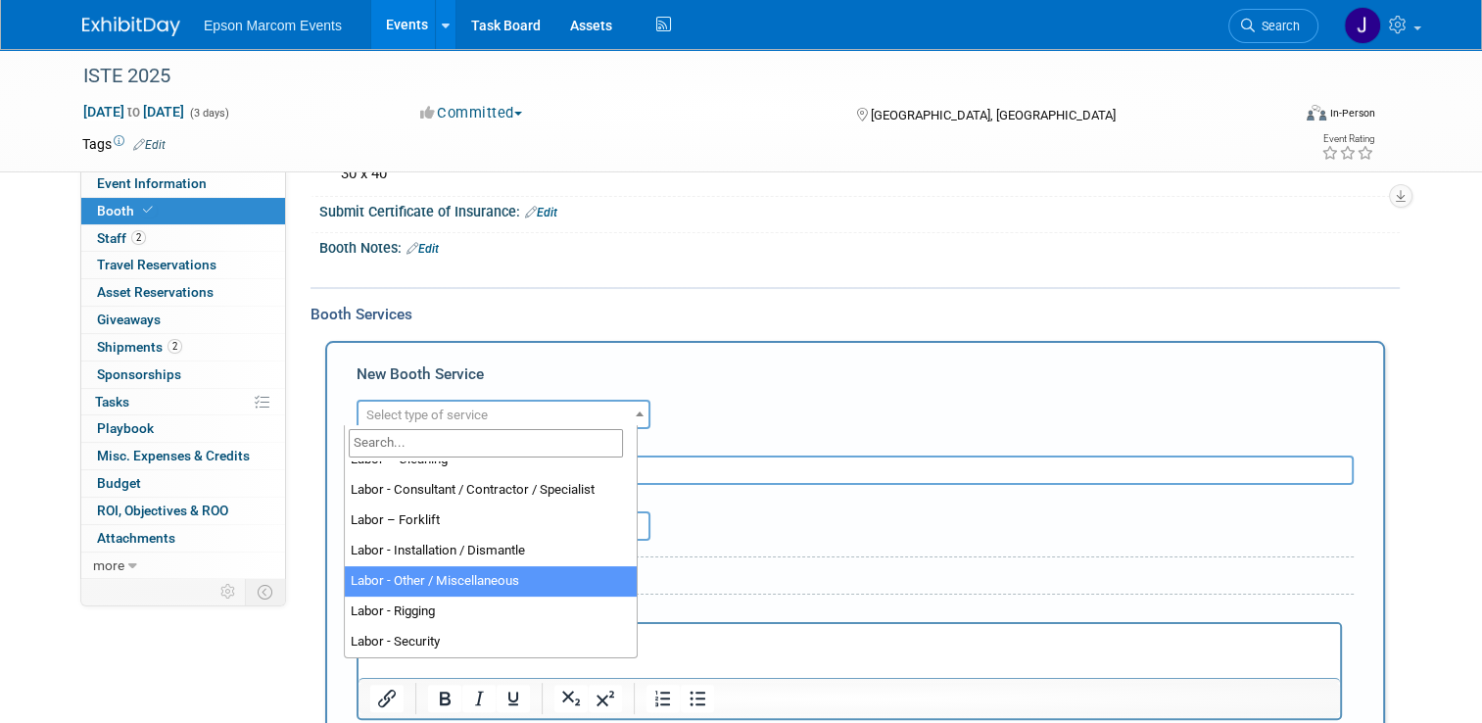
select select "19"
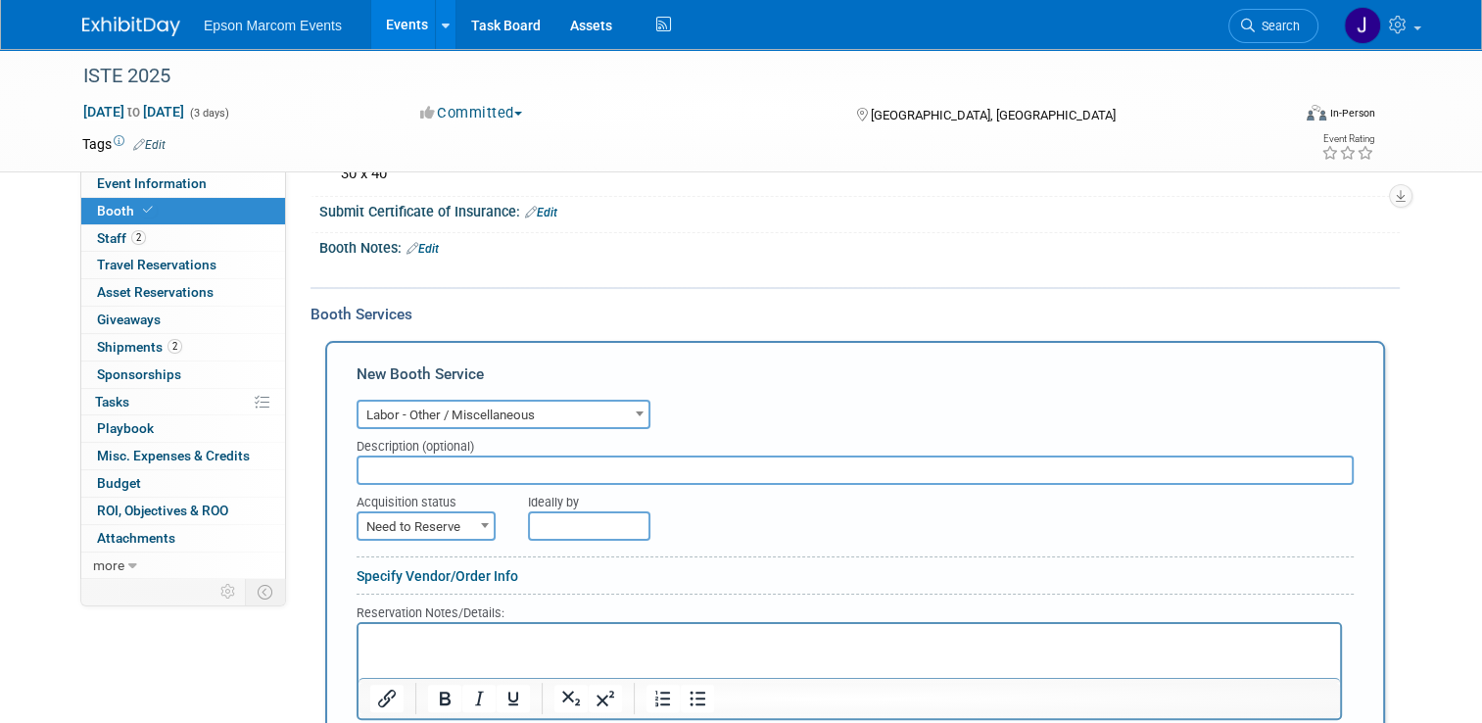
click at [441, 459] on input "text" at bounding box center [855, 469] width 997 height 29
click at [357, 463] on input "Booth Labor Deposit" at bounding box center [855, 469] width 997 height 29
type input "Nth Degree / Booth Labor Deposit"
click at [439, 522] on span "Need to Reserve" at bounding box center [426, 526] width 135 height 27
select select "2"
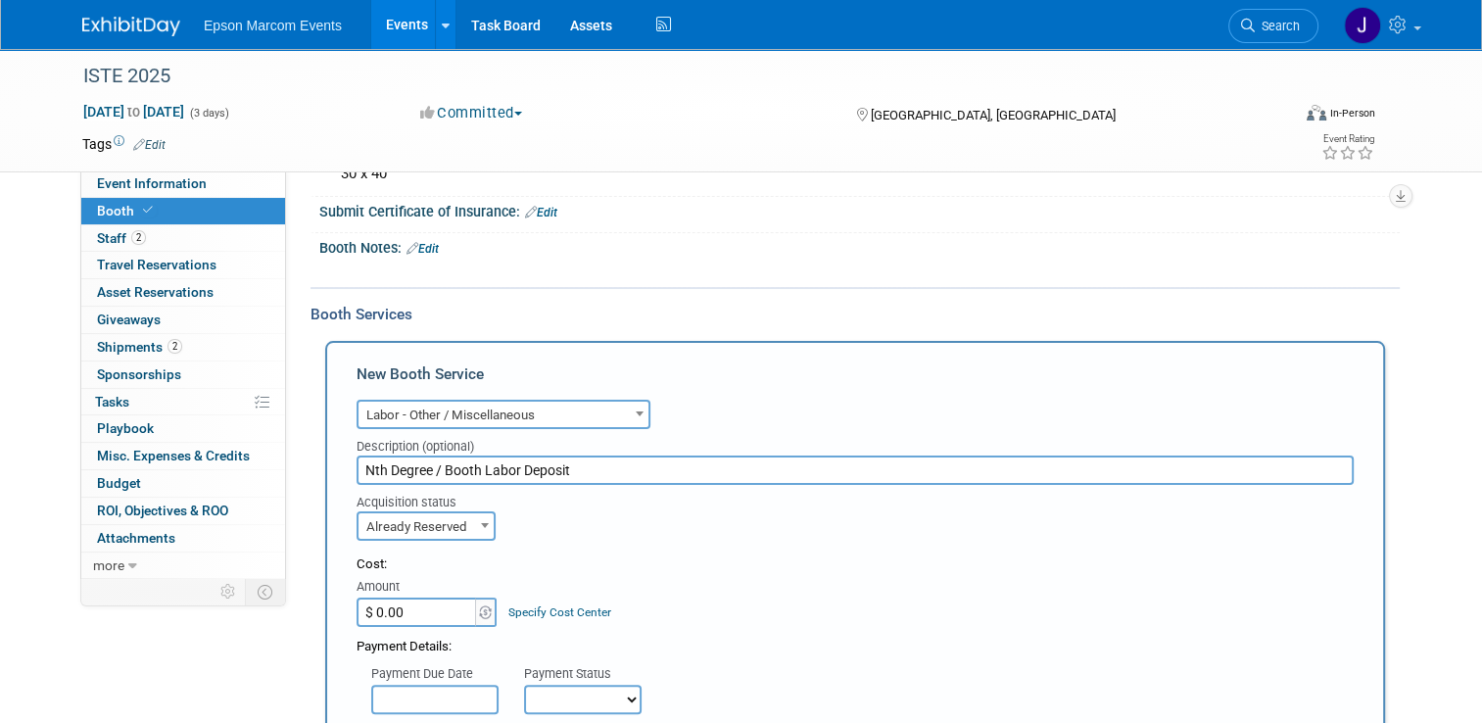
click at [417, 609] on input "$ 0.00" at bounding box center [418, 612] width 122 height 29
type input "$ 19,282.13"
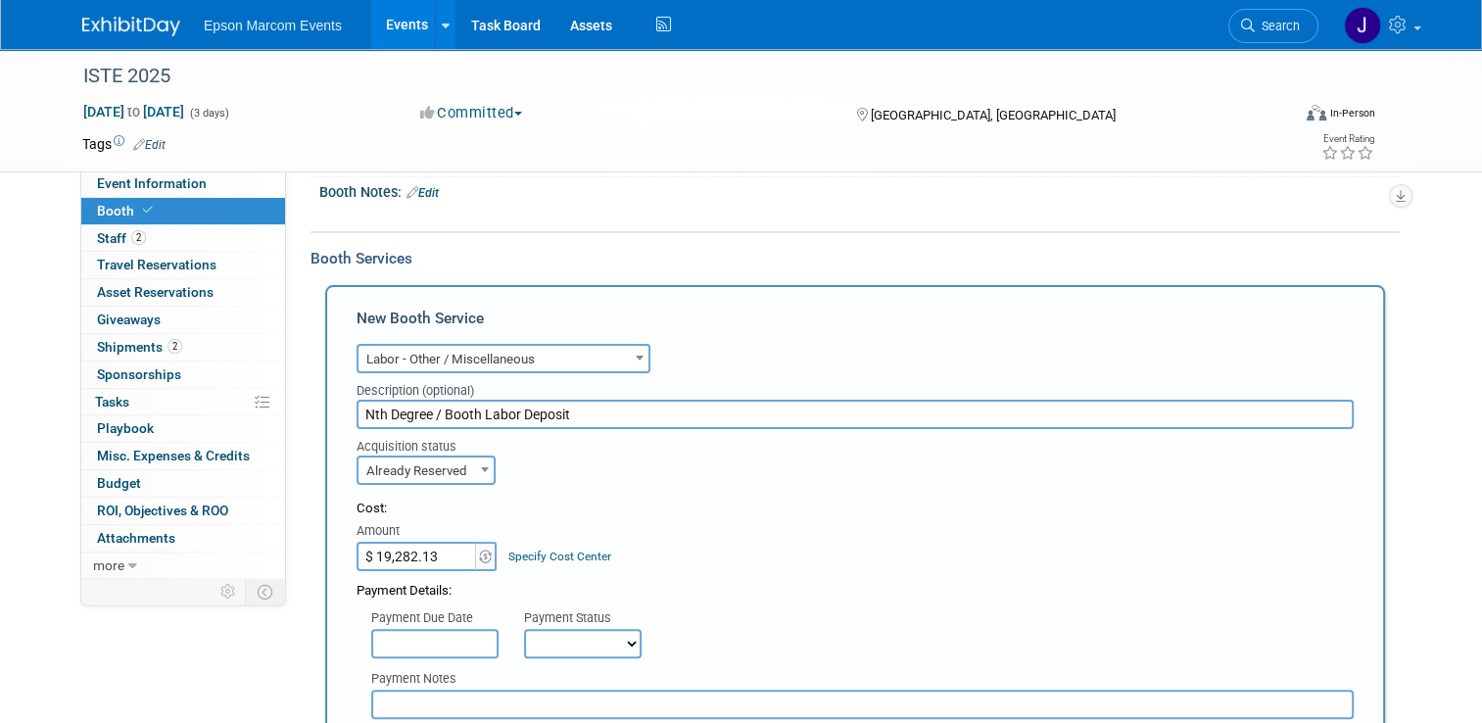
scroll to position [341, 0]
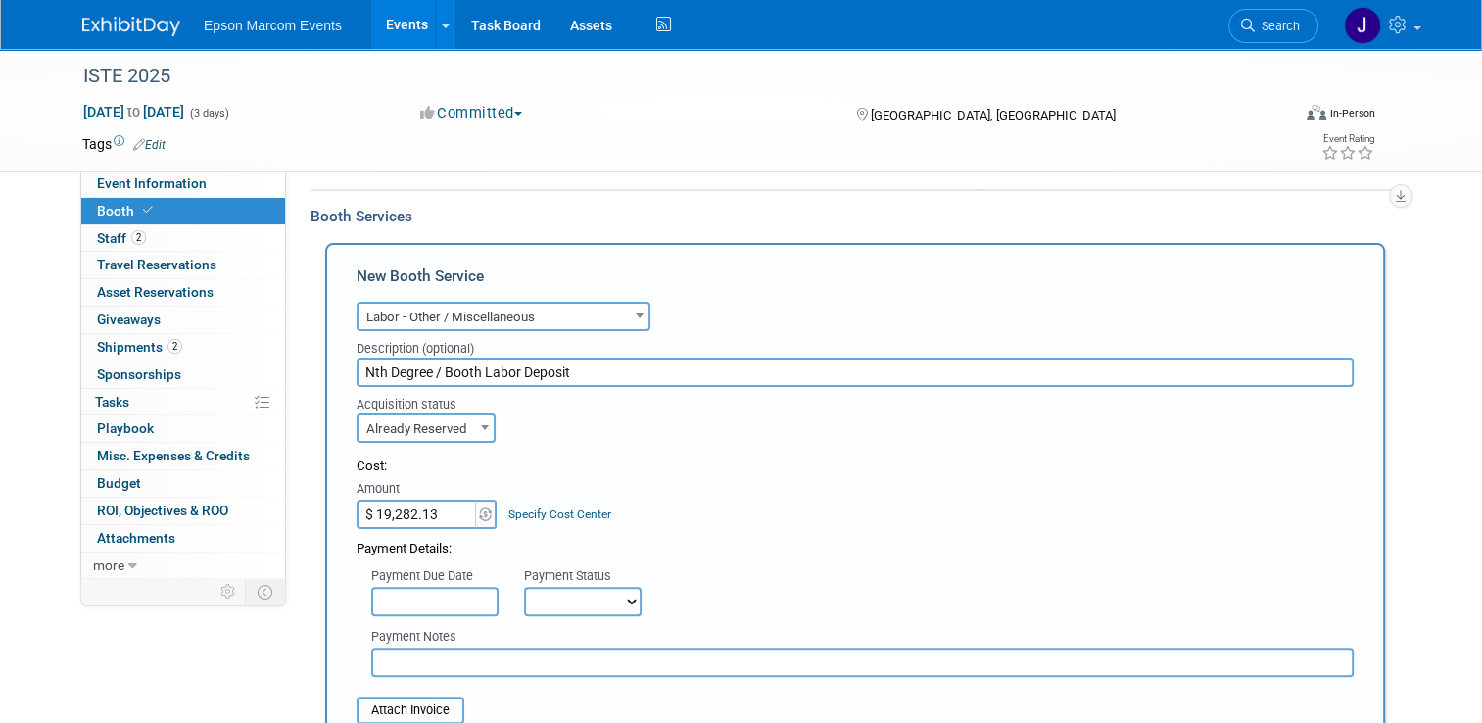
click at [530, 594] on select "Not Paid Yet Partially Paid Paid in Full" at bounding box center [583, 601] width 118 height 29
select select "1"
click at [524, 587] on select "Not Paid Yet Partially Paid Paid in Full" at bounding box center [583, 601] width 118 height 29
click at [490, 666] on input "text" at bounding box center [862, 661] width 983 height 29
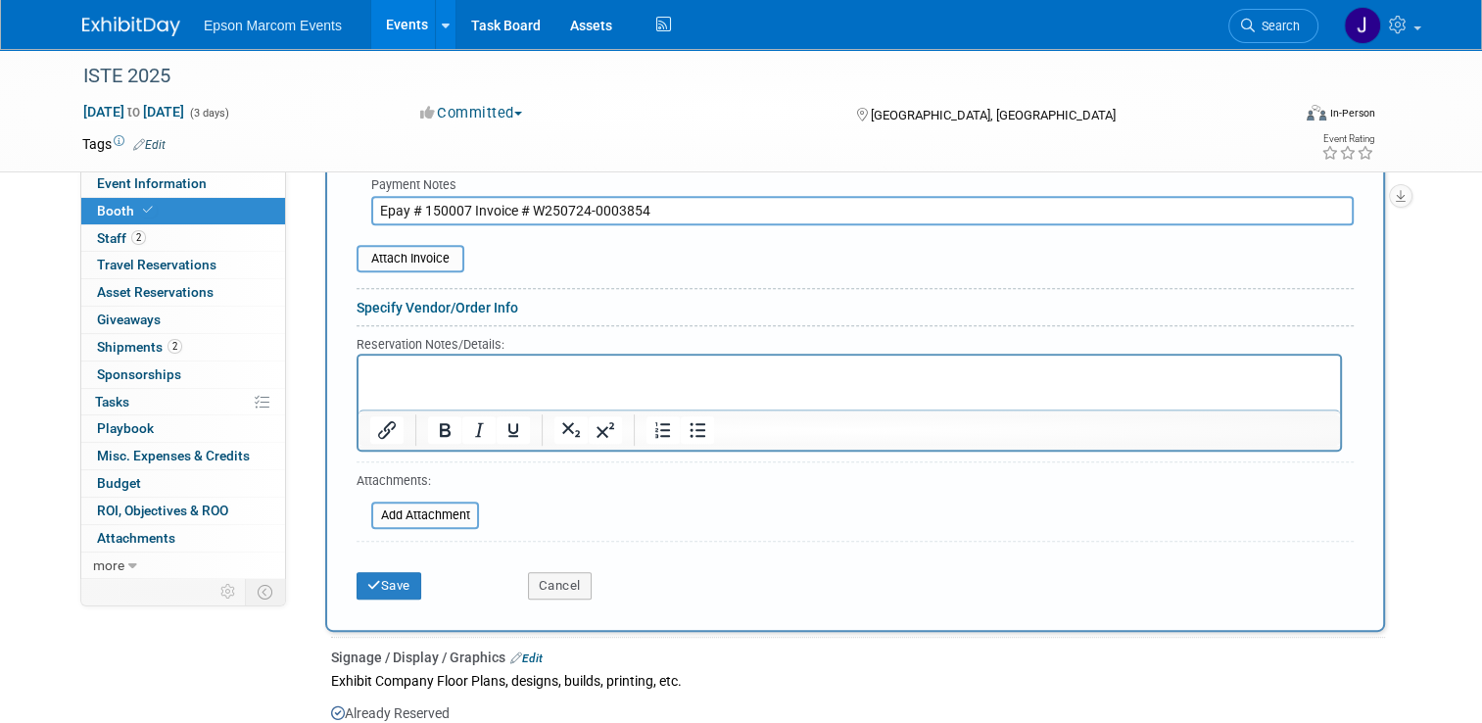
scroll to position [831, 0]
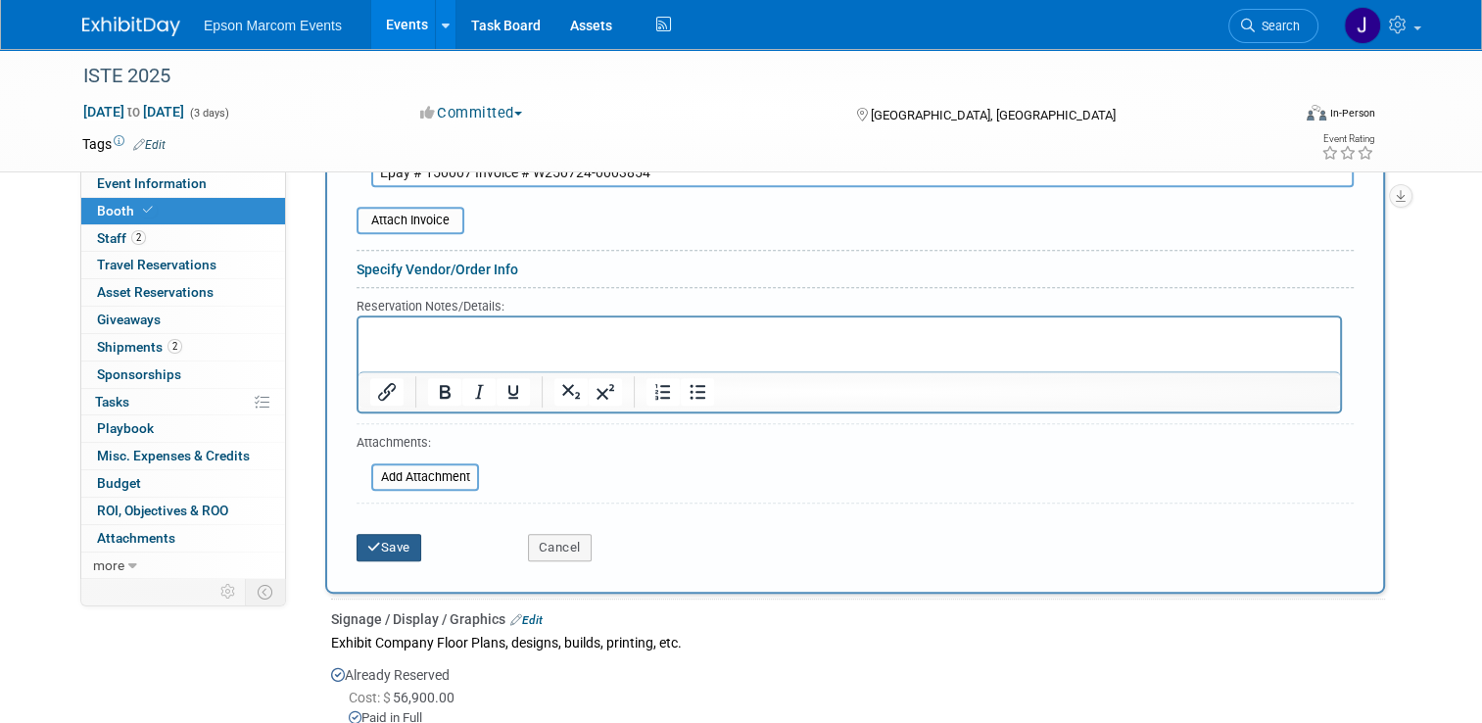
type input "Epay # 150007 Invoice # W250724-0003854"
click at [382, 534] on button "Save" at bounding box center [389, 547] width 65 height 27
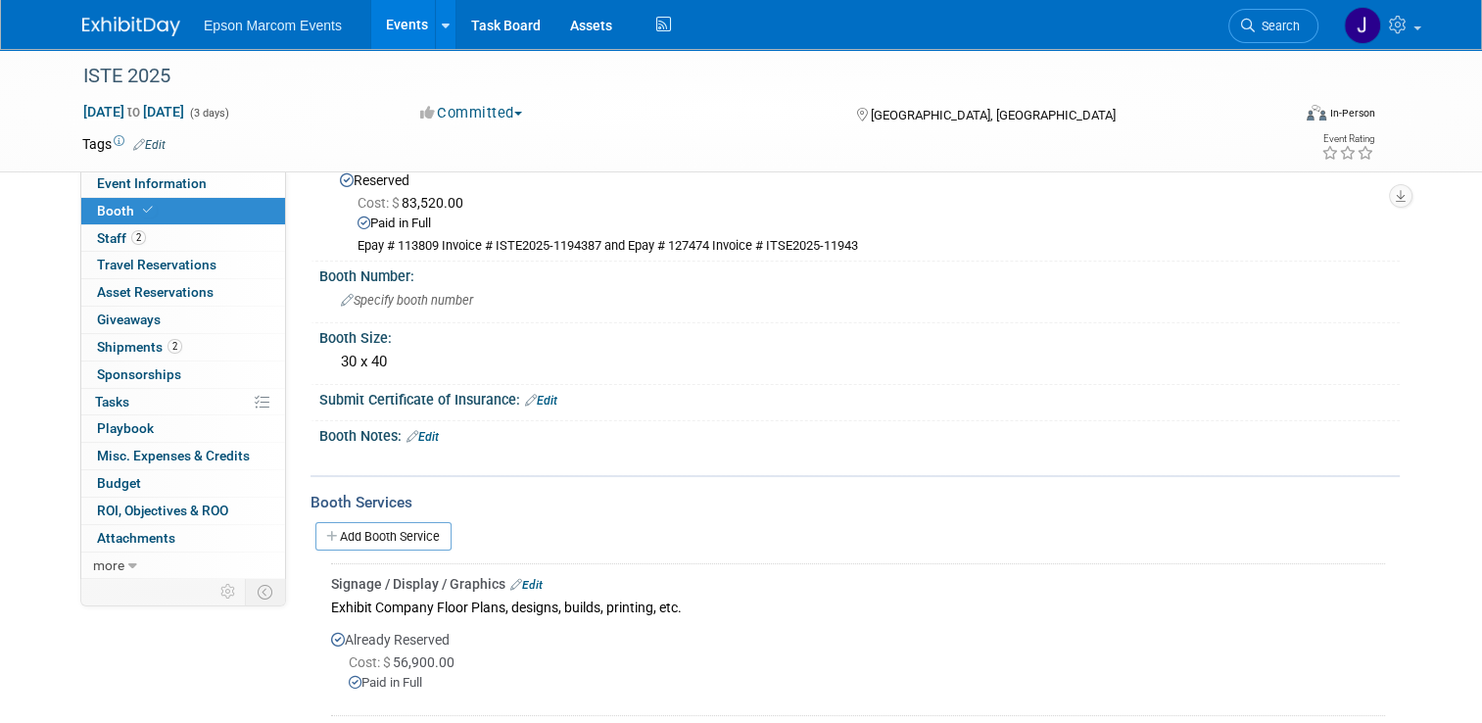
scroll to position [98, 0]
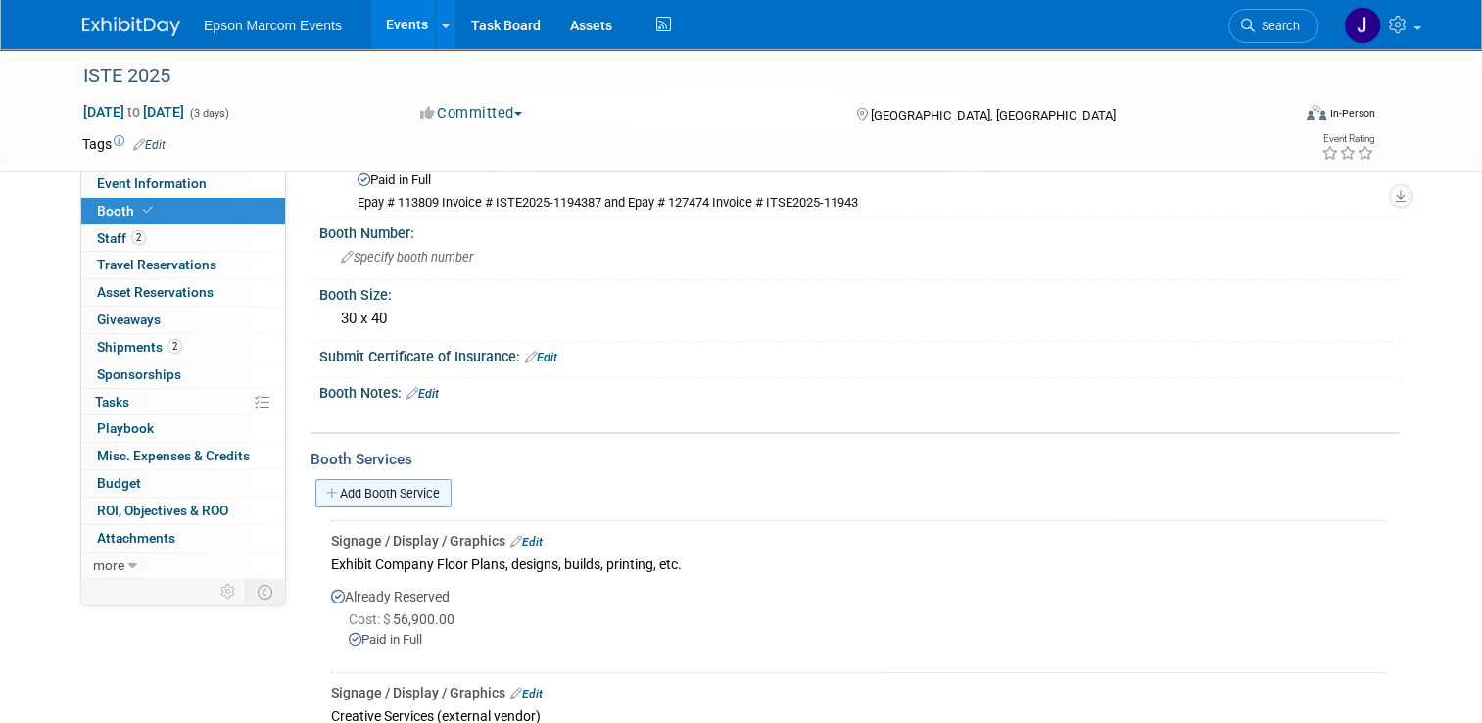
click at [401, 496] on link "Add Booth Service" at bounding box center [383, 493] width 136 height 28
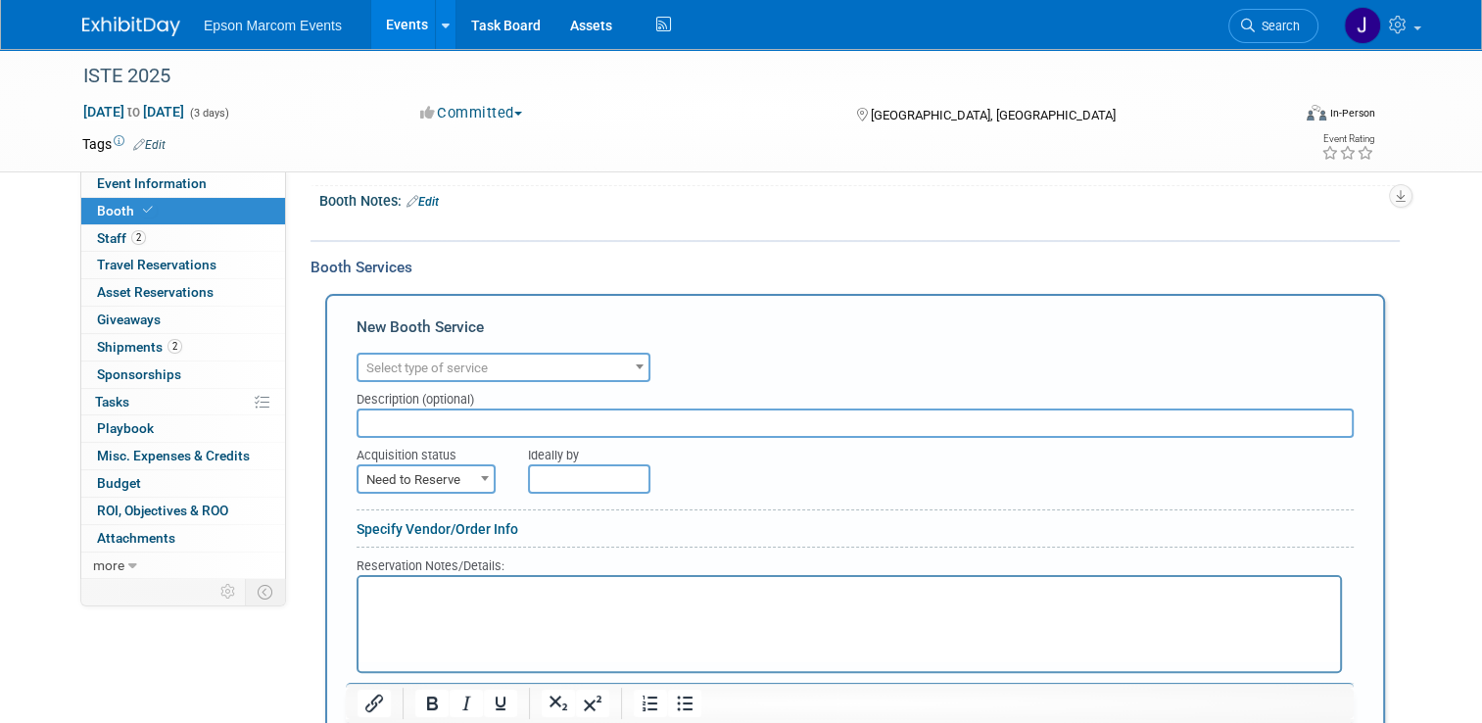
scroll to position [294, 0]
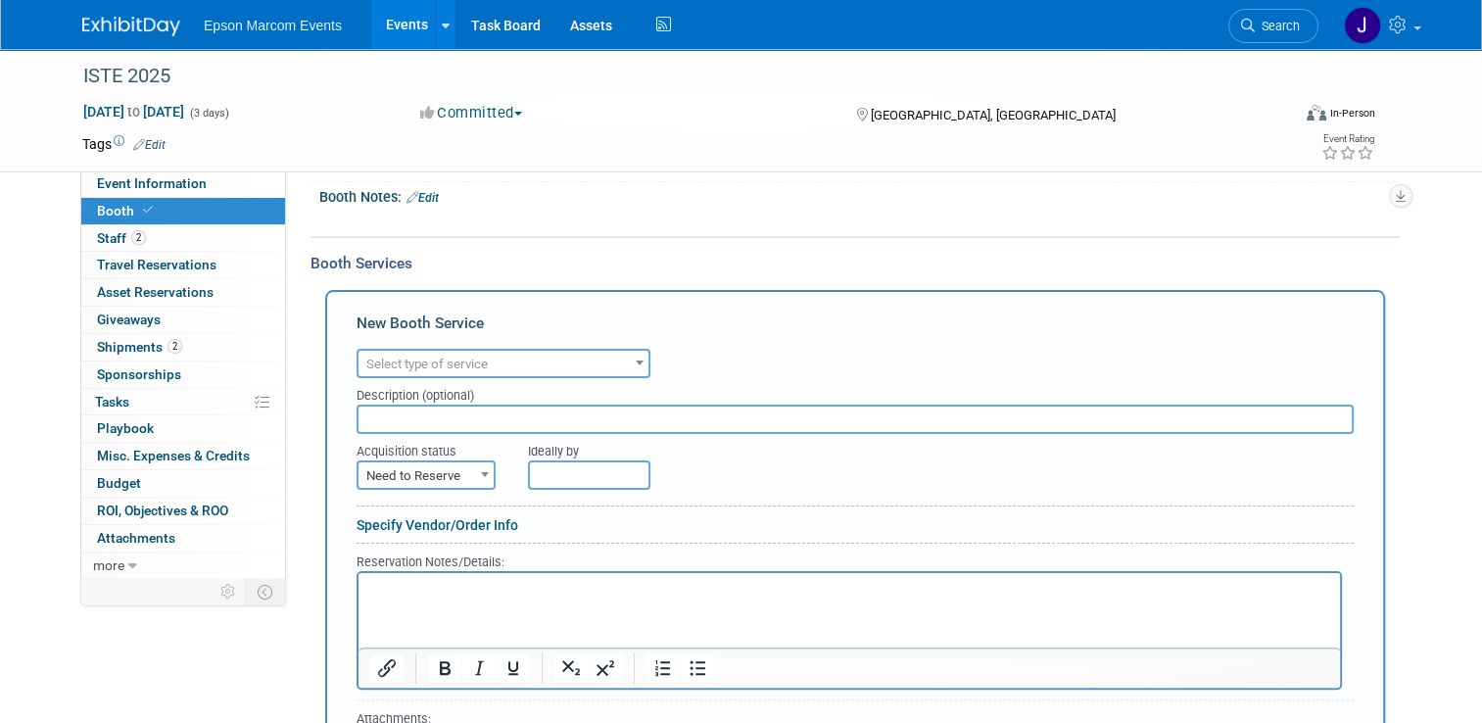
click at [524, 357] on span "Select type of service" at bounding box center [504, 364] width 290 height 27
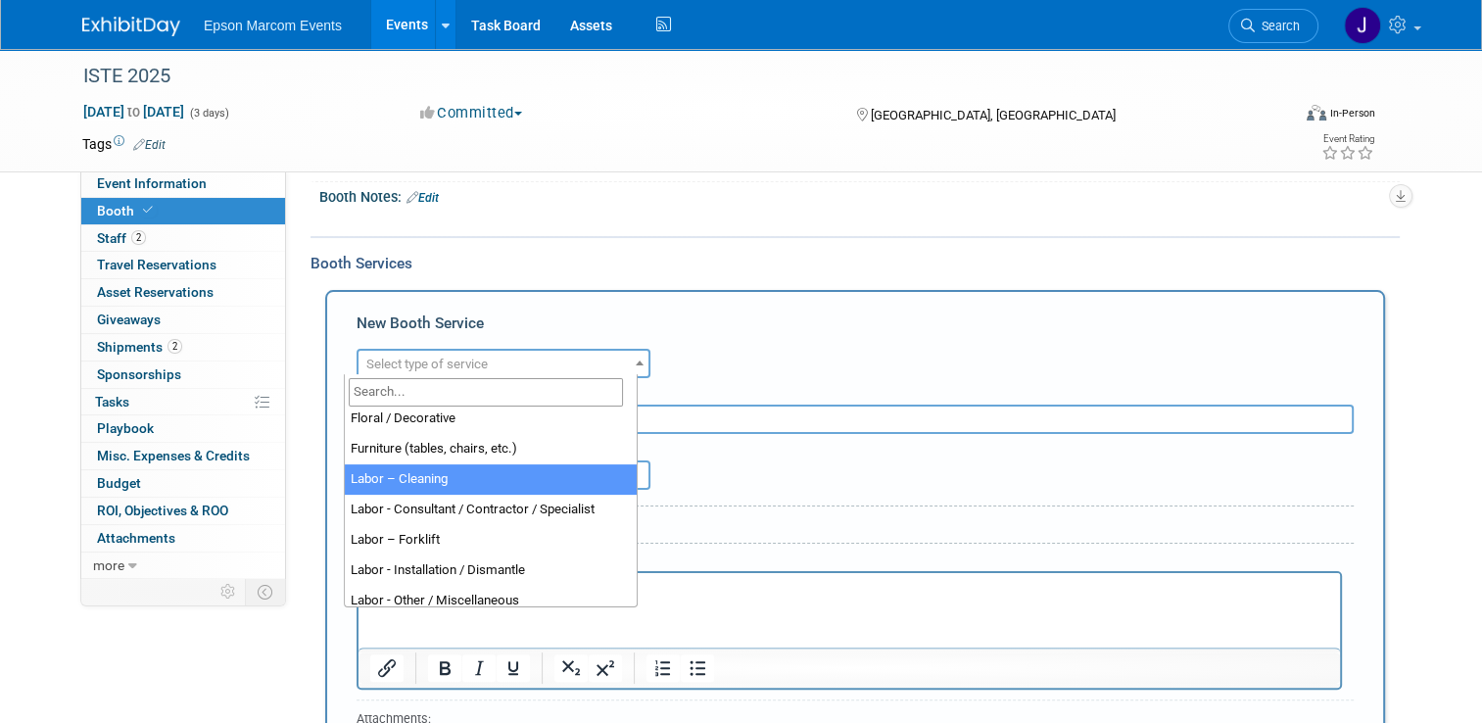
scroll to position [196, 0]
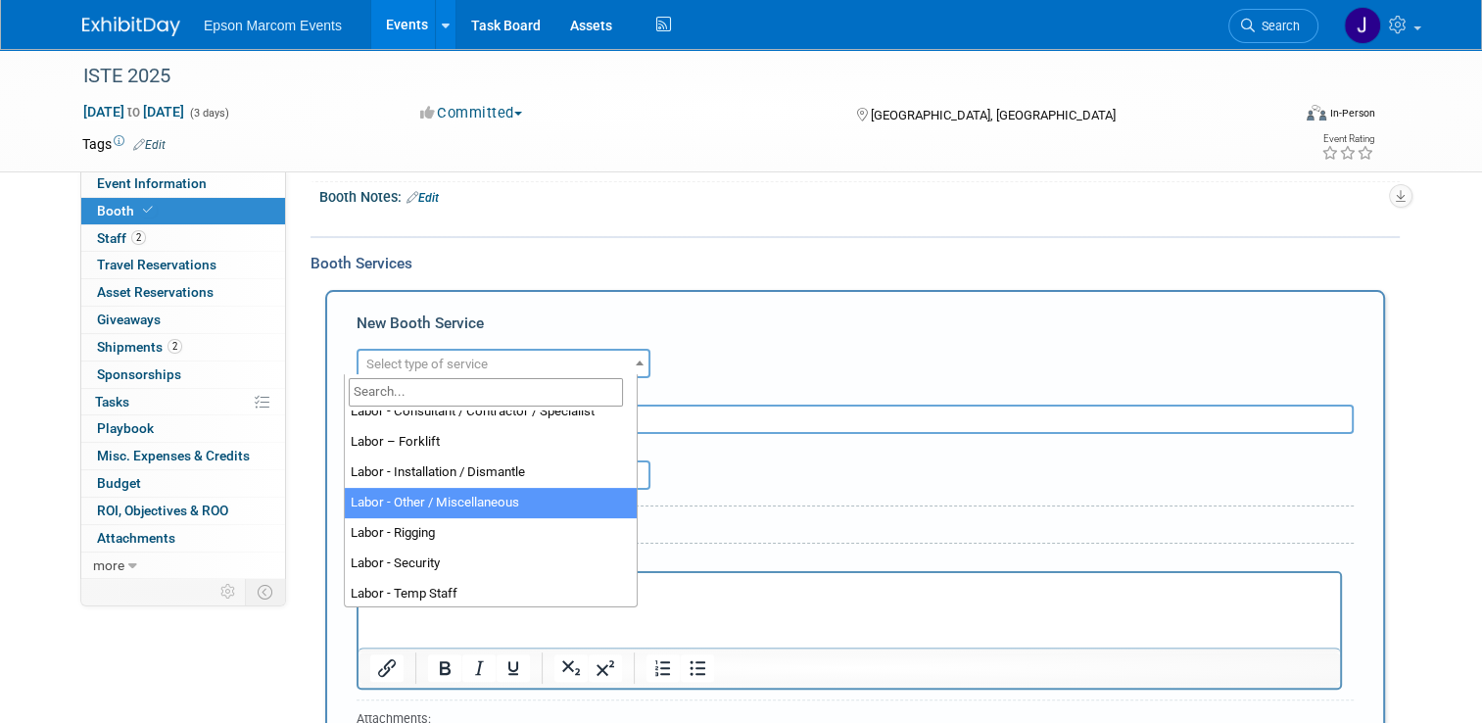
select select "19"
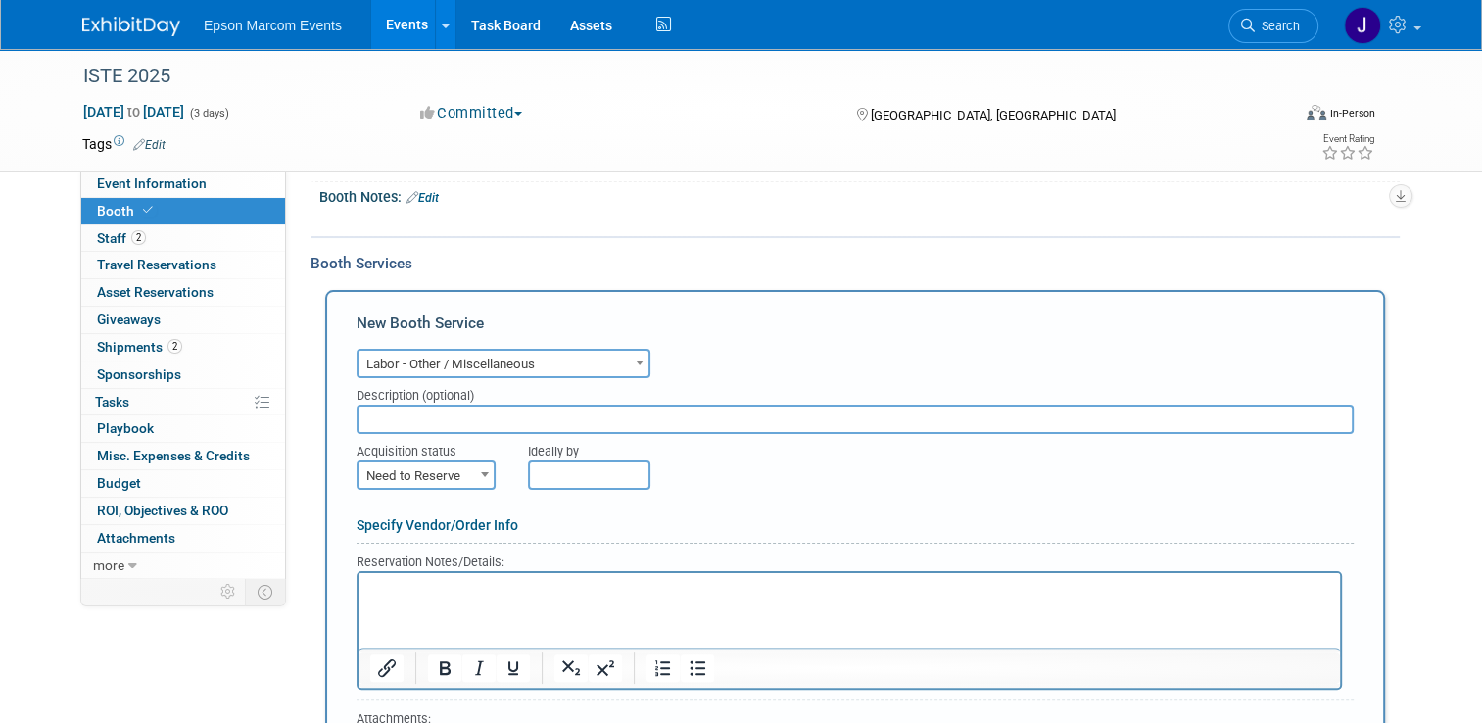
click at [493, 412] on input "text" at bounding box center [855, 419] width 997 height 29
type input "Nth Degree / Booth Labor final payment"
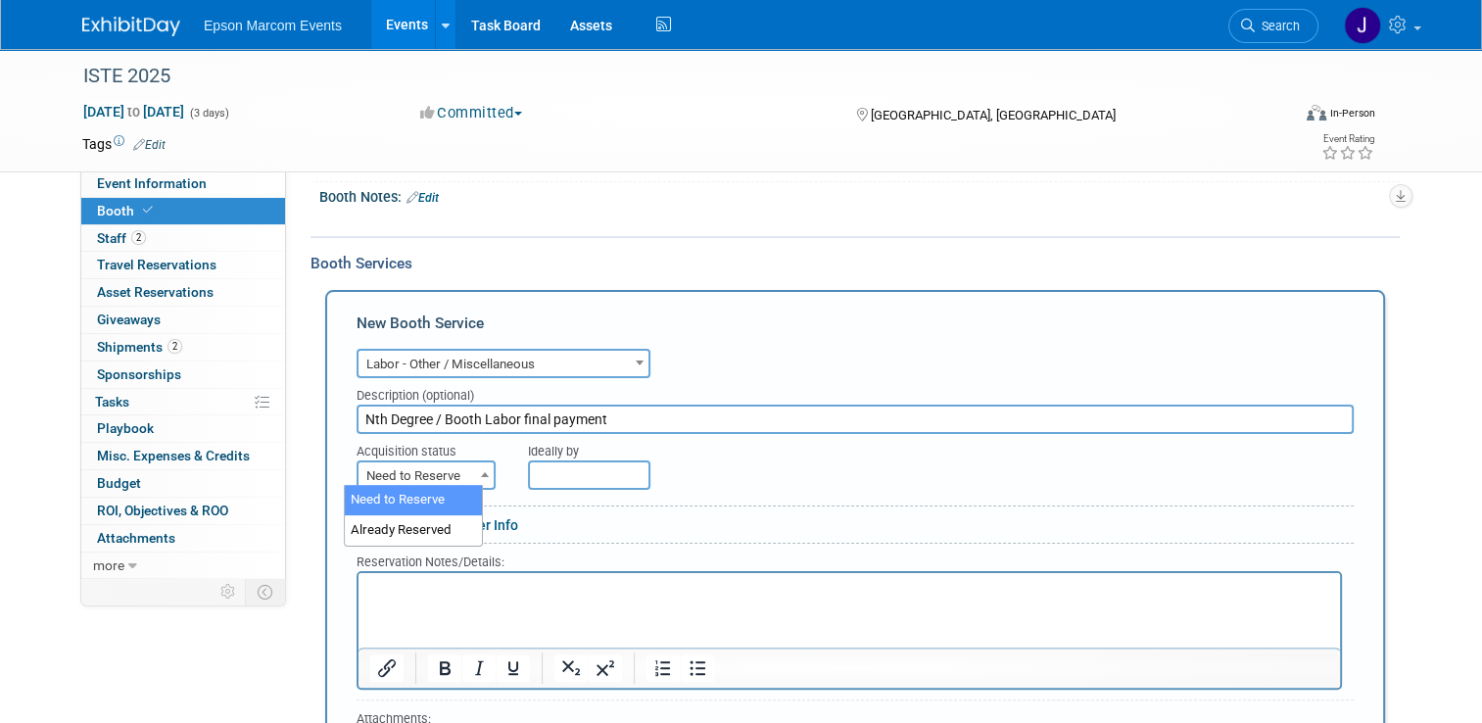
click at [437, 464] on span "Need to Reserve" at bounding box center [426, 475] width 135 height 27
select select "2"
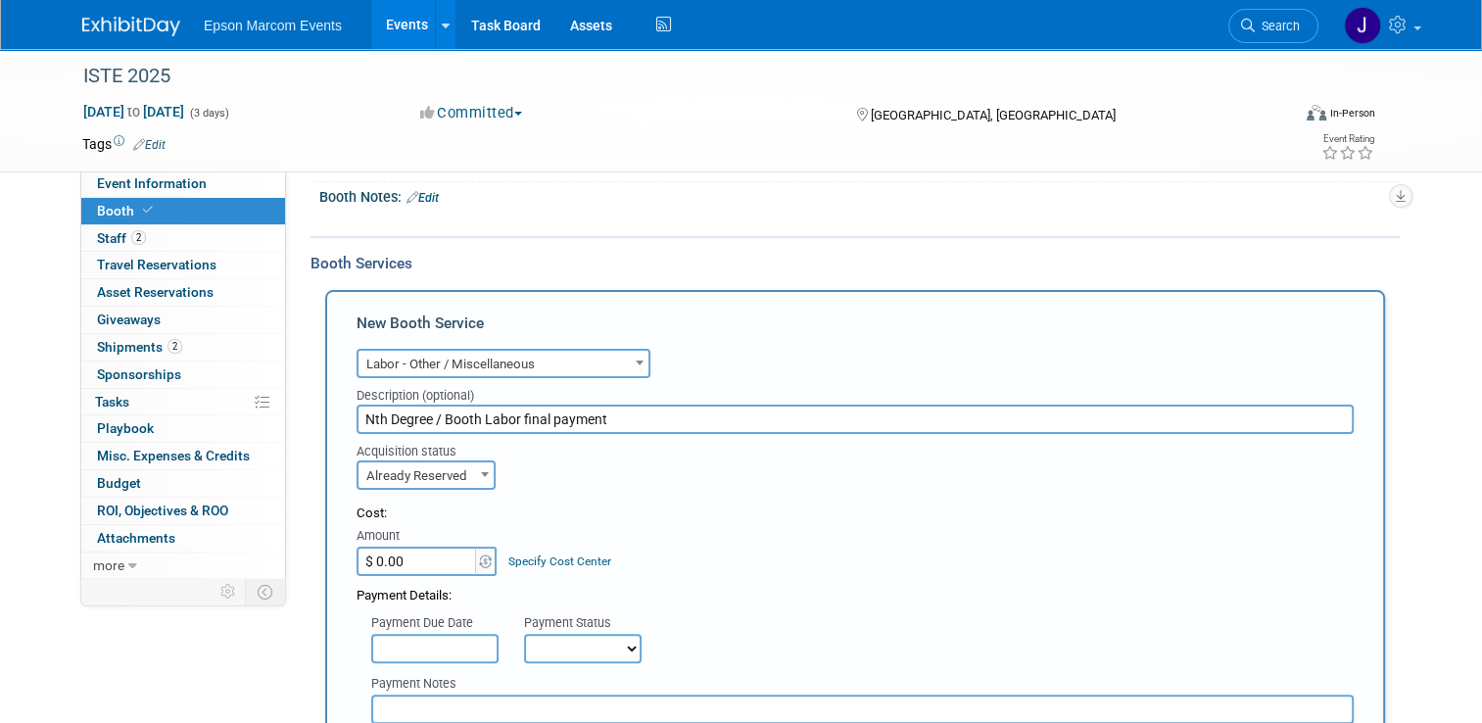
click at [431, 551] on input "$ 0.00" at bounding box center [418, 561] width 122 height 29
type input "$ 19,015.27"
click at [585, 648] on select "Not Paid Yet Partially Paid Paid in Full" at bounding box center [583, 648] width 118 height 29
select select "1"
click at [524, 634] on select "Not Paid Yet Partially Paid Paid in Full" at bounding box center [583, 648] width 118 height 29
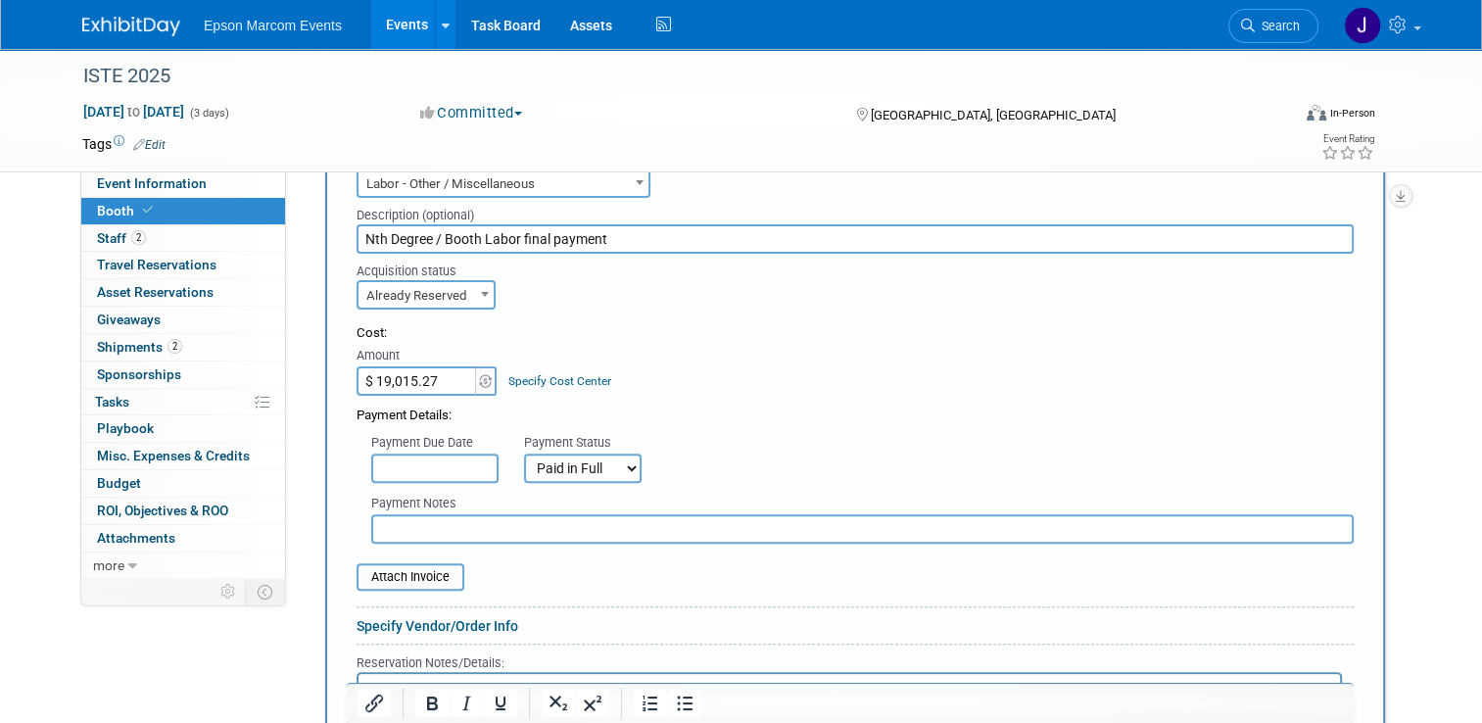
scroll to position [490, 0]
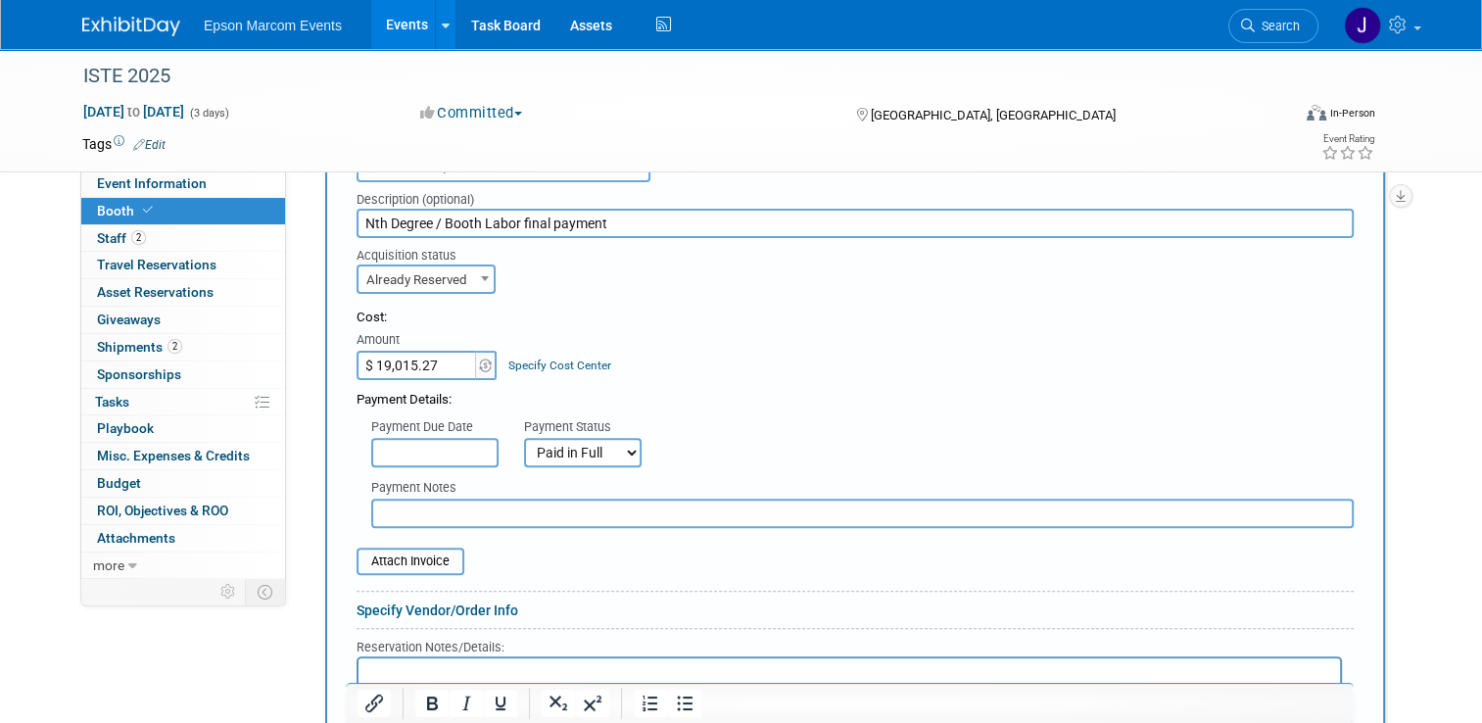
click at [492, 505] on input "text" at bounding box center [862, 513] width 983 height 29
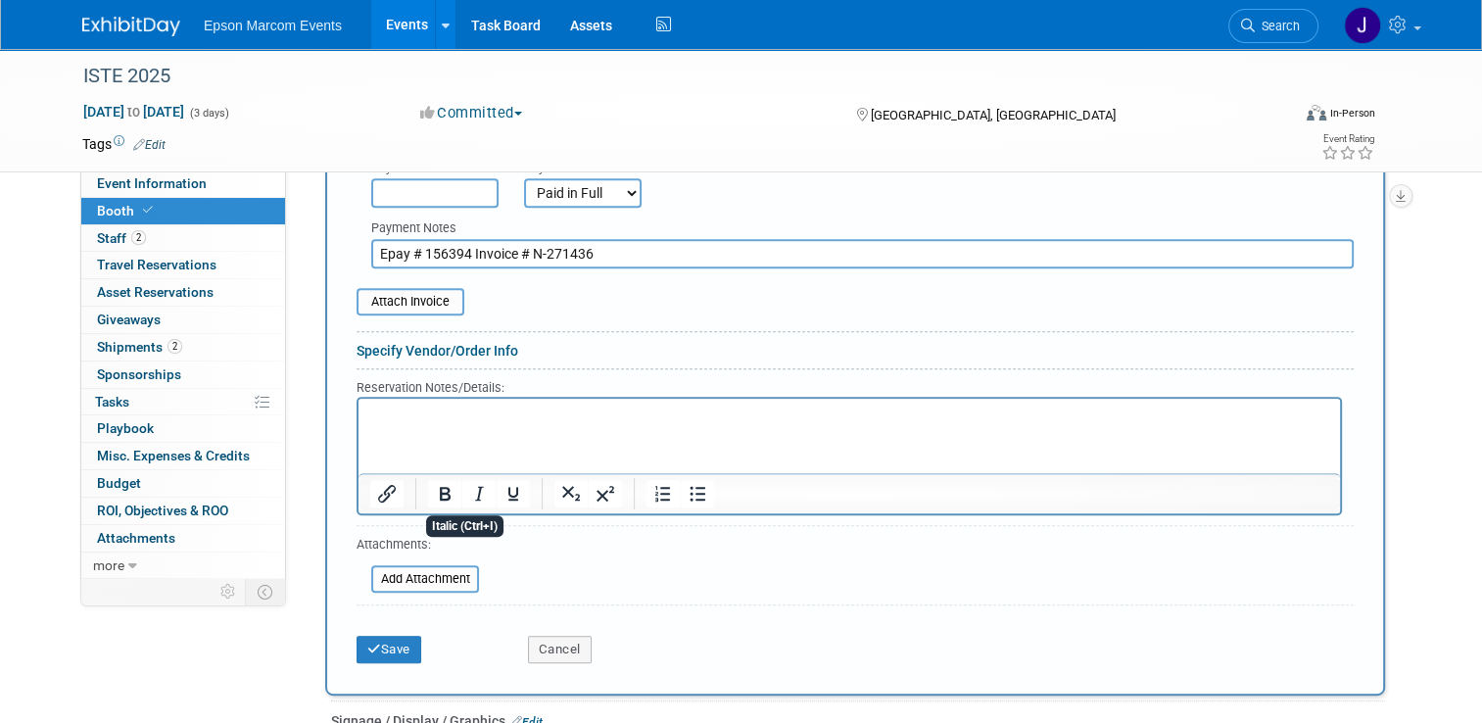
scroll to position [784, 0]
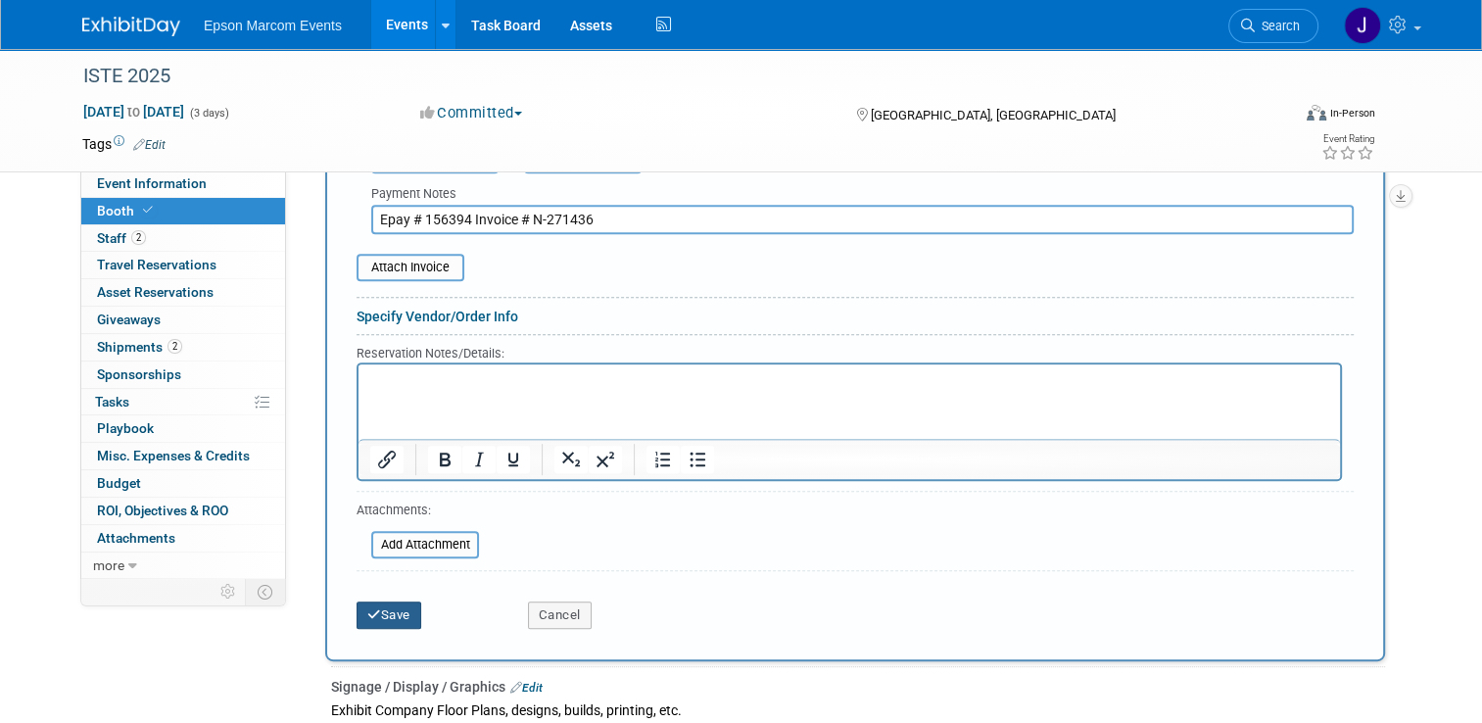
type input "Epay # 156394 Invoice # N-271436"
click at [383, 604] on button "Save" at bounding box center [389, 614] width 65 height 27
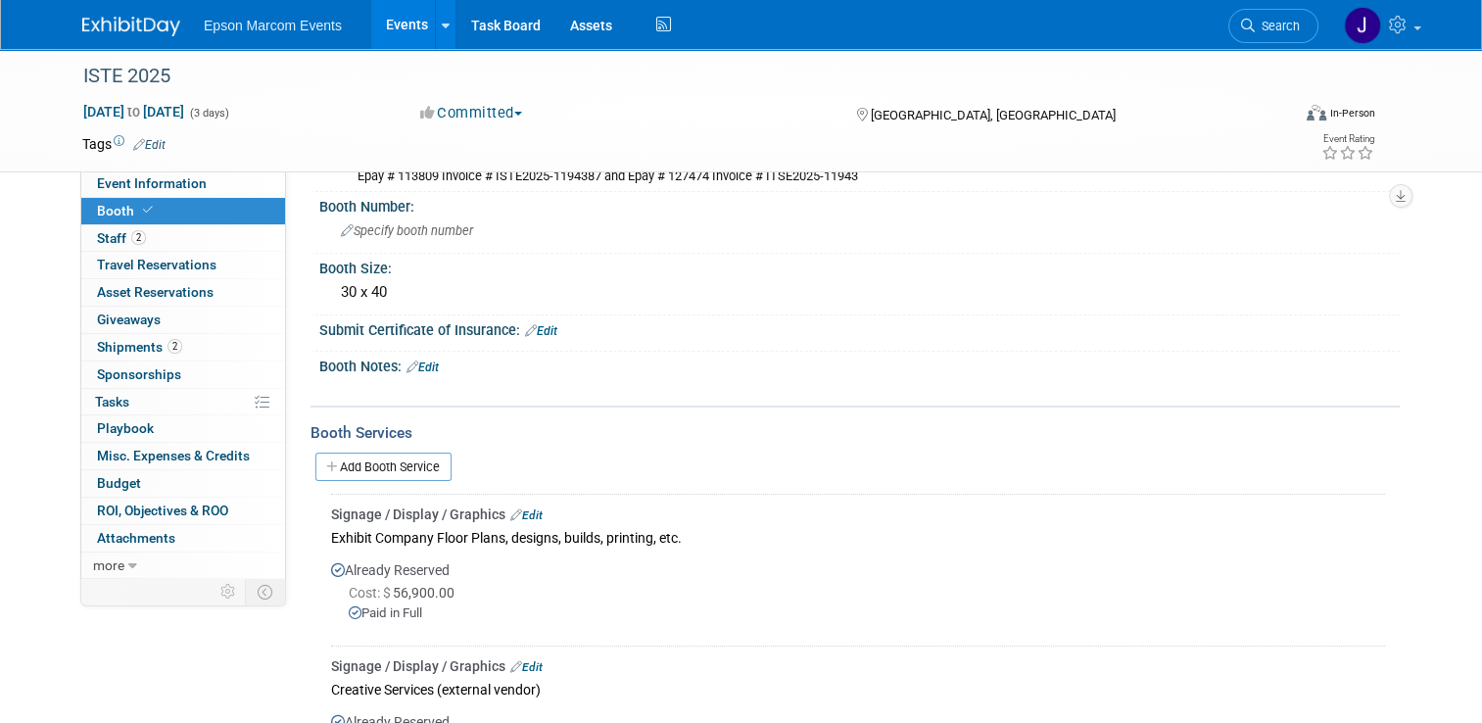
scroll to position [100, 0]
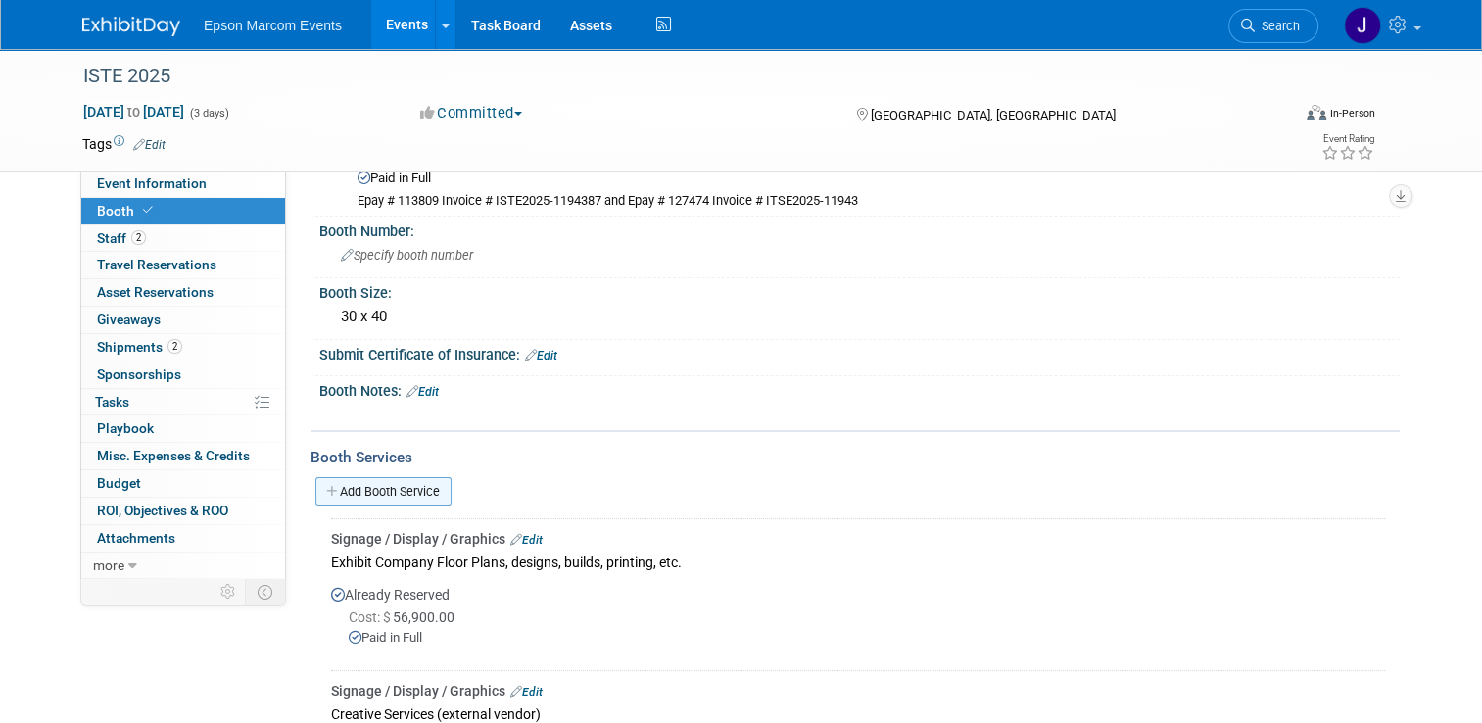
click at [416, 487] on link "Add Booth Service" at bounding box center [383, 491] width 136 height 28
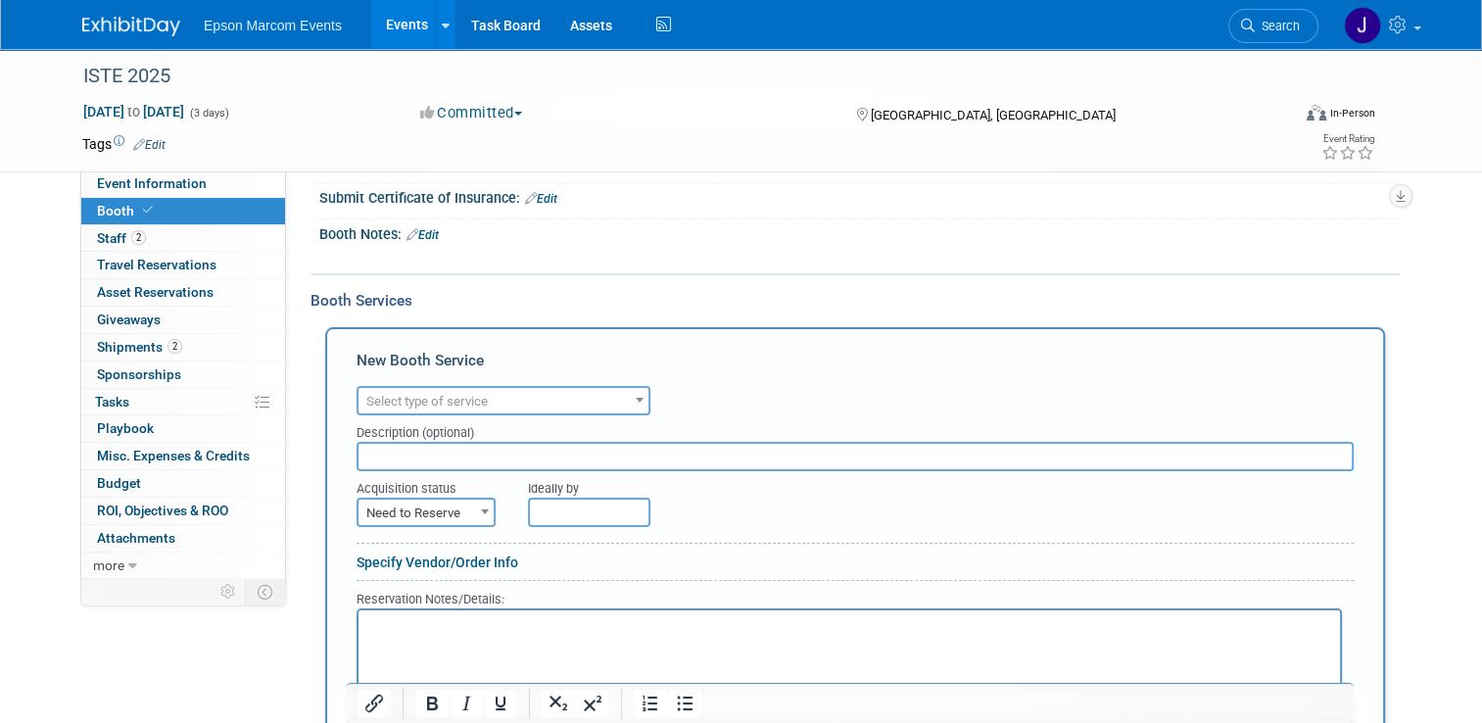
scroll to position [296, 0]
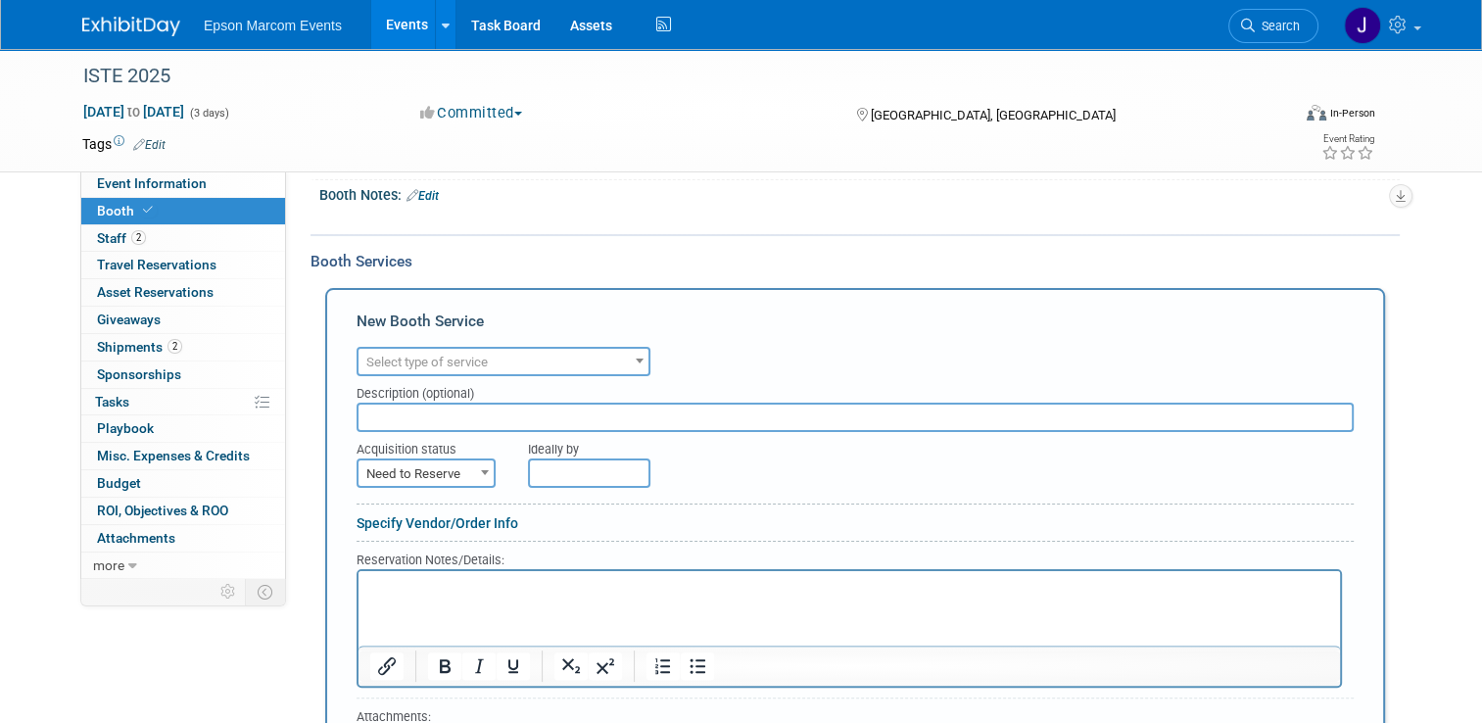
click at [531, 363] on span "Select type of service" at bounding box center [504, 362] width 290 height 27
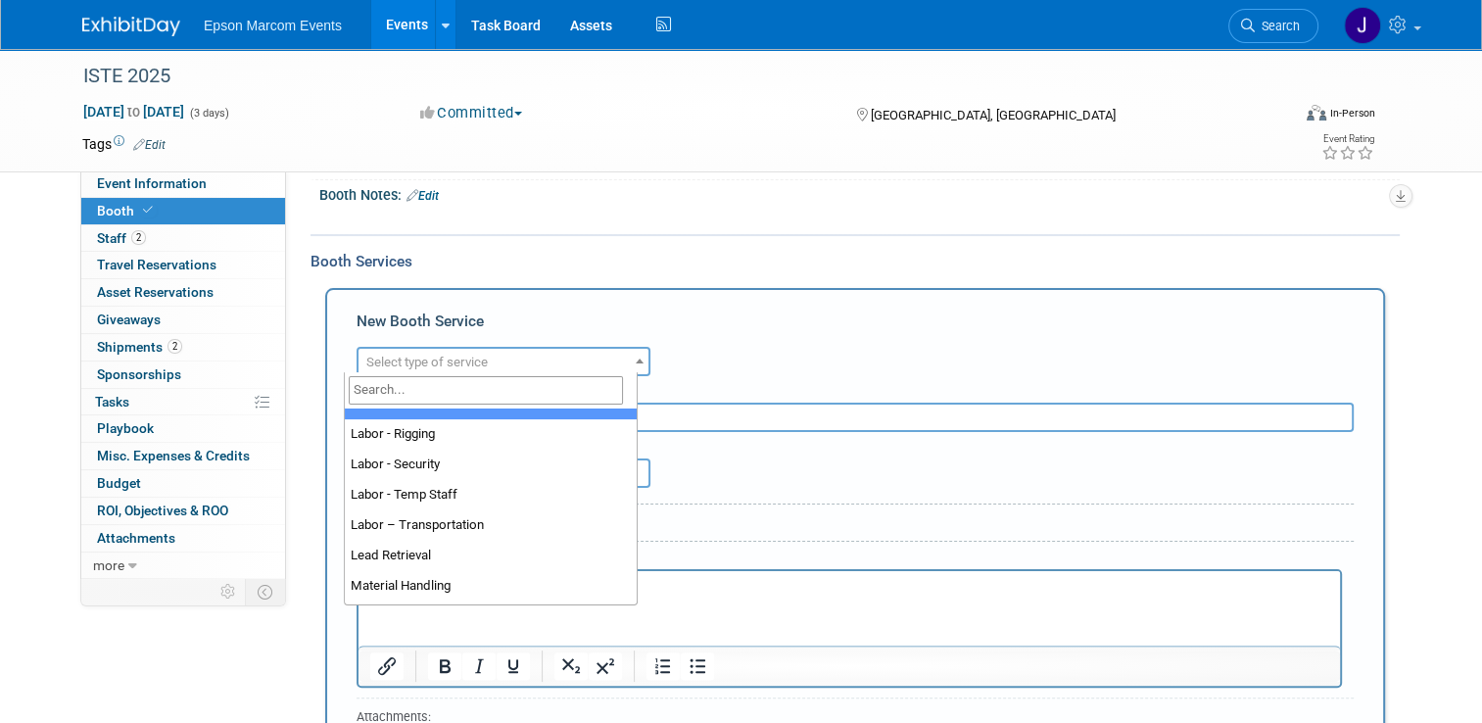
scroll to position [294, 0]
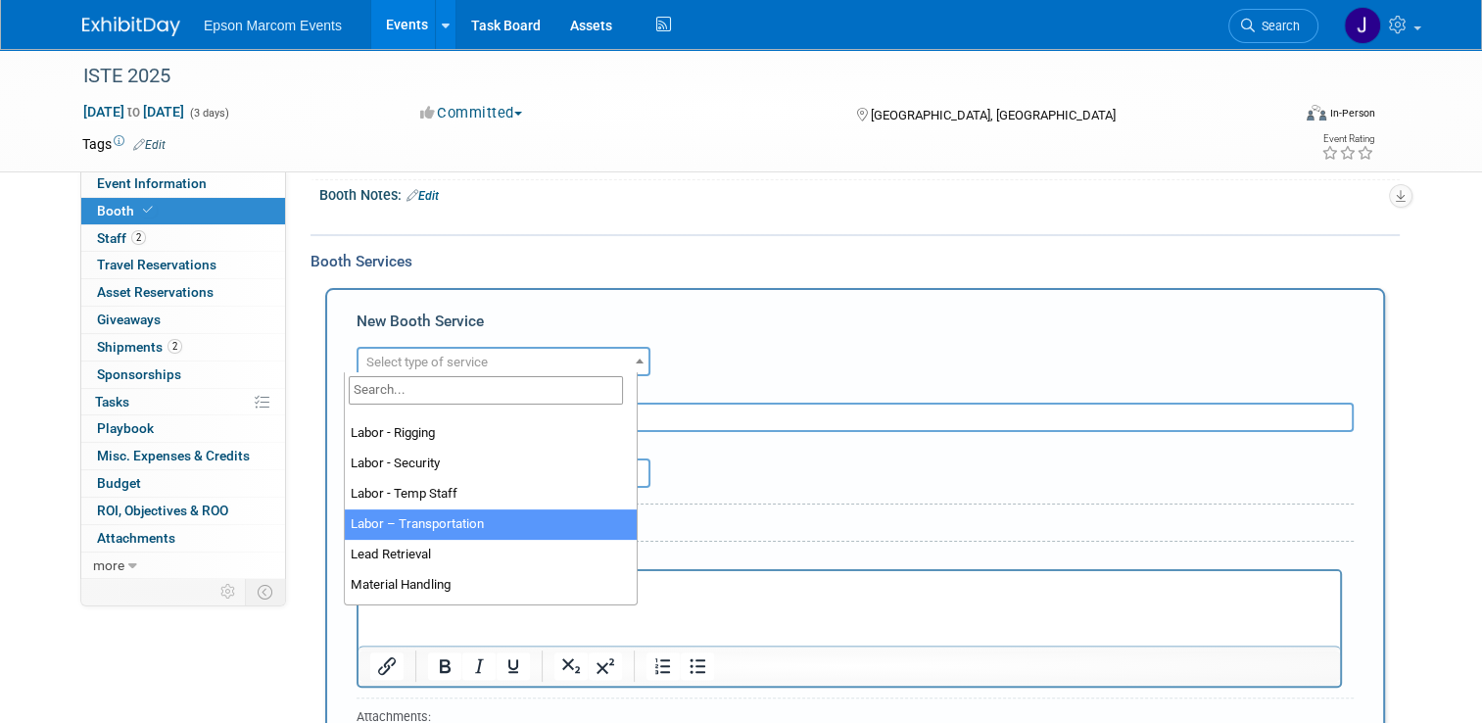
select select "15"
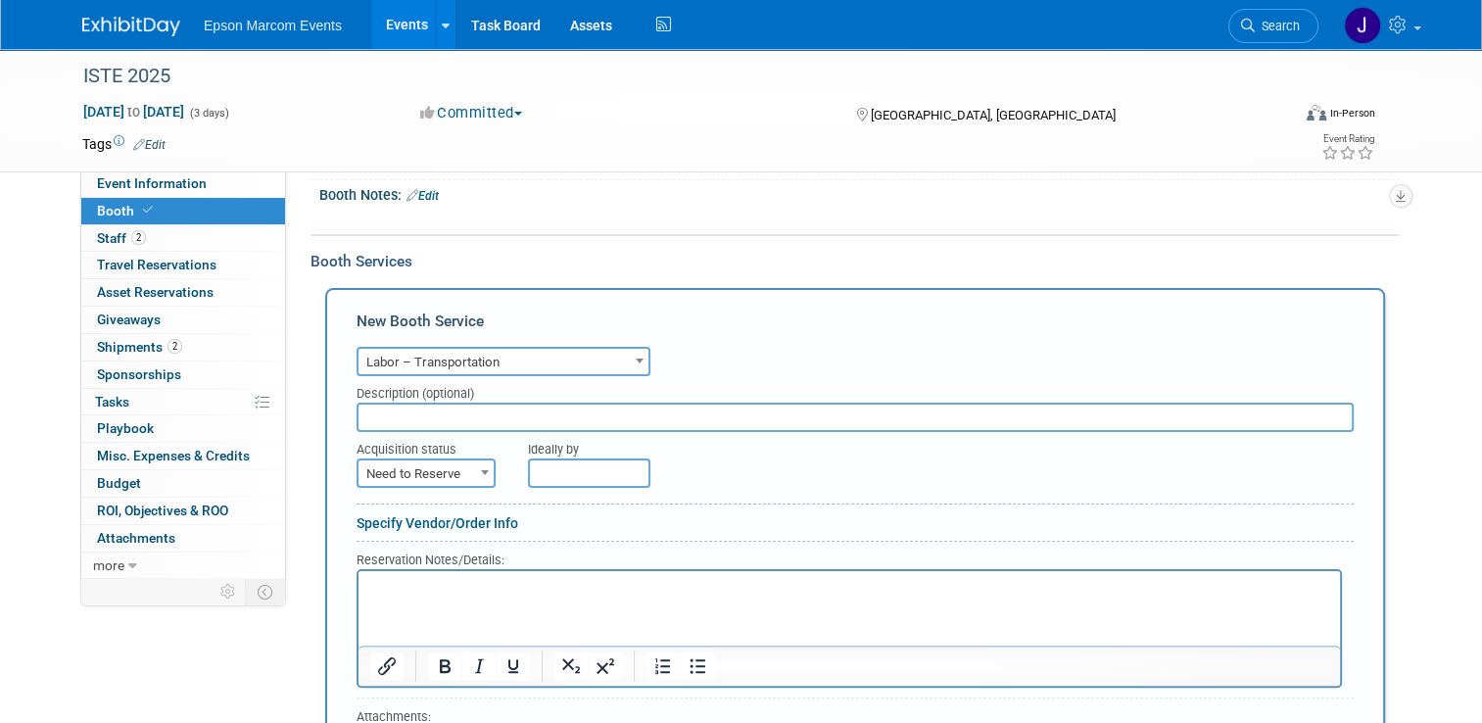
click at [486, 416] on input "text" at bounding box center [855, 417] width 997 height 29
type input "[GEOGRAPHIC_DATA] / Room for nth Degree Booth Labor"
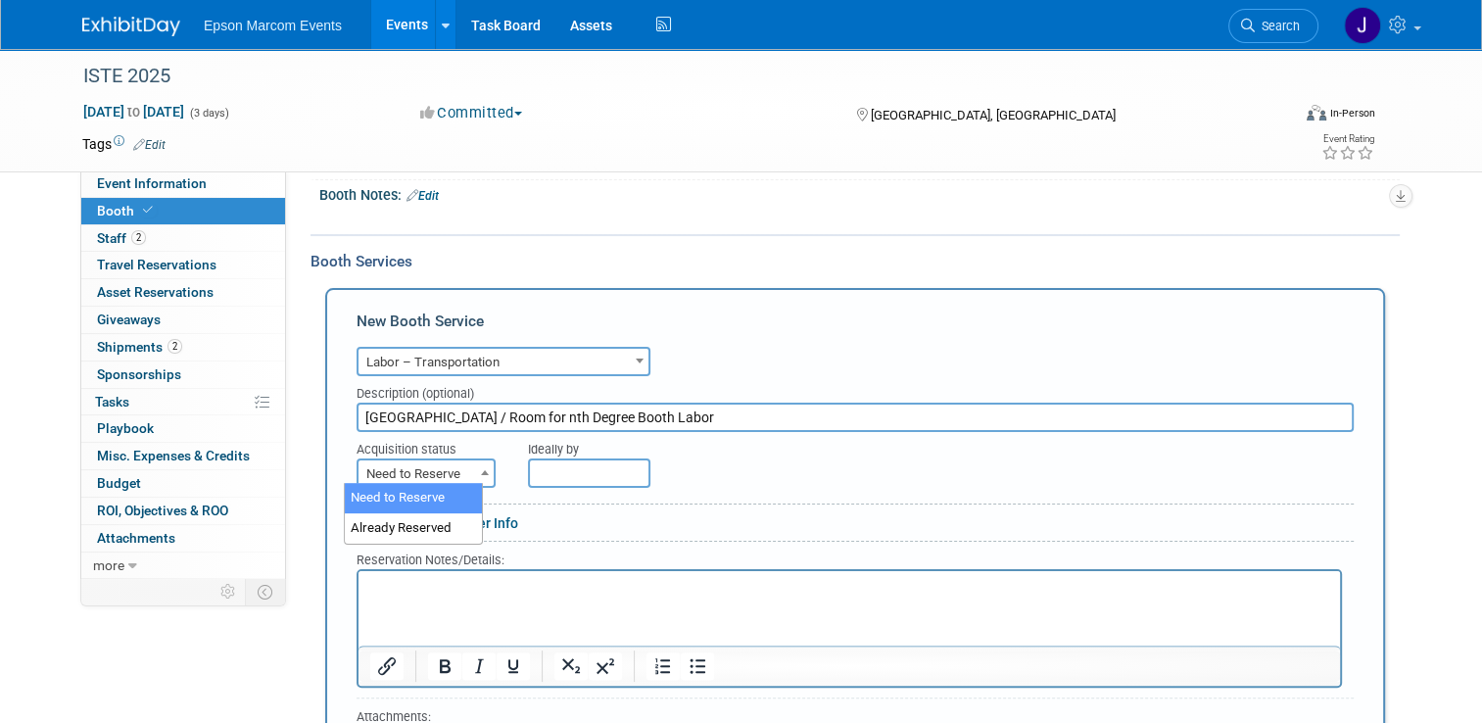
click at [441, 466] on span "Need to Reserve" at bounding box center [426, 473] width 135 height 27
select select "2"
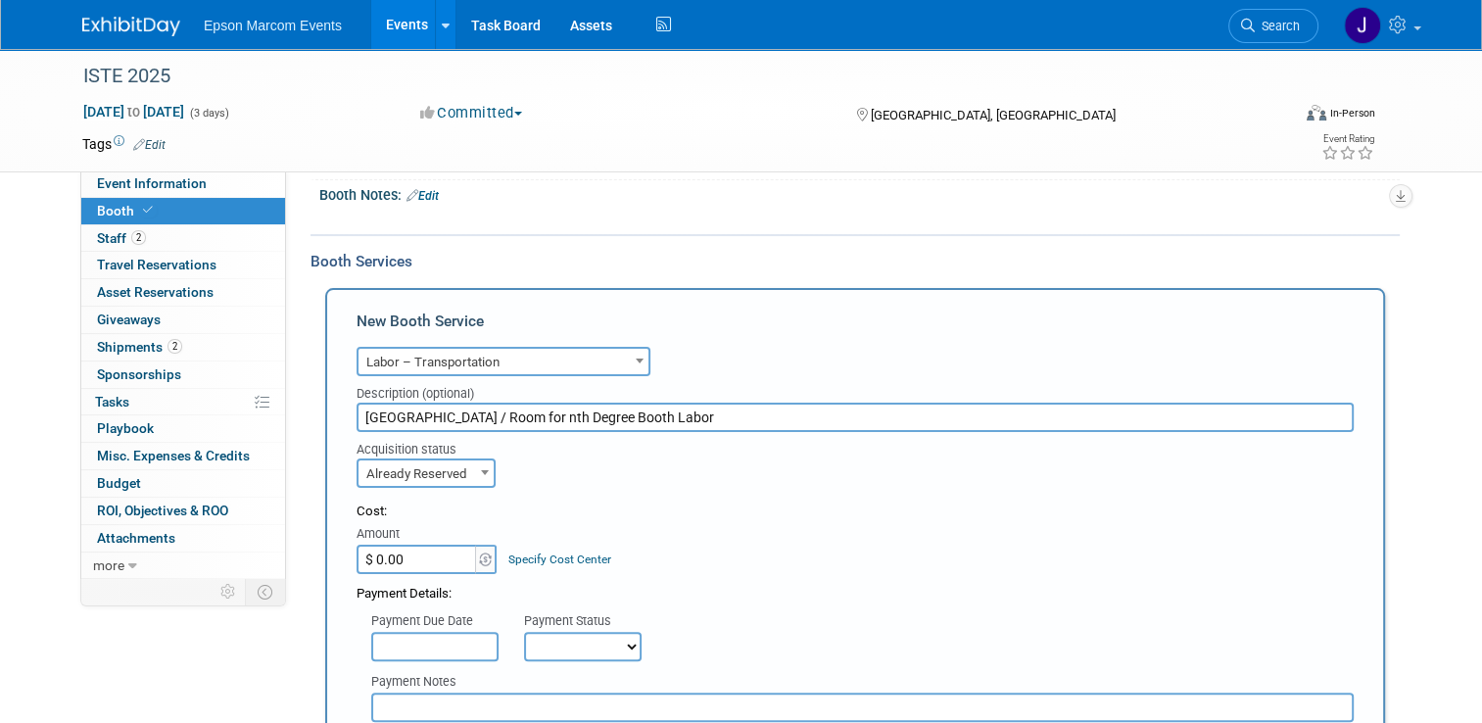
click at [408, 547] on input "$ 0.00" at bounding box center [418, 559] width 122 height 29
type input "$ 350.81"
click at [545, 641] on select "Not Paid Yet Partially Paid Paid in Full" at bounding box center [583, 646] width 118 height 29
select select "1"
click at [524, 632] on select "Not Paid Yet Partially Paid Paid in Full" at bounding box center [583, 646] width 118 height 29
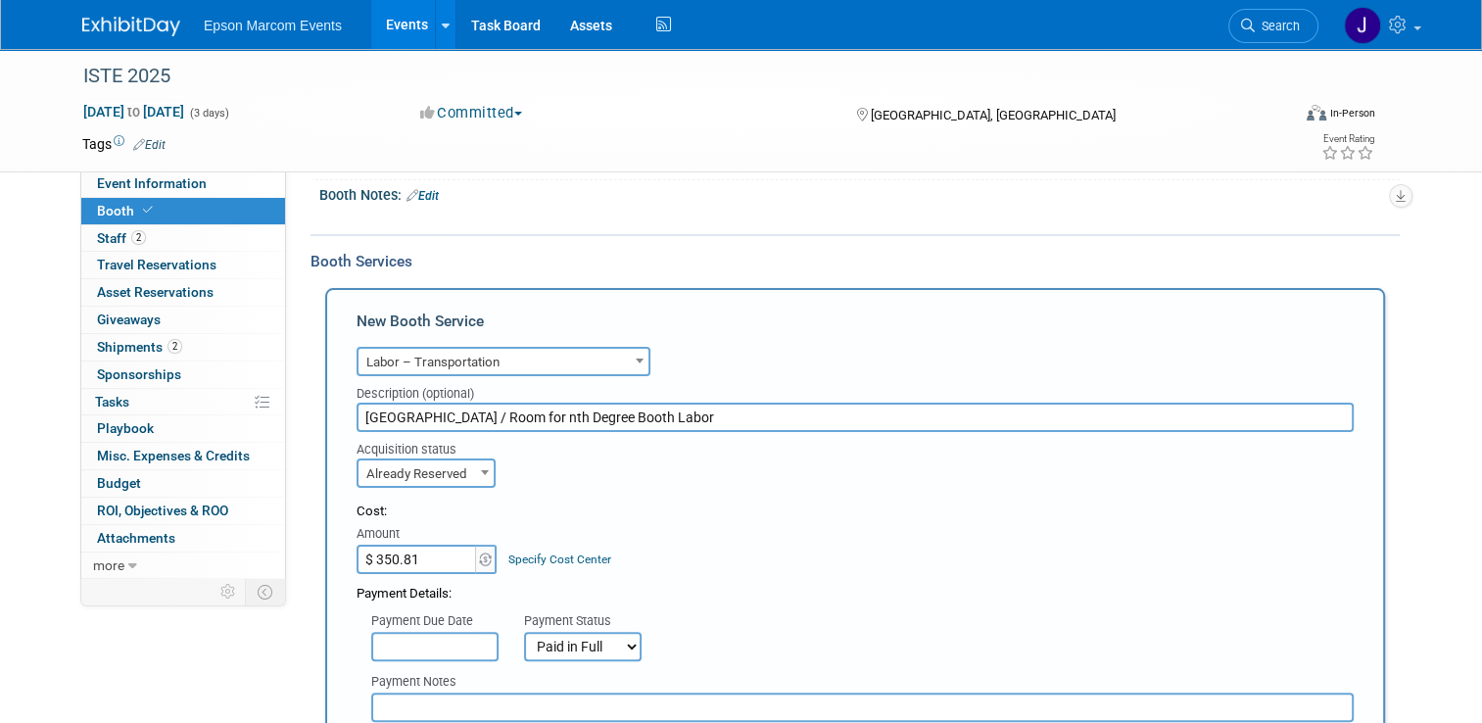
scroll to position [394, 0]
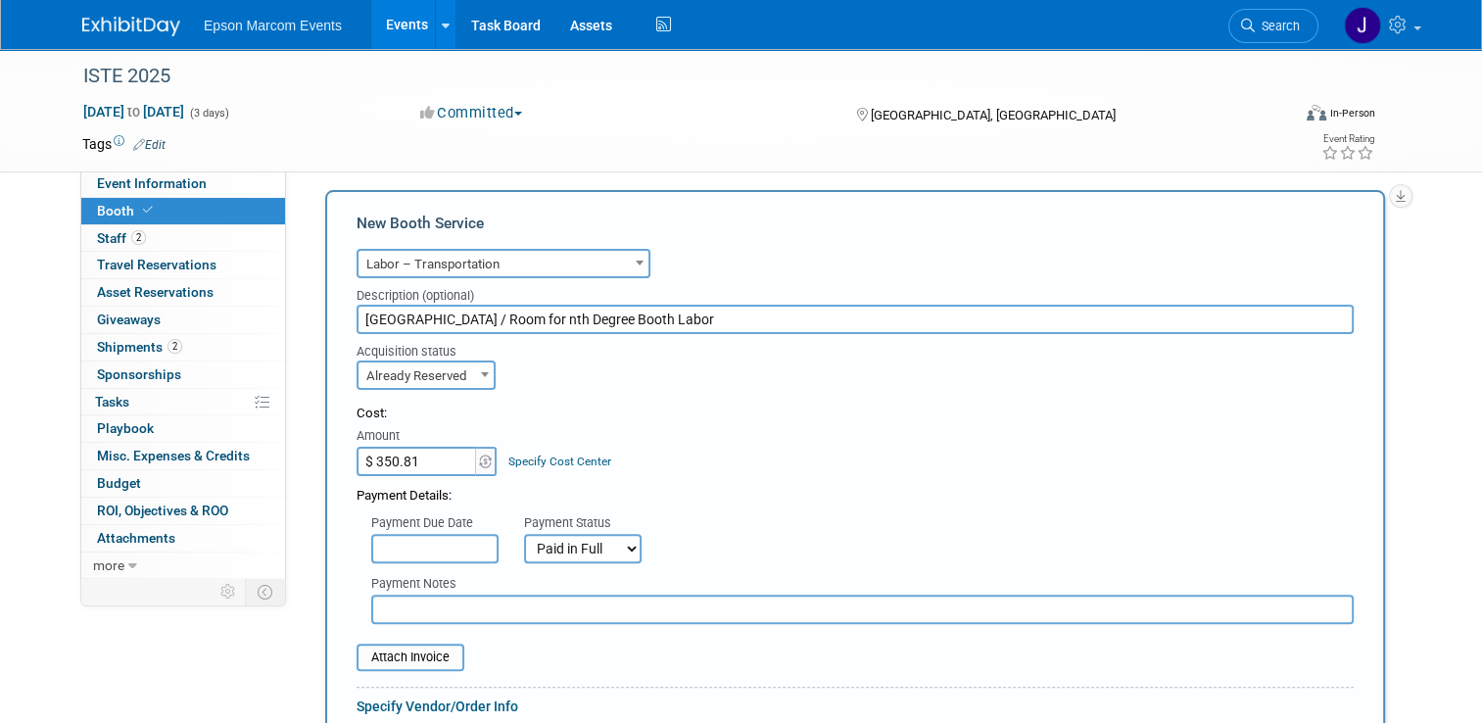
click at [455, 608] on input "text" at bounding box center [862, 609] width 983 height 29
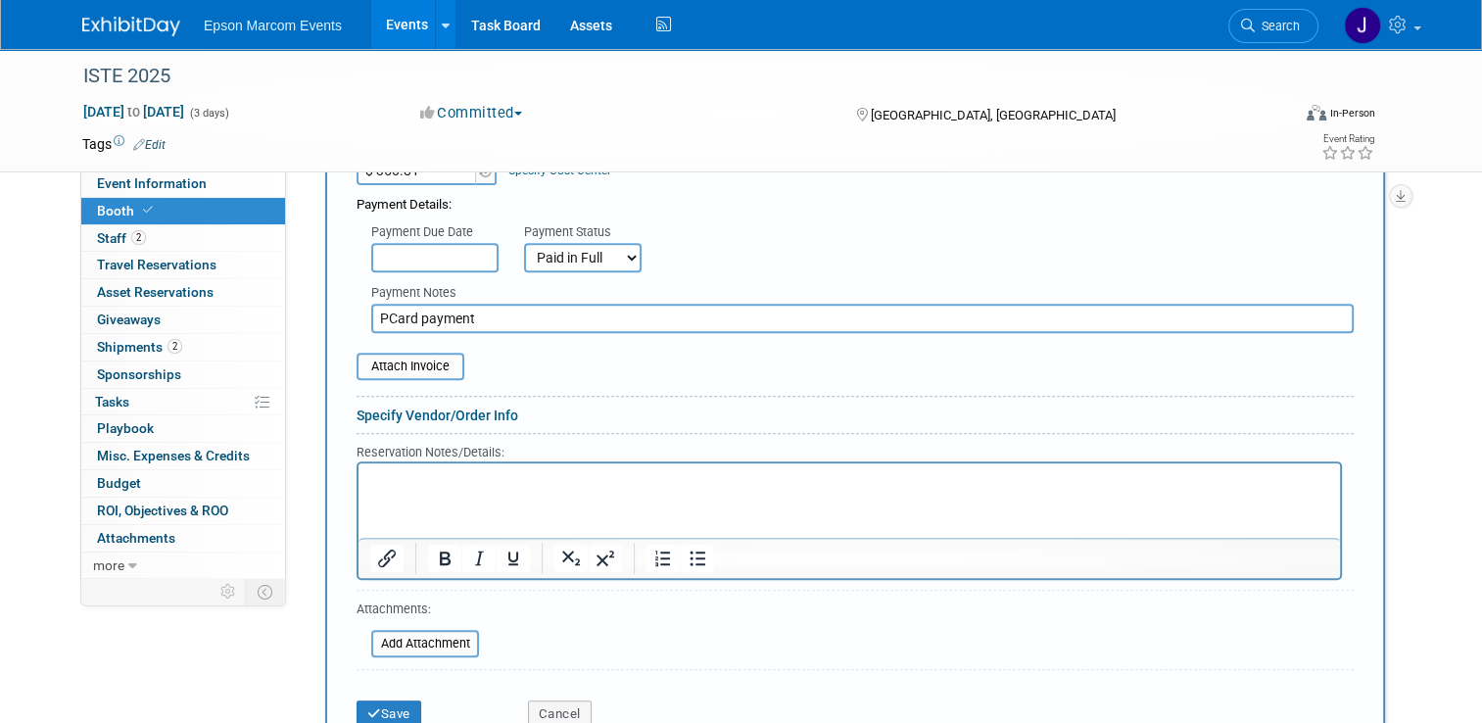
scroll to position [688, 0]
type input "PCard payment"
click at [383, 697] on button "Save" at bounding box center [389, 710] width 65 height 27
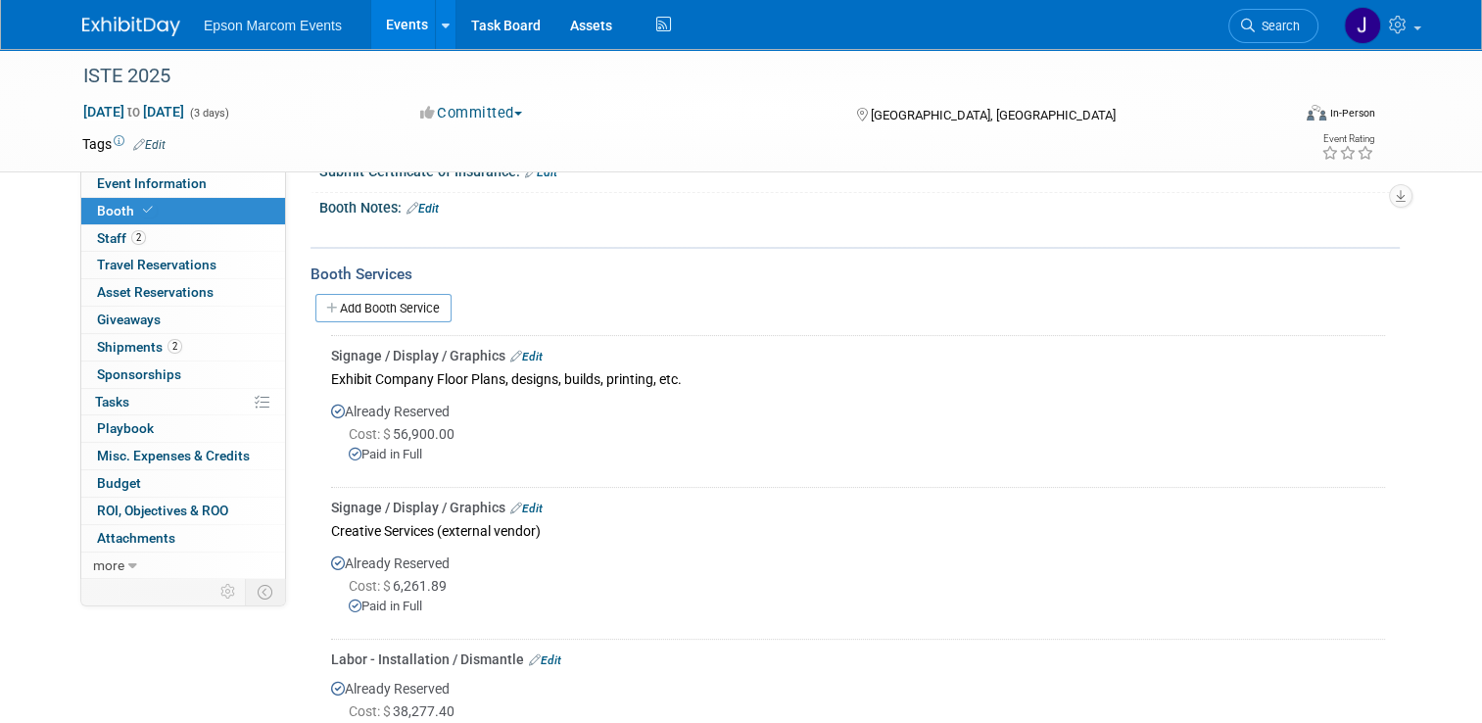
scroll to position [273, 0]
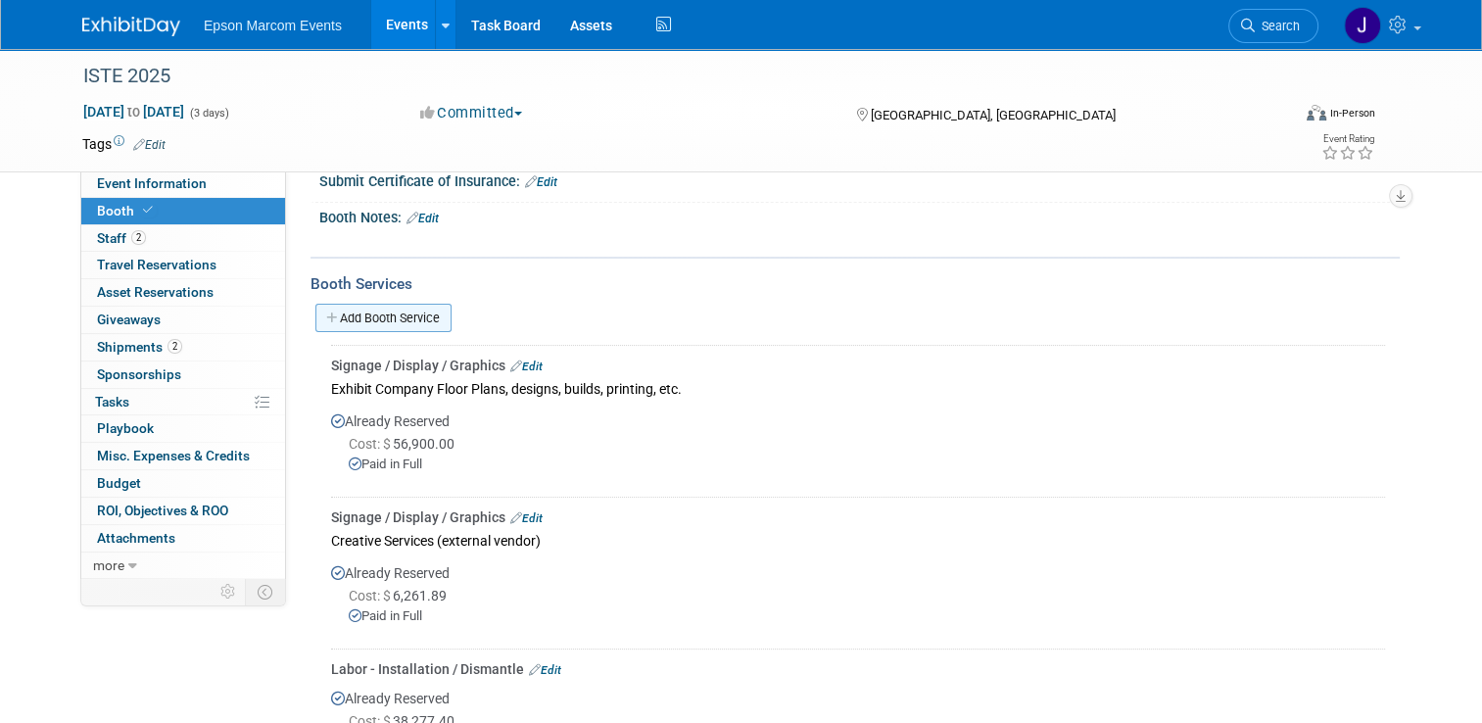
click at [373, 306] on link "Add Booth Service" at bounding box center [383, 318] width 136 height 28
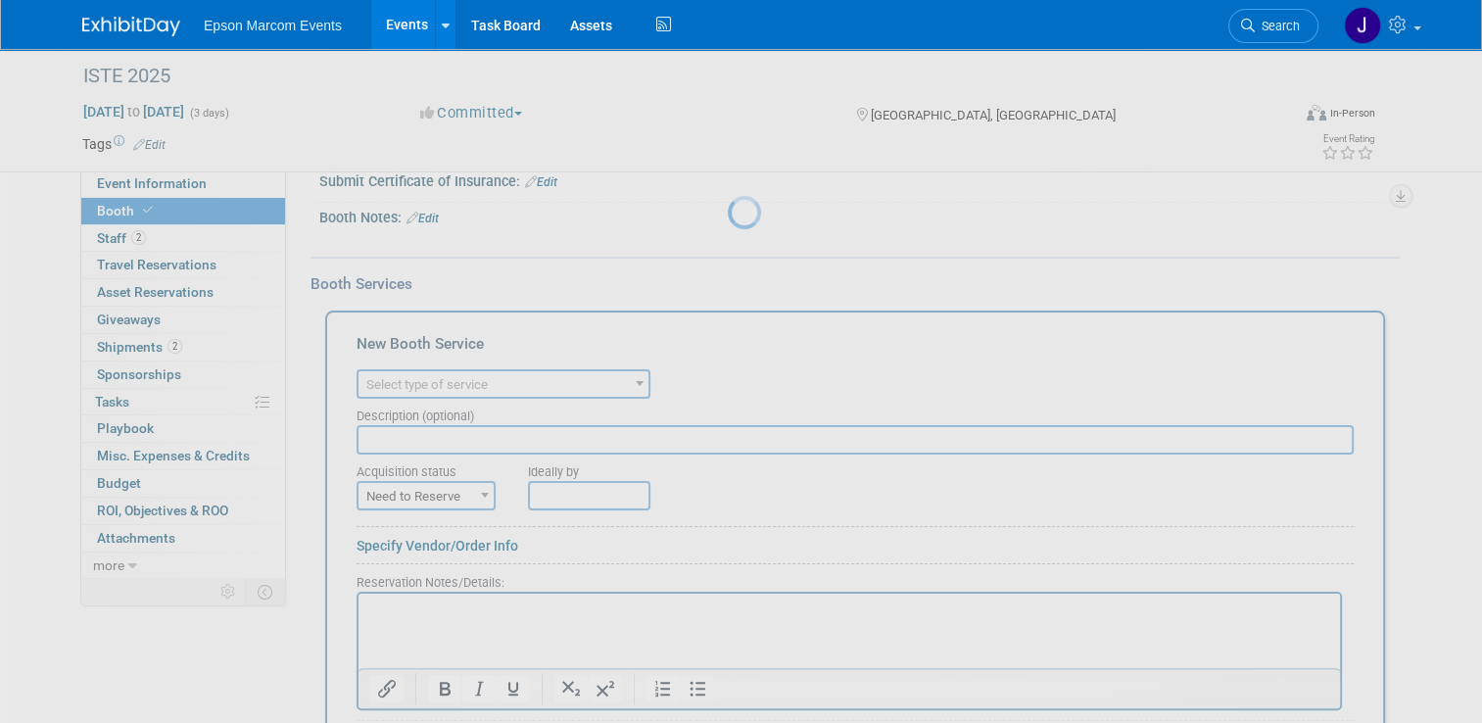
scroll to position [0, 0]
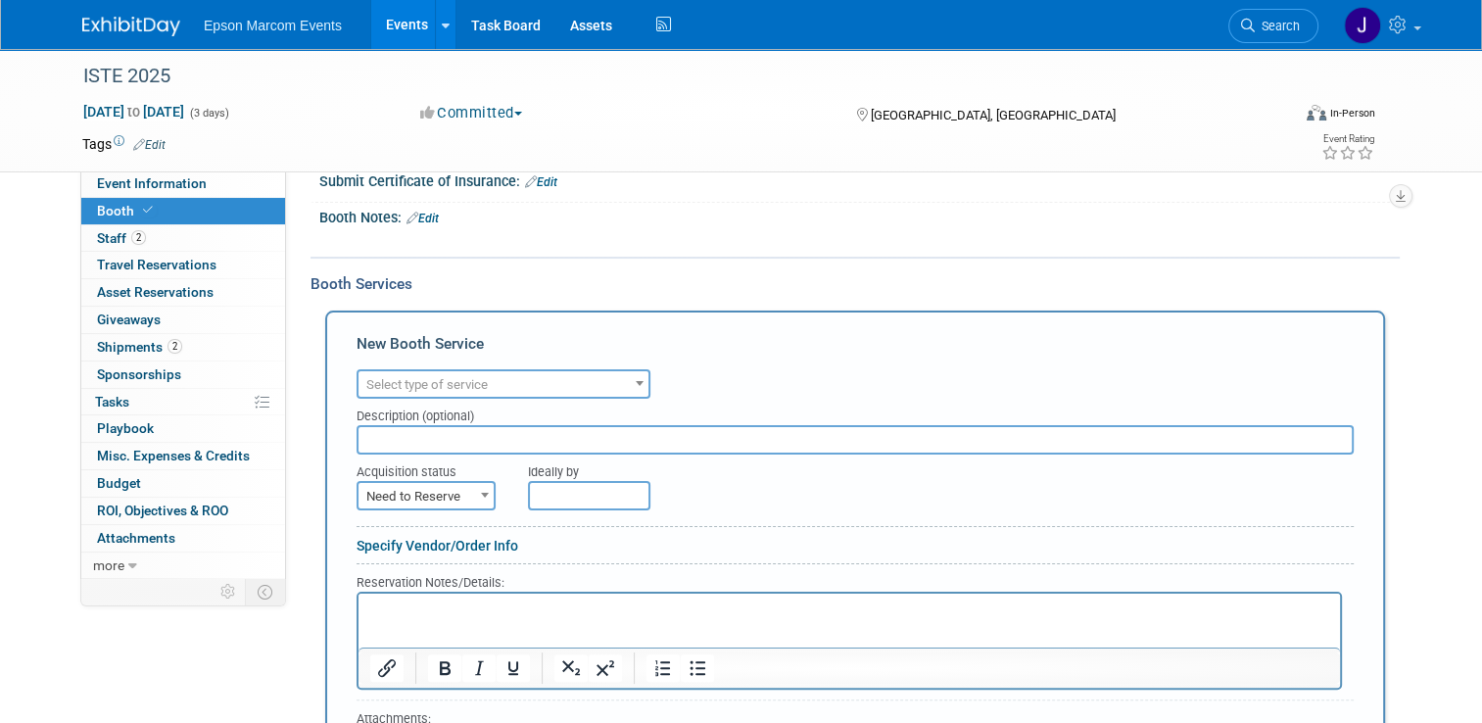
click at [448, 378] on span "Select type of service" at bounding box center [426, 384] width 121 height 15
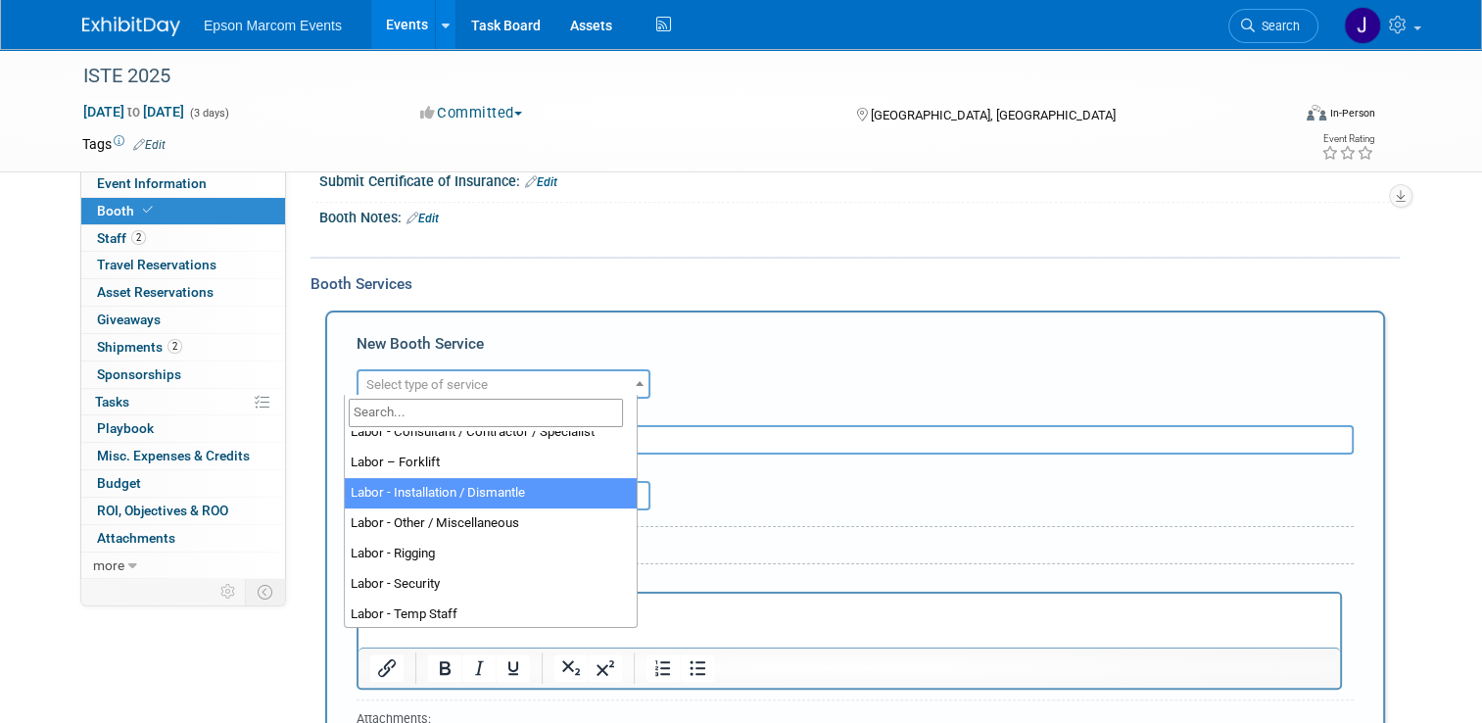
scroll to position [294, 0]
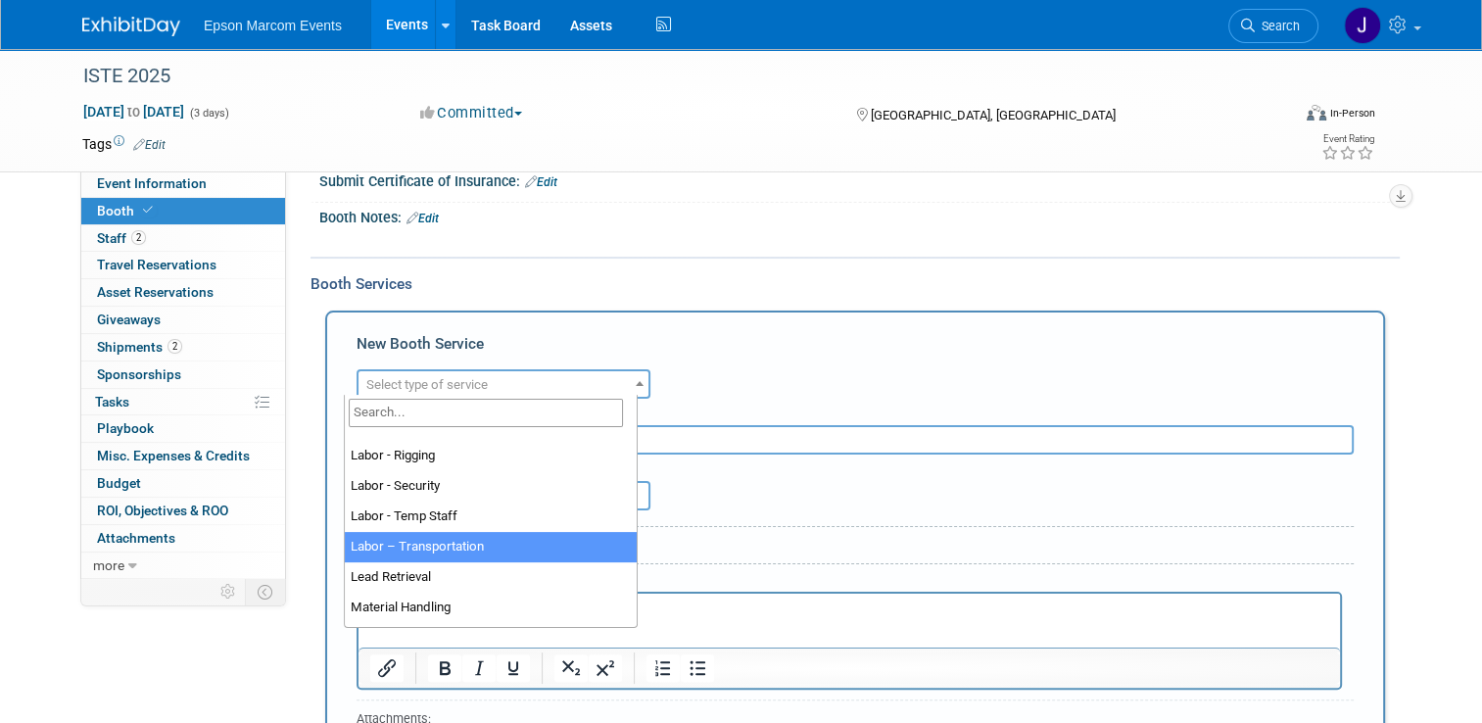
select select "15"
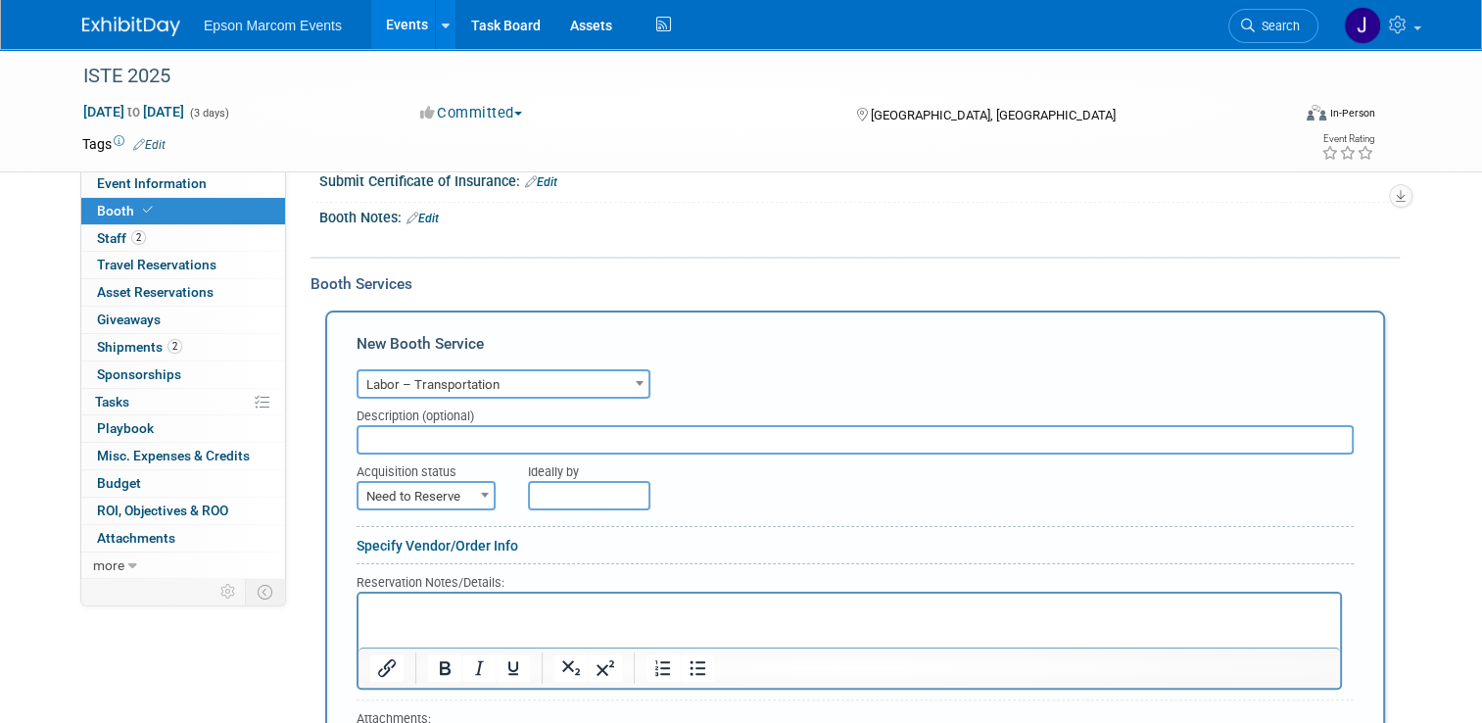
click at [451, 429] on input "text" at bounding box center [855, 439] width 997 height 29
type input "Nth Degree [PERSON_NAME] / travel for labor leads"
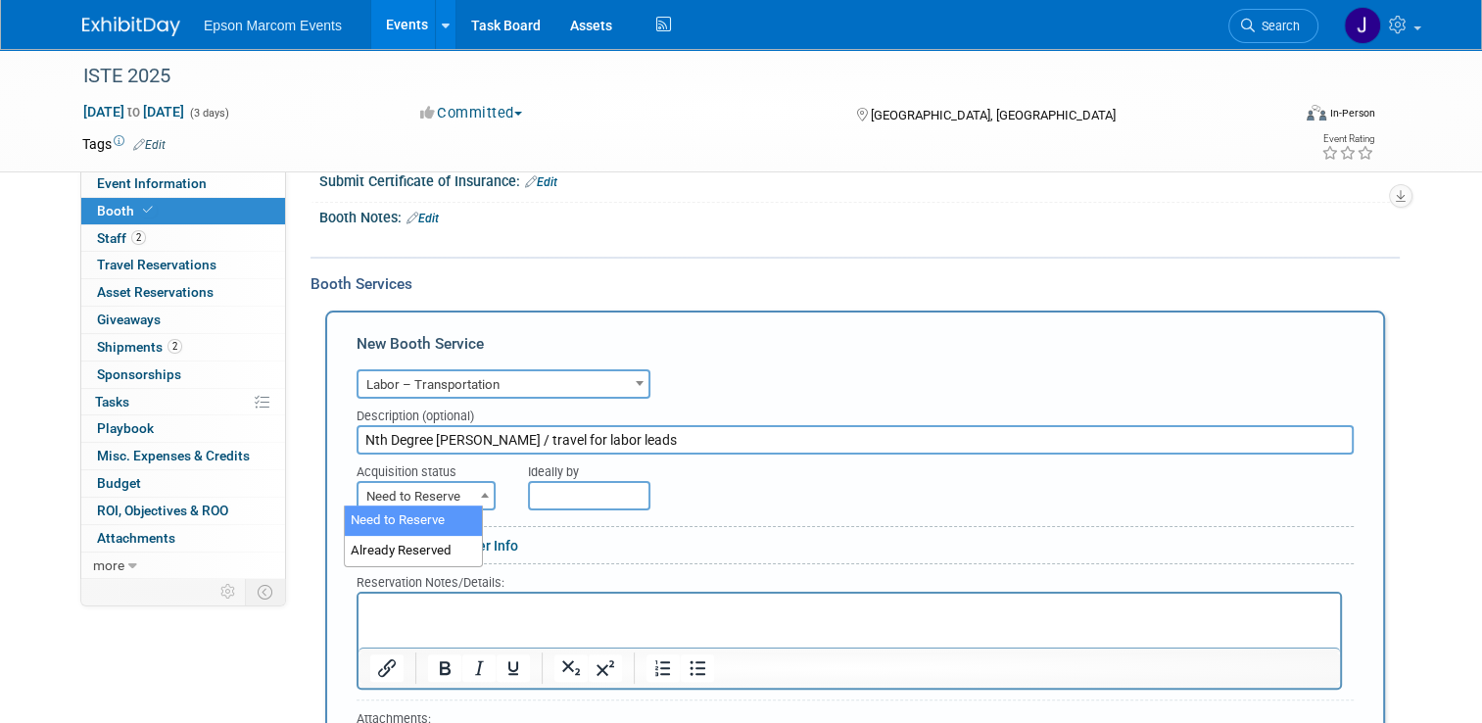
click at [400, 490] on span "Need to Reserve" at bounding box center [426, 496] width 135 height 27
select select "2"
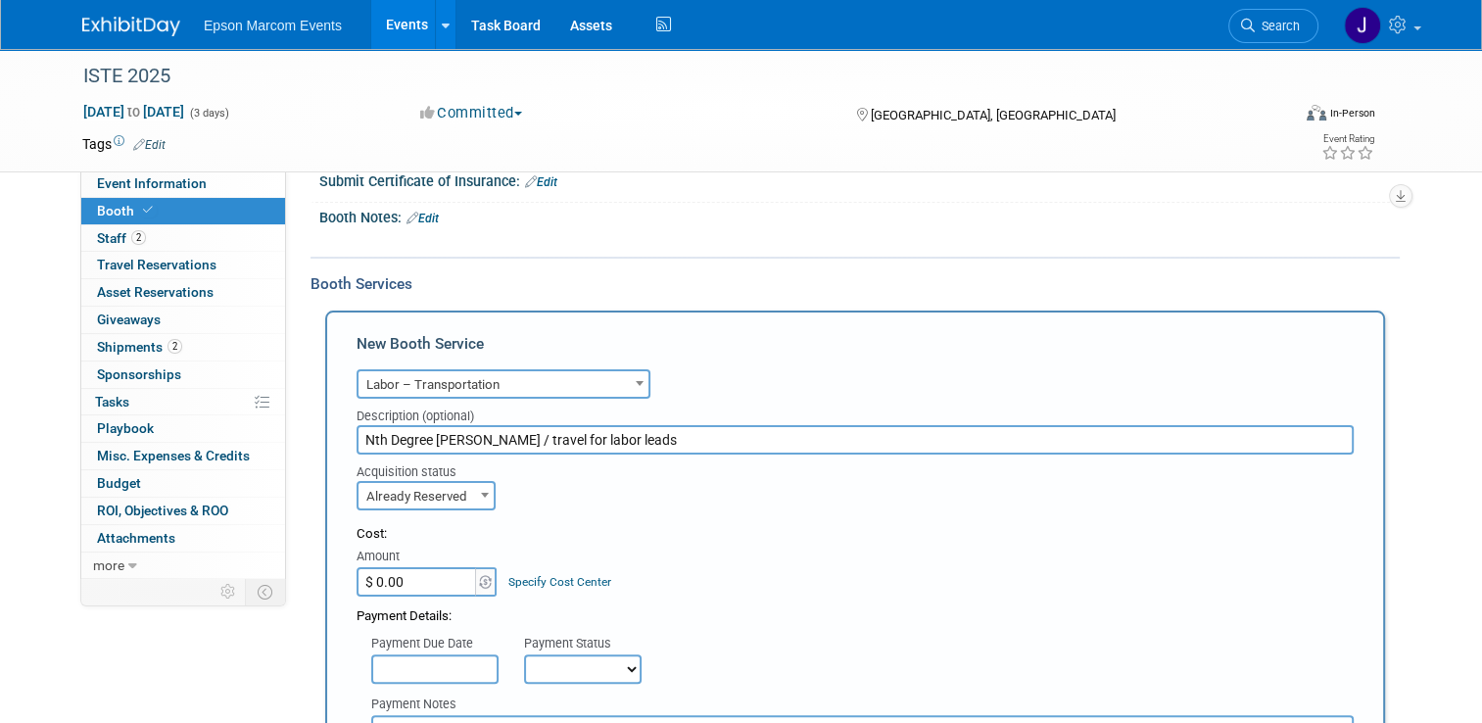
click at [410, 580] on input "$ 0.00" at bounding box center [418, 581] width 122 height 29
type input "$ 226.01"
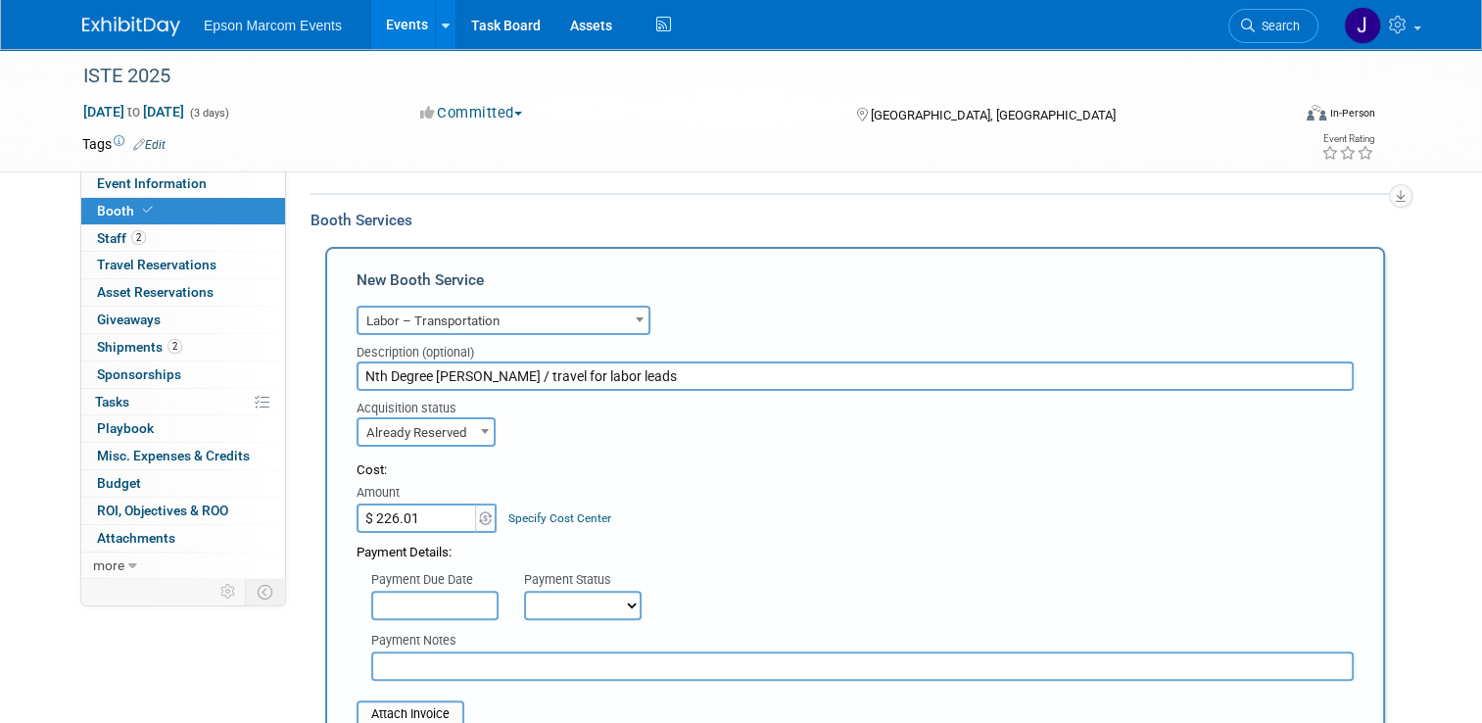
scroll to position [371, 0]
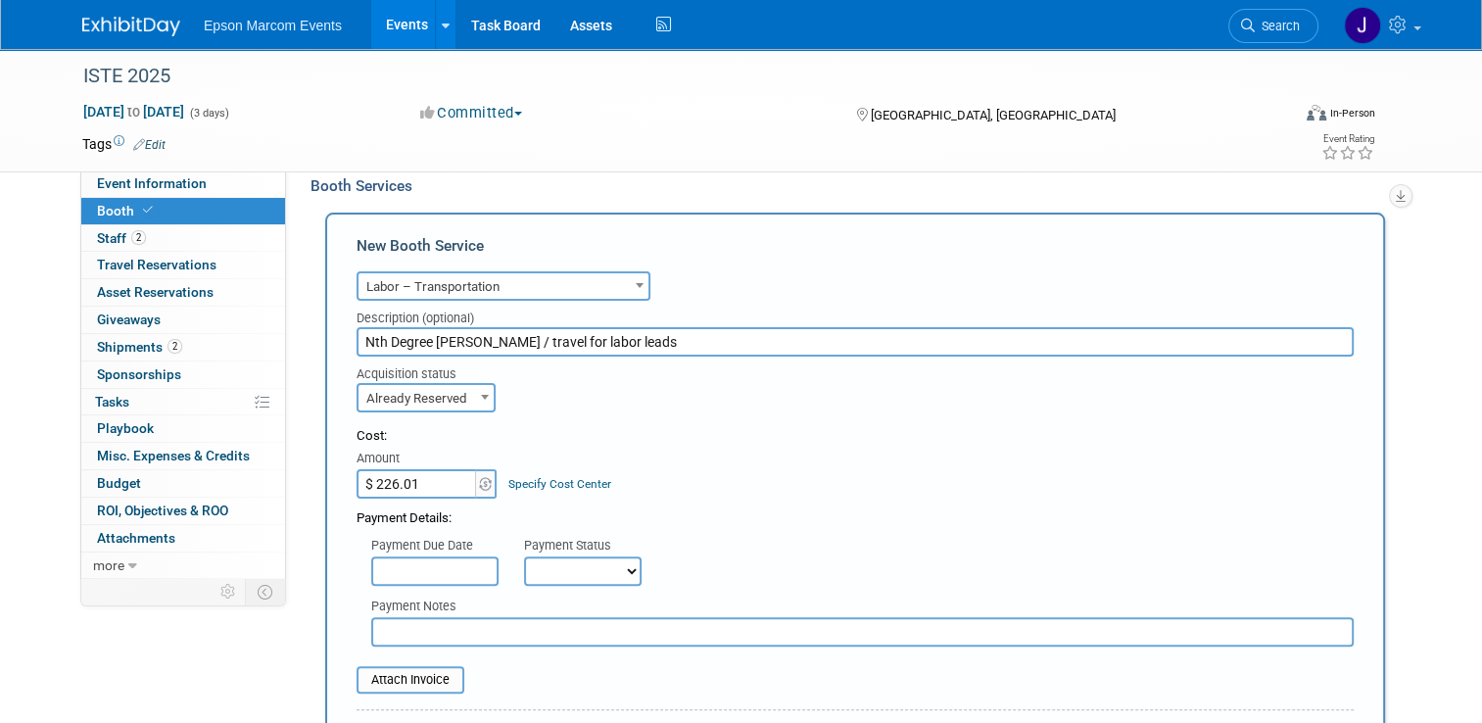
click at [543, 565] on select "Not Paid Yet Partially Paid Paid in Full" at bounding box center [583, 570] width 118 height 29
select select "1"
click at [524, 556] on select "Not Paid Yet Partially Paid Paid in Full" at bounding box center [583, 570] width 118 height 29
click at [472, 633] on input "text" at bounding box center [862, 631] width 983 height 29
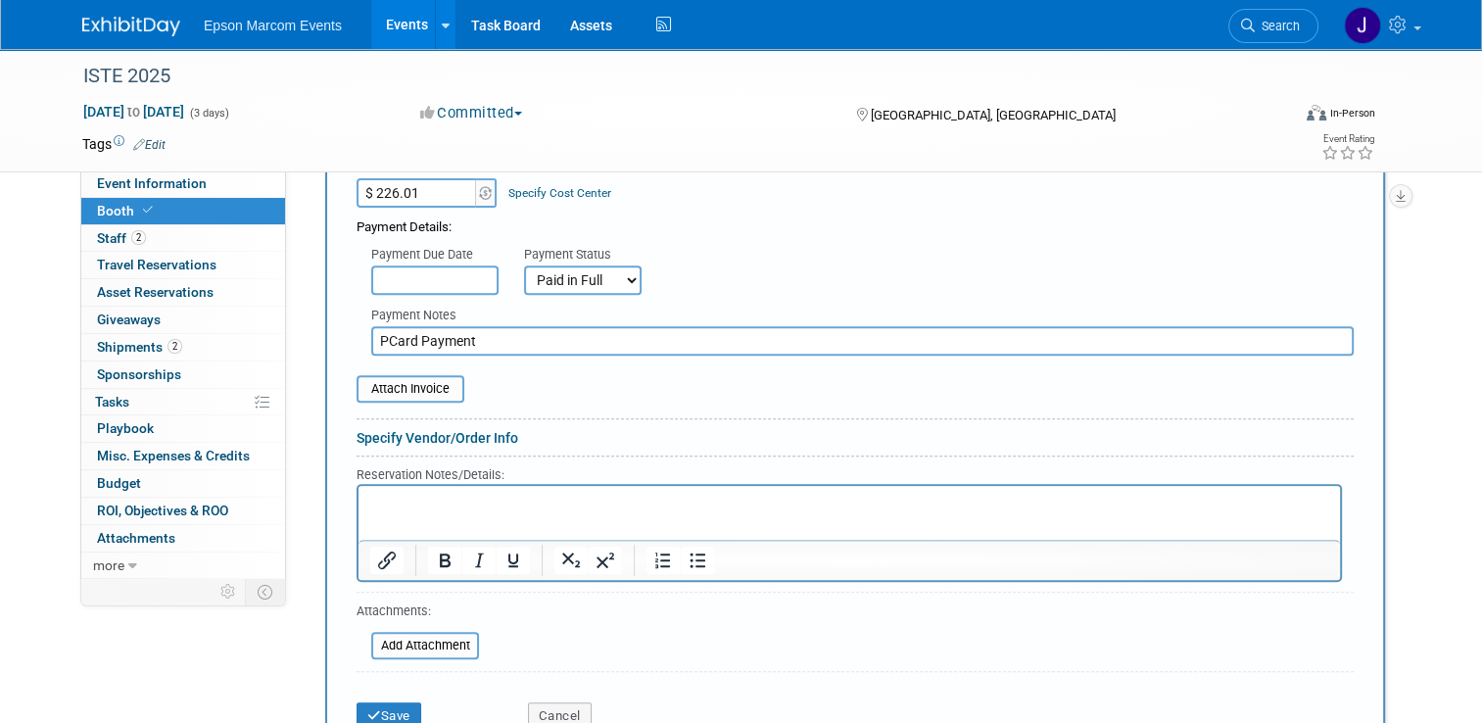
scroll to position [665, 0]
type input "PCard Payment"
click at [382, 704] on button "Save" at bounding box center [389, 712] width 65 height 27
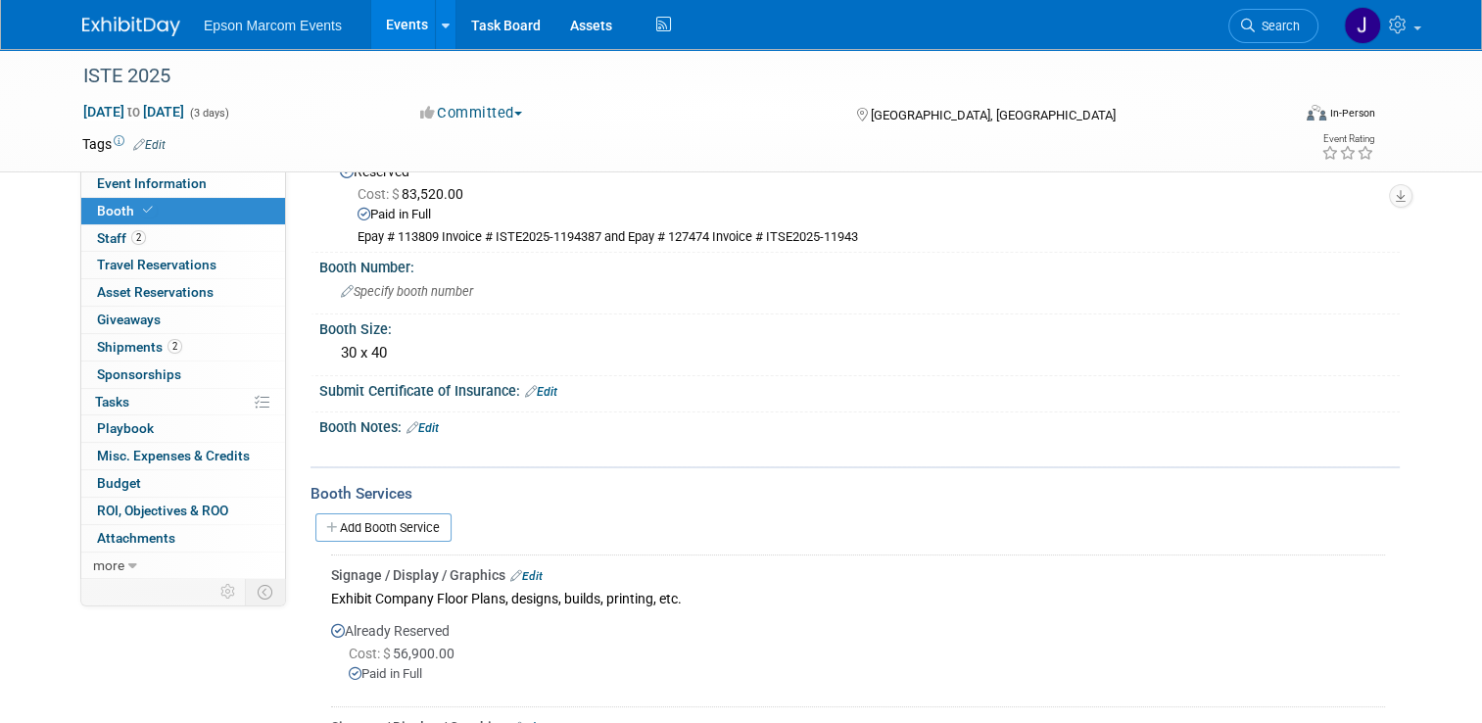
scroll to position [98, 0]
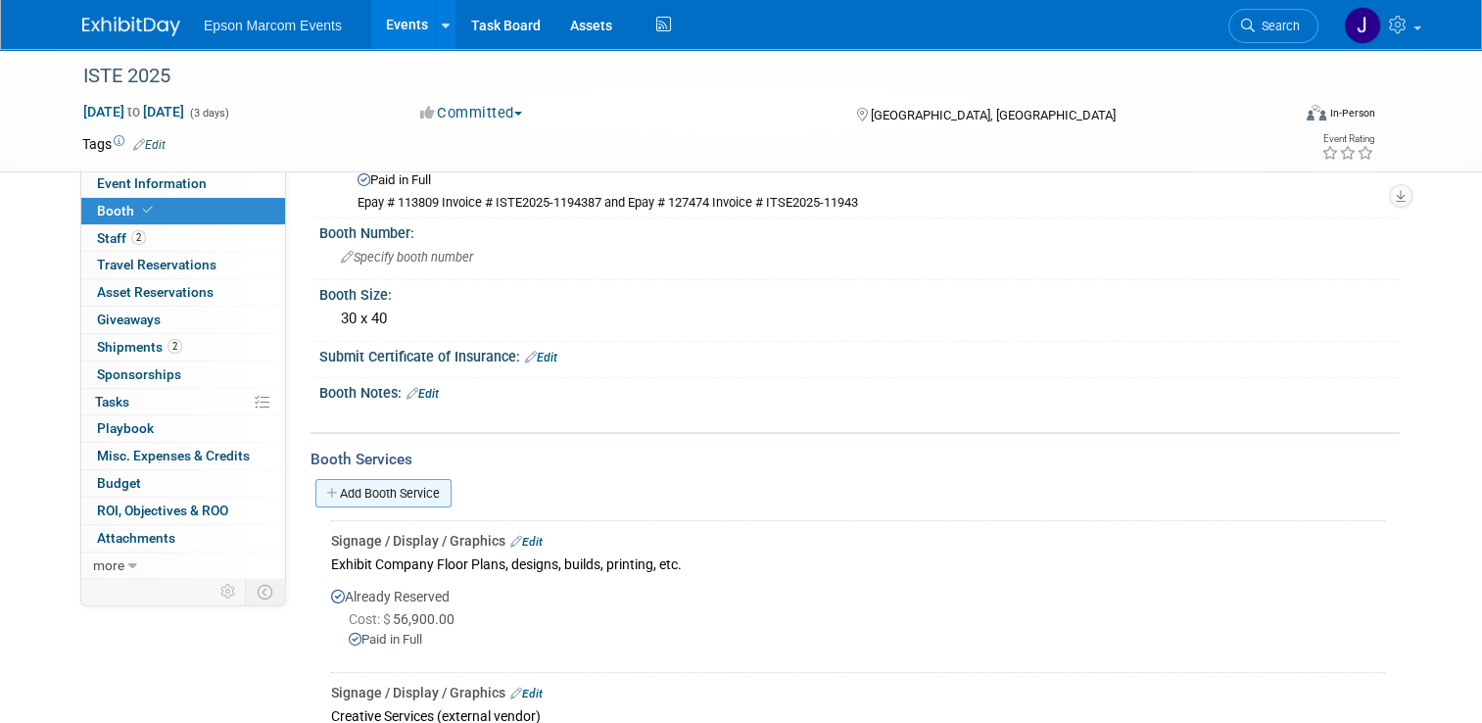
click at [386, 490] on link "Add Booth Service" at bounding box center [383, 493] width 136 height 28
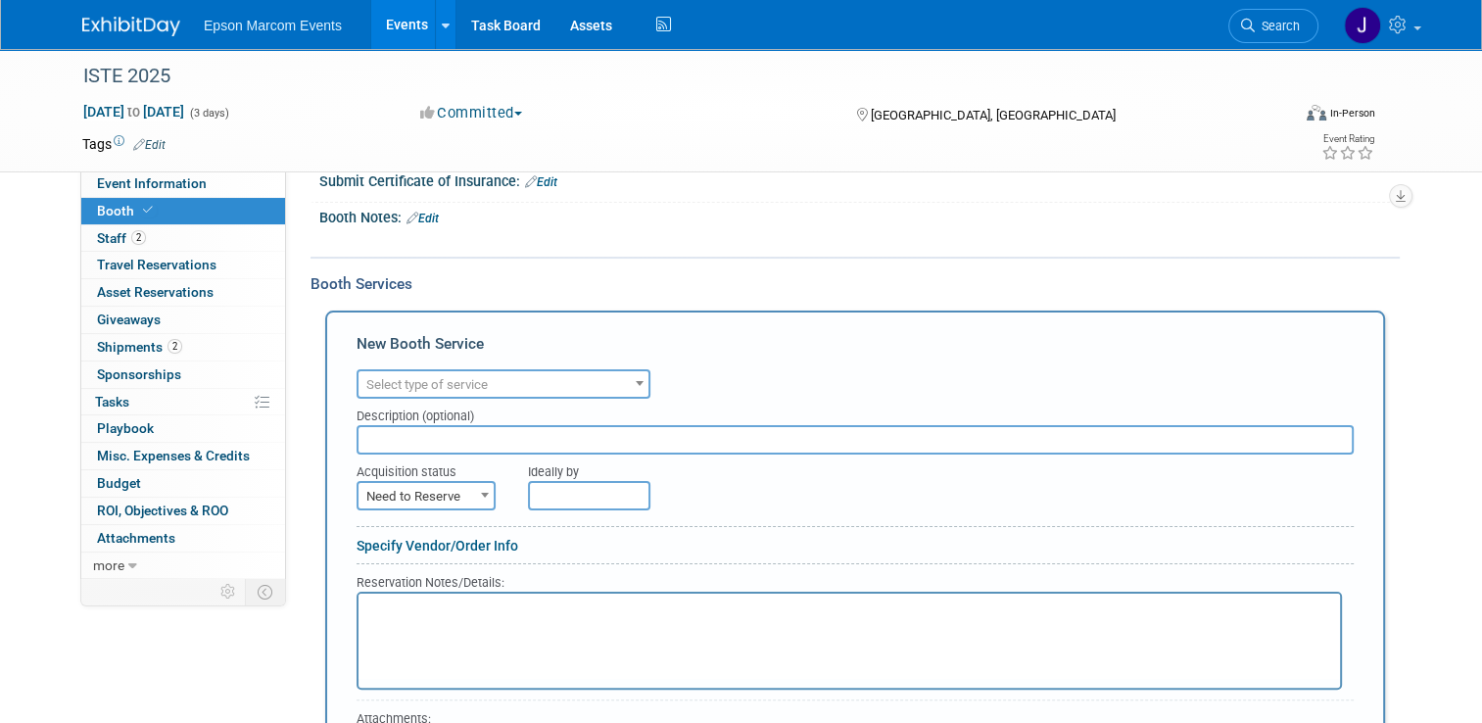
scroll to position [294, 0]
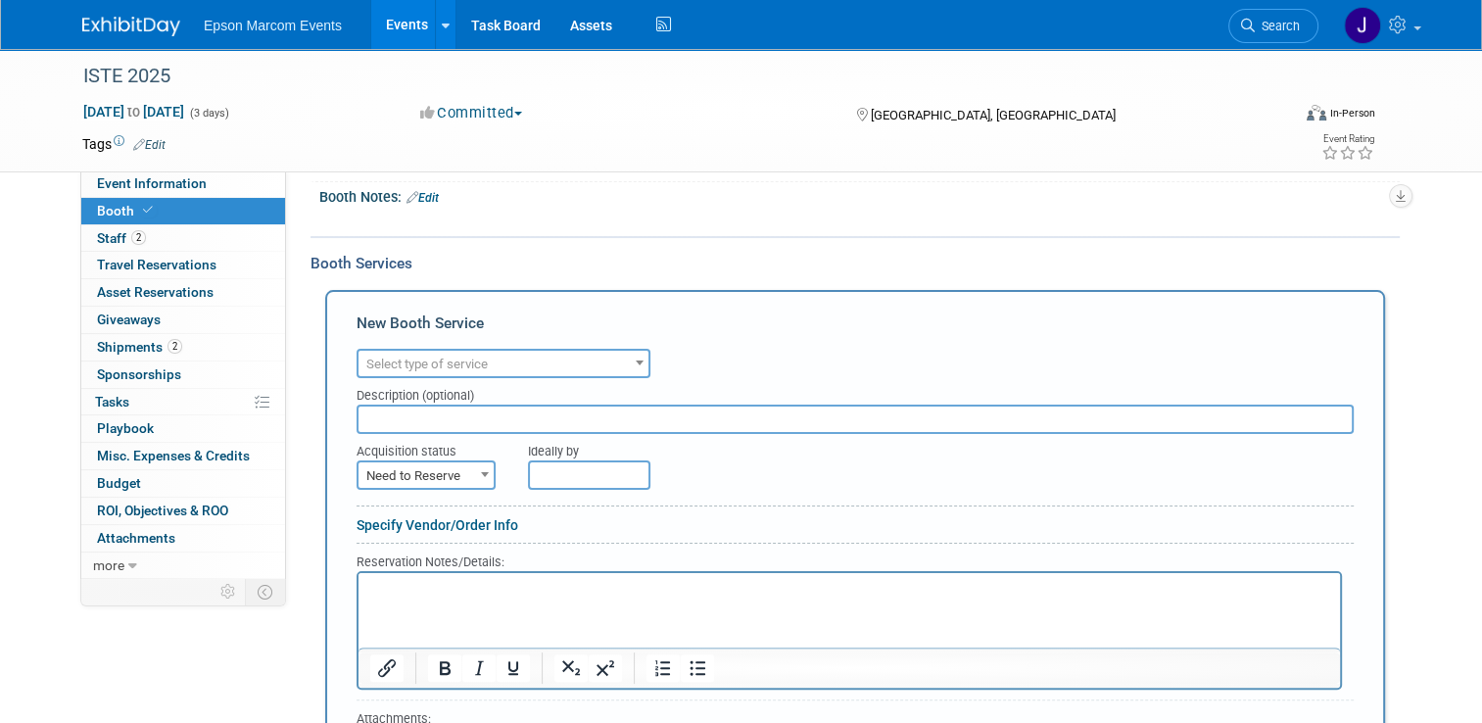
click at [517, 351] on span "Select type of service" at bounding box center [504, 364] width 290 height 27
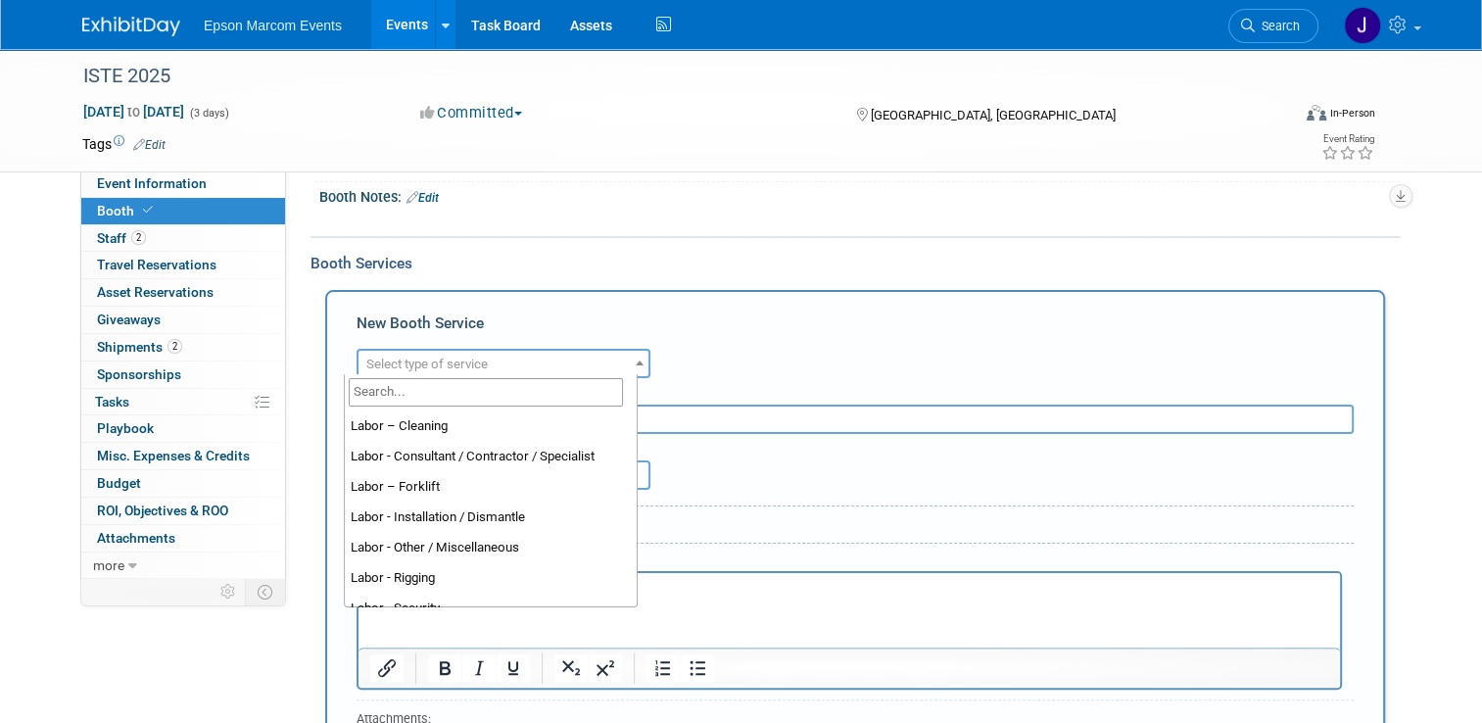
scroll to position [162, 0]
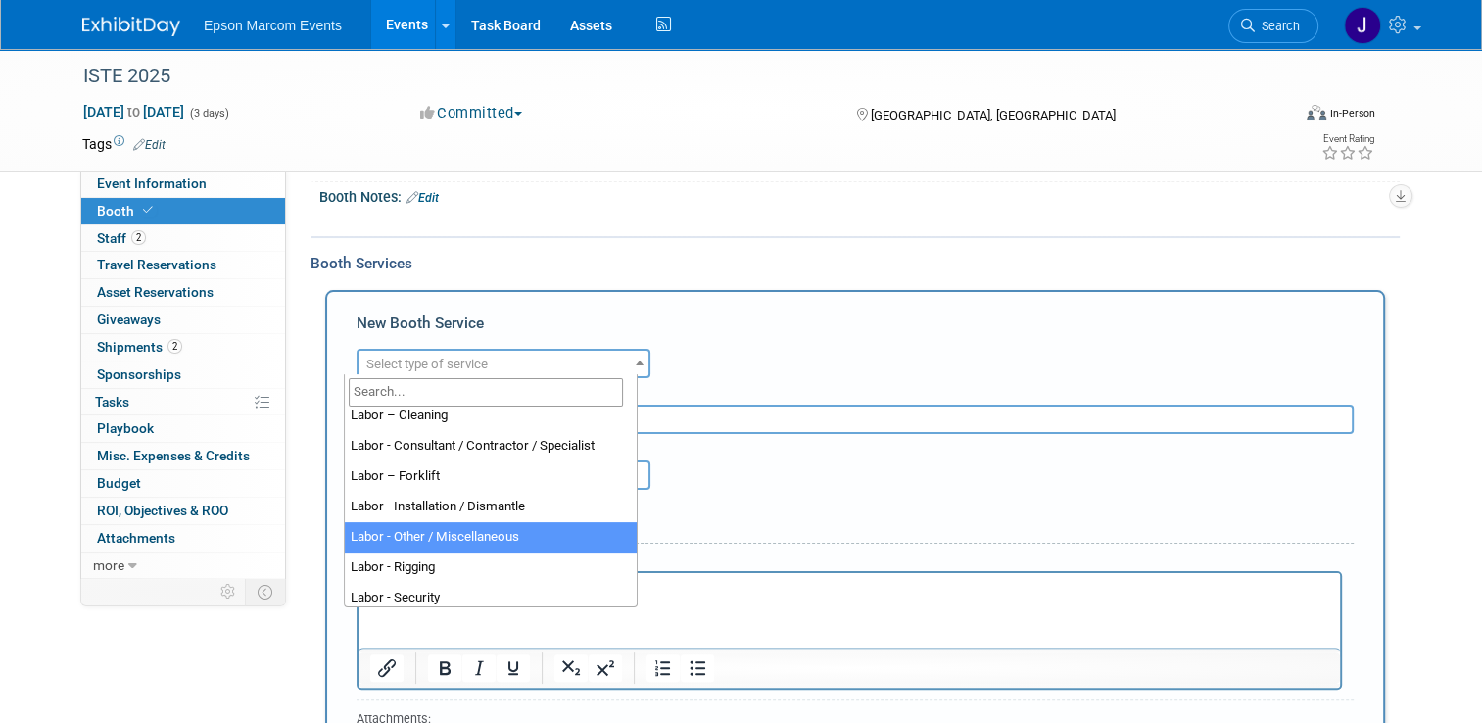
select select "19"
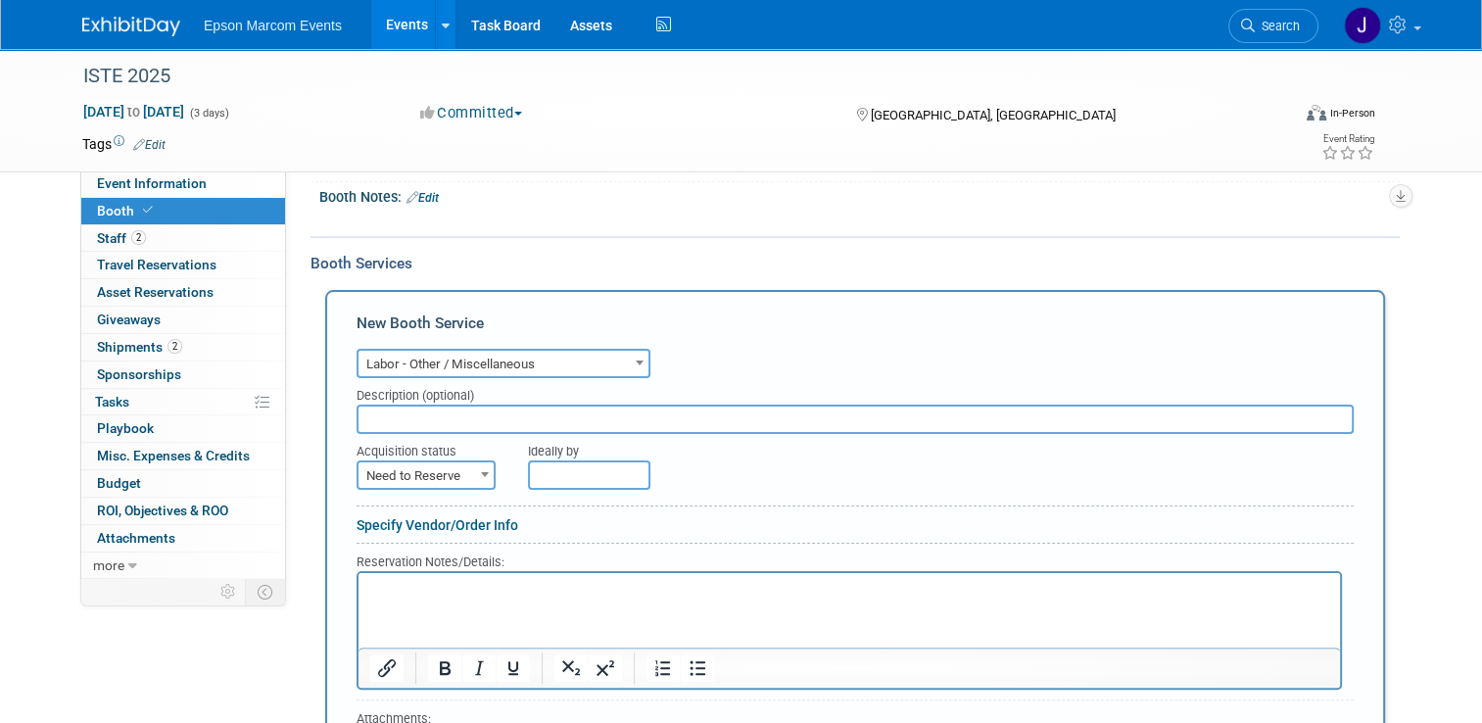
click at [497, 410] on input "text" at bounding box center [855, 419] width 997 height 29
type input "D"
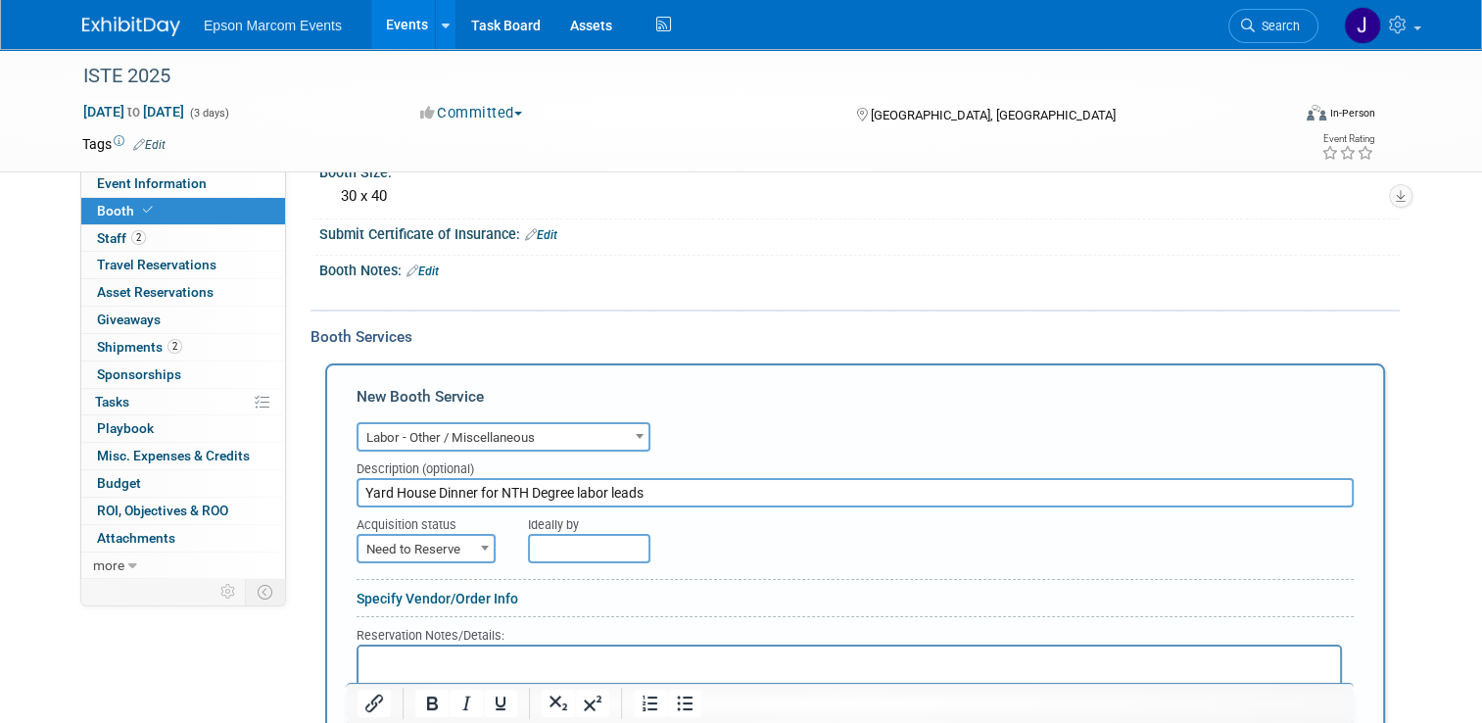
scroll to position [294, 0]
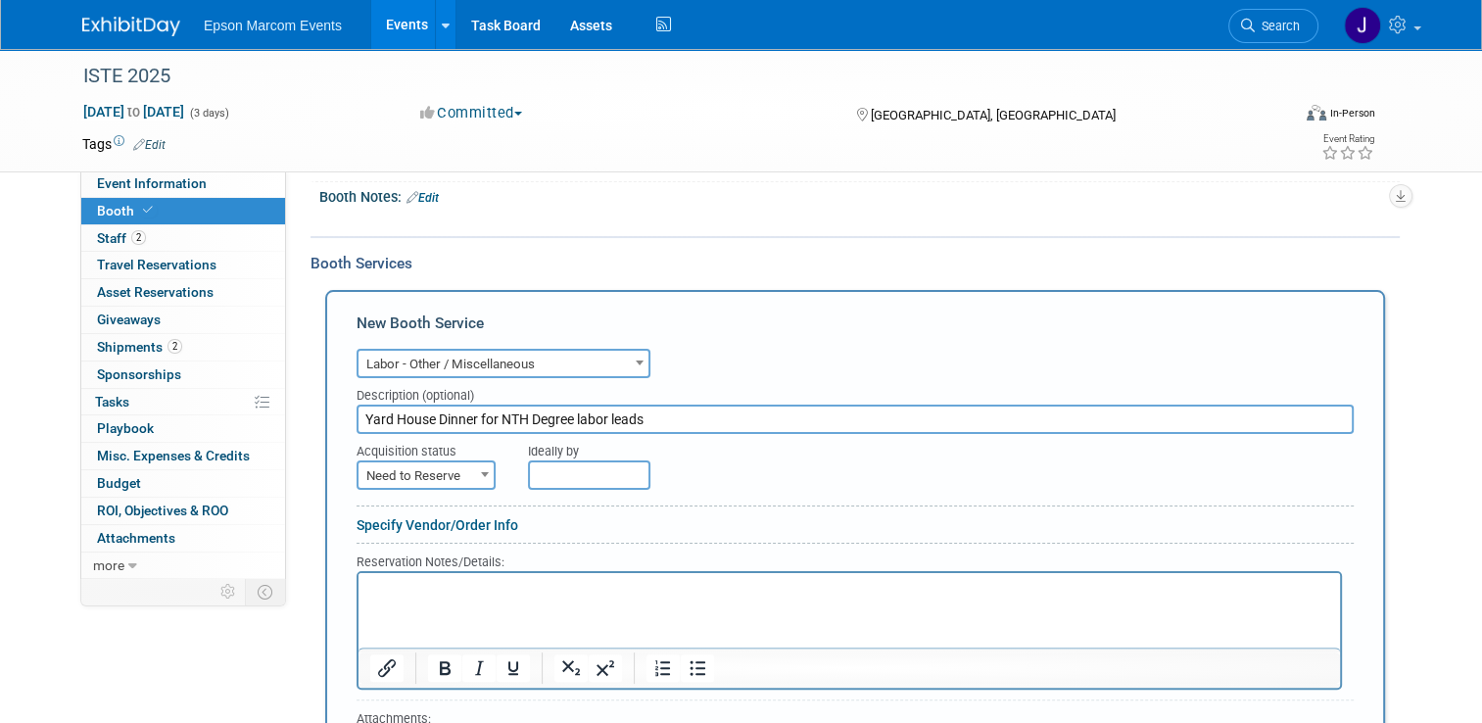
type input "Yard House Dinner for NTH Degree labor leads"
click at [407, 465] on span "Need to Reserve" at bounding box center [426, 475] width 135 height 27
select select "2"
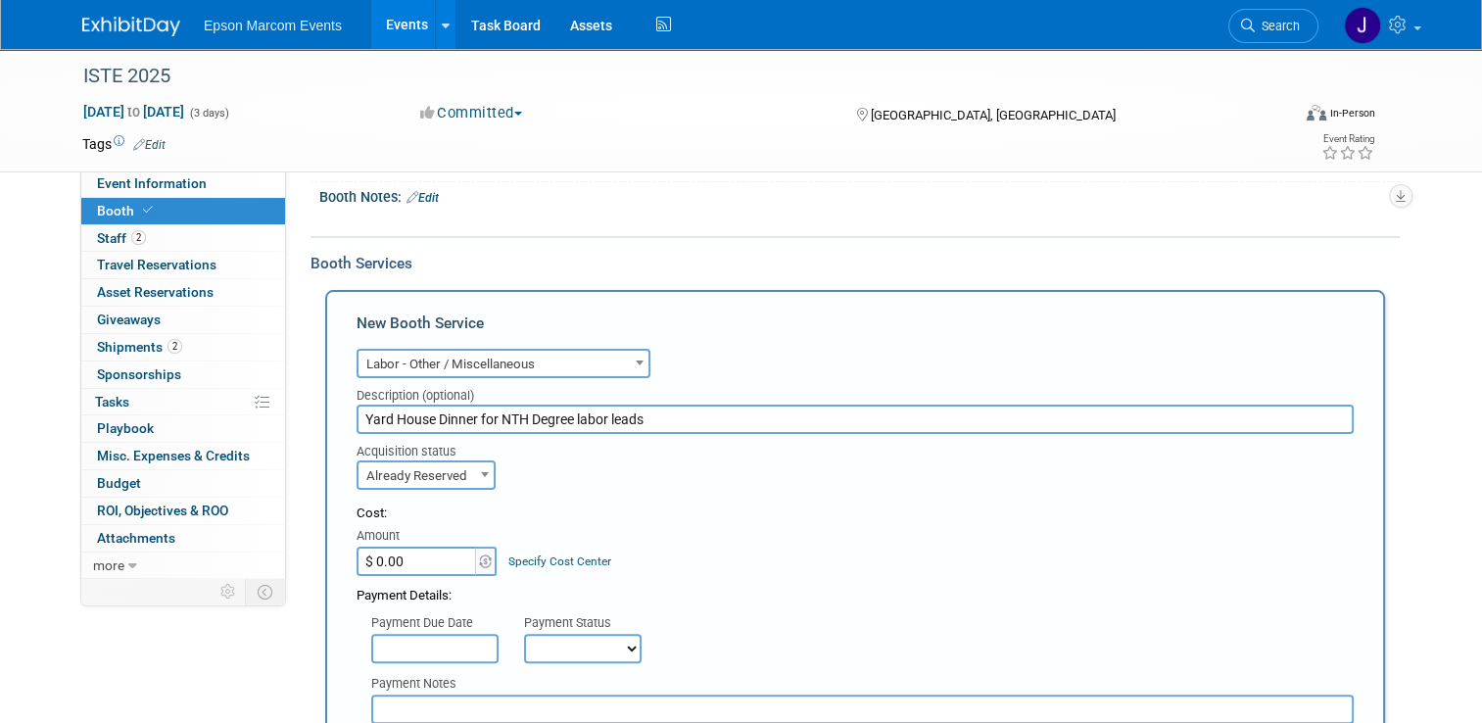
click at [407, 547] on input "$ 0.00" at bounding box center [418, 561] width 122 height 29
type input "$ 46.72"
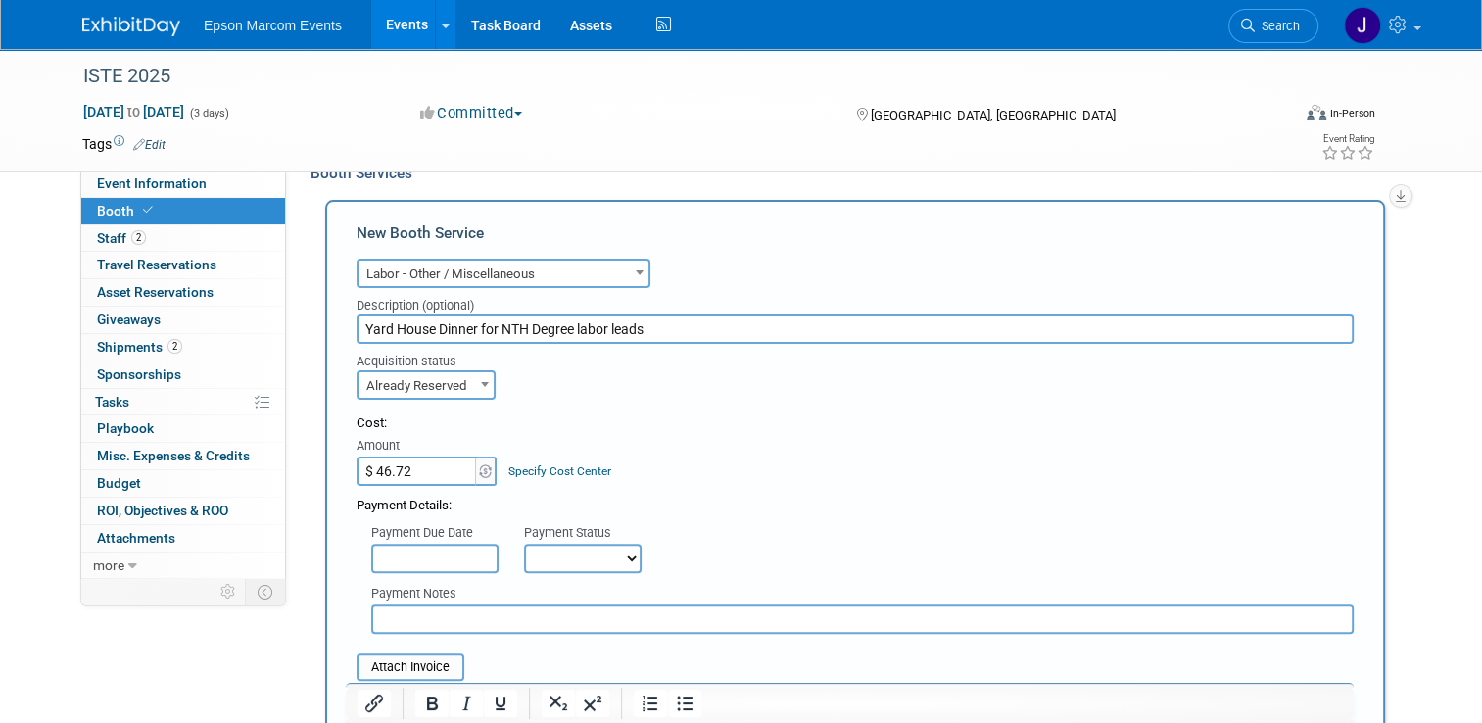
scroll to position [490, 0]
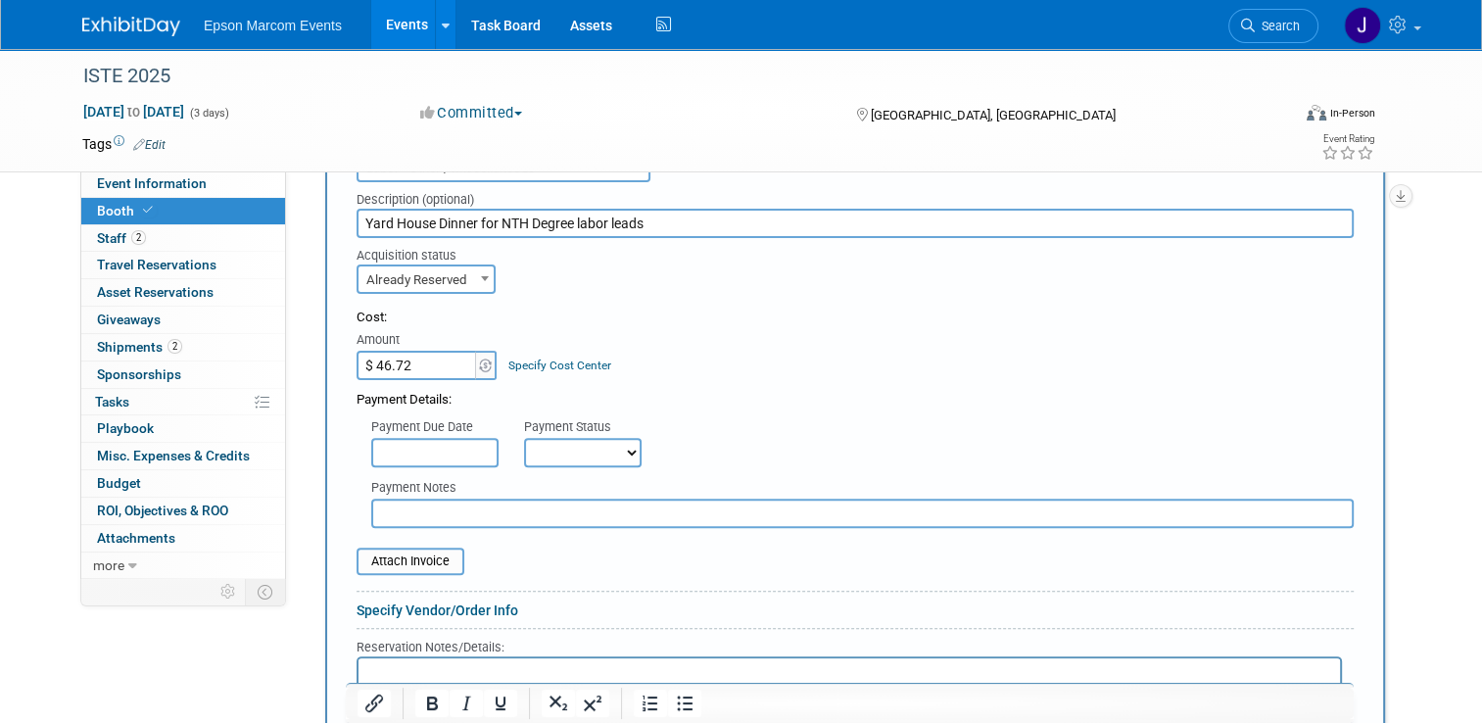
click at [550, 445] on select "Not Paid Yet Partially Paid Paid in Full" at bounding box center [583, 452] width 118 height 29
select select "1"
click at [524, 438] on select "Not Paid Yet Partially Paid Paid in Full" at bounding box center [583, 452] width 118 height 29
click at [516, 515] on input "text" at bounding box center [862, 513] width 983 height 29
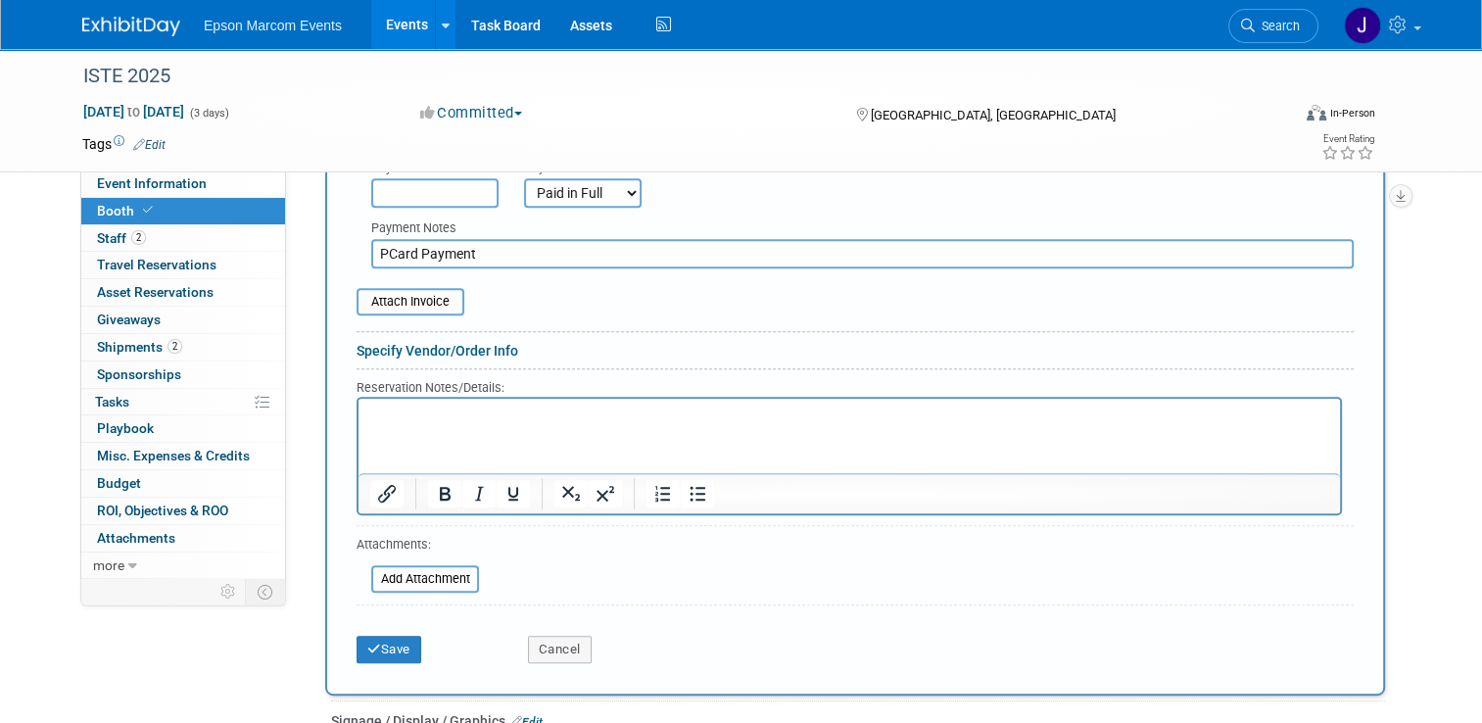
scroll to position [784, 0]
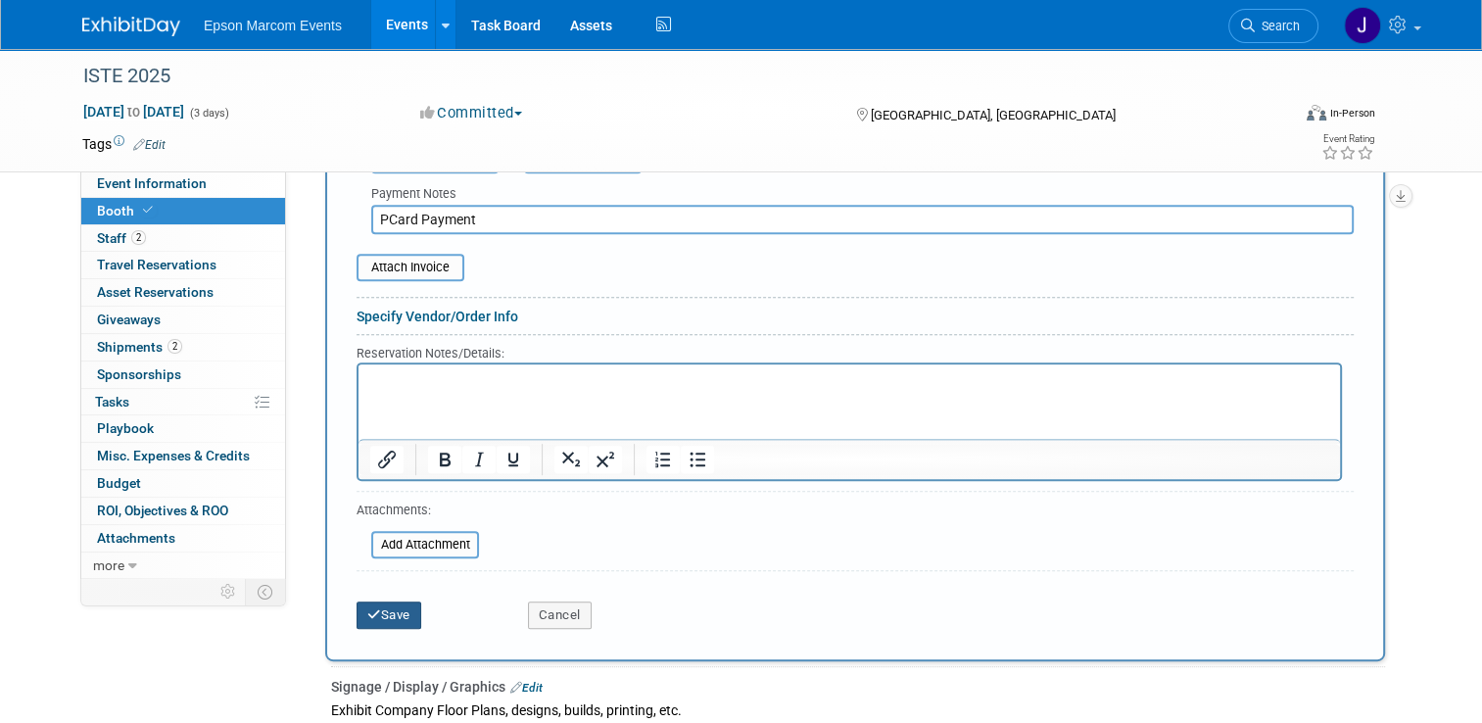
type input "PCard Payment"
click at [384, 602] on button "Save" at bounding box center [389, 614] width 65 height 27
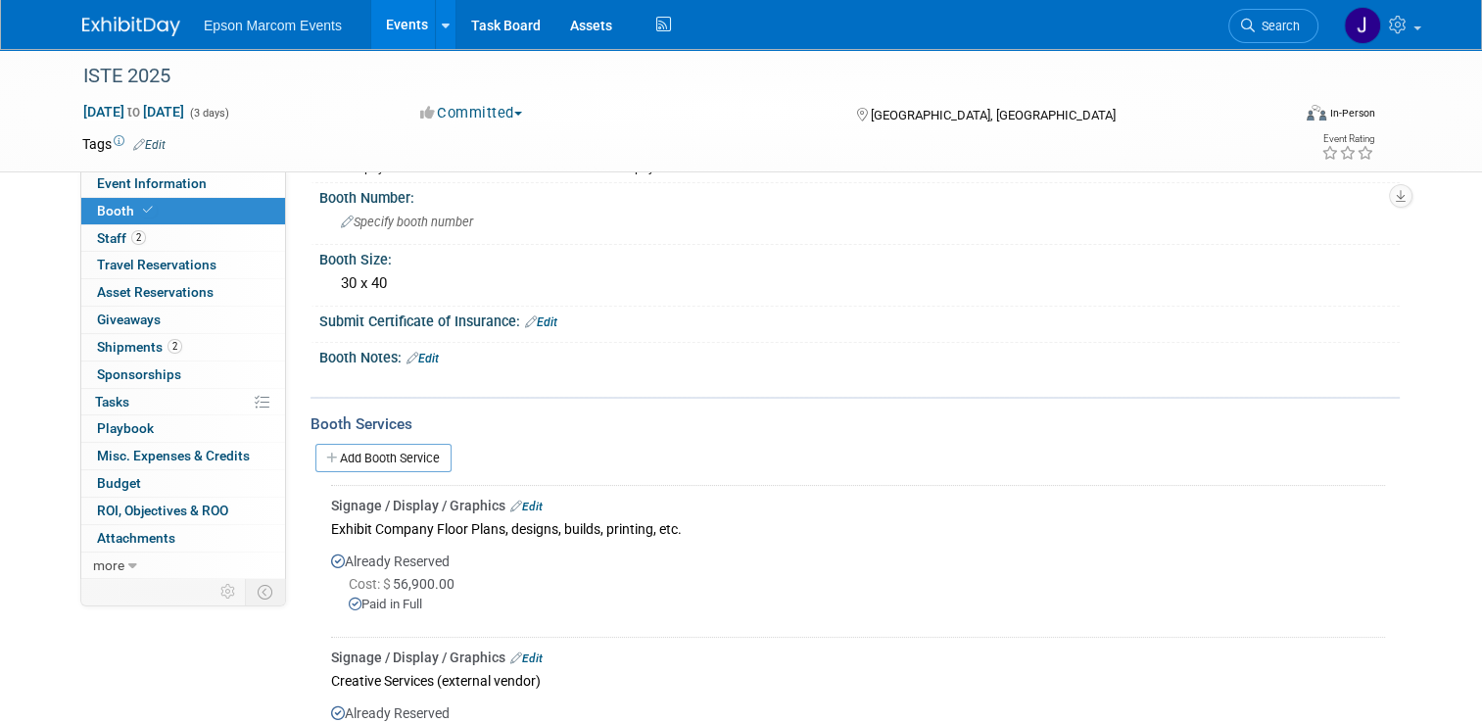
scroll to position [129, 0]
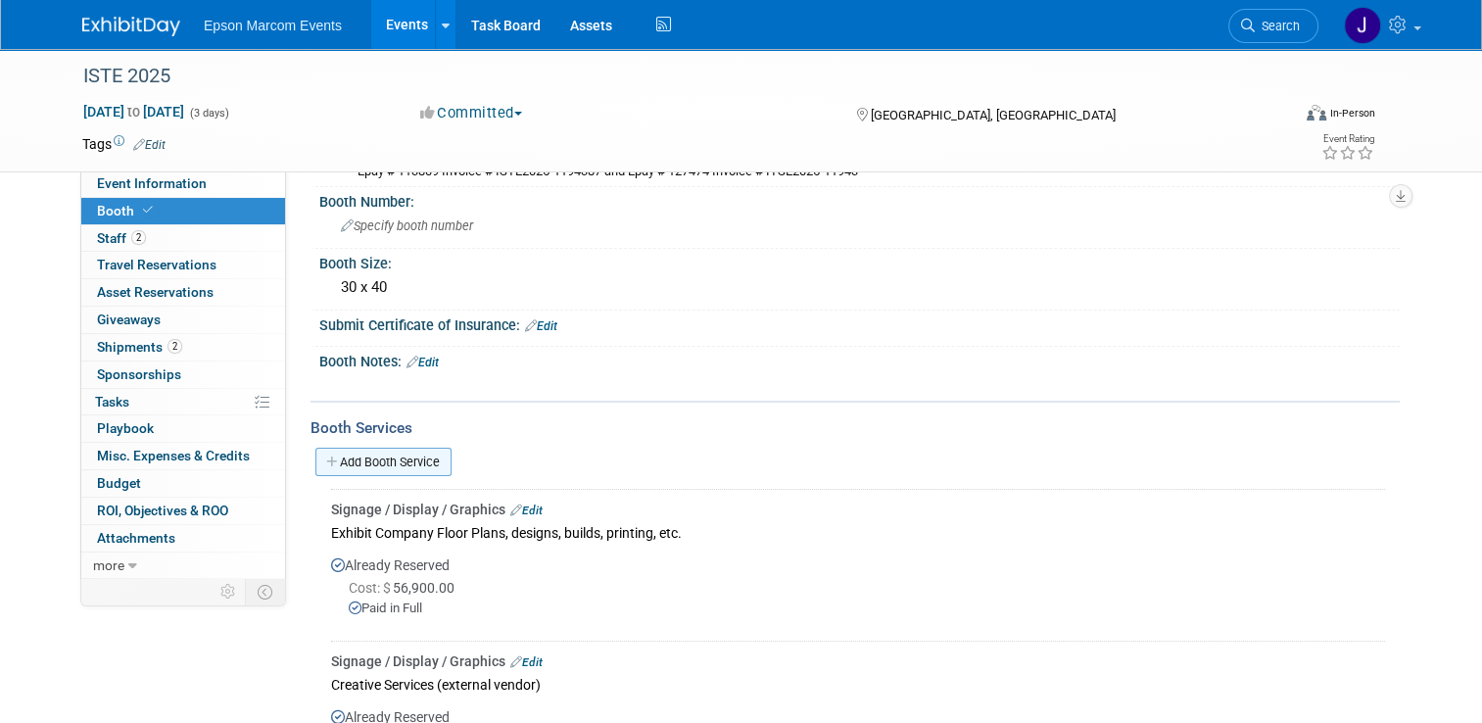
click at [397, 460] on link "Add Booth Service" at bounding box center [383, 462] width 136 height 28
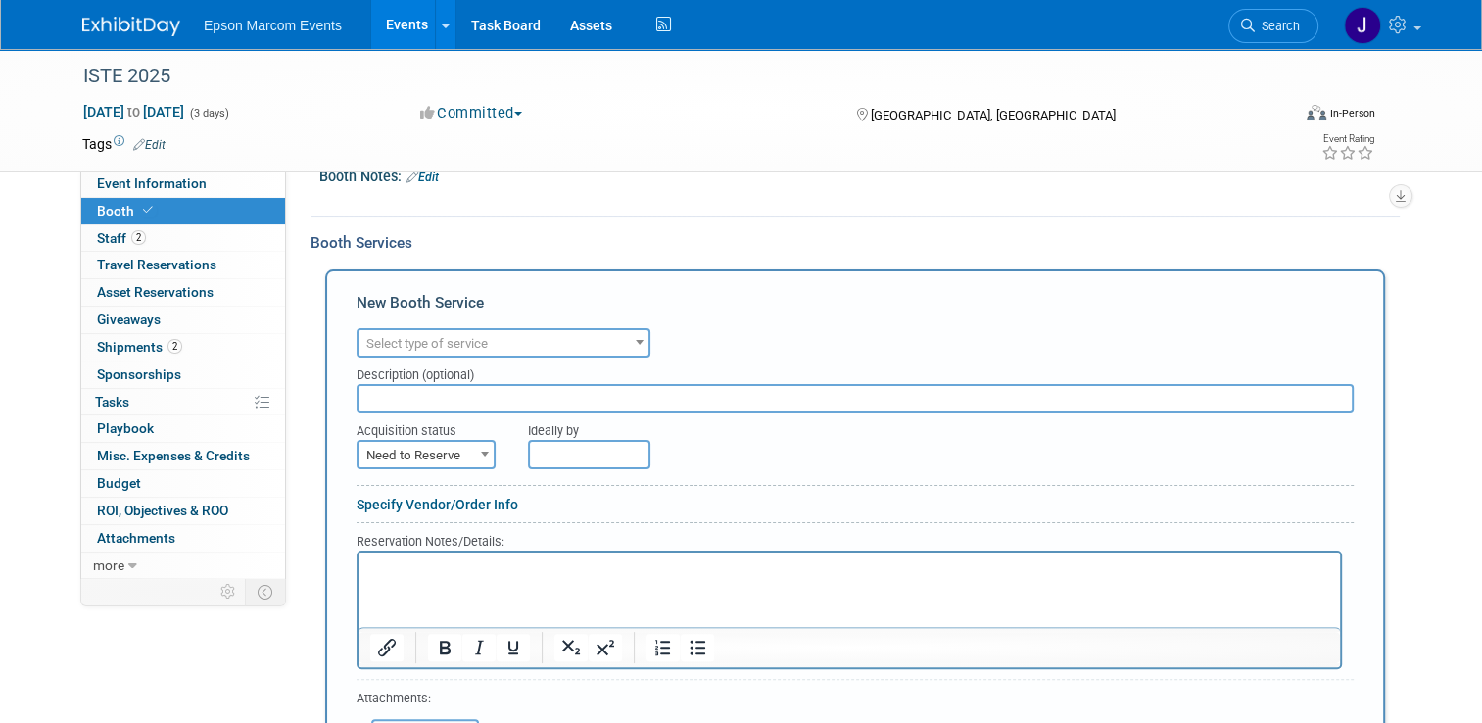
scroll to position [325, 0]
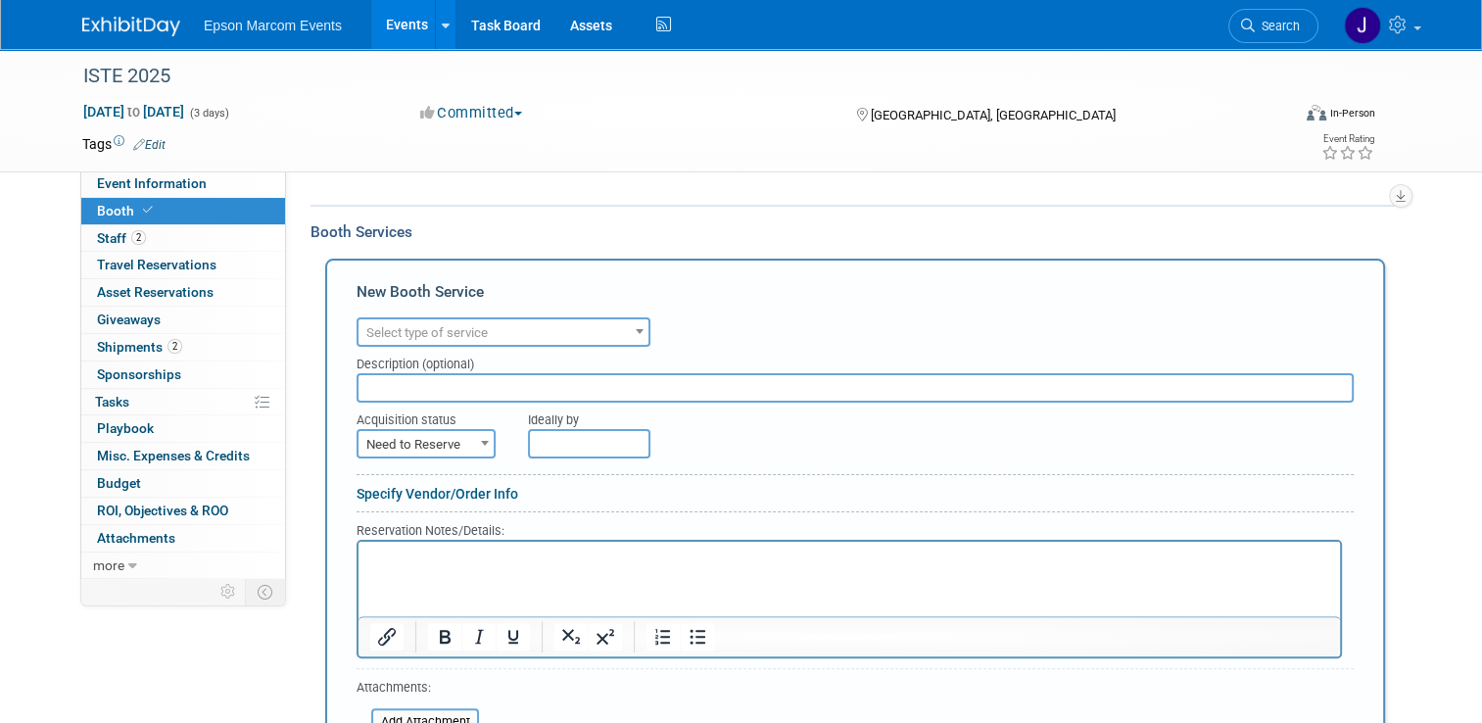
click at [488, 324] on span "Select type of service" at bounding box center [504, 332] width 290 height 27
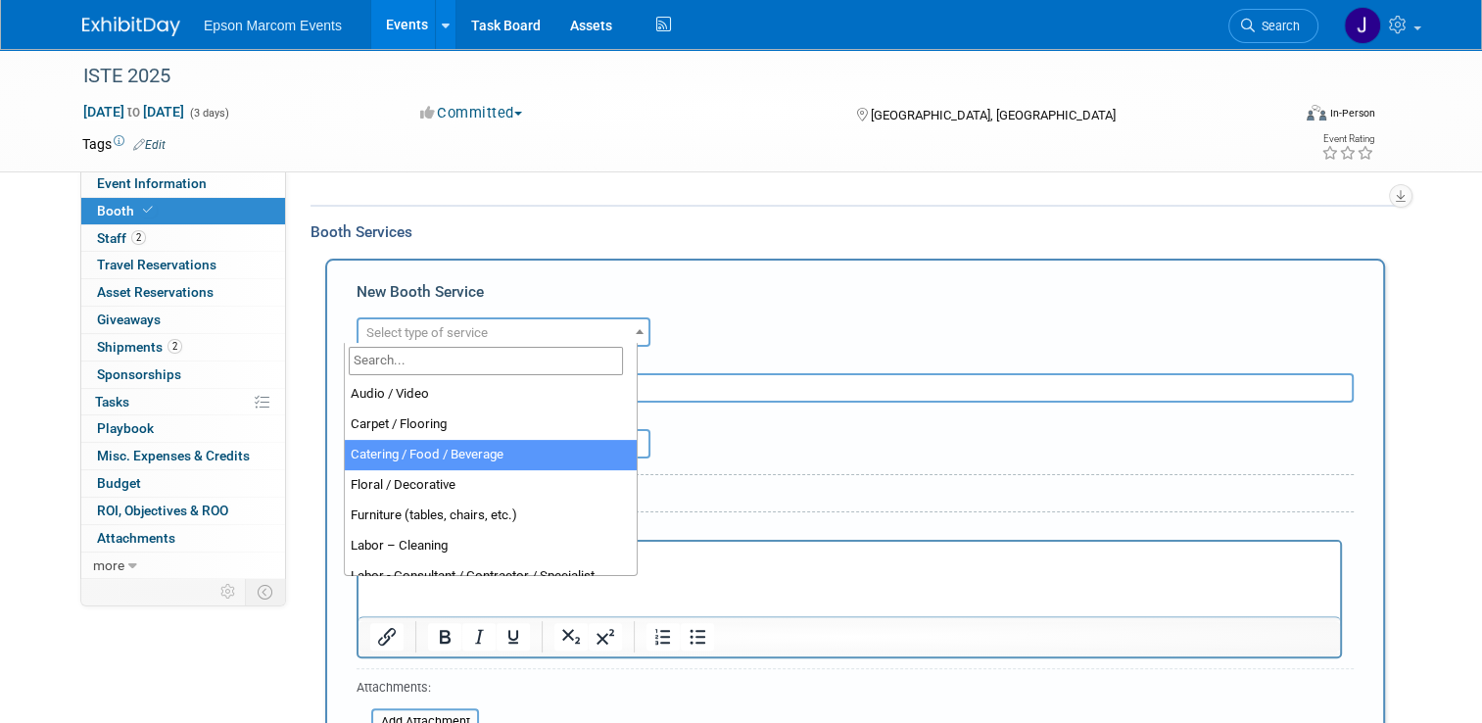
select select "22"
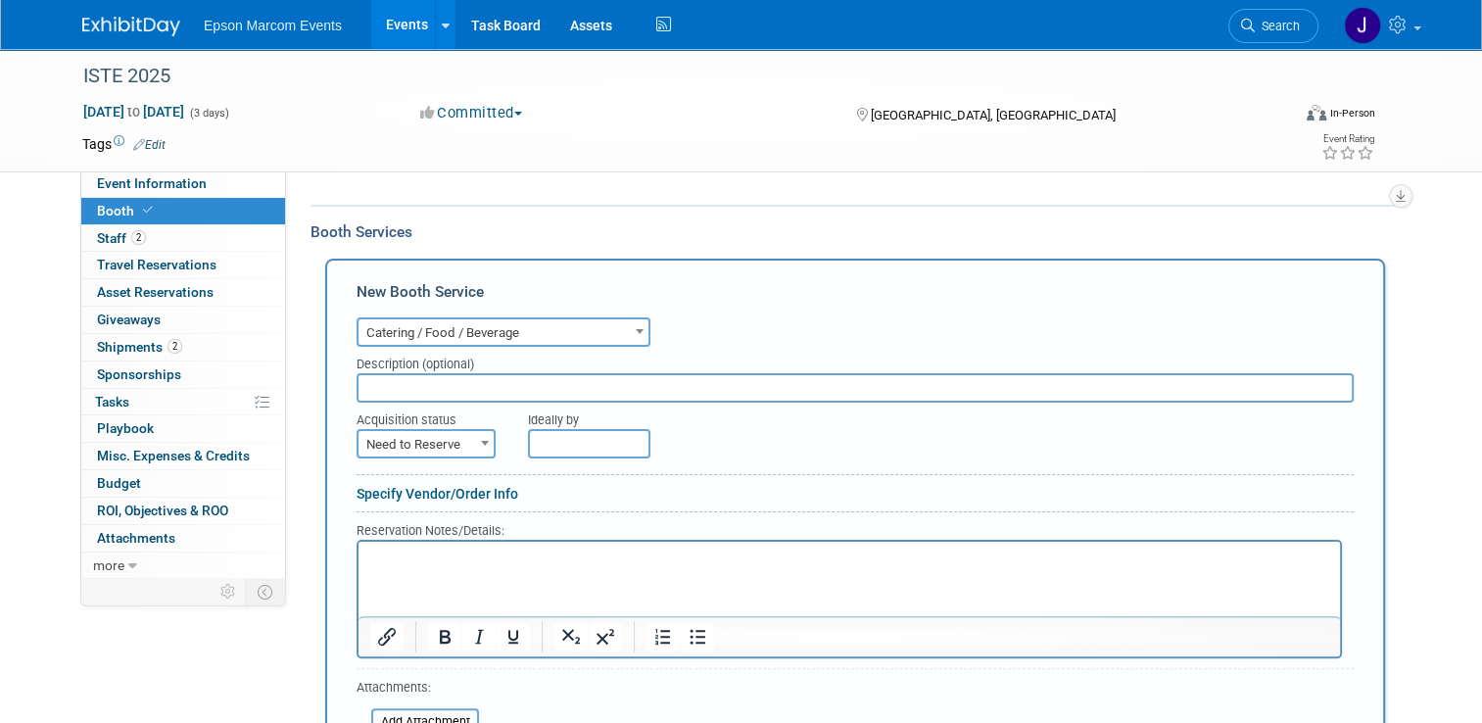
click at [488, 381] on input "text" at bounding box center [855, 387] width 997 height 29
type input "@"
type input "2M Smokehouse / Dinner for Labor Leads"
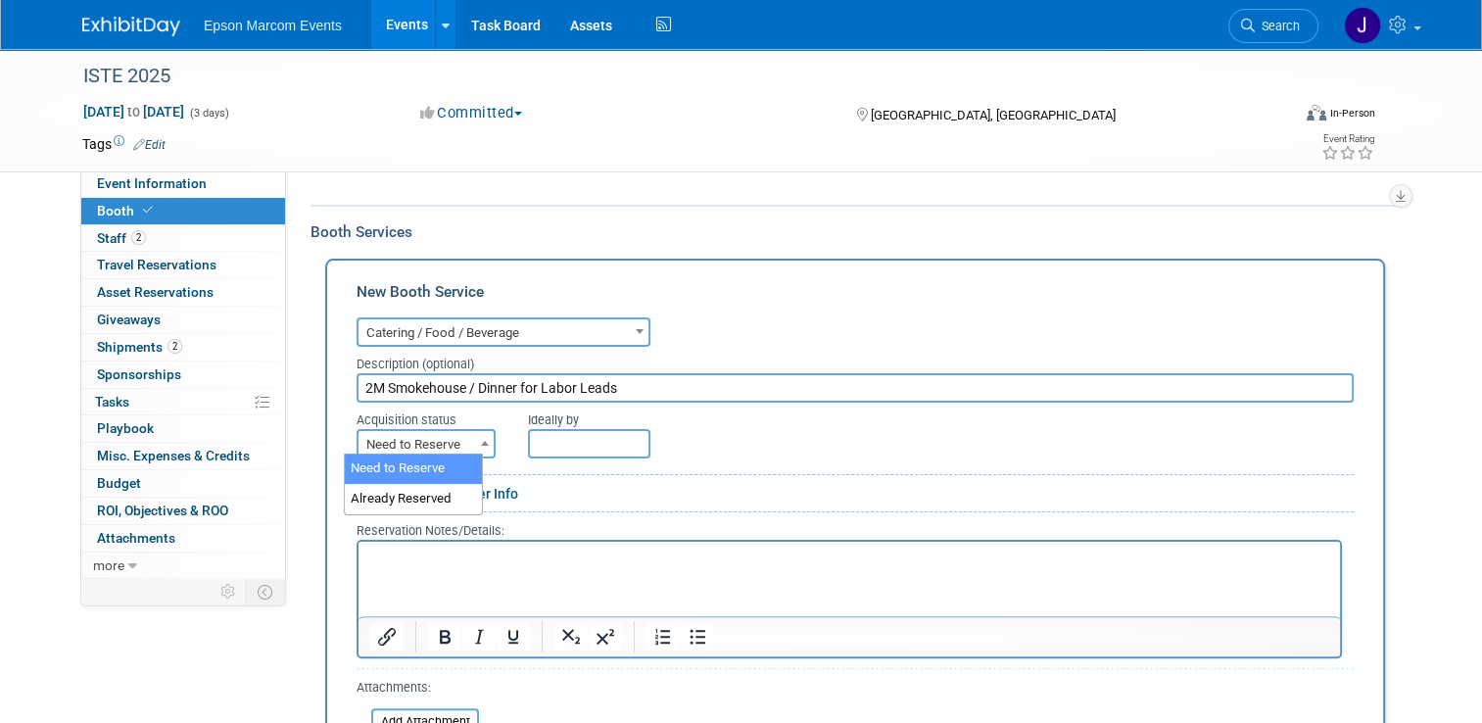
click at [458, 443] on span "Need to Reserve" at bounding box center [426, 444] width 135 height 27
select select "2"
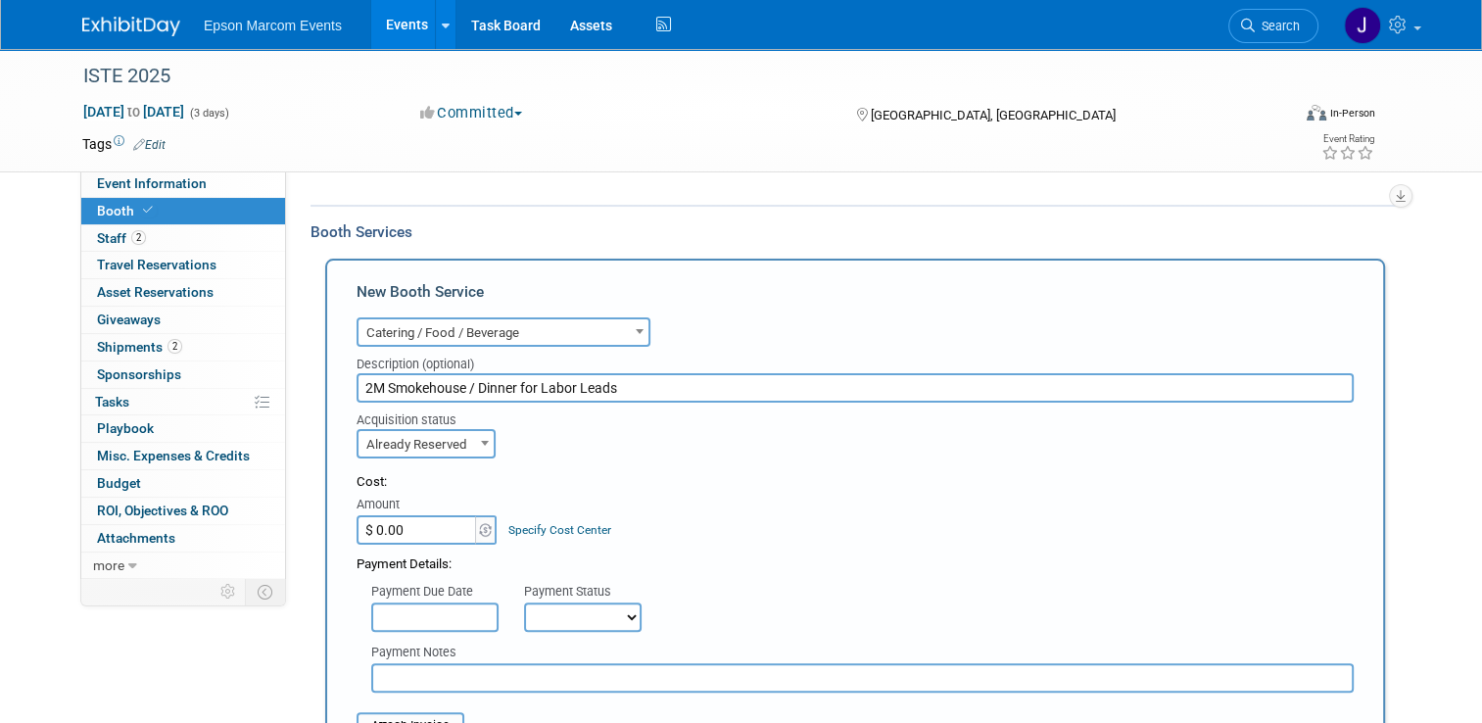
click at [408, 532] on input "$ 0.00" at bounding box center [418, 529] width 122 height 29
type input "$ 102.68"
click at [543, 605] on select "Not Paid Yet Partially Paid Paid in Full" at bounding box center [583, 616] width 118 height 29
select select "1"
click at [524, 602] on select "Not Paid Yet Partially Paid Paid in Full" at bounding box center [583, 616] width 118 height 29
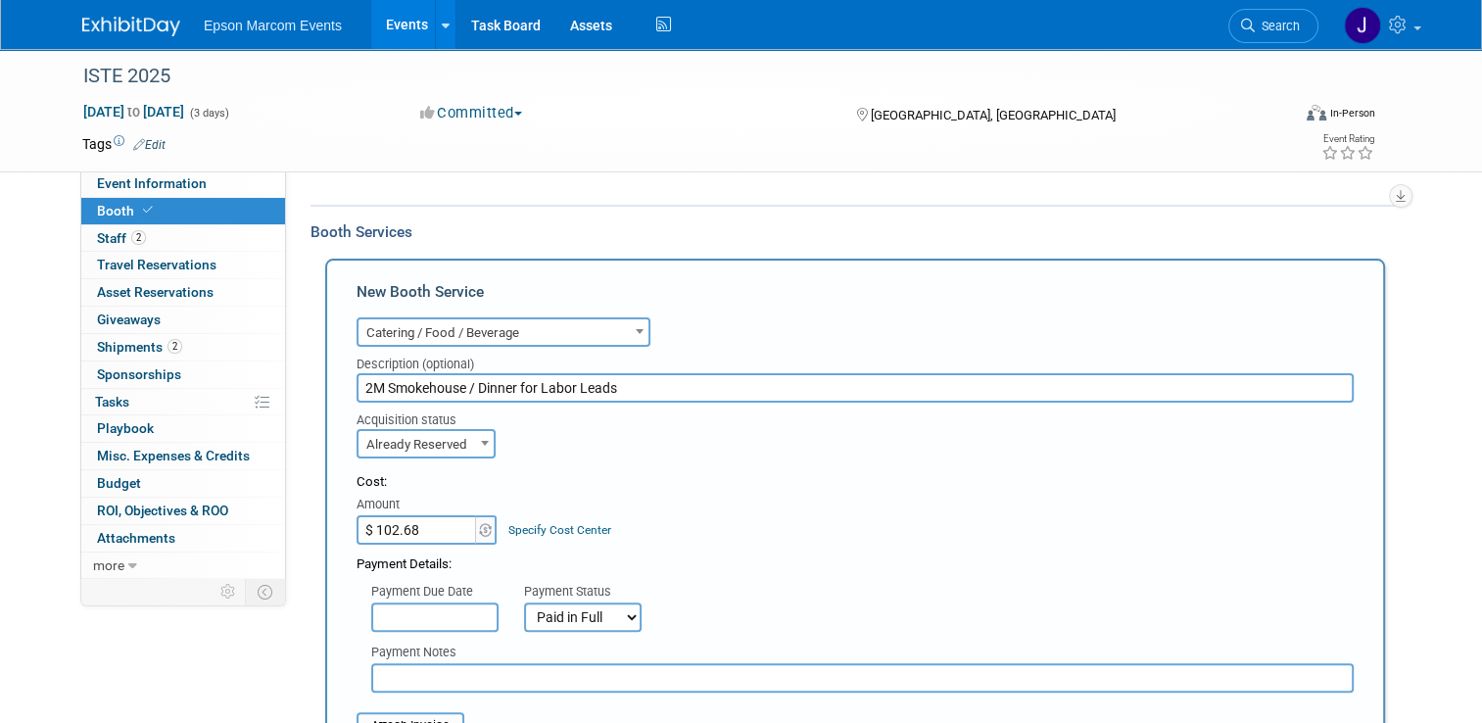
click at [483, 673] on input "text" at bounding box center [862, 677] width 983 height 29
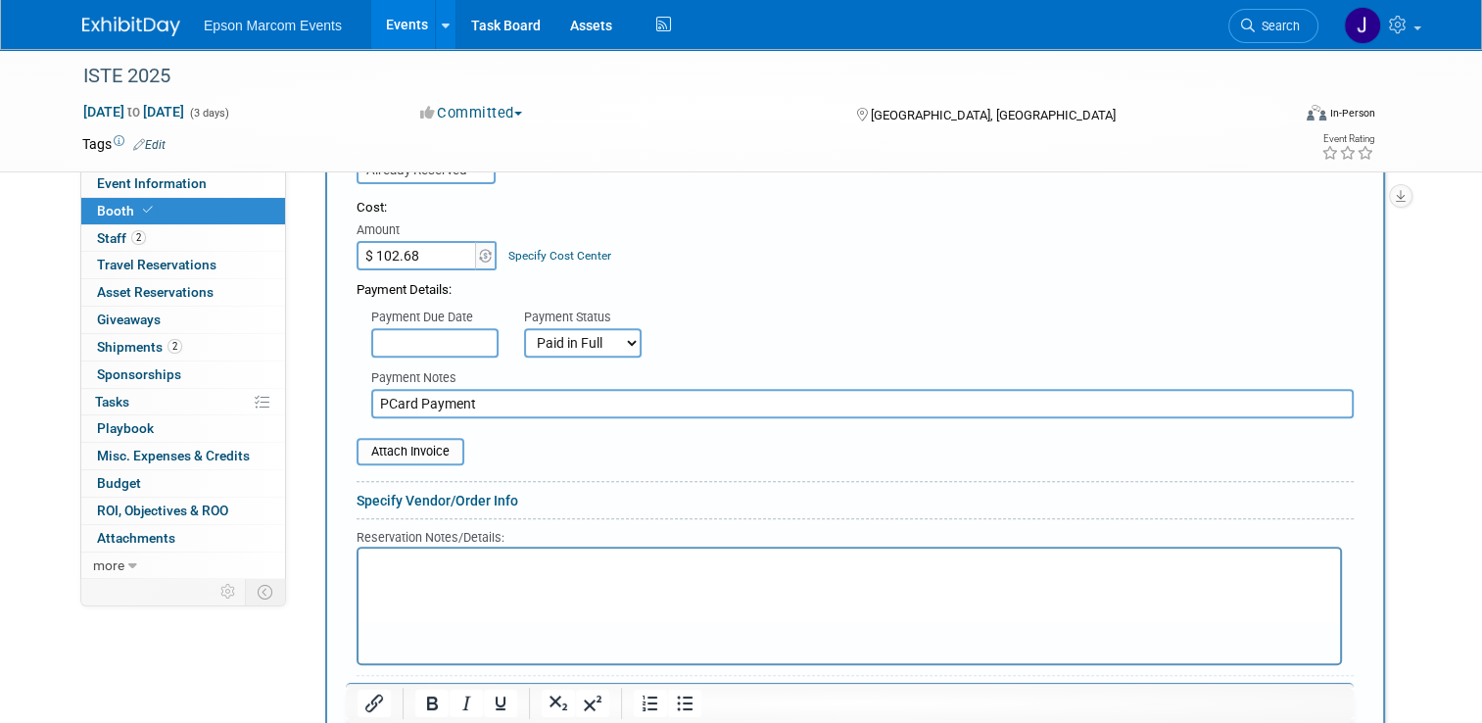
scroll to position [717, 0]
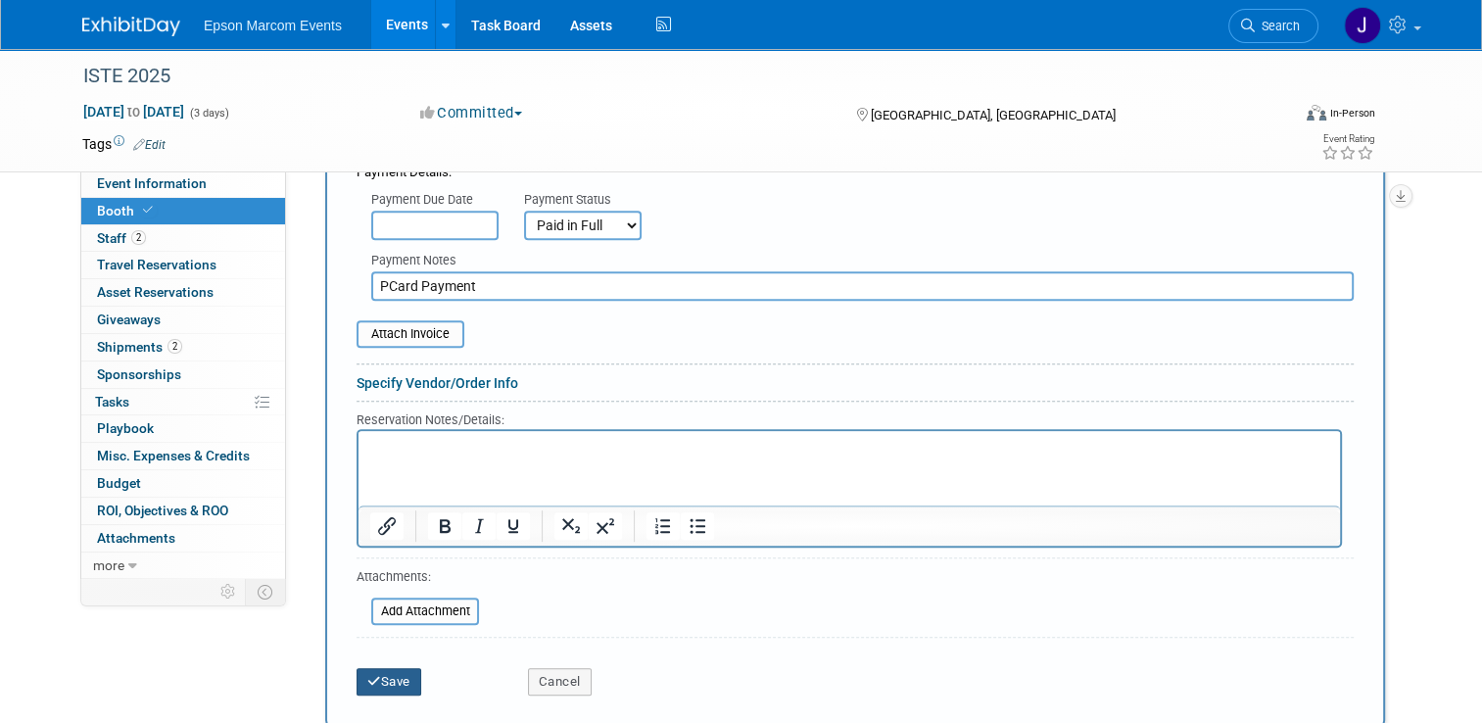
type input "PCard Payment"
click at [380, 673] on button "Save" at bounding box center [389, 681] width 65 height 27
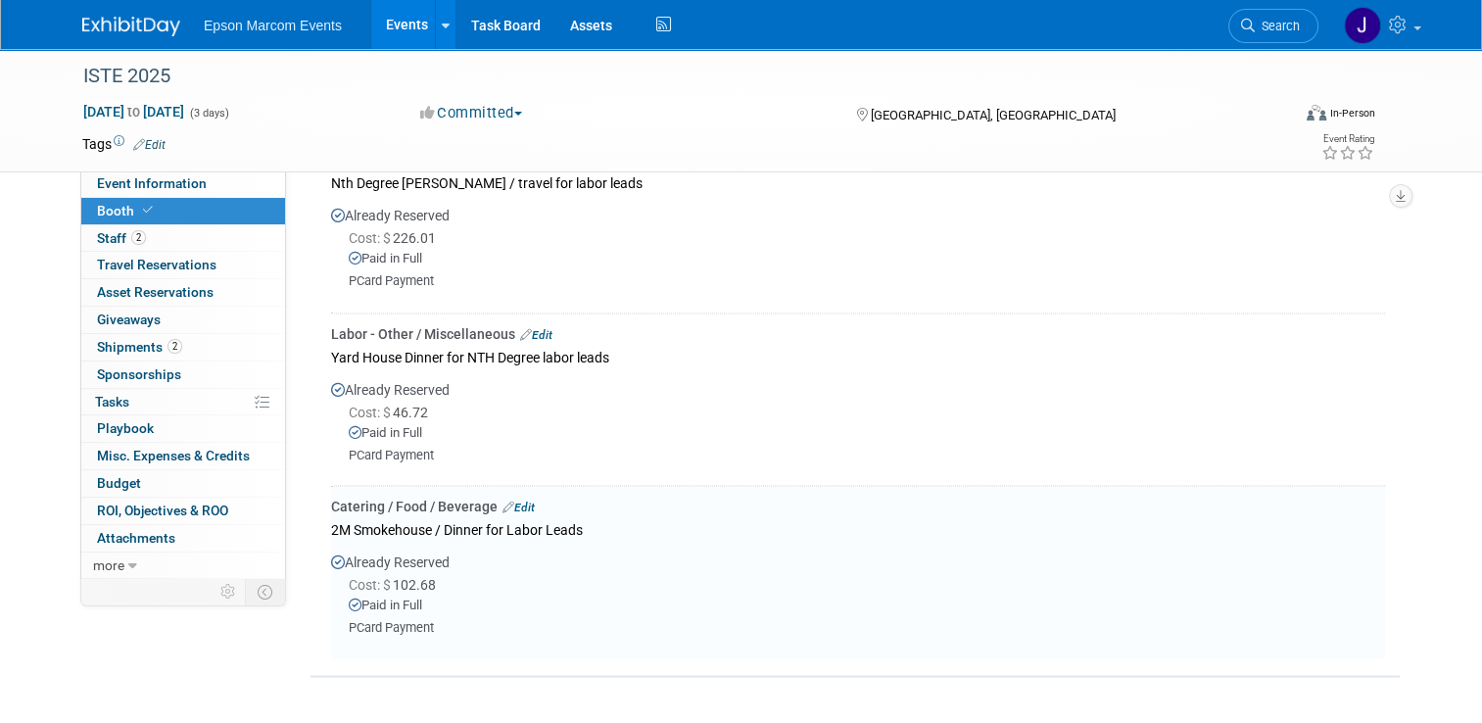
scroll to position [3339, 0]
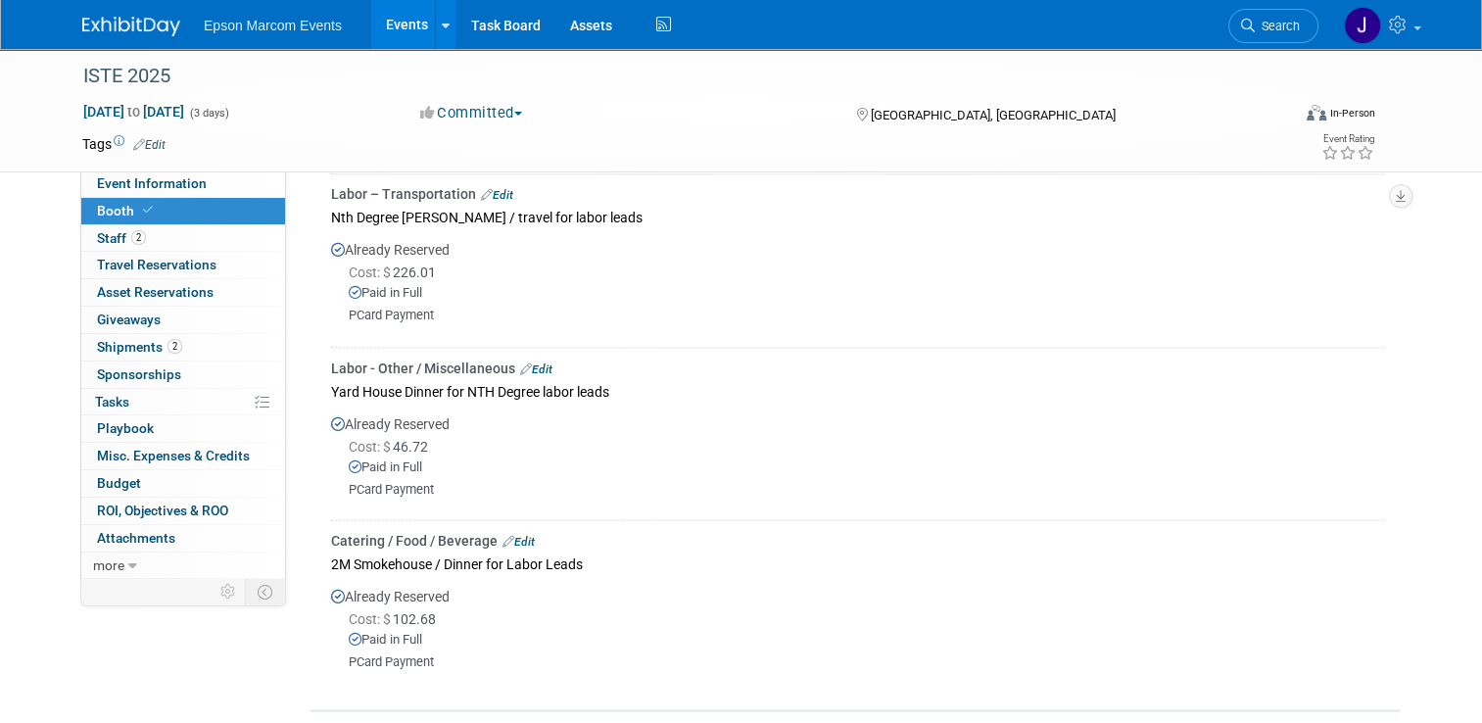
click at [531, 361] on link "Edit" at bounding box center [536, 368] width 32 height 14
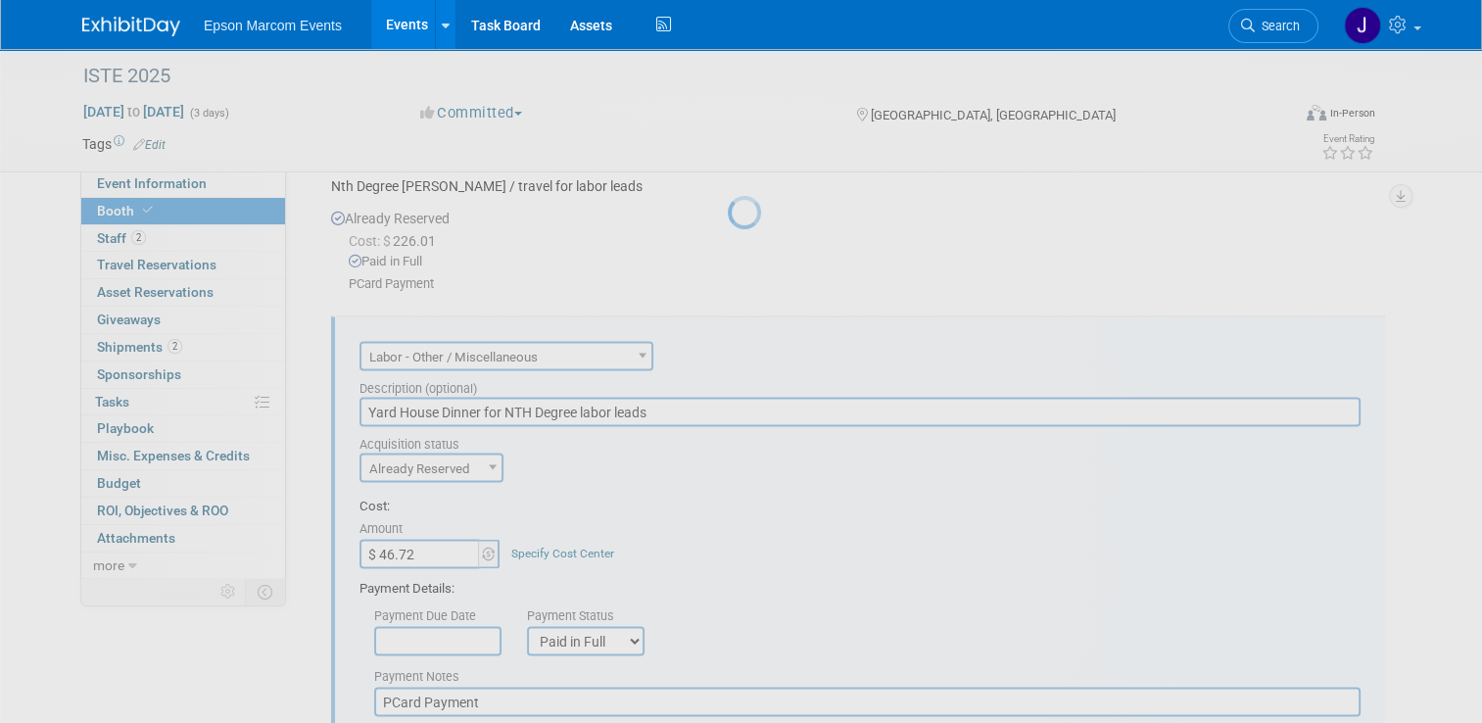
scroll to position [3462, 0]
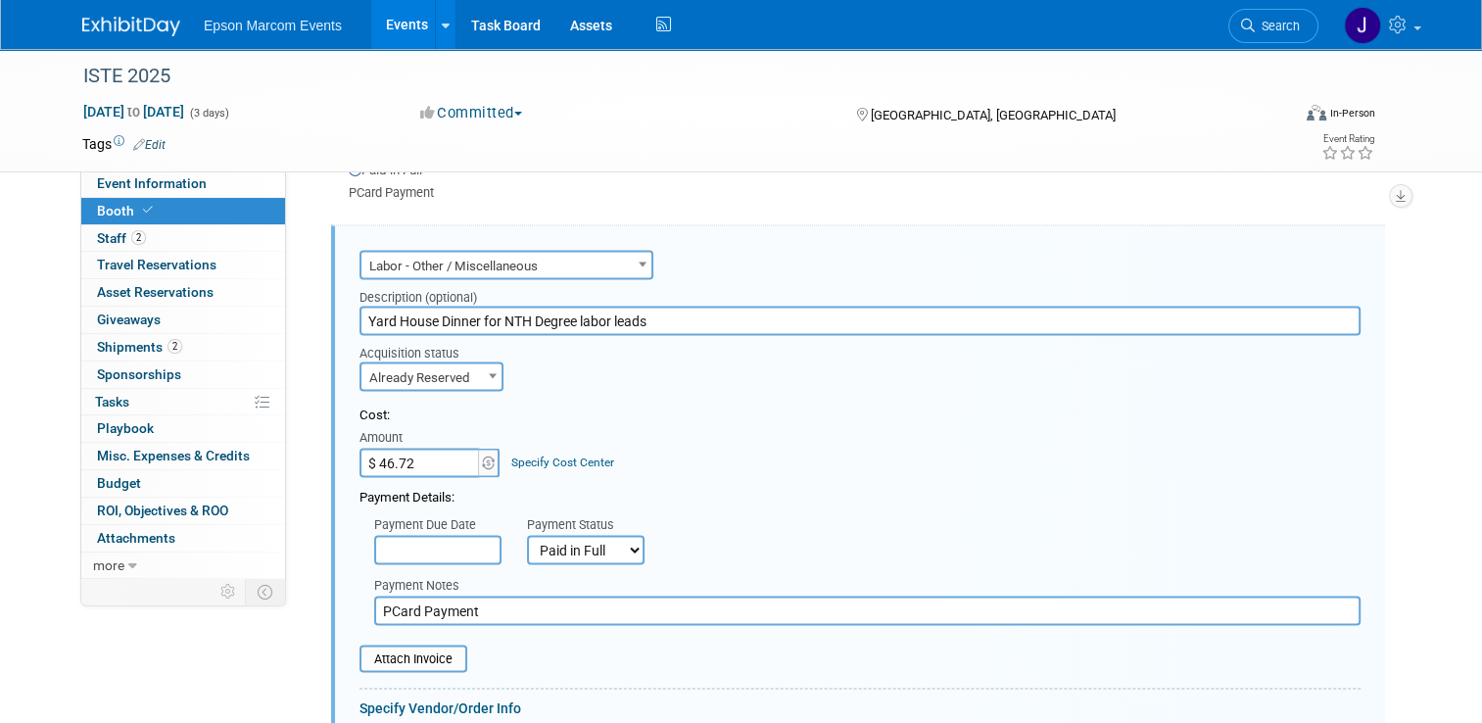
drag, startPoint x: 568, startPoint y: 315, endPoint x: 496, endPoint y: 315, distance: 72.5
click at [494, 314] on input "Yard House Dinner for NTH Degree labor leads" at bounding box center [860, 320] width 1001 height 29
click at [432, 318] on input "Yard House Dinner for labor leads" at bounding box center [860, 320] width 1001 height 29
type input "Yard House / Dinner for labor leads"
click at [487, 261] on span "Labor - Other / Miscellaneous" at bounding box center [506, 265] width 290 height 27
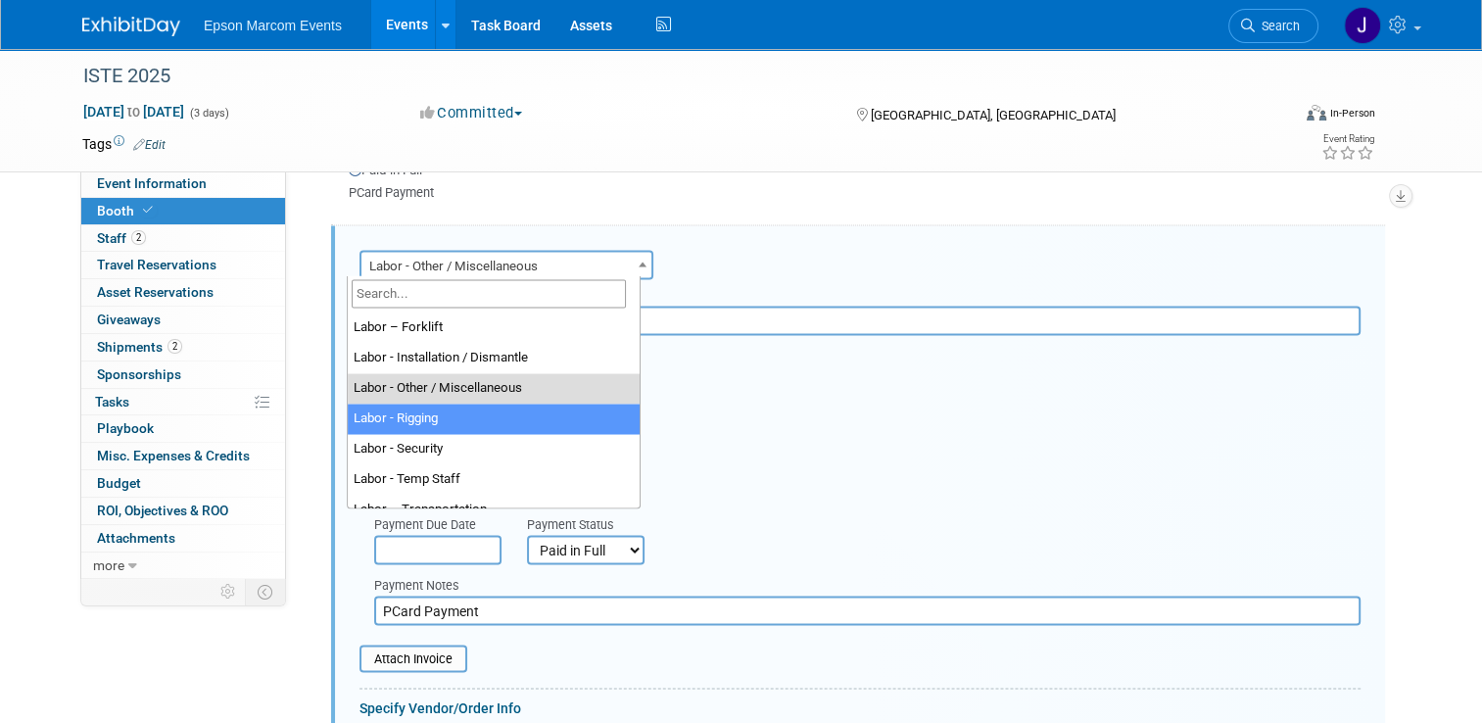
scroll to position [0, 0]
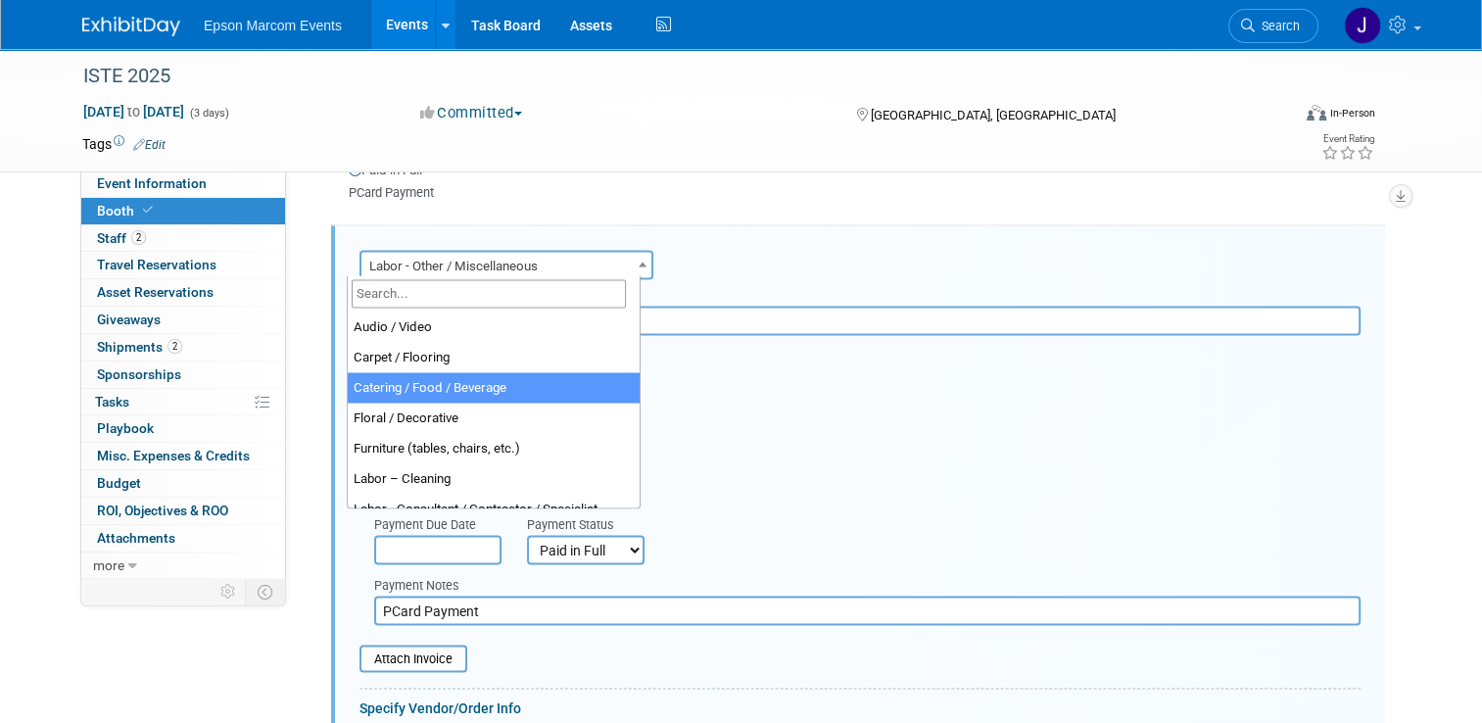
select select "22"
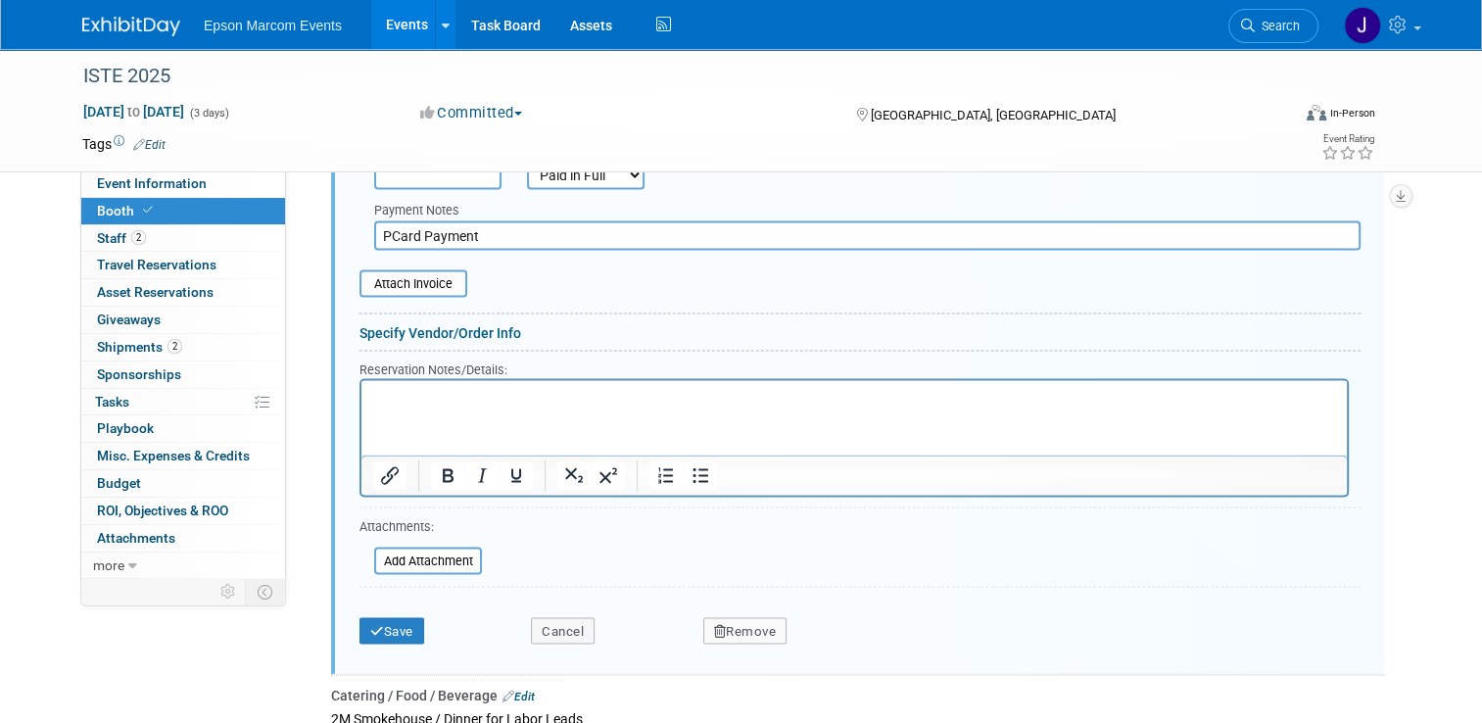
scroll to position [3854, 0]
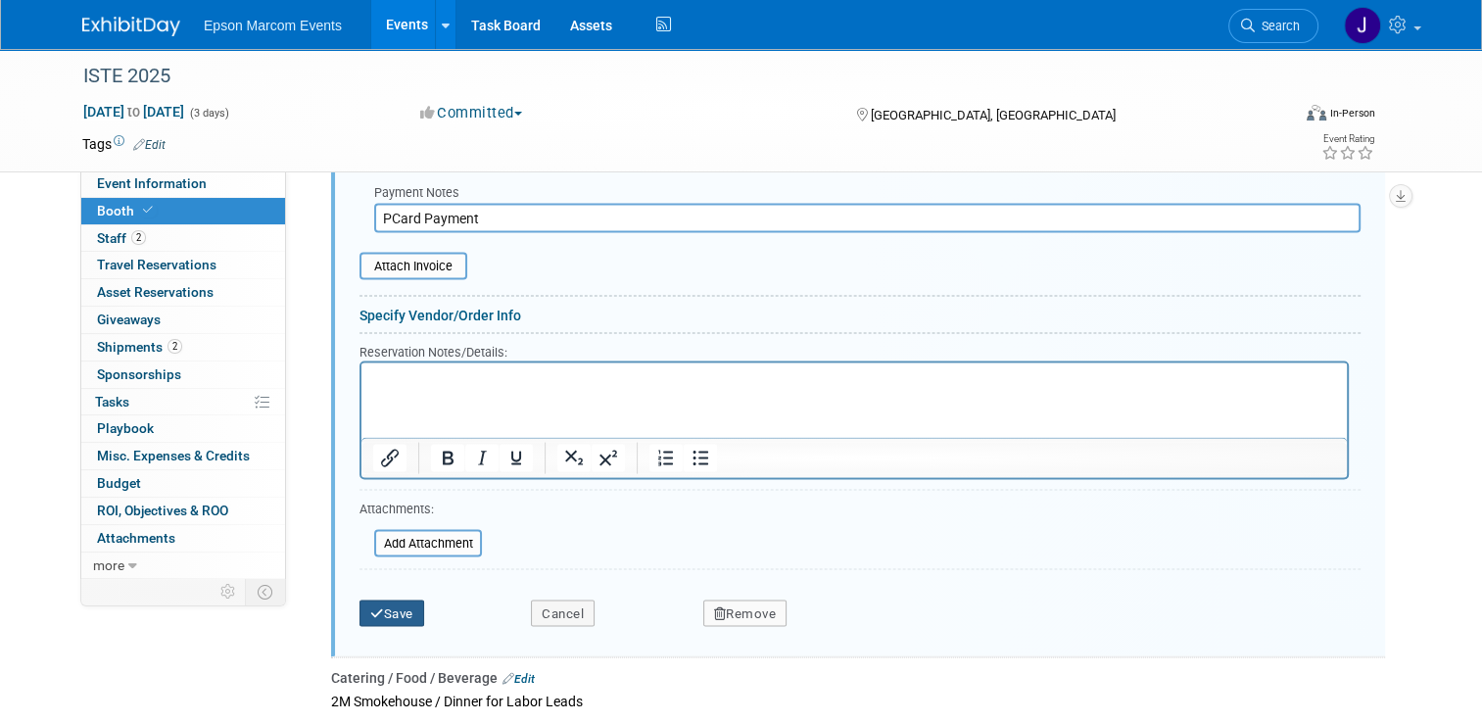
click at [385, 609] on button "Save" at bounding box center [392, 613] width 65 height 27
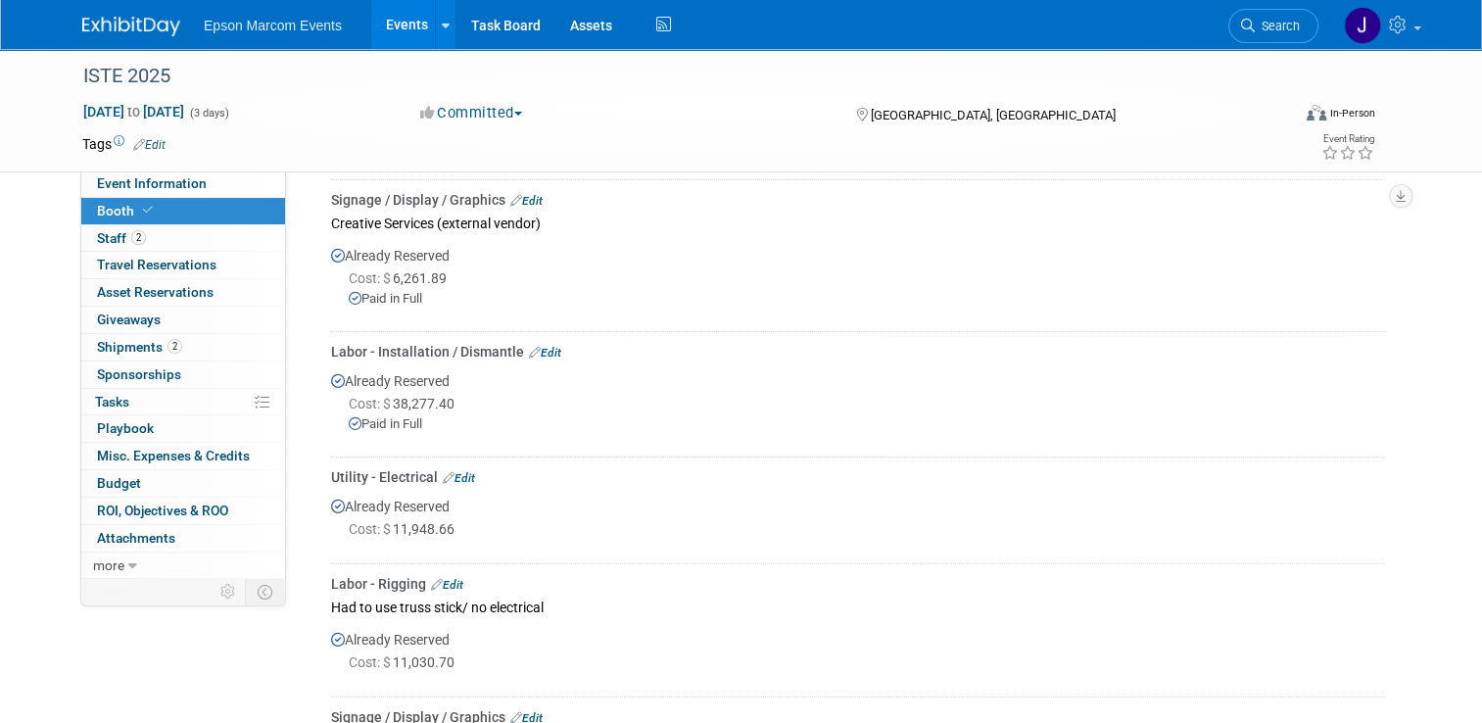
scroll to position [0, 0]
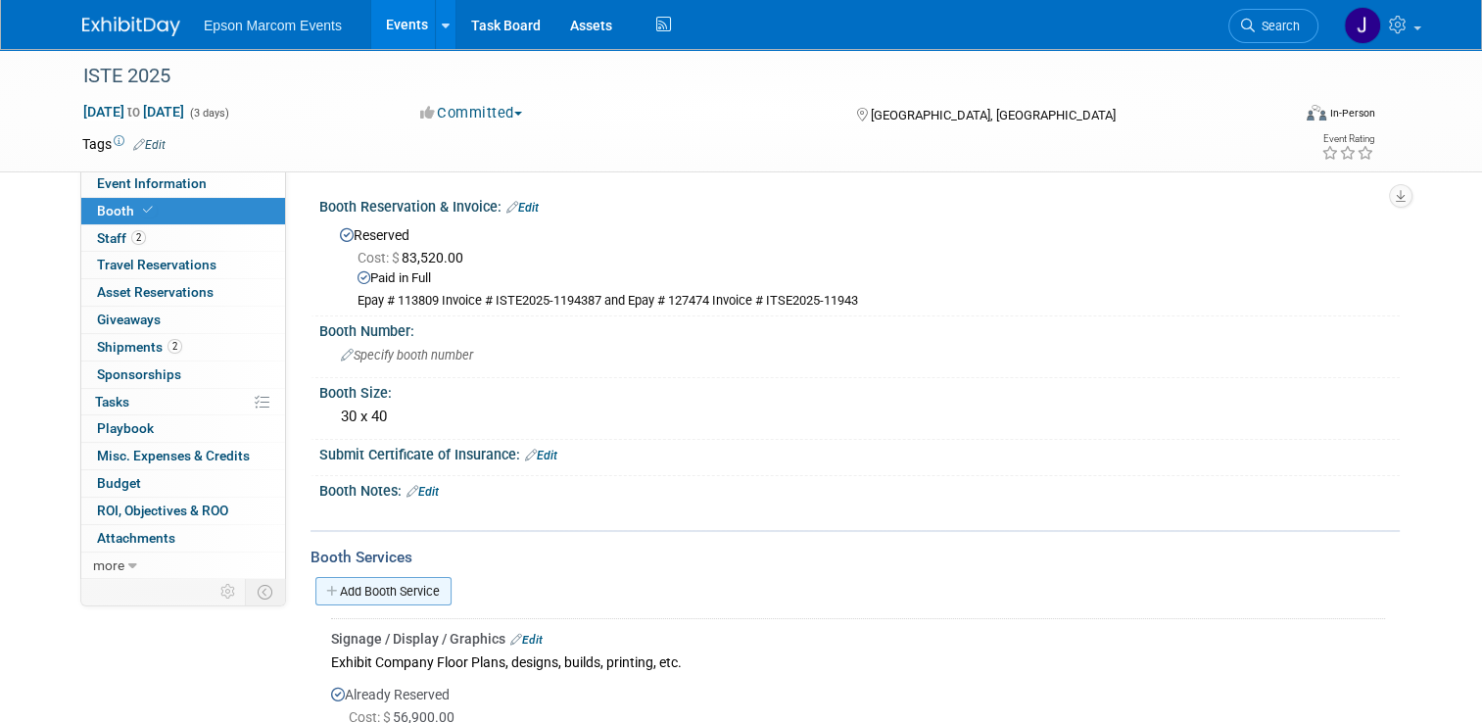
click at [392, 586] on link "Add Booth Service" at bounding box center [383, 591] width 136 height 28
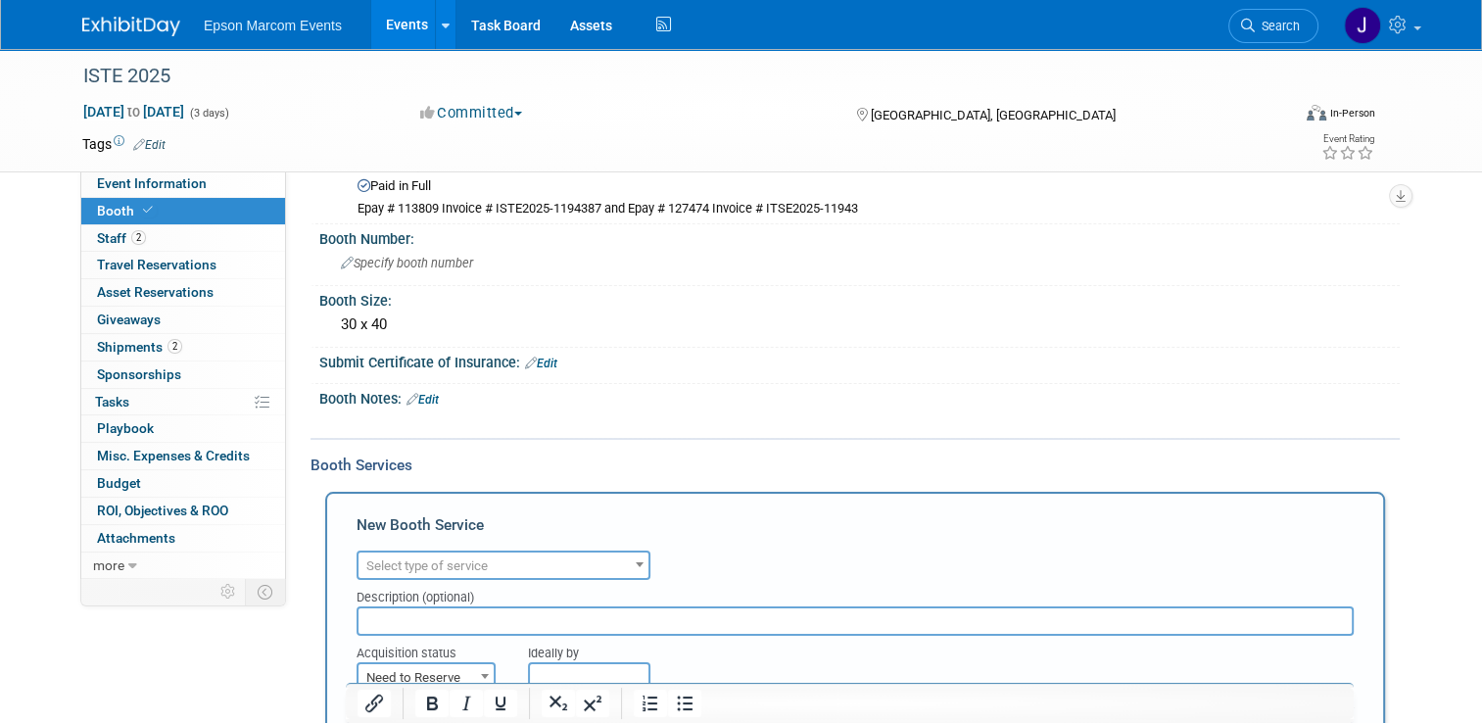
scroll to position [196, 0]
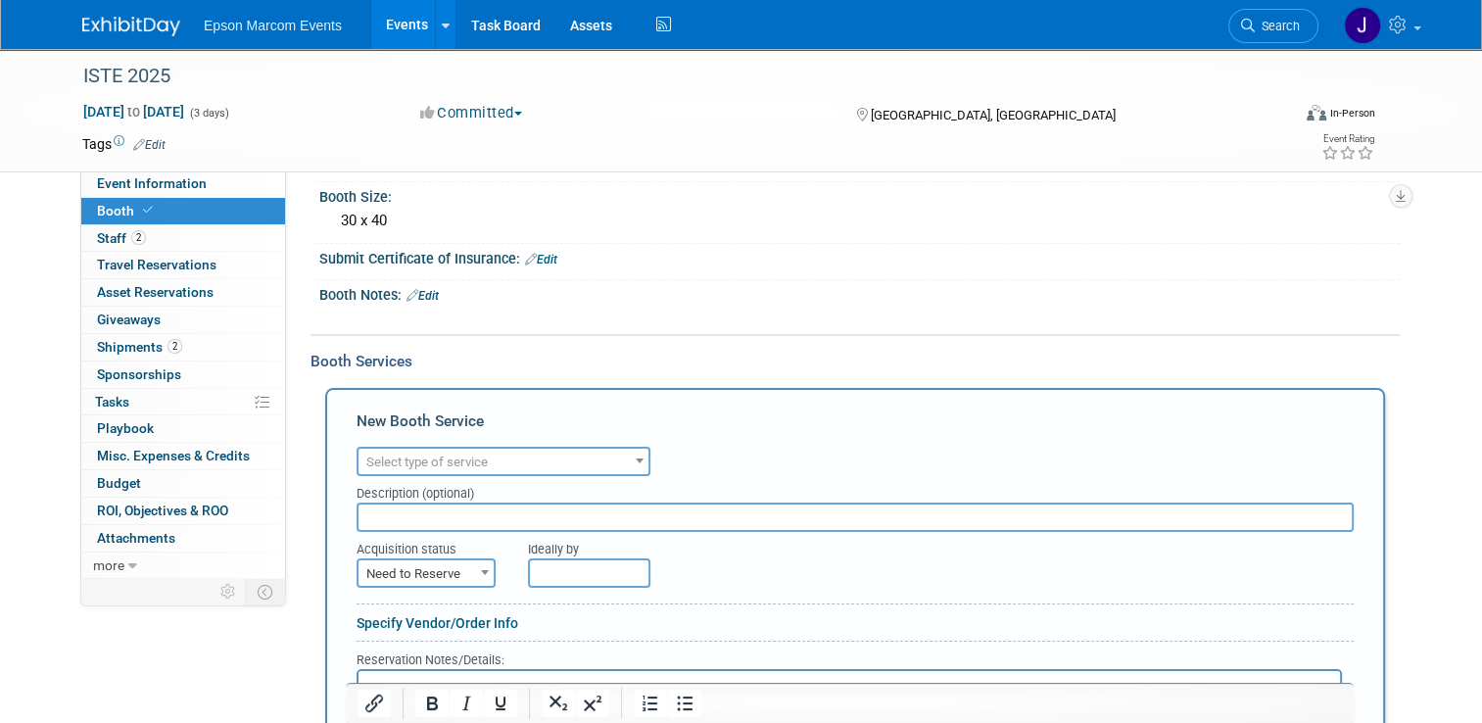
click at [465, 459] on span "Select type of service" at bounding box center [426, 462] width 121 height 15
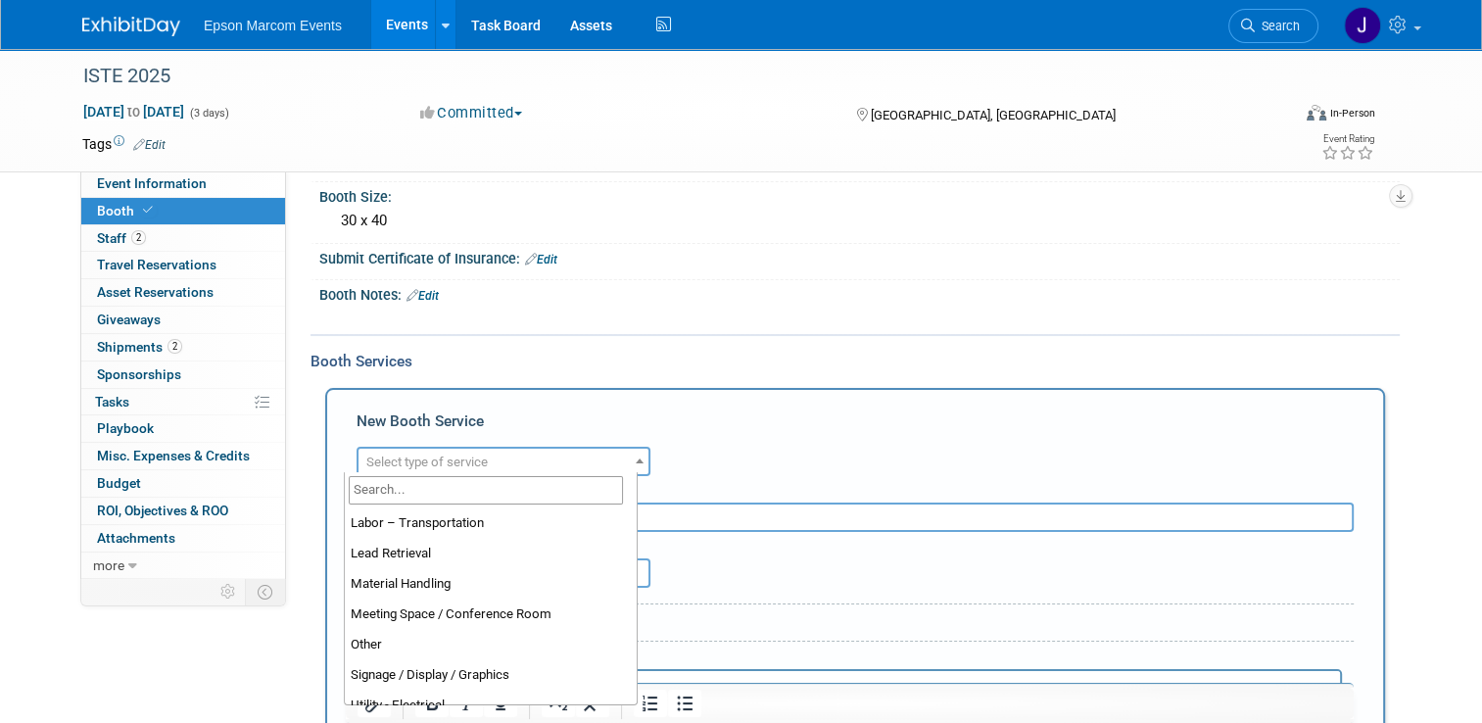
scroll to position [402, 0]
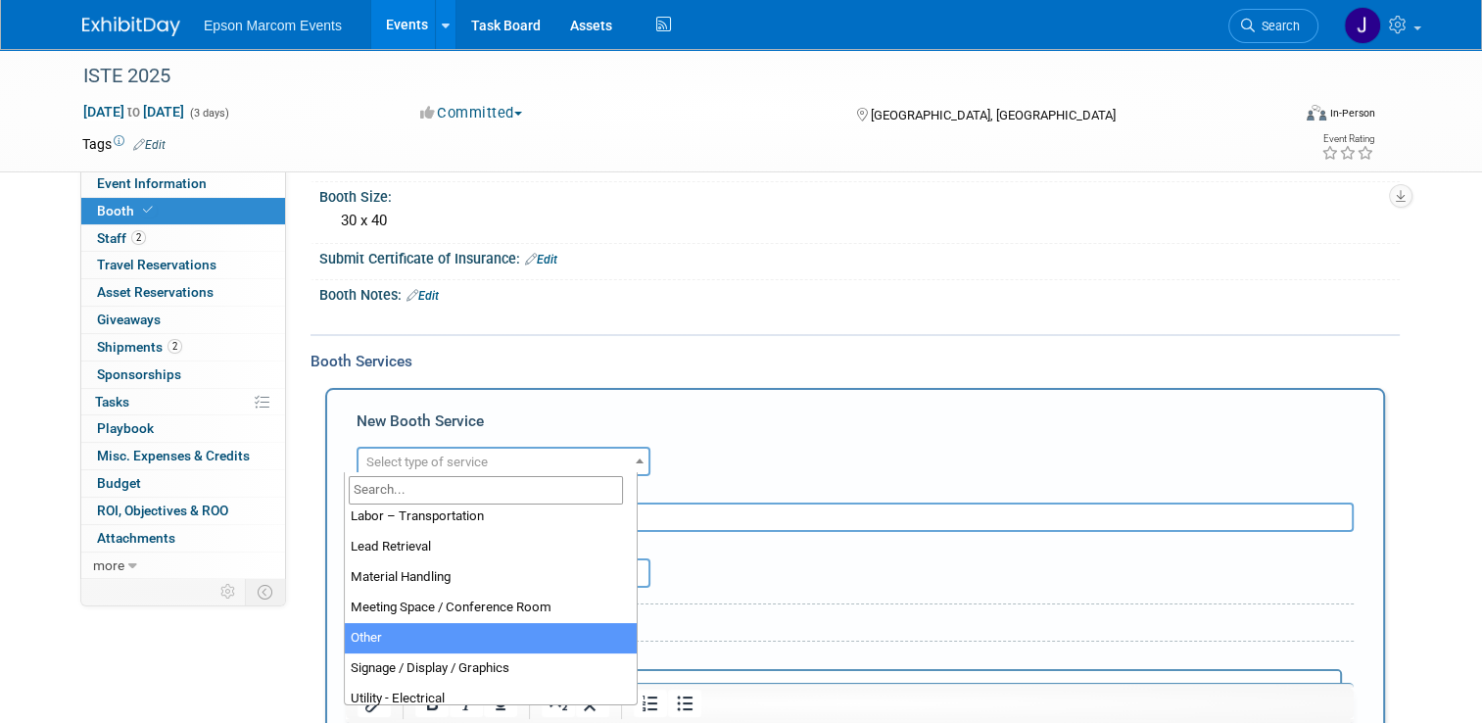
select select "1"
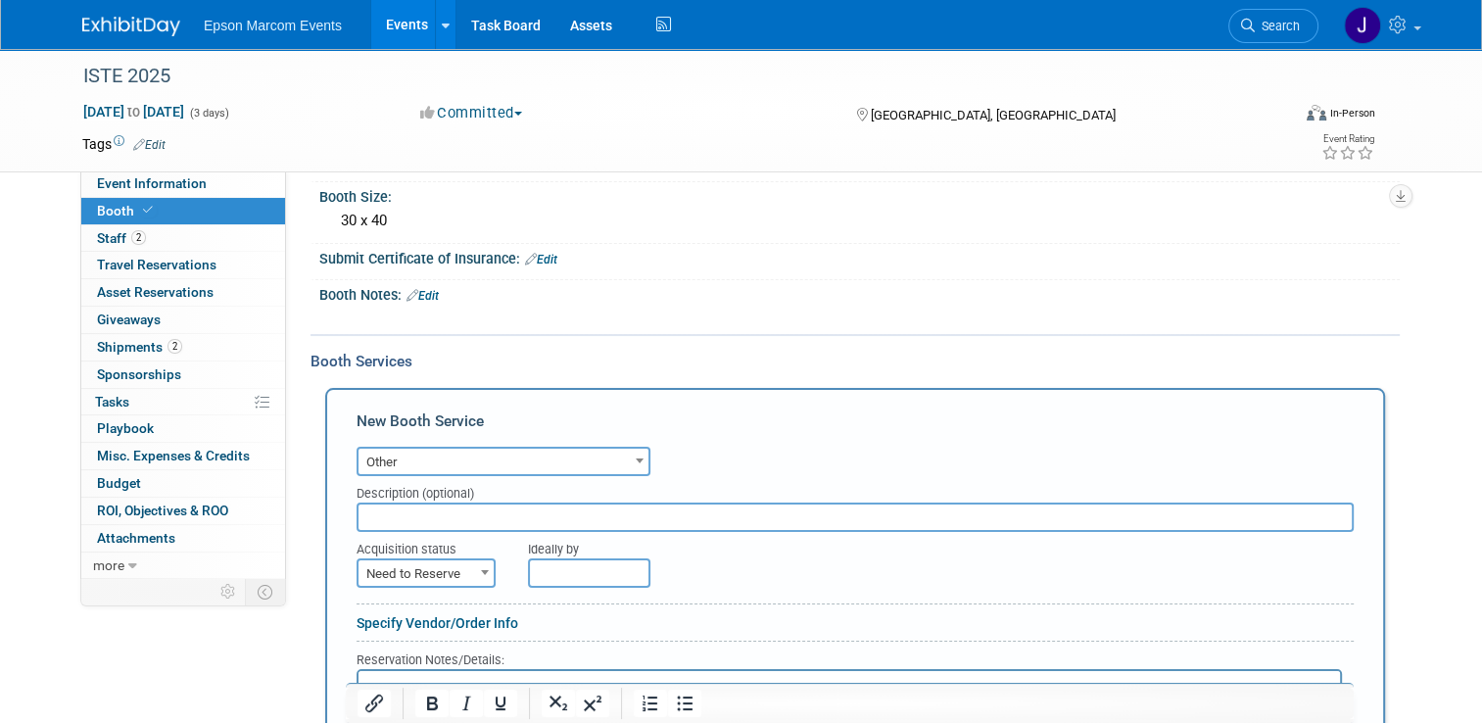
click at [464, 518] on input "text" at bounding box center [855, 517] width 997 height 29
type input "Key Kiosk / charge for new booth door key"
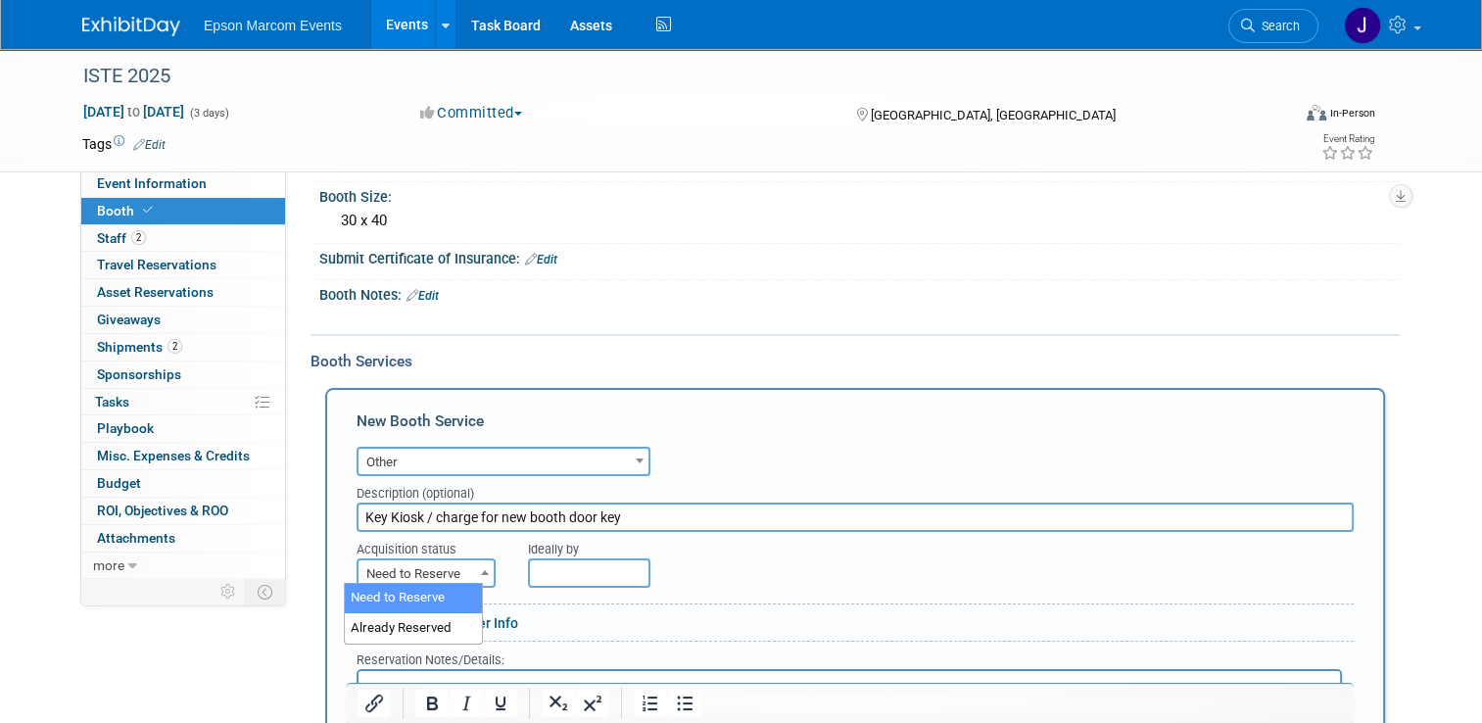
click at [411, 562] on span "Need to Reserve" at bounding box center [426, 573] width 135 height 27
select select "2"
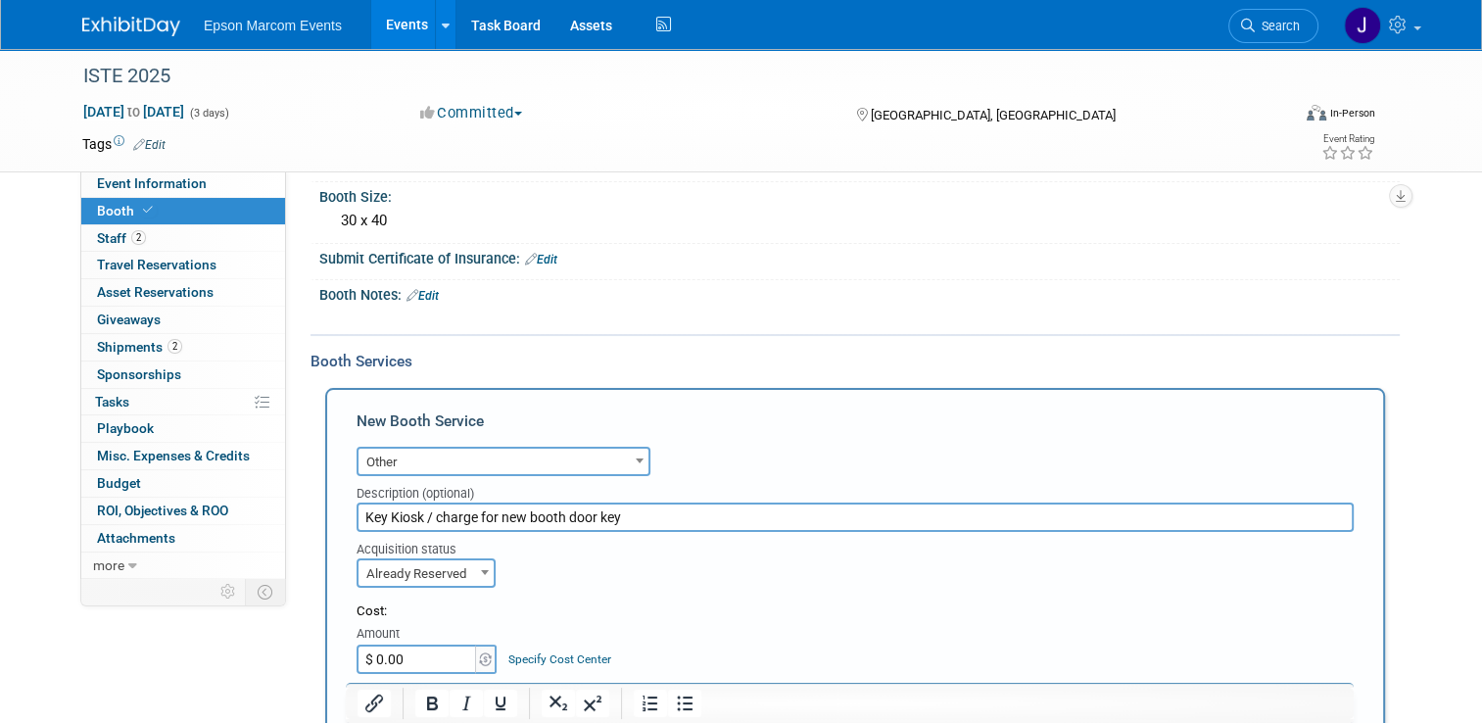
click at [413, 645] on input "$ 0.00" at bounding box center [418, 659] width 122 height 29
type input "$ 5.41"
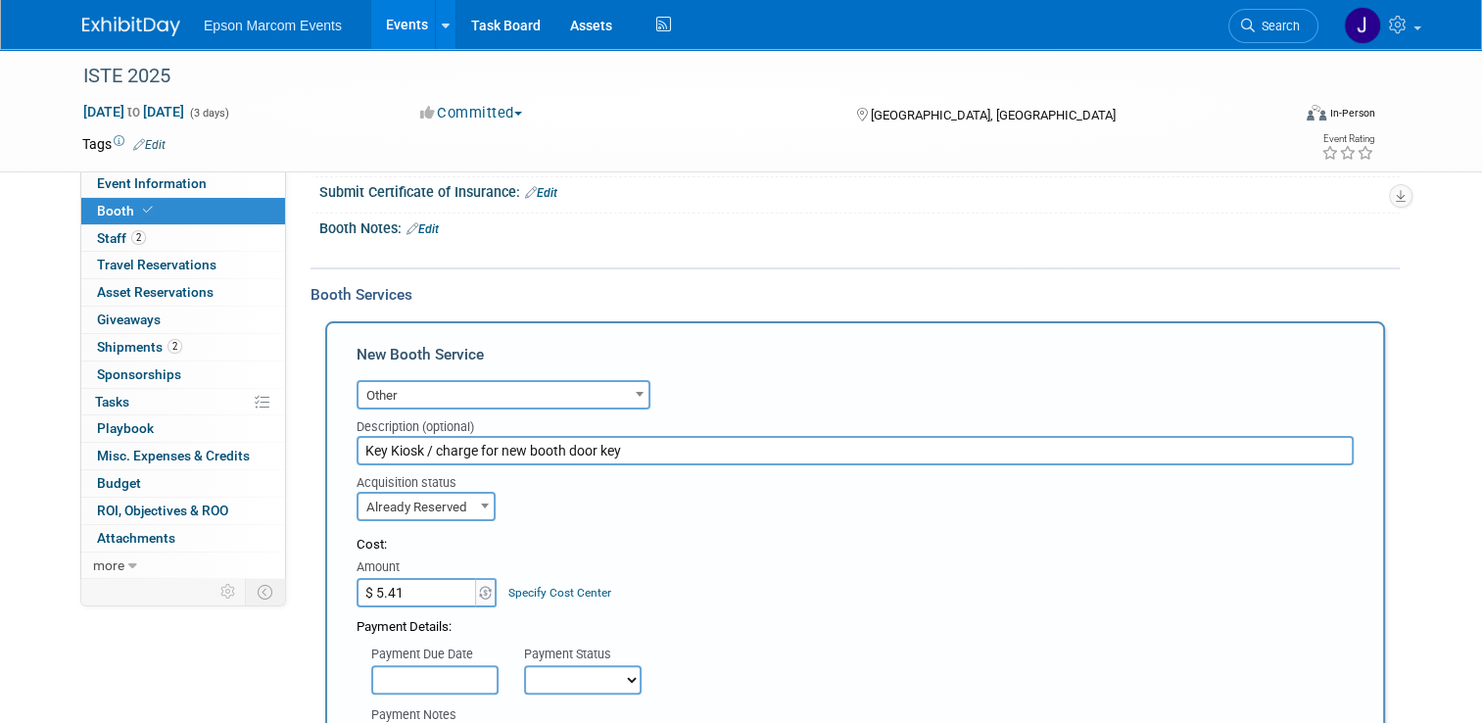
scroll to position [392, 0]
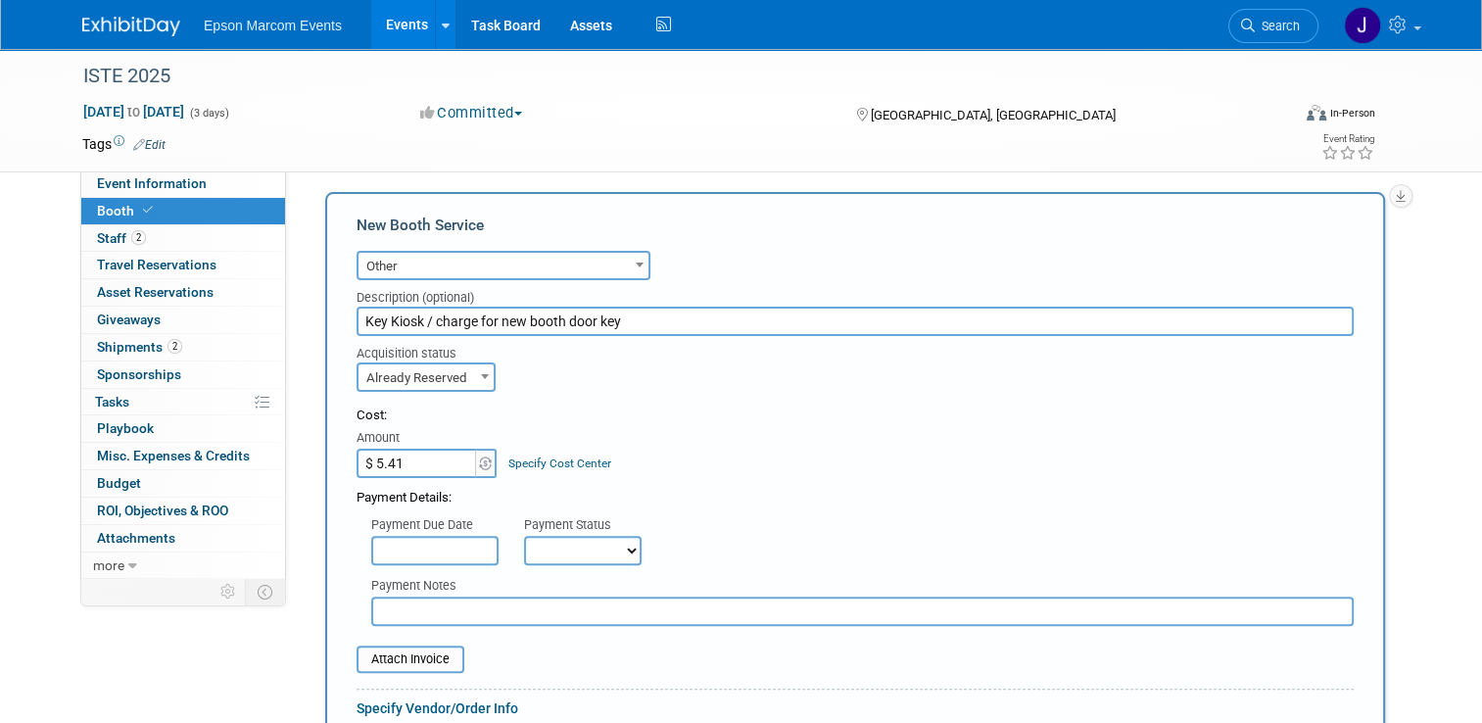
click at [555, 547] on select "Not Paid Yet Partially Paid Paid in Full" at bounding box center [583, 550] width 118 height 29
select select "1"
click at [524, 536] on select "Not Paid Yet Partially Paid Paid in Full" at bounding box center [583, 550] width 118 height 29
click at [480, 613] on input "text" at bounding box center [862, 611] width 983 height 29
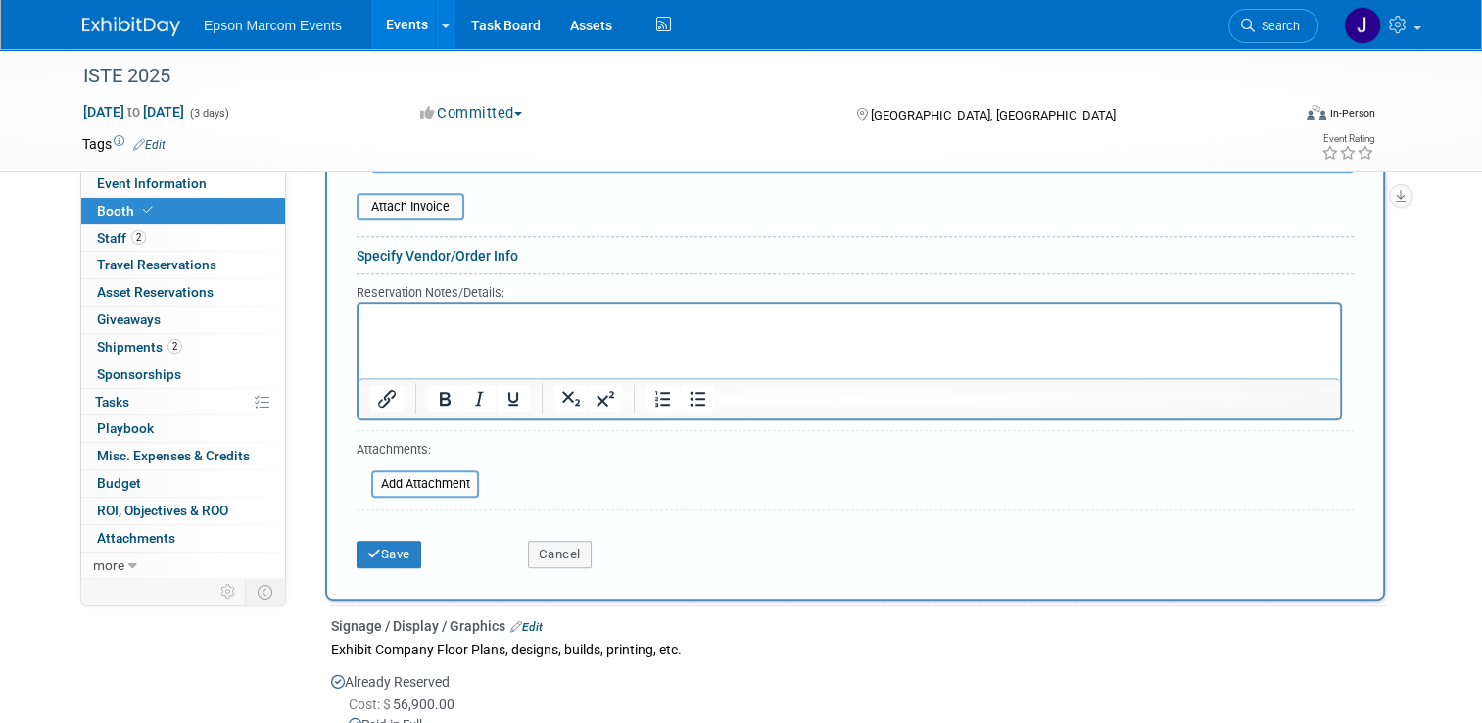
scroll to position [882, 0]
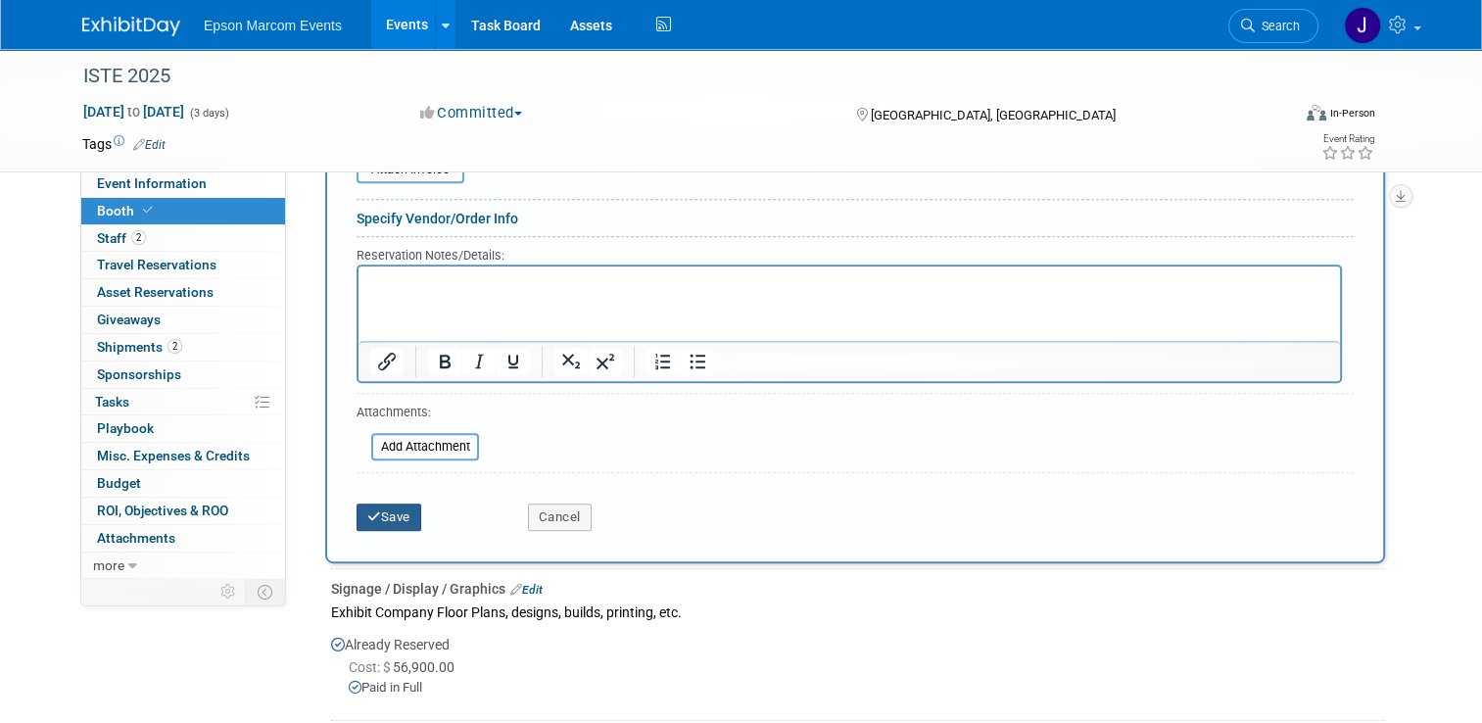
type input "Pcard"
click at [391, 508] on button "Save" at bounding box center [389, 516] width 65 height 27
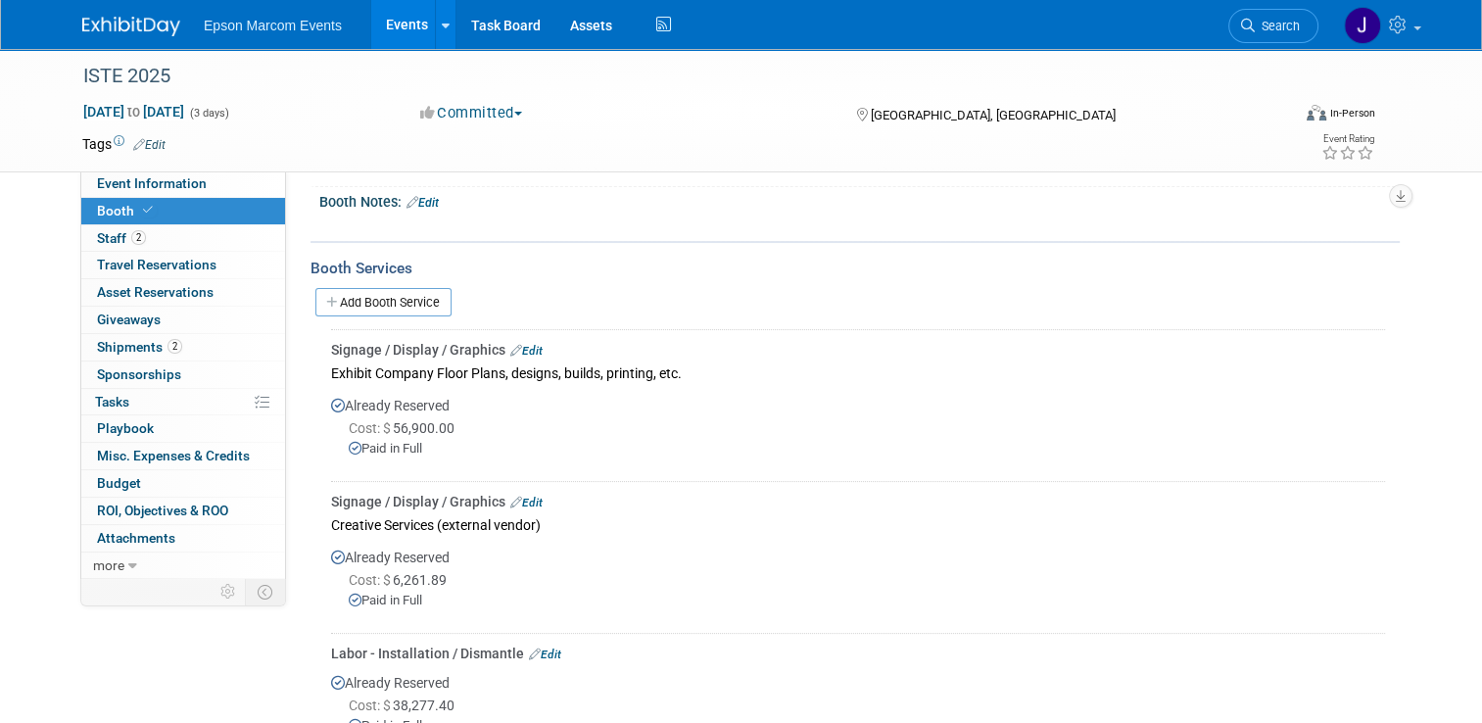
scroll to position [182, 0]
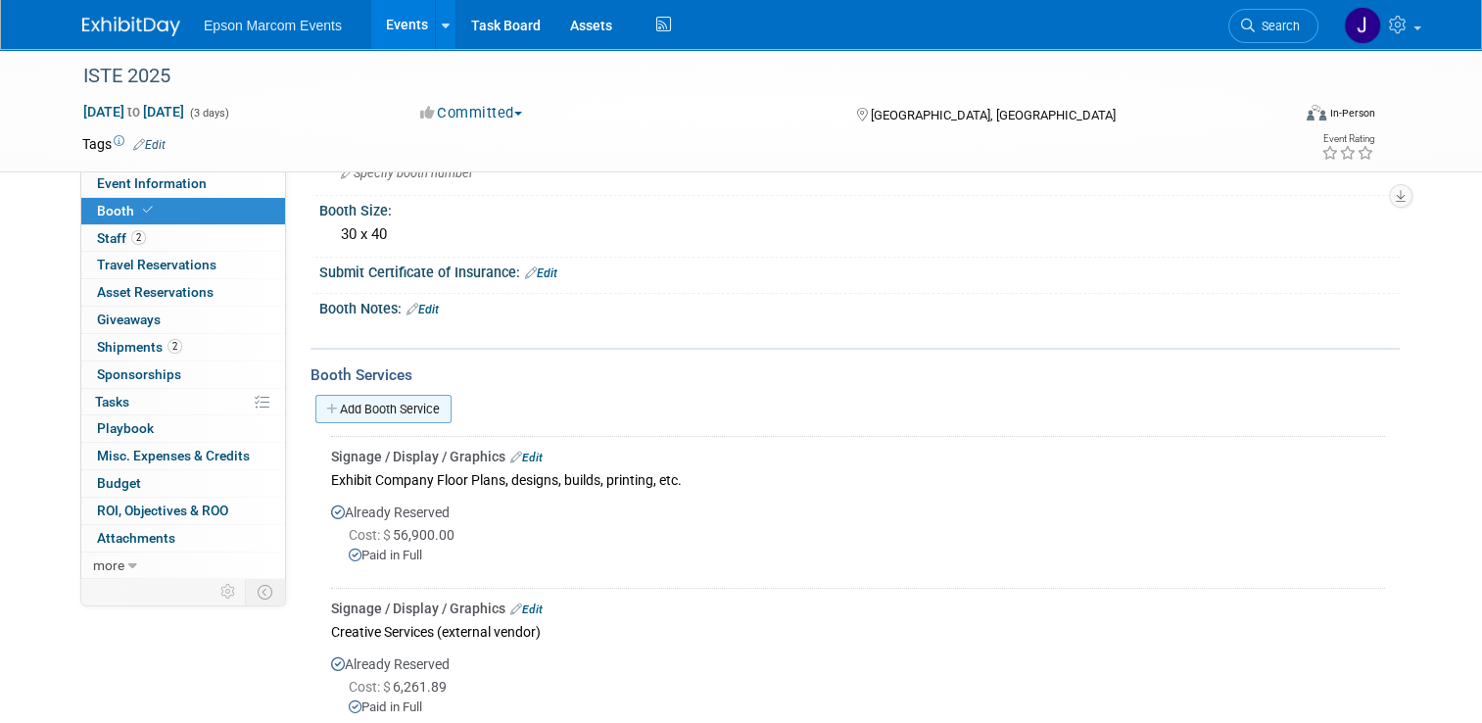
click at [354, 408] on link "Add Booth Service" at bounding box center [383, 409] width 136 height 28
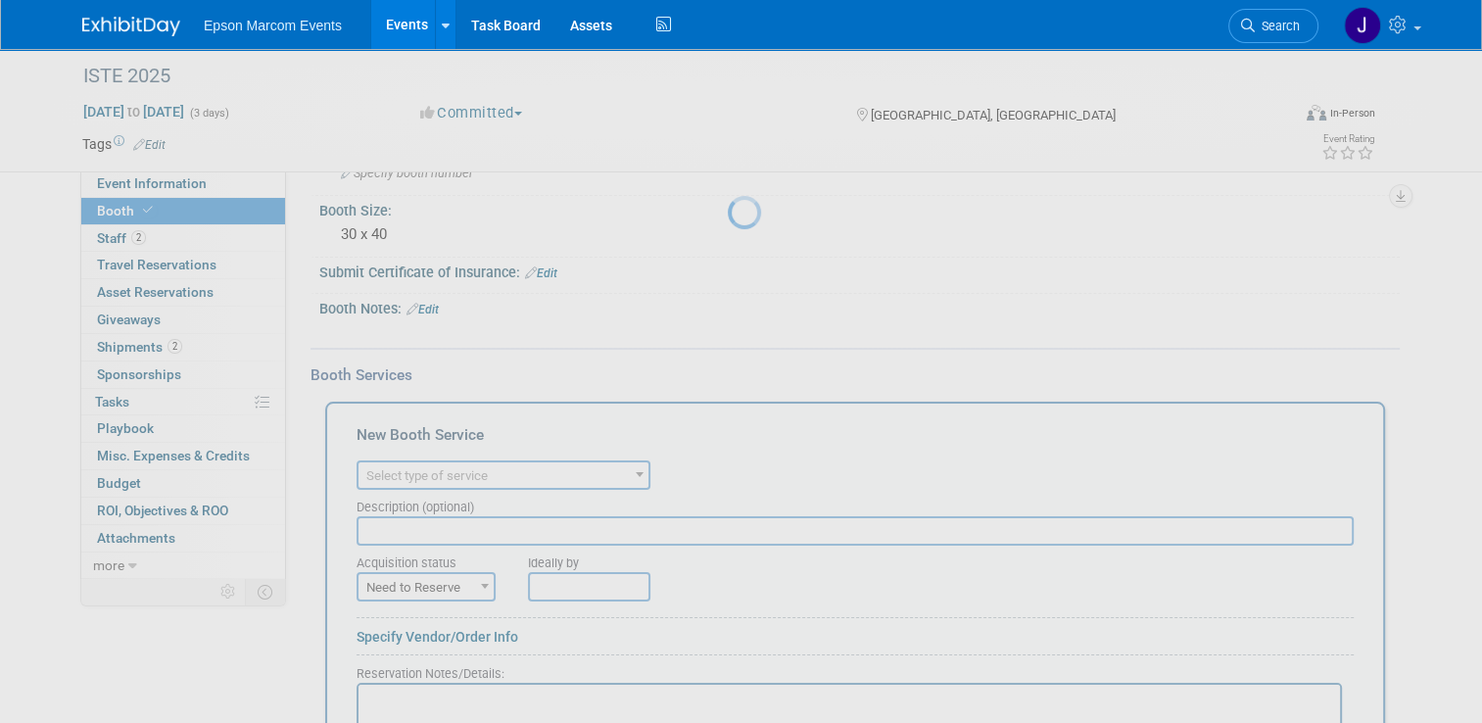
scroll to position [0, 0]
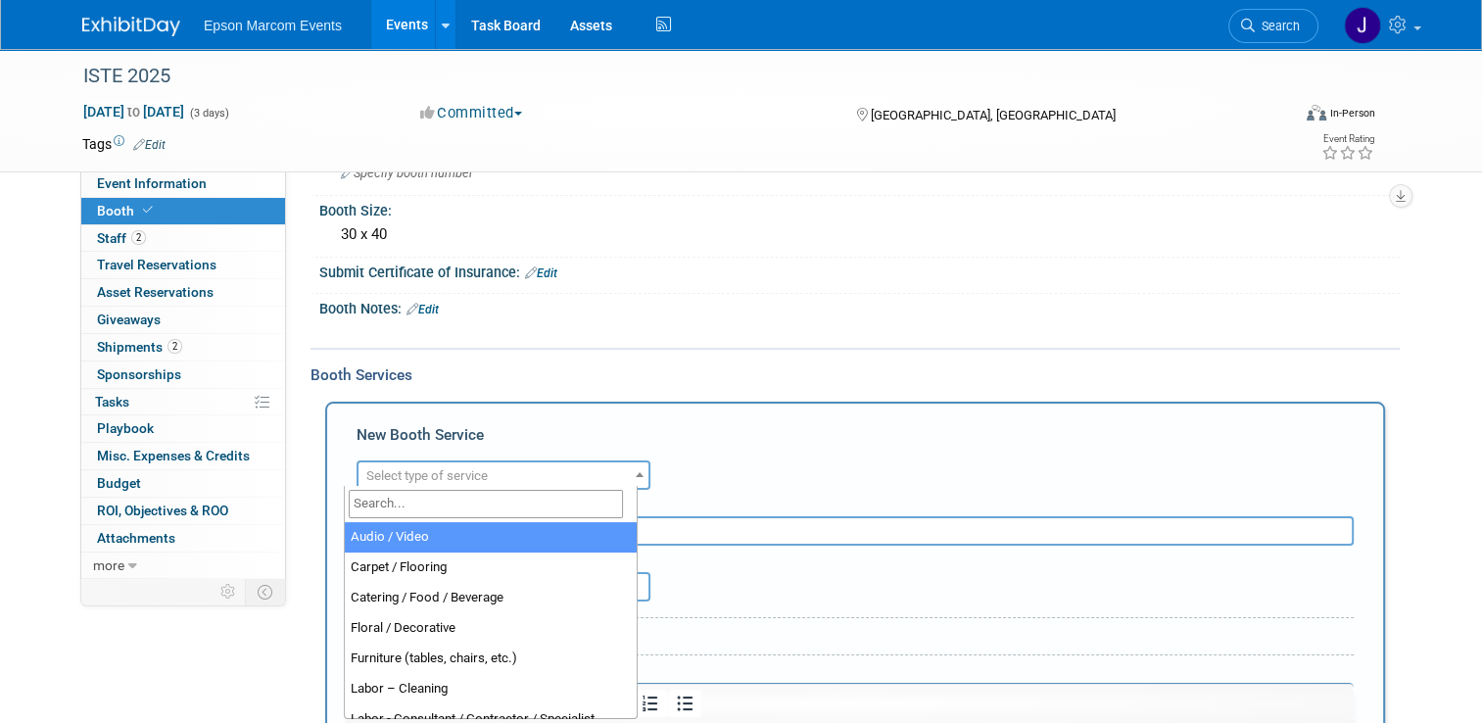
click at [460, 474] on span "Select type of service" at bounding box center [426, 475] width 121 height 15
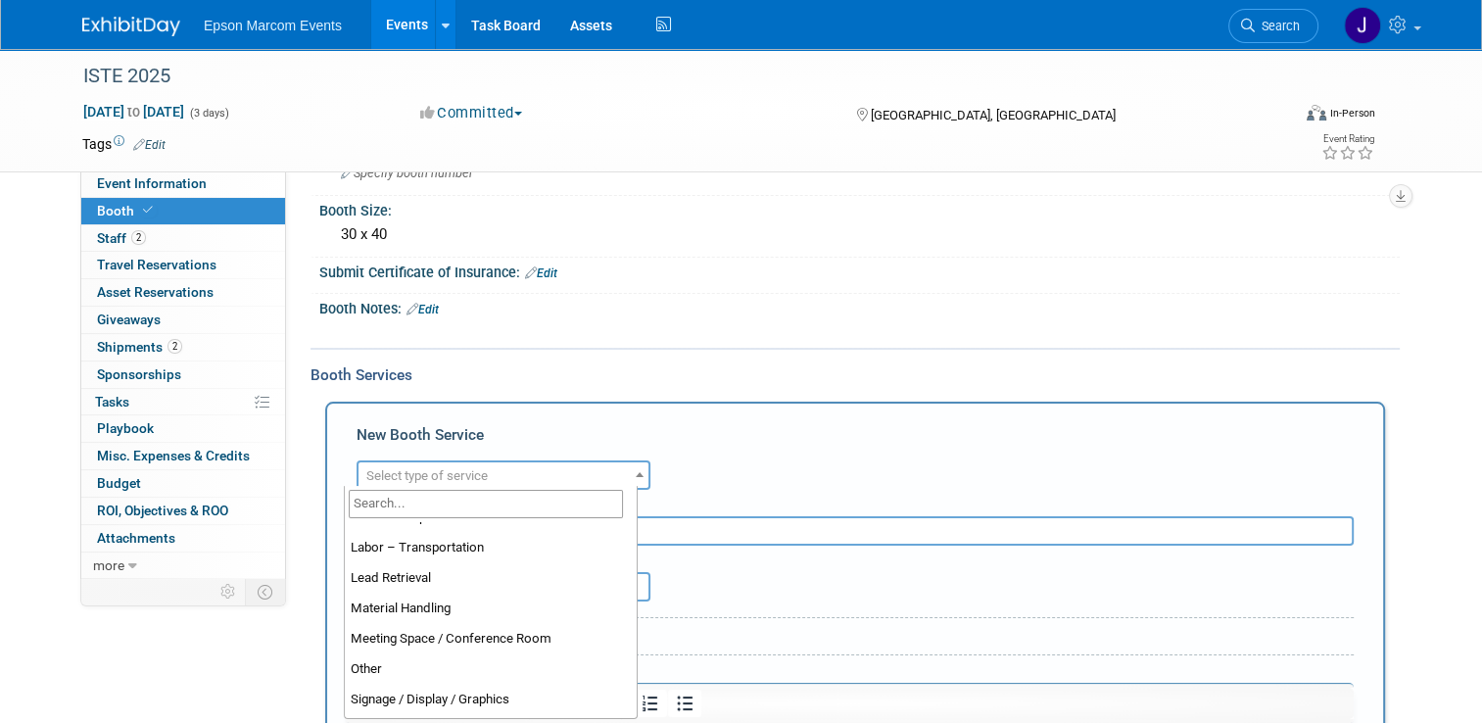
scroll to position [399, 0]
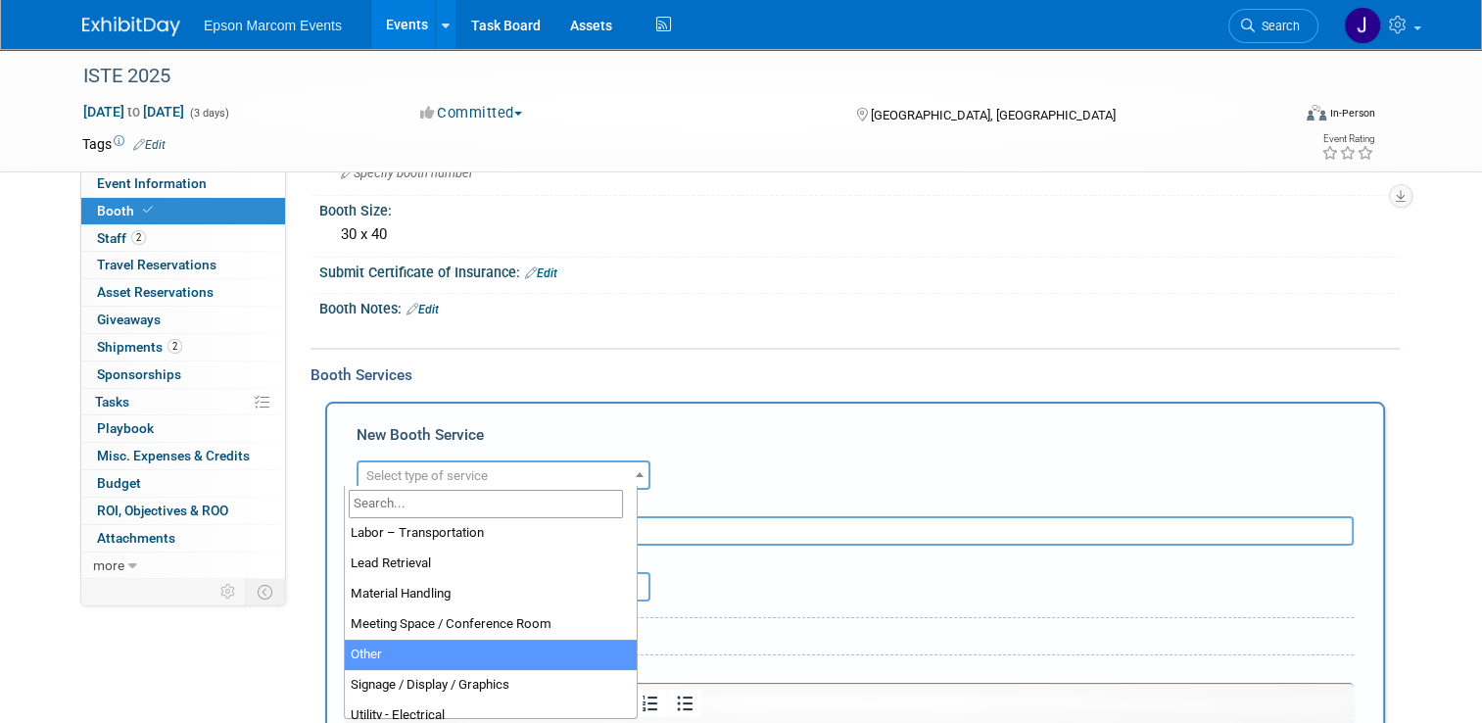
select select "1"
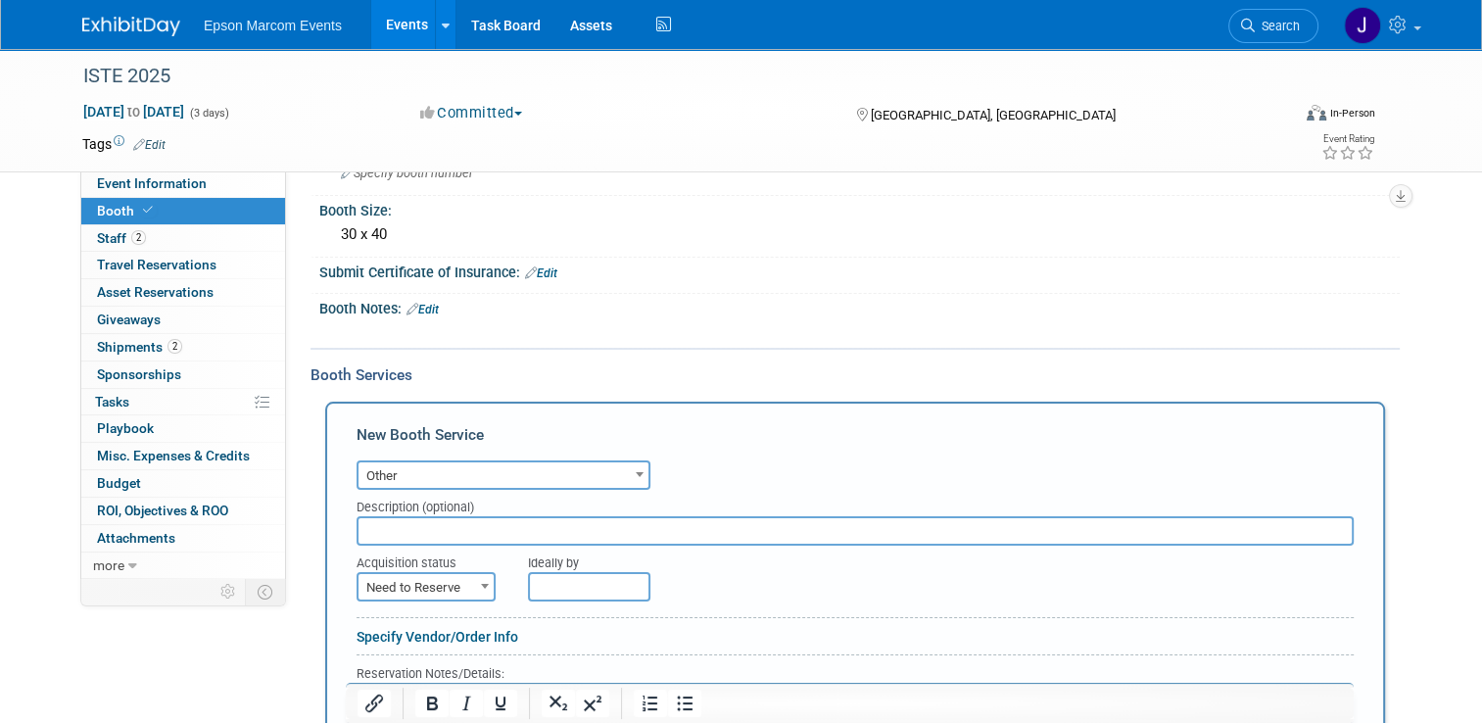
click at [472, 534] on input "text" at bounding box center [855, 530] width 997 height 29
type input "Cash / Cash Tips"
click at [396, 579] on span "Need to Reserve" at bounding box center [426, 587] width 135 height 27
select select "2"
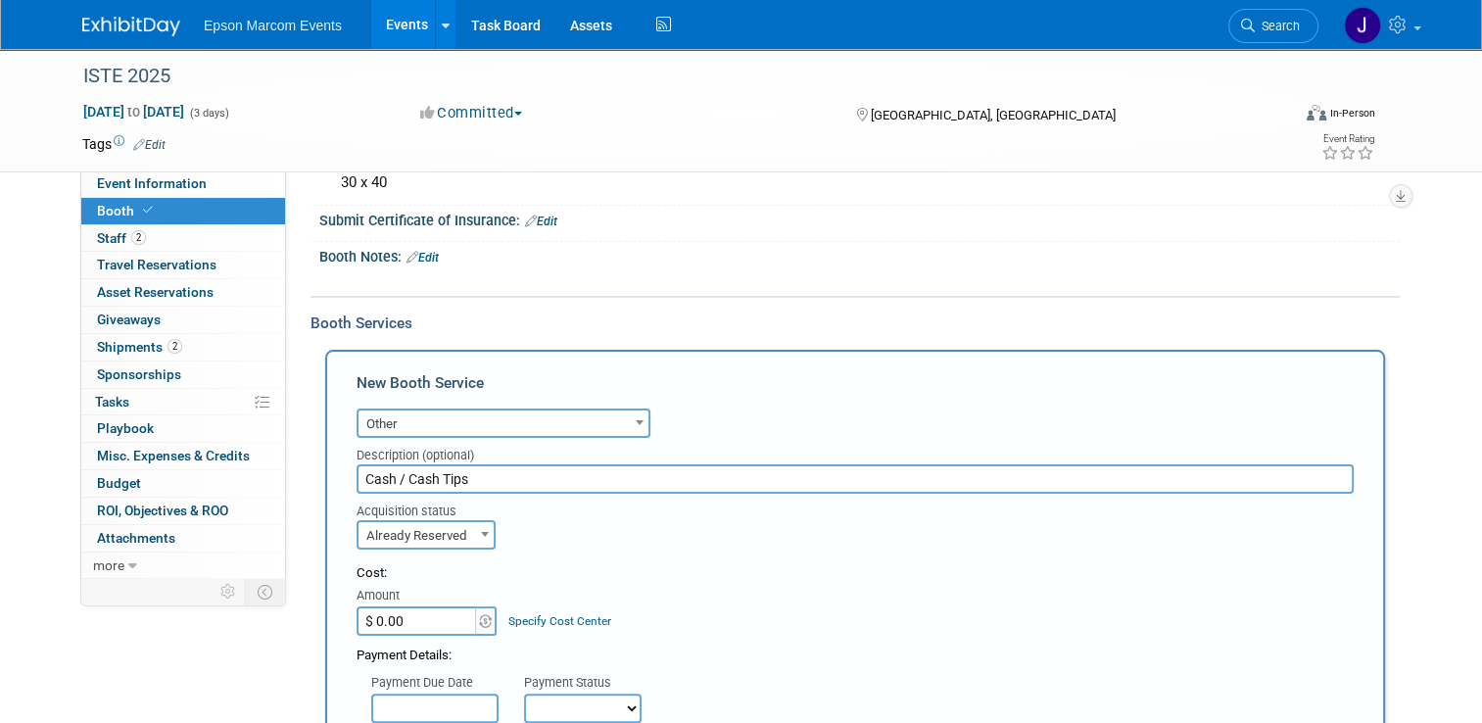
scroll to position [280, 0]
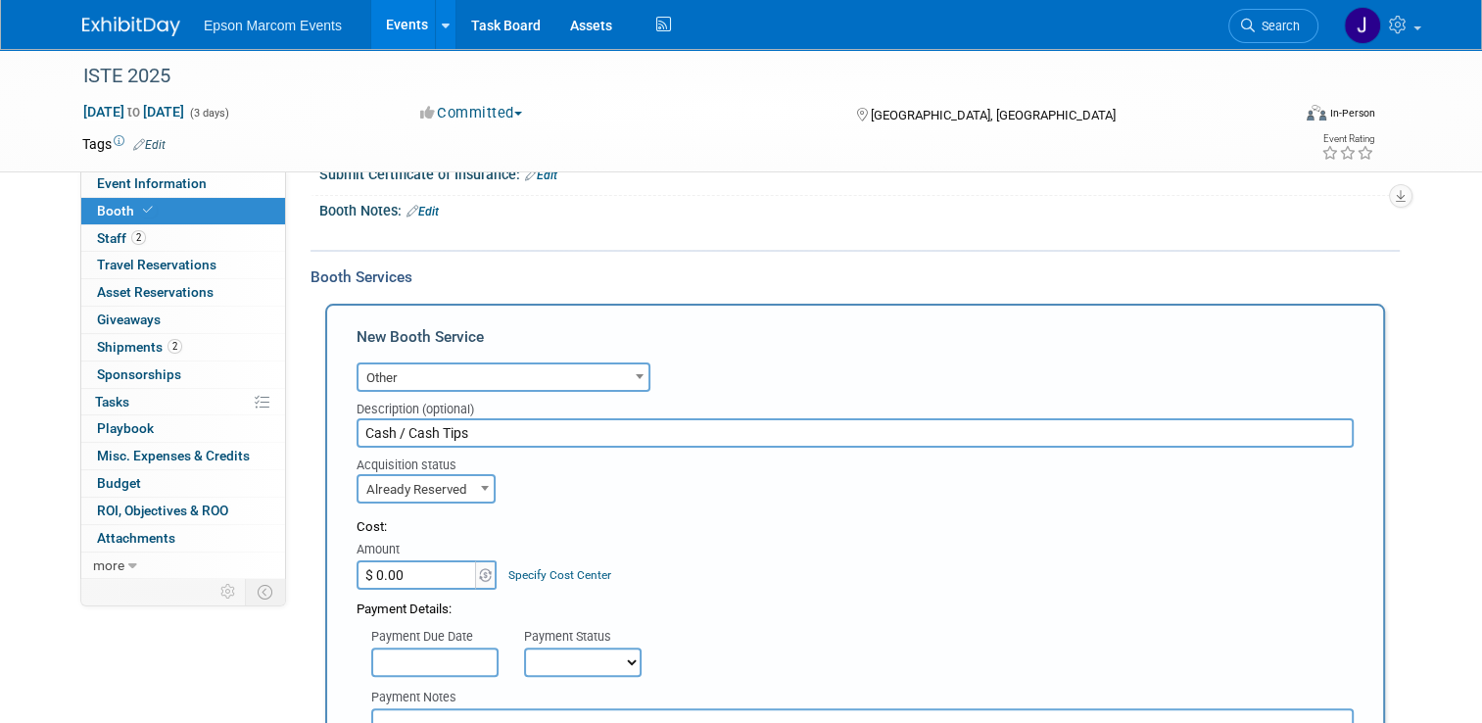
click at [401, 566] on input "$ 0.00" at bounding box center [418, 574] width 122 height 29
type input "$ 1,370.00"
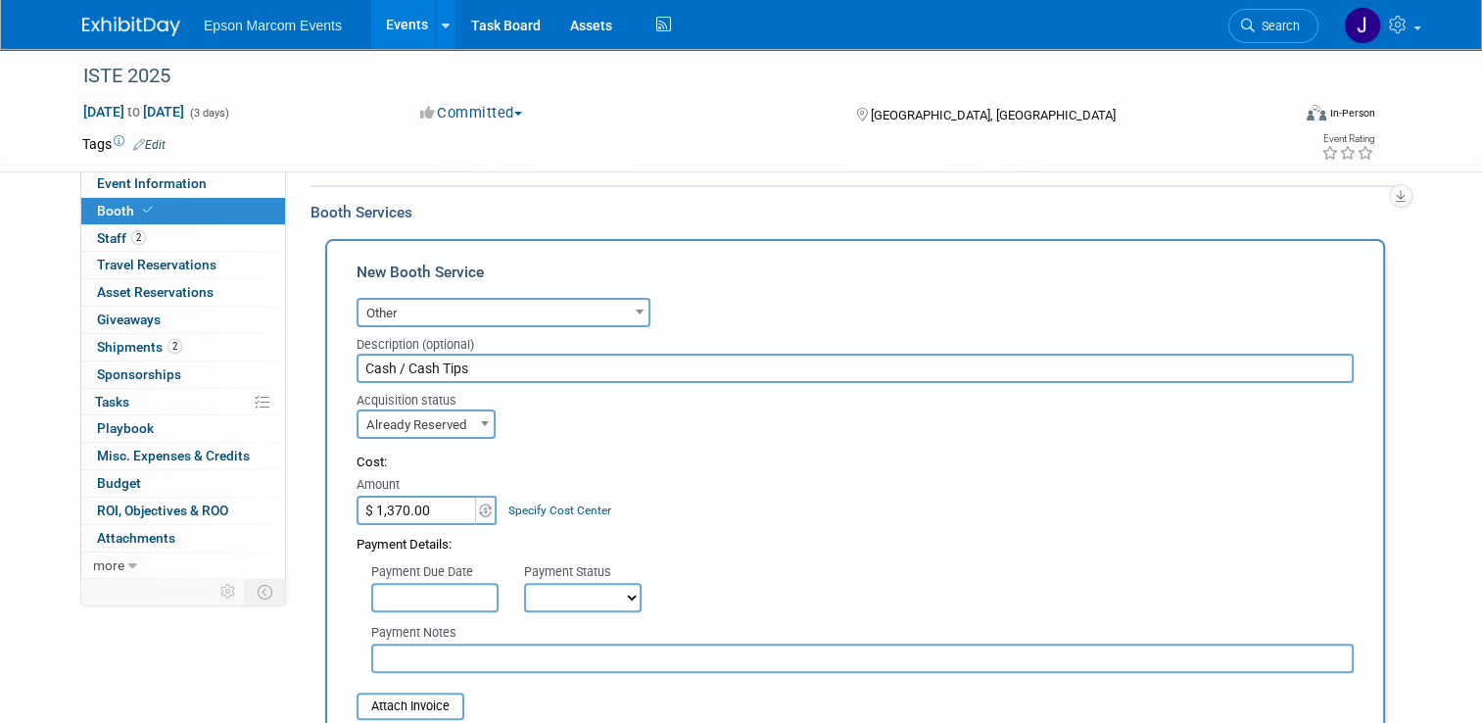
scroll to position [378, 0]
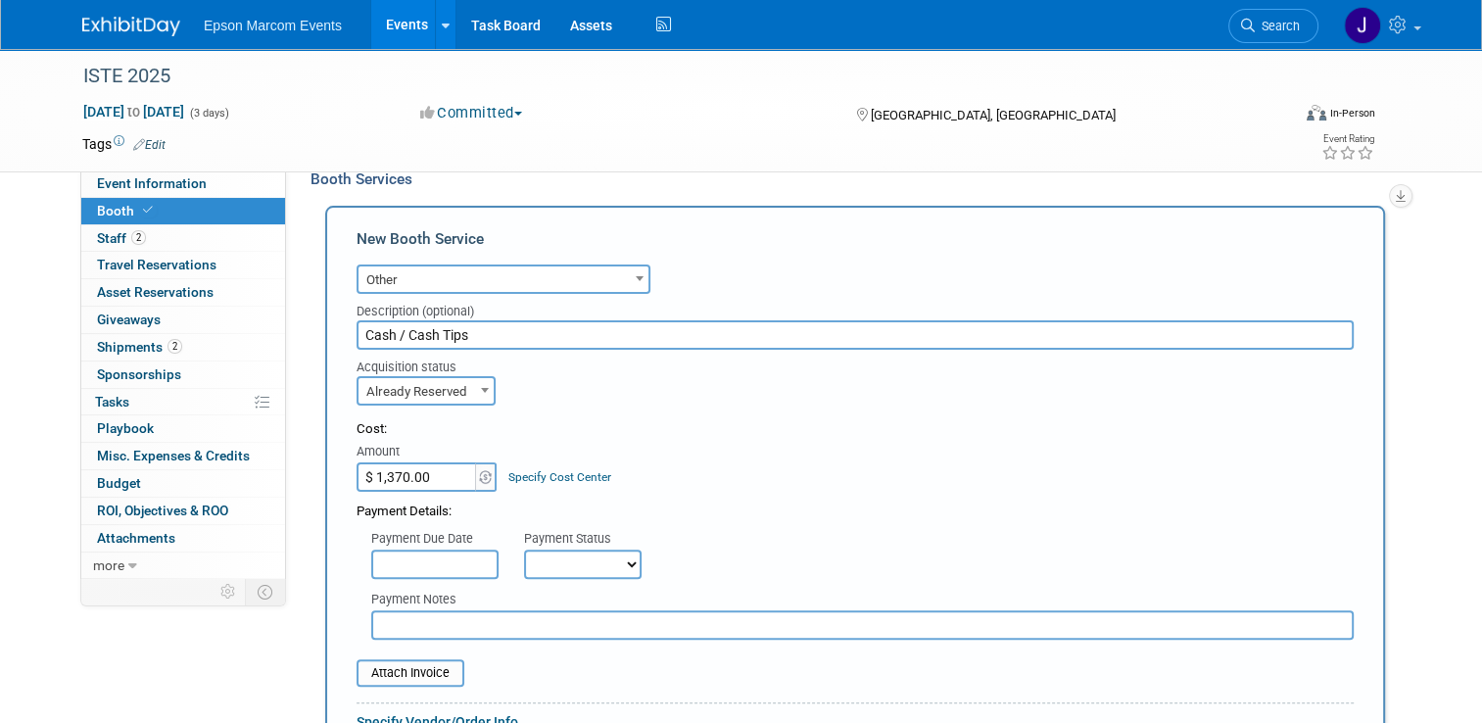
click at [533, 555] on select "Not Paid Yet Partially Paid Paid in Full" at bounding box center [583, 564] width 118 height 29
select select "1"
click at [524, 550] on select "Not Paid Yet Partially Paid Paid in Full" at bounding box center [583, 564] width 118 height 29
click at [503, 619] on input "text" at bounding box center [862, 624] width 983 height 29
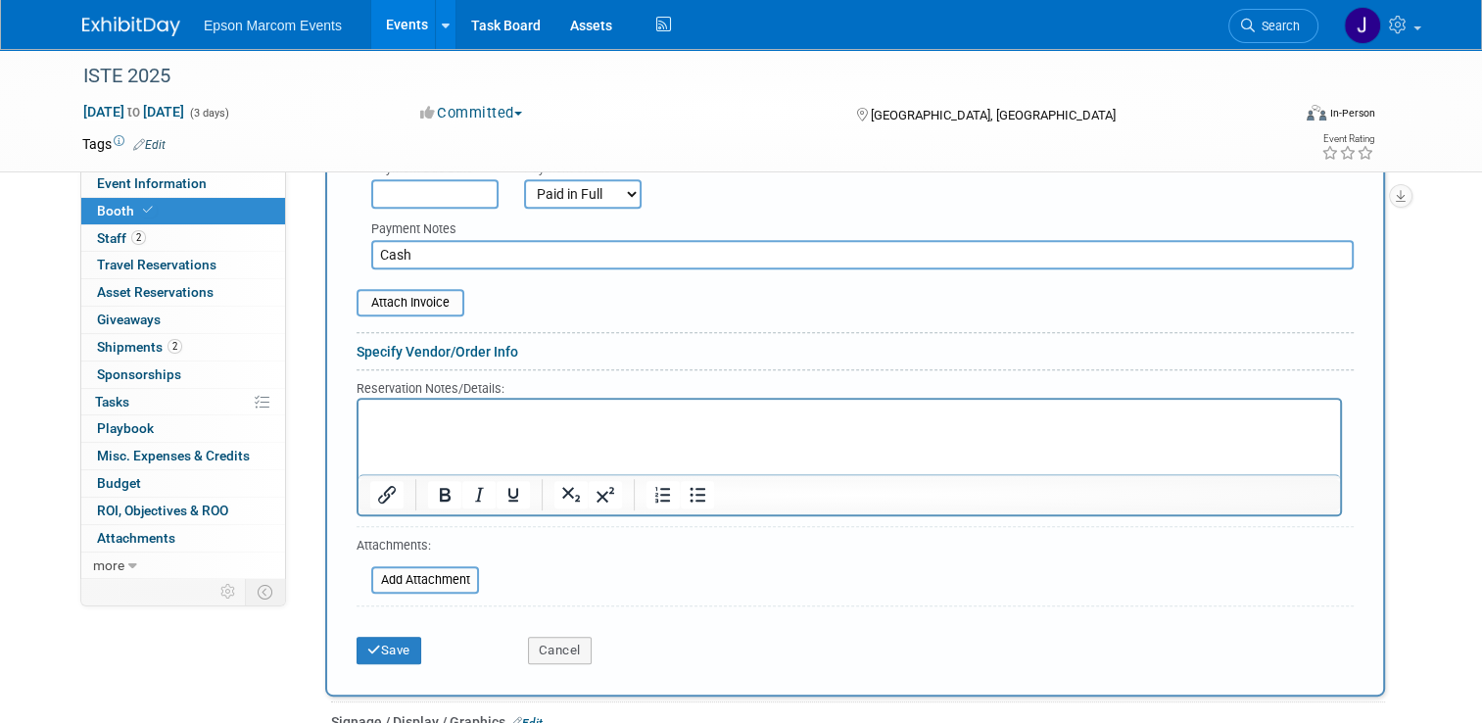
scroll to position [868, 0]
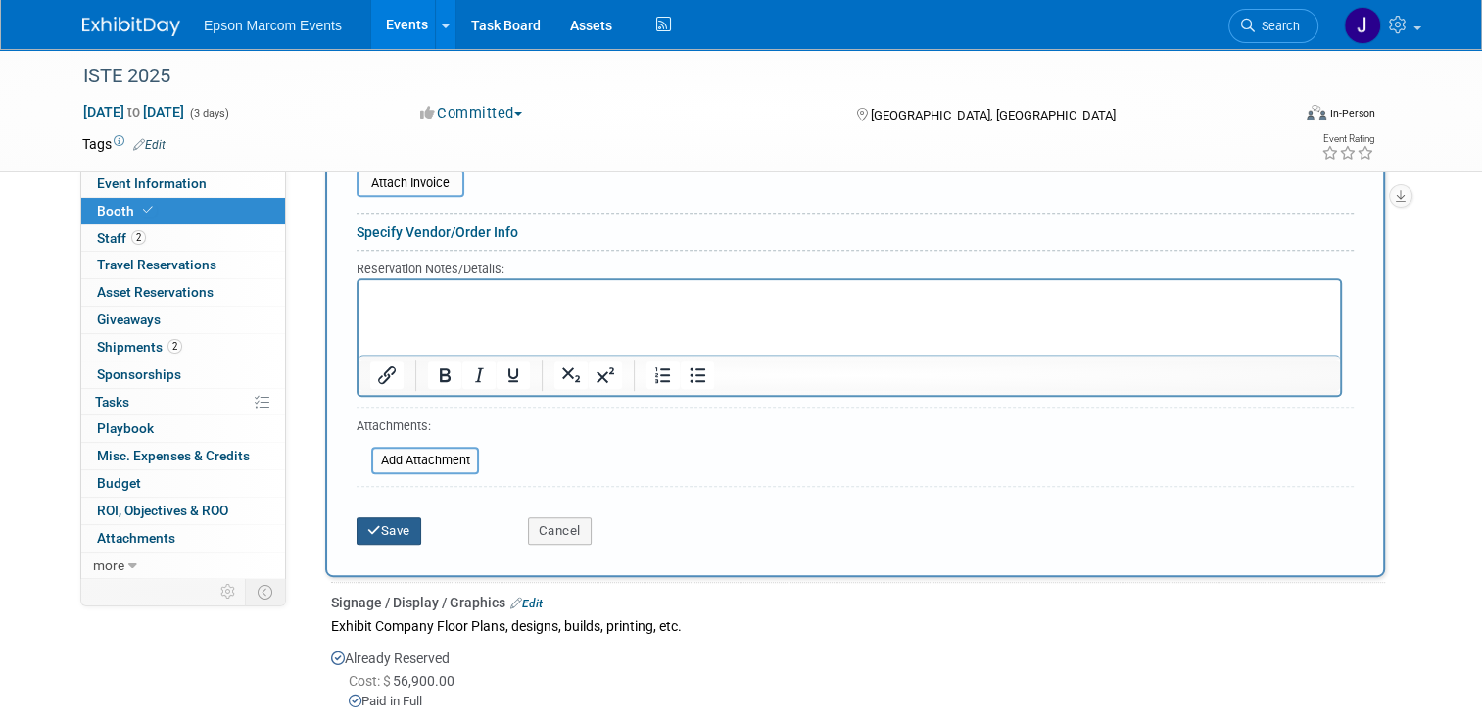
type input "Cash"
click at [381, 523] on button "Save" at bounding box center [389, 530] width 65 height 27
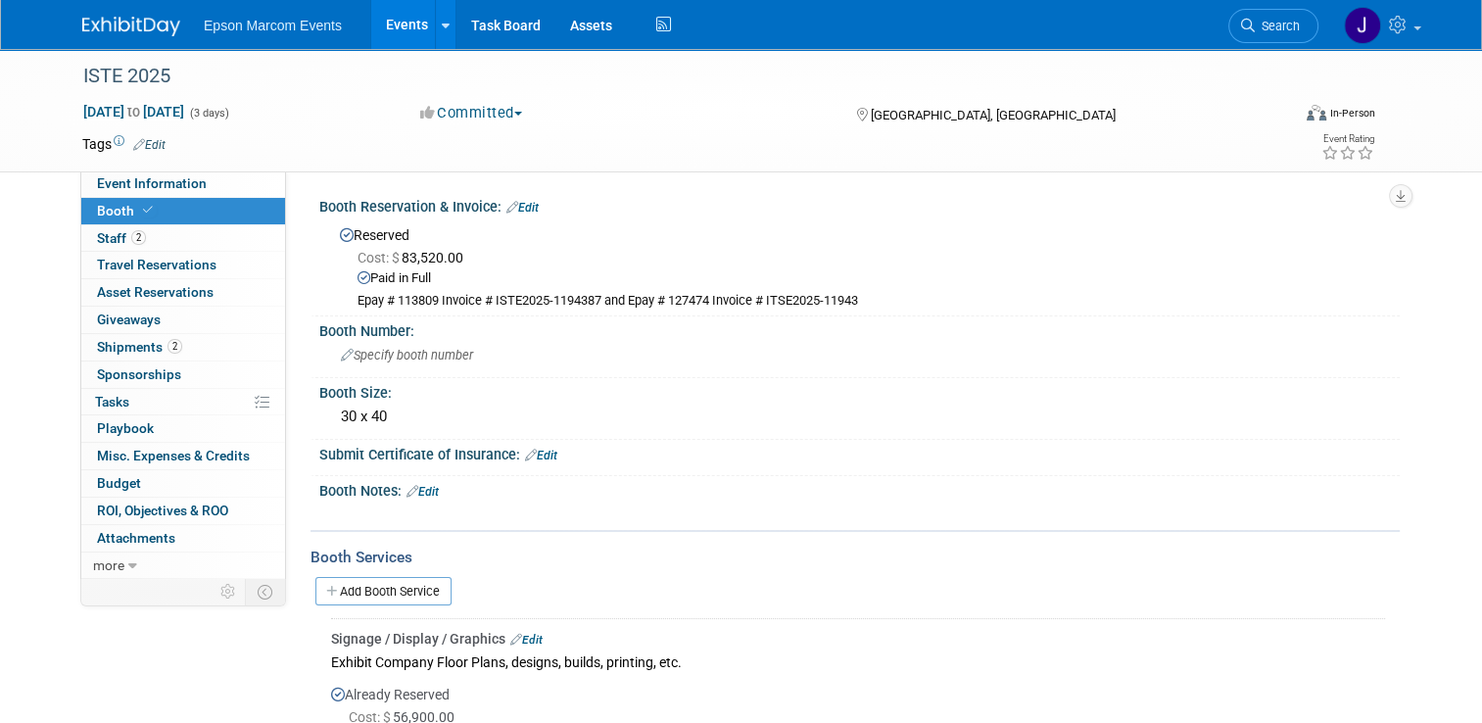
scroll to position [196, 0]
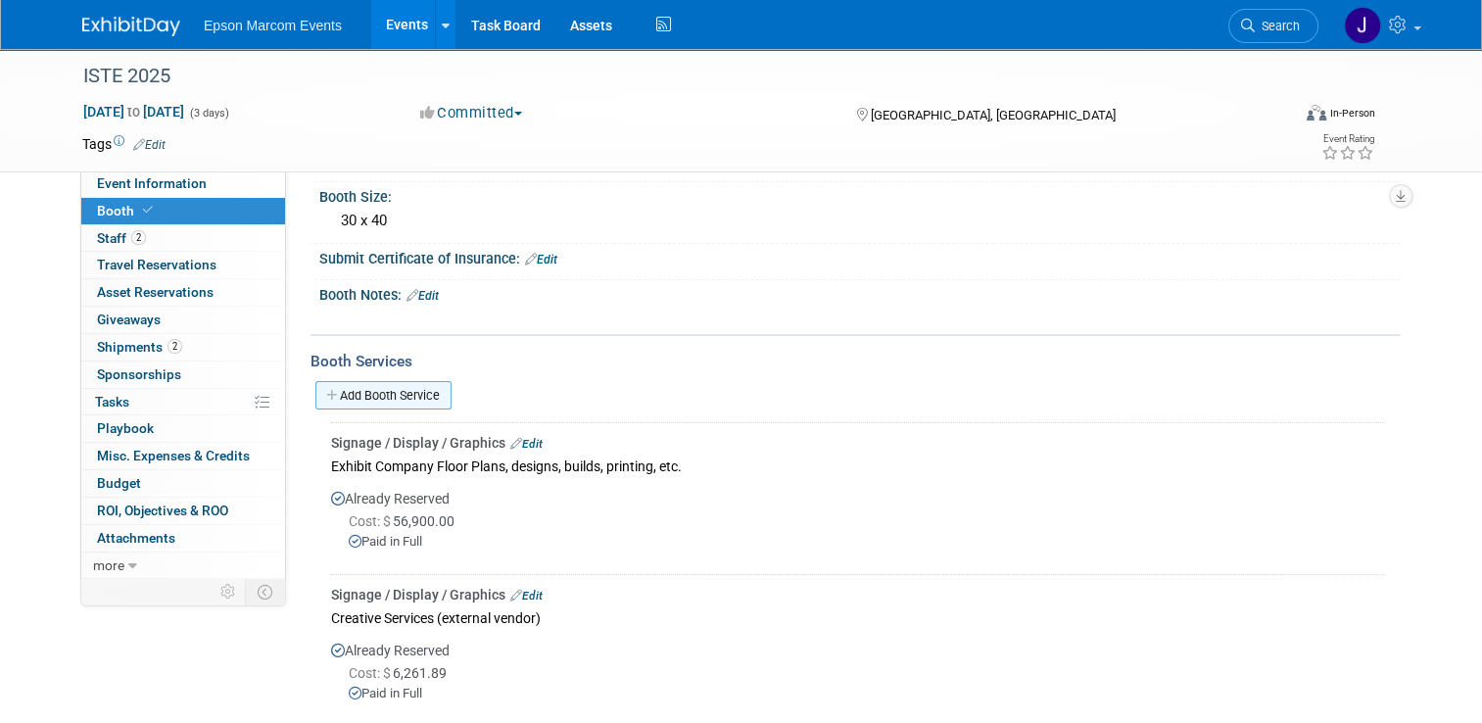
click at [391, 390] on link "Add Booth Service" at bounding box center [383, 395] width 136 height 28
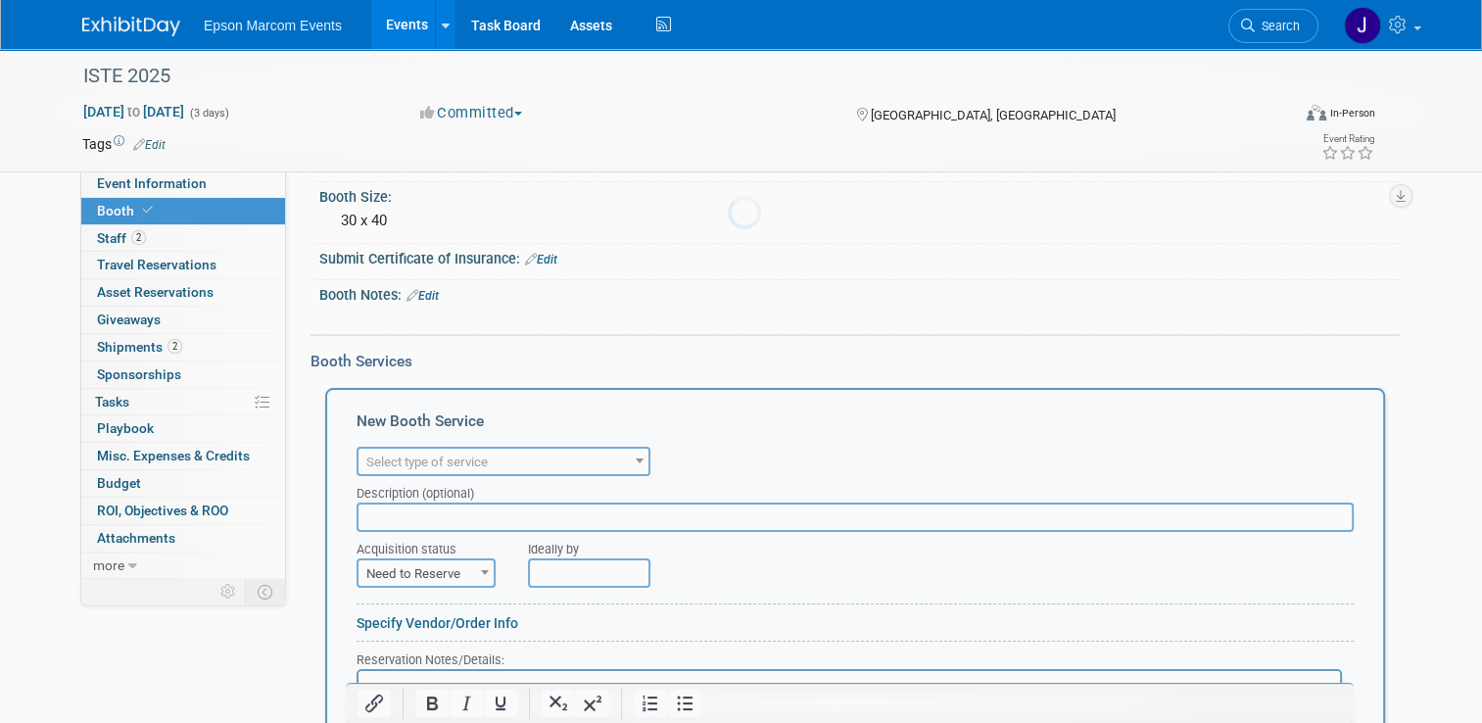
scroll to position [0, 0]
click at [509, 459] on span "Select type of service" at bounding box center [504, 462] width 290 height 27
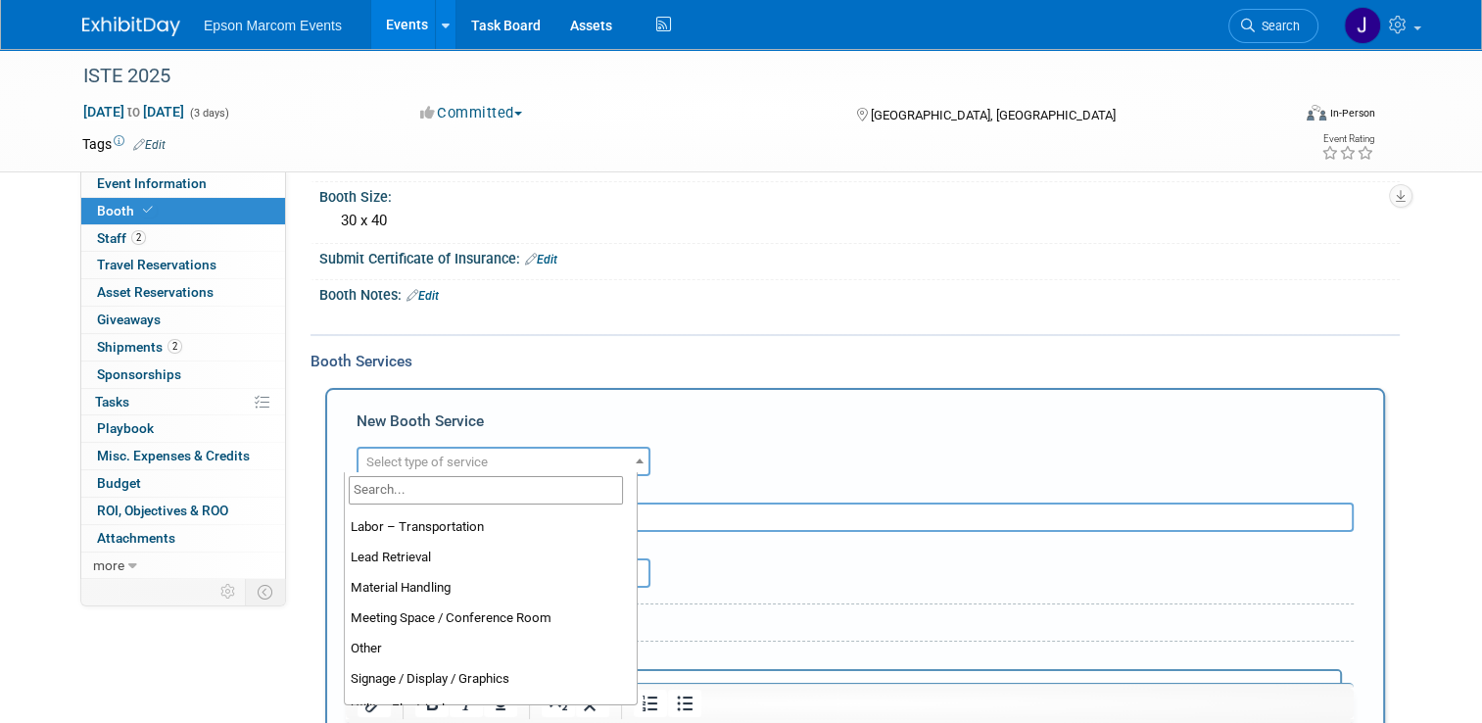
scroll to position [395, 0]
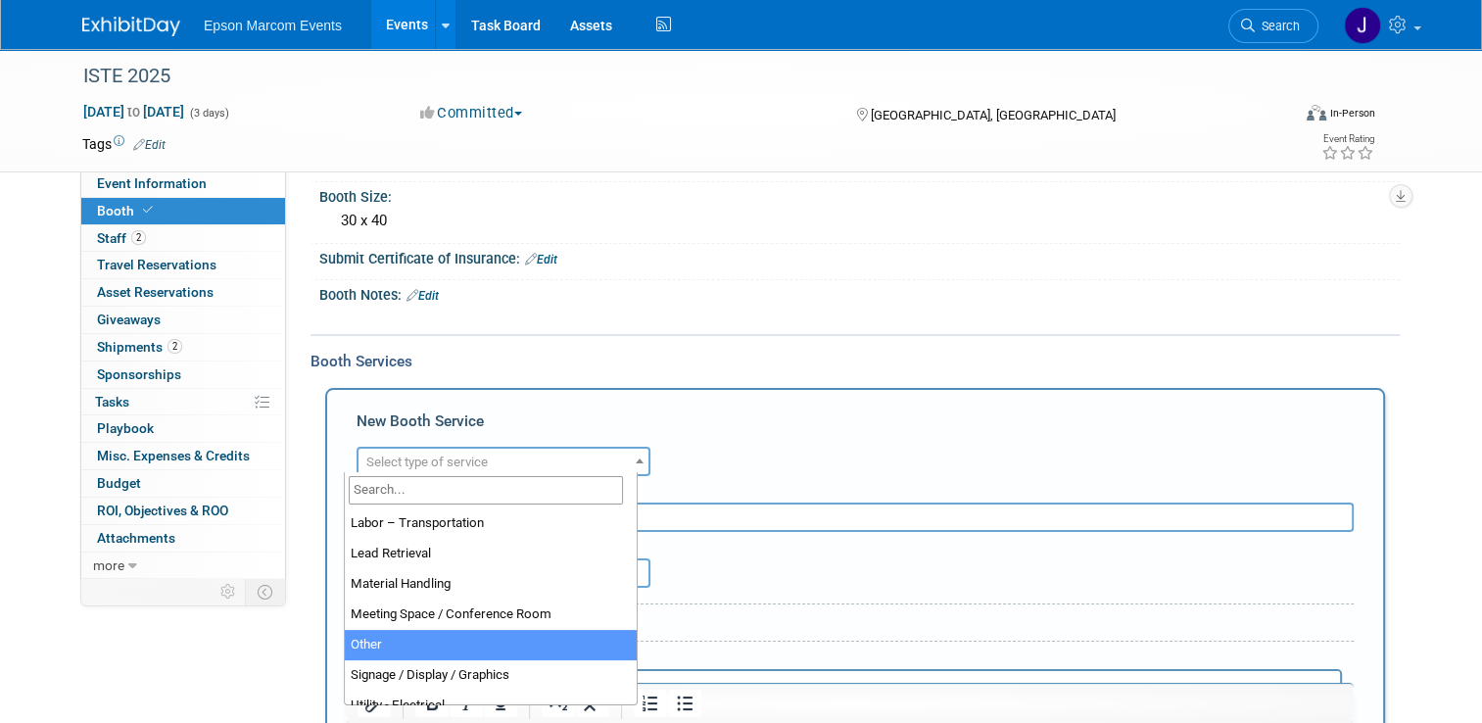
select select "1"
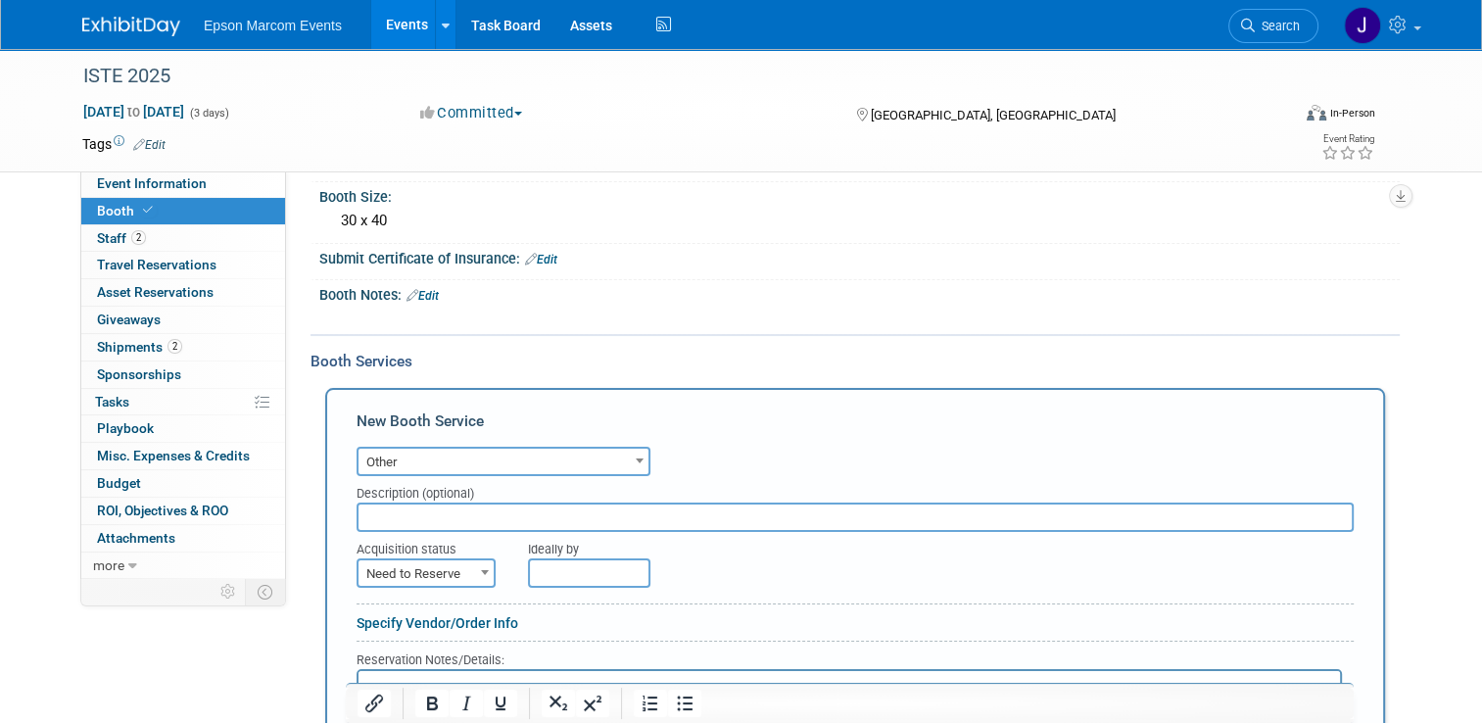
click at [482, 515] on input "text" at bounding box center [855, 517] width 997 height 29
type input "Home Depot / New lock for Booth Door"
click at [434, 569] on span "Need to Reserve" at bounding box center [426, 573] width 135 height 27
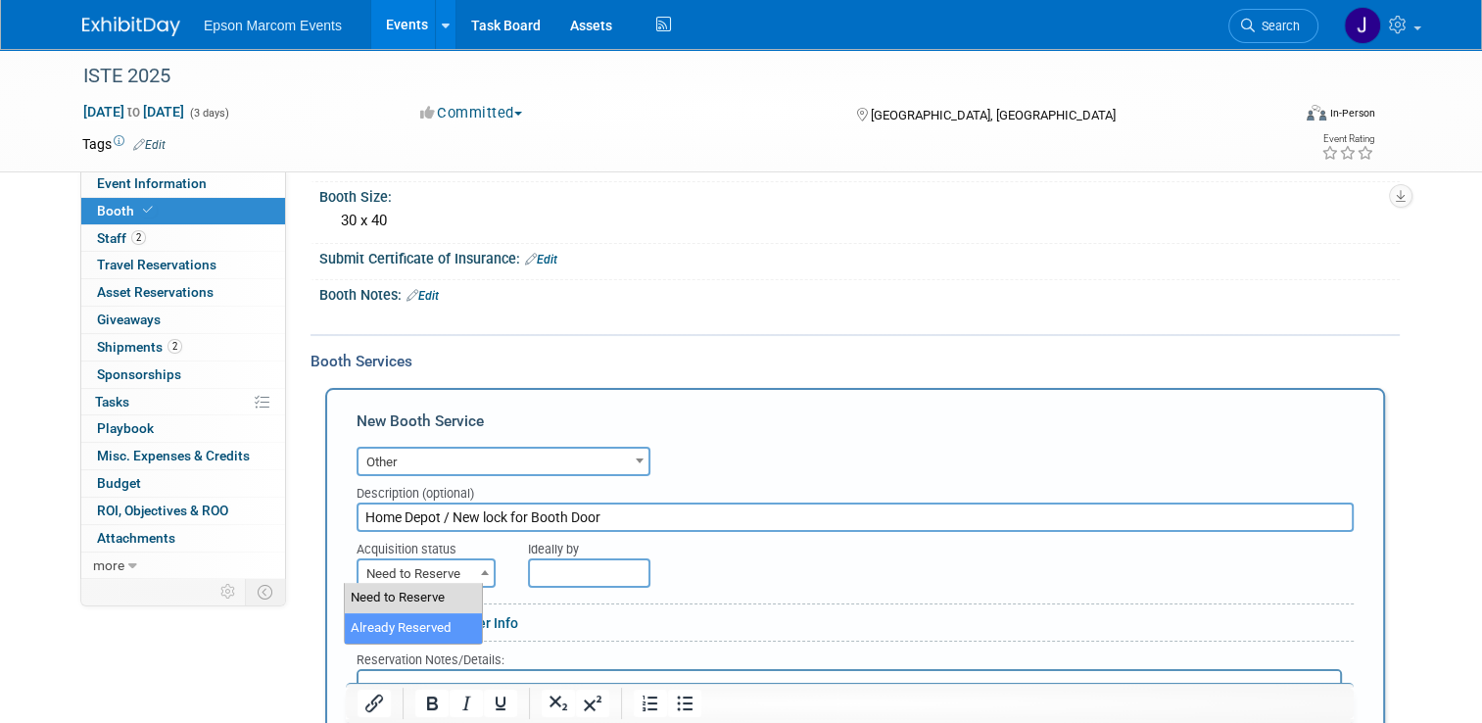
select select "2"
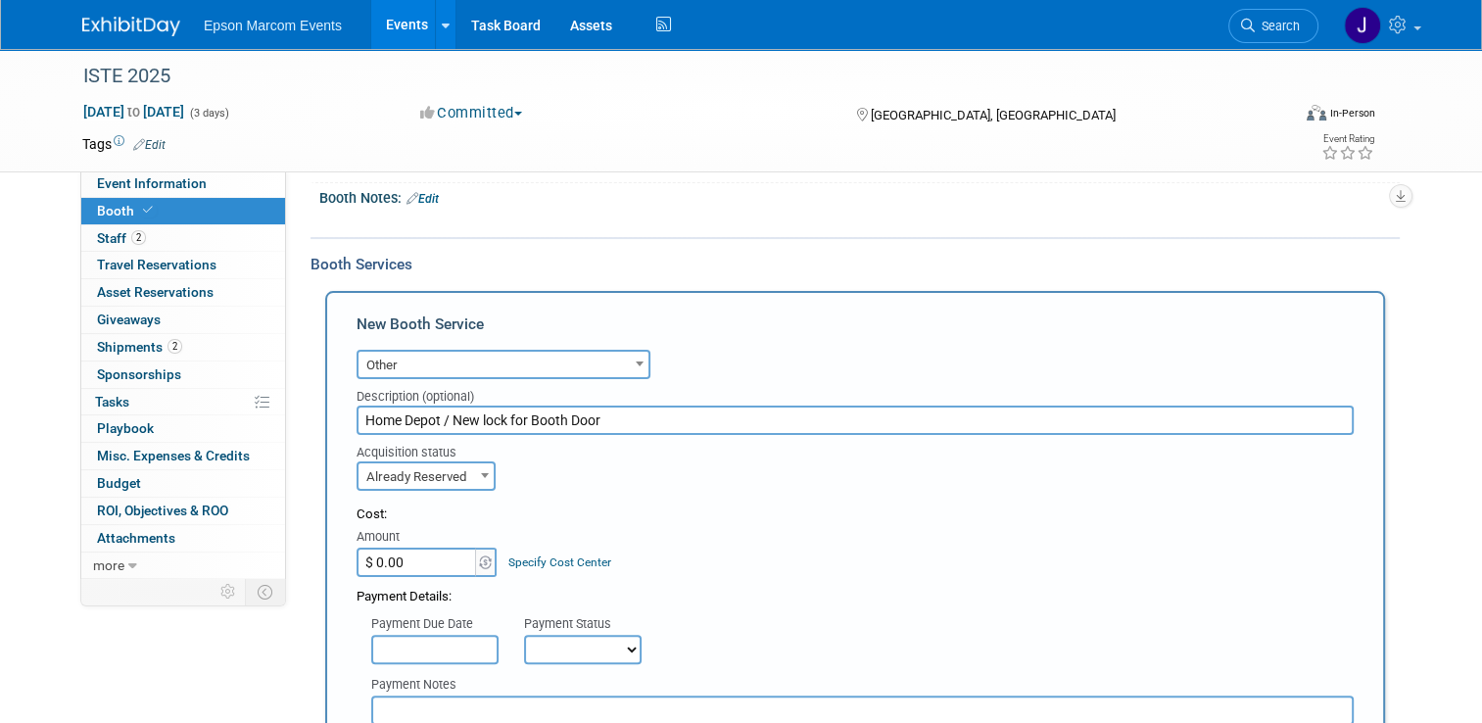
scroll to position [294, 0]
click at [420, 557] on input "$ 0.00" at bounding box center [418, 561] width 122 height 29
type input "$ 17.29"
click at [572, 641] on select "Not Paid Yet Partially Paid Paid in Full" at bounding box center [583, 648] width 118 height 29
select select "1"
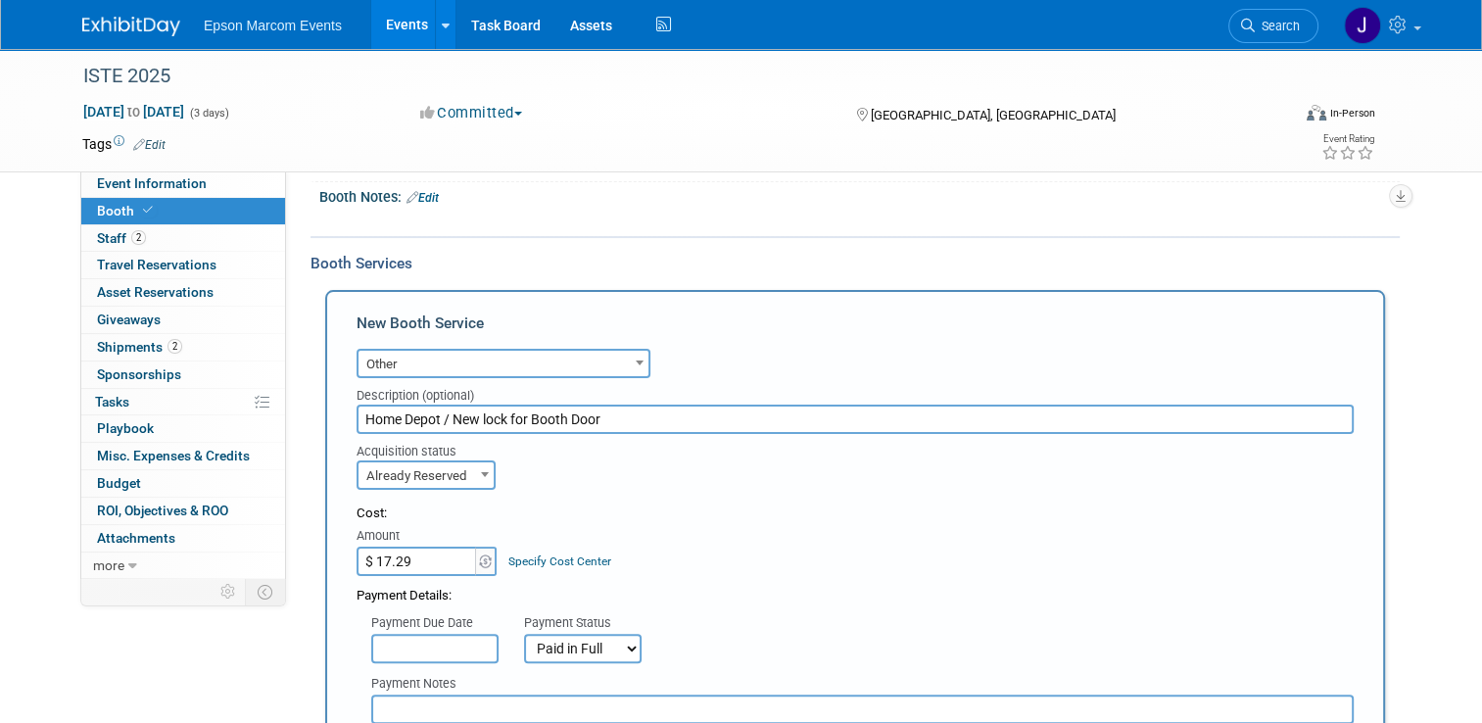
click at [524, 634] on select "Not Paid Yet Partially Paid Paid in Full" at bounding box center [583, 648] width 118 height 29
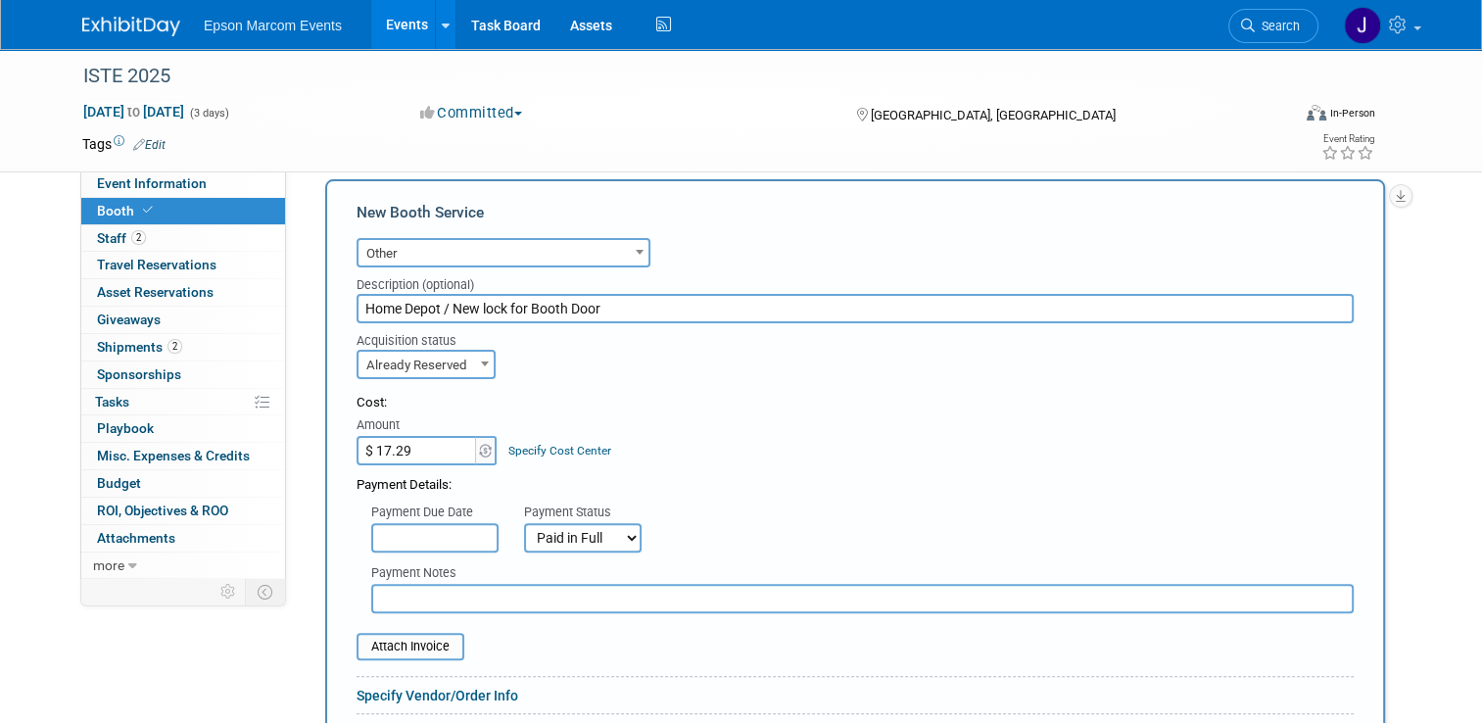
scroll to position [490, 0]
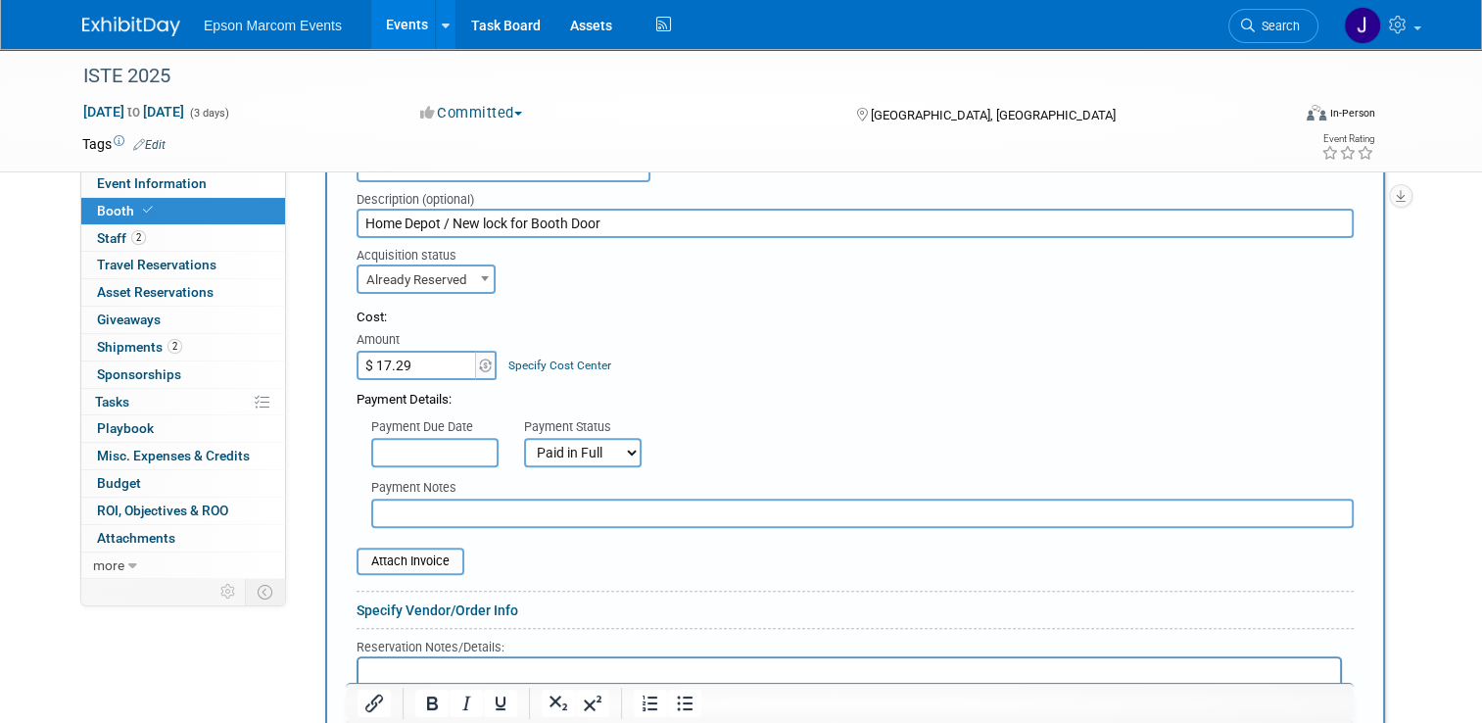
click at [428, 507] on input "text" at bounding box center [862, 513] width 983 height 29
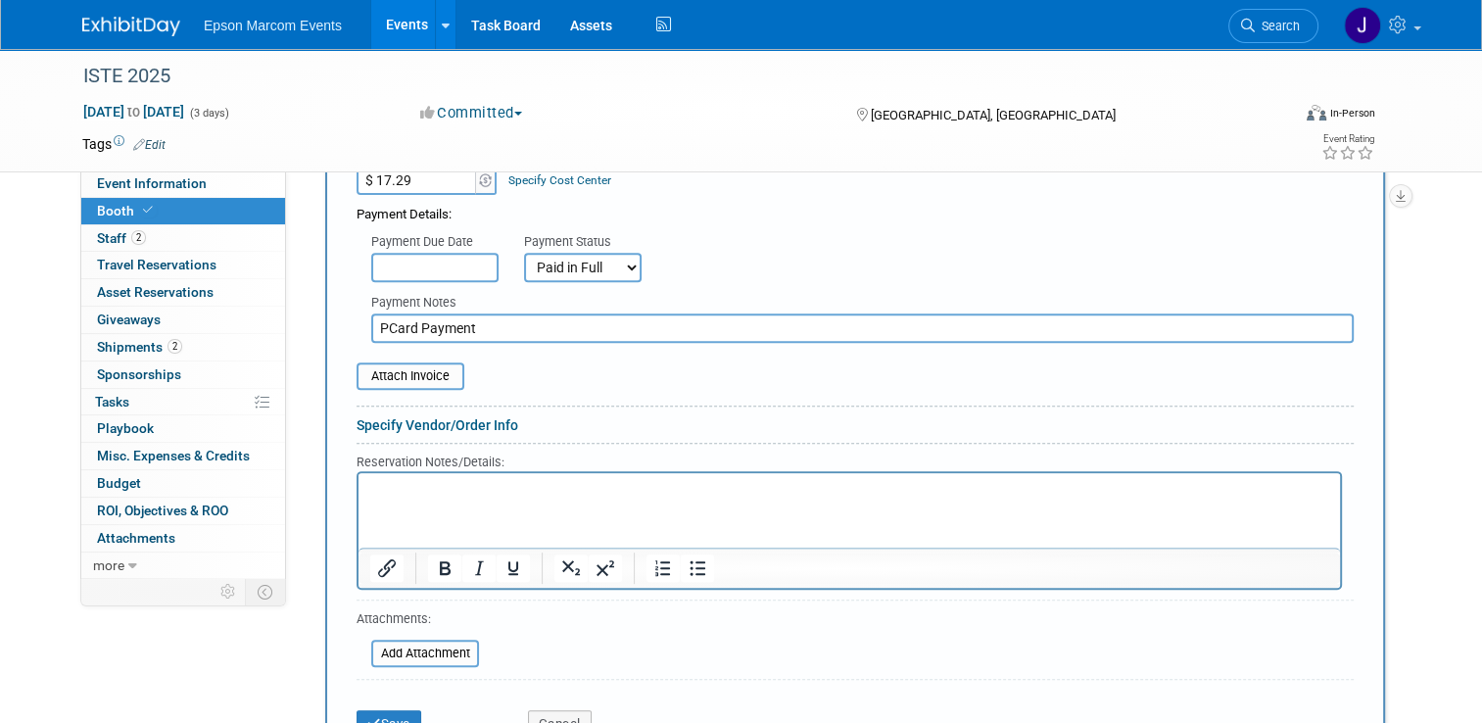
scroll to position [686, 0]
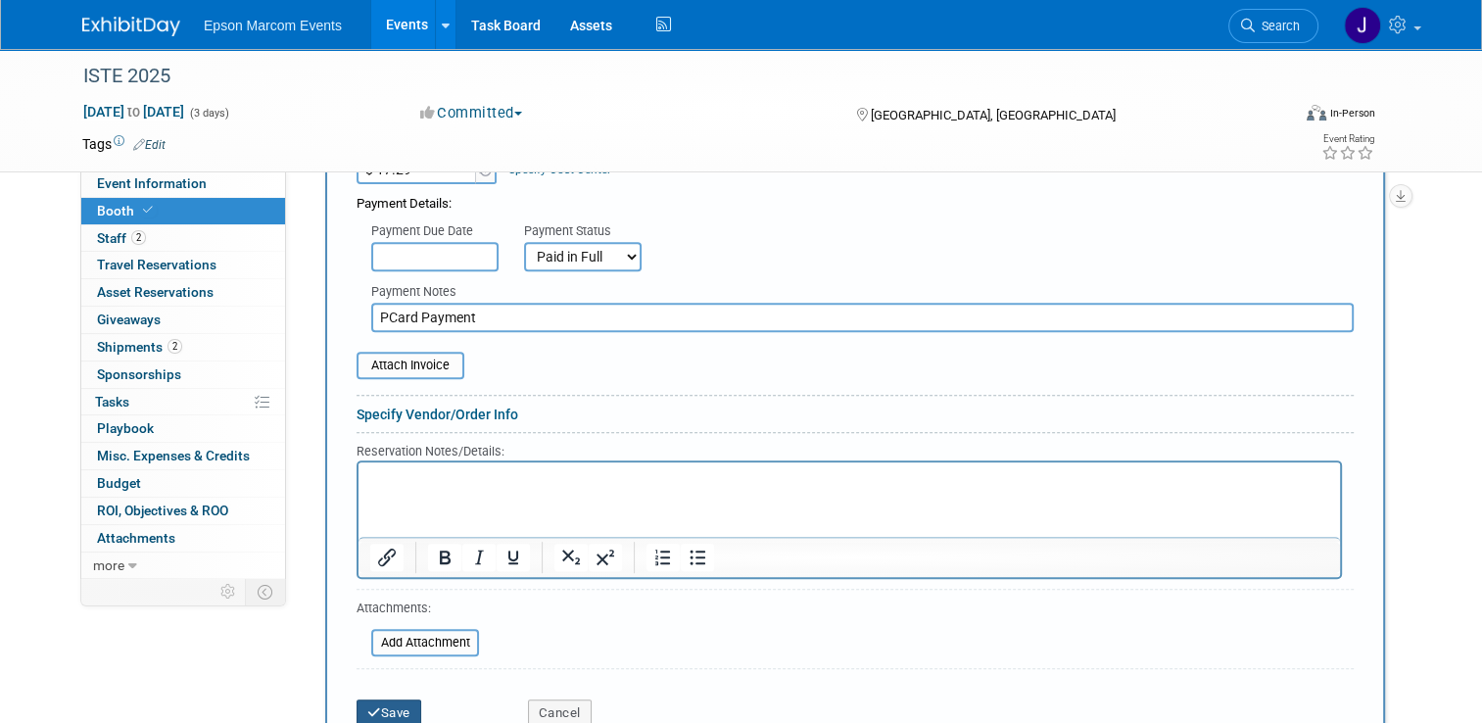
type input "PCard Payment"
click at [390, 704] on button "Save" at bounding box center [389, 712] width 65 height 27
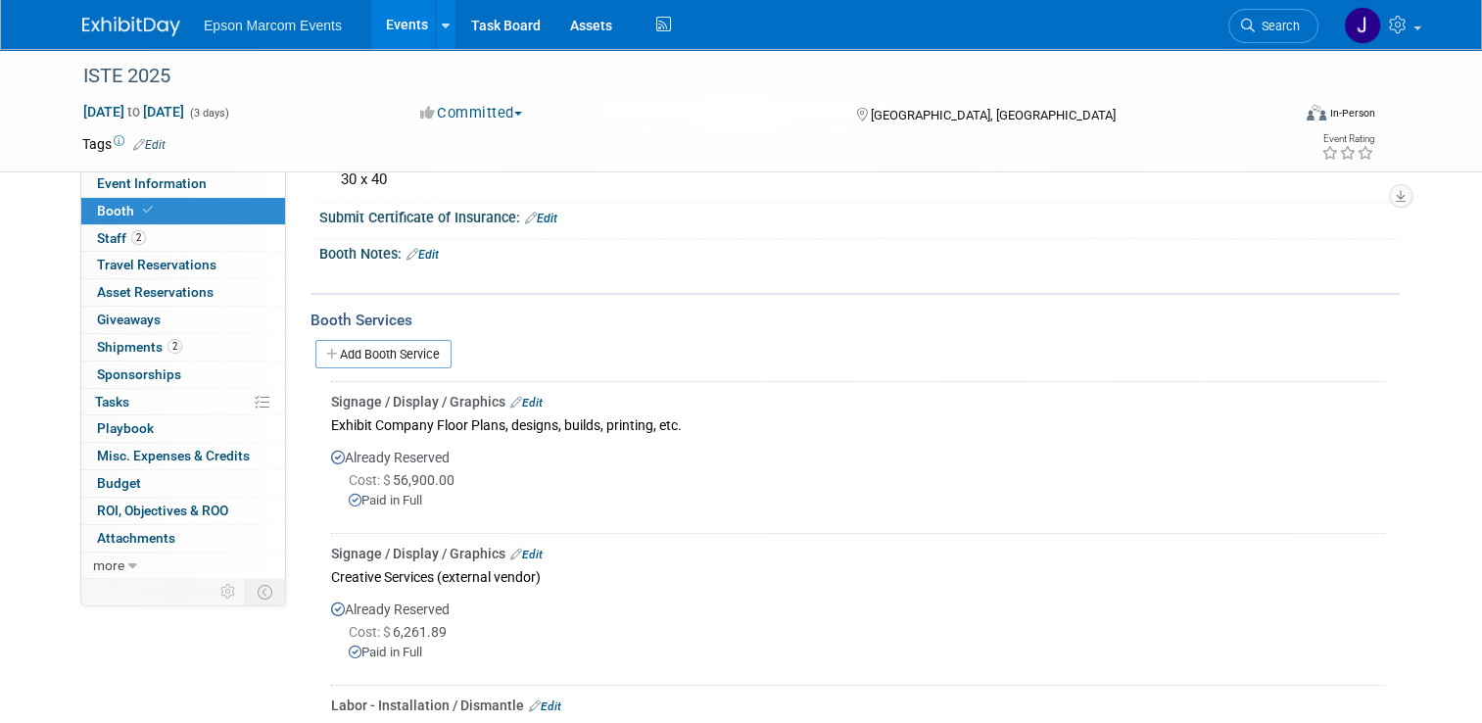
scroll to position [235, 0]
click at [373, 356] on link "Add Booth Service" at bounding box center [383, 356] width 136 height 28
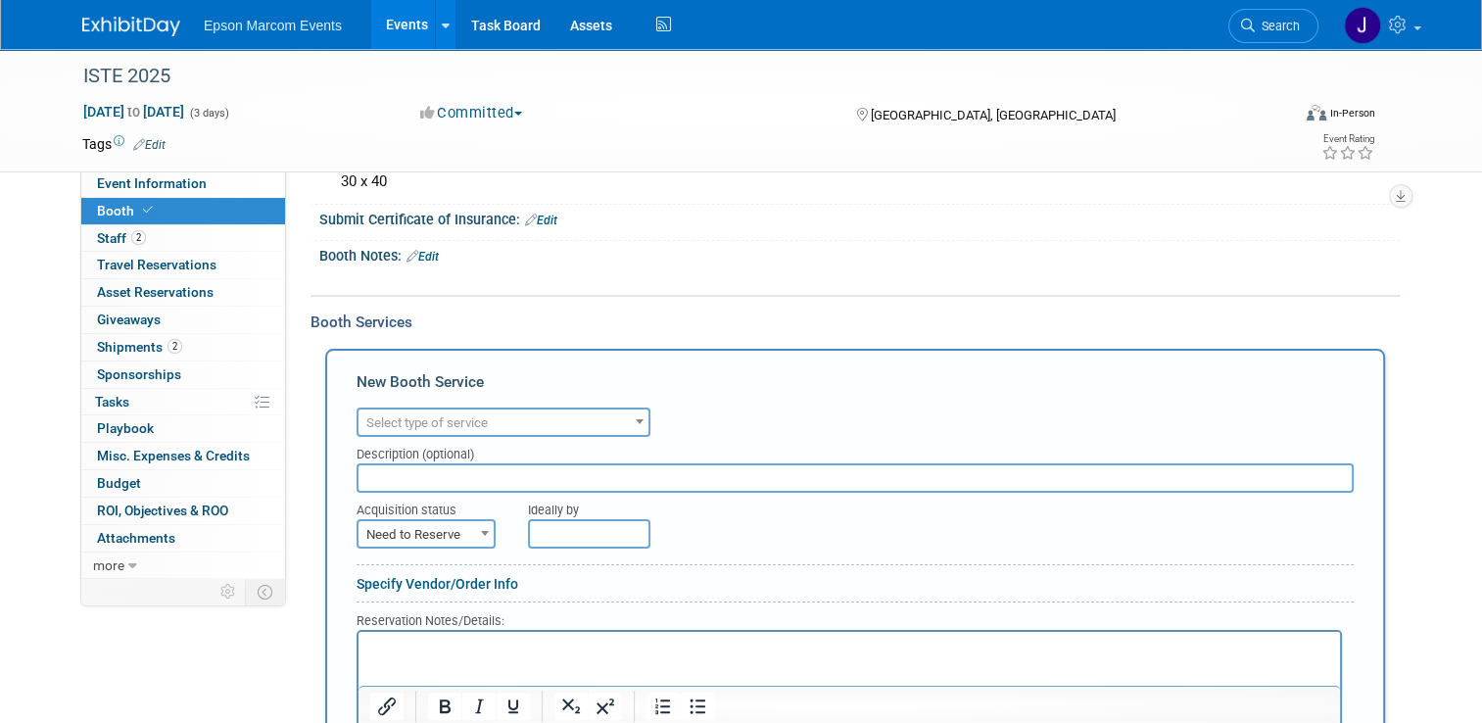
scroll to position [333, 0]
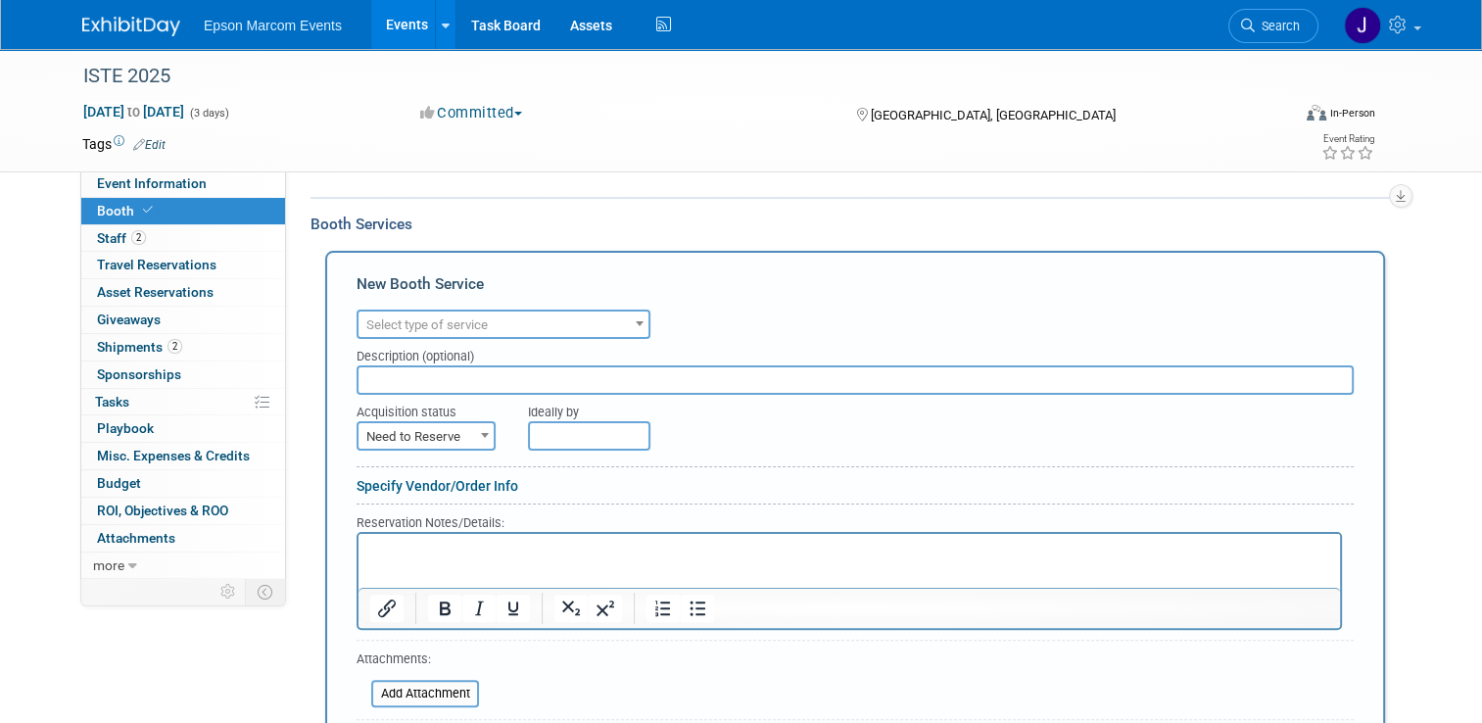
click at [493, 321] on span "Select type of service" at bounding box center [504, 325] width 290 height 27
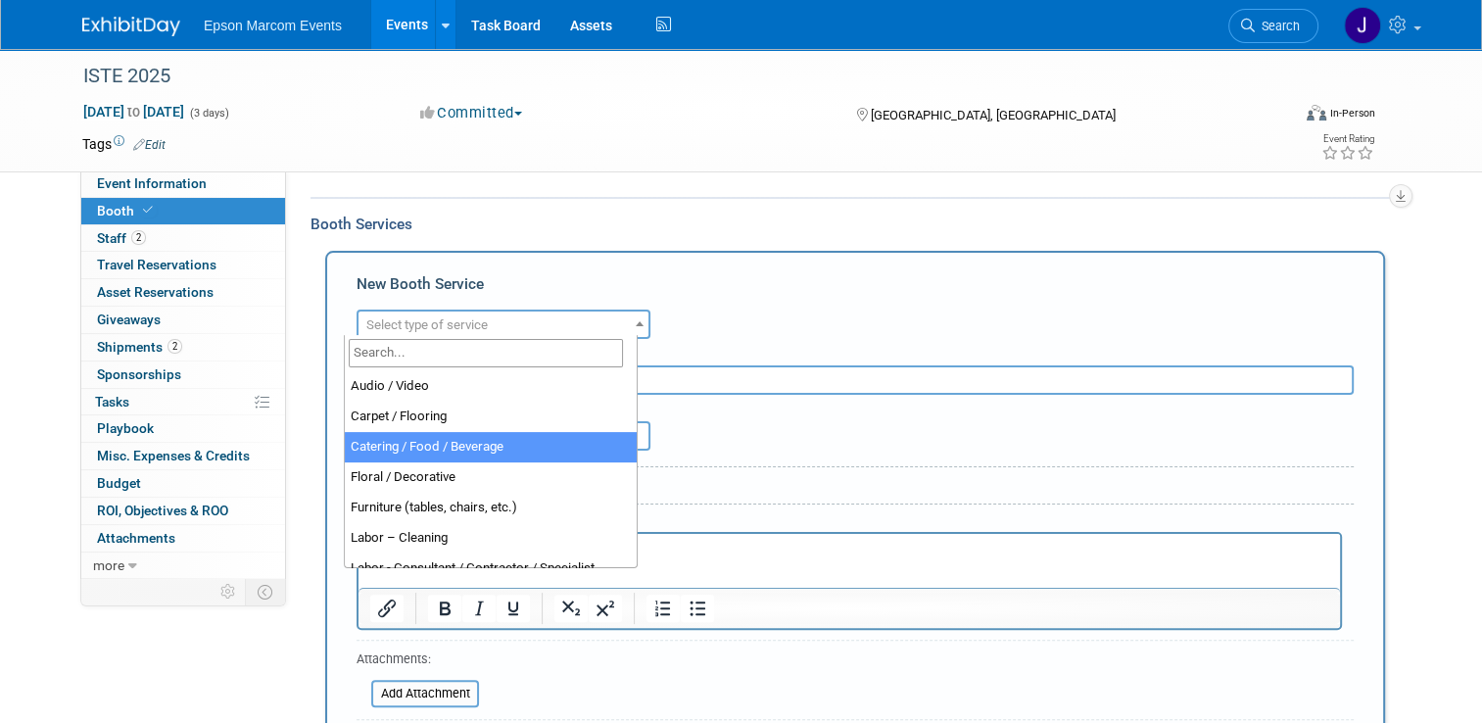
select select "22"
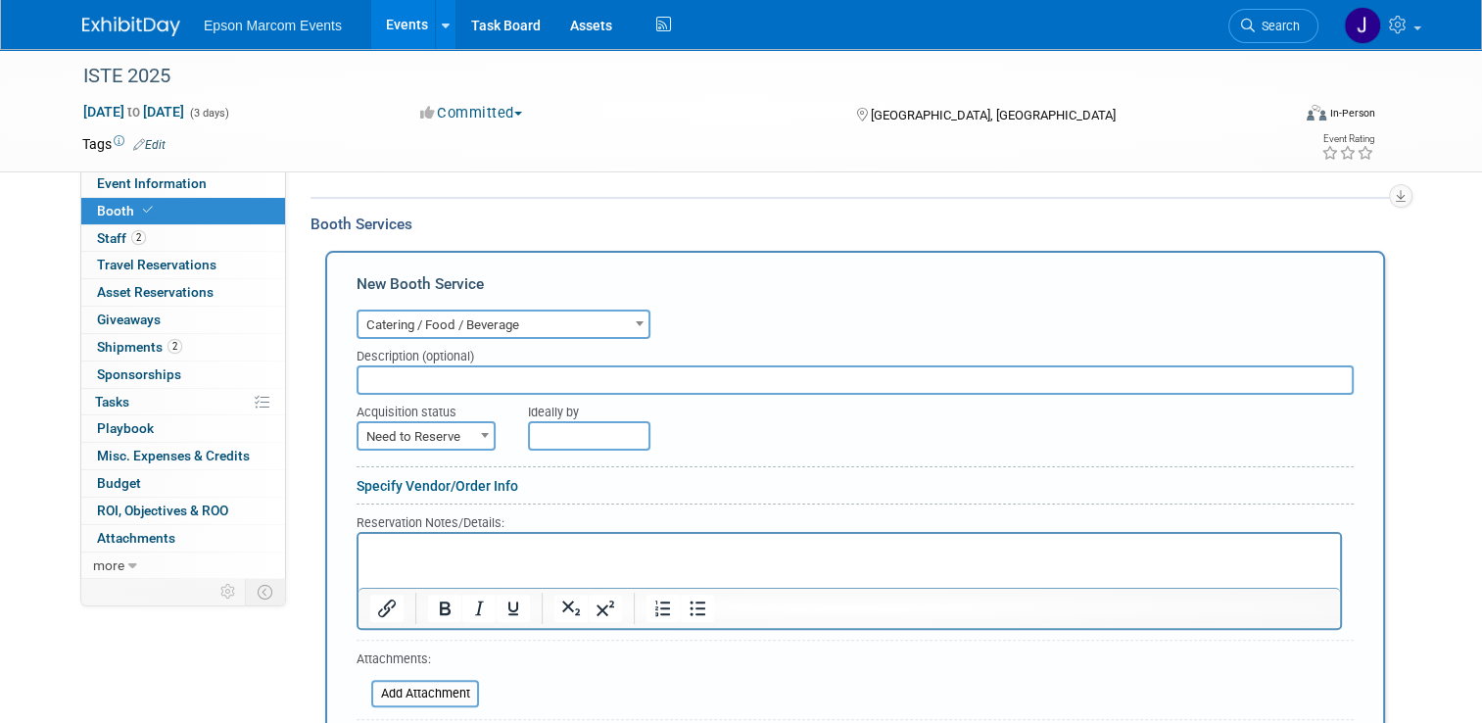
click at [470, 380] on input "text" at bounding box center [855, 379] width 997 height 29
type input "The Chicken Shack / Staff lunch"
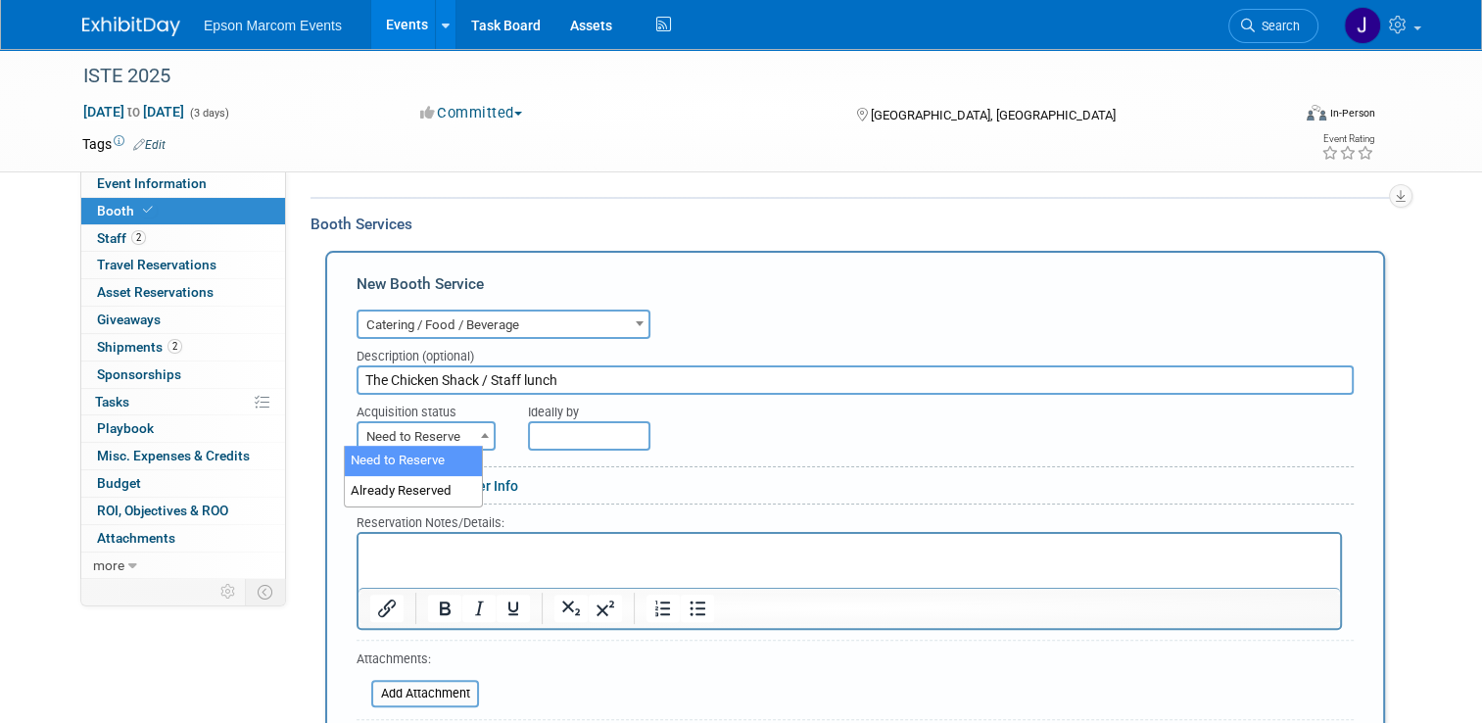
click at [426, 433] on span "Need to Reserve" at bounding box center [426, 436] width 135 height 27
select select "2"
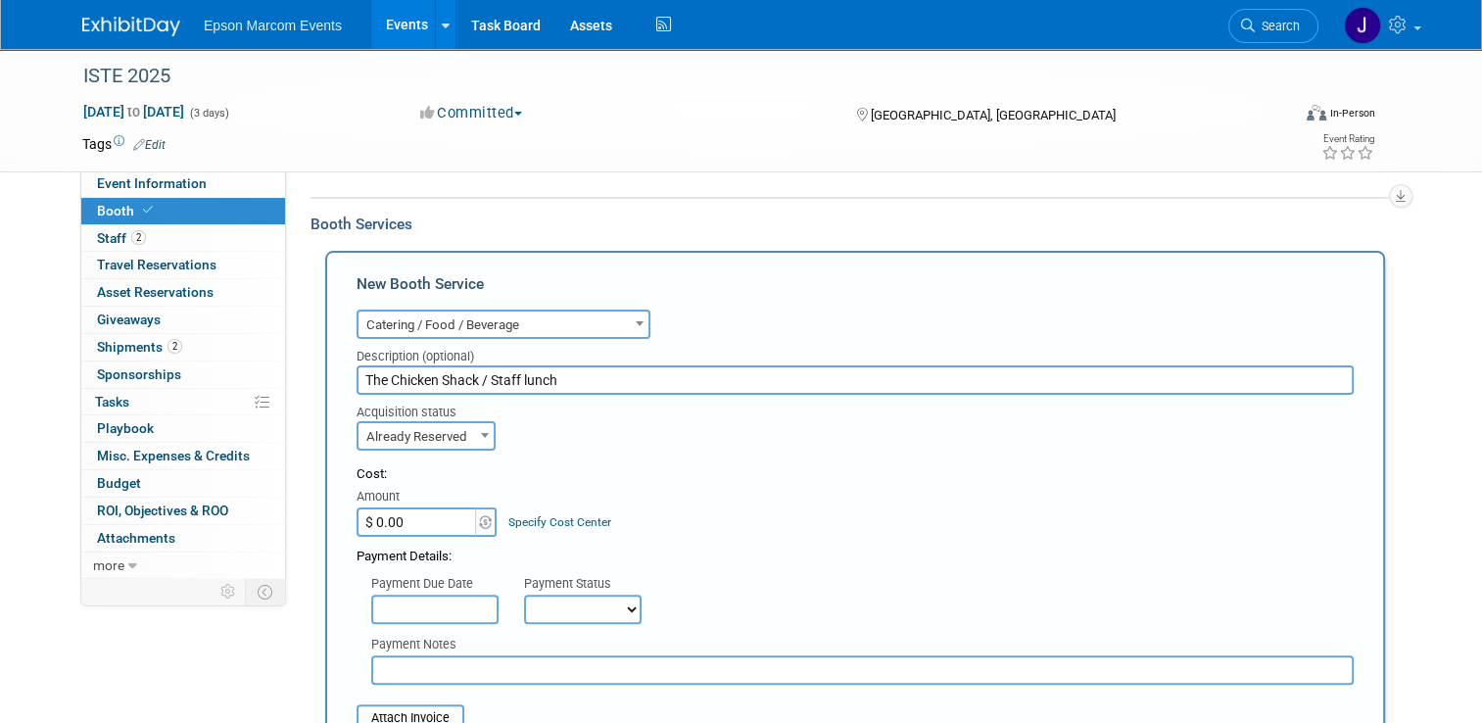
click at [414, 512] on input "$ 0.00" at bounding box center [418, 521] width 122 height 29
type input "$ 42.94"
click at [555, 599] on select "Not Paid Yet Partially Paid Paid in Full" at bounding box center [583, 609] width 118 height 29
select select "1"
click at [524, 595] on select "Not Paid Yet Partially Paid Paid in Full" at bounding box center [583, 609] width 118 height 29
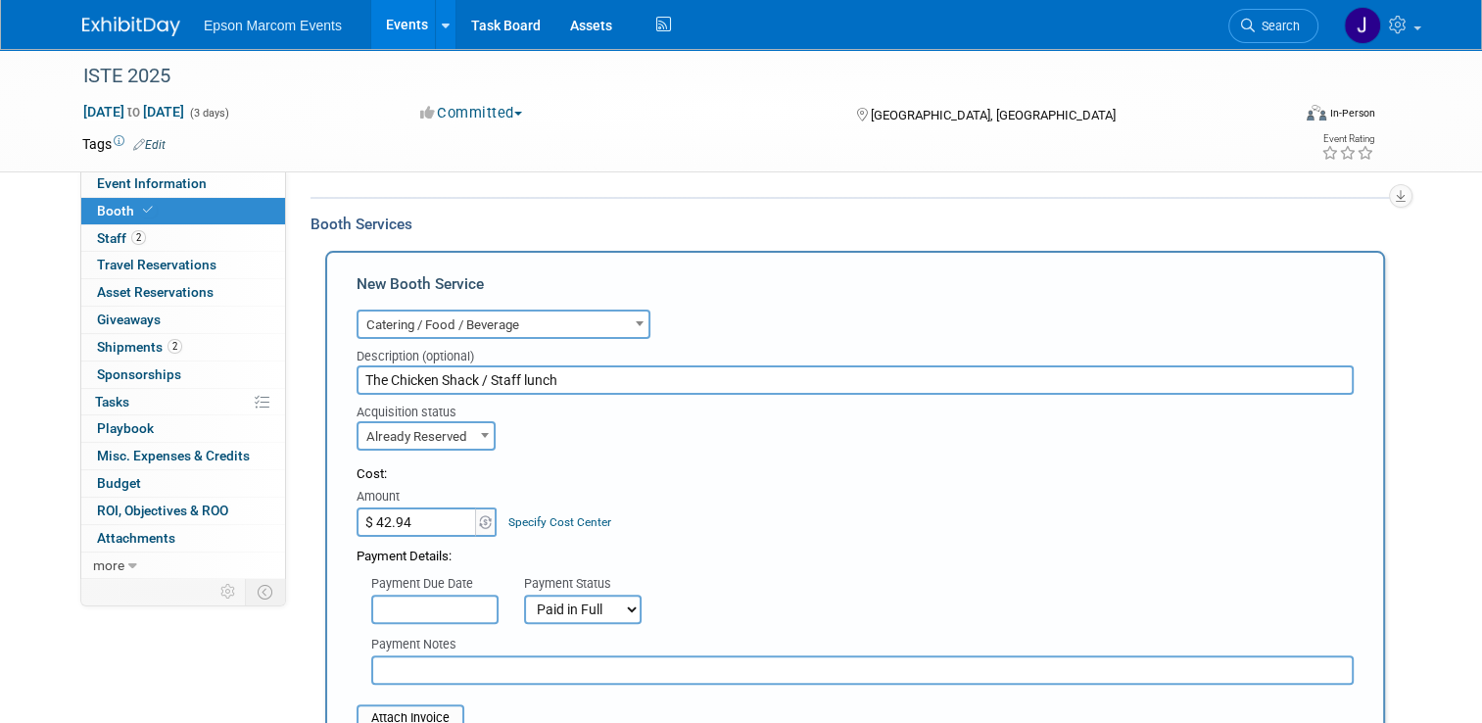
click at [491, 670] on input "text" at bounding box center [862, 669] width 983 height 29
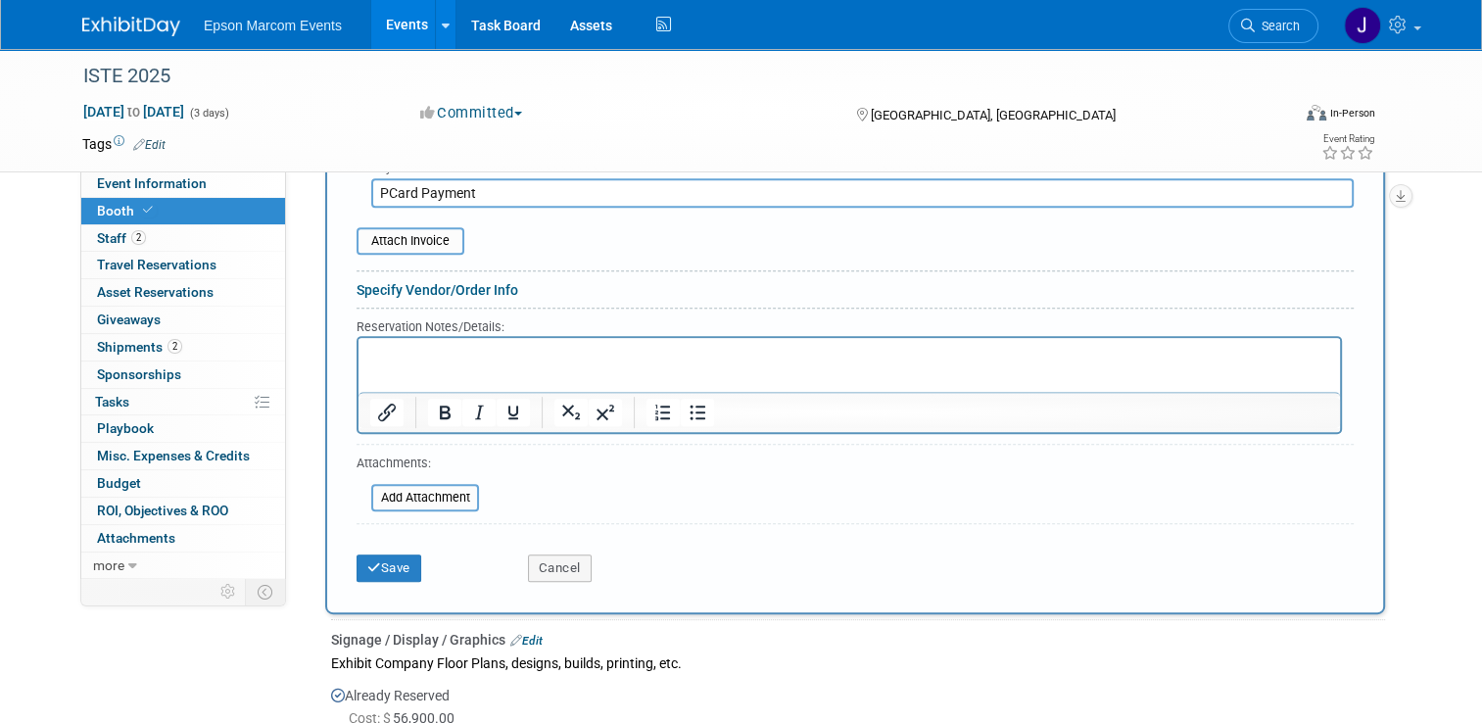
scroll to position [823, 0]
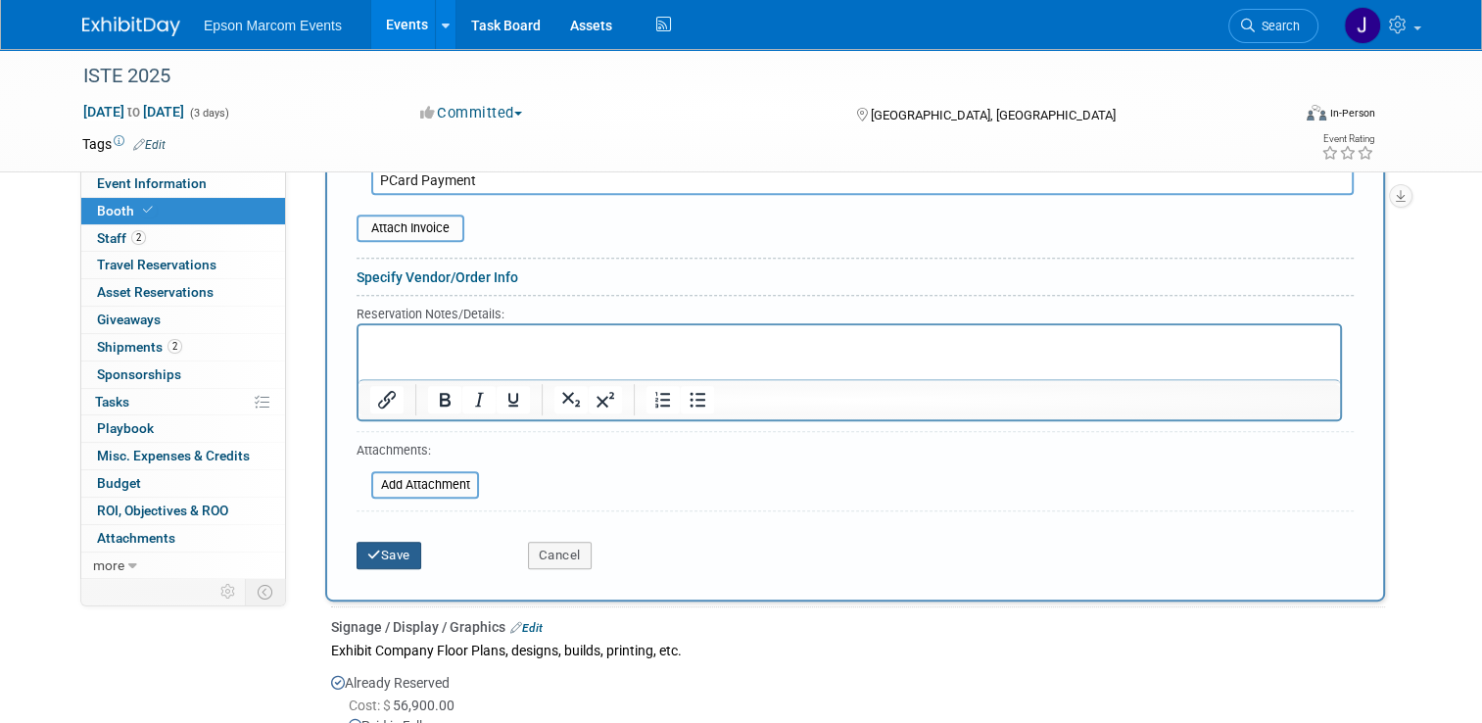
type input "PCard Payment"
click at [375, 542] on button "Save" at bounding box center [389, 555] width 65 height 27
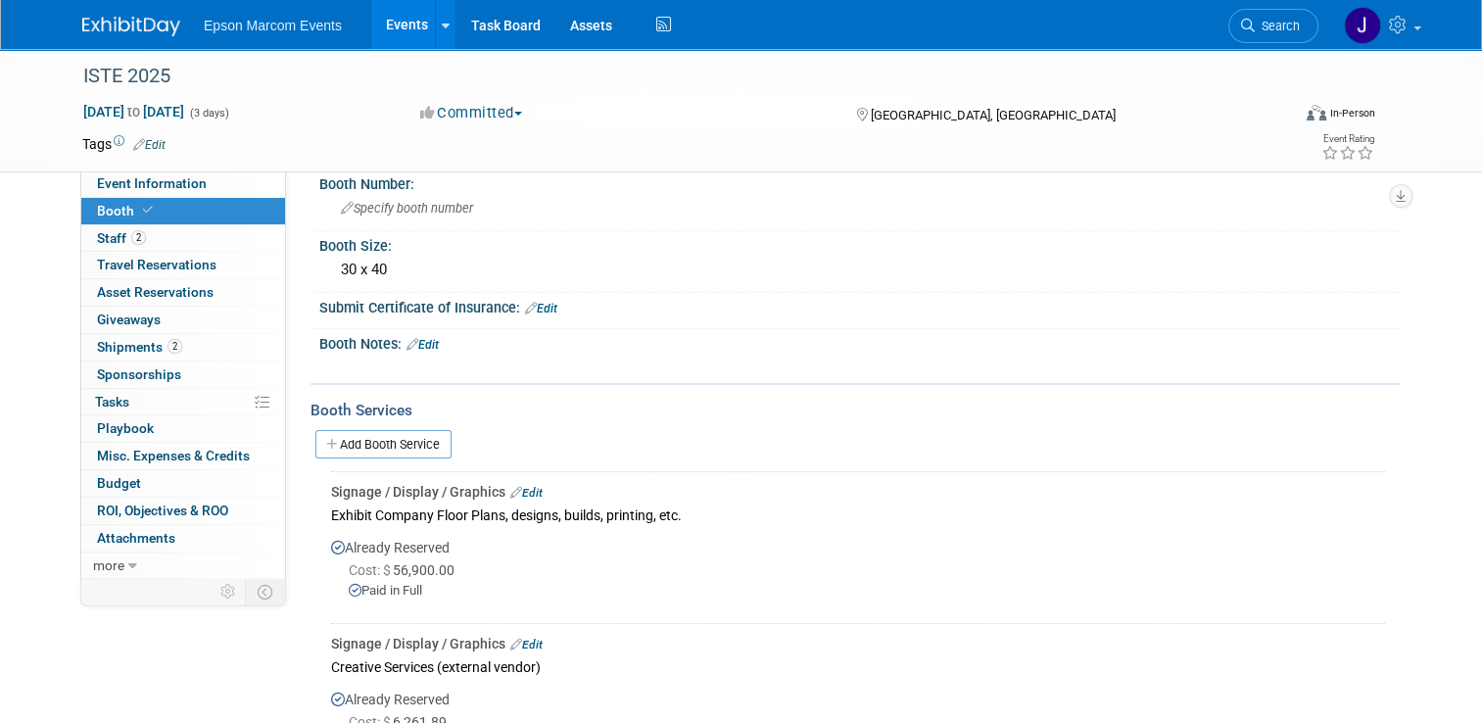
scroll to position [114, 0]
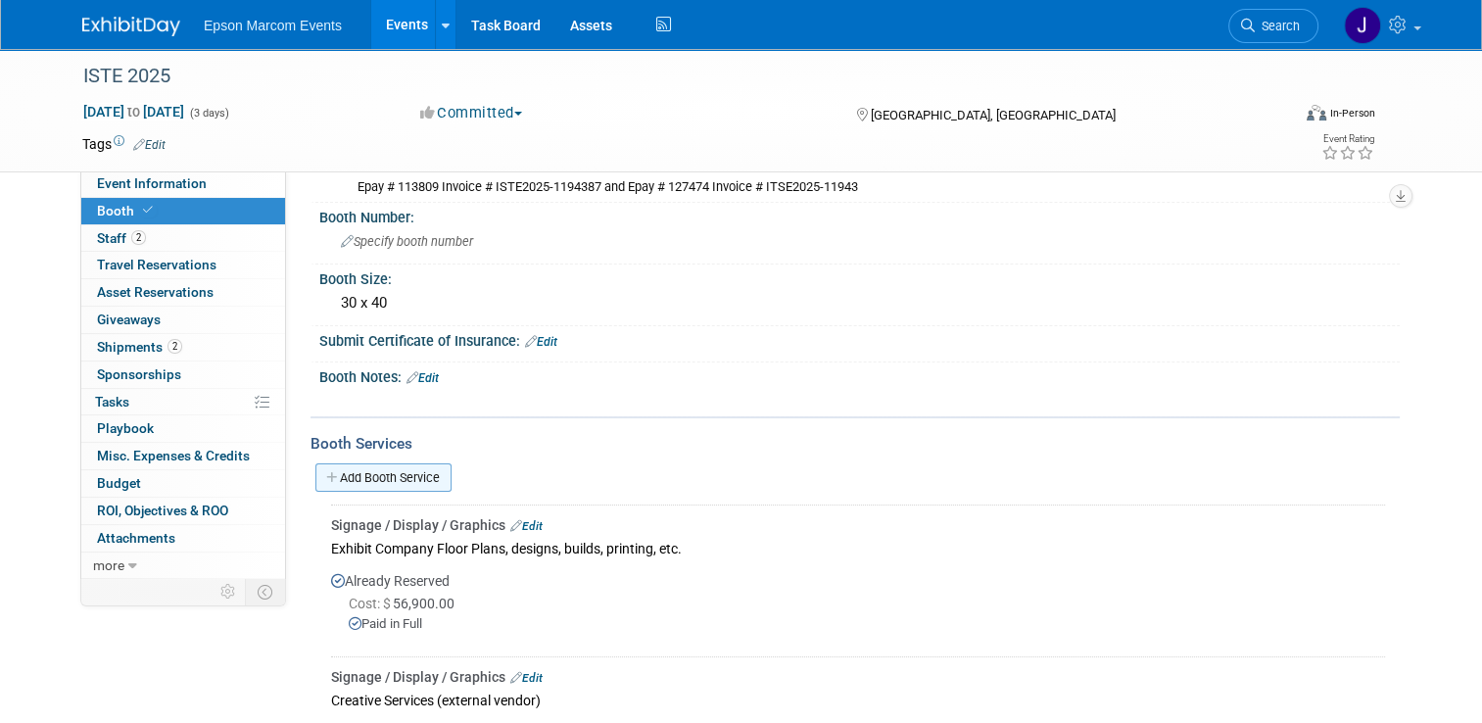
click at [382, 471] on link "Add Booth Service" at bounding box center [383, 477] width 136 height 28
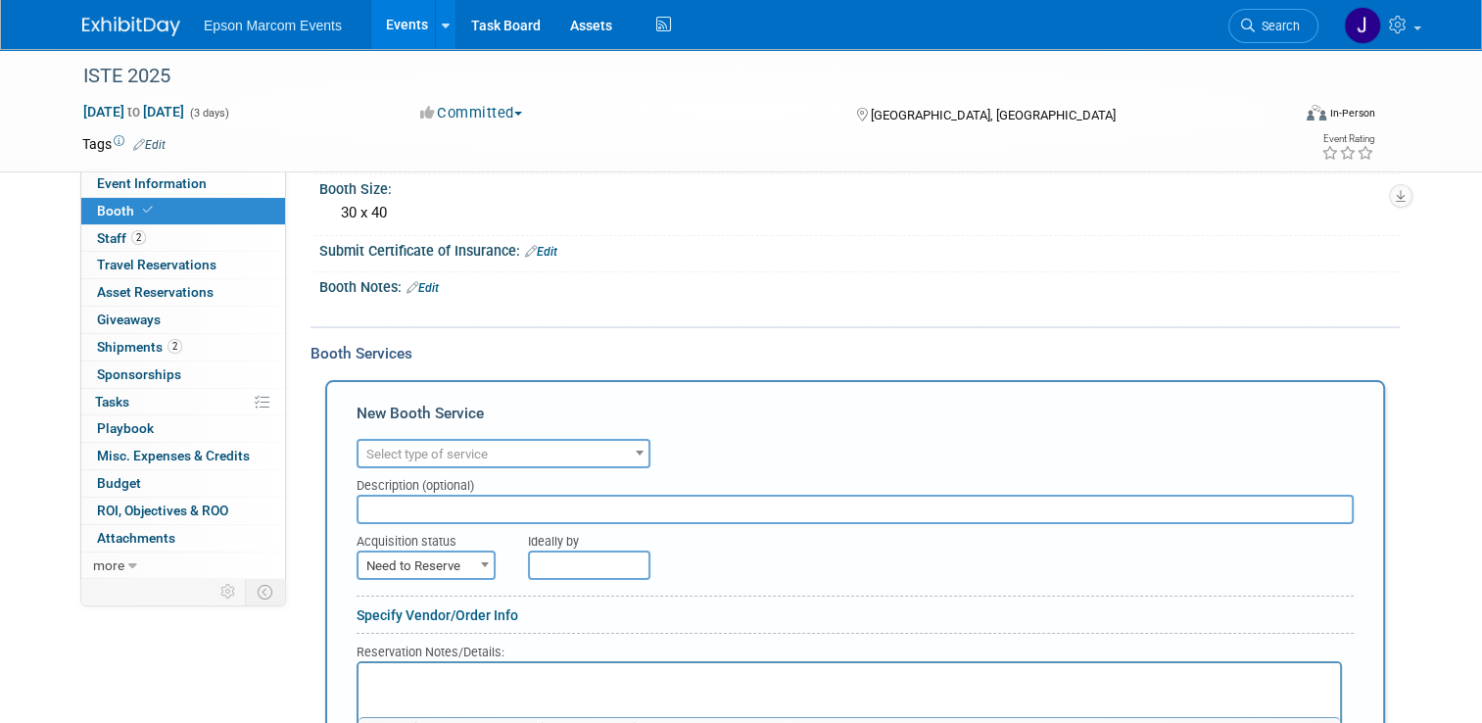
scroll to position [310, 0]
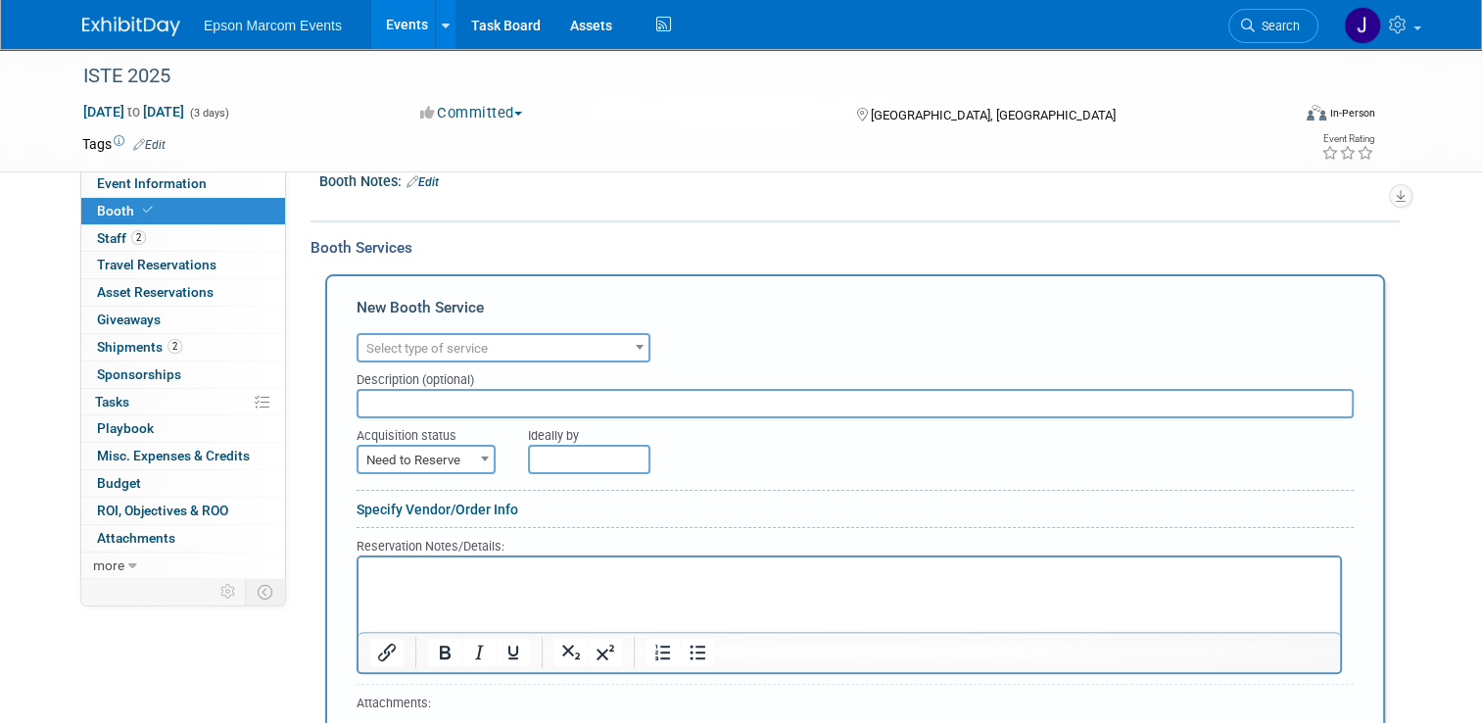
click at [443, 347] on span "Select type of service" at bounding box center [426, 348] width 121 height 15
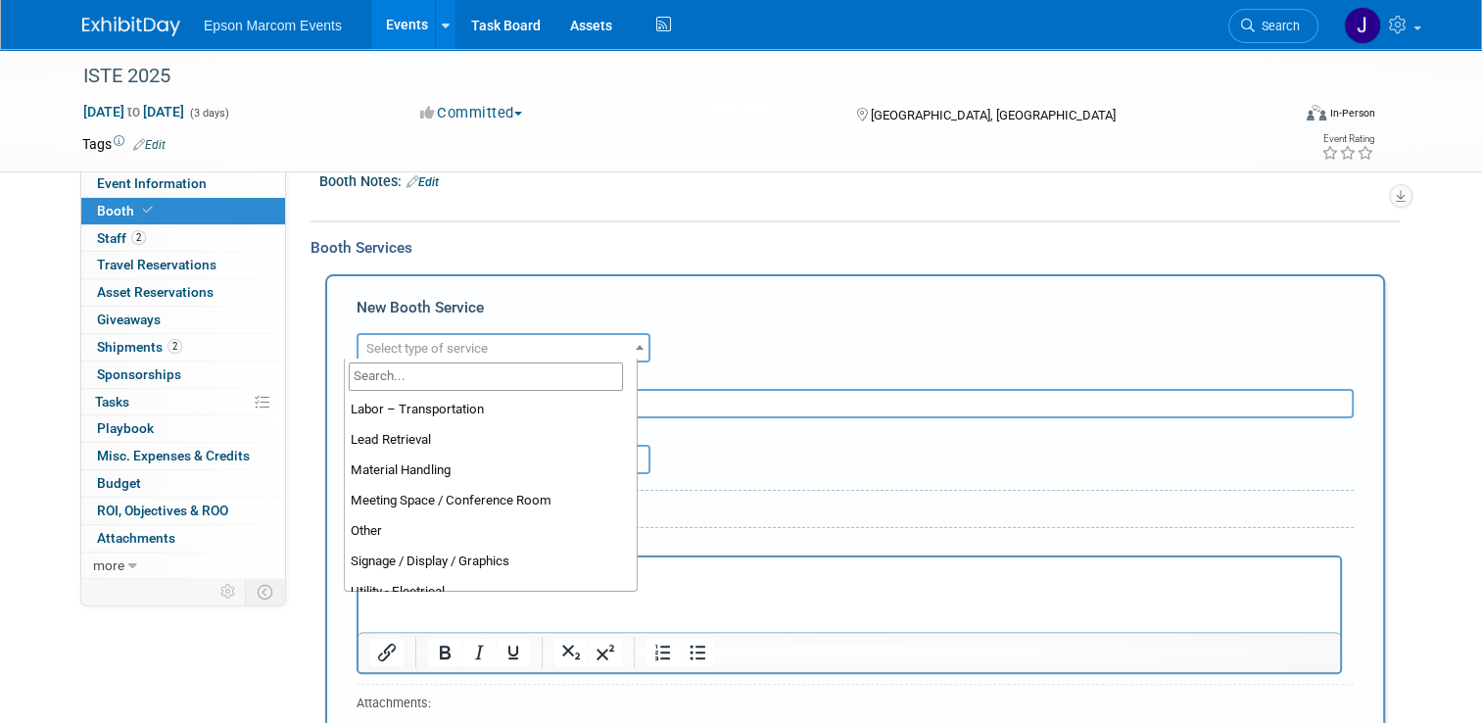
scroll to position [406, 0]
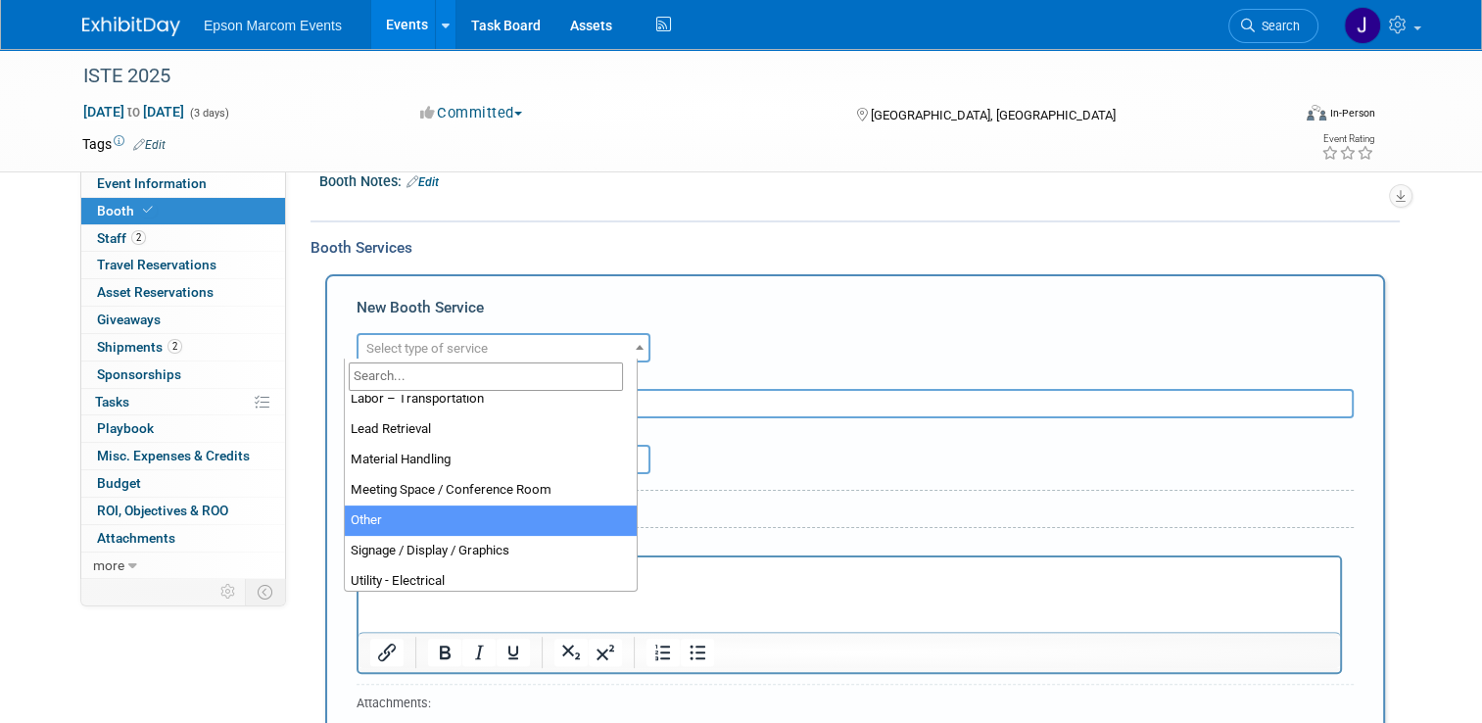
select select "1"
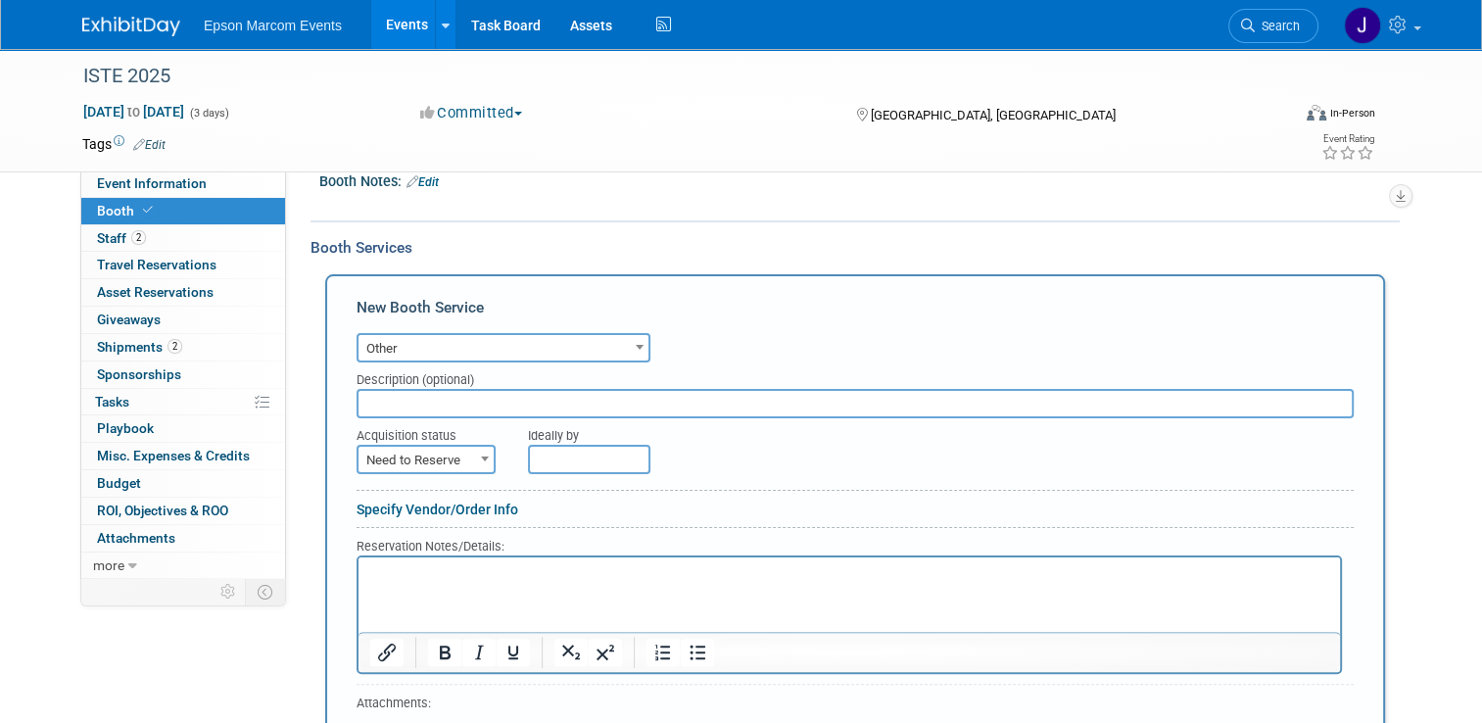
click at [462, 394] on input "text" at bounding box center [855, 403] width 997 height 29
click at [465, 407] on input "text" at bounding box center [855, 403] width 997 height 29
type input "Amazon / Caution Tape for Booth"
click at [418, 456] on span "Need to Reserve" at bounding box center [426, 460] width 135 height 27
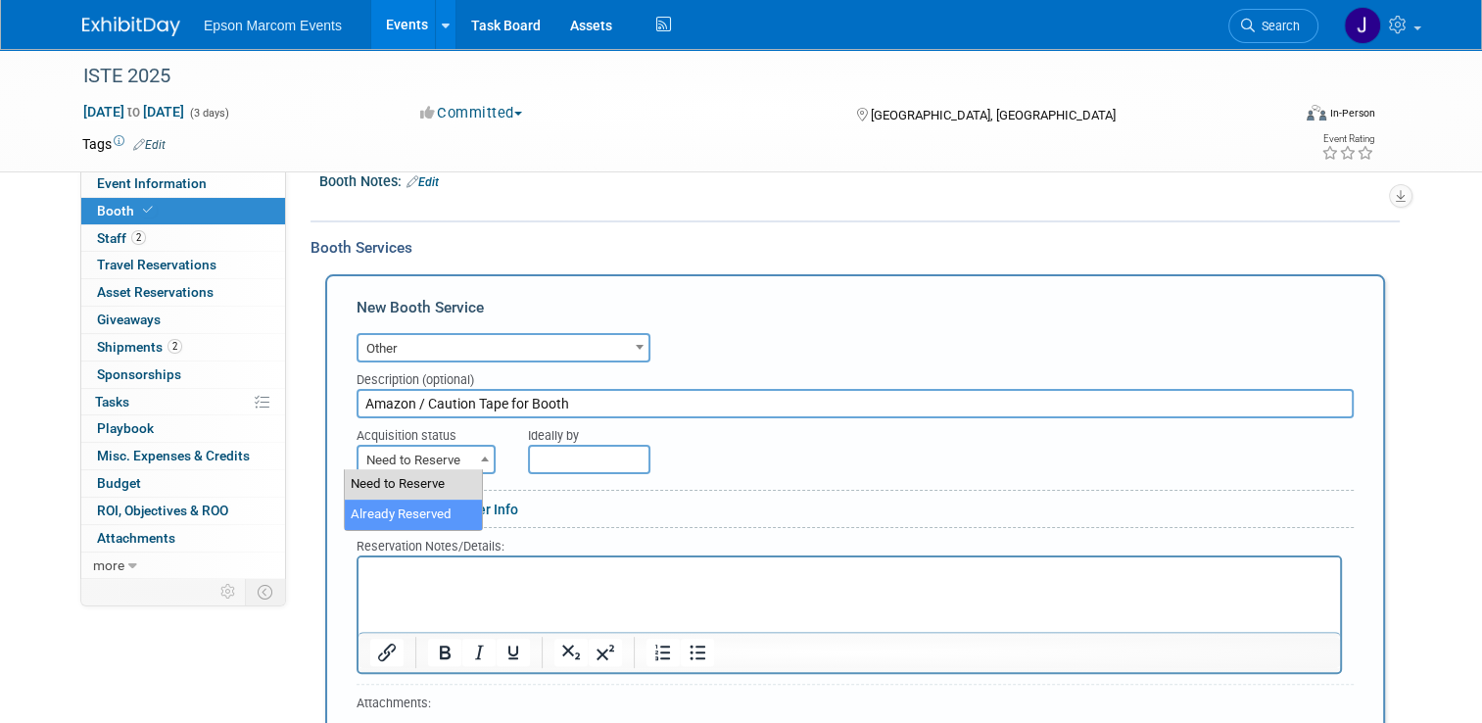
select select "2"
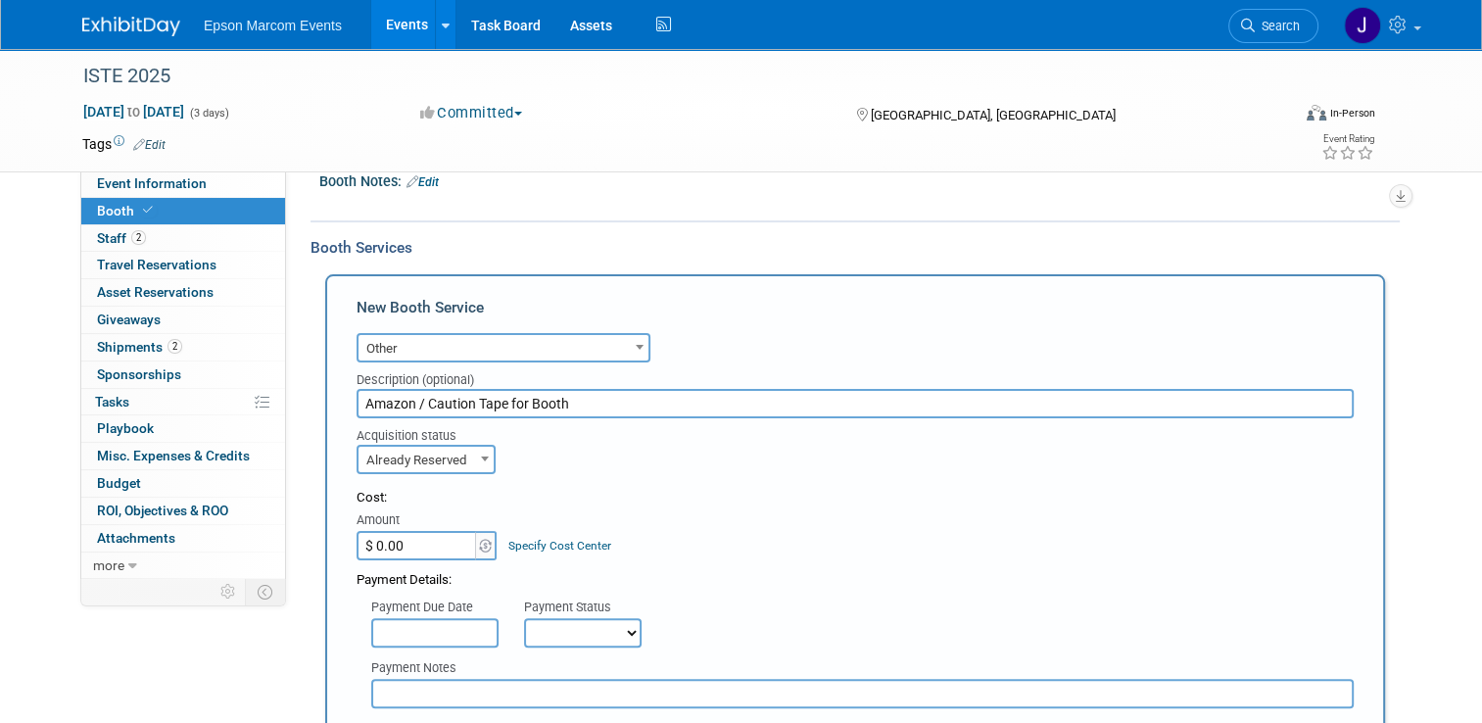
click at [404, 536] on input "$ 0.00" at bounding box center [418, 545] width 122 height 29
type input "$ 47.91"
click at [572, 625] on select "Not Paid Yet Partially Paid Paid in Full" at bounding box center [583, 632] width 118 height 29
select select "1"
click at [524, 618] on select "Not Paid Yet Partially Paid Paid in Full" at bounding box center [583, 632] width 118 height 29
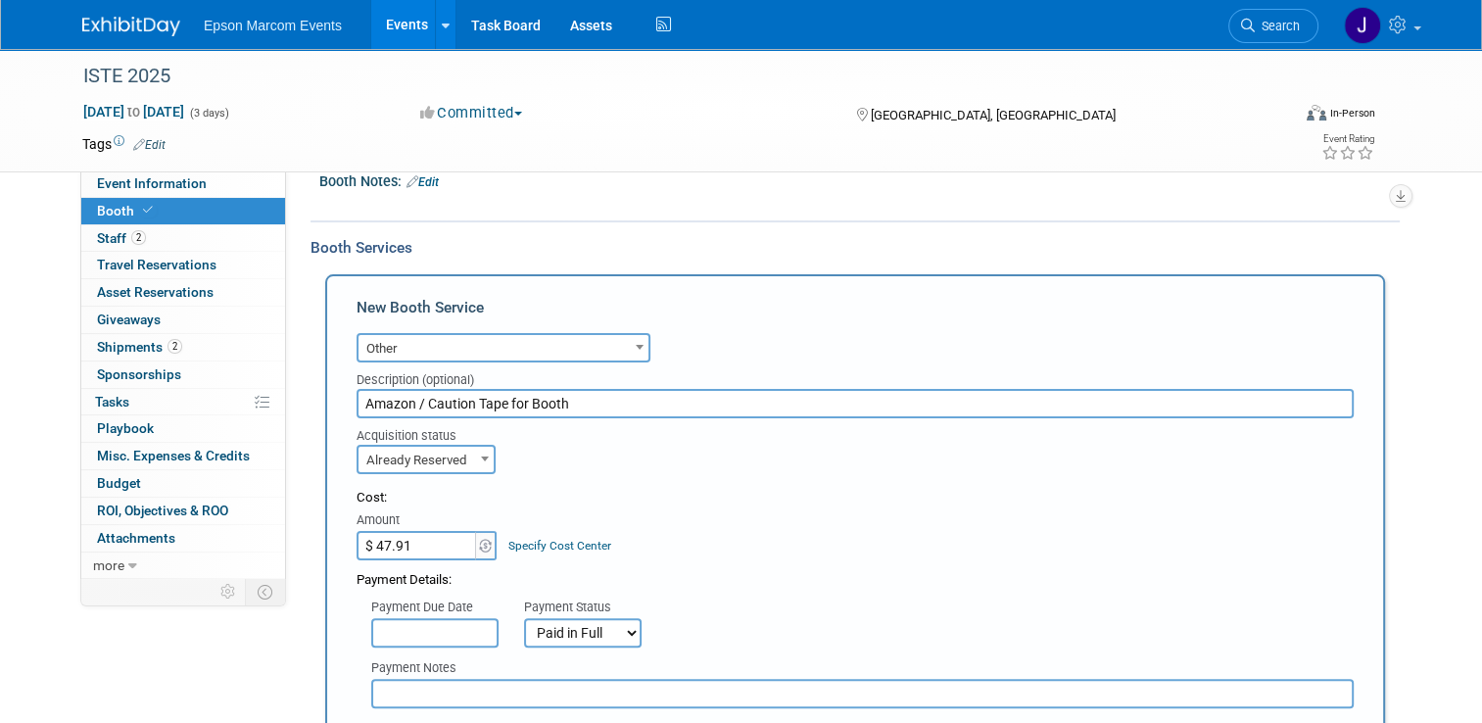
click at [446, 689] on input "text" at bounding box center [862, 693] width 983 height 29
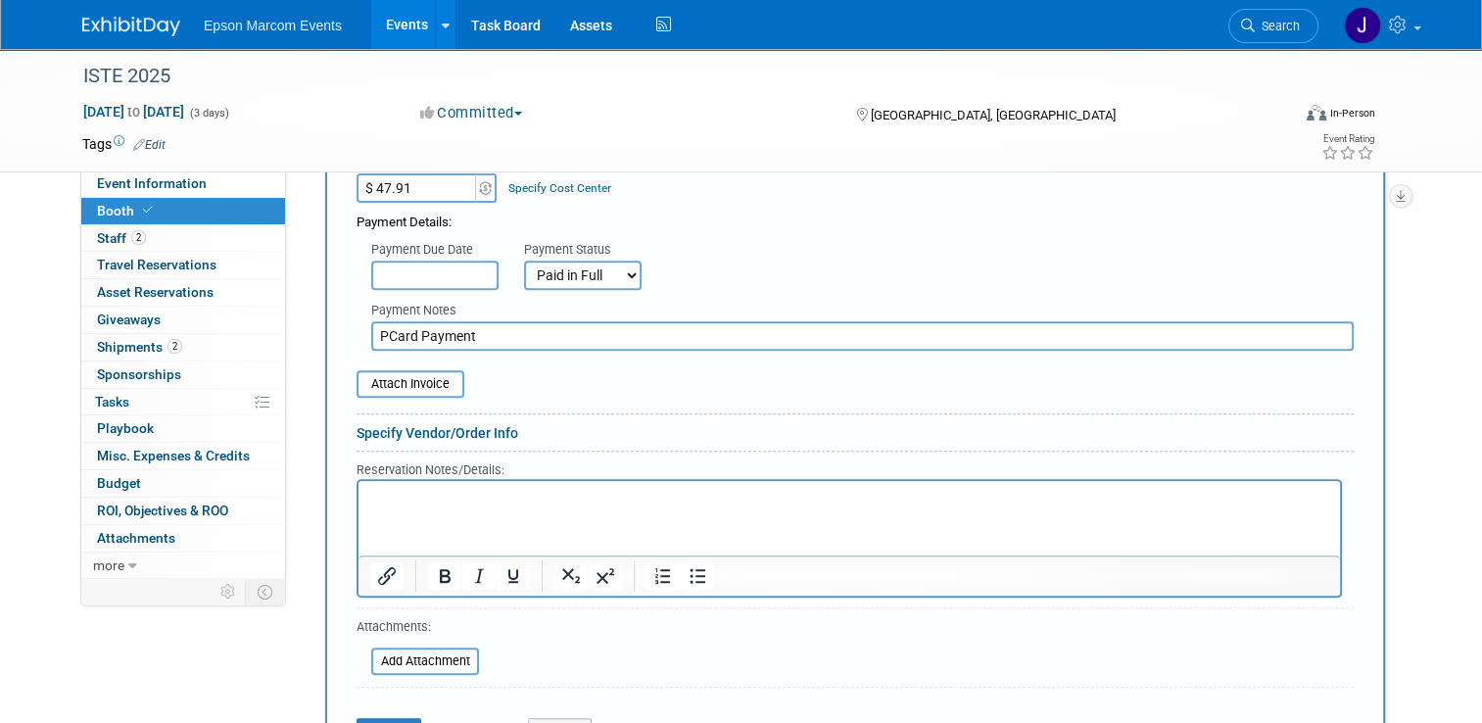
scroll to position [799, 0]
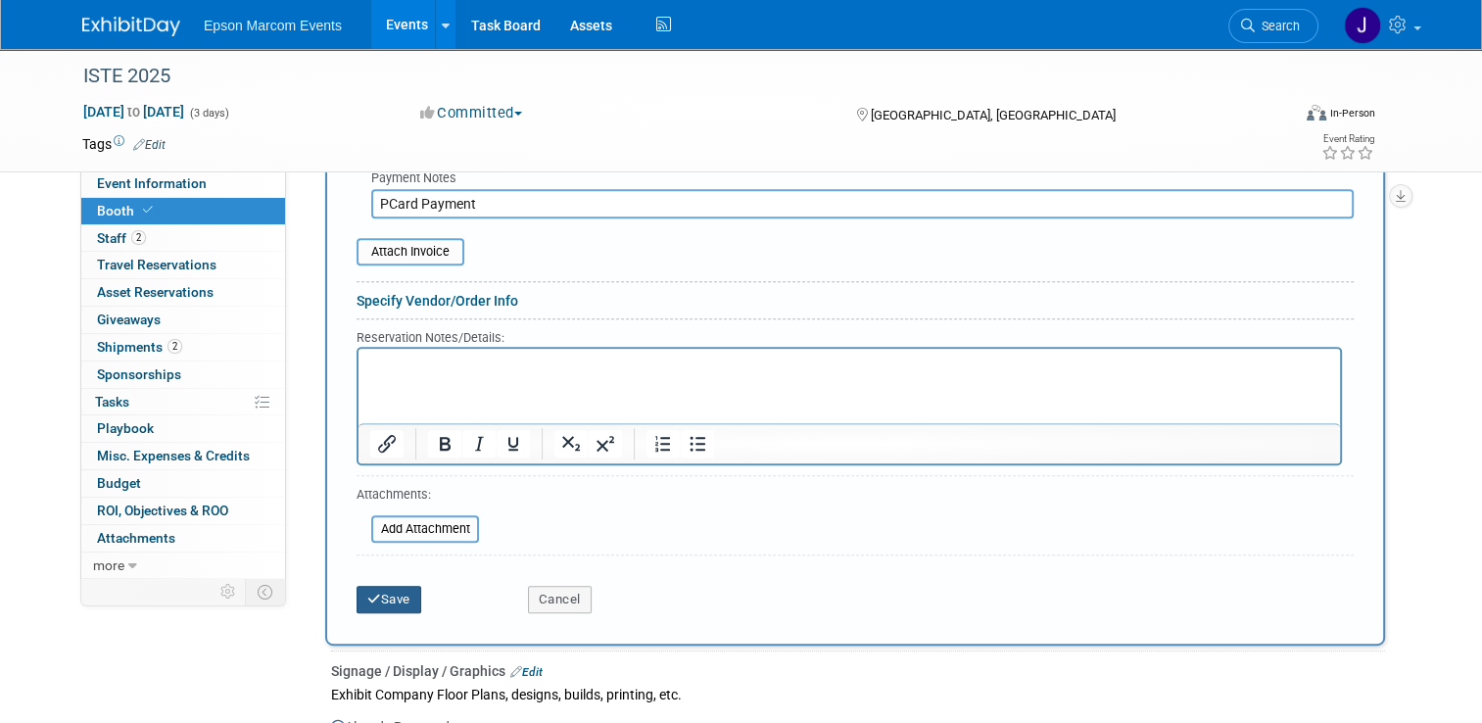
type input "PCard Payment"
click at [396, 590] on button "Save" at bounding box center [389, 599] width 65 height 27
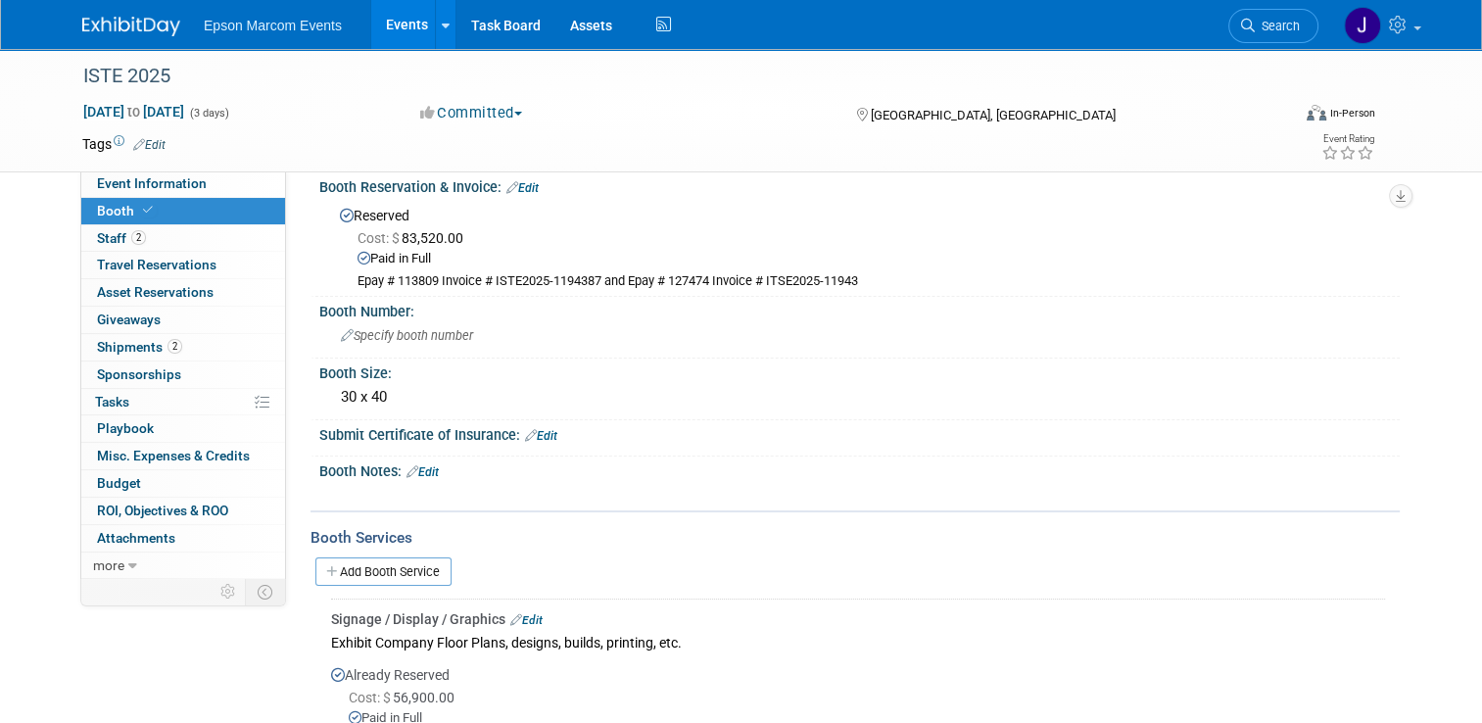
scroll to position [0, 0]
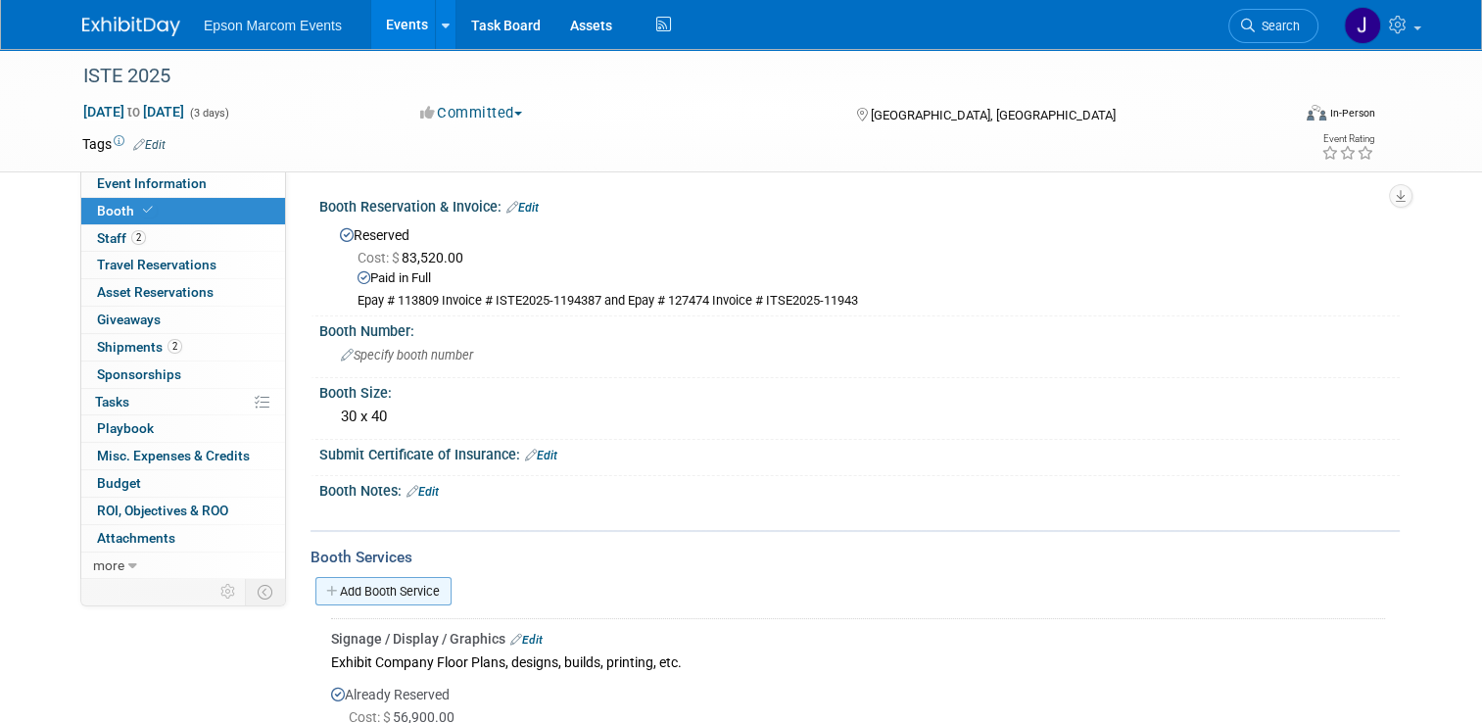
click at [364, 588] on link "Add Booth Service" at bounding box center [383, 591] width 136 height 28
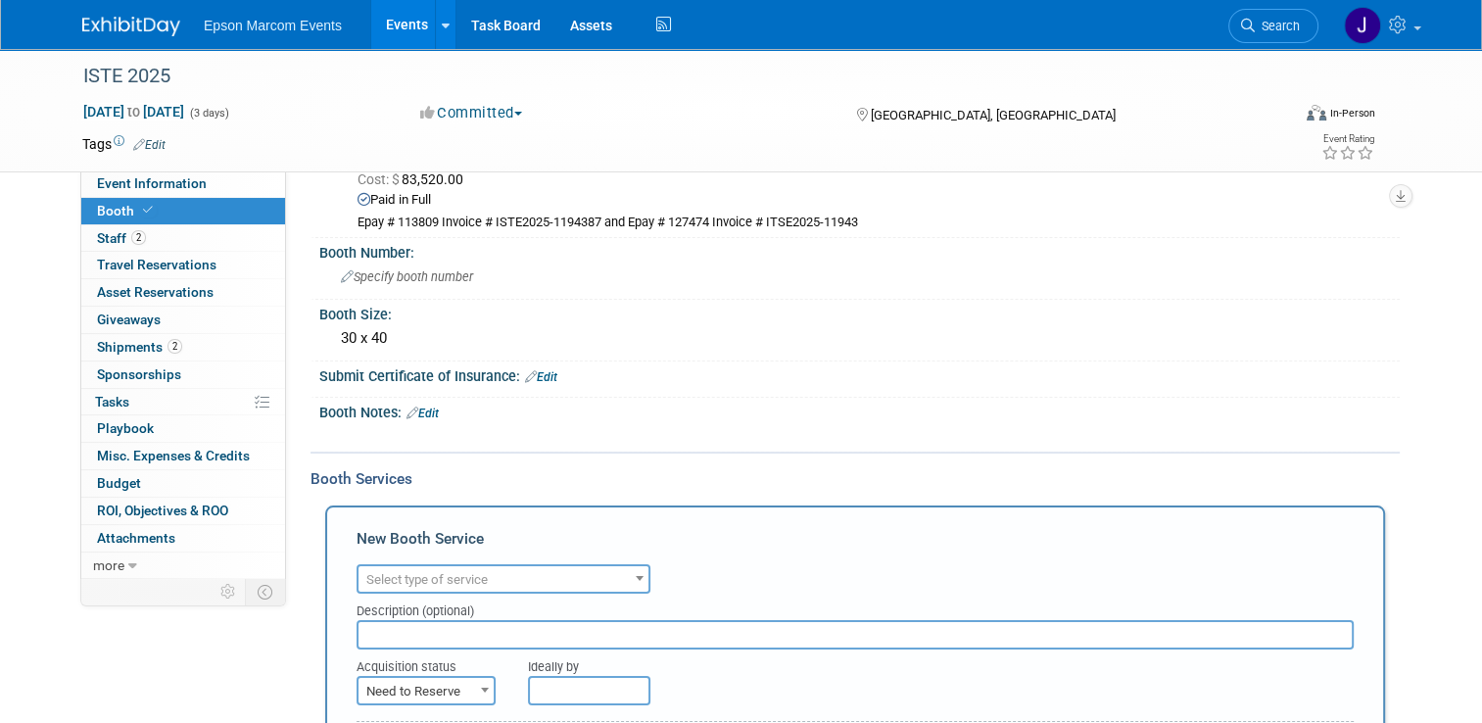
scroll to position [196, 0]
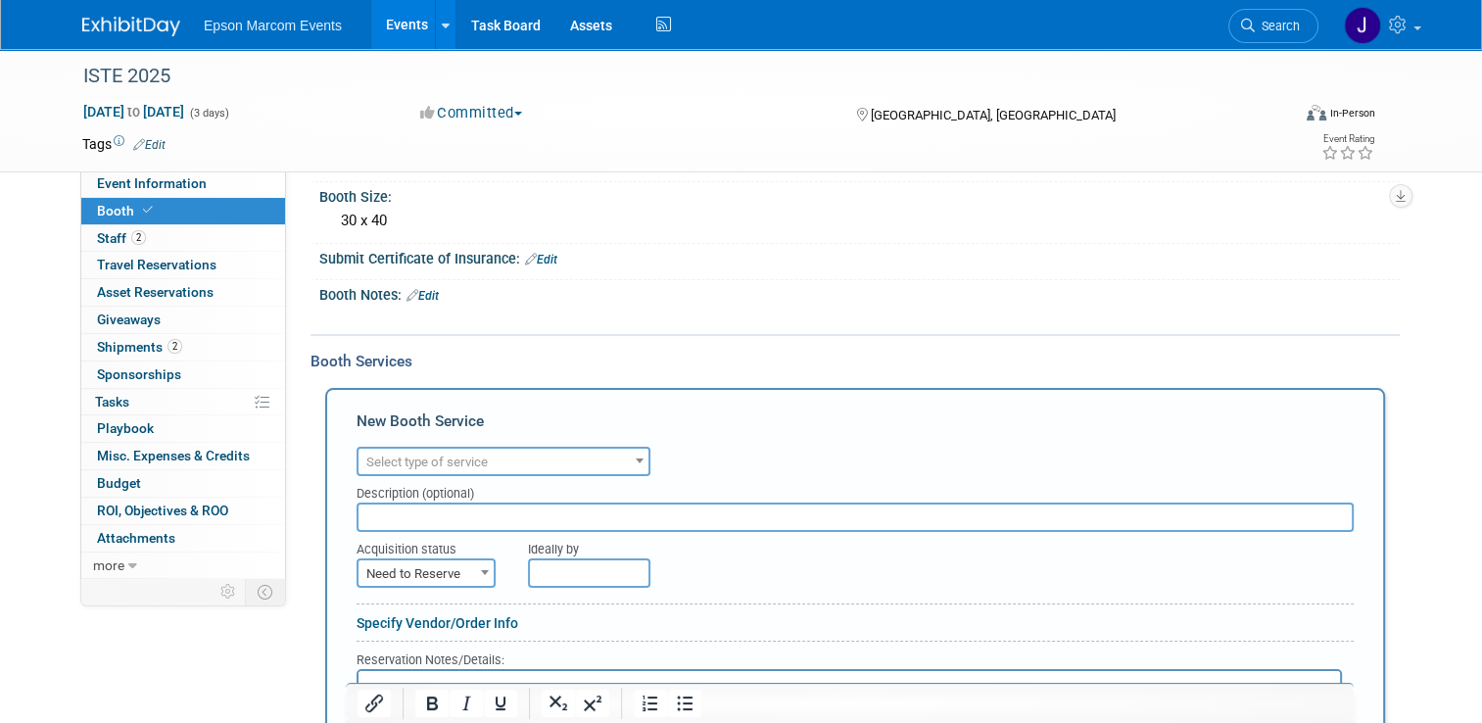
click at [470, 460] on span "Select type of service" at bounding box center [426, 462] width 121 height 15
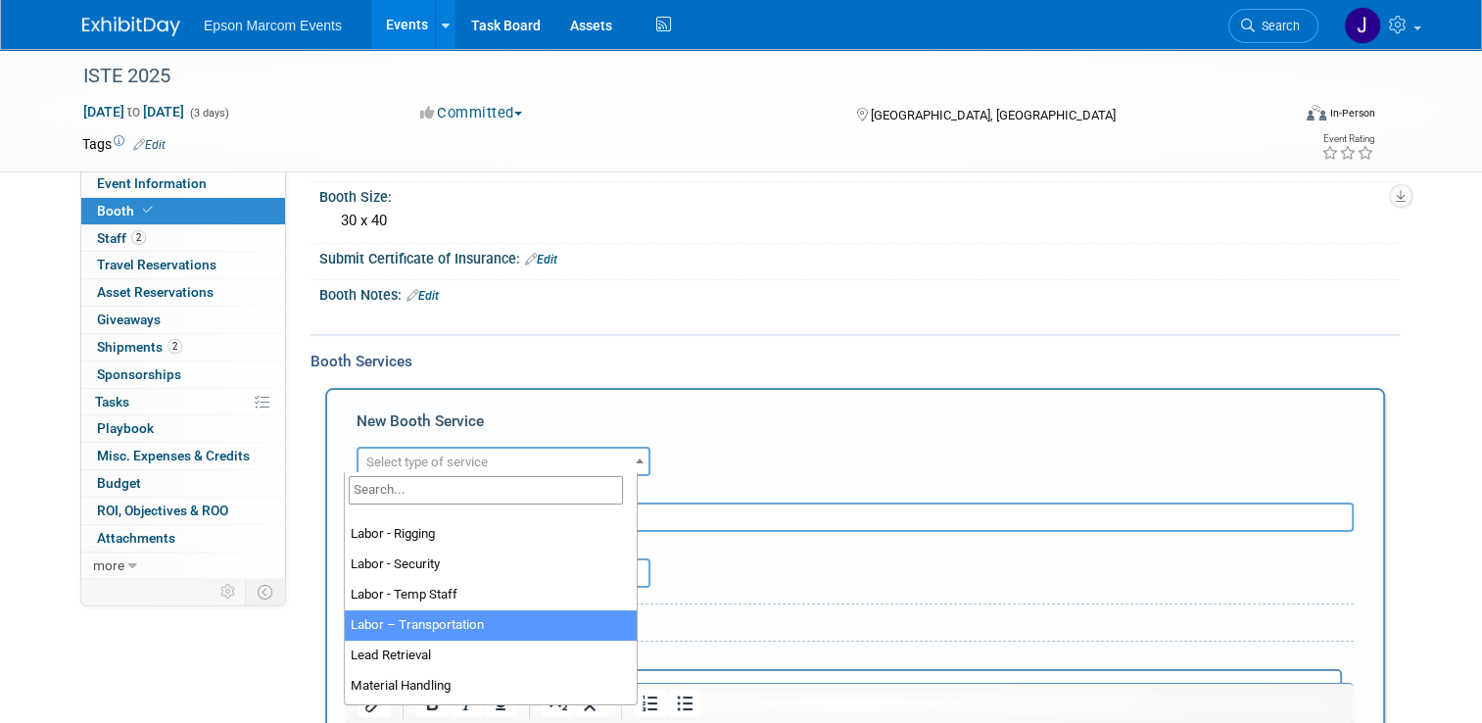
scroll to position [195, 0]
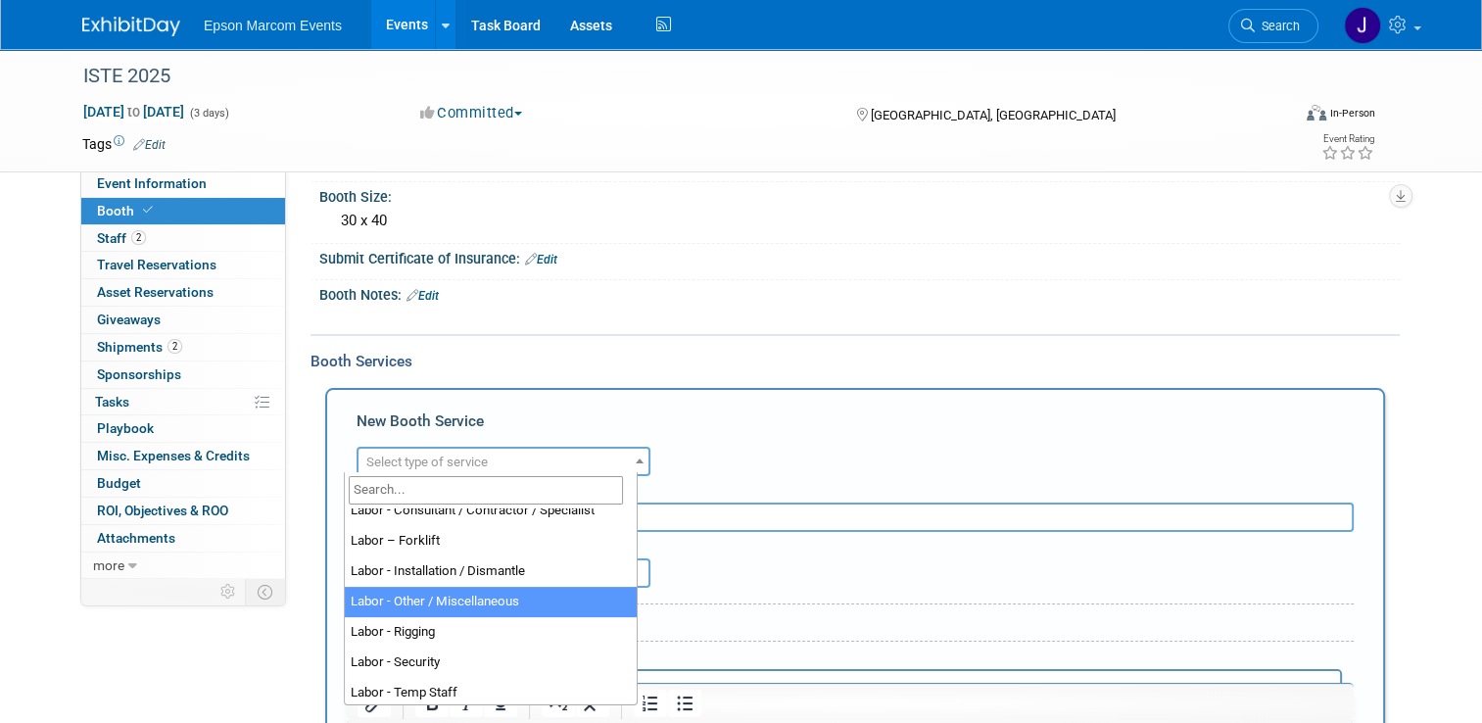
select select "19"
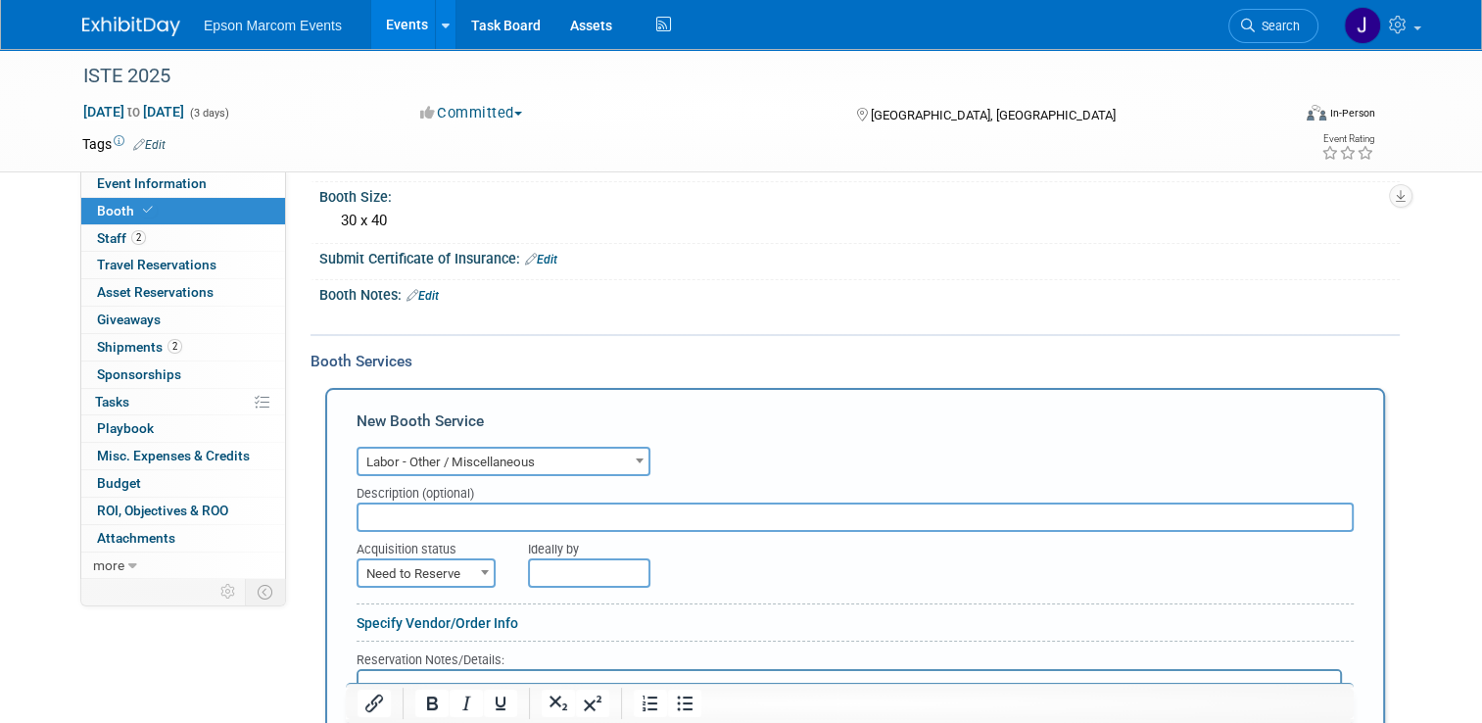
click at [430, 514] on input "text" at bounding box center [855, 517] width 997 height 29
type input "Best Buy / Items for Blockhouse (content vendor)"
click at [432, 563] on span "Need to Reserve" at bounding box center [426, 573] width 135 height 27
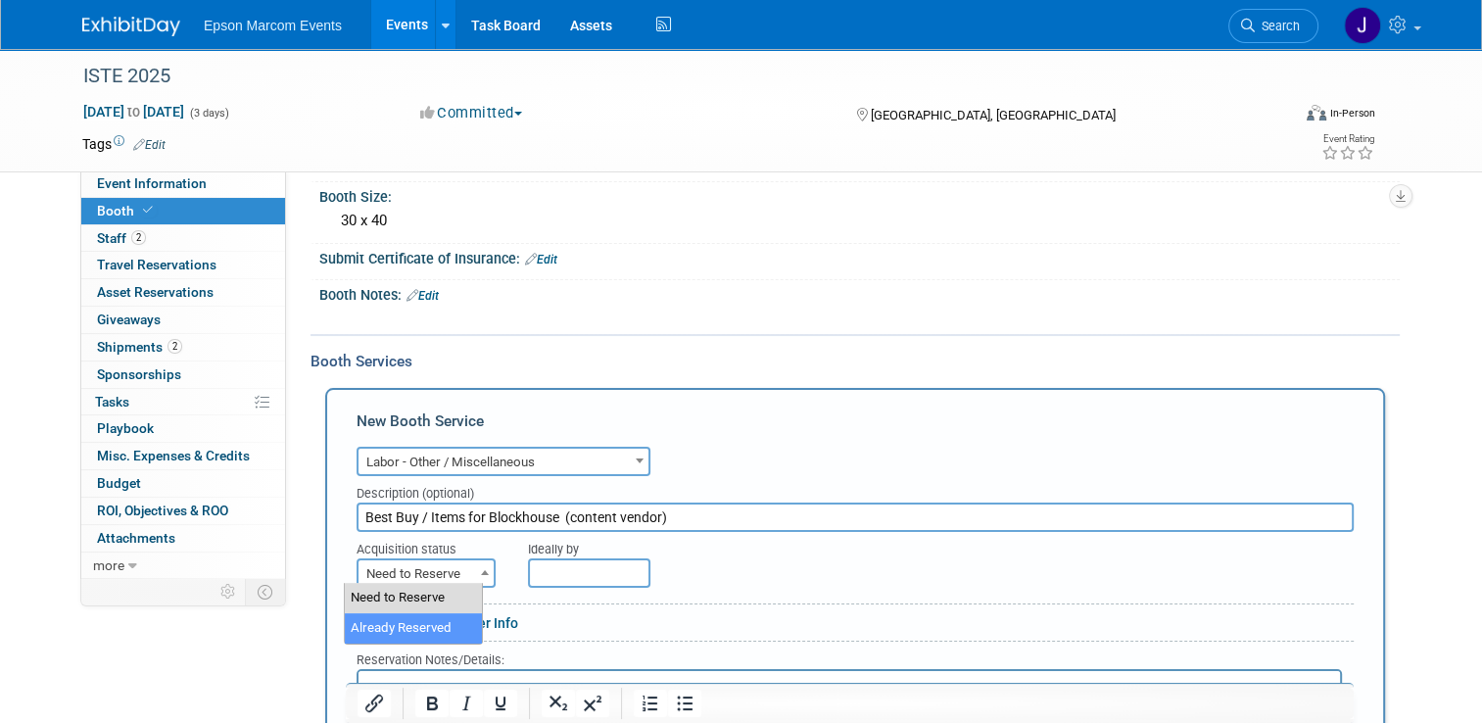
select select "2"
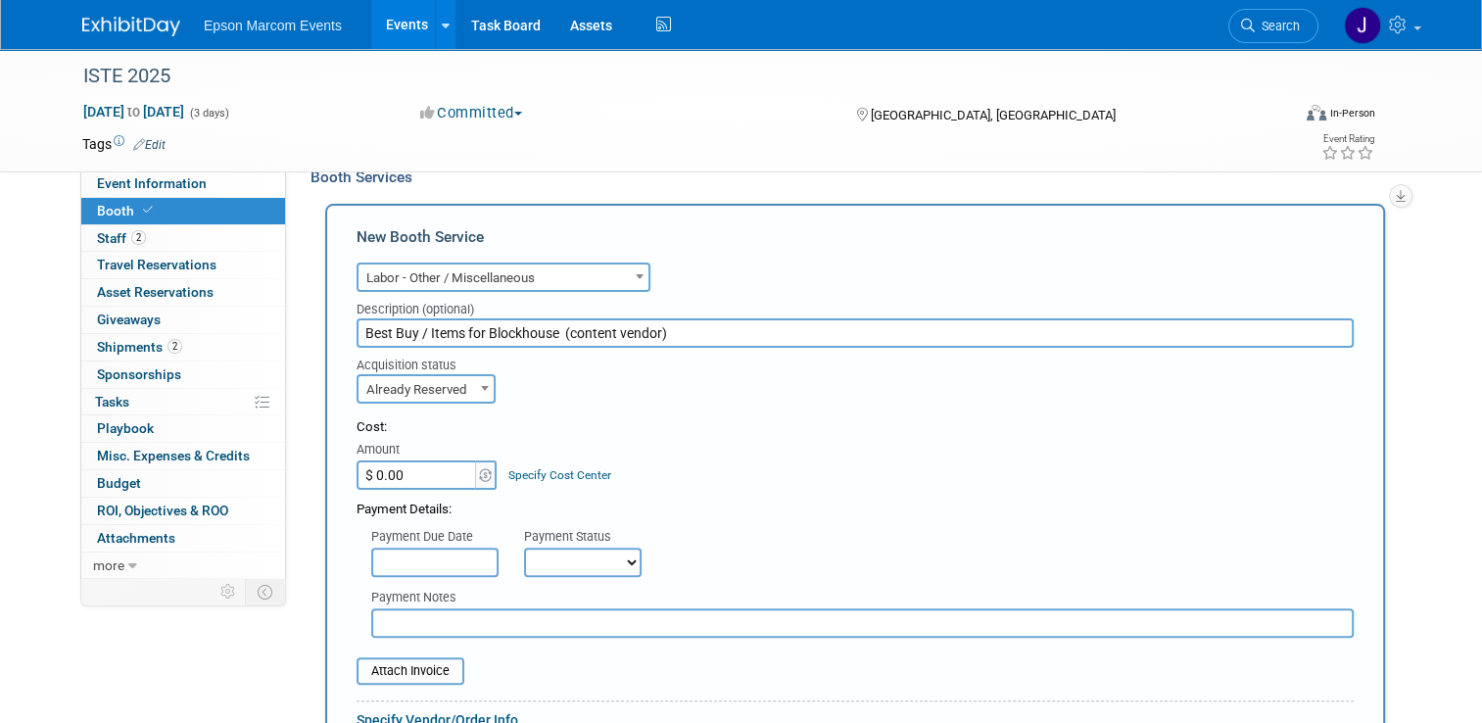
scroll to position [392, 0]
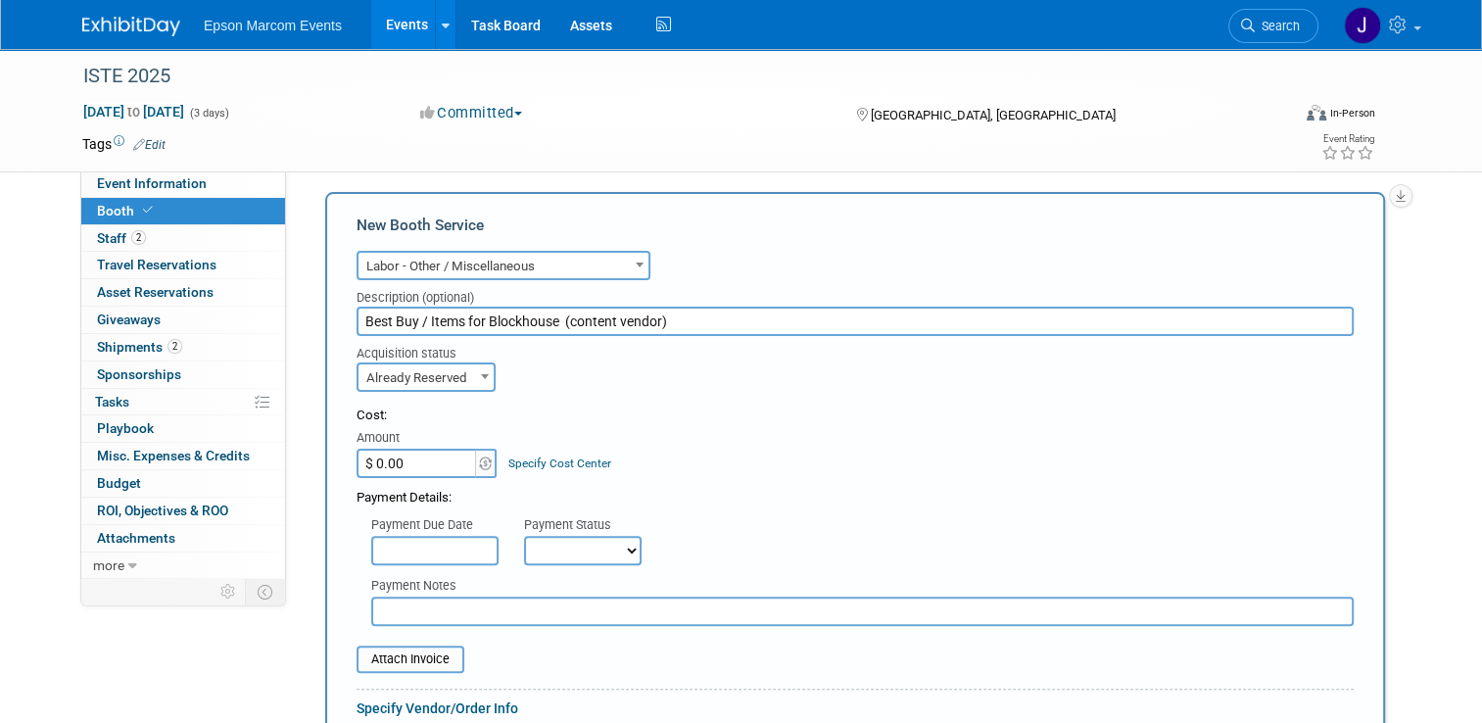
click at [418, 459] on input "$ 0.00" at bounding box center [418, 463] width 122 height 29
type input "$ 25.94"
click at [541, 550] on select "Not Paid Yet Partially Paid Paid in Full" at bounding box center [583, 550] width 118 height 29
select select "1"
click at [524, 536] on select "Not Paid Yet Partially Paid Paid in Full" at bounding box center [583, 550] width 118 height 29
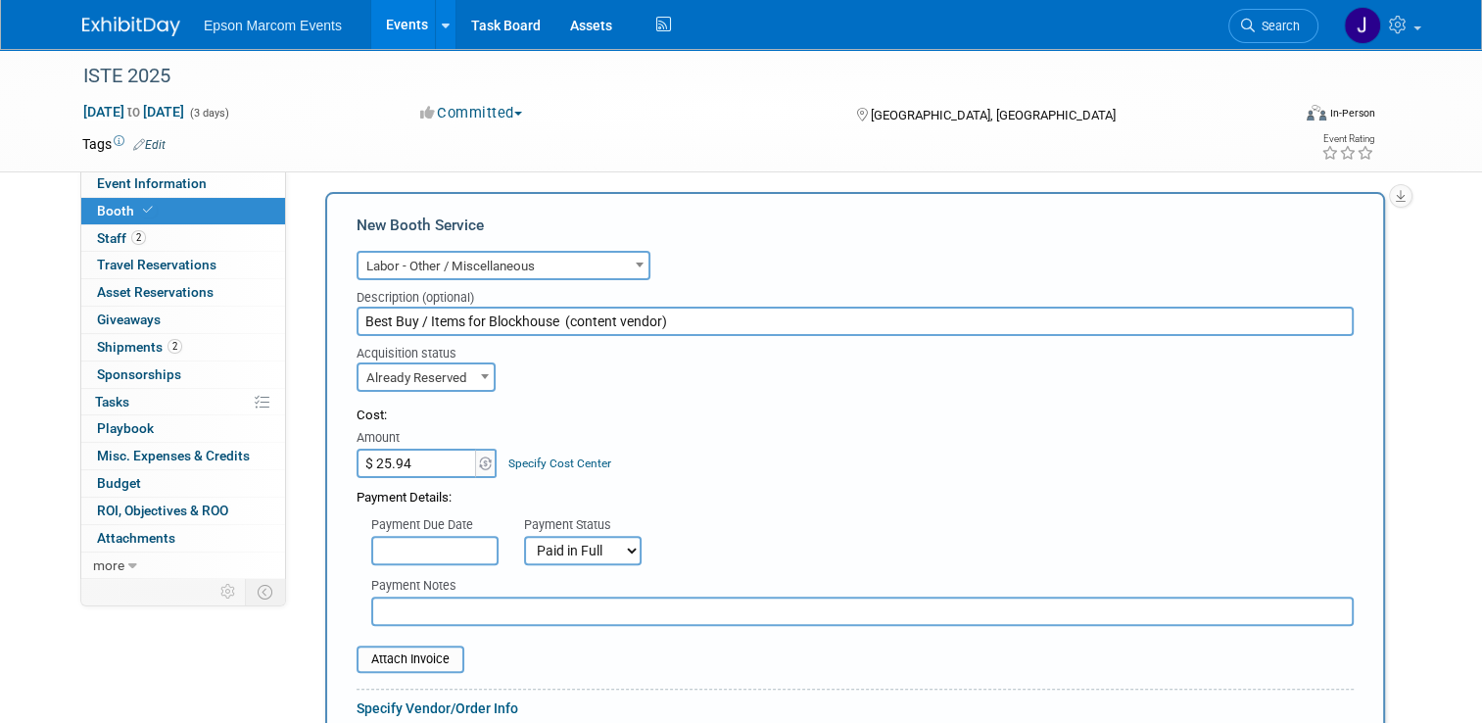
click at [497, 607] on input "text" at bounding box center [862, 611] width 983 height 29
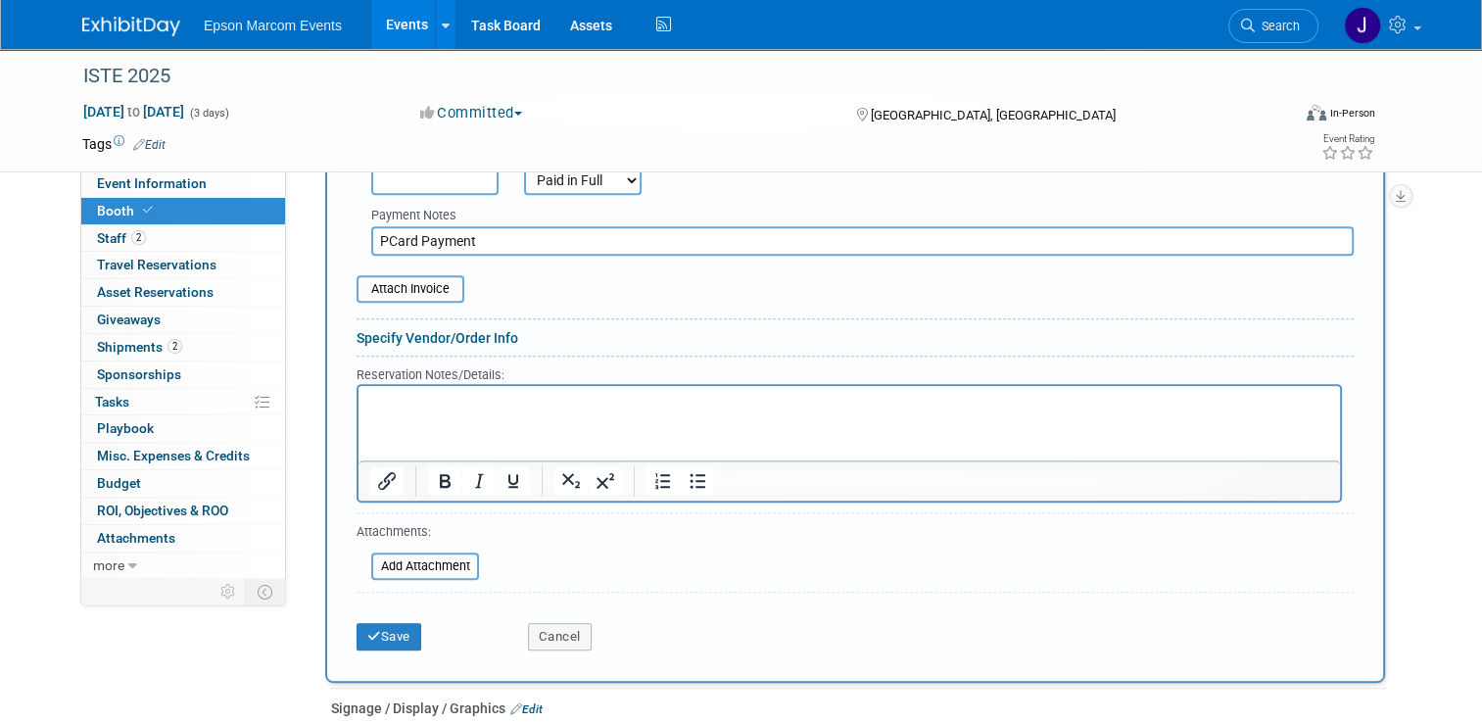
scroll to position [784, 0]
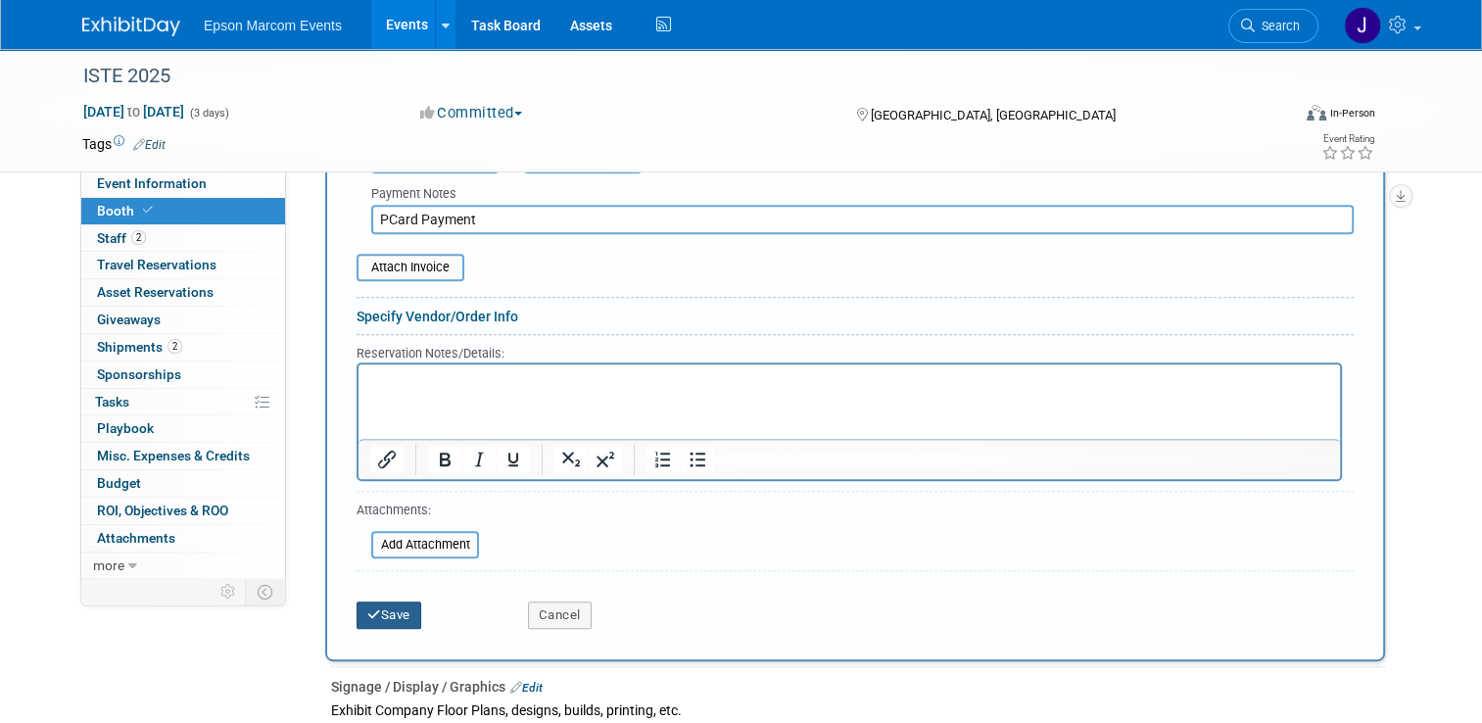
type input "PCard Payment"
click at [368, 605] on button "Save" at bounding box center [389, 614] width 65 height 27
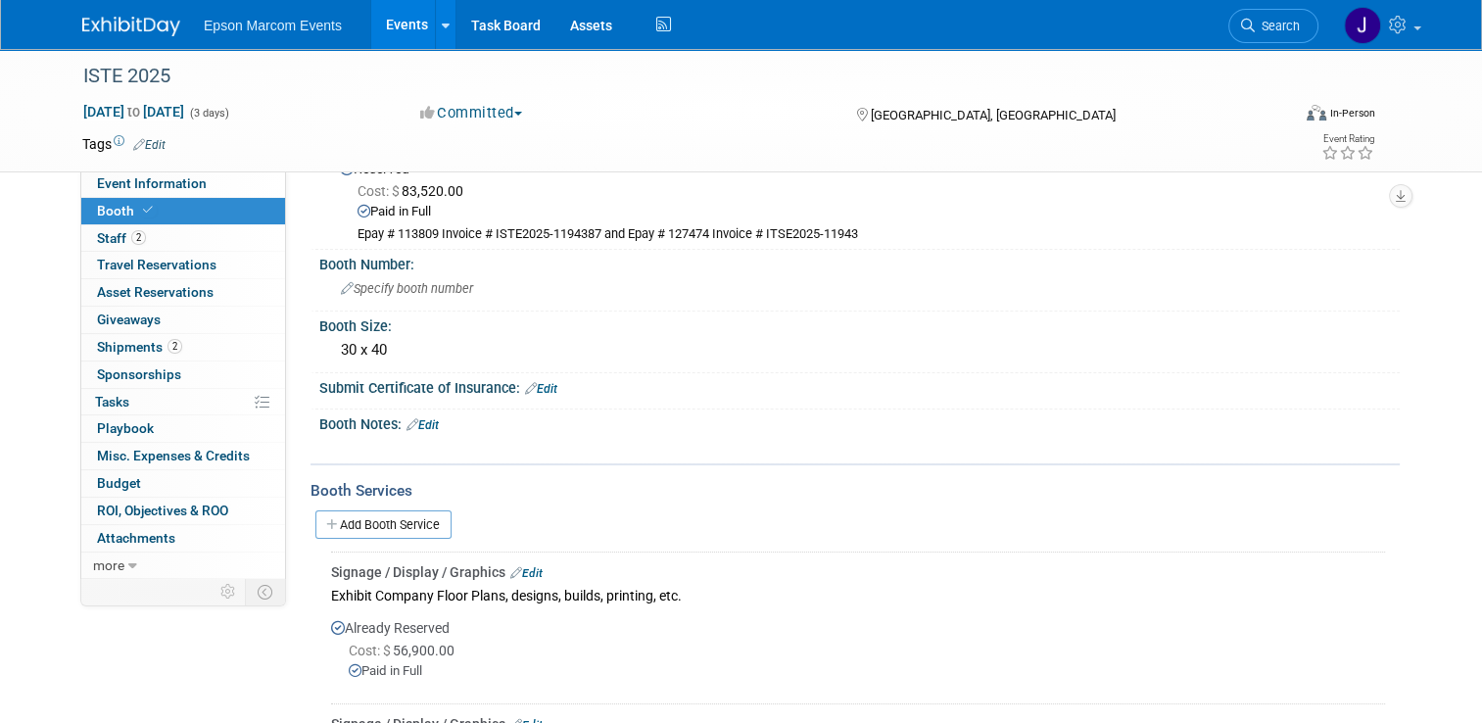
scroll to position [0, 0]
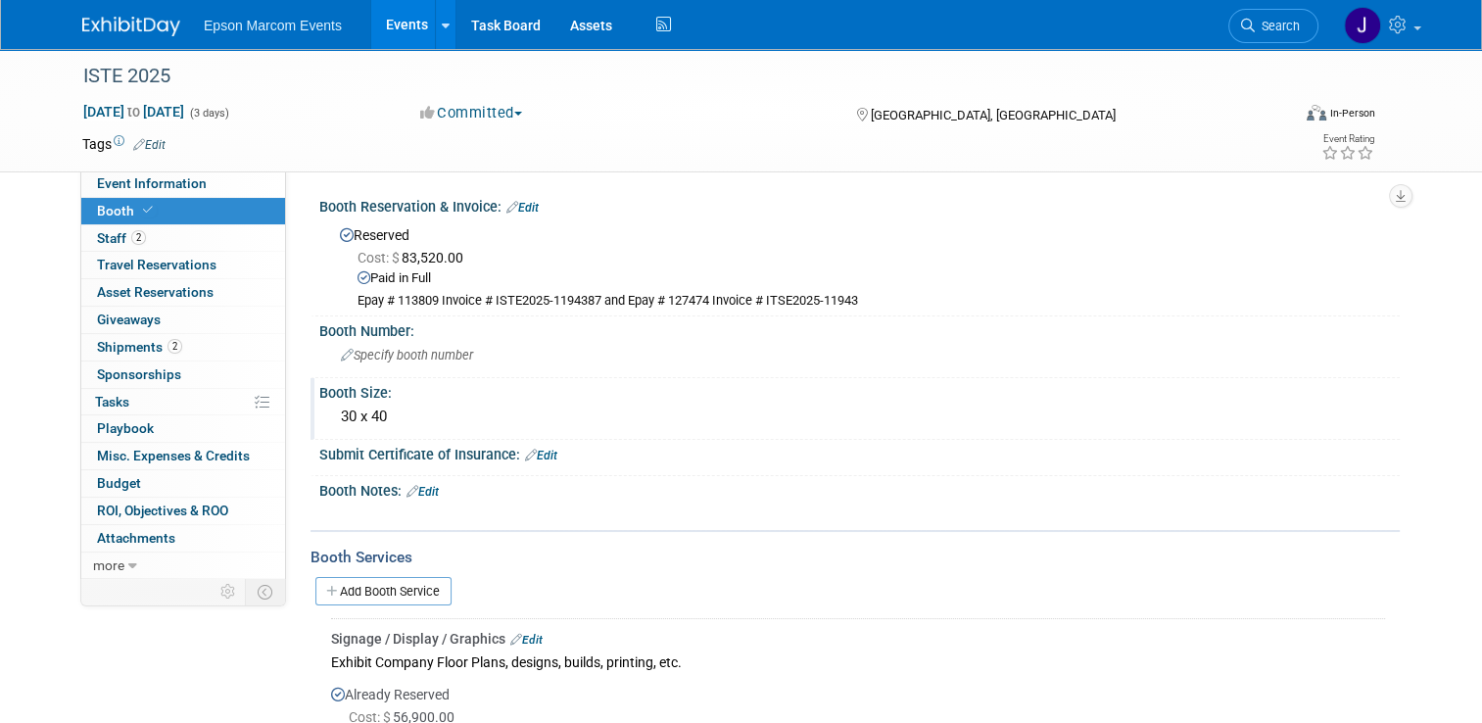
click at [819, 405] on div "30 x 40" at bounding box center [859, 417] width 1051 height 30
